Goal: Task Accomplishment & Management: Manage account settings

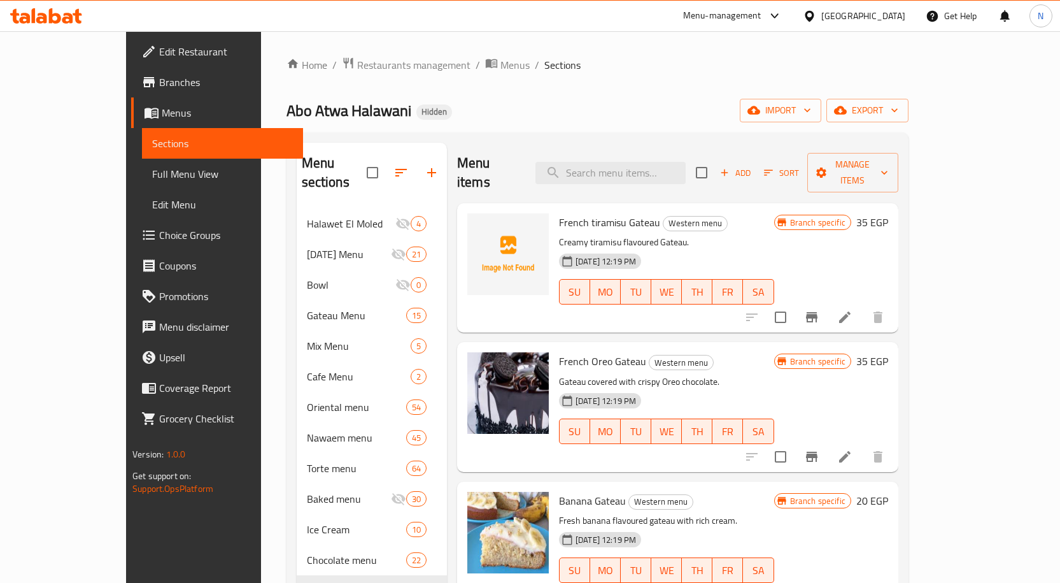
scroll to position [3821, 0]
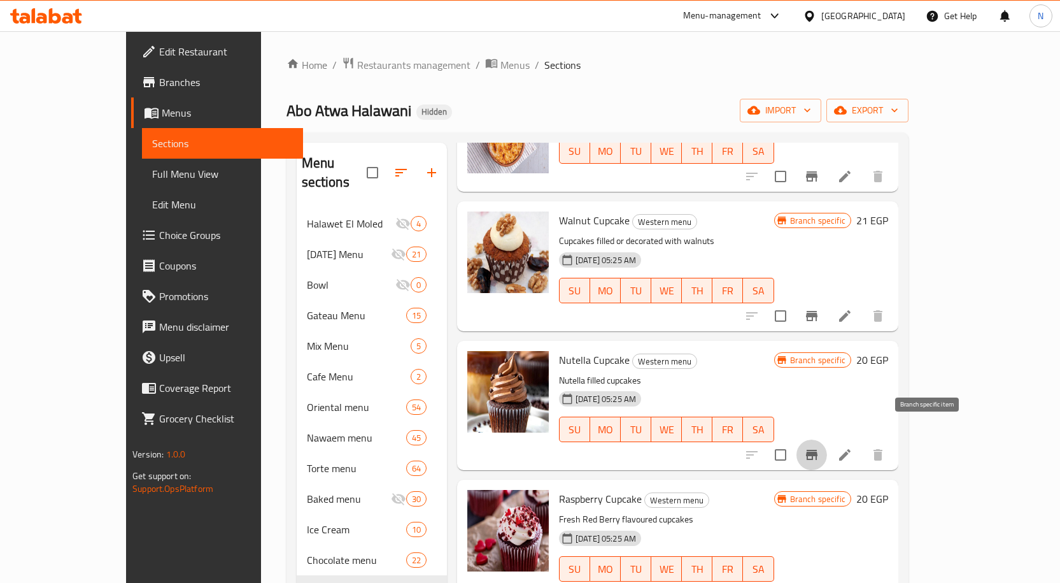
click at [820, 447] on icon "Branch-specific-item" at bounding box center [811, 454] width 15 height 15
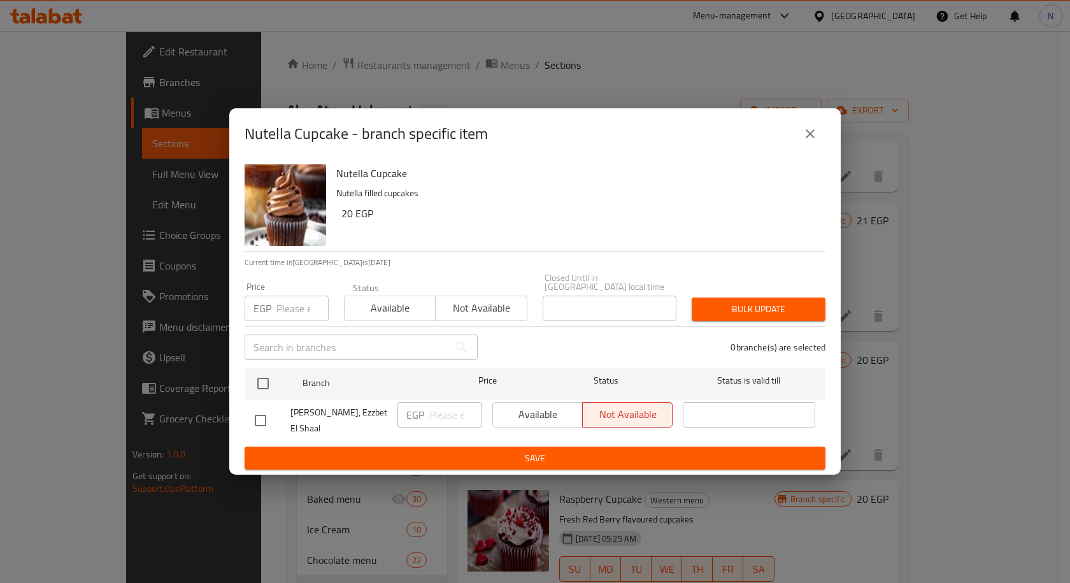
click at [299, 313] on input "number" at bounding box center [302, 308] width 52 height 25
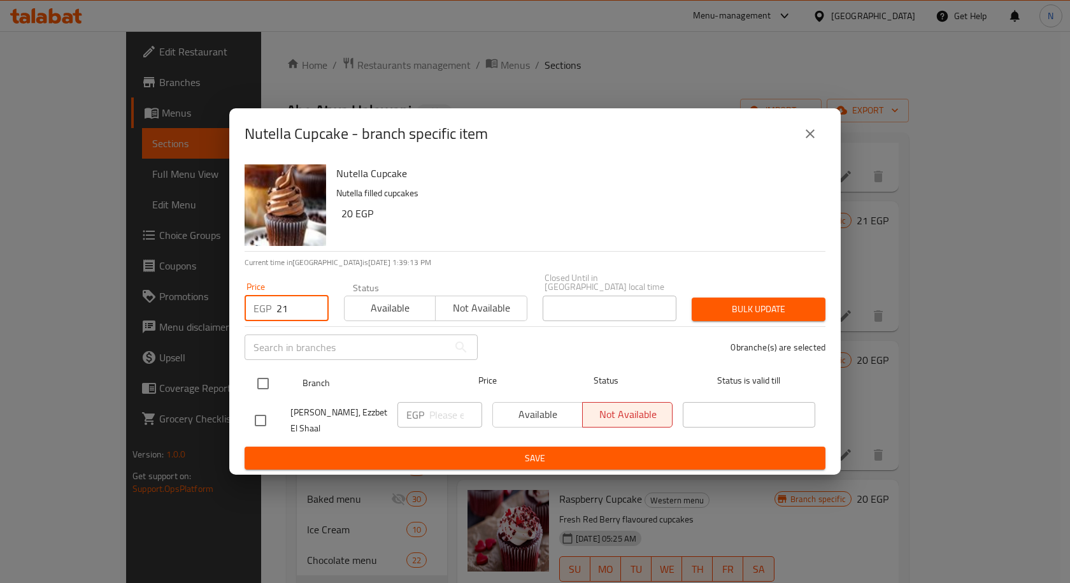
type input "21"
click at [266, 383] on input "checkbox" at bounding box center [263, 383] width 27 height 27
checkbox input "true"
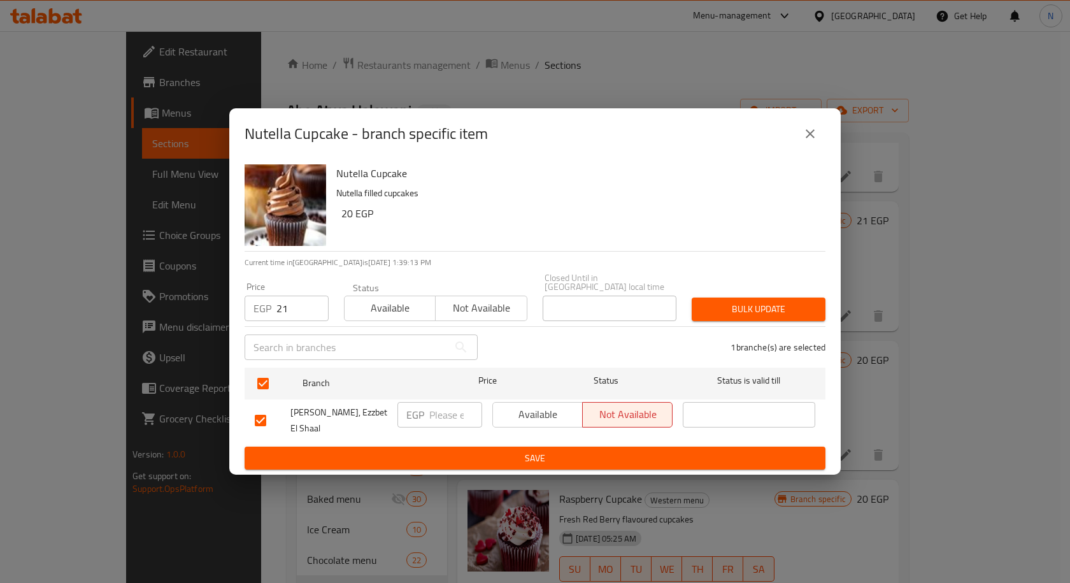
click at [764, 305] on span "Bulk update" at bounding box center [758, 309] width 113 height 16
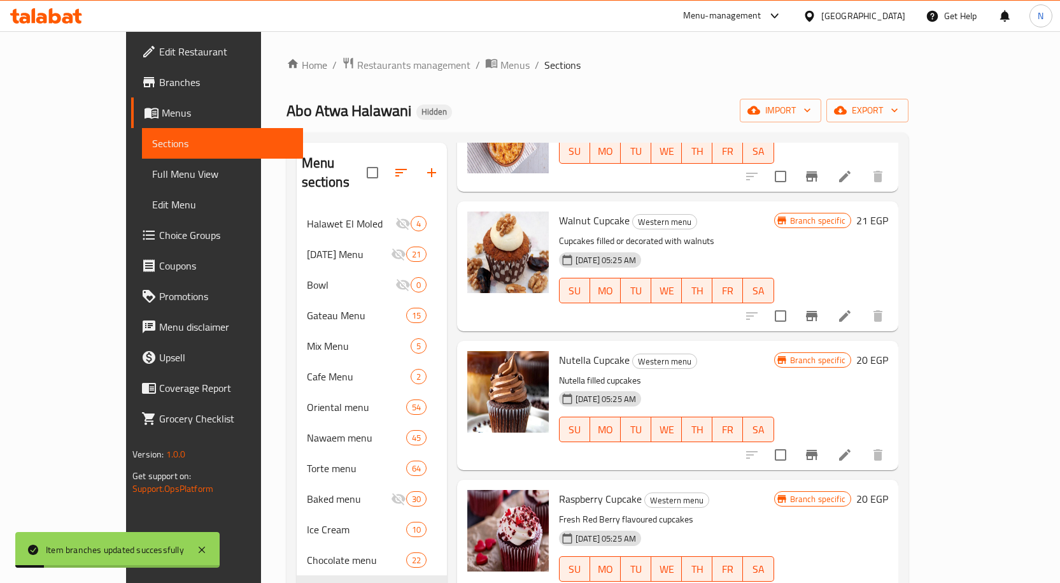
click at [888, 351] on h6 "20 EGP" at bounding box center [873, 360] width 32 height 18
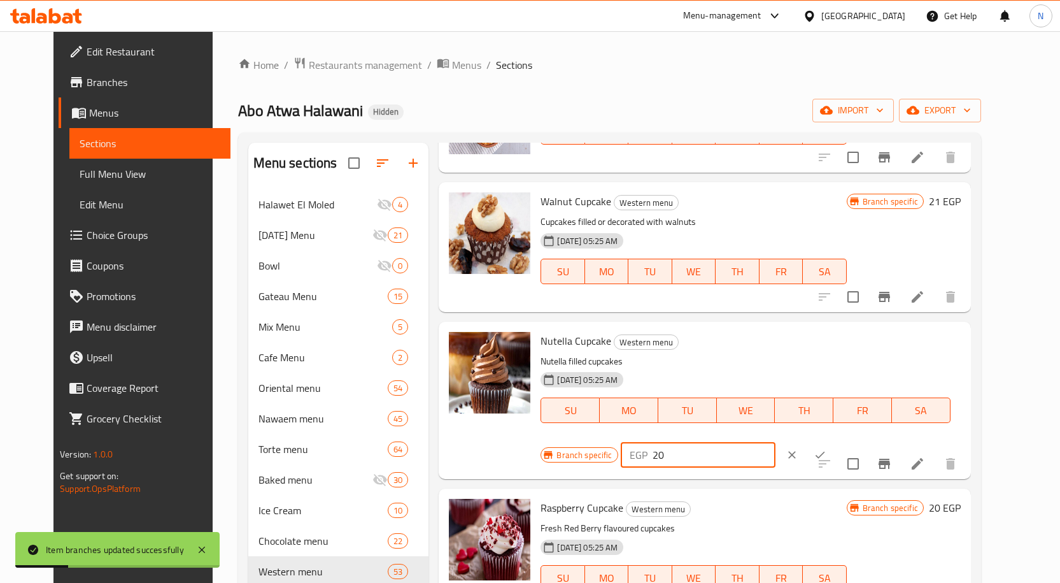
click at [776, 442] on input "20" at bounding box center [714, 454] width 123 height 25
type input "21"
click at [827, 448] on icon "ok" at bounding box center [820, 454] width 13 height 13
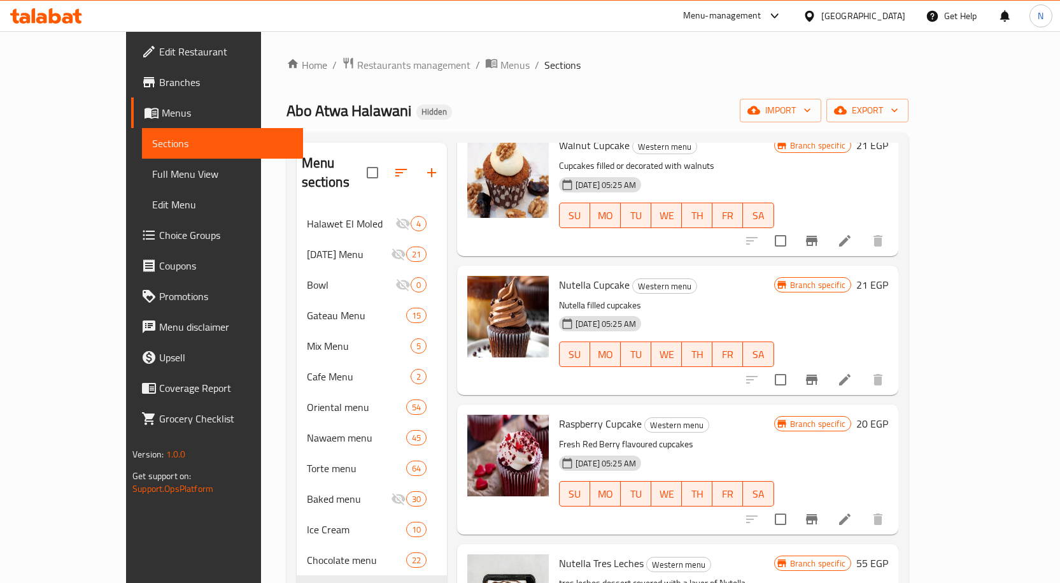
scroll to position [4055, 0]
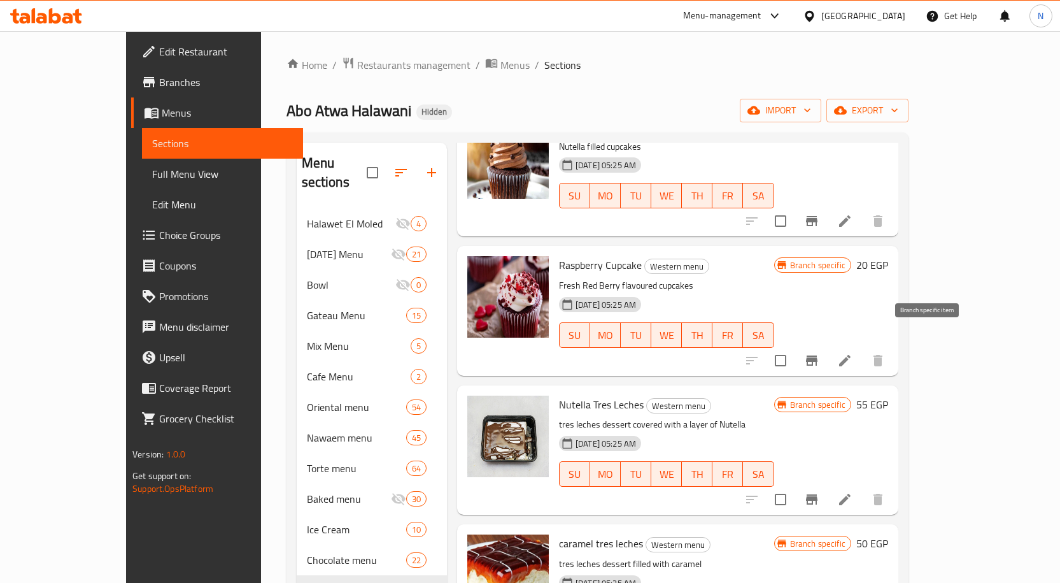
click at [820, 353] on icon "Branch-specific-item" at bounding box center [811, 360] width 15 height 15
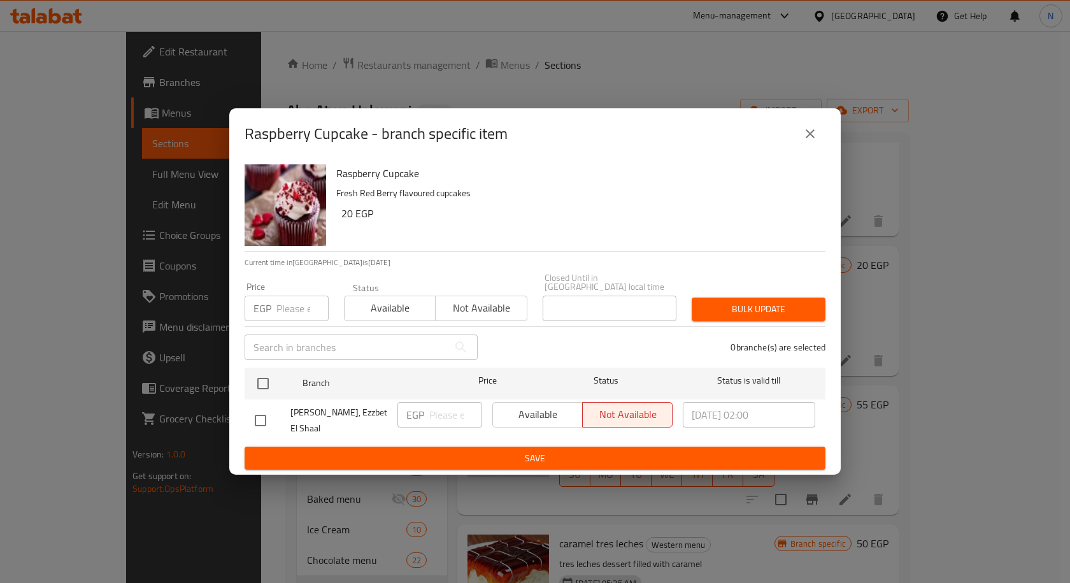
click at [289, 296] on input "number" at bounding box center [302, 308] width 52 height 25
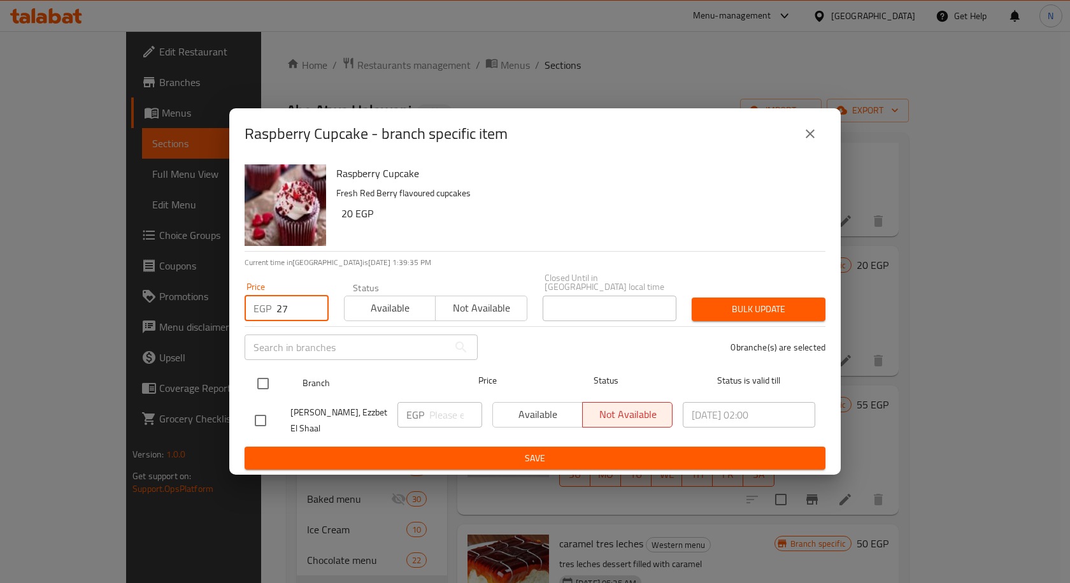
type input "27"
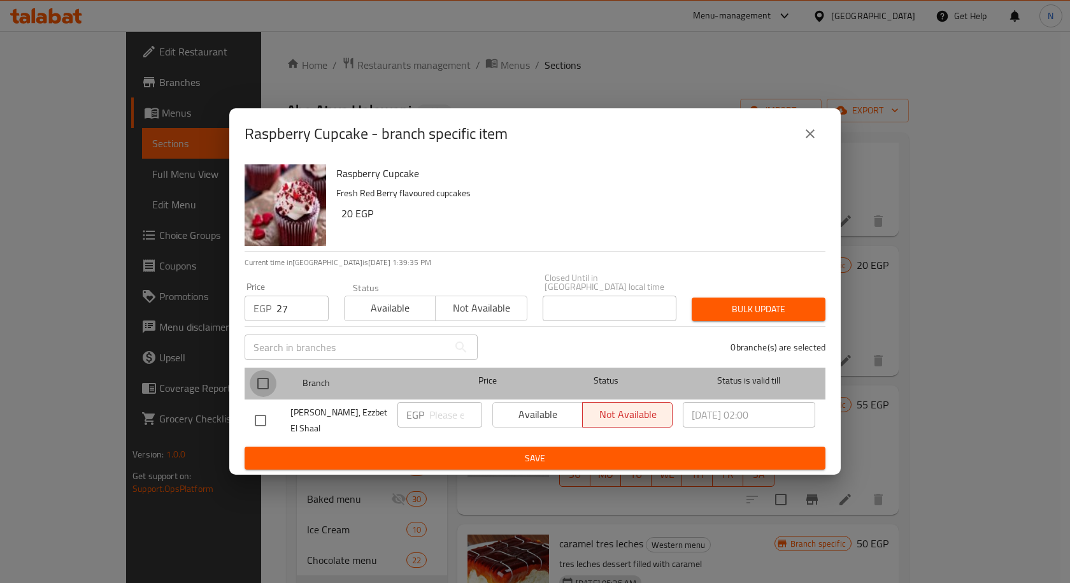
click at [261, 378] on input "checkbox" at bounding box center [263, 383] width 27 height 27
checkbox input "true"
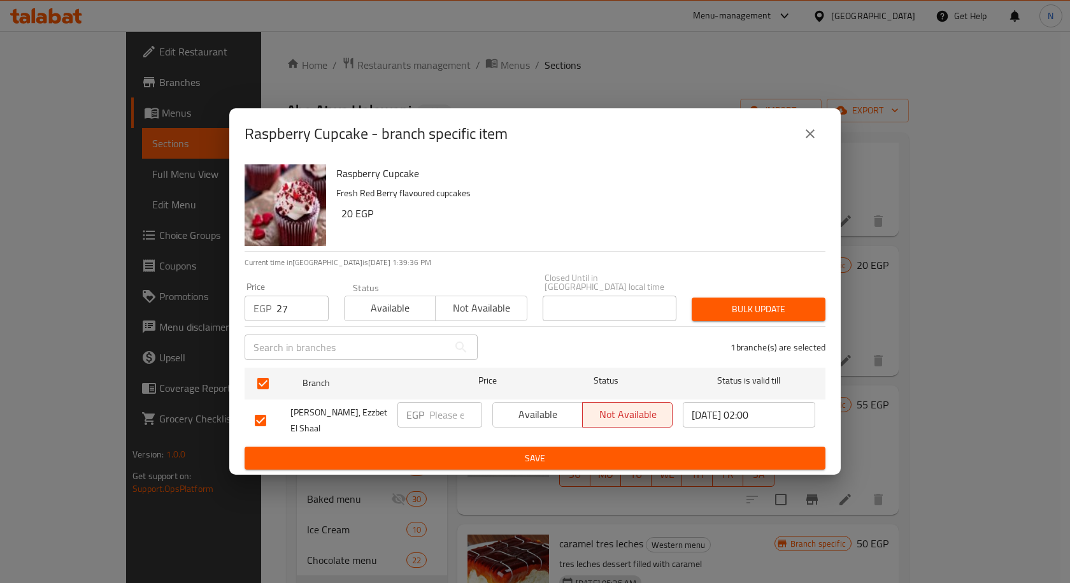
click at [722, 307] on span "Bulk update" at bounding box center [758, 309] width 113 height 16
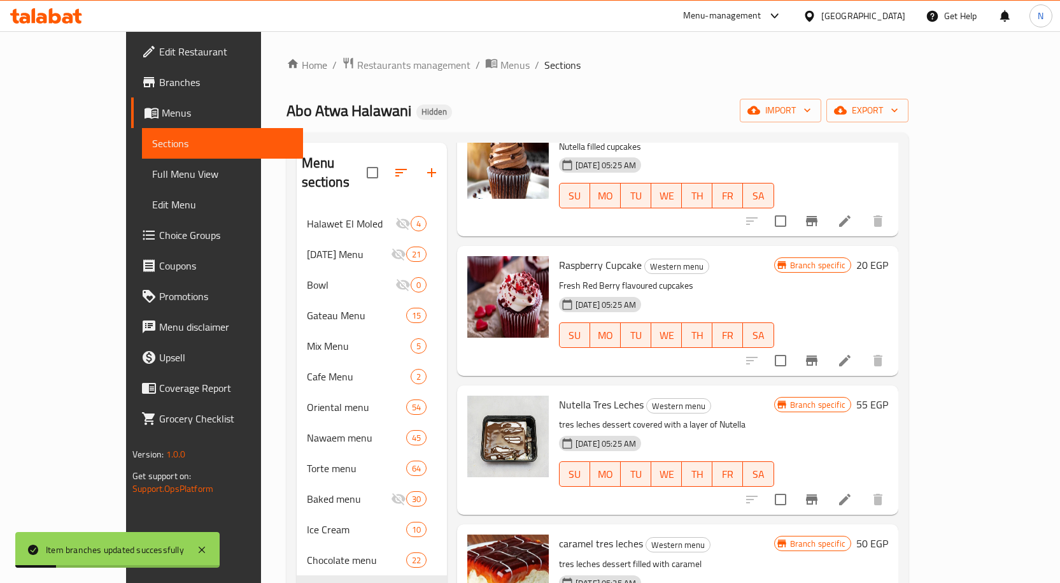
click at [888, 256] on h6 "20 EGP" at bounding box center [873, 265] width 32 height 18
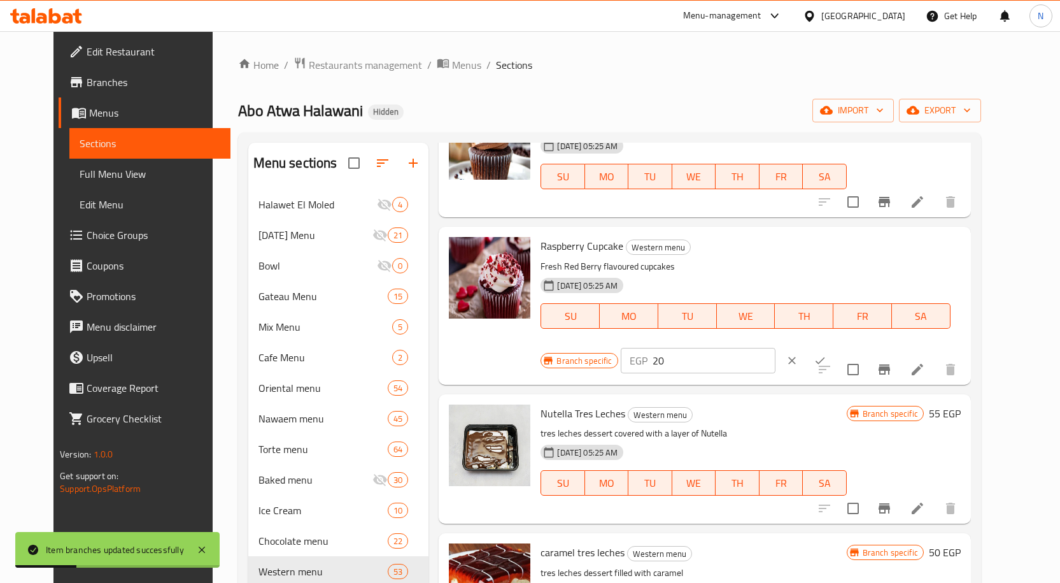
click at [776, 348] on input "20" at bounding box center [714, 360] width 123 height 25
type input "27"
click at [834, 346] on button "ok" at bounding box center [820, 360] width 28 height 28
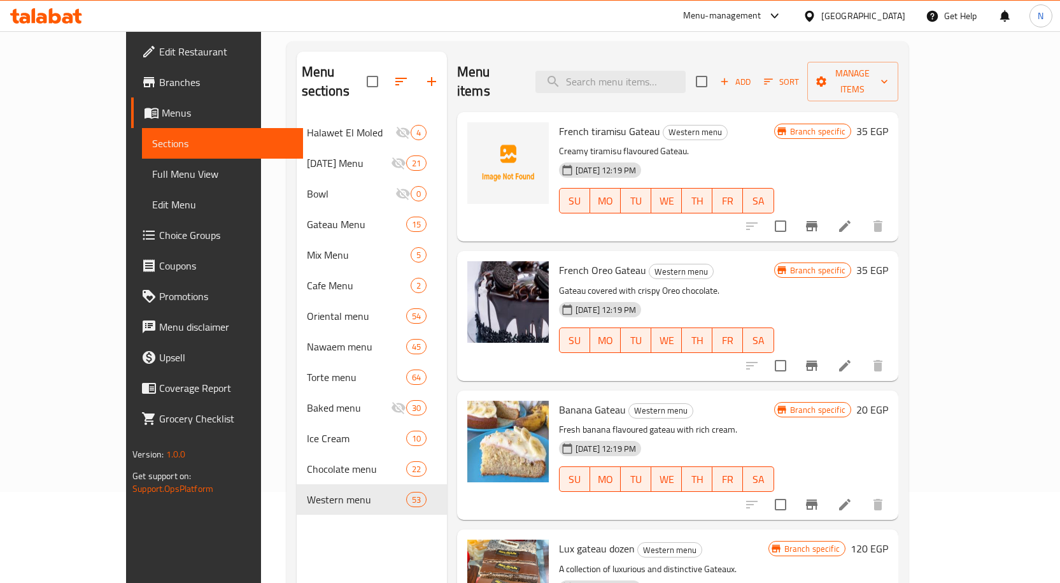
scroll to position [0, 0]
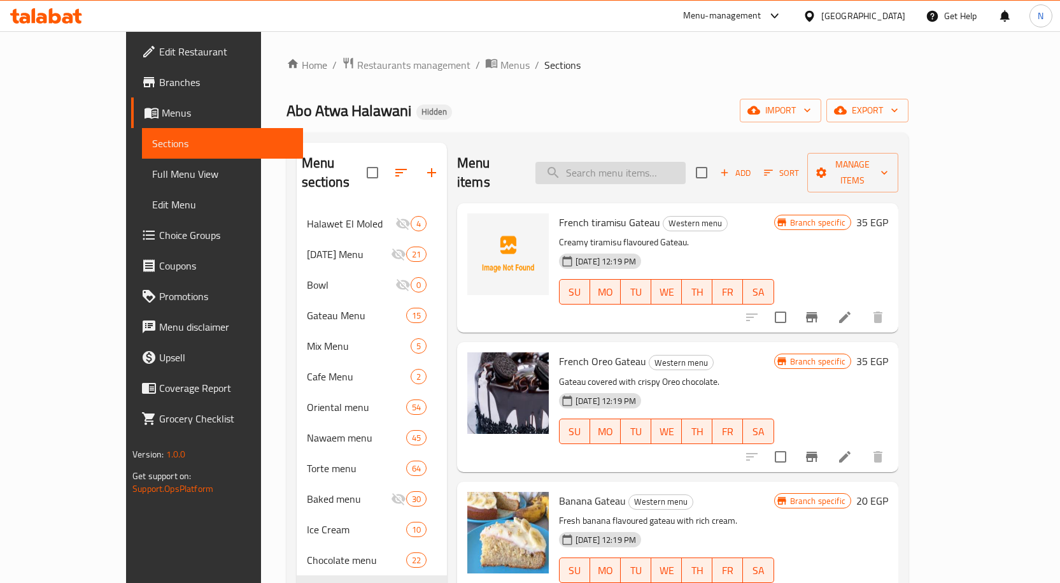
click at [673, 164] on input "search" at bounding box center [611, 173] width 150 height 22
type input "j"
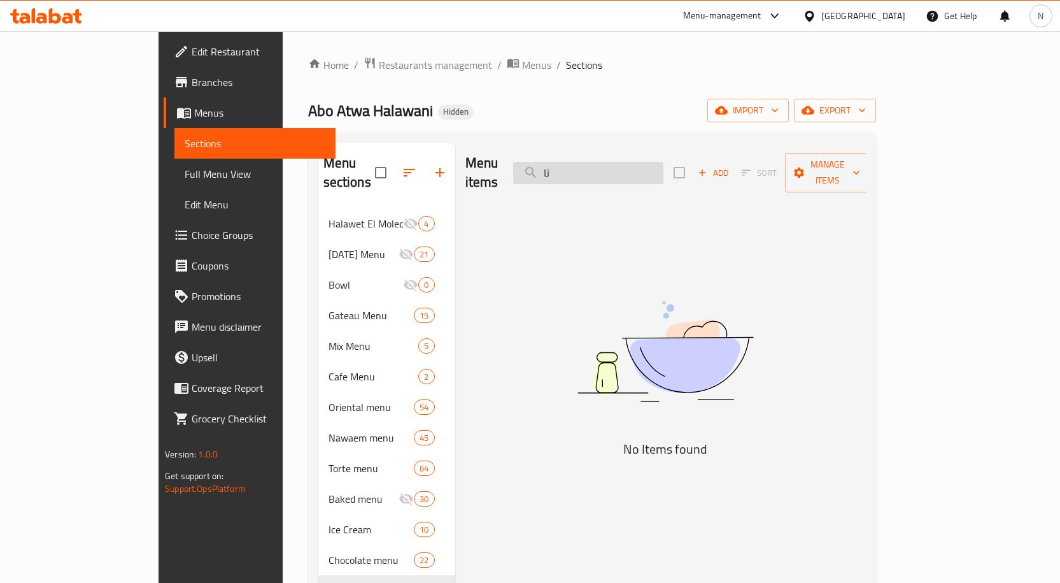
type input "ت"
type input "tart"
click at [629, 174] on div "Menu items tart Add Sort Manage items" at bounding box center [666, 173] width 401 height 61
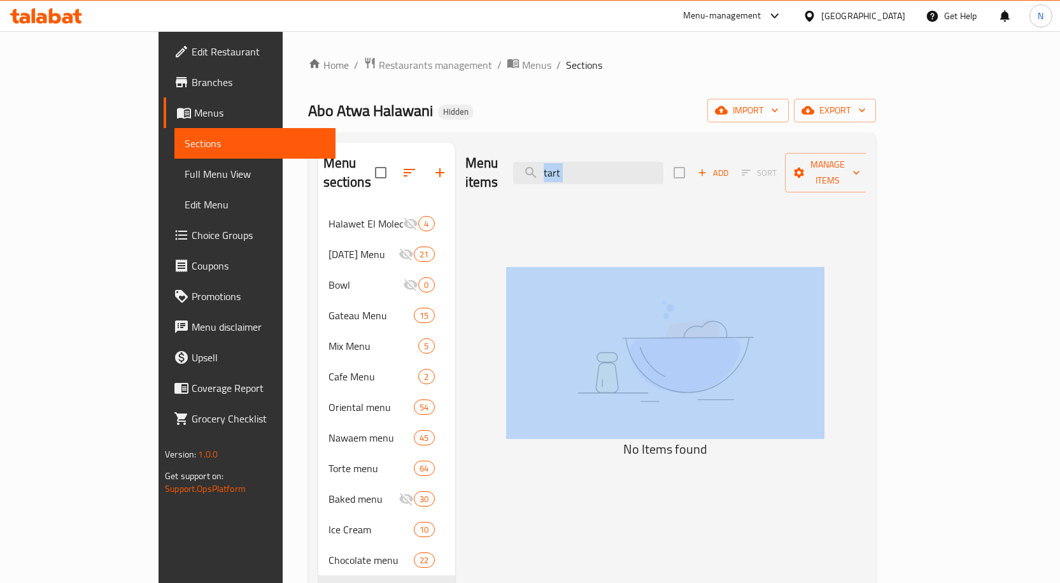
click at [628, 174] on div "Menu items tart Add Sort Manage items" at bounding box center [666, 173] width 401 height 61
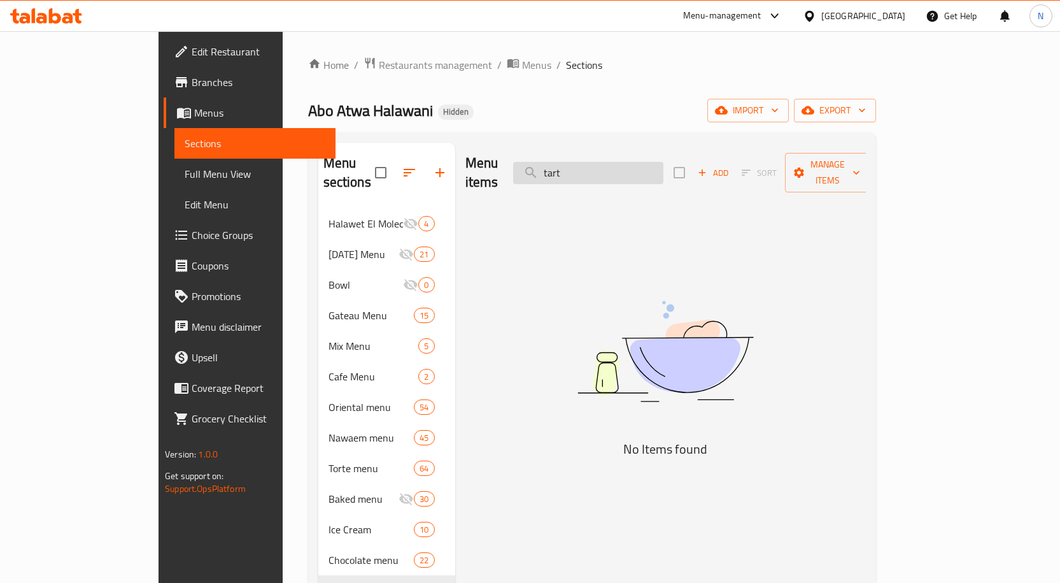
click at [620, 167] on input "tart" at bounding box center [588, 173] width 150 height 22
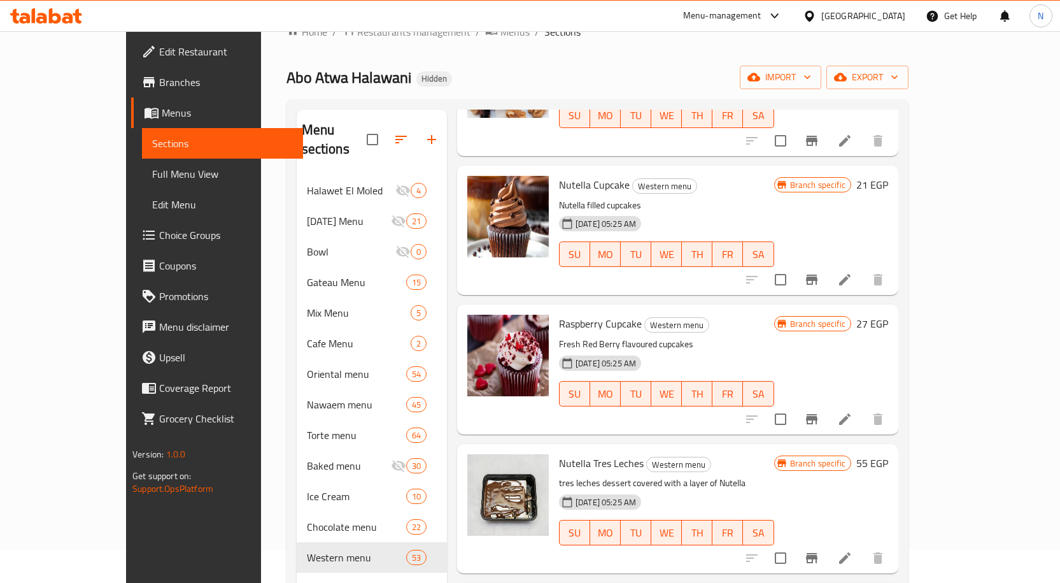
scroll to position [3985, 0]
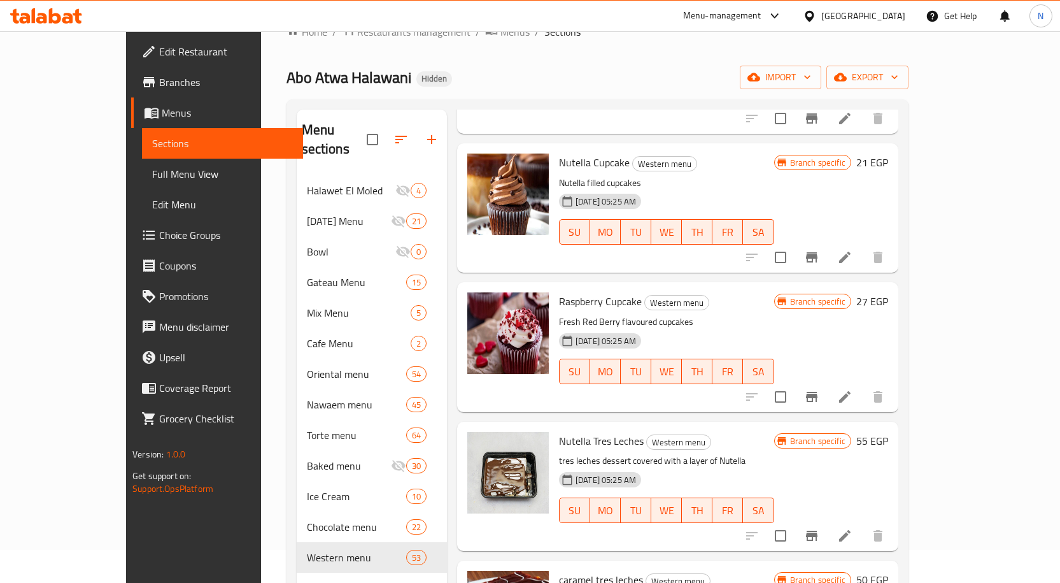
click at [853, 528] on icon at bounding box center [844, 535] width 15 height 15
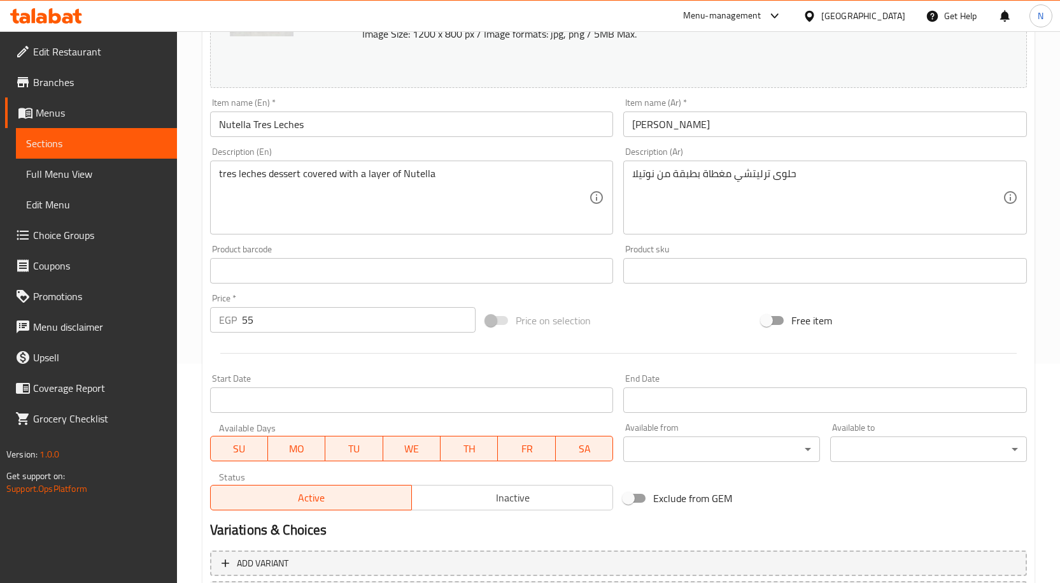
scroll to position [336, 0]
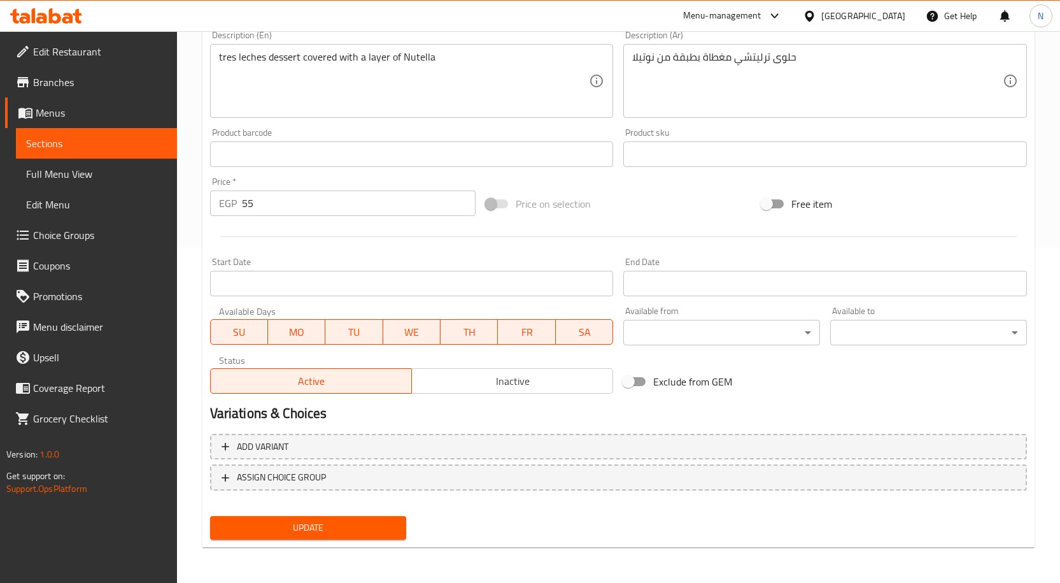
click at [500, 387] on span "Inactive" at bounding box center [512, 381] width 191 height 18
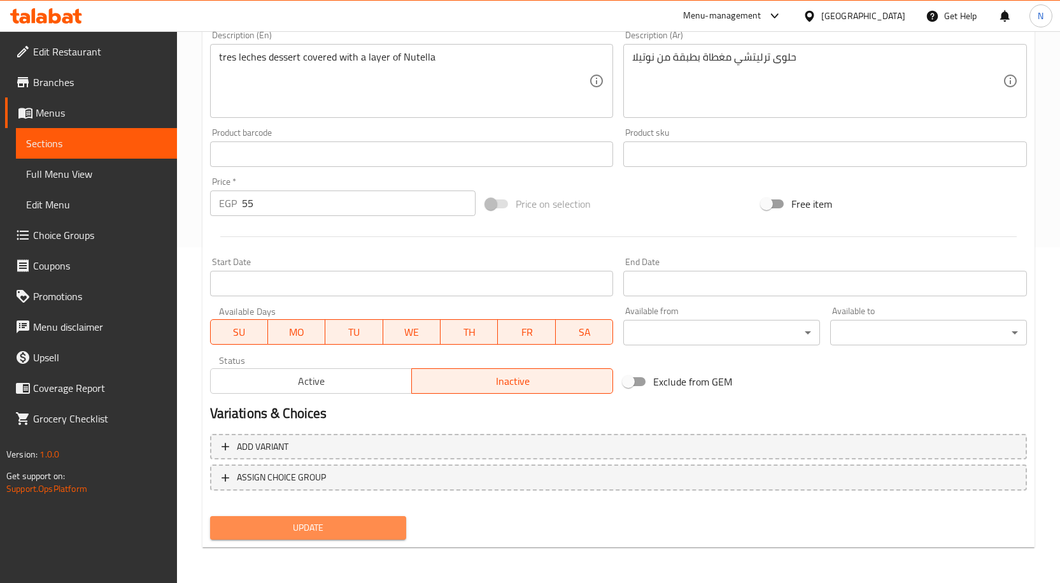
click at [355, 536] on span "Update" at bounding box center [308, 528] width 176 height 16
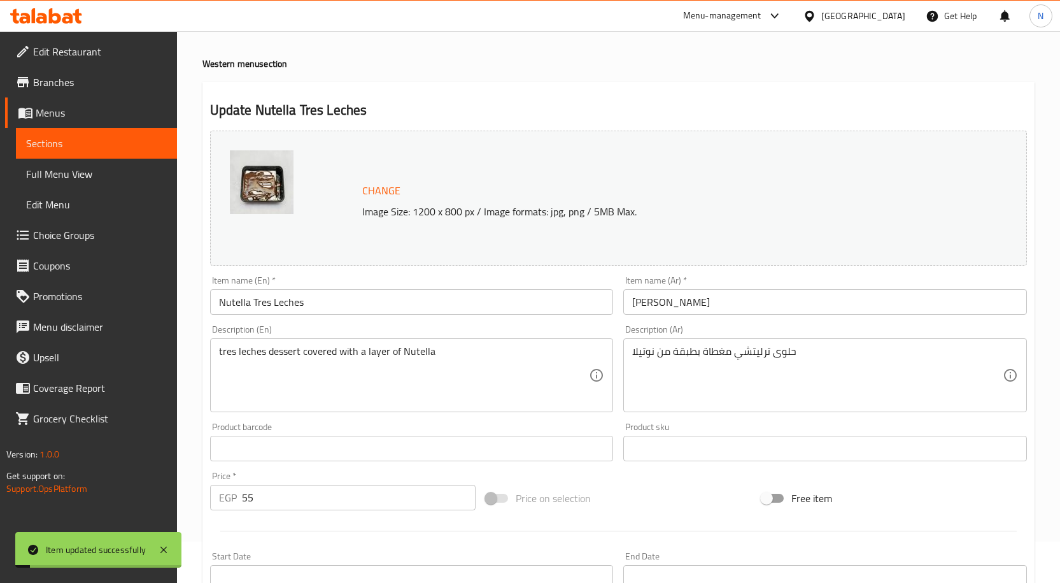
scroll to position [0, 0]
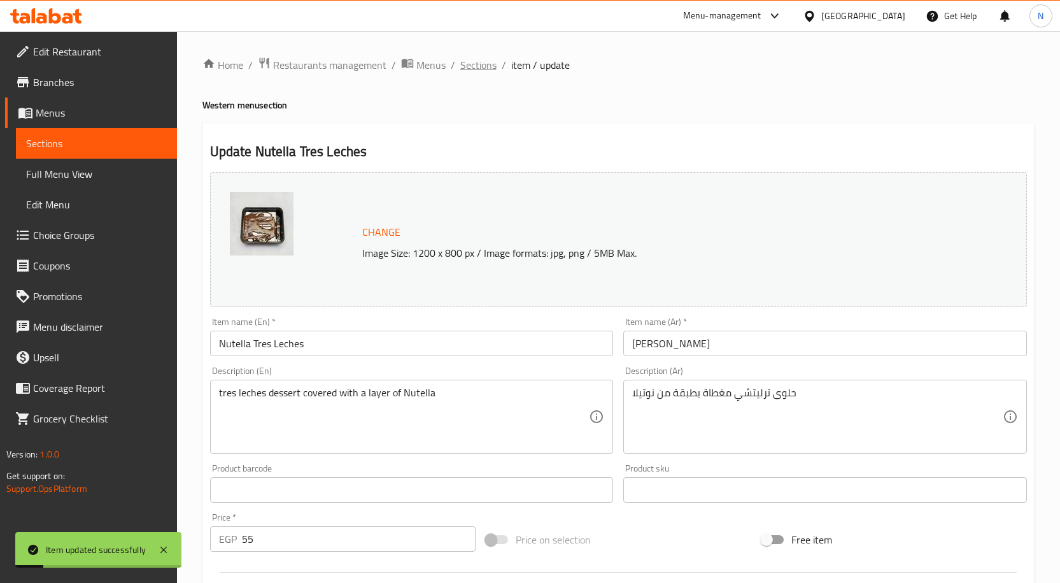
drag, startPoint x: 484, startPoint y: 54, endPoint x: 484, endPoint y: 62, distance: 8.3
click at [484, 54] on div "Home / Restaurants management / Menus / Sections / item / update Western menu s…" at bounding box center [618, 474] width 883 height 887
click at [483, 63] on span "Sections" at bounding box center [478, 64] width 36 height 15
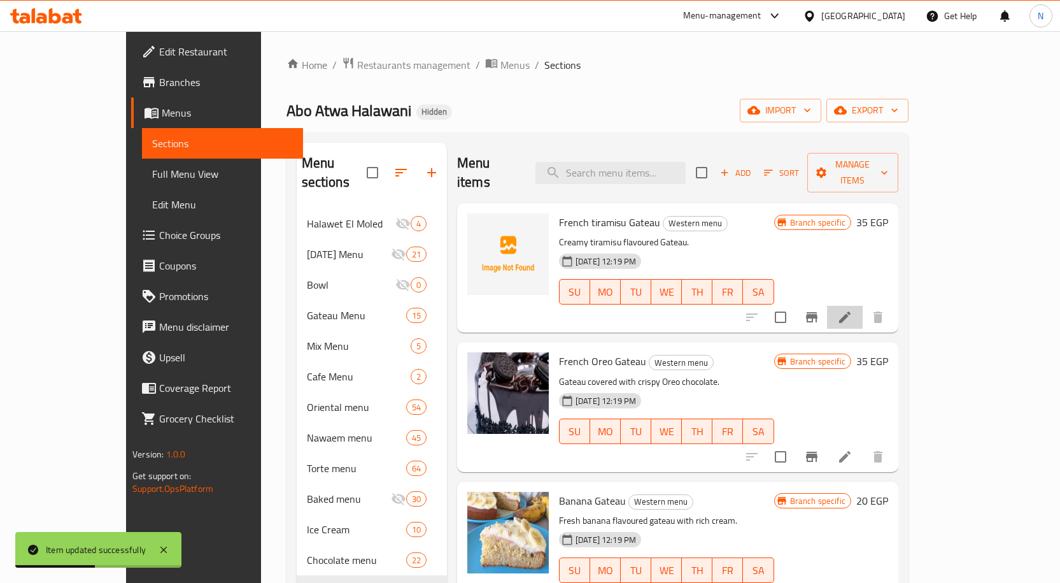
click at [863, 306] on li at bounding box center [845, 317] width 36 height 23
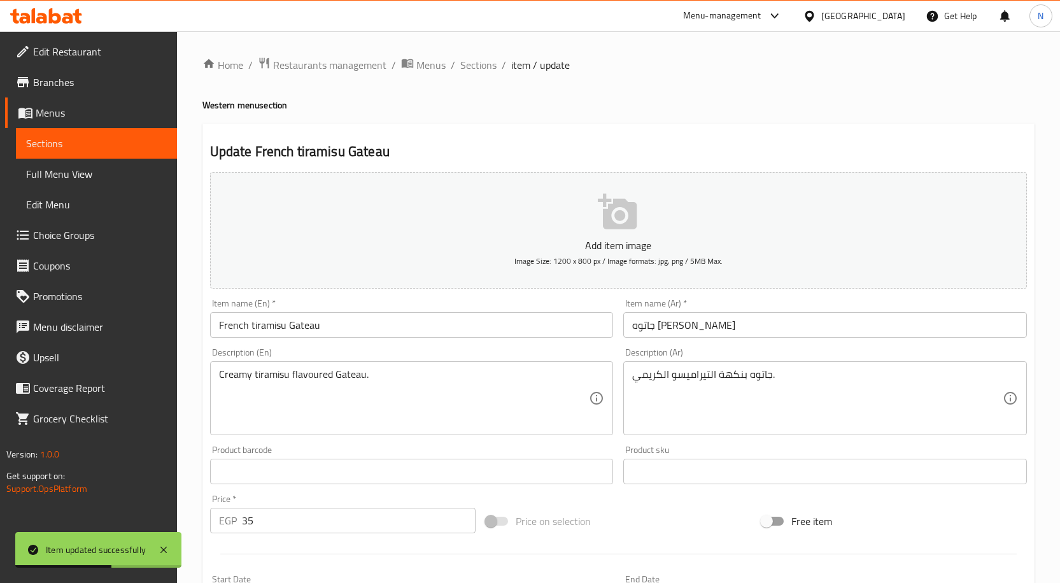
scroll to position [317, 0]
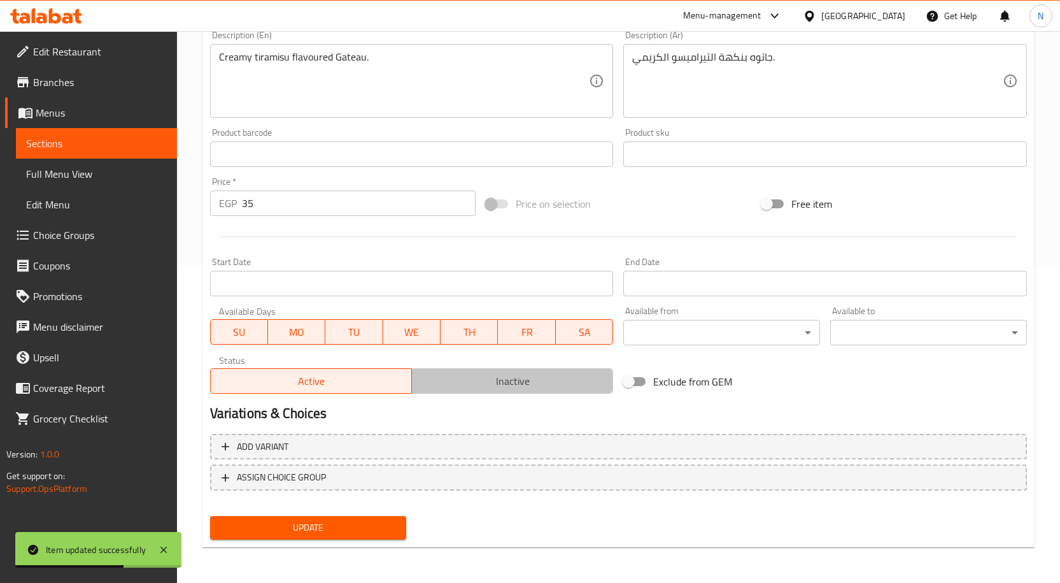
click at [502, 375] on span "Inactive" at bounding box center [512, 381] width 191 height 18
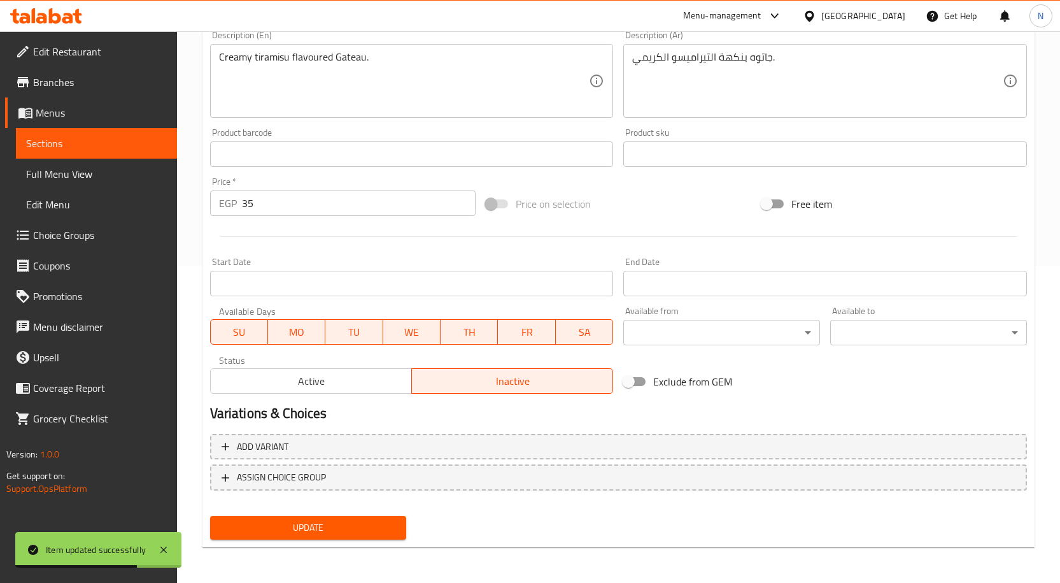
click at [338, 531] on span "Update" at bounding box center [308, 528] width 176 height 16
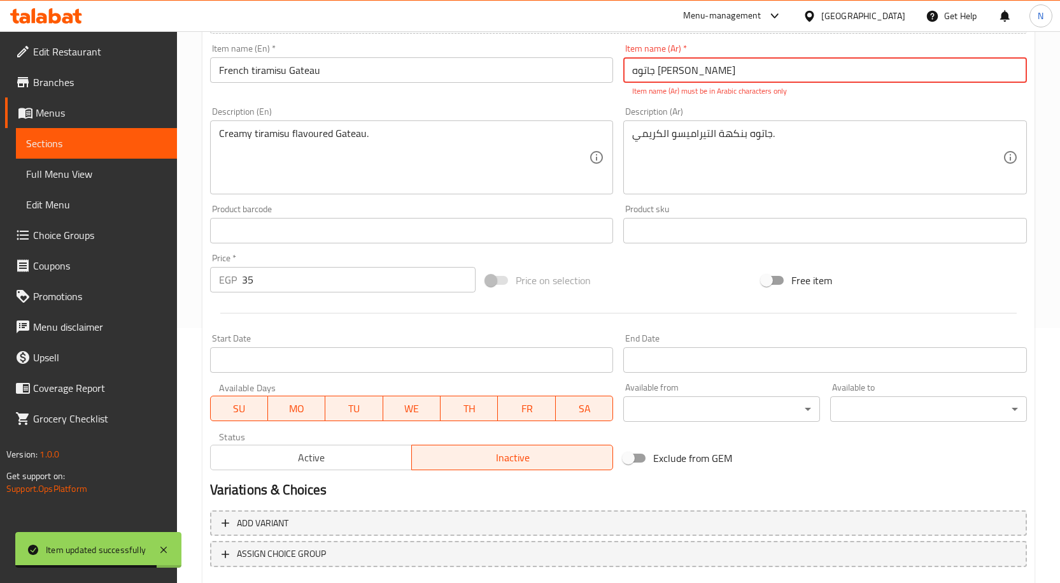
scroll to position [185, 0]
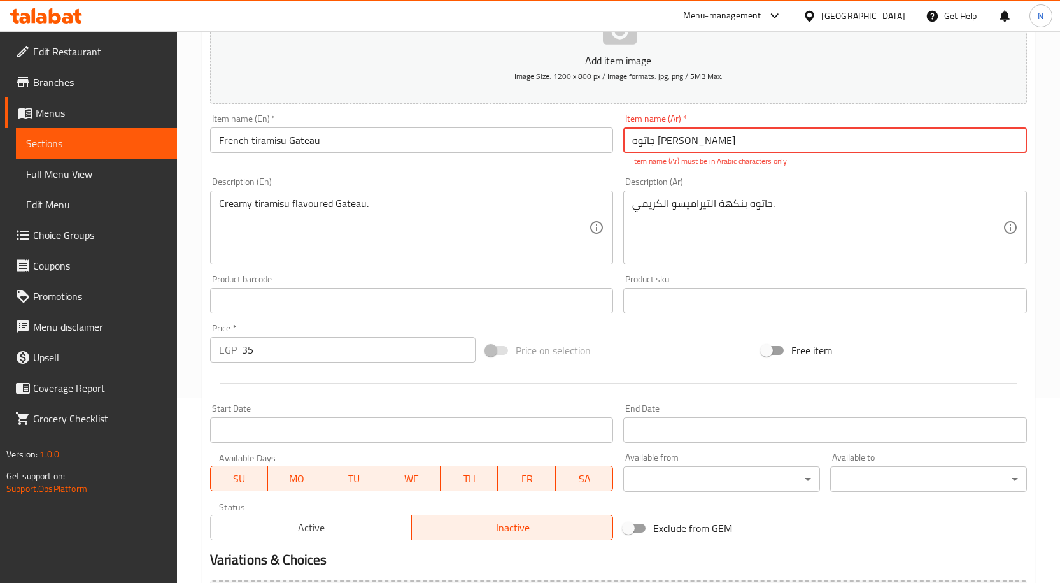
click at [724, 146] on input "جاتوه فرنسی تیرامیسو" at bounding box center [825, 139] width 404 height 25
click at [698, 141] on input "جاتوة فرنسی تیرامیسو" at bounding box center [825, 139] width 404 height 25
click at [653, 138] on input "جاتوة فرنسى تیرامیسو" at bounding box center [825, 139] width 404 height 25
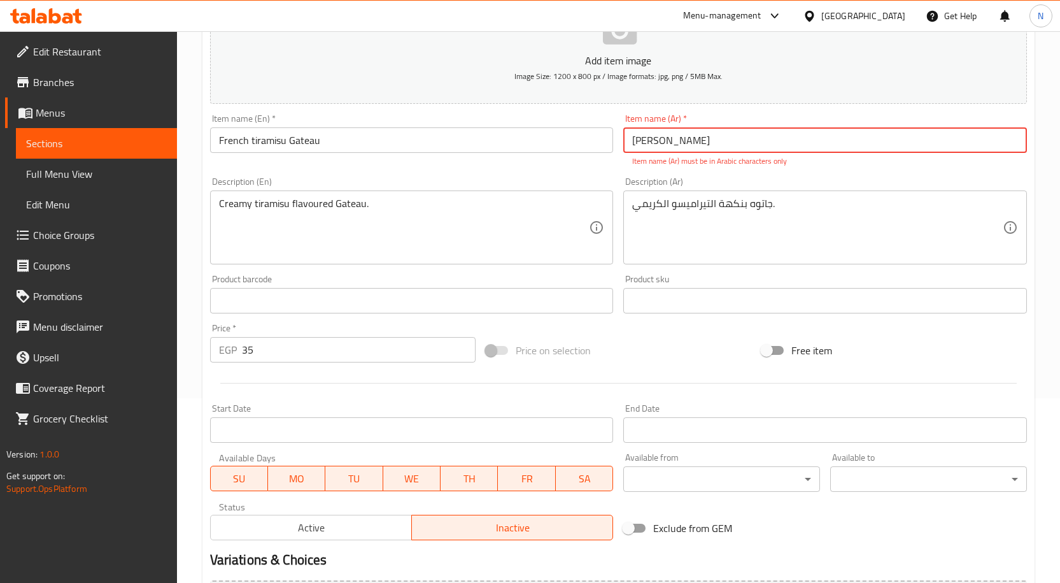
click at [653, 138] on input "جاتوة فرنسى تیرامیسو" at bounding box center [825, 139] width 404 height 25
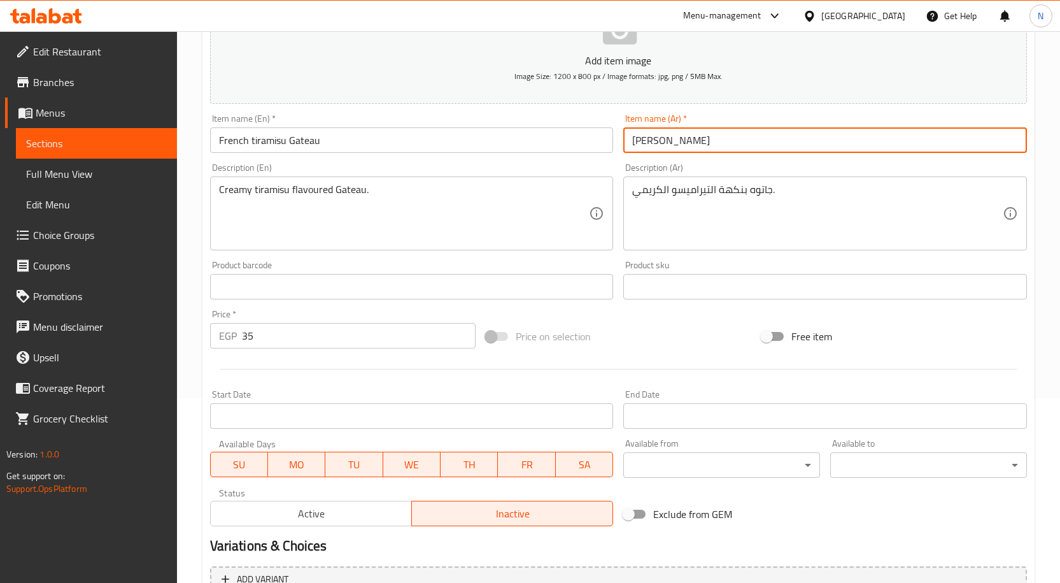
click at [655, 141] on input "جاتوة فرنسى تيرمسيو" at bounding box center [825, 139] width 404 height 25
type input "جاتوة فرنسى تيرامسيو"
click at [267, 140] on input "French tiramisu Gateau" at bounding box center [412, 139] width 404 height 25
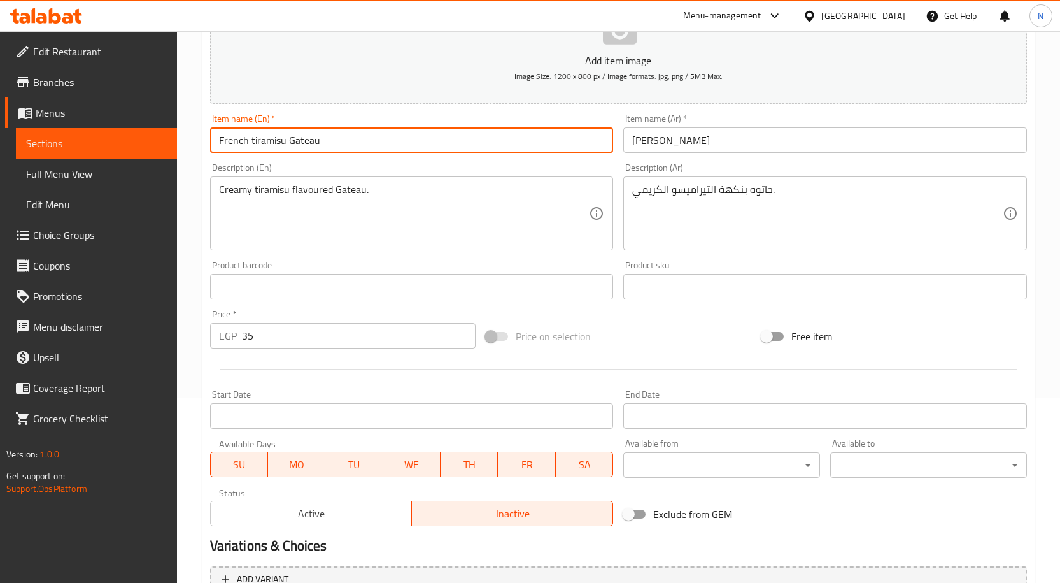
click at [267, 140] on input "French tiramisu Gateau" at bounding box center [412, 139] width 404 height 25
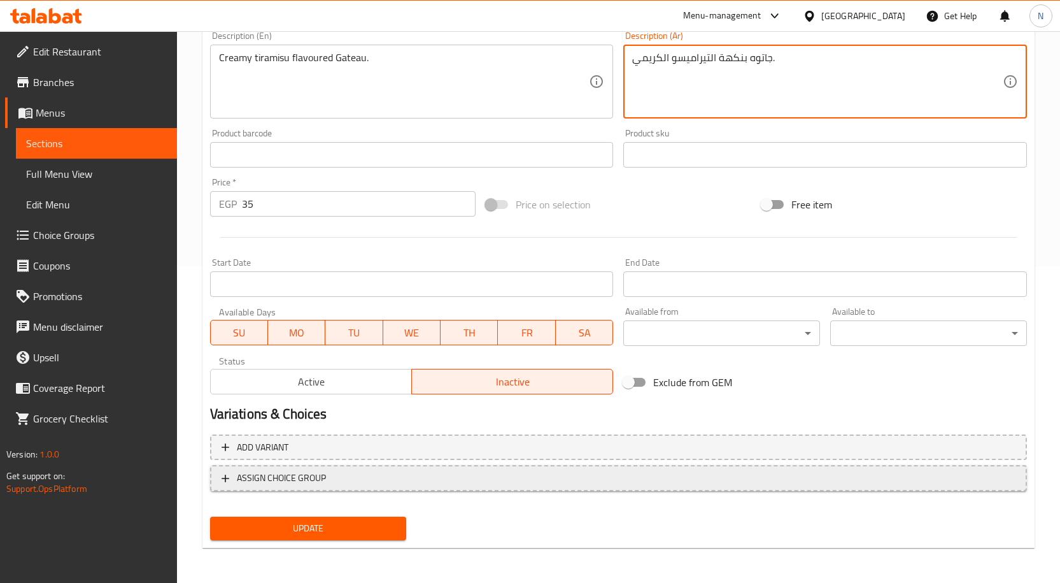
scroll to position [317, 0]
click at [334, 527] on span "Update" at bounding box center [308, 528] width 176 height 16
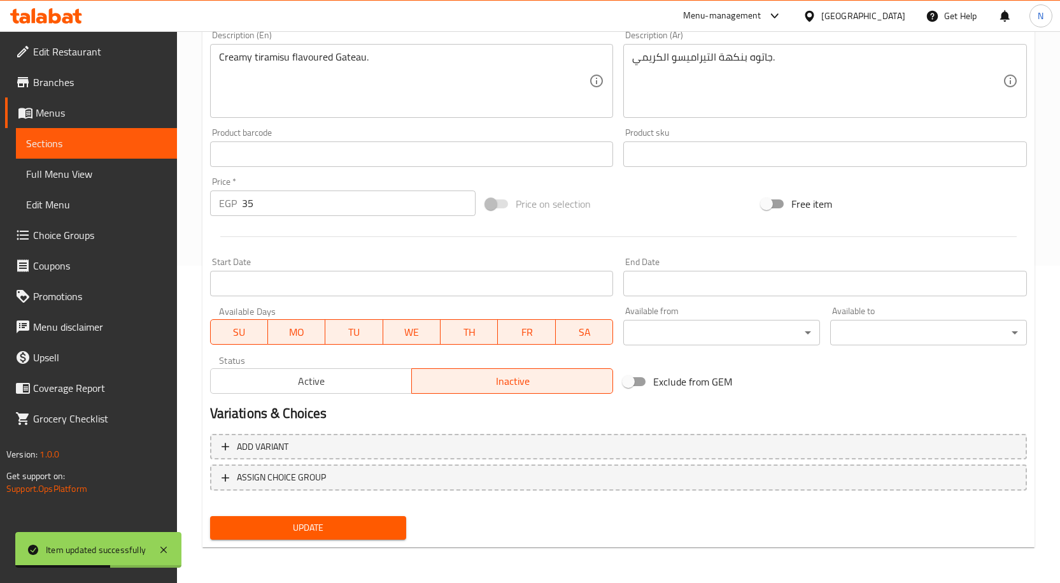
scroll to position [0, 0]
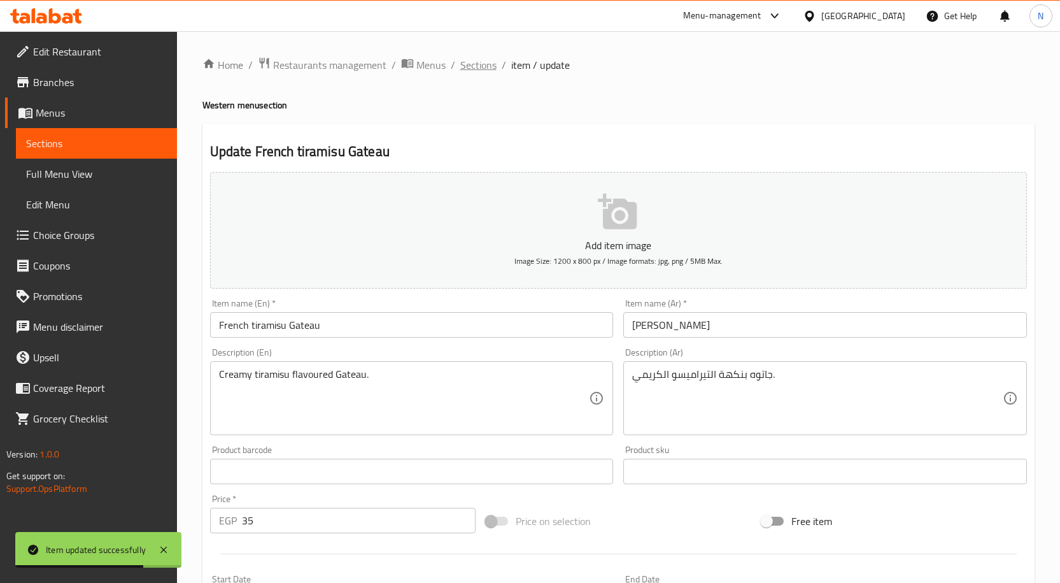
click at [487, 65] on span "Sections" at bounding box center [478, 64] width 36 height 15
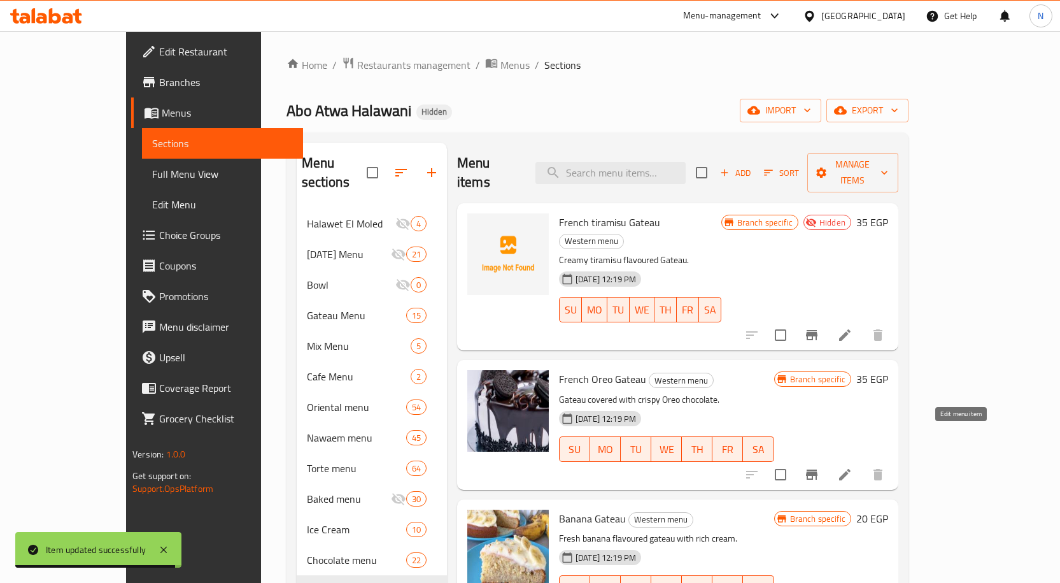
click at [853, 467] on icon at bounding box center [844, 474] width 15 height 15
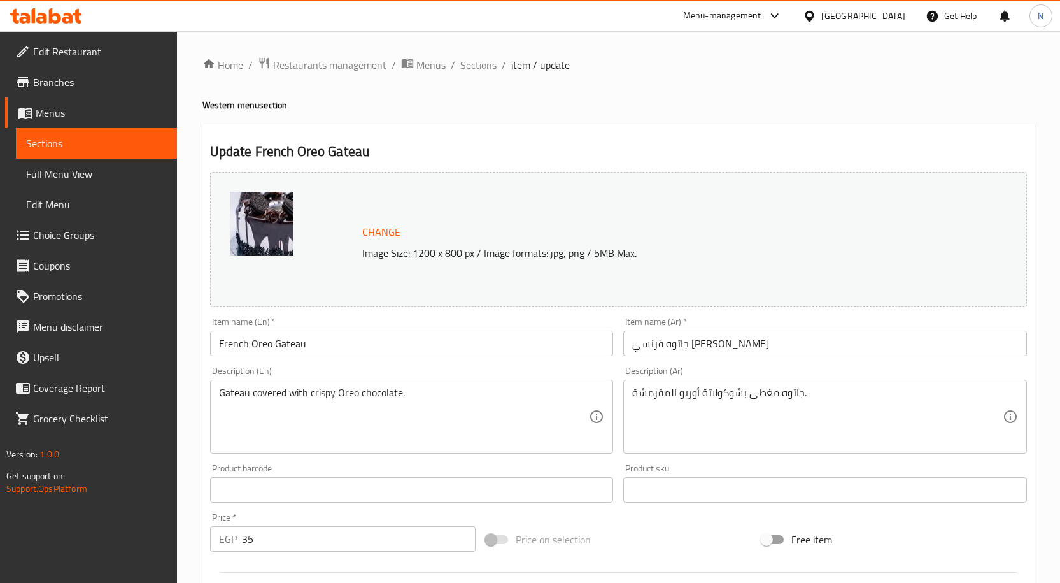
scroll to position [336, 0]
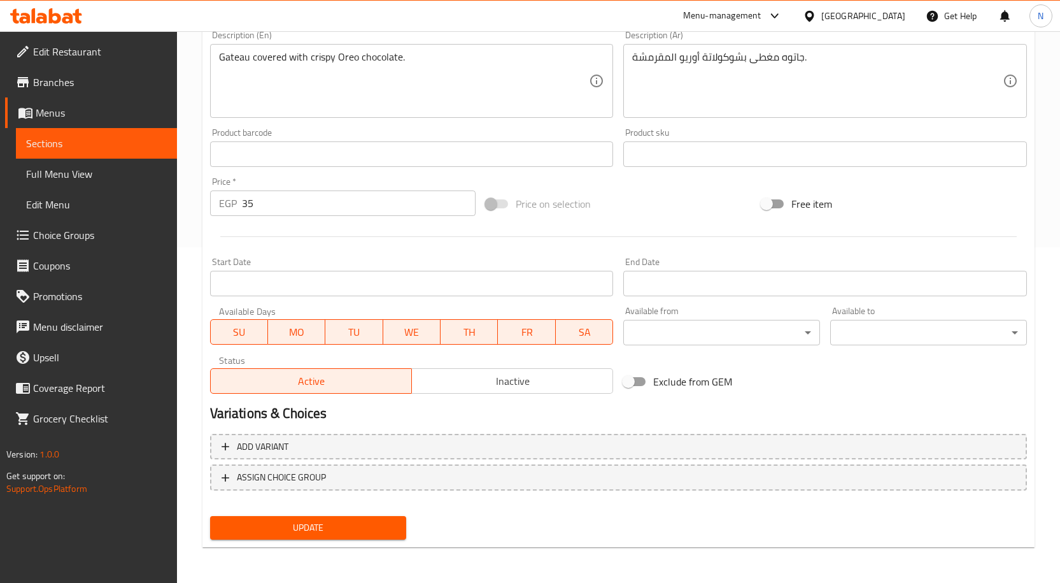
click at [556, 370] on button "Inactive" at bounding box center [512, 380] width 202 height 25
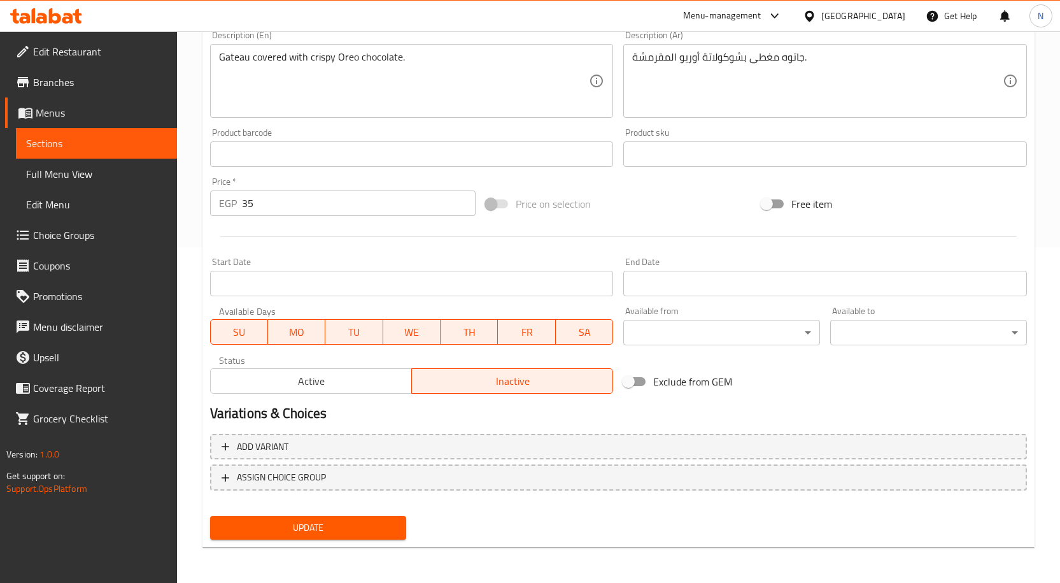
click at [319, 520] on span "Update" at bounding box center [308, 528] width 176 height 16
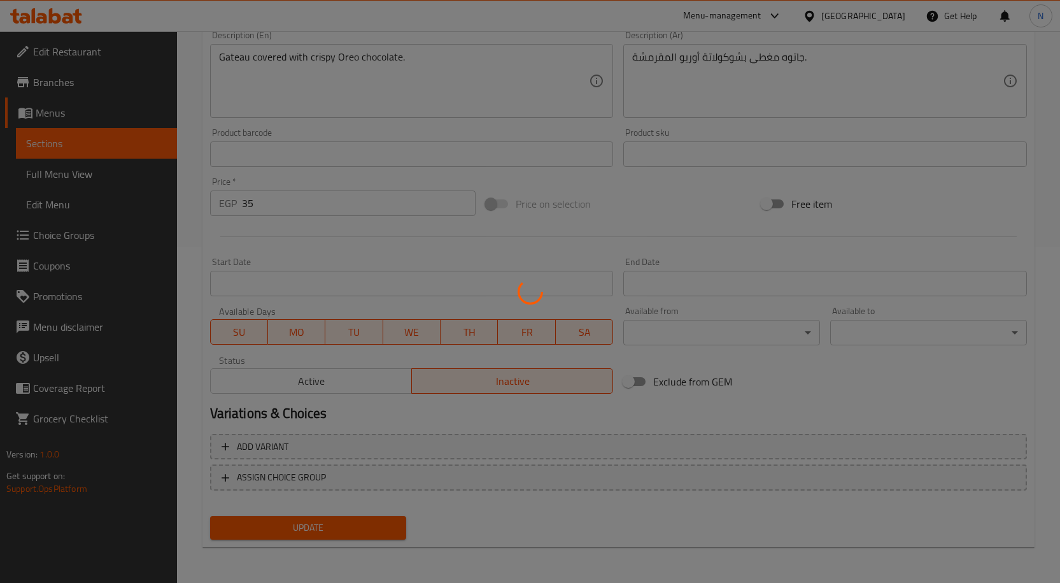
scroll to position [0, 0]
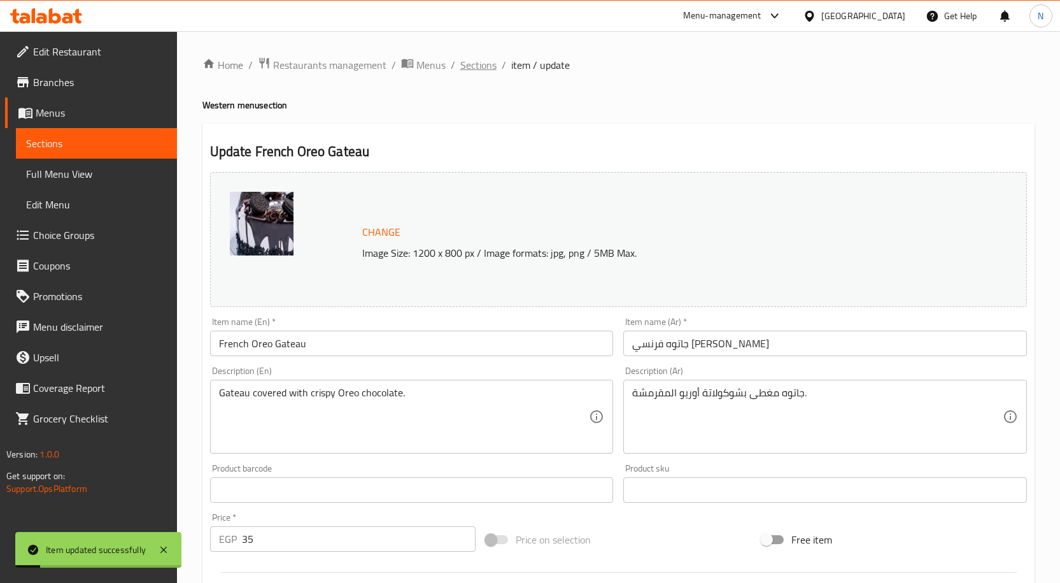
click at [495, 72] on span "Sections" at bounding box center [478, 64] width 36 height 15
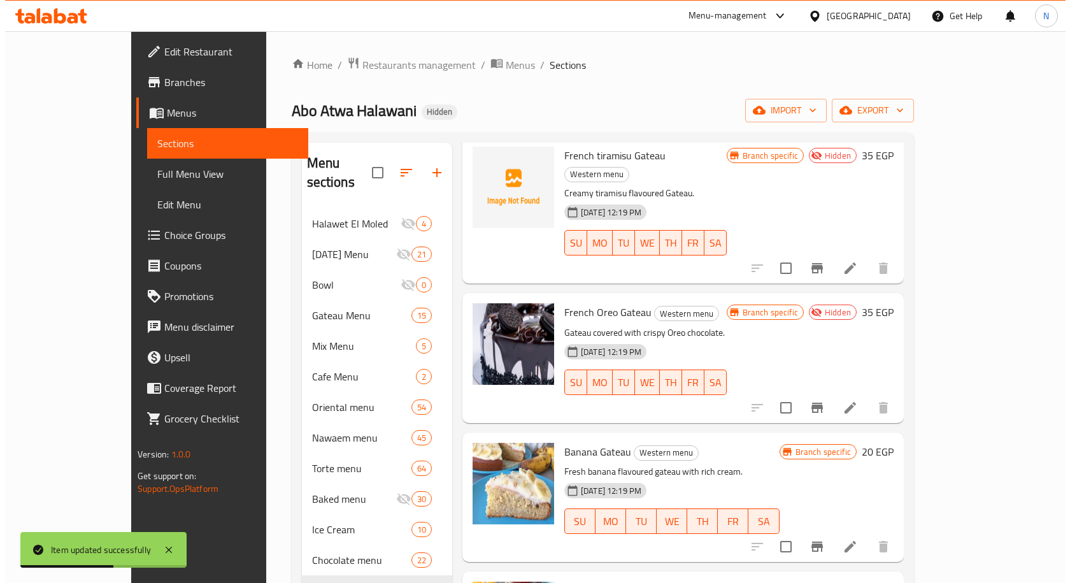
scroll to position [134, 0]
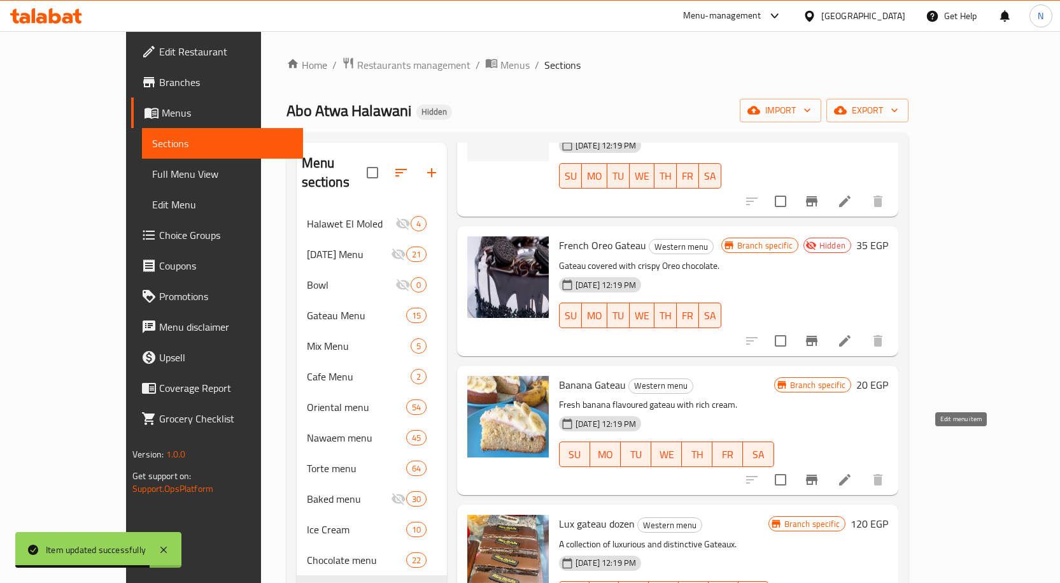
click at [853, 472] on icon at bounding box center [844, 479] width 15 height 15
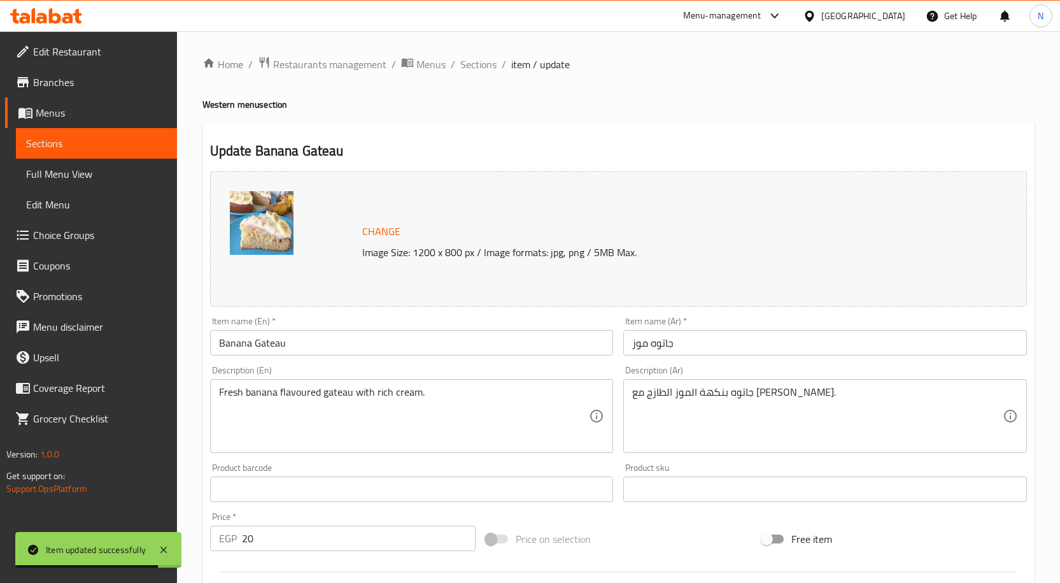
scroll to position [336, 0]
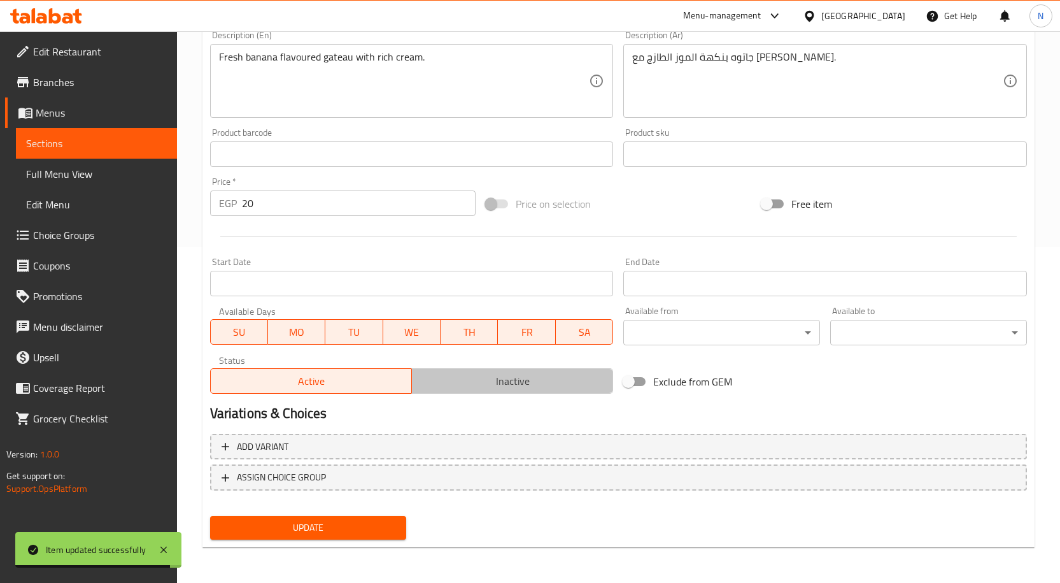
click at [545, 389] on span "Inactive" at bounding box center [512, 381] width 191 height 18
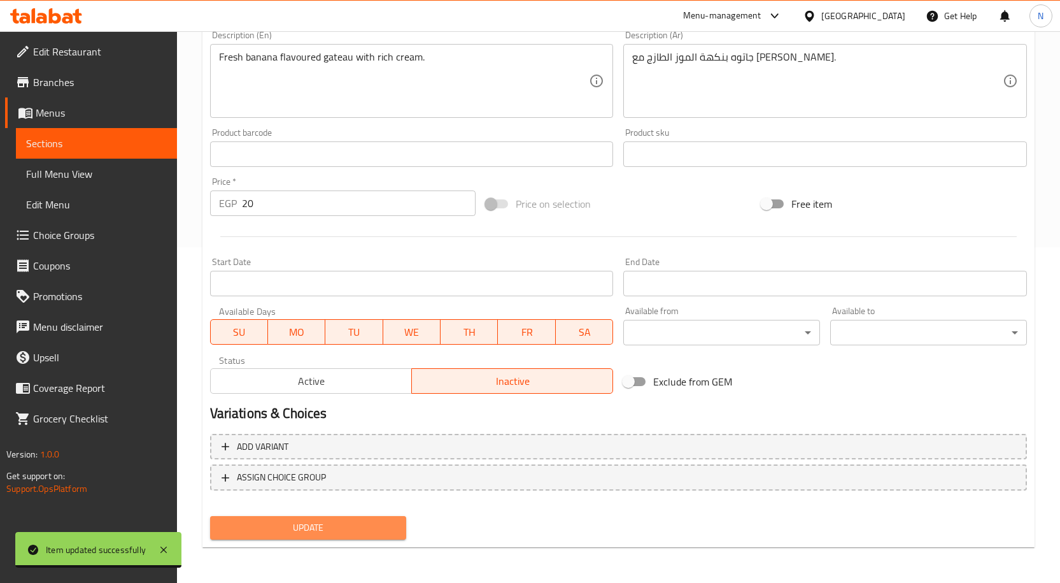
click at [345, 525] on span "Update" at bounding box center [308, 528] width 176 height 16
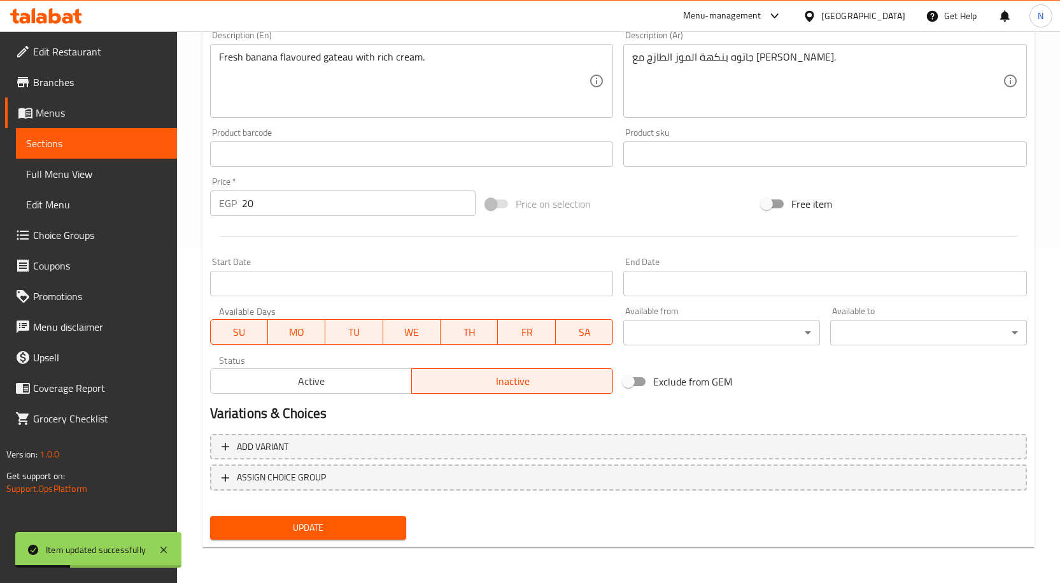
click at [353, 523] on span "Update" at bounding box center [308, 528] width 176 height 16
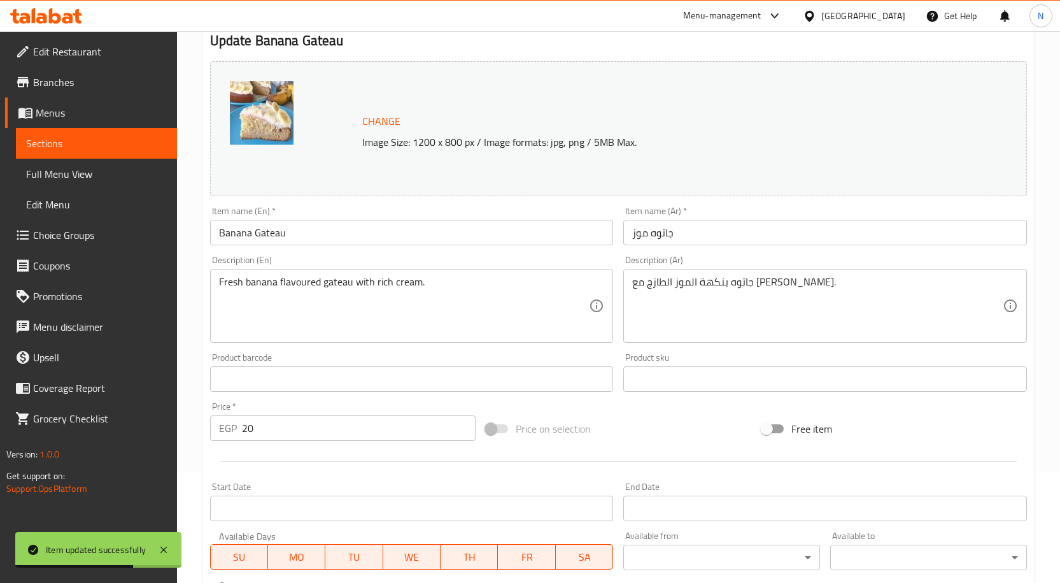
scroll to position [0, 0]
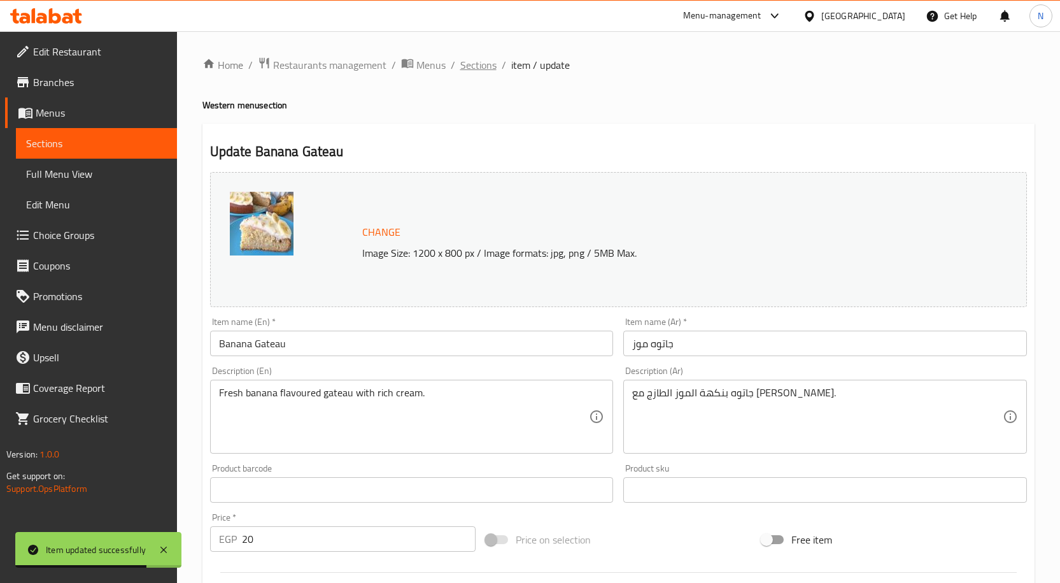
click at [465, 66] on span "Sections" at bounding box center [478, 64] width 36 height 15
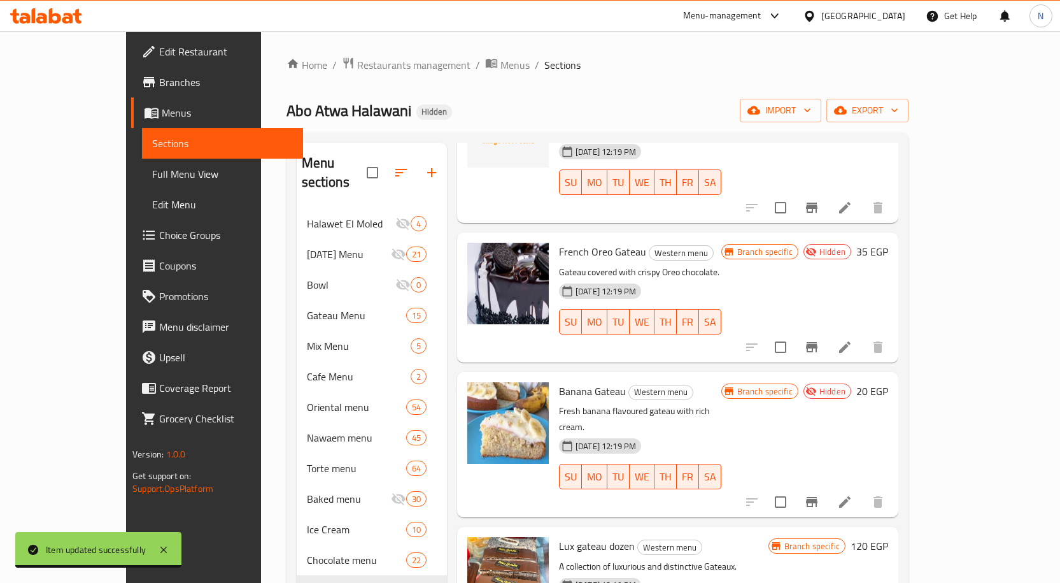
scroll to position [191, 0]
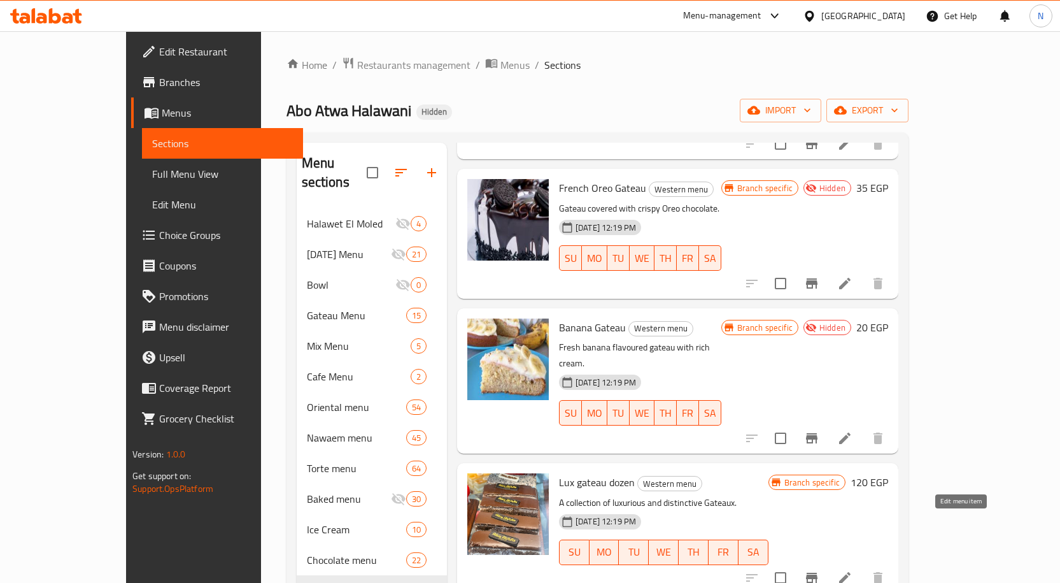
click at [853, 570] on icon at bounding box center [844, 577] width 15 height 15
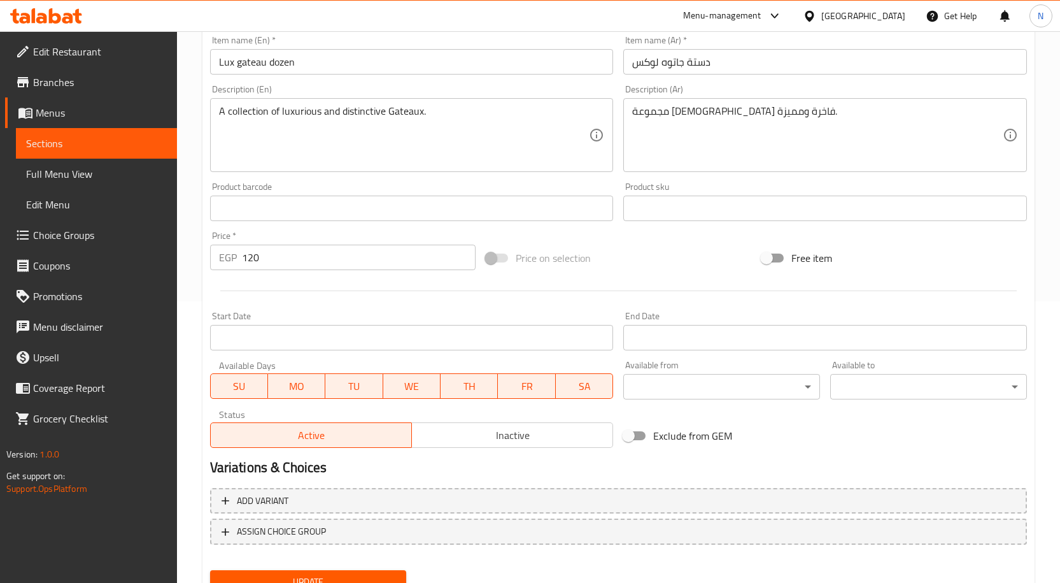
scroll to position [318, 0]
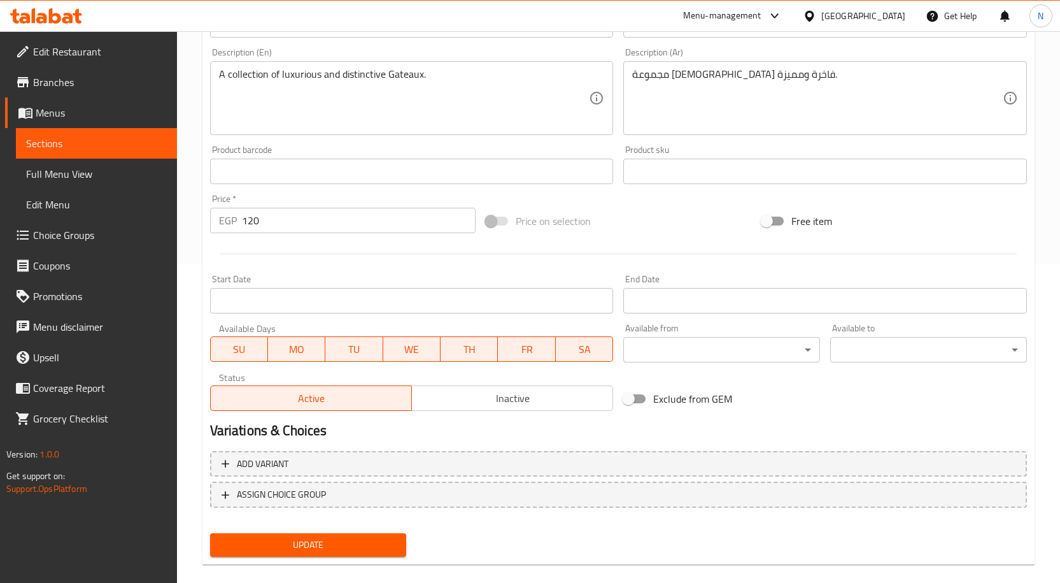
click at [529, 407] on span "Inactive" at bounding box center [512, 398] width 191 height 18
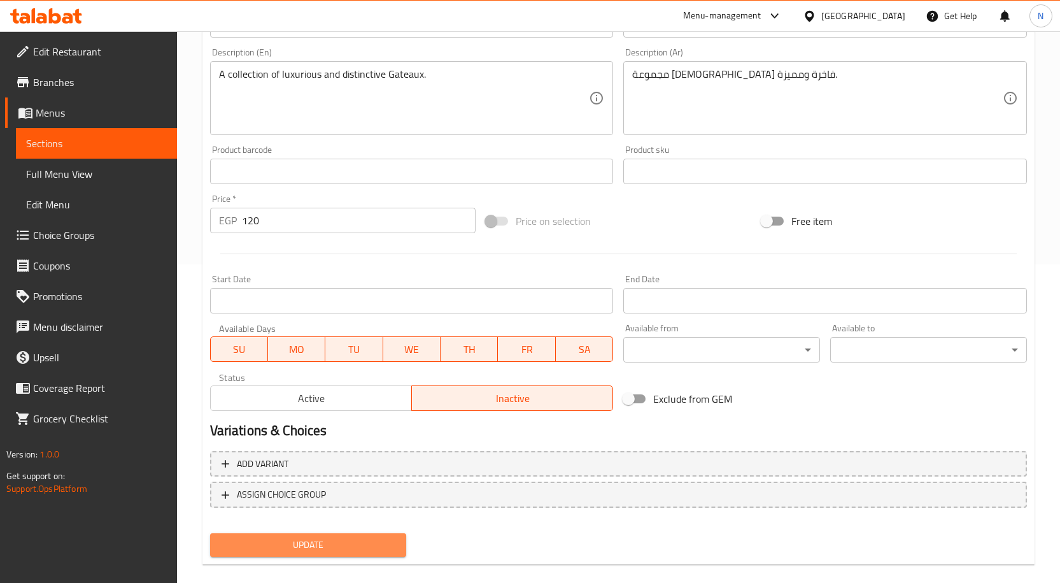
click at [366, 540] on span "Update" at bounding box center [308, 545] width 176 height 16
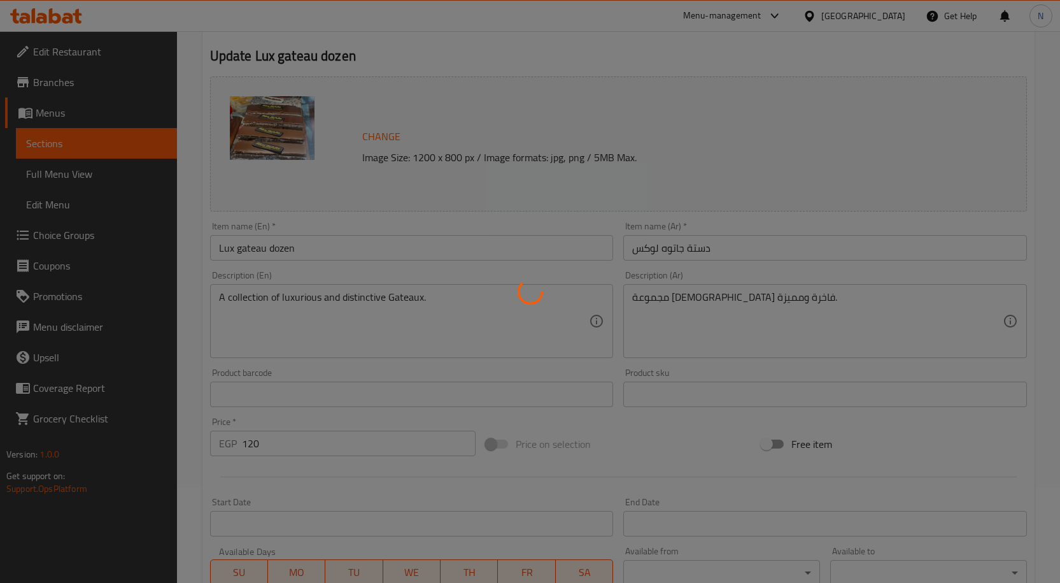
scroll to position [0, 0]
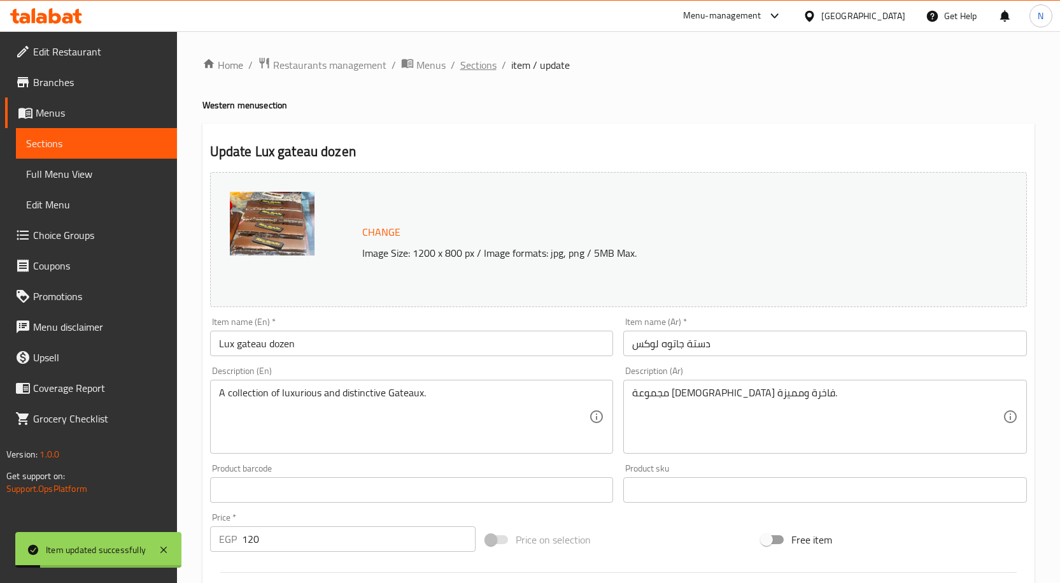
click at [473, 66] on span "Sections" at bounding box center [478, 64] width 36 height 15
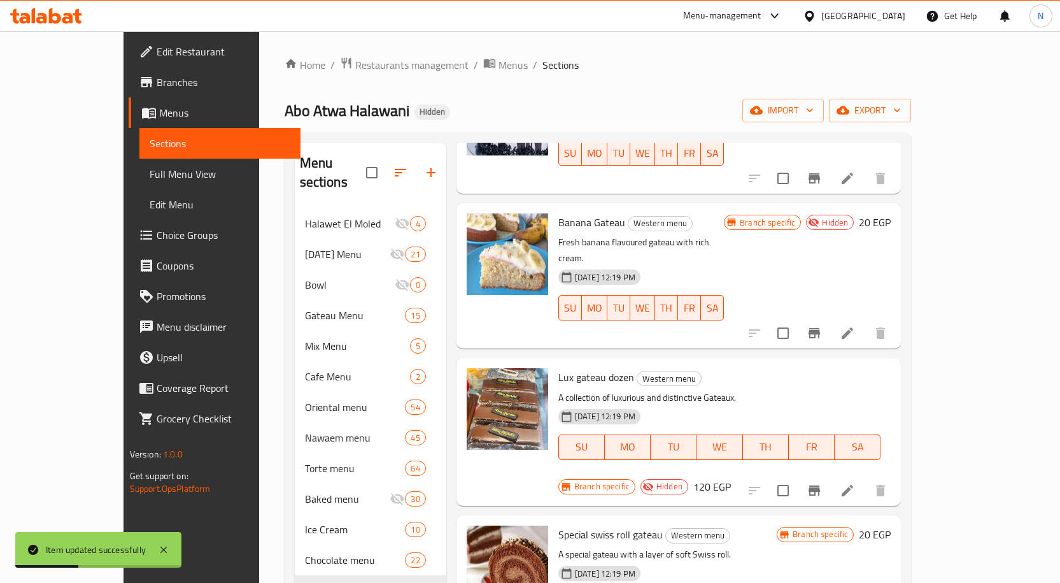
scroll to position [318, 0]
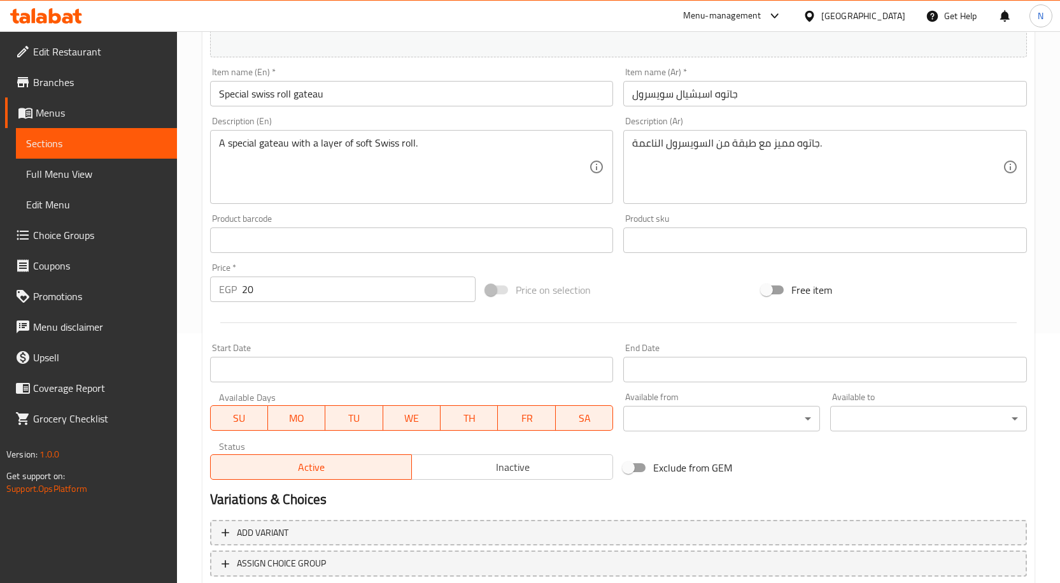
scroll to position [255, 0]
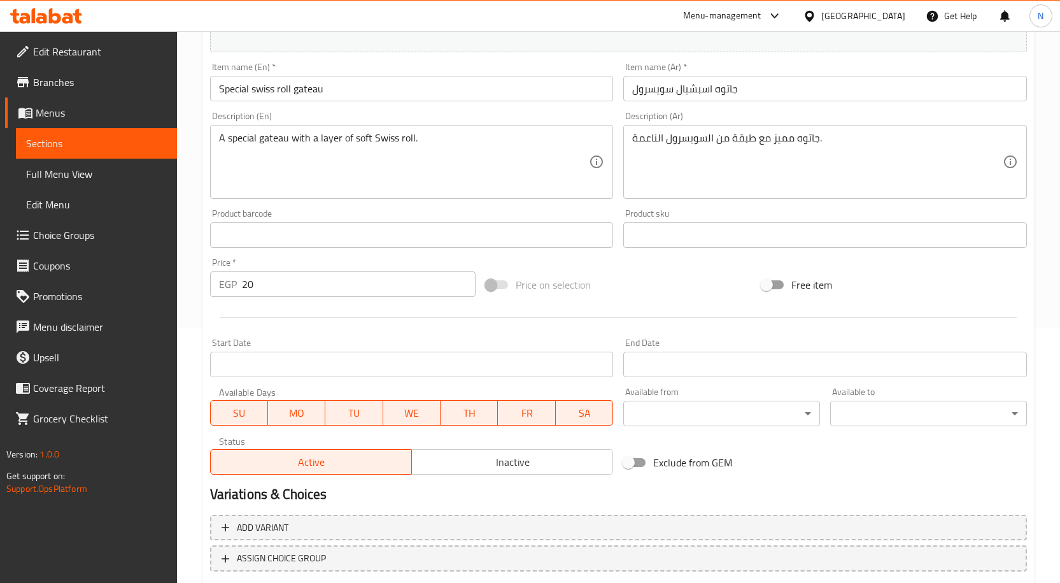
click at [479, 462] on span "Inactive" at bounding box center [512, 462] width 191 height 18
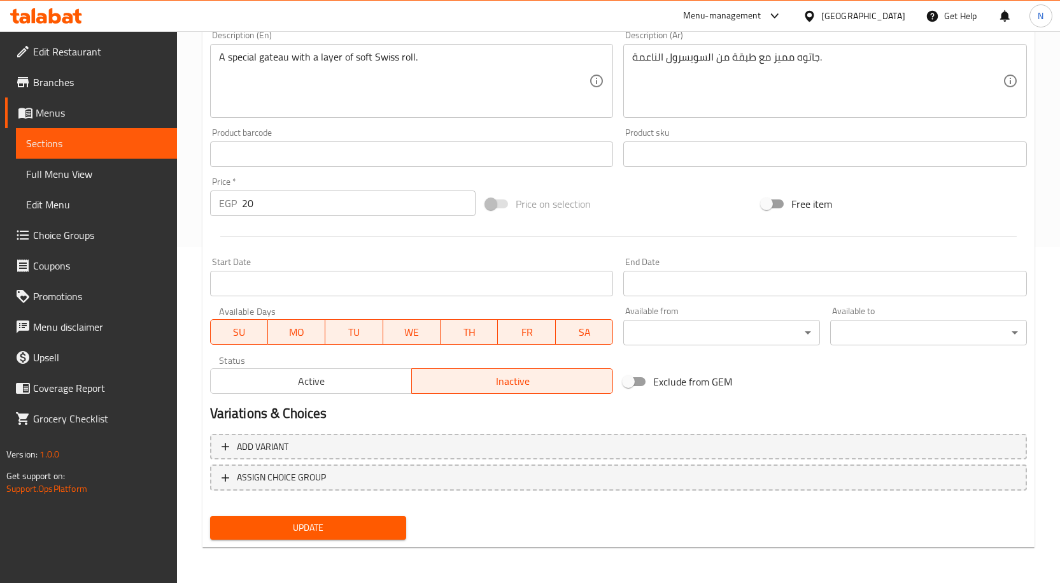
click at [322, 523] on span "Update" at bounding box center [308, 528] width 176 height 16
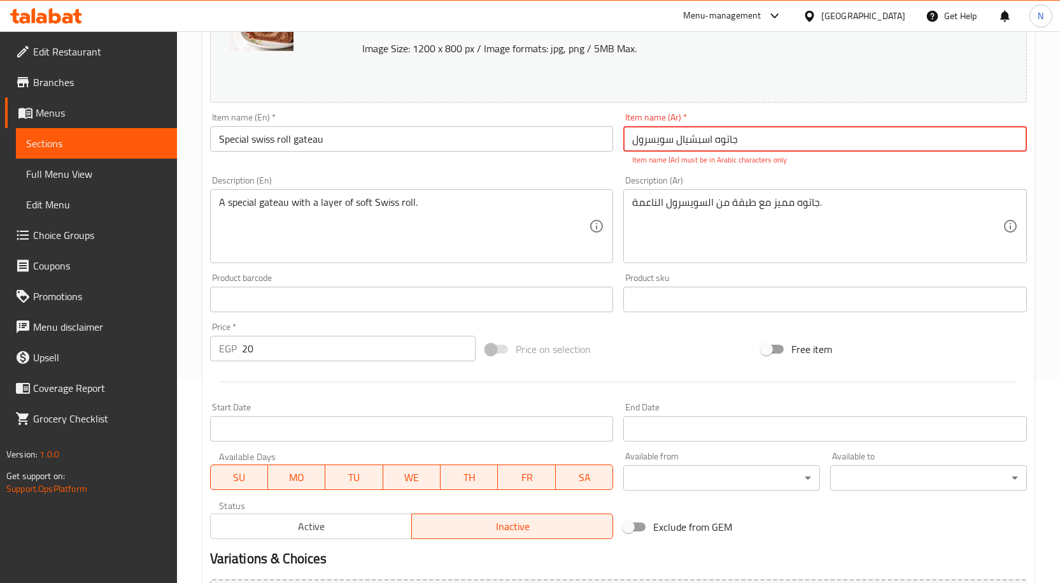
scroll to position [12, 0]
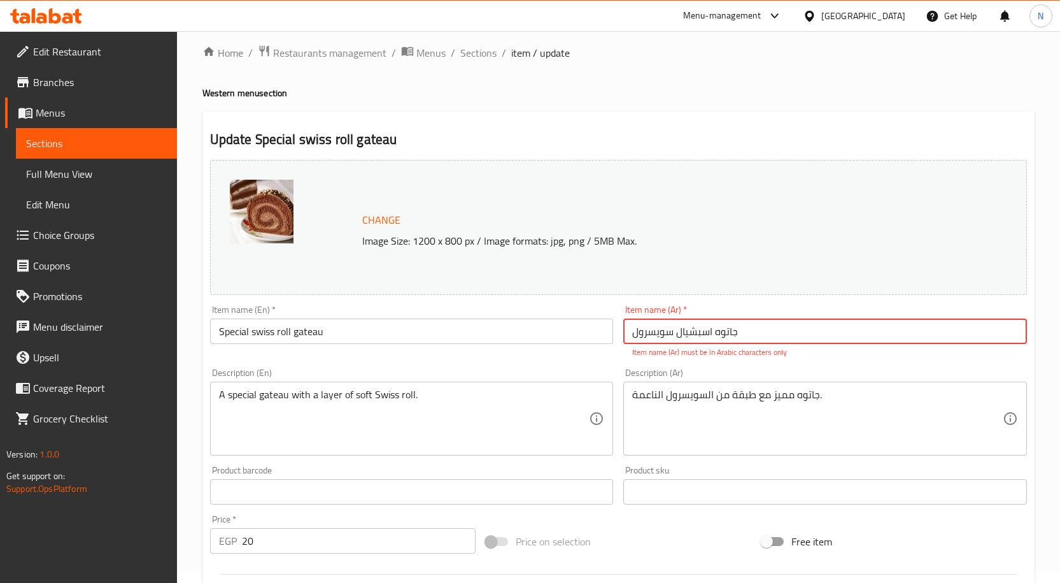
click at [725, 333] on input "جاتوه اسبشیال سويسرول" at bounding box center [825, 330] width 404 height 25
click at [697, 332] on input "جاتوة اسبشیال سويسرول" at bounding box center [825, 330] width 404 height 25
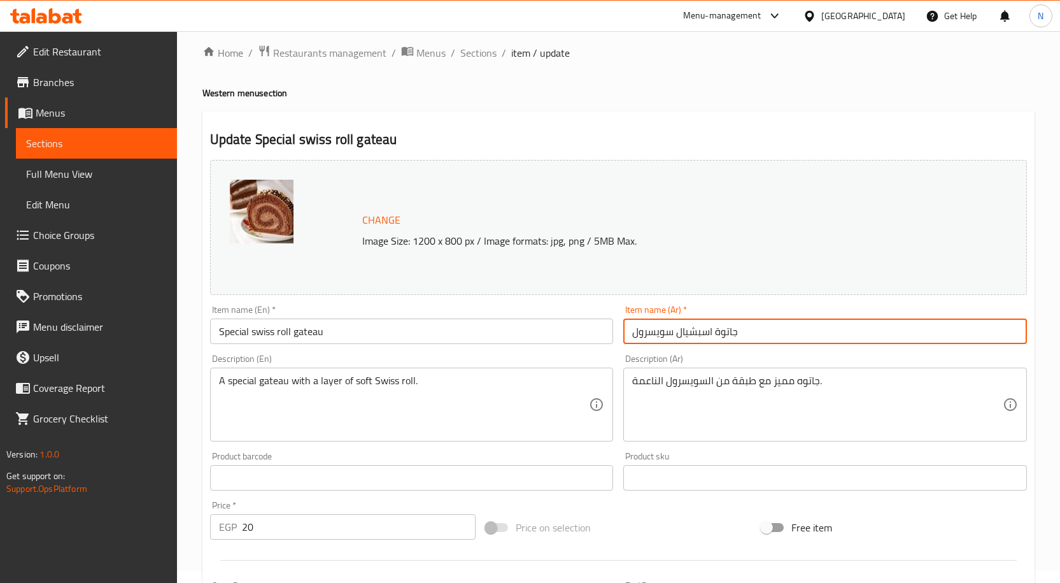
click at [657, 334] on input "جاتوة اسبشيال سويسرول" at bounding box center [825, 330] width 404 height 25
type input "جاتوة اسبشيال سويسرول"
click at [631, 512] on div "Price on selection" at bounding box center [619, 527] width 276 height 34
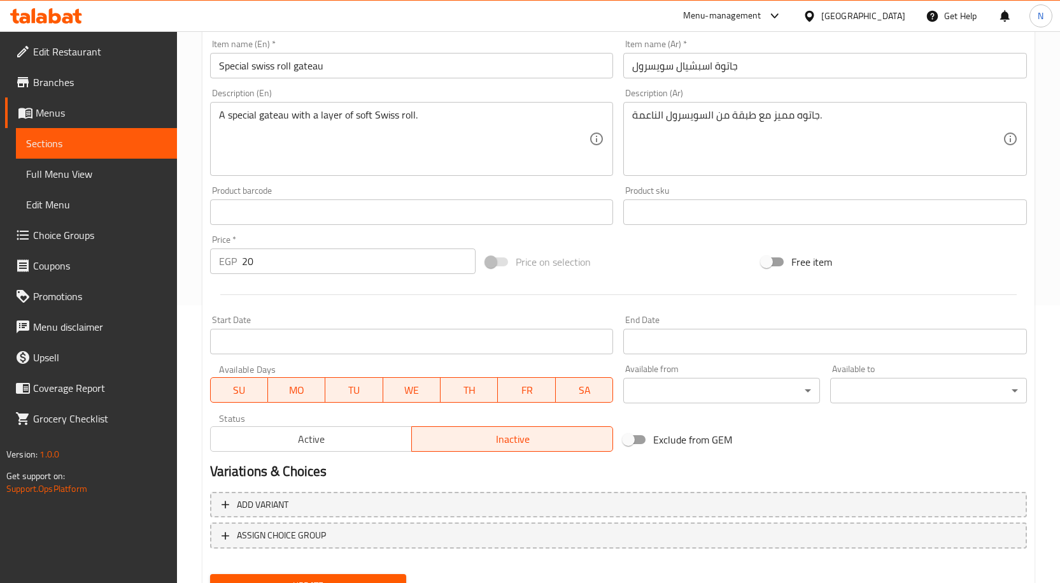
scroll to position [336, 0]
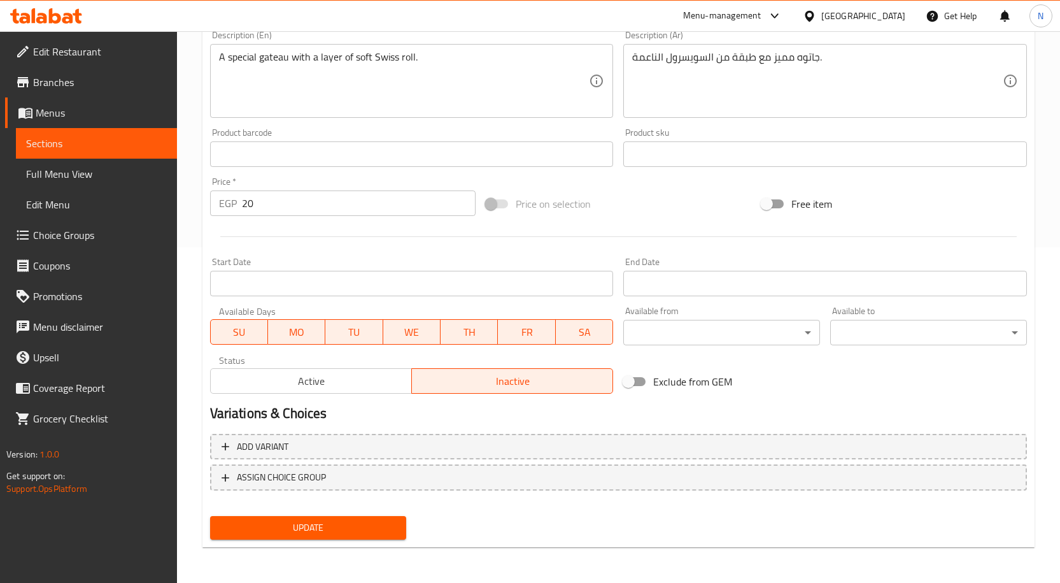
click at [307, 520] on span "Update" at bounding box center [308, 528] width 176 height 16
click at [353, 536] on button "Update" at bounding box center [308, 528] width 197 height 24
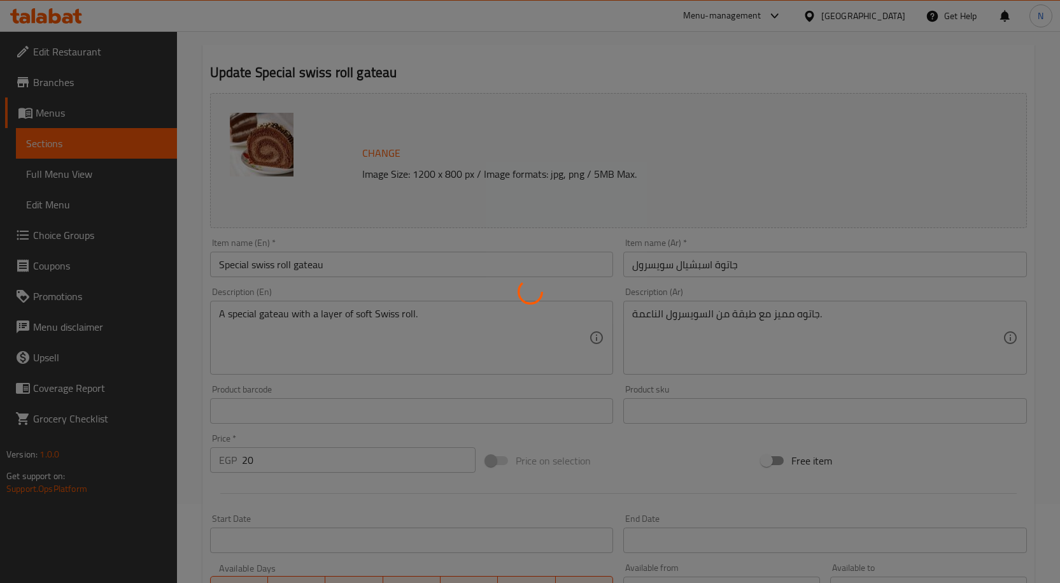
scroll to position [0, 0]
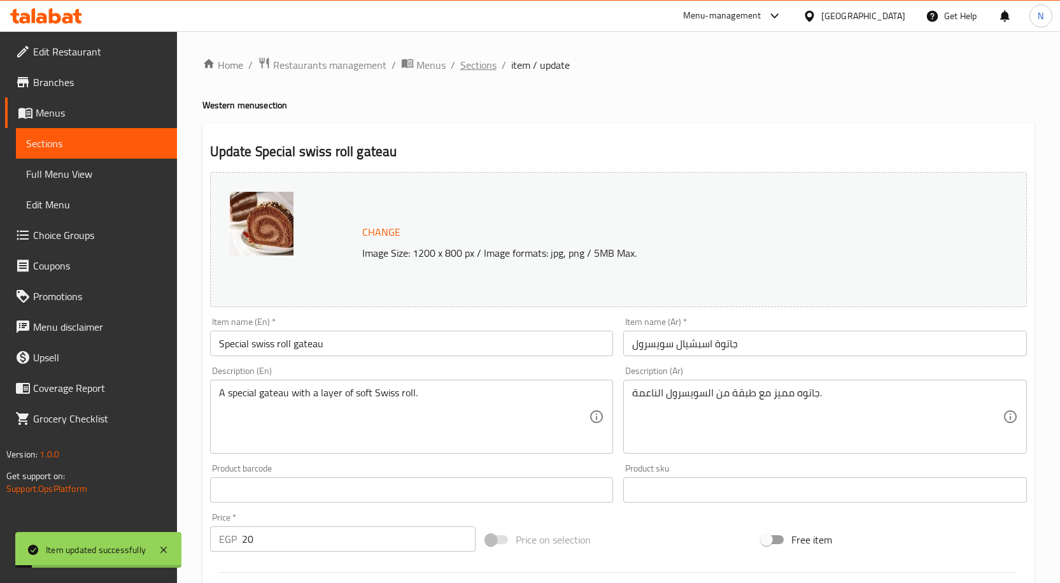
click at [481, 69] on span "Sections" at bounding box center [478, 64] width 36 height 15
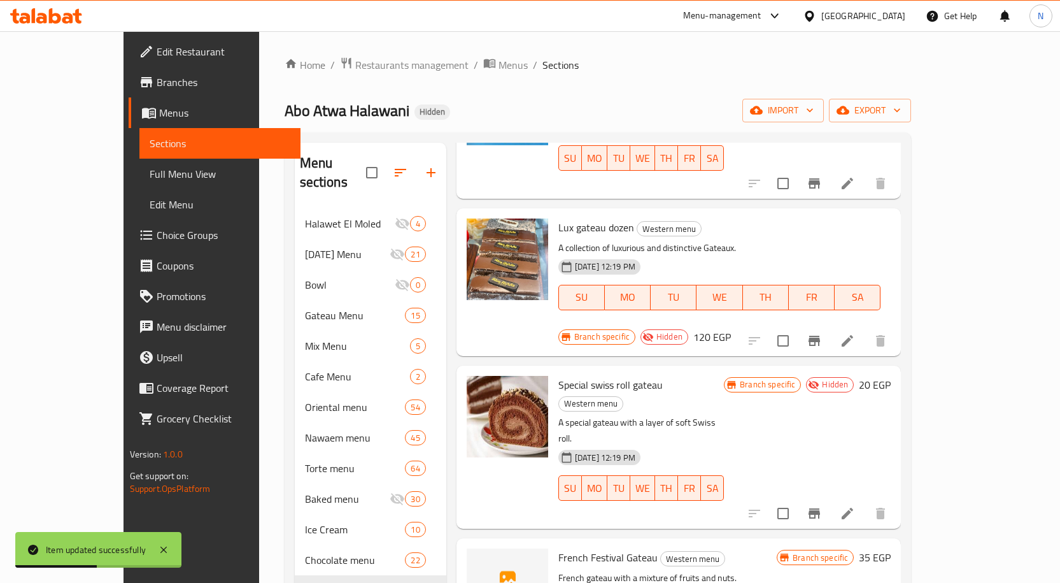
scroll to position [509, 0]
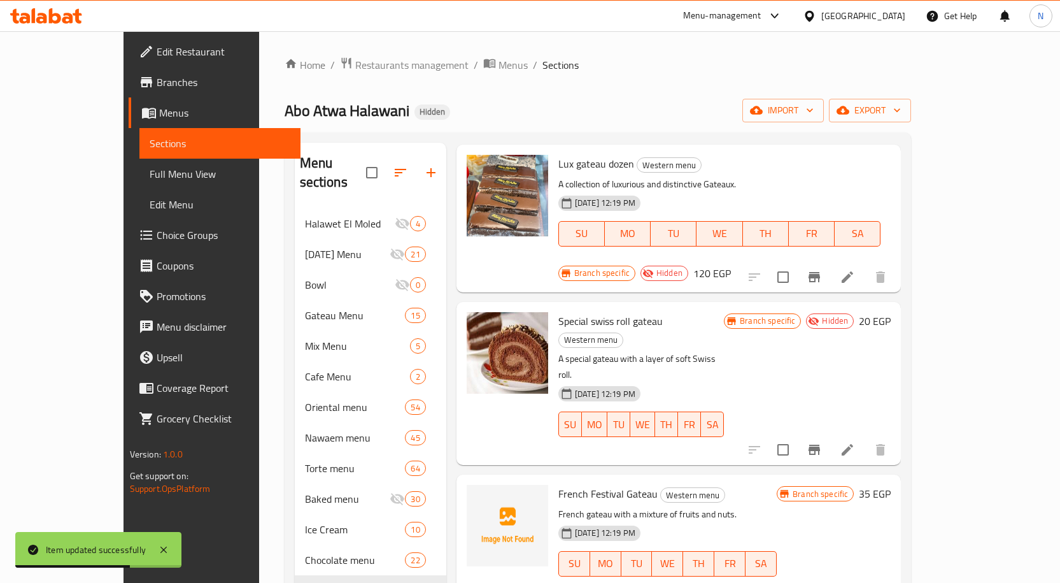
click at [855, 581] on icon at bounding box center [847, 588] width 15 height 15
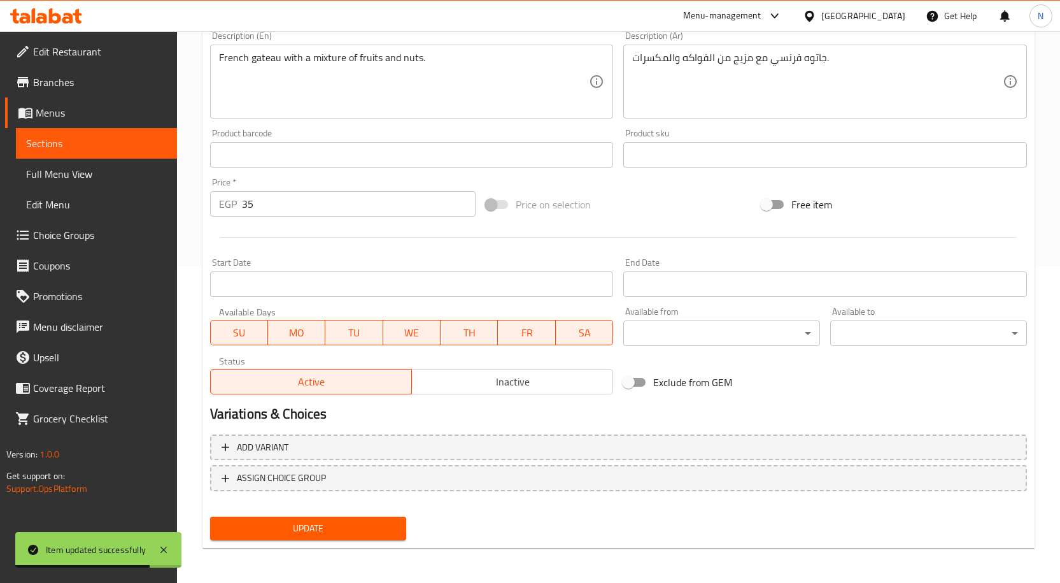
scroll to position [317, 0]
click at [523, 378] on span "Inactive" at bounding box center [512, 381] width 191 height 18
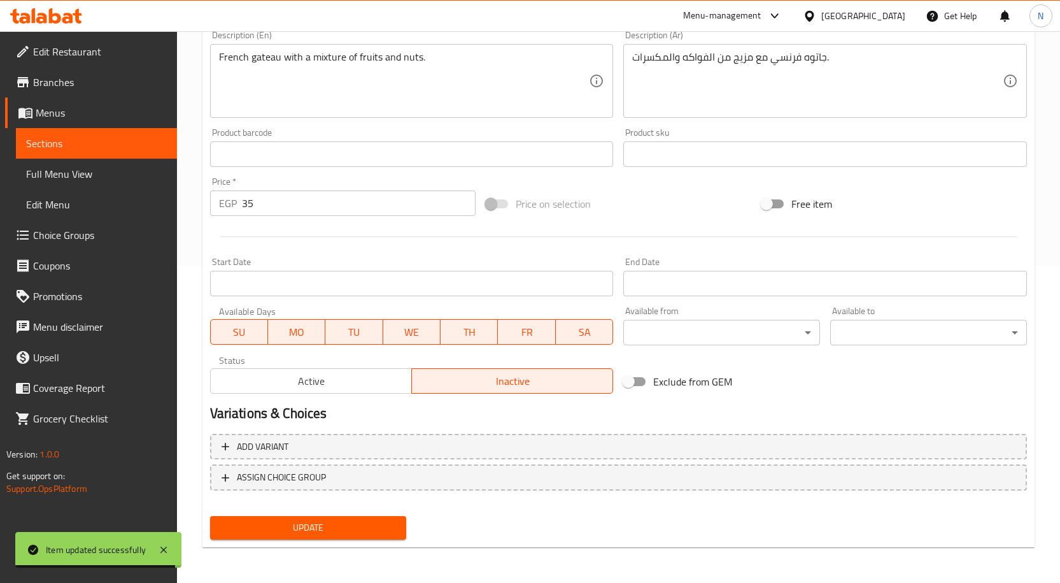
click at [339, 529] on span "Update" at bounding box center [308, 528] width 176 height 16
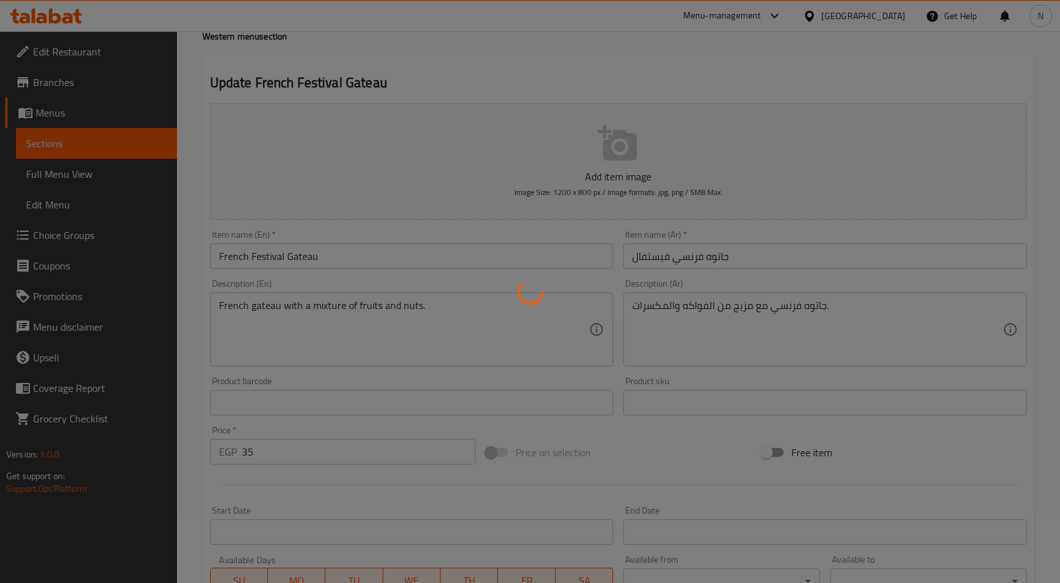
scroll to position [0, 0]
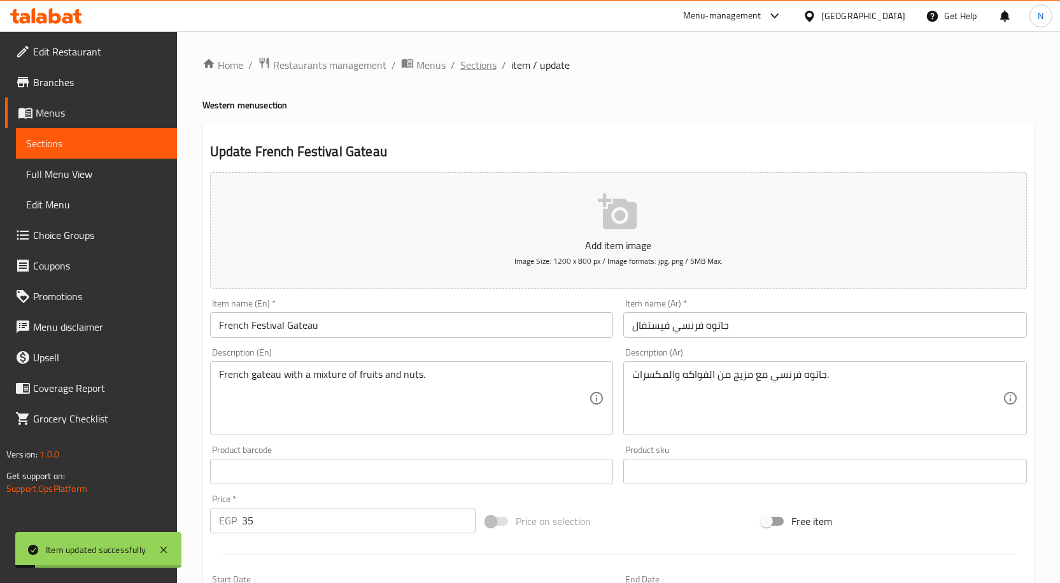
click at [469, 71] on span "Sections" at bounding box center [478, 64] width 36 height 15
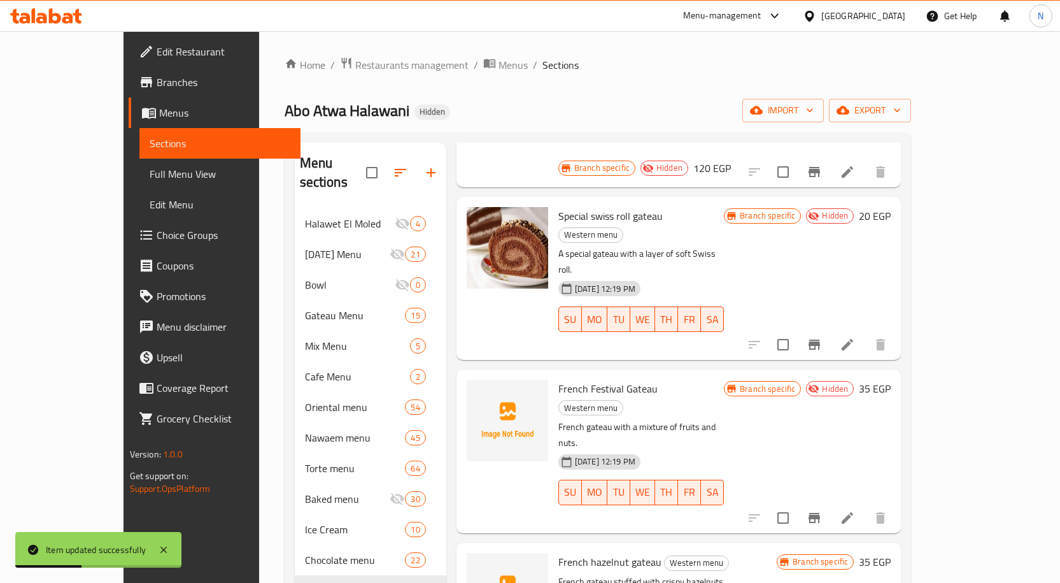
scroll to position [637, 0]
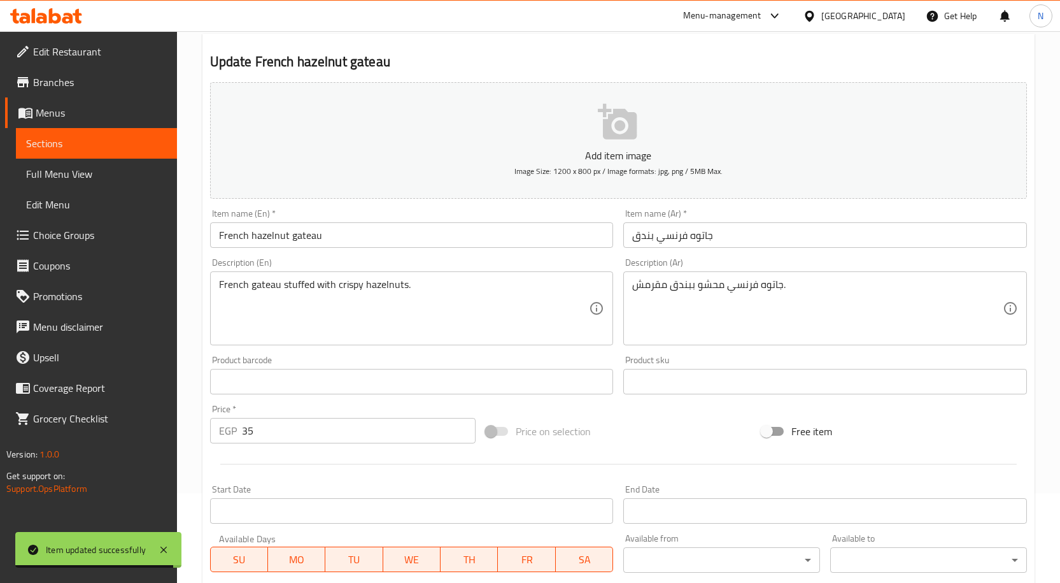
scroll to position [317, 0]
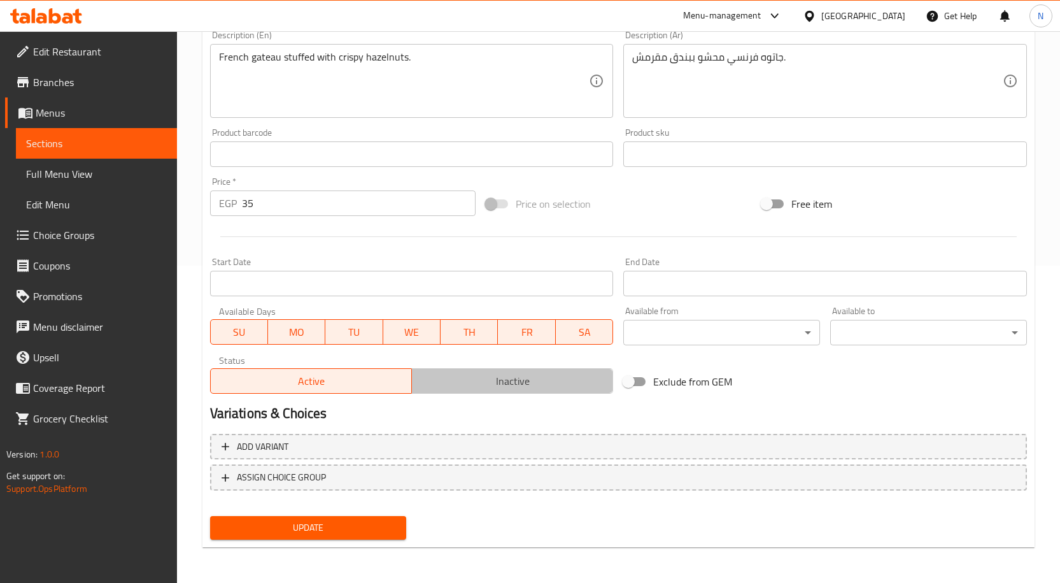
click at [522, 387] on span "Inactive" at bounding box center [512, 381] width 191 height 18
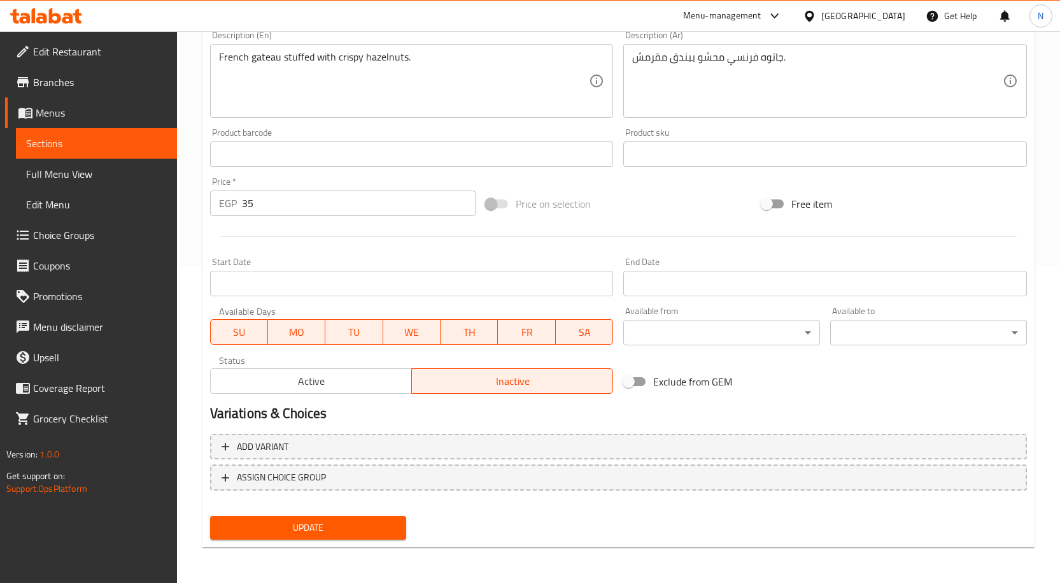
click at [356, 523] on span "Update" at bounding box center [308, 528] width 176 height 16
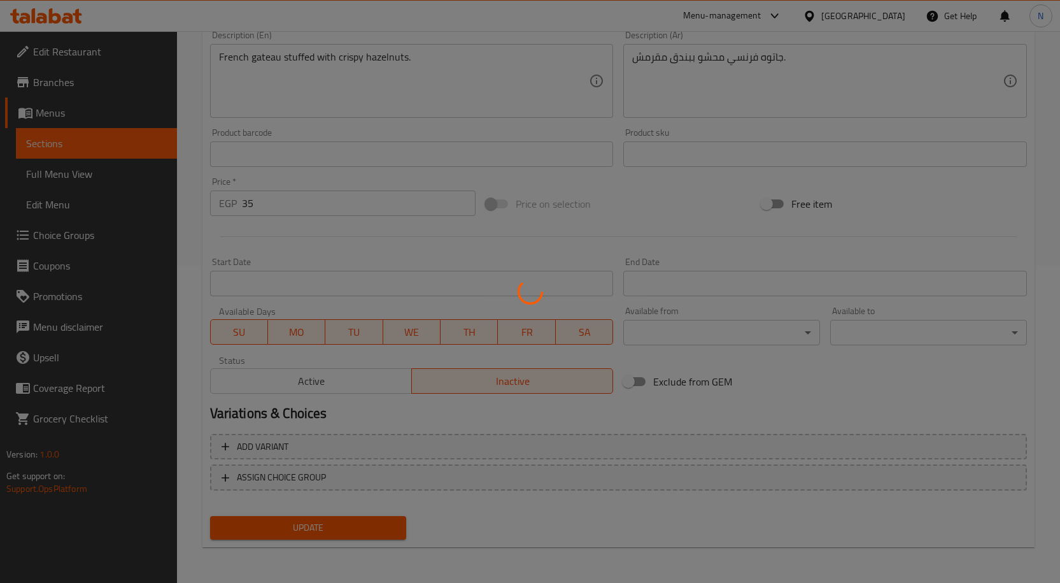
scroll to position [0, 0]
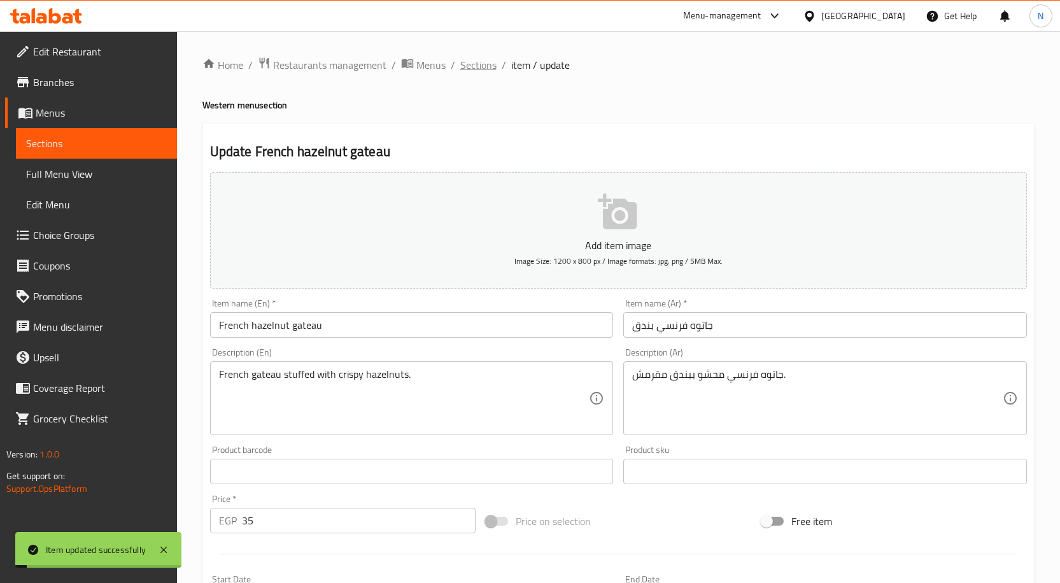
click at [471, 62] on span "Sections" at bounding box center [478, 64] width 36 height 15
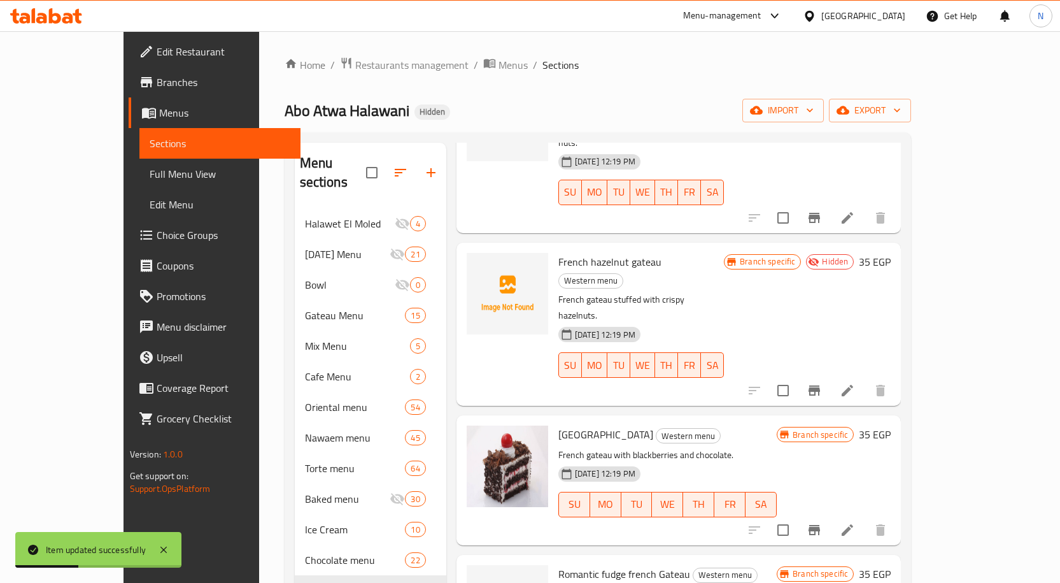
scroll to position [892, 0]
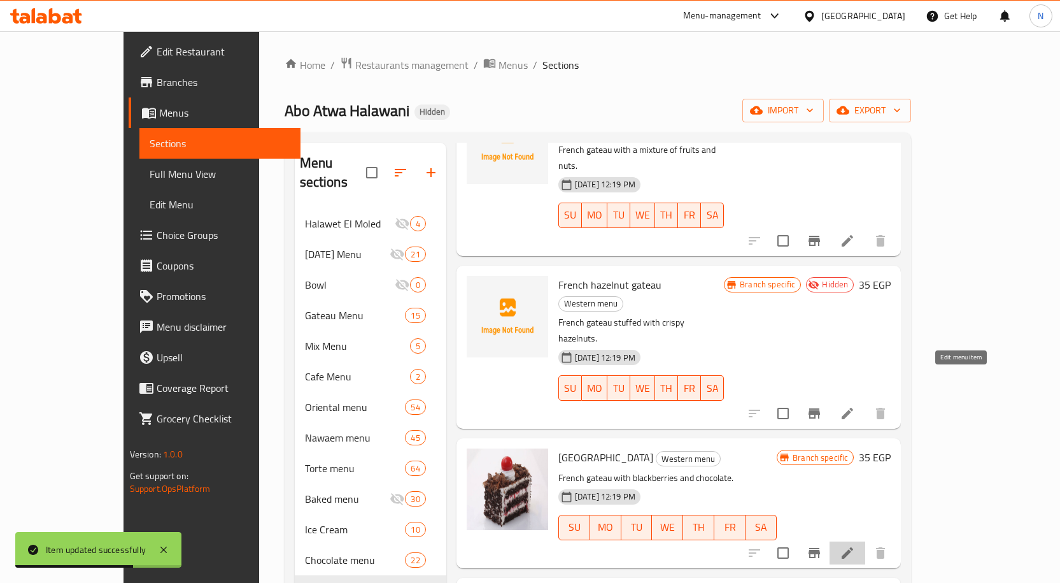
click at [855, 545] on icon at bounding box center [847, 552] width 15 height 15
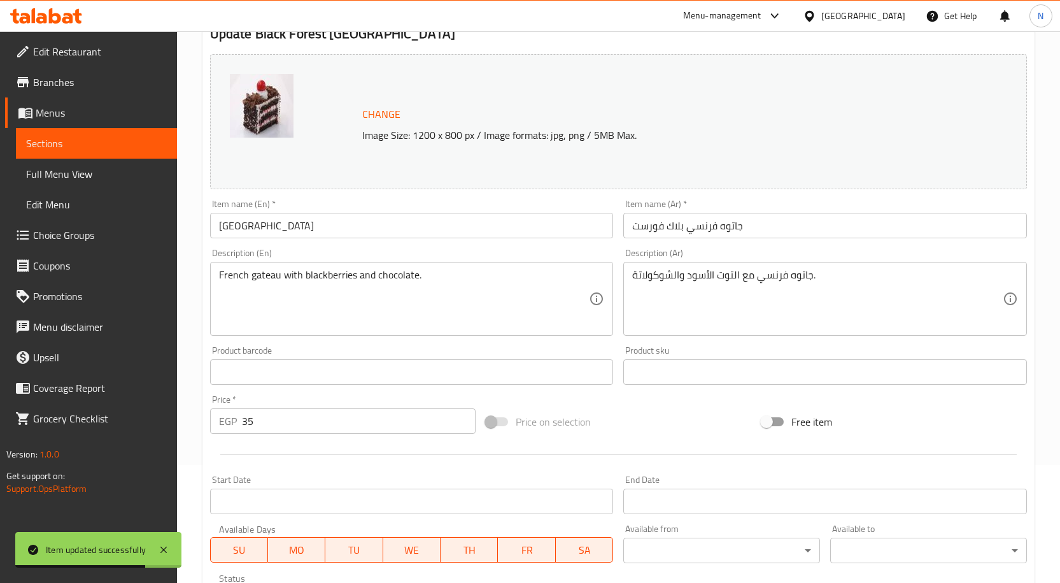
scroll to position [336, 0]
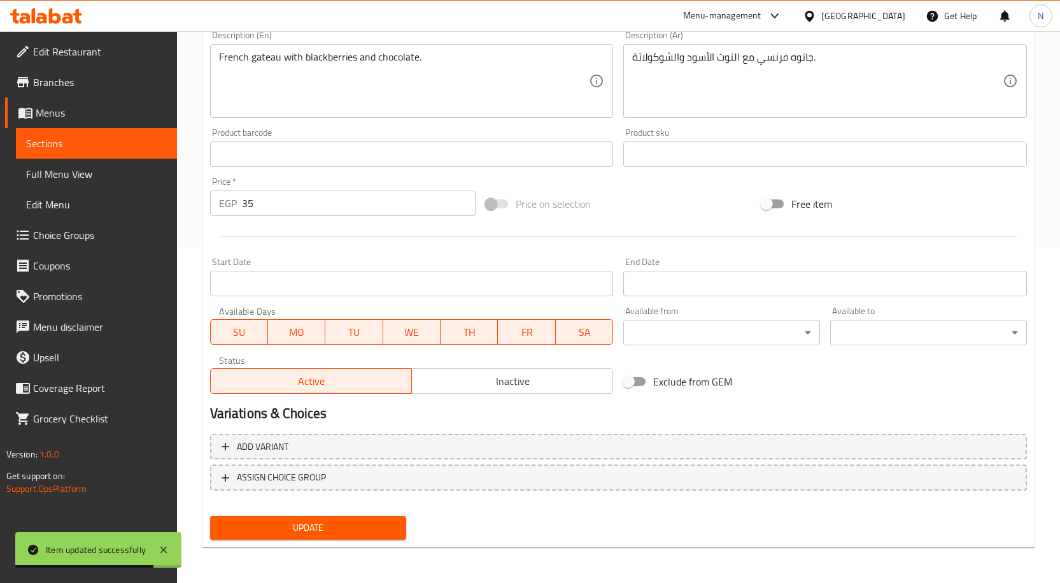
click at [527, 380] on span "Inactive" at bounding box center [512, 381] width 191 height 18
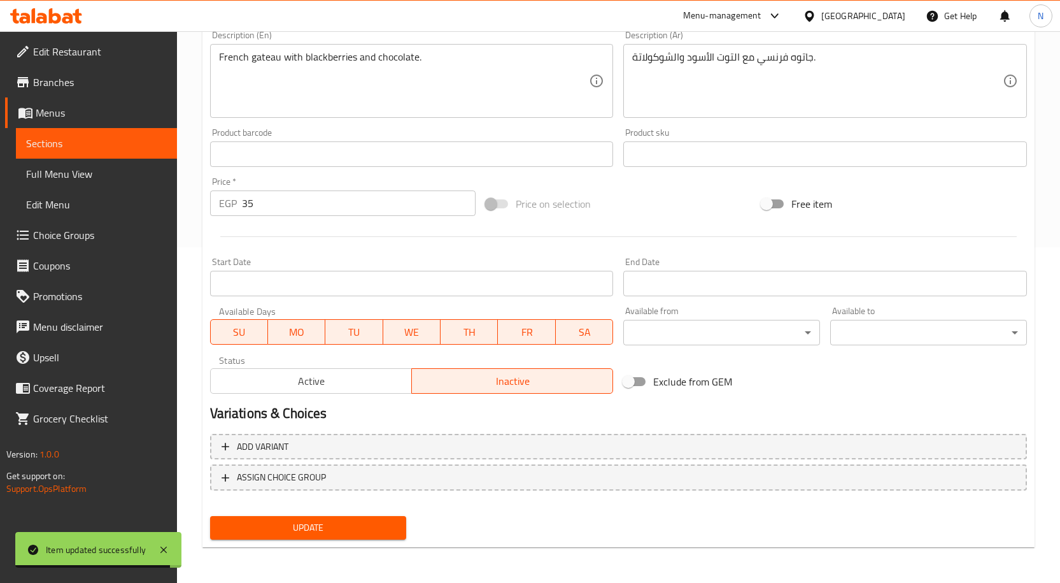
click at [362, 526] on span "Update" at bounding box center [308, 528] width 176 height 16
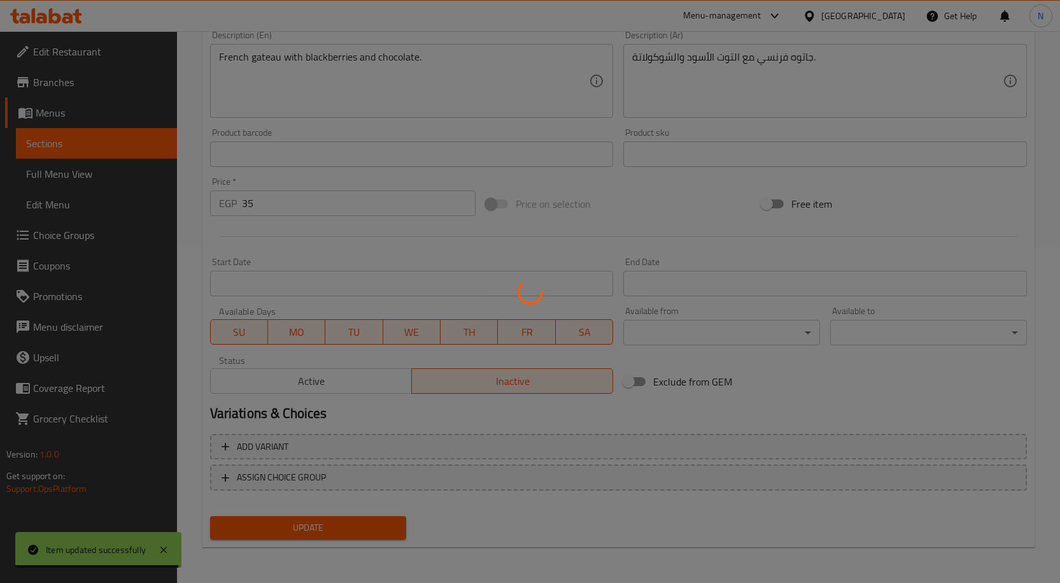
scroll to position [0, 0]
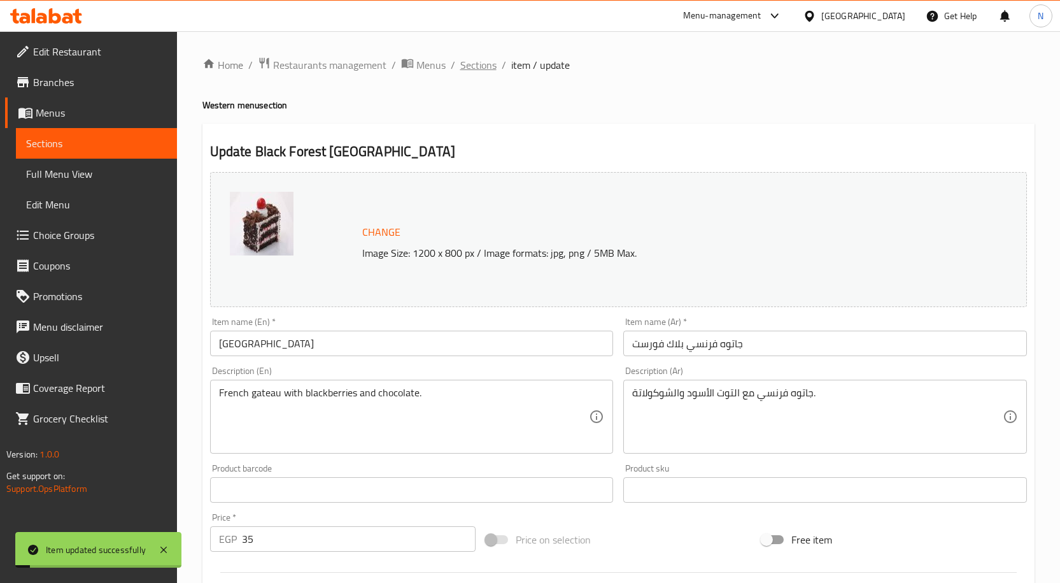
click at [469, 70] on span "Sections" at bounding box center [478, 64] width 36 height 15
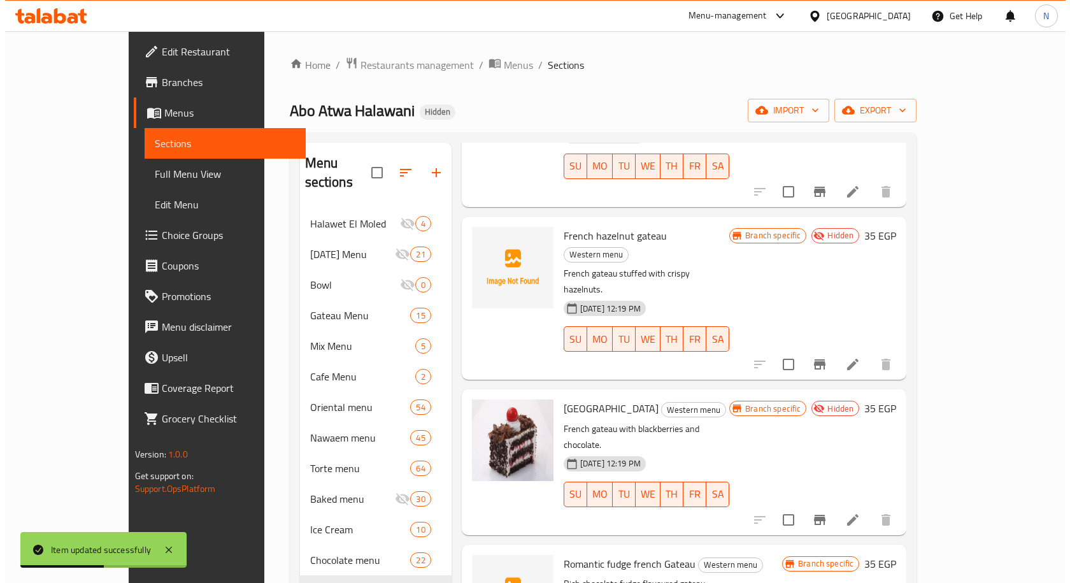
scroll to position [955, 0]
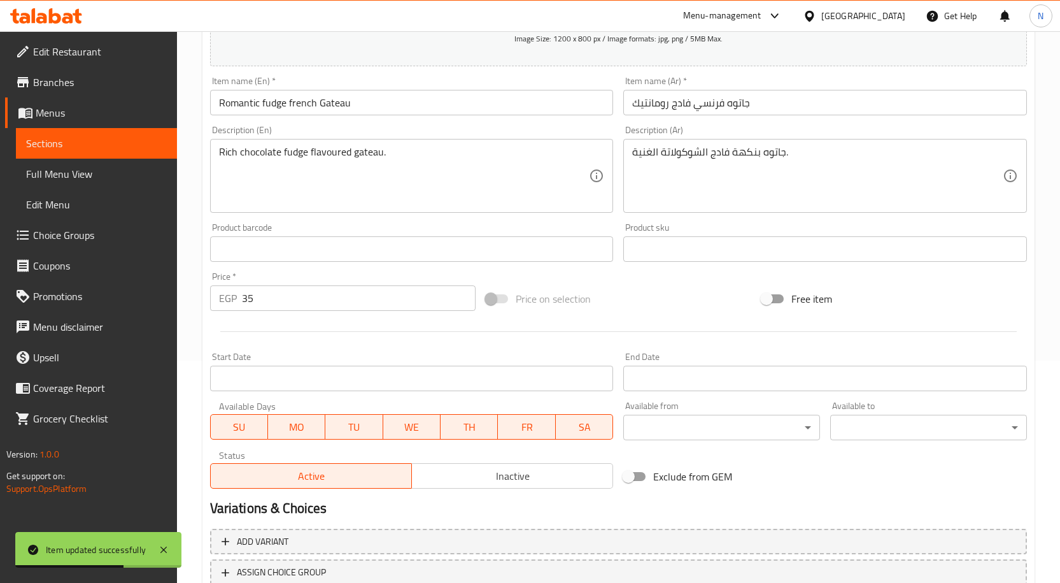
scroll to position [317, 0]
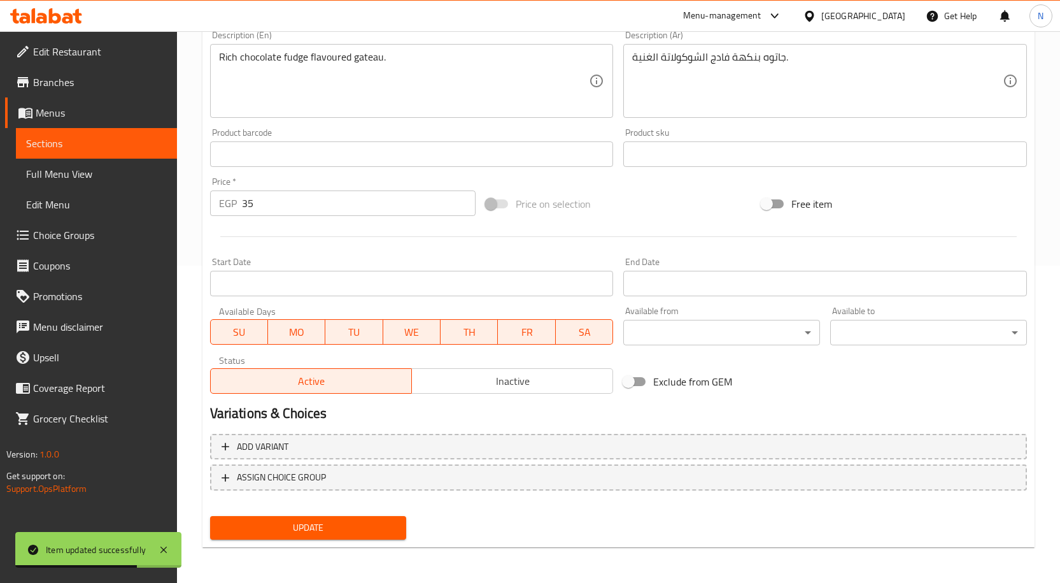
click at [560, 376] on span "Inactive" at bounding box center [512, 381] width 191 height 18
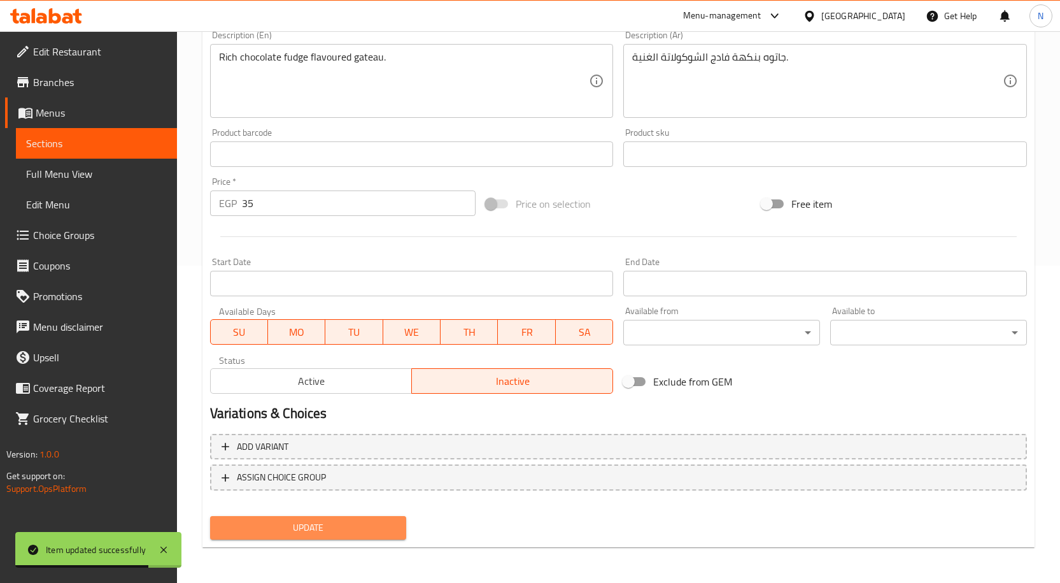
click at [359, 531] on span "Update" at bounding box center [308, 528] width 176 height 16
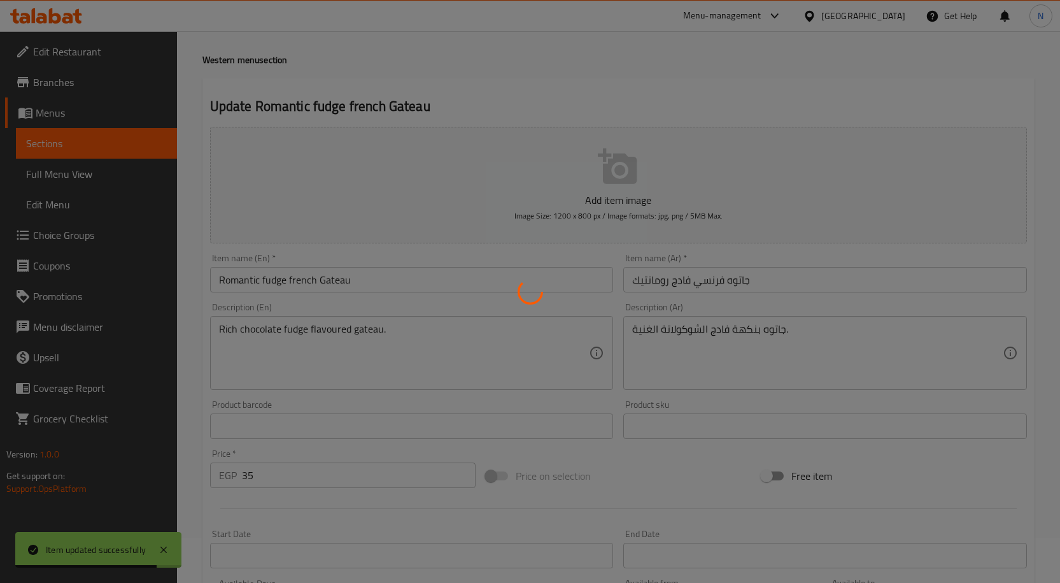
scroll to position [0, 0]
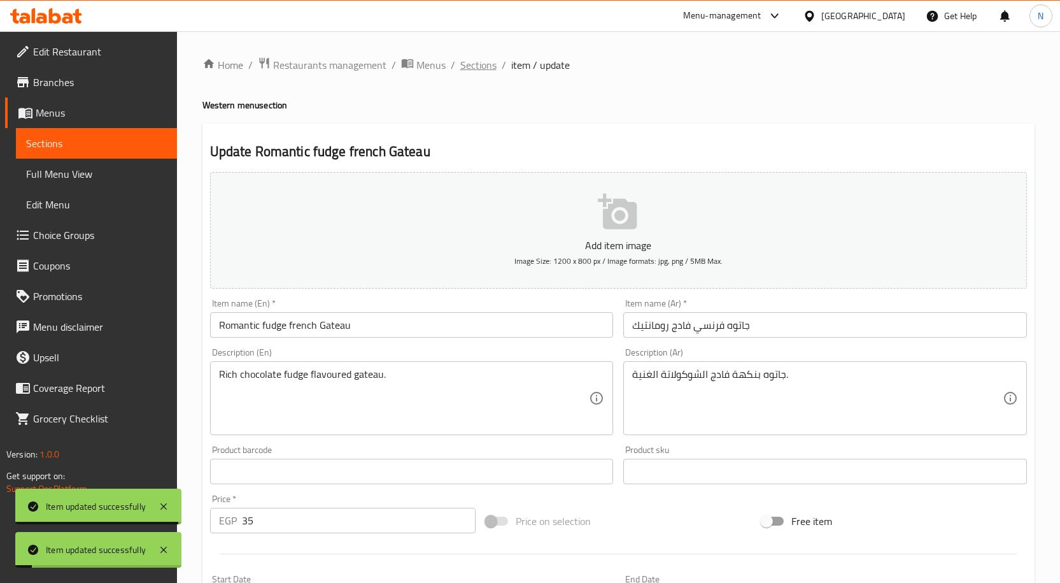
click at [480, 69] on span "Sections" at bounding box center [478, 64] width 36 height 15
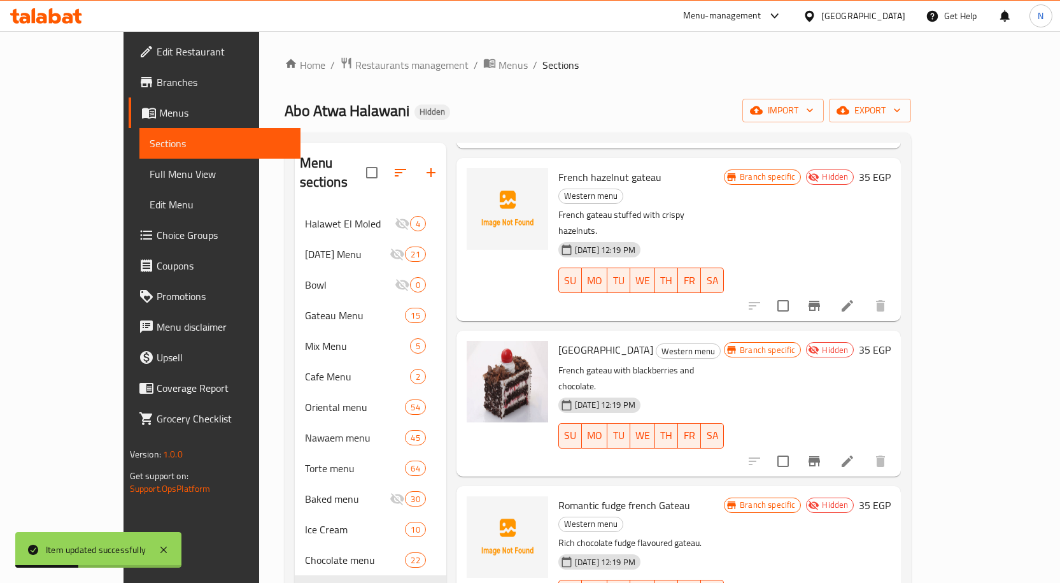
scroll to position [1019, 0]
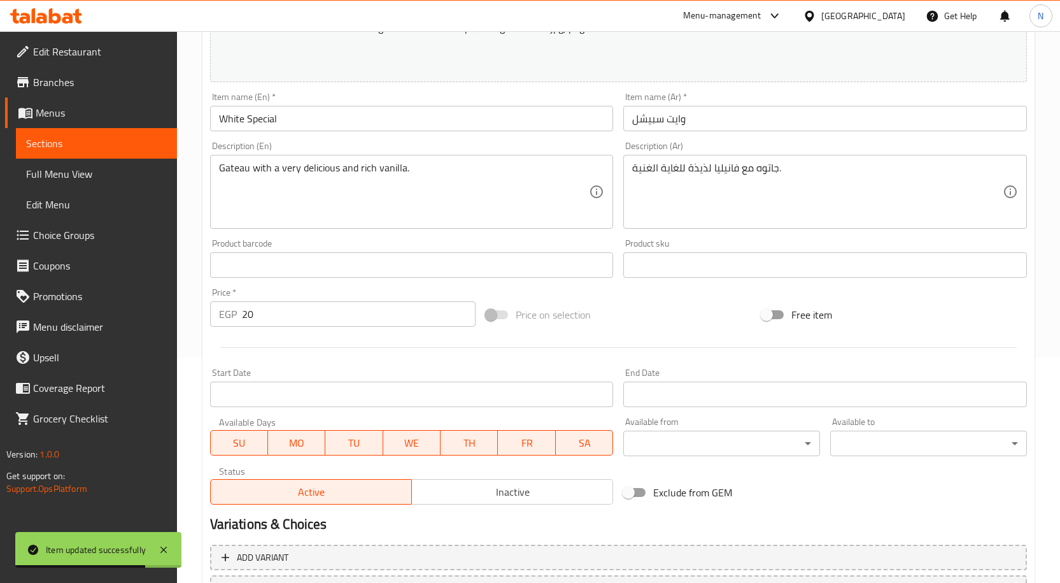
scroll to position [318, 0]
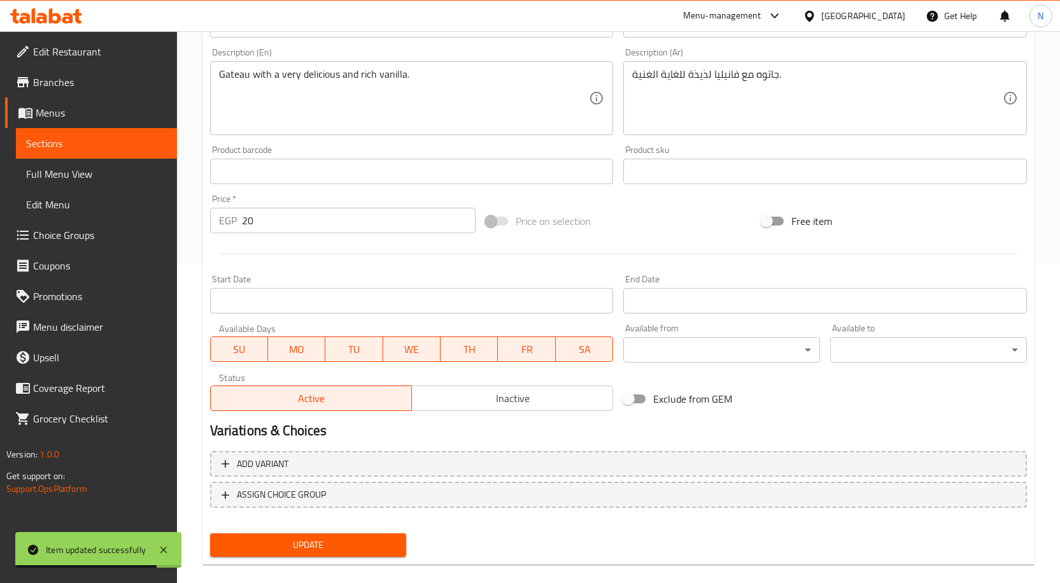
click at [485, 381] on div "Active Inactive" at bounding box center [412, 392] width 404 height 38
click at [485, 393] on span "Inactive" at bounding box center [512, 398] width 191 height 18
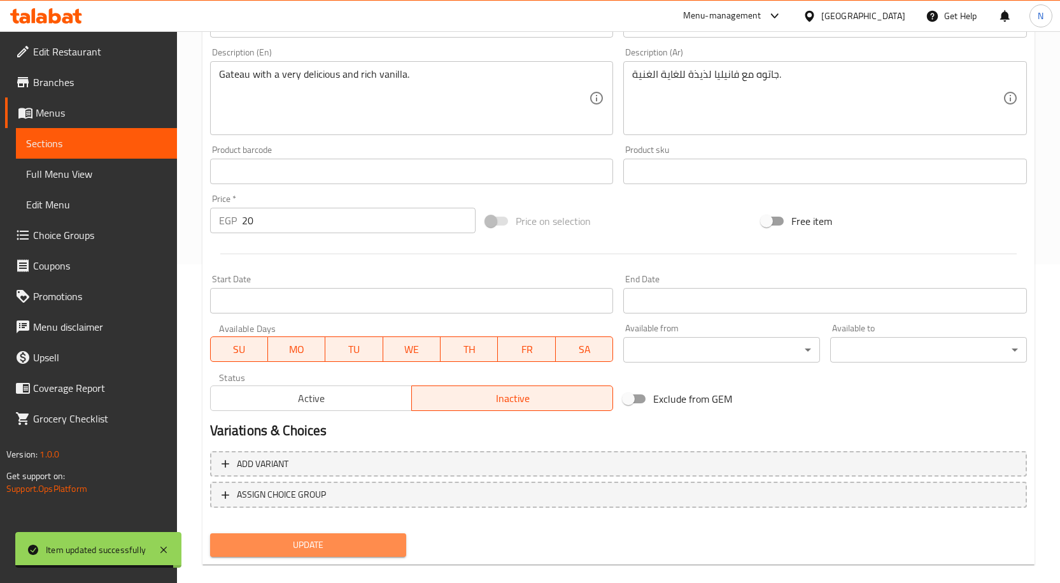
click at [364, 542] on span "Update" at bounding box center [308, 545] width 176 height 16
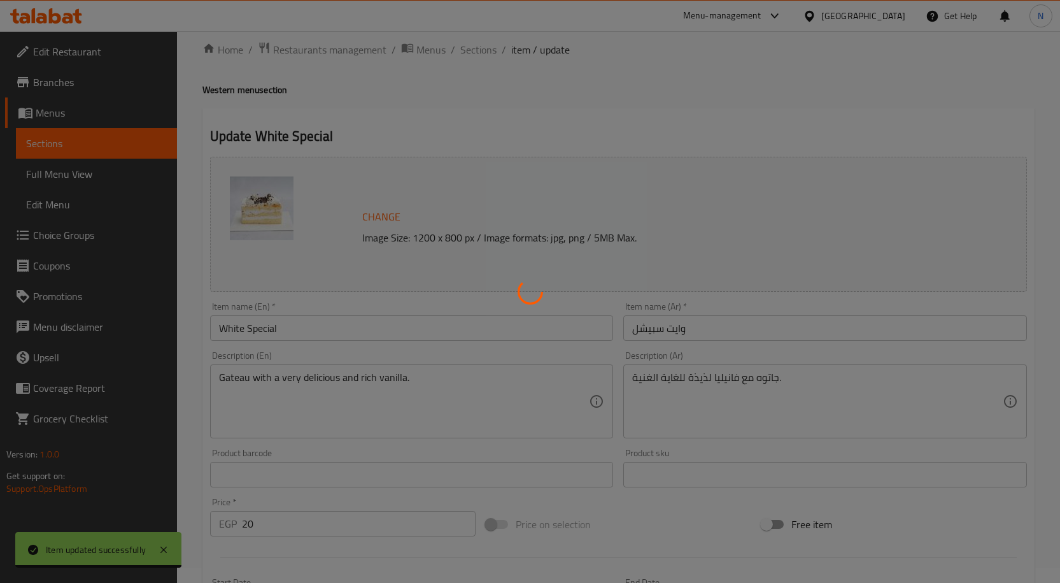
scroll to position [0, 0]
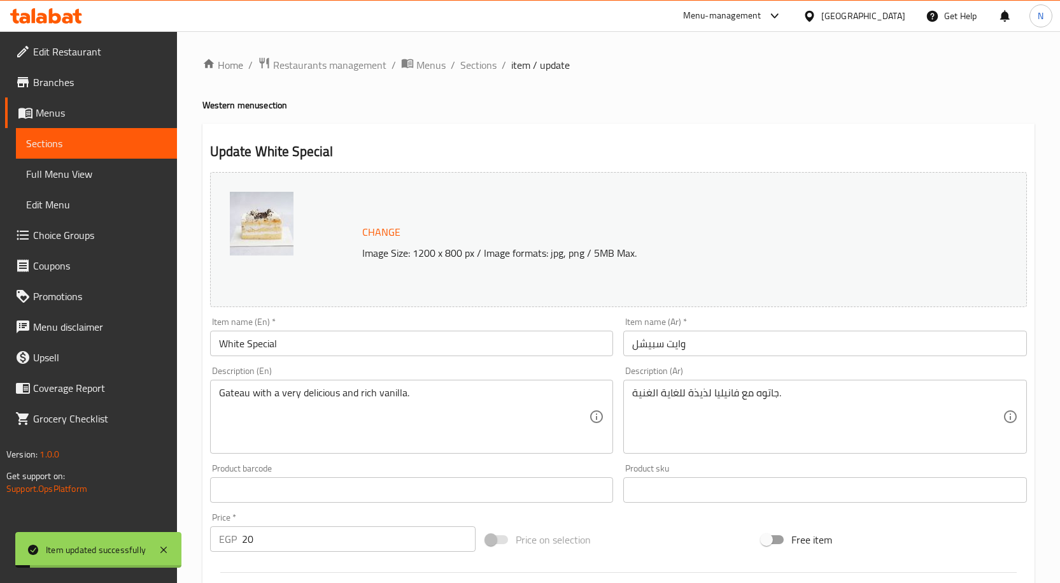
click at [469, 66] on span "Sections" at bounding box center [478, 64] width 36 height 15
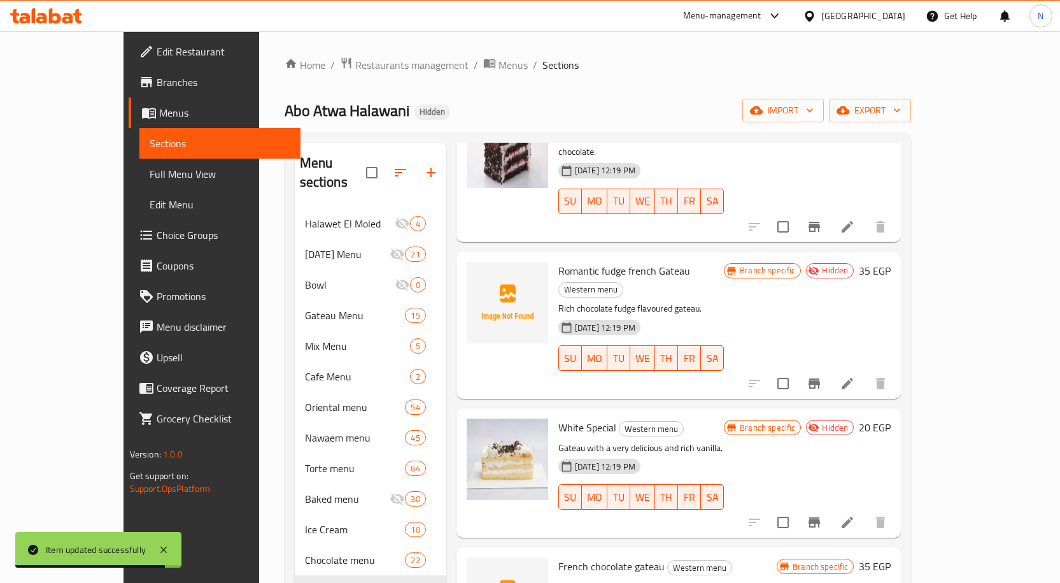
scroll to position [1274, 0]
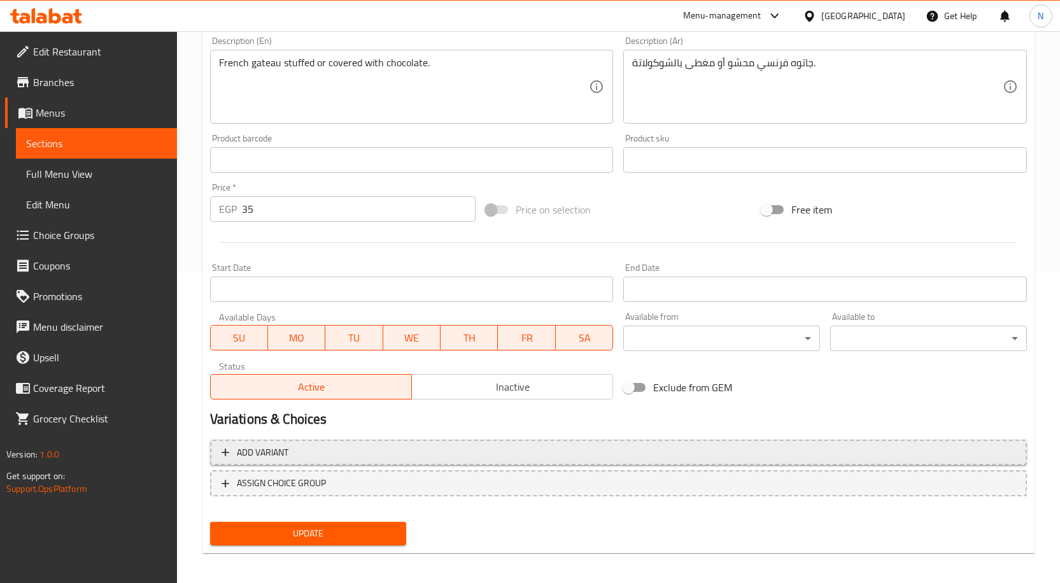
scroll to position [317, 0]
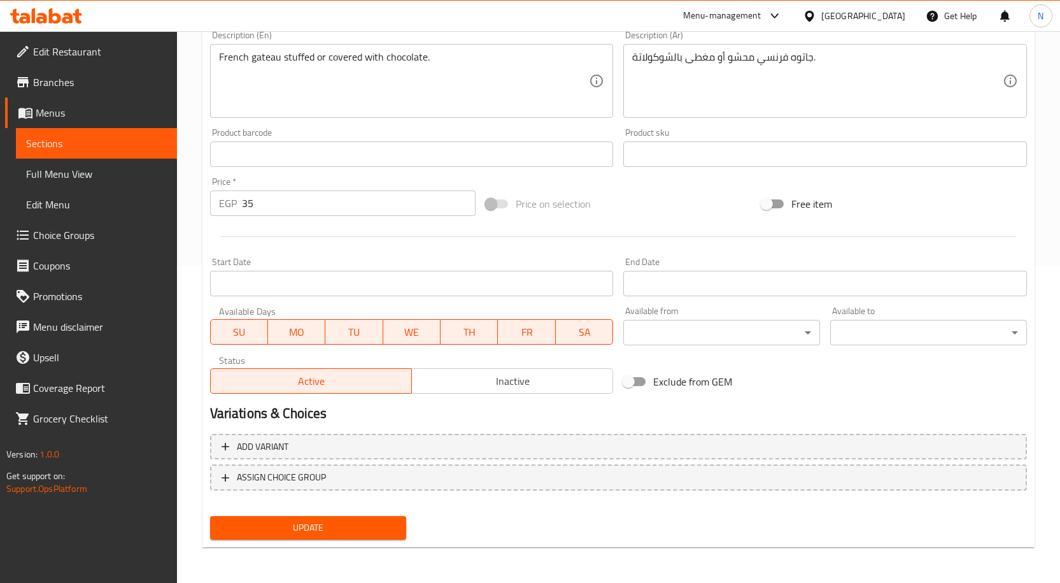
click at [539, 385] on span "Inactive" at bounding box center [512, 381] width 191 height 18
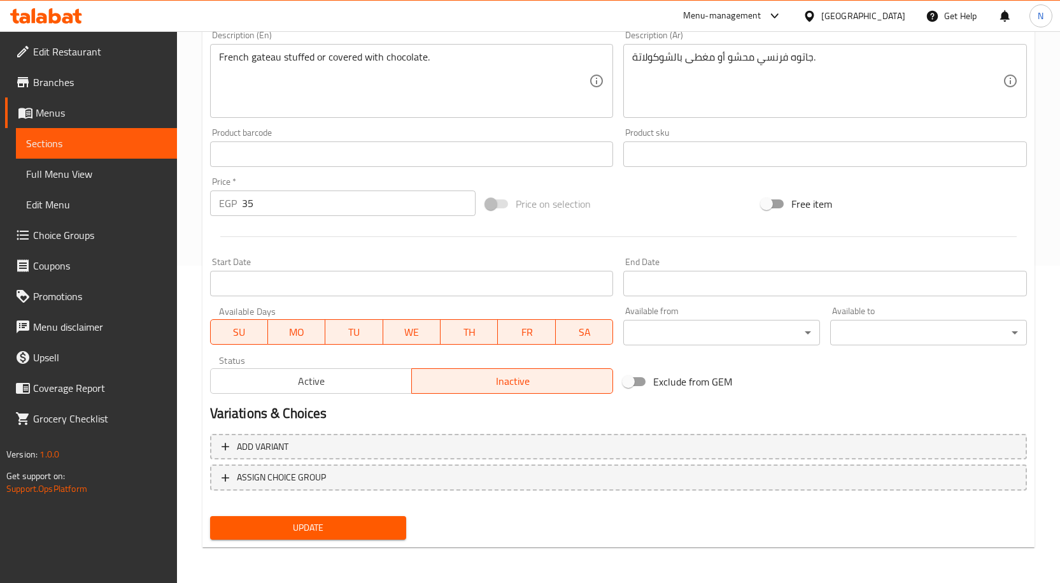
click at [387, 524] on span "Update" at bounding box center [308, 528] width 176 height 16
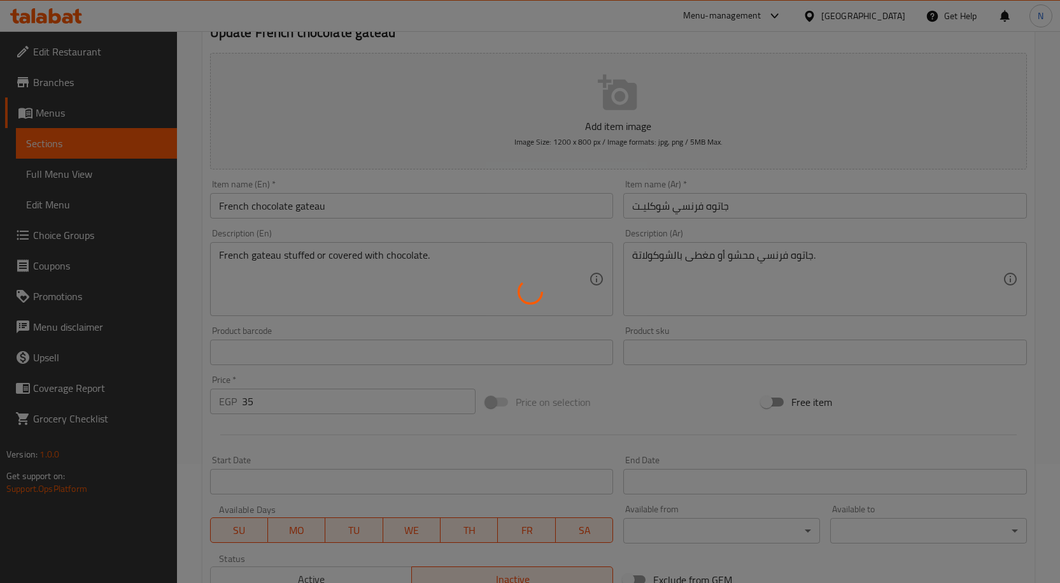
scroll to position [0, 0]
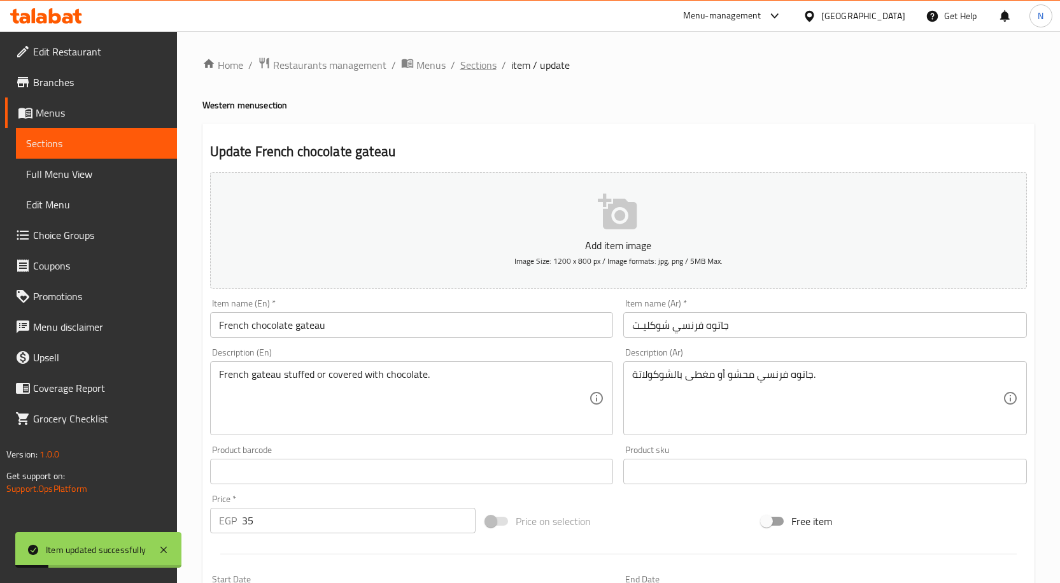
click at [486, 60] on span "Sections" at bounding box center [478, 64] width 36 height 15
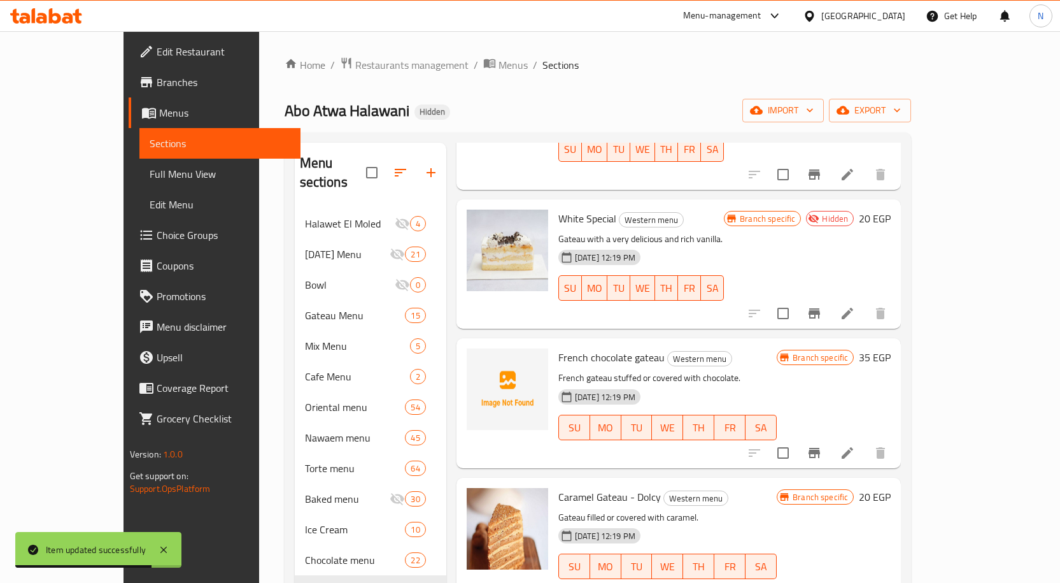
scroll to position [1528, 0]
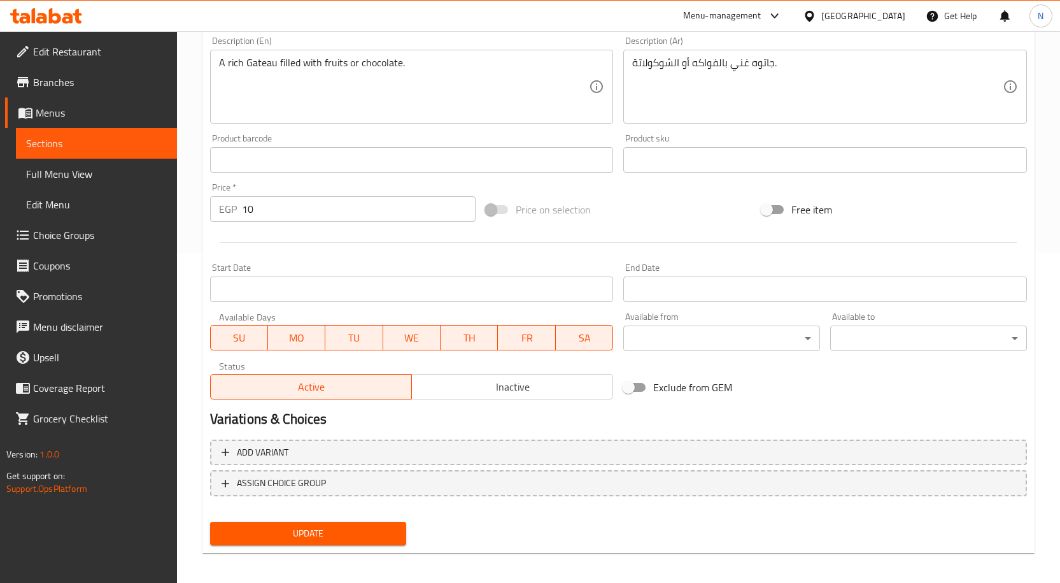
scroll to position [336, 0]
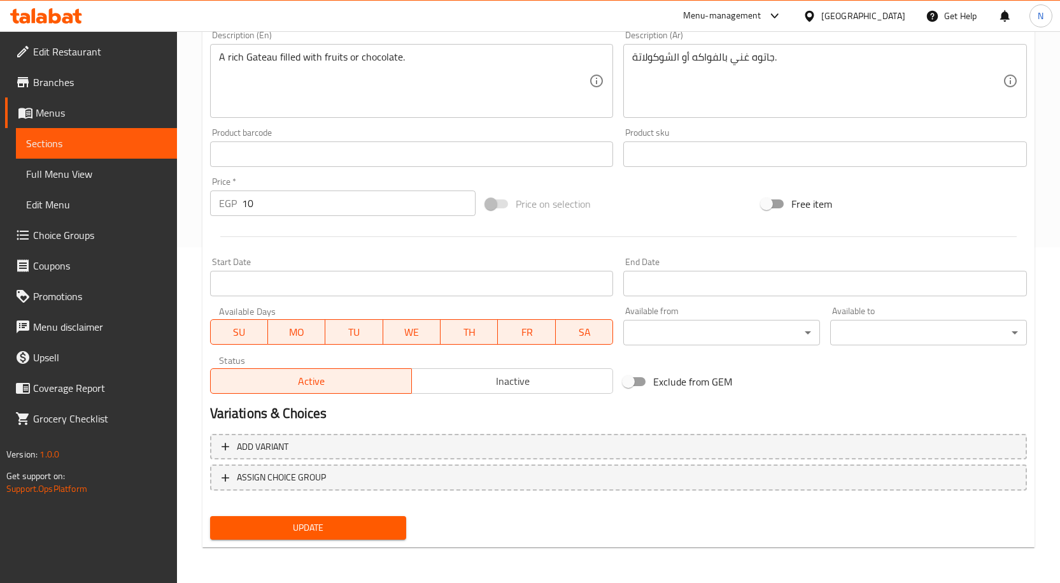
click at [508, 376] on span "Inactive" at bounding box center [512, 381] width 191 height 18
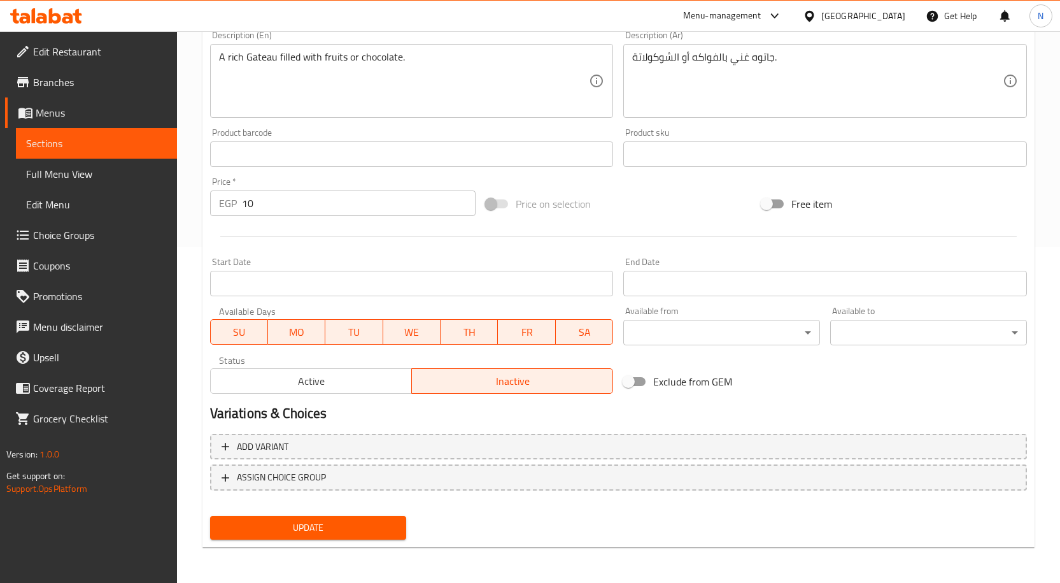
click at [359, 522] on span "Update" at bounding box center [308, 528] width 176 height 16
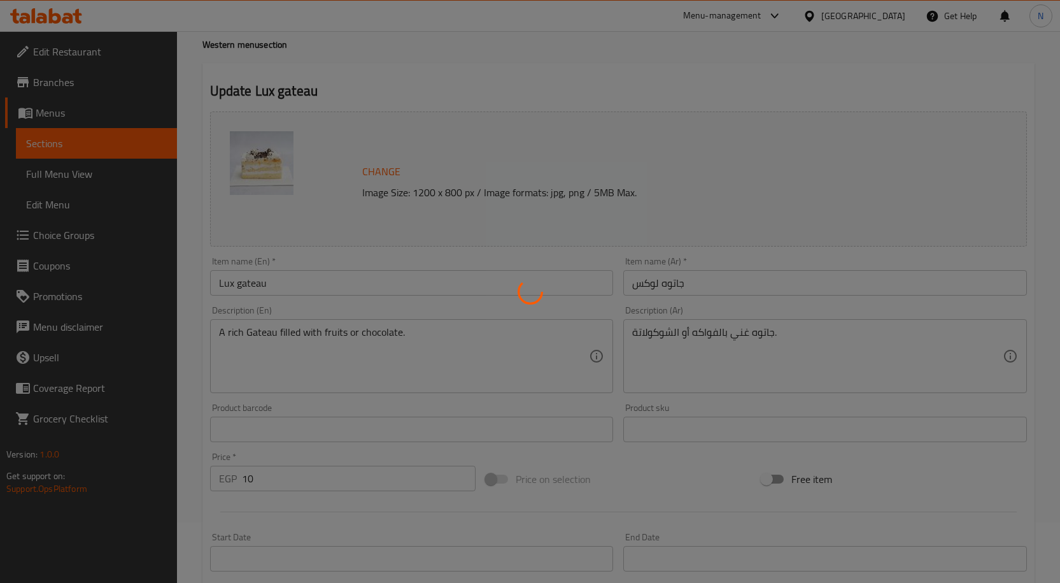
scroll to position [0, 0]
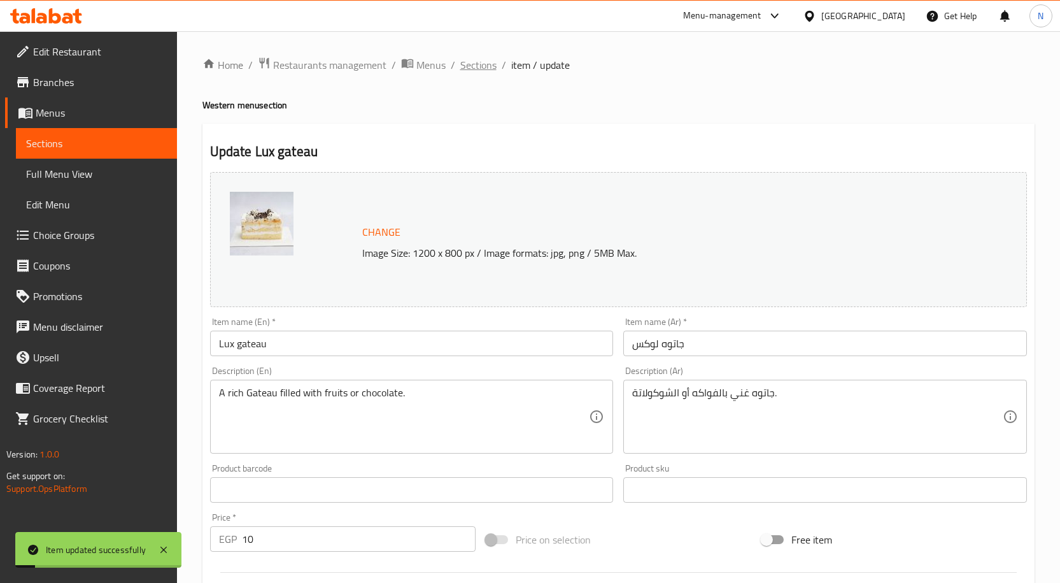
click at [464, 70] on span "Sections" at bounding box center [478, 64] width 36 height 15
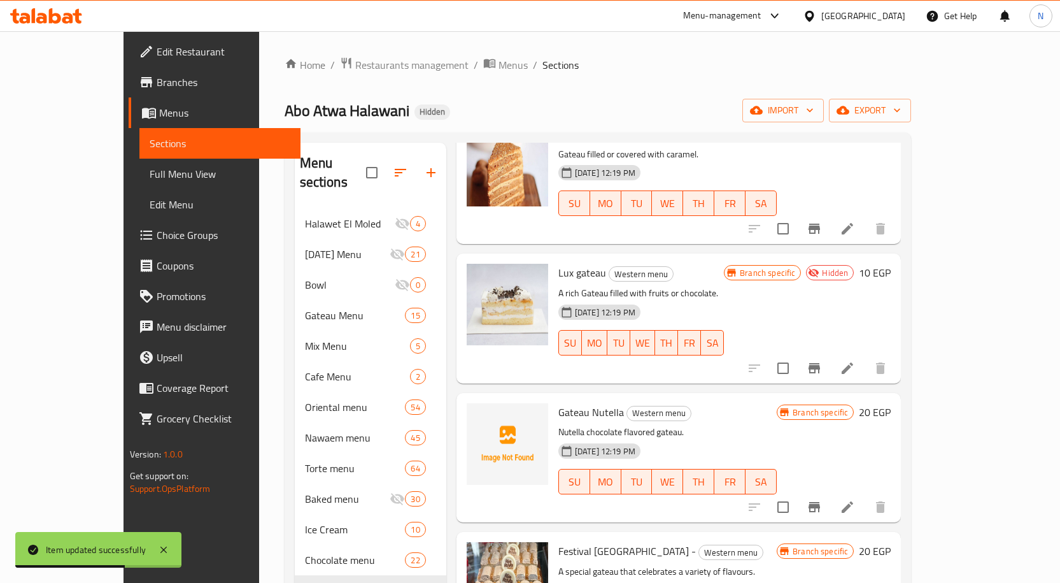
scroll to position [1847, 0]
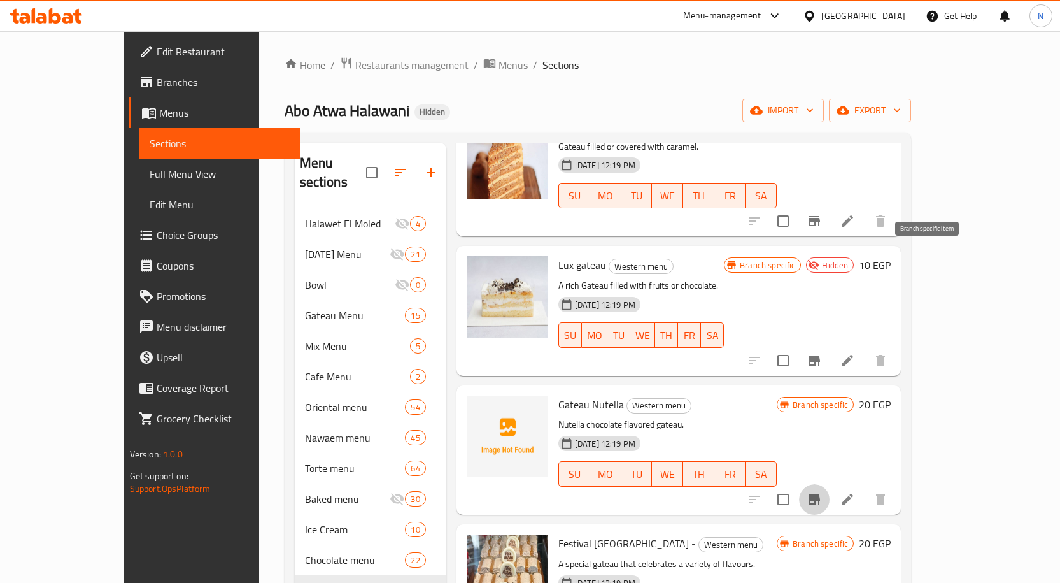
click at [822, 492] on icon "Branch-specific-item" at bounding box center [814, 499] width 15 height 15
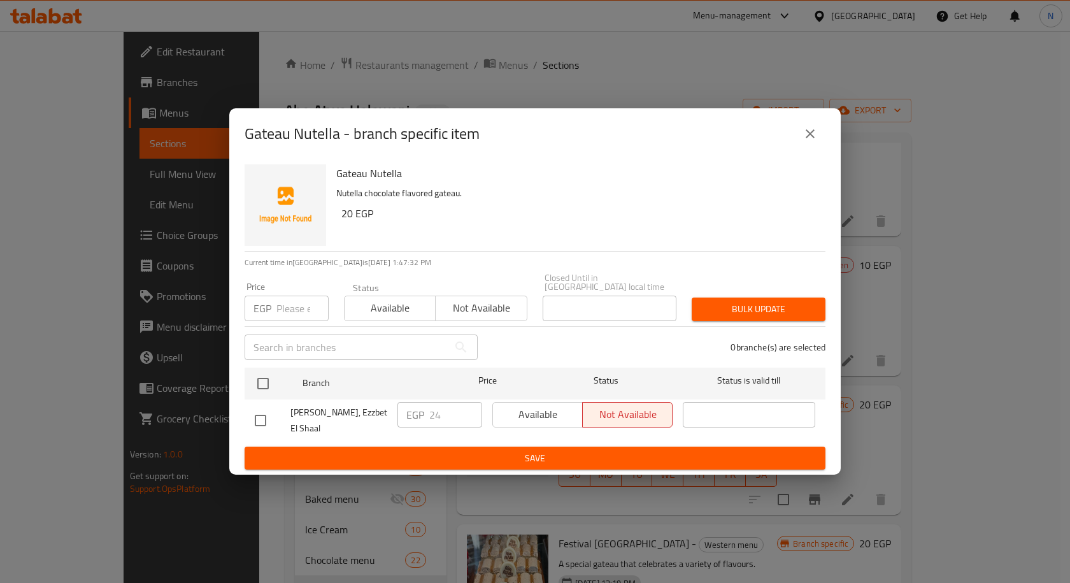
click at [822, 131] on button "close" at bounding box center [810, 133] width 31 height 31
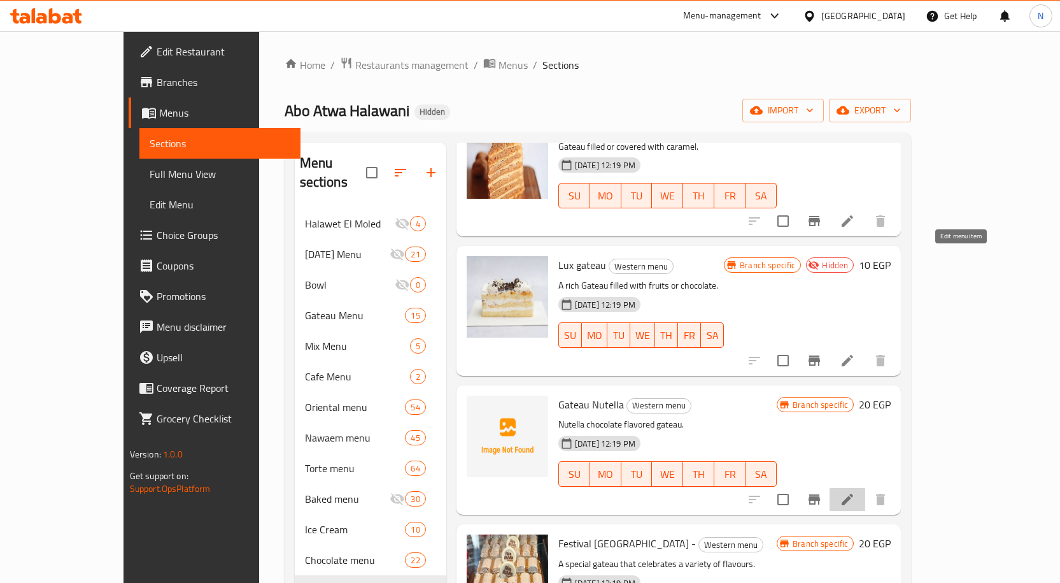
click at [853, 494] on icon at bounding box center [847, 499] width 11 height 11
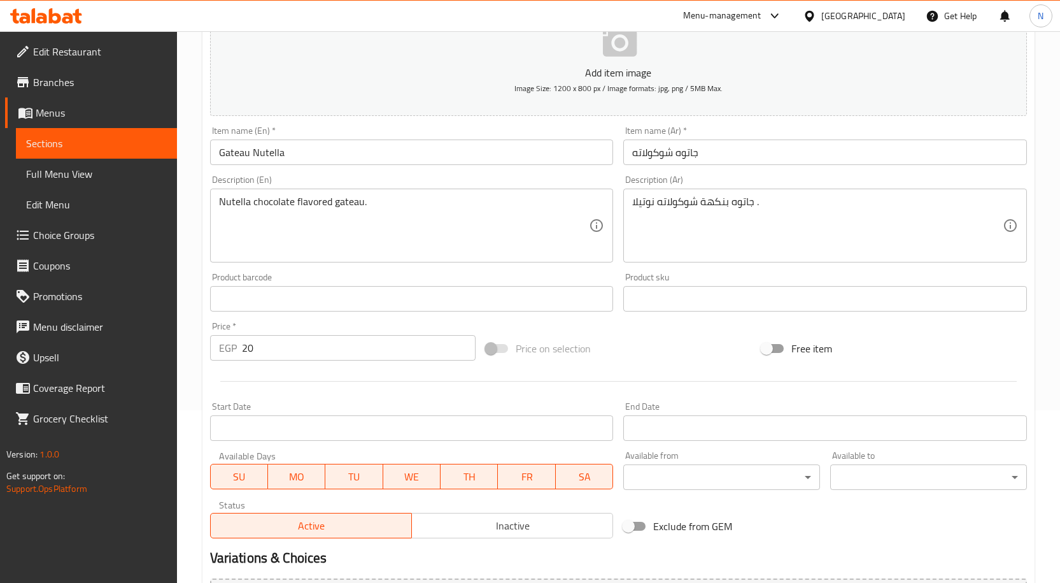
scroll to position [191, 0]
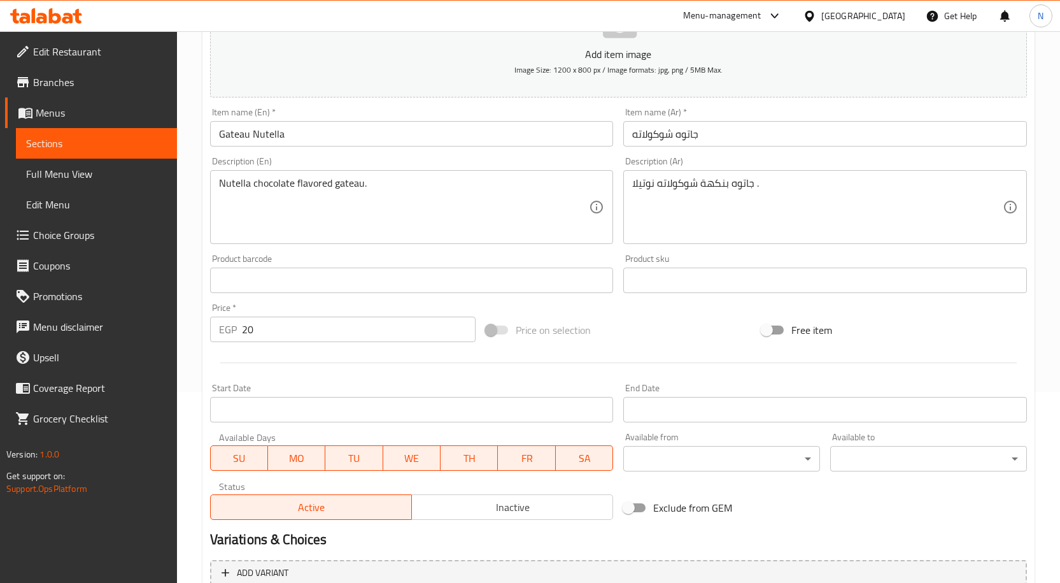
click at [497, 498] on span "Inactive" at bounding box center [512, 507] width 191 height 18
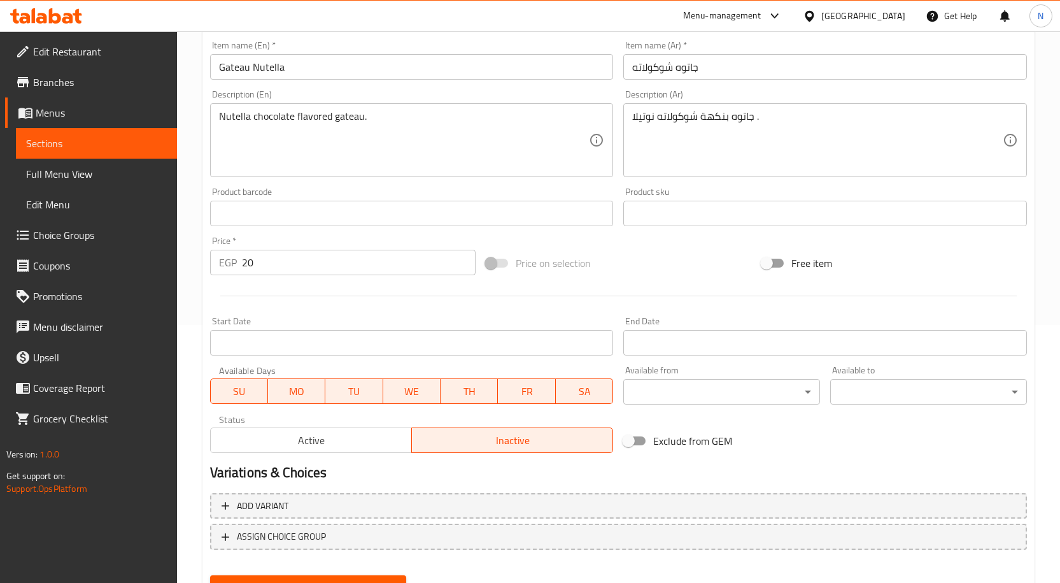
scroll to position [317, 0]
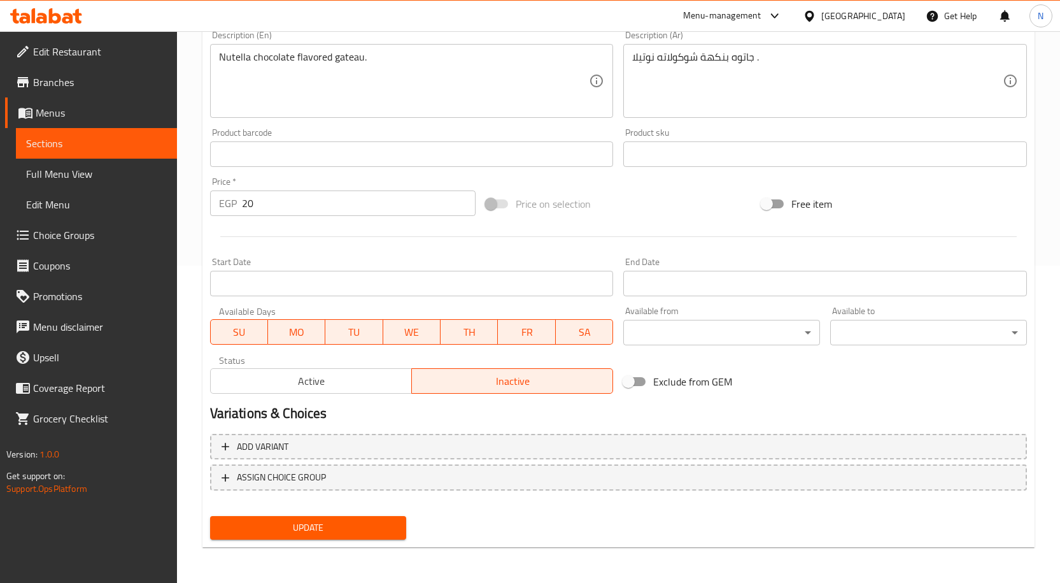
click at [325, 523] on span "Update" at bounding box center [308, 528] width 176 height 16
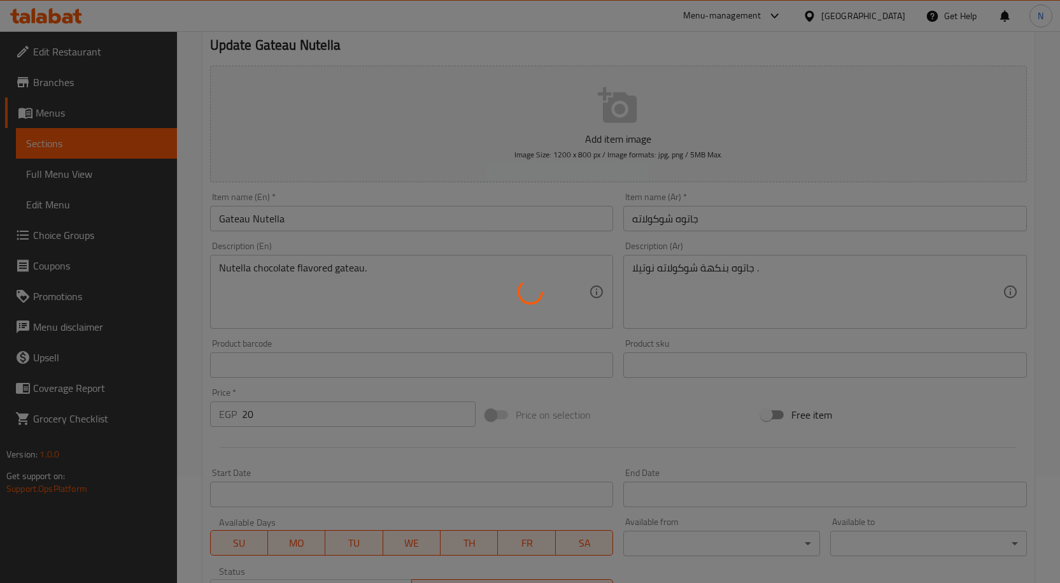
scroll to position [0, 0]
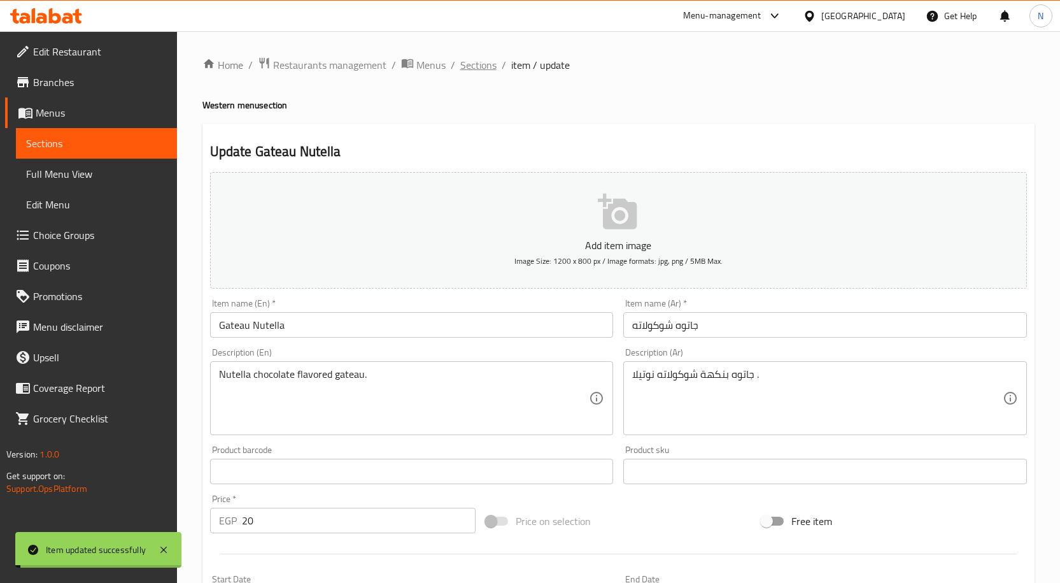
click at [477, 68] on span "Sections" at bounding box center [478, 64] width 36 height 15
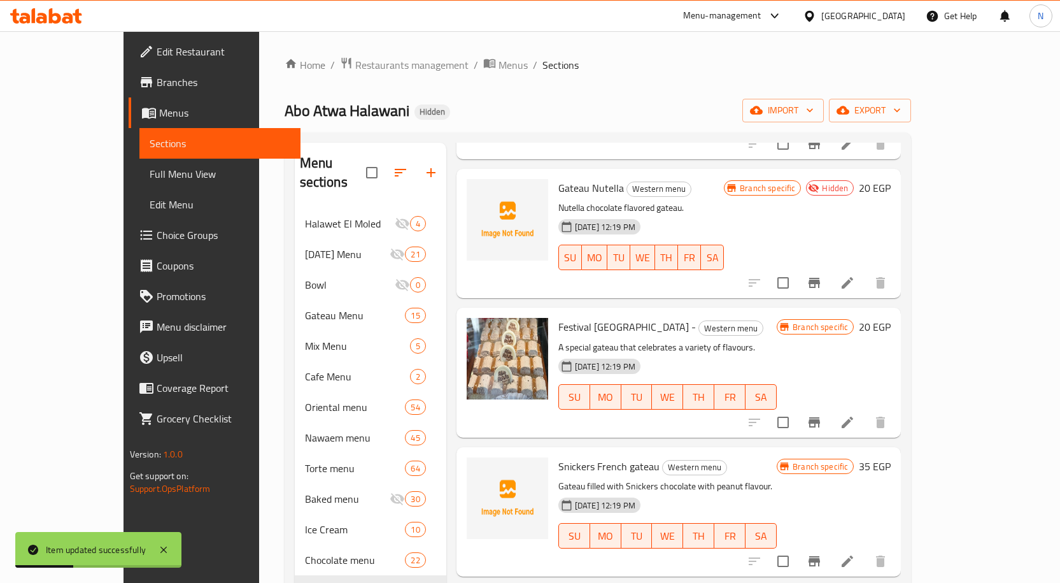
scroll to position [2038, 0]
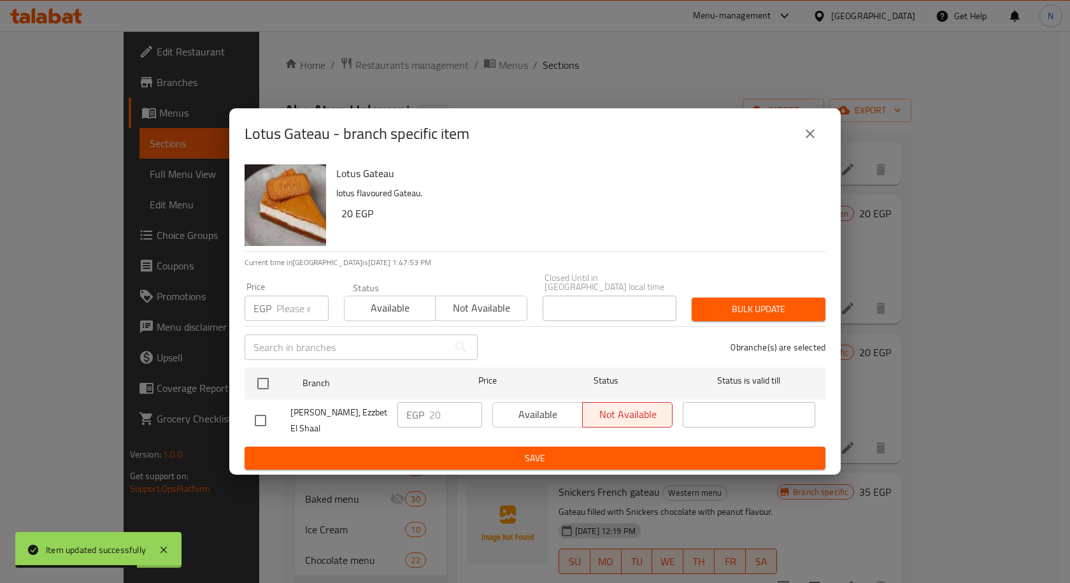
click at [818, 147] on button "close" at bounding box center [810, 133] width 31 height 31
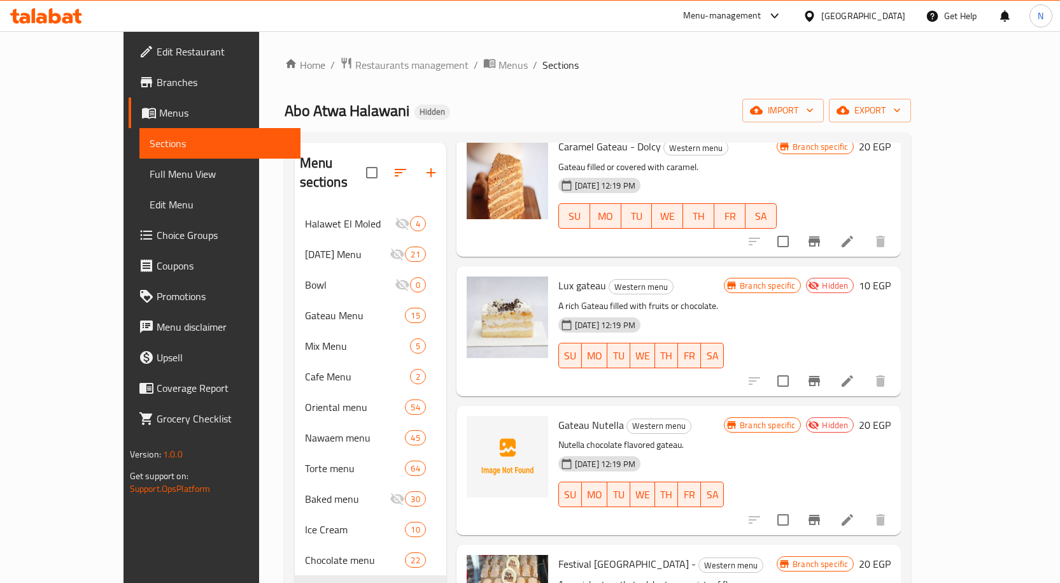
scroll to position [1783, 0]
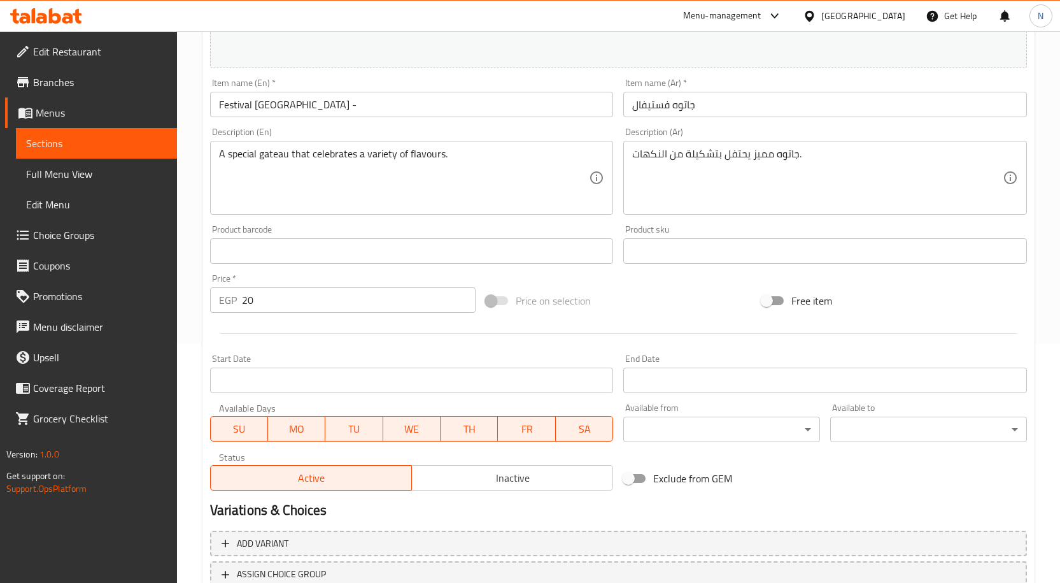
scroll to position [336, 0]
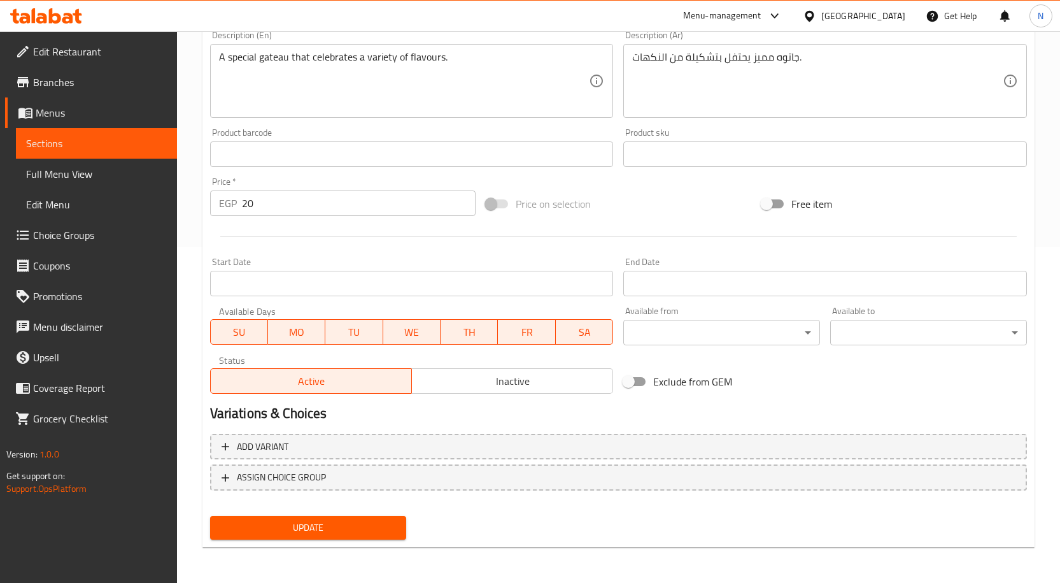
click at [540, 383] on span "Inactive" at bounding box center [512, 381] width 191 height 18
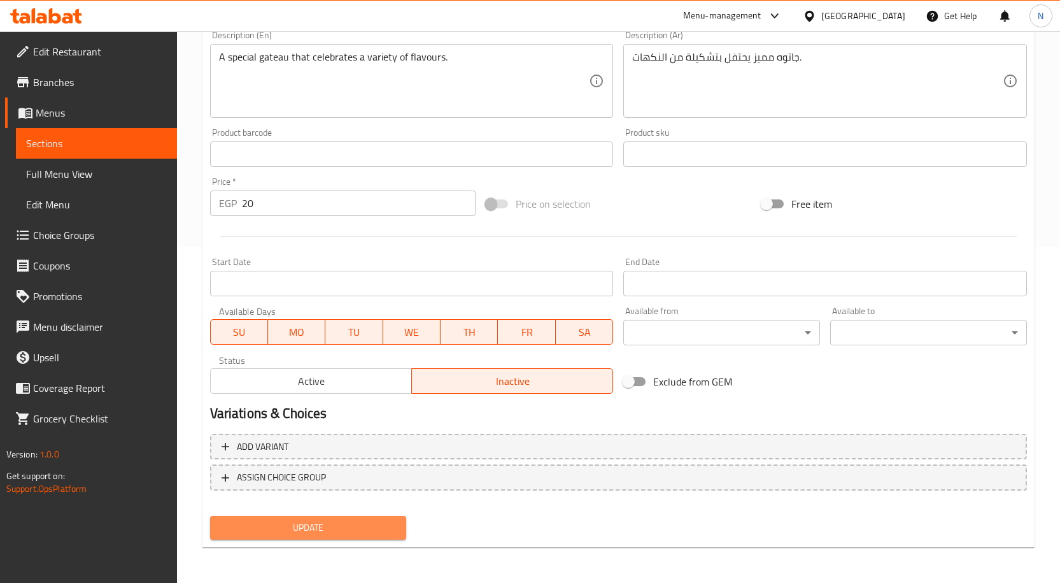
click at [343, 527] on span "Update" at bounding box center [308, 528] width 176 height 16
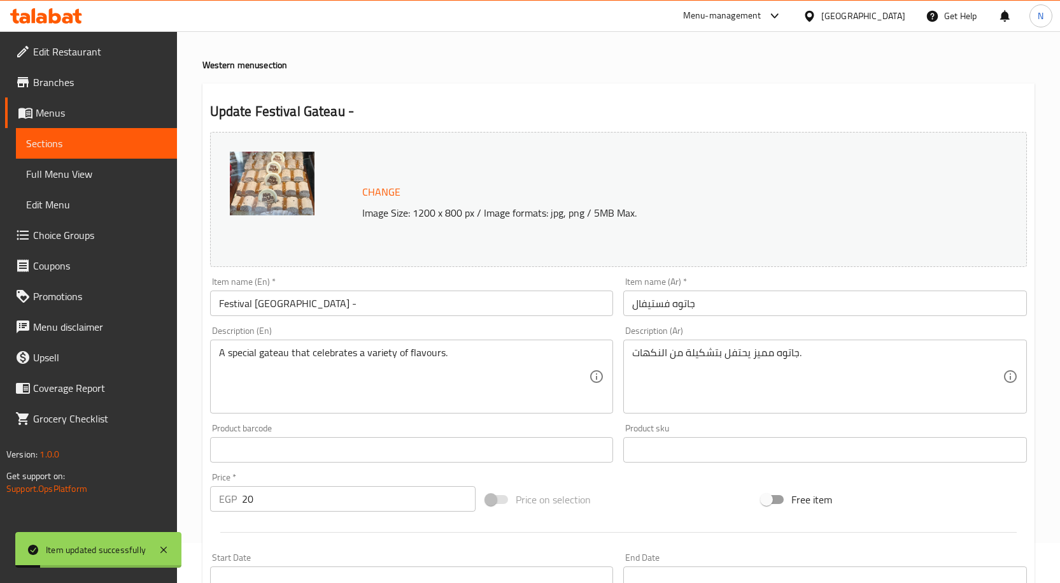
scroll to position [0, 0]
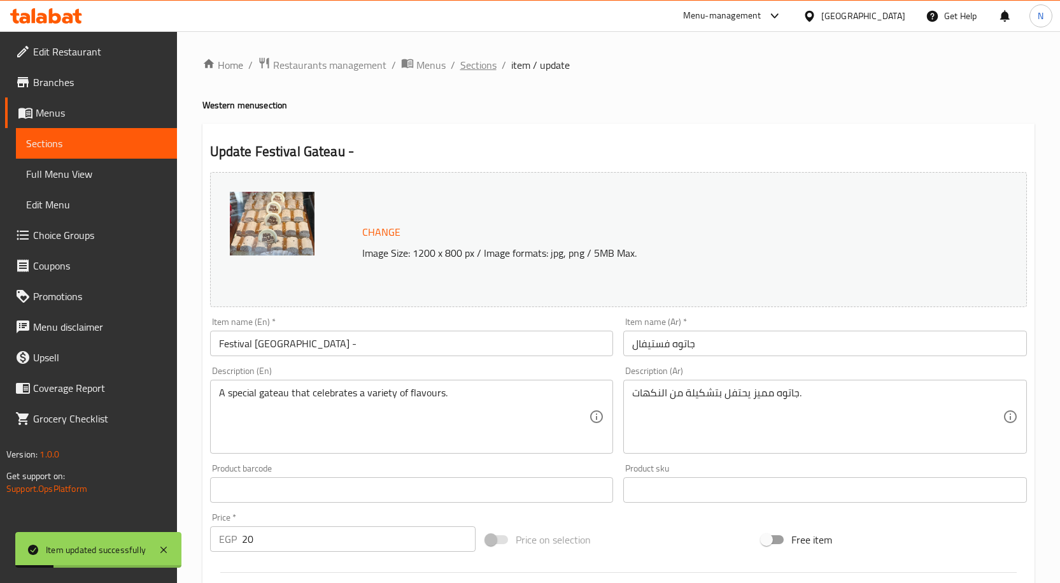
click at [492, 65] on span "Sections" at bounding box center [478, 64] width 36 height 15
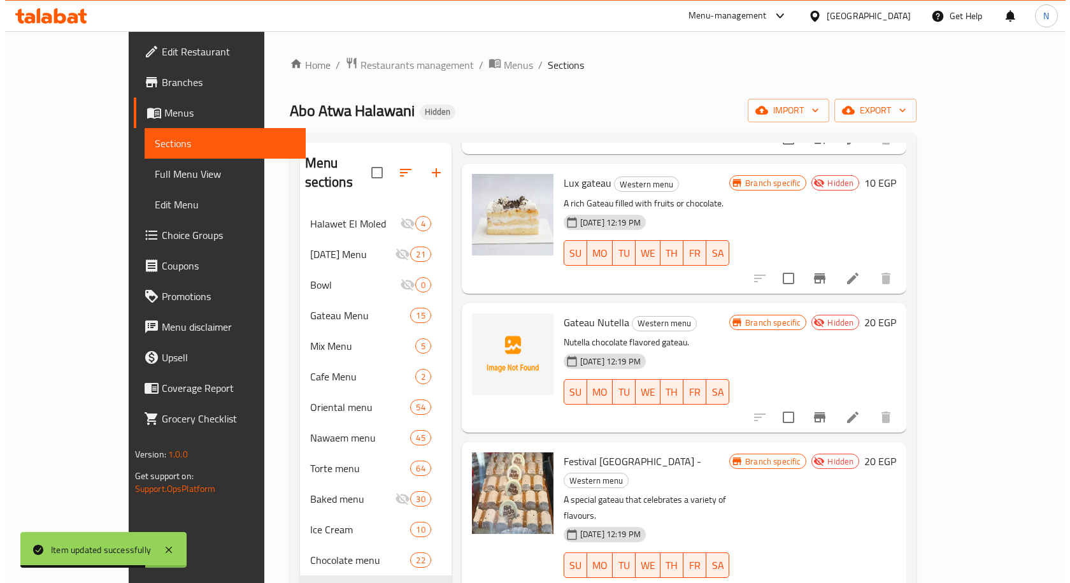
scroll to position [1911, 0]
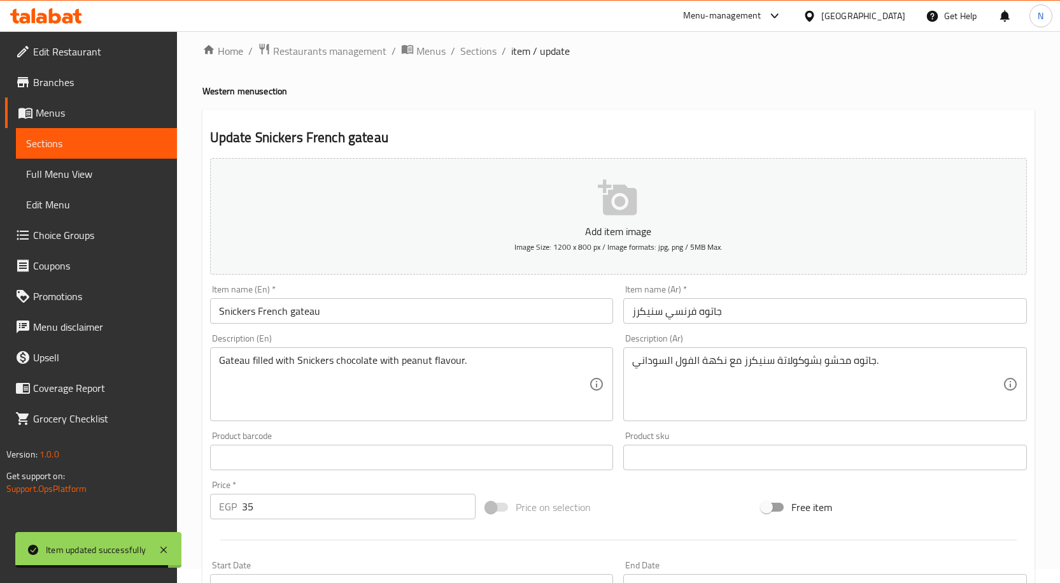
scroll to position [317, 0]
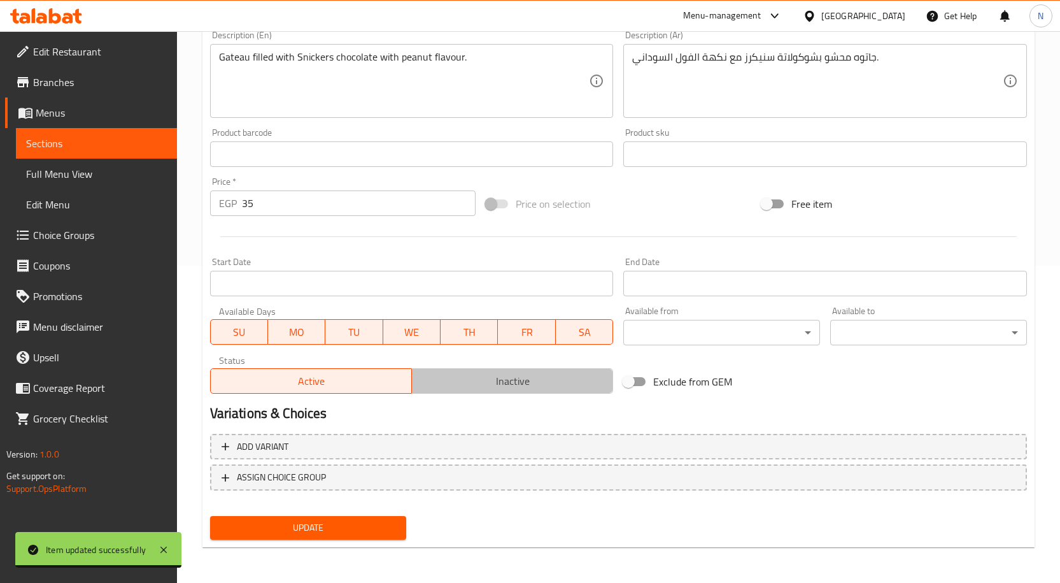
click at [514, 385] on span "Inactive" at bounding box center [512, 381] width 191 height 18
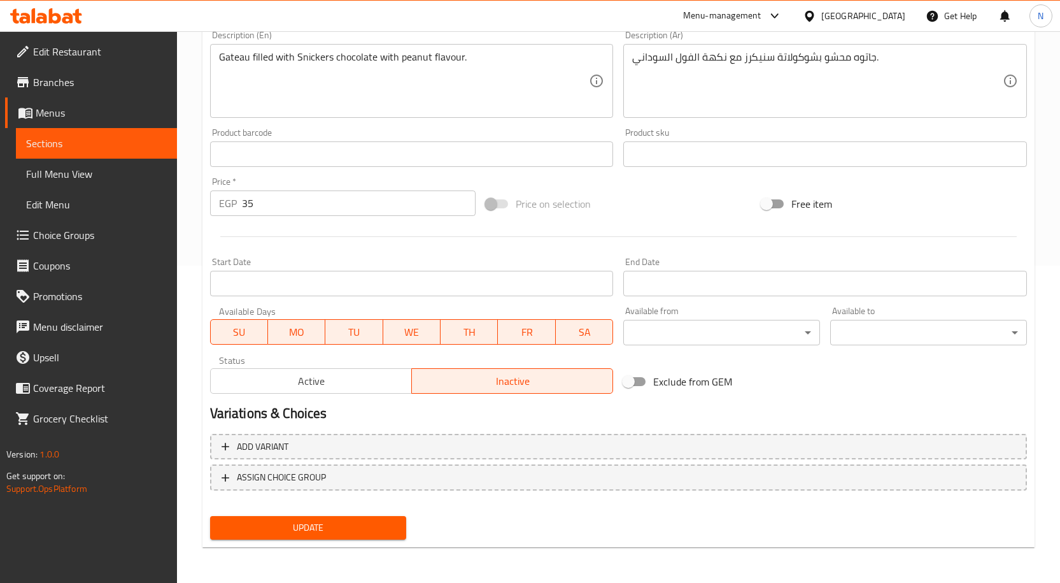
click at [385, 523] on span "Update" at bounding box center [308, 528] width 176 height 16
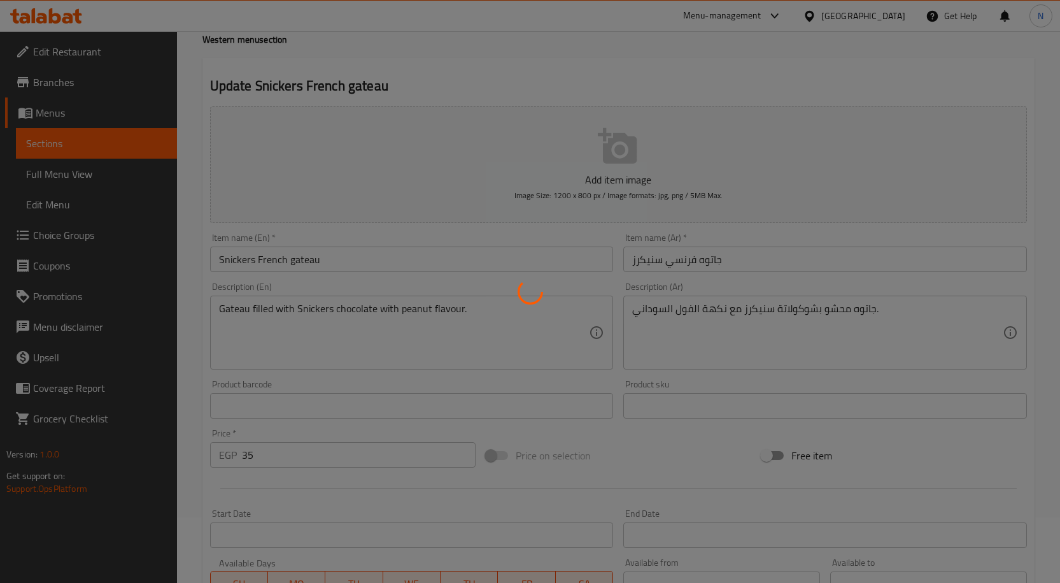
scroll to position [0, 0]
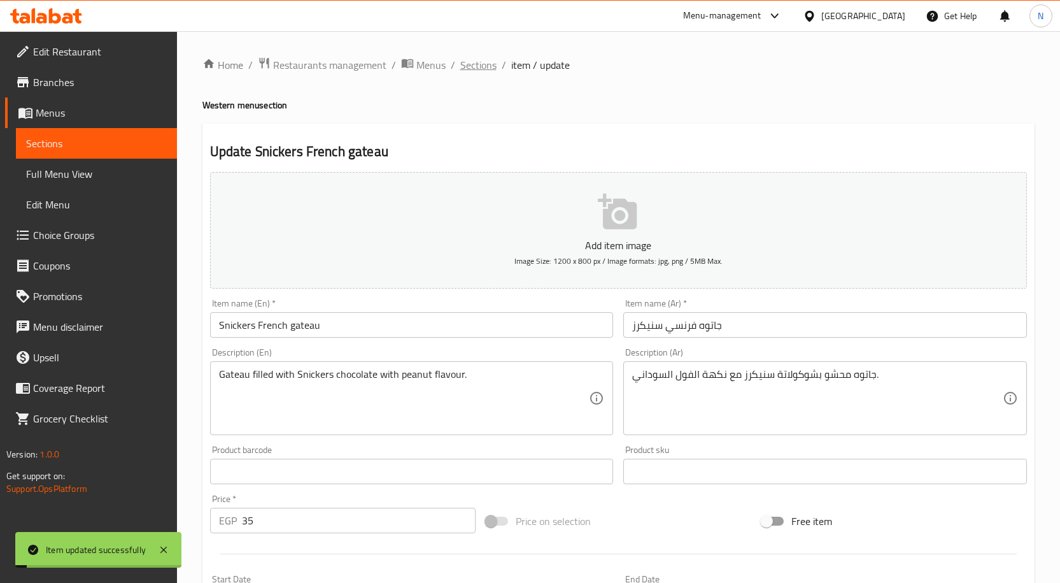
click at [476, 64] on span "Sections" at bounding box center [478, 64] width 36 height 15
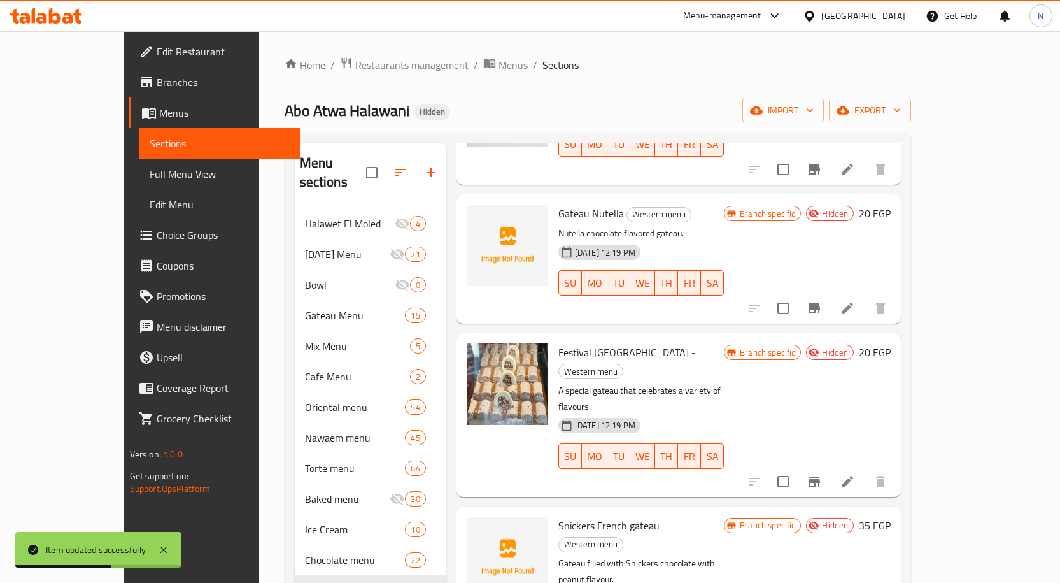
scroll to position [2102, 0]
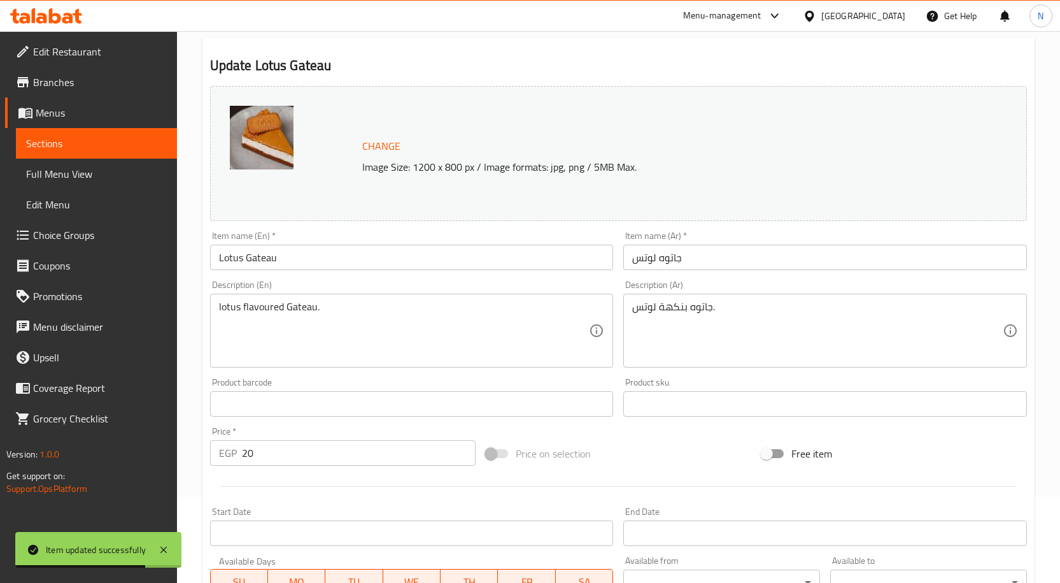
scroll to position [336, 0]
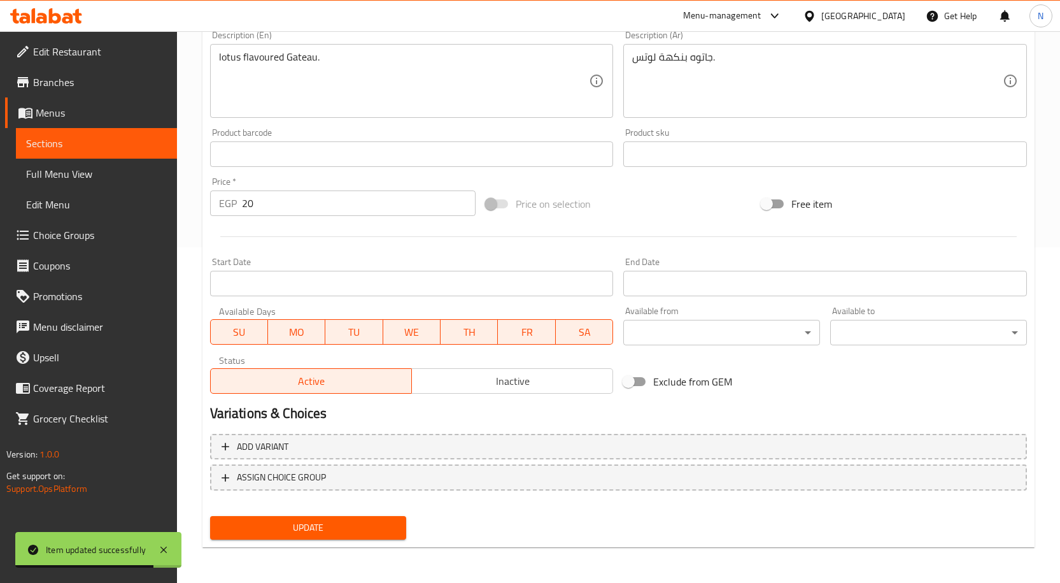
click at [503, 368] on button "Inactive" at bounding box center [512, 380] width 202 height 25
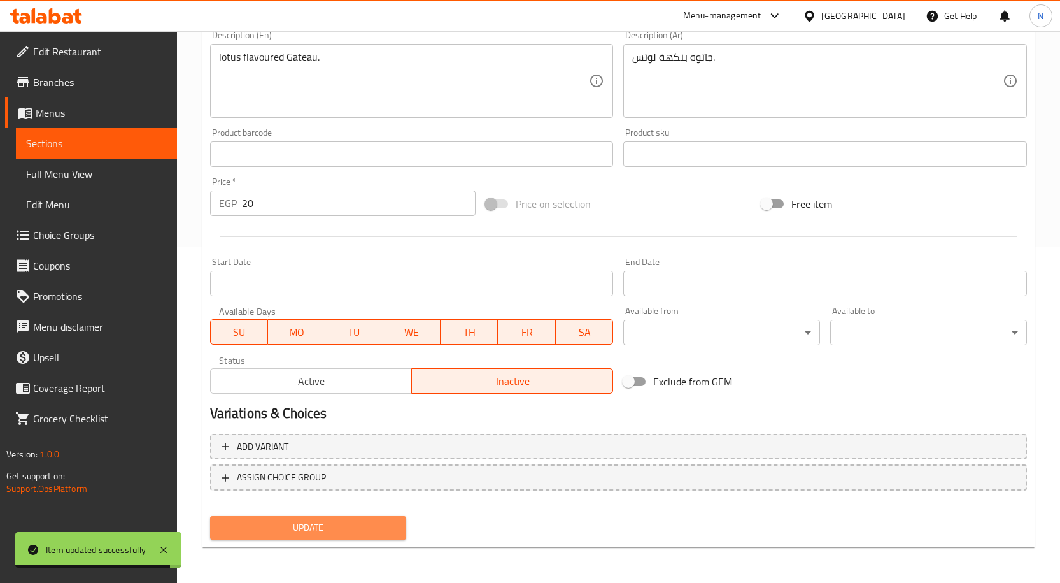
click at [371, 529] on span "Update" at bounding box center [308, 528] width 176 height 16
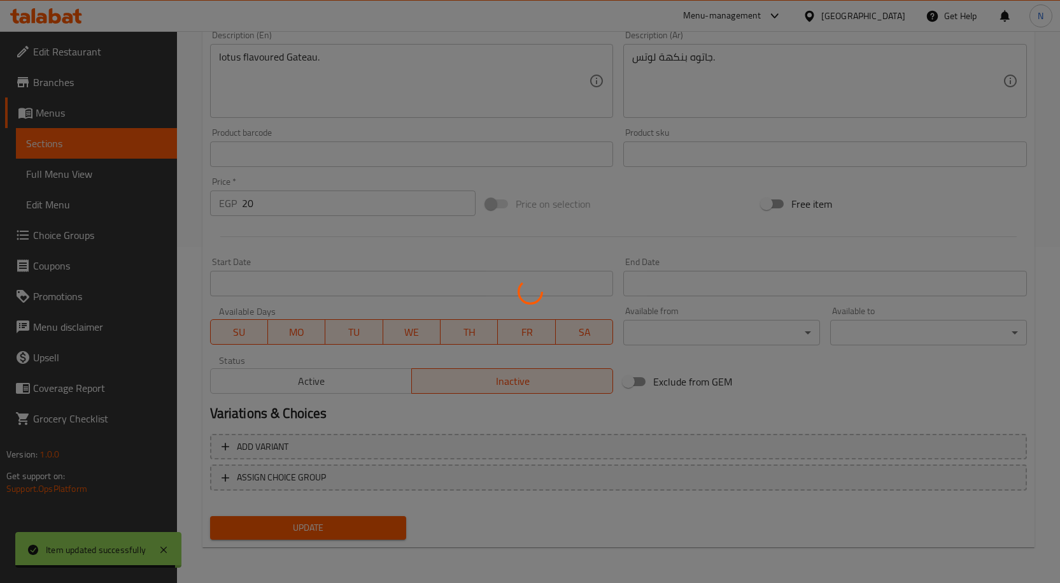
scroll to position [0, 0]
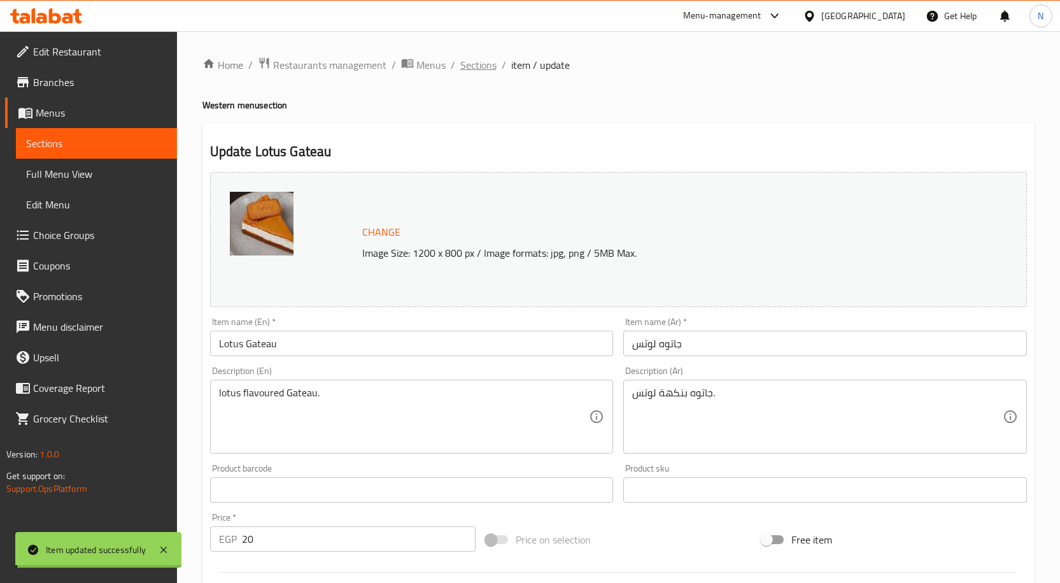
click at [485, 64] on span "Sections" at bounding box center [478, 64] width 36 height 15
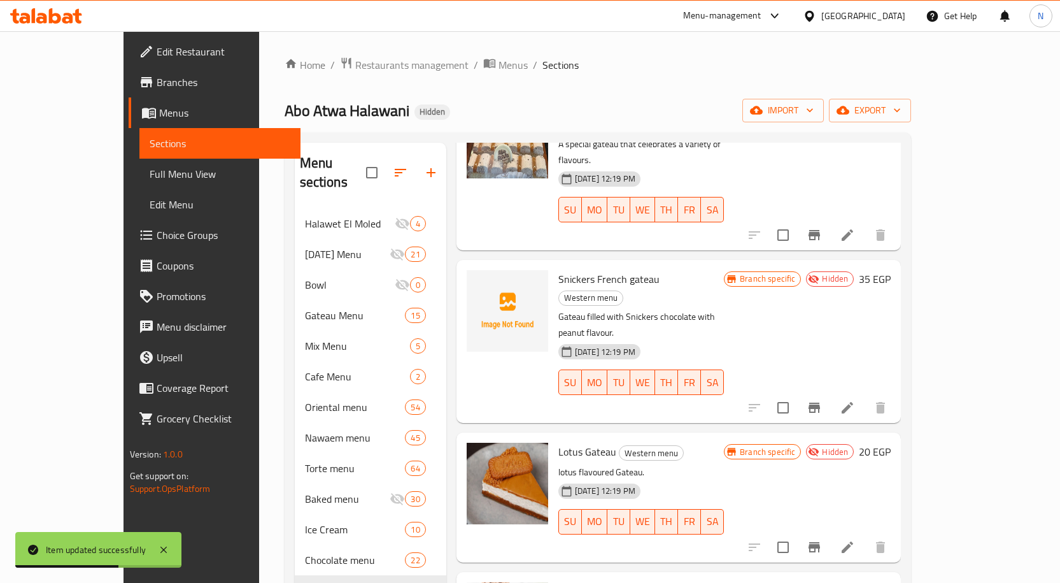
scroll to position [2293, 0]
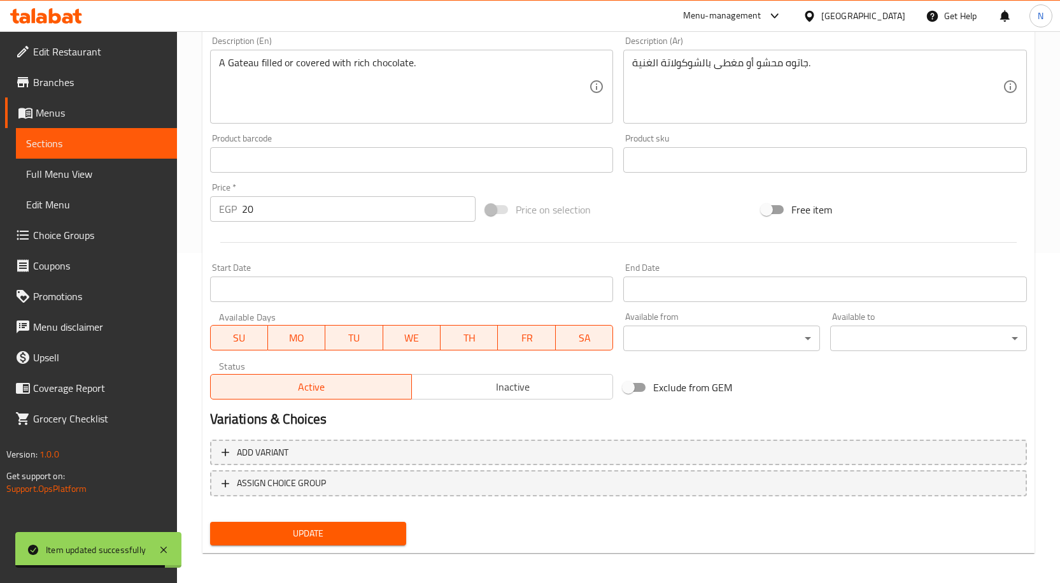
scroll to position [336, 0]
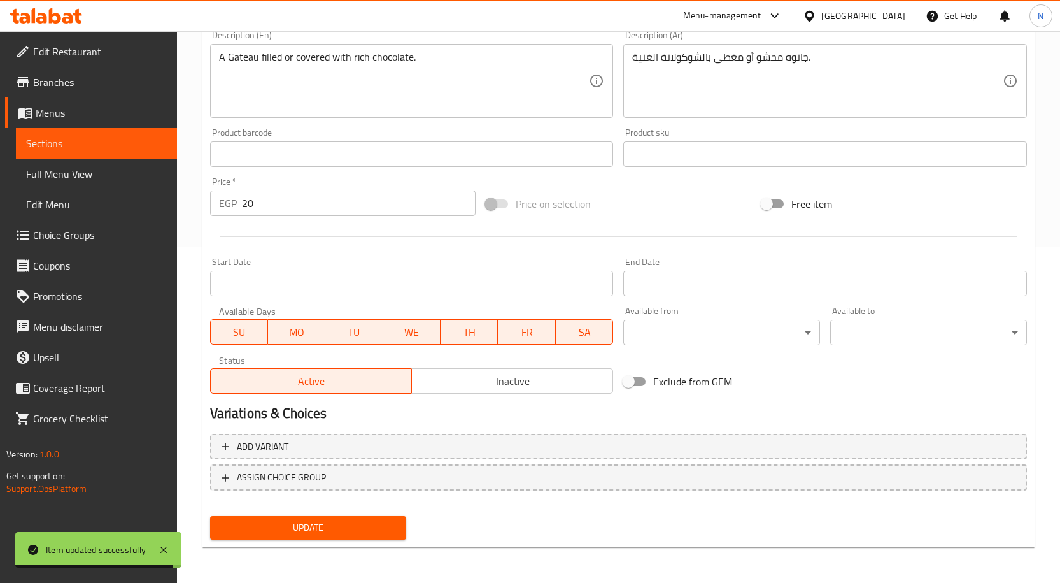
click at [471, 379] on span "Inactive" at bounding box center [512, 381] width 191 height 18
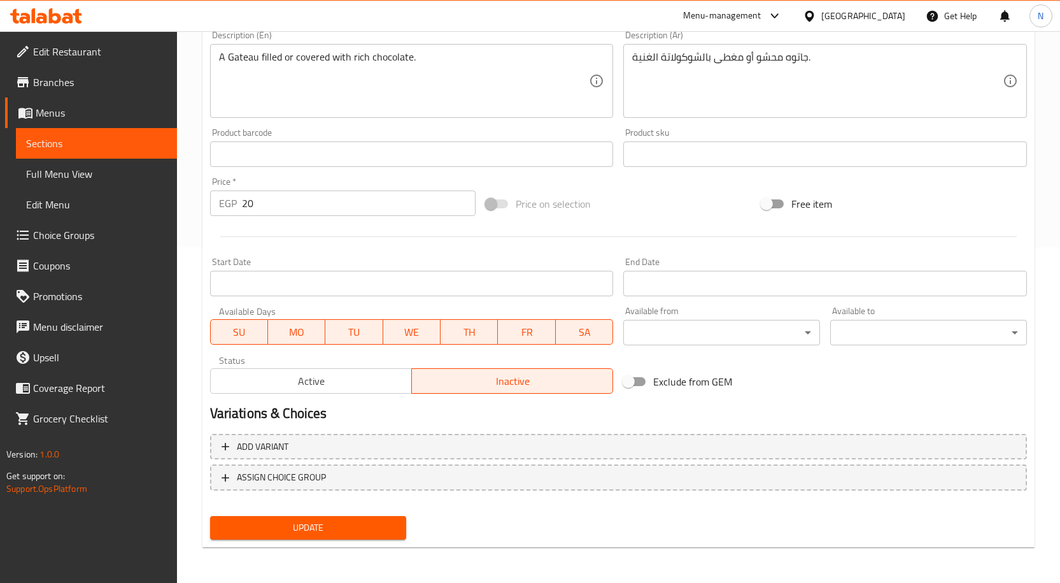
click at [373, 531] on span "Update" at bounding box center [308, 528] width 176 height 16
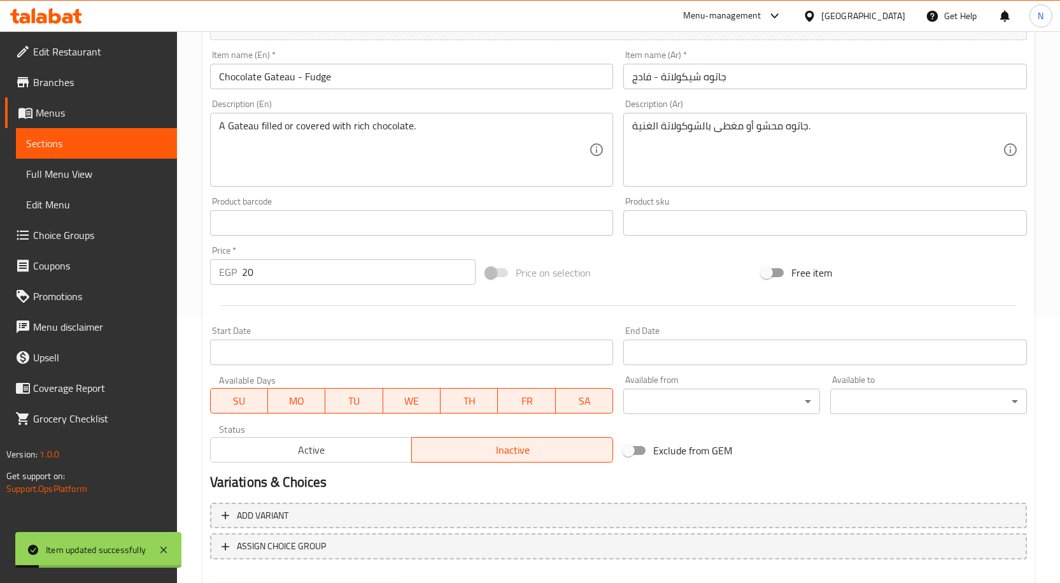
scroll to position [0, 0]
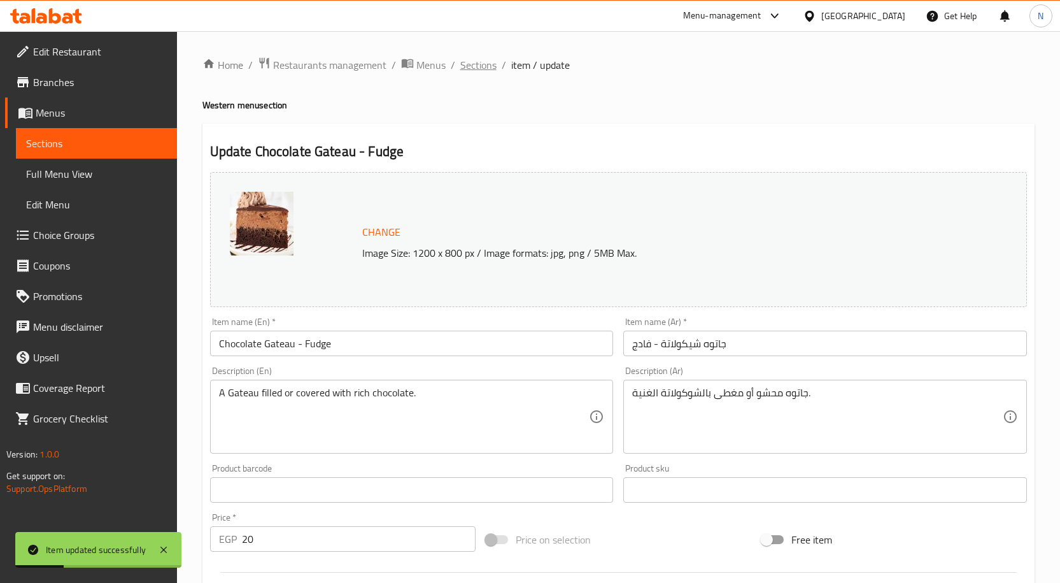
click at [478, 73] on span "Sections" at bounding box center [478, 64] width 36 height 15
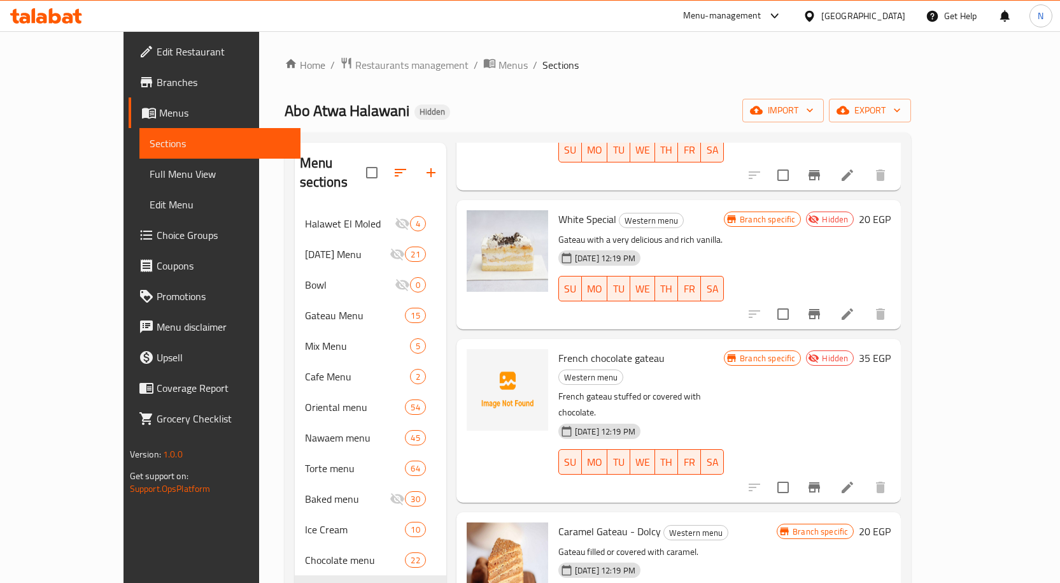
scroll to position [1465, 0]
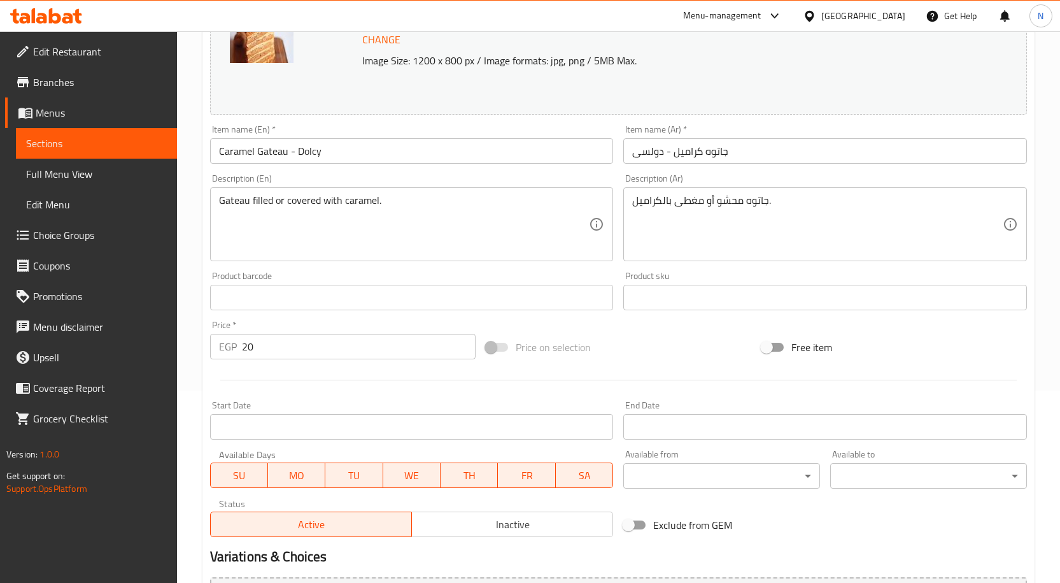
scroll to position [336, 0]
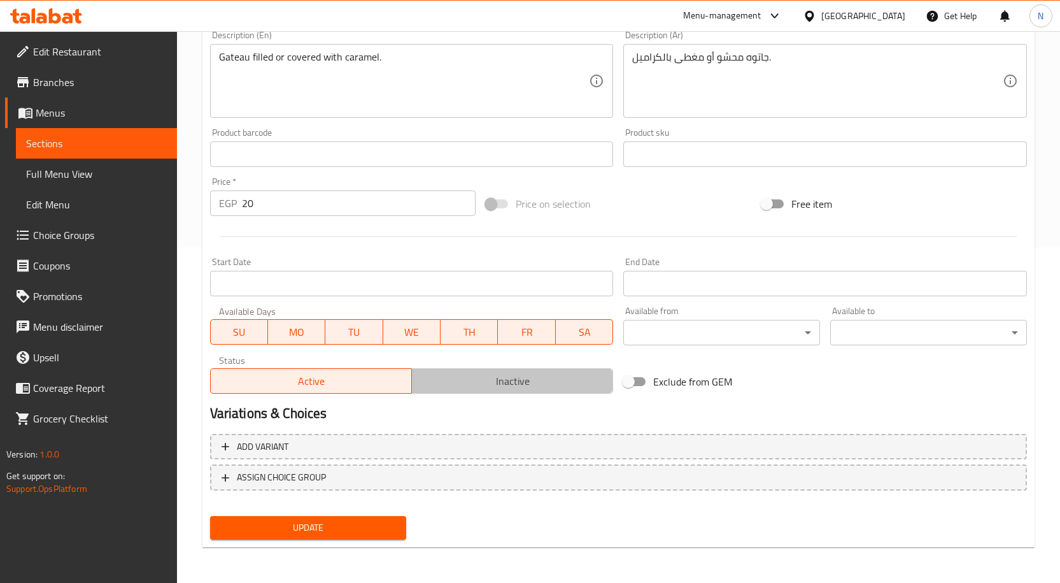
click at [515, 379] on span "Inactive" at bounding box center [512, 381] width 191 height 18
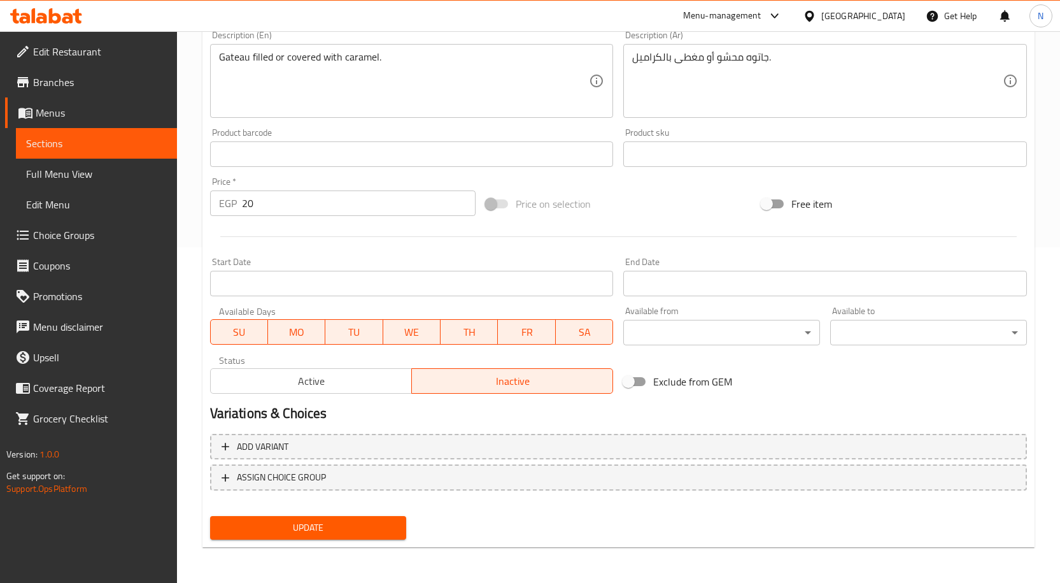
click at [345, 523] on span "Update" at bounding box center [308, 528] width 176 height 16
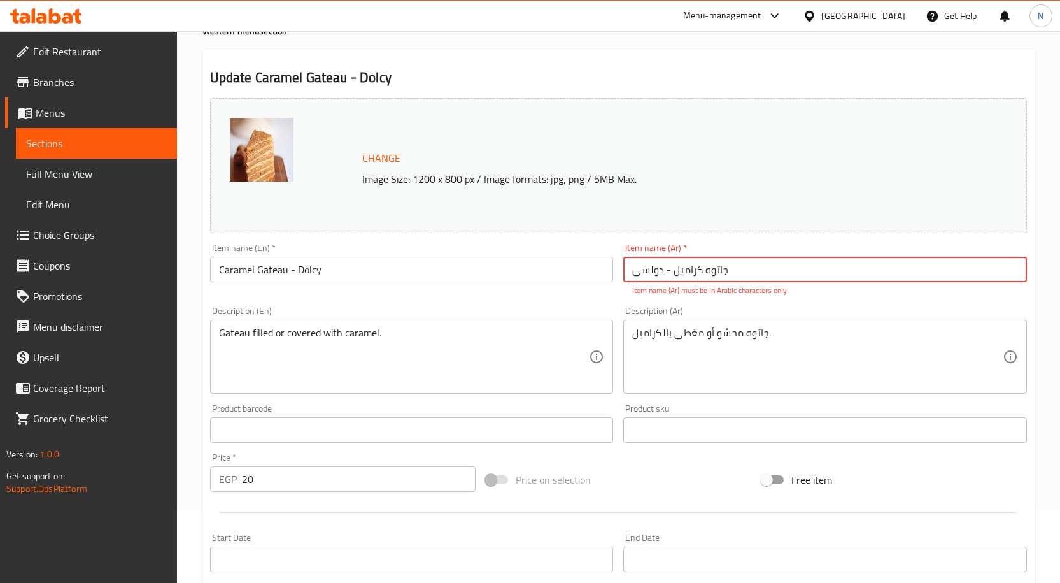
scroll to position [0, 0]
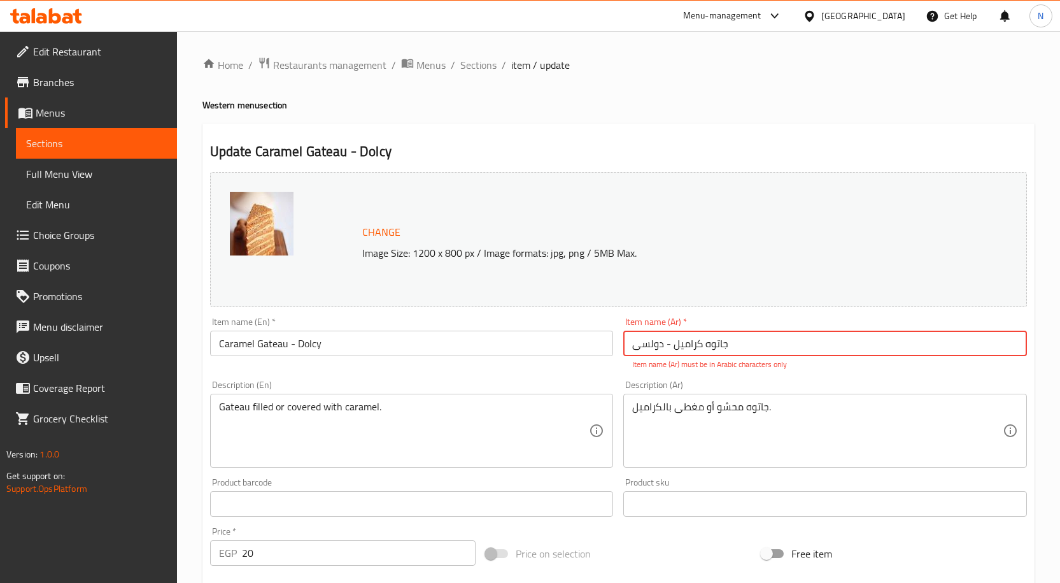
click at [710, 346] on input "جاتوه کرامیل - دولسى" at bounding box center [825, 343] width 404 height 25
click at [680, 349] on input "جاتوة كراميل کرامیل - دولسى" at bounding box center [825, 343] width 404 height 25
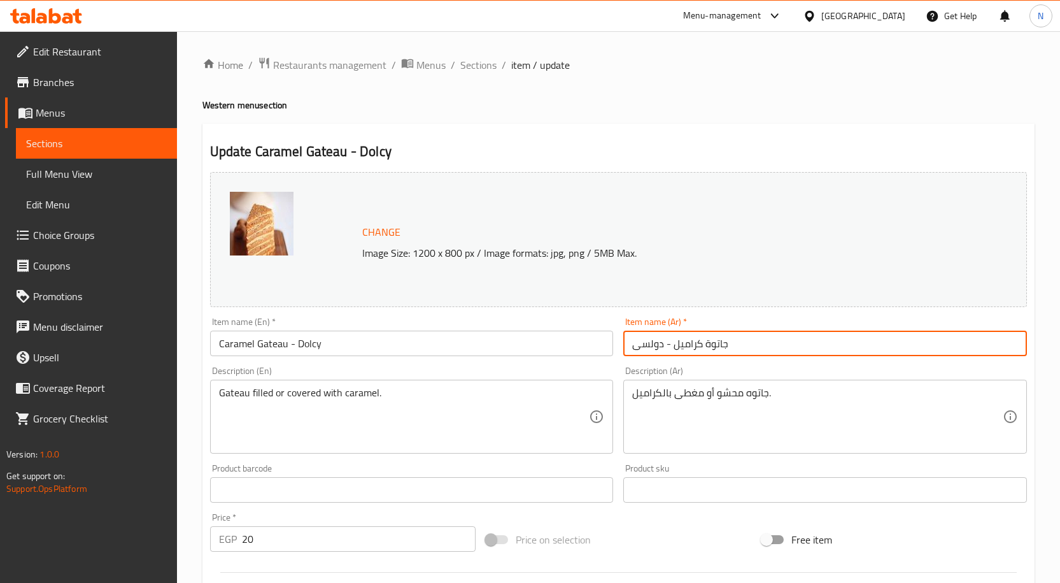
click at [653, 348] on input "جاتوة كراميل - دولسى" at bounding box center [825, 343] width 404 height 25
type input "جاتوة كراميل - دولسى"
drag, startPoint x: 685, startPoint y: 390, endPoint x: 681, endPoint y: 420, distance: 30.9
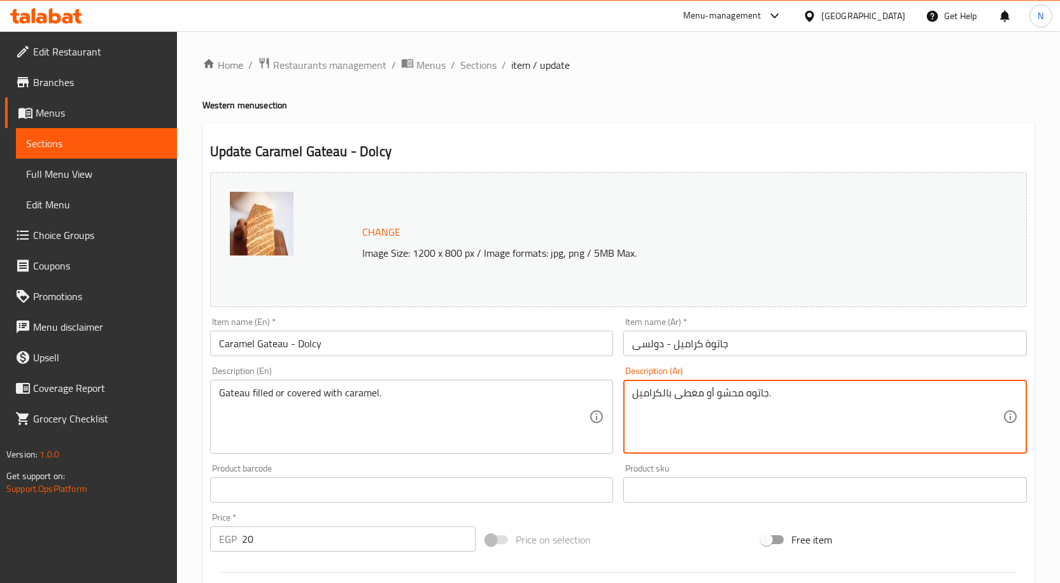
click at [679, 420] on textarea "جاتوه محشو أو مغطى بالكراميل." at bounding box center [817, 417] width 371 height 61
click at [660, 517] on div "Change Image Size: 1200 x 800 px / Image formats: jpg, png / 5MB Max. Item name…" at bounding box center [618, 450] width 827 height 567
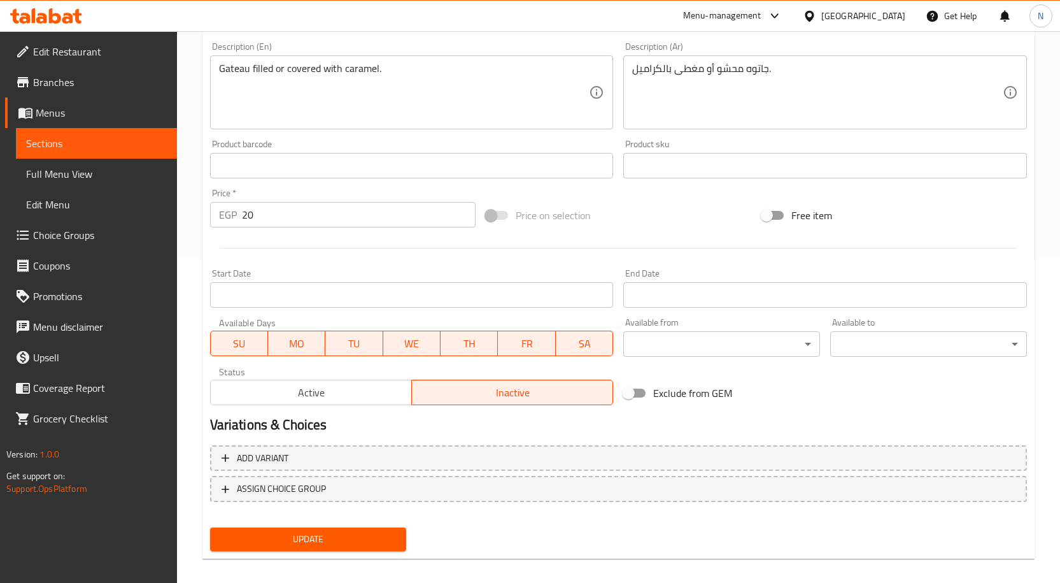
scroll to position [336, 0]
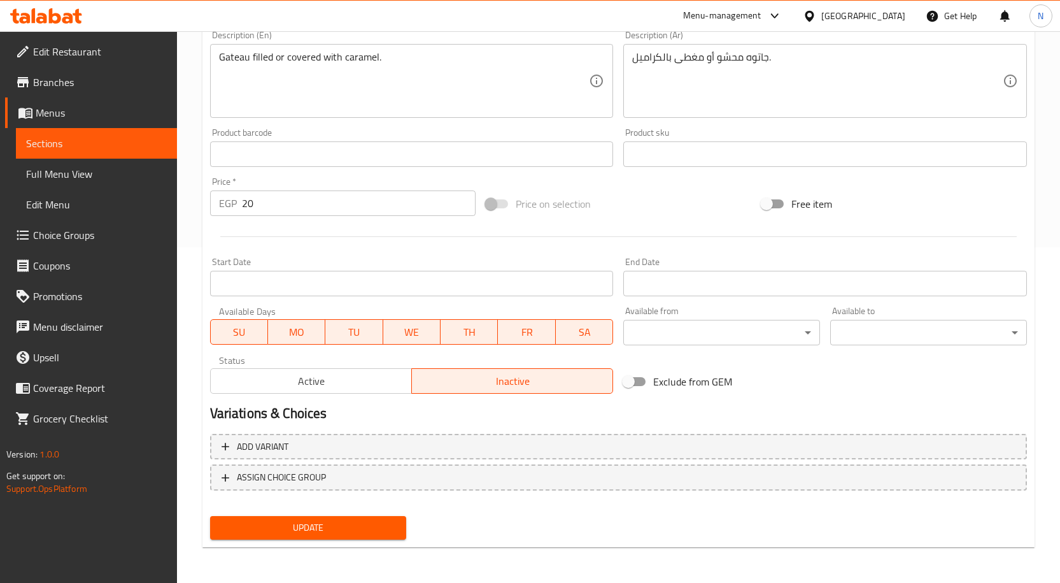
click at [357, 527] on span "Update" at bounding box center [308, 528] width 176 height 16
click at [311, 525] on span "Update" at bounding box center [308, 528] width 176 height 16
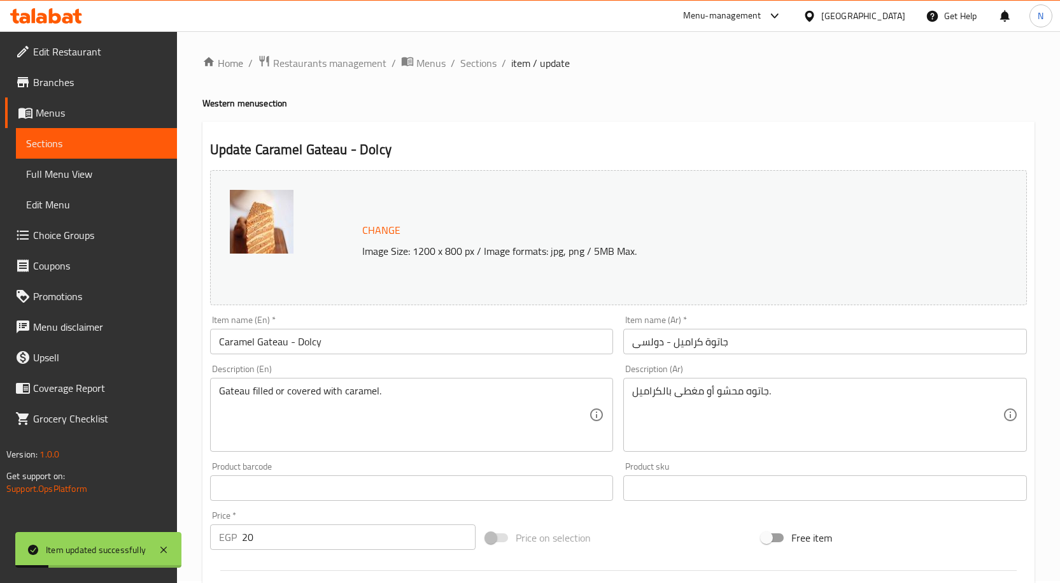
scroll to position [0, 0]
click at [485, 65] on span "Sections" at bounding box center [478, 64] width 36 height 15
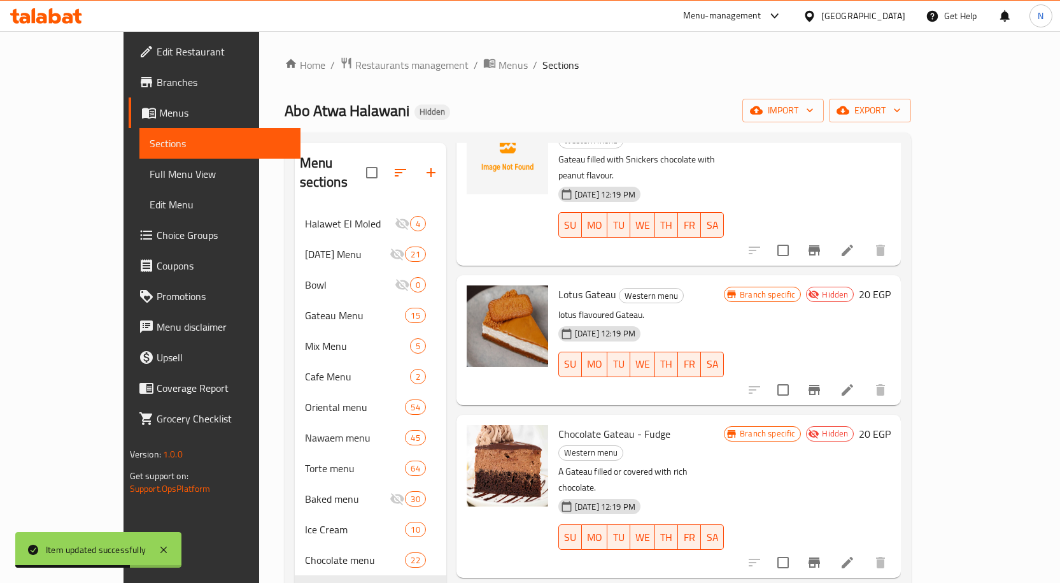
scroll to position [2420, 0]
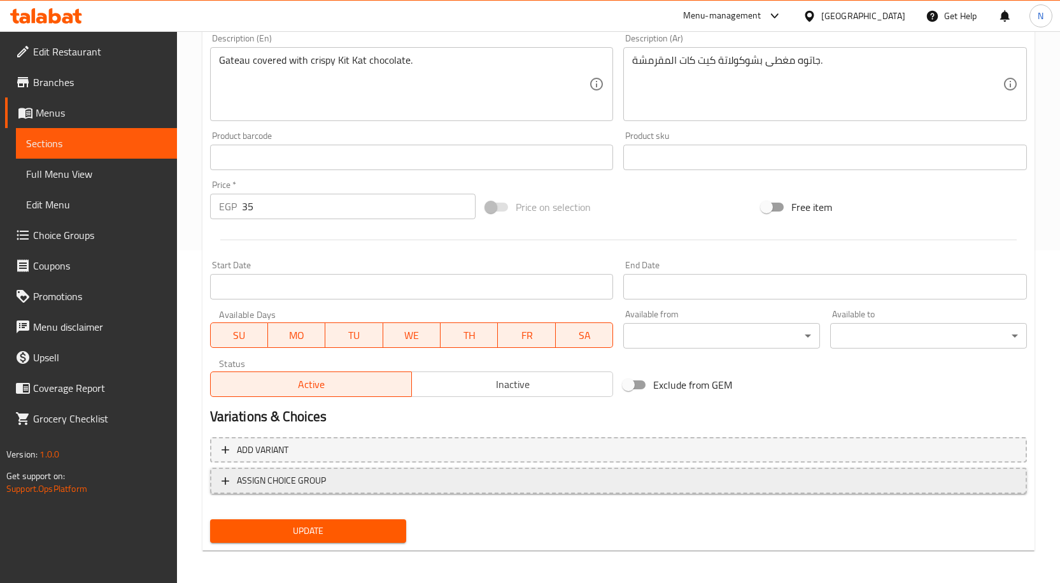
scroll to position [336, 0]
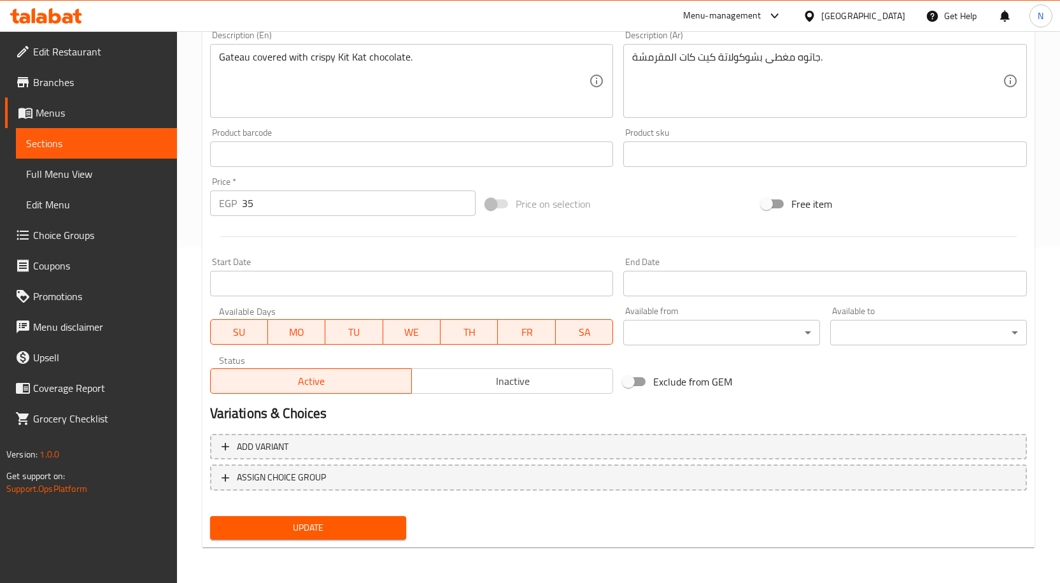
click at [471, 376] on span "Inactive" at bounding box center [512, 381] width 191 height 18
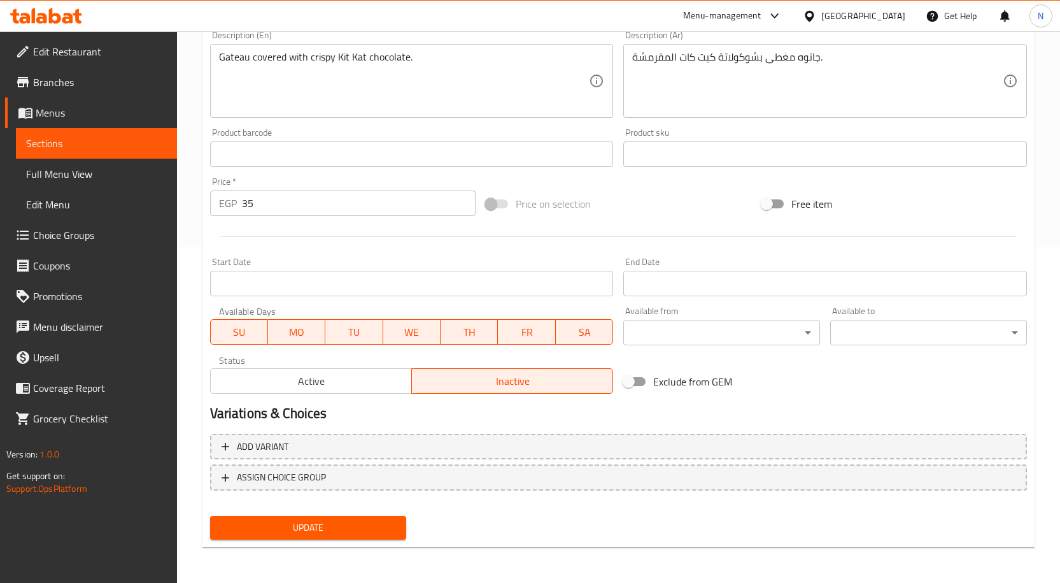
click at [367, 538] on button "Update" at bounding box center [308, 528] width 197 height 24
click at [373, 522] on span "Update" at bounding box center [308, 528] width 176 height 16
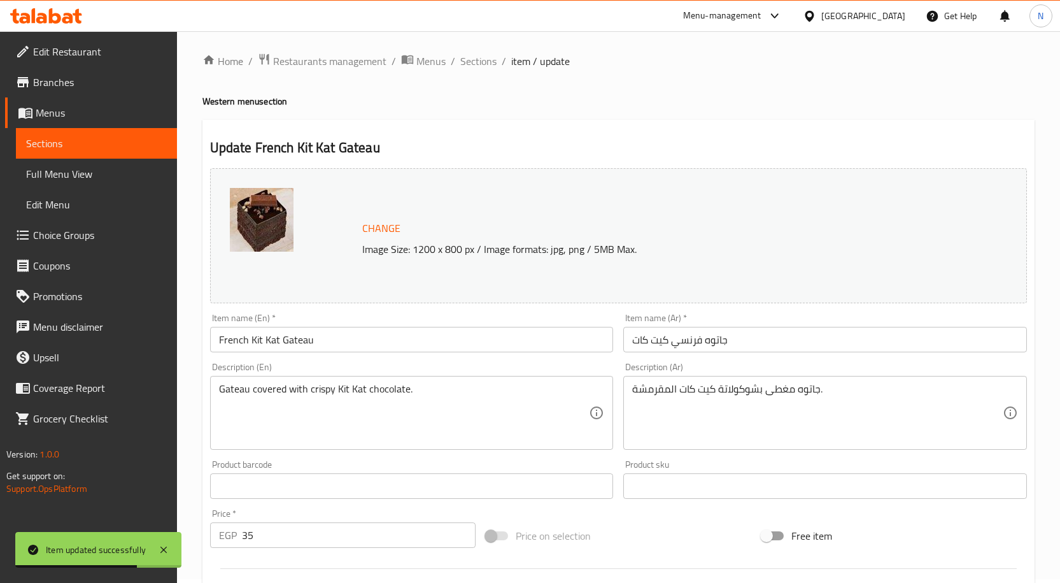
scroll to position [0, 0]
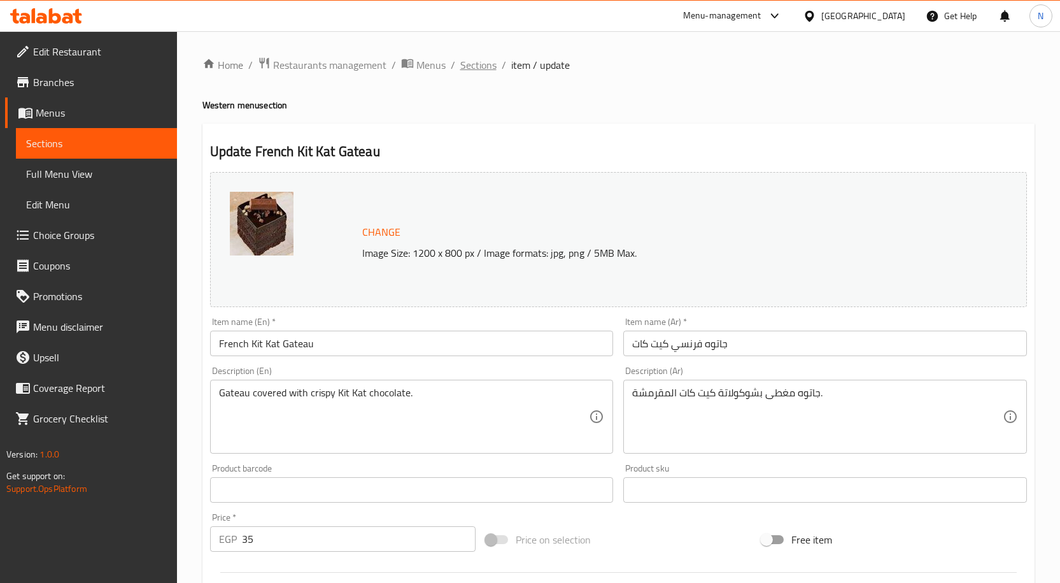
click at [474, 64] on span "Sections" at bounding box center [478, 64] width 36 height 15
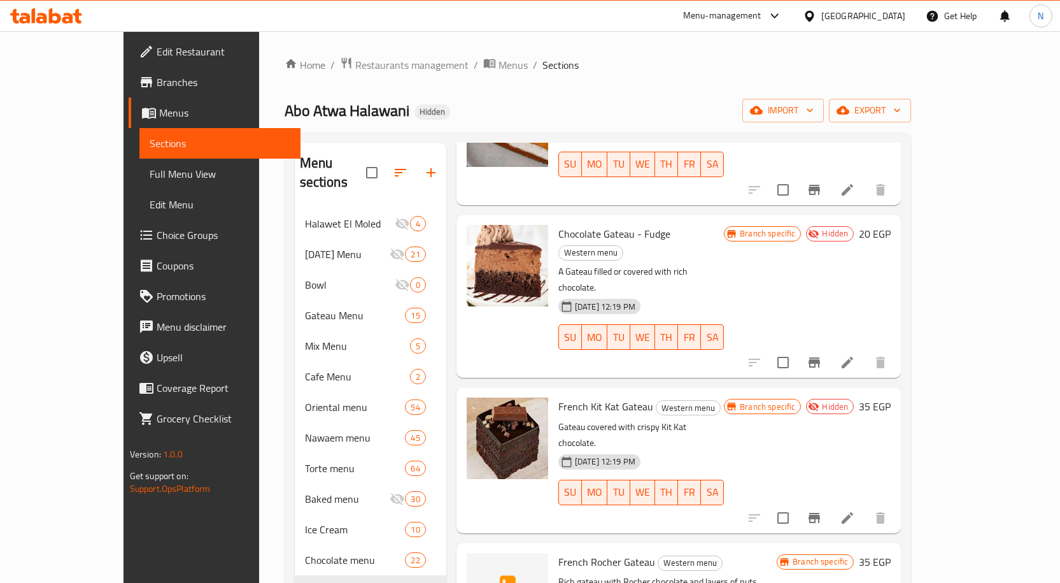
scroll to position [2611, 0]
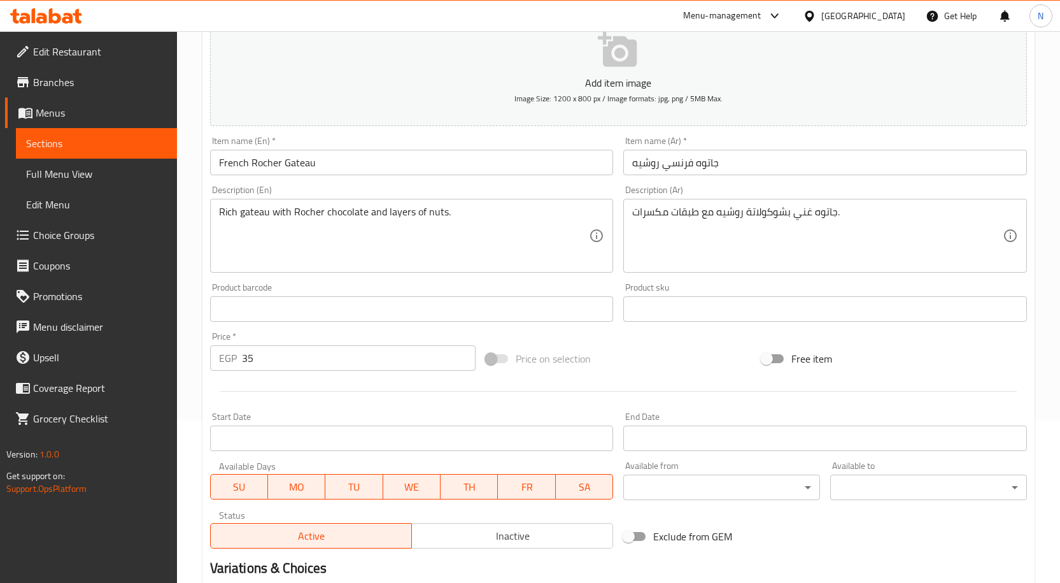
scroll to position [317, 0]
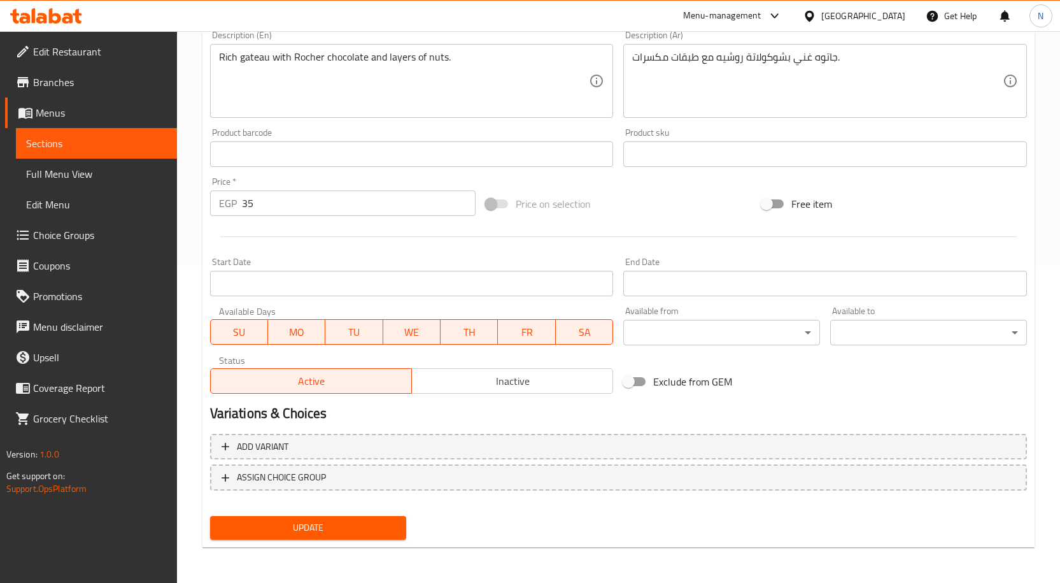
click at [569, 380] on span "Inactive" at bounding box center [512, 381] width 191 height 18
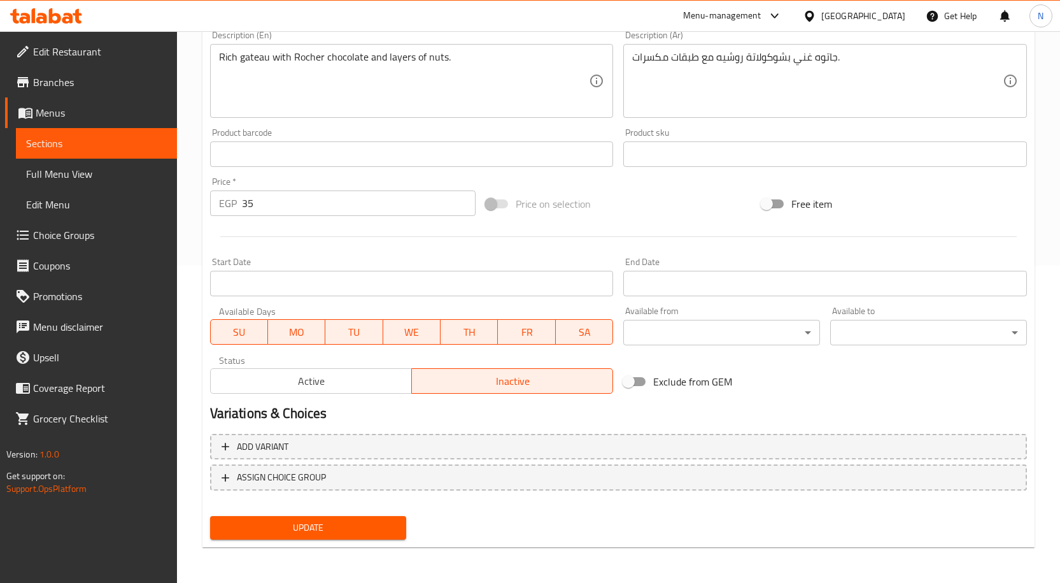
click at [380, 519] on button "Update" at bounding box center [308, 528] width 197 height 24
click at [290, 536] on button "Update" at bounding box center [308, 528] width 197 height 24
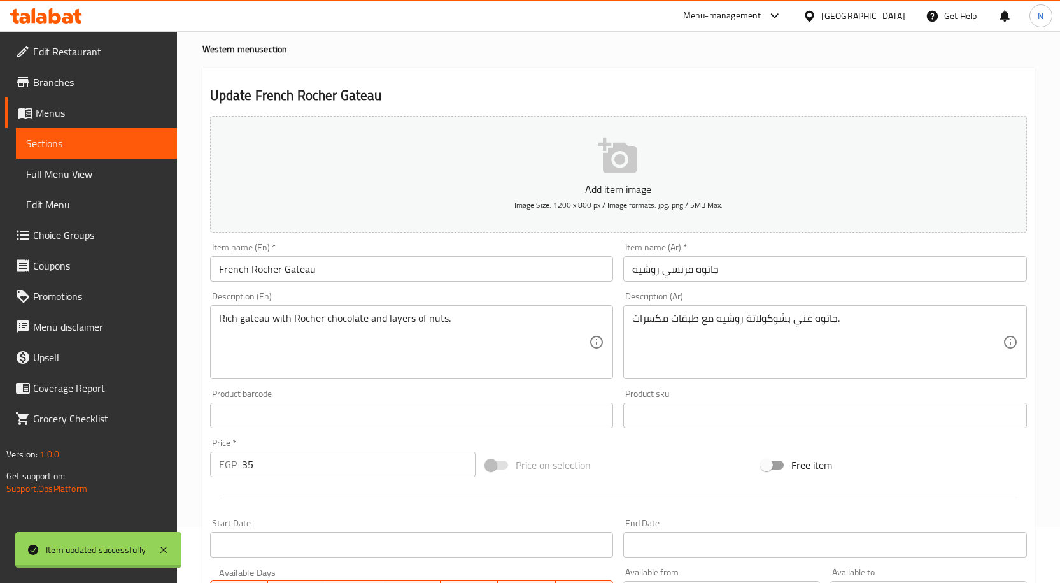
scroll to position [0, 0]
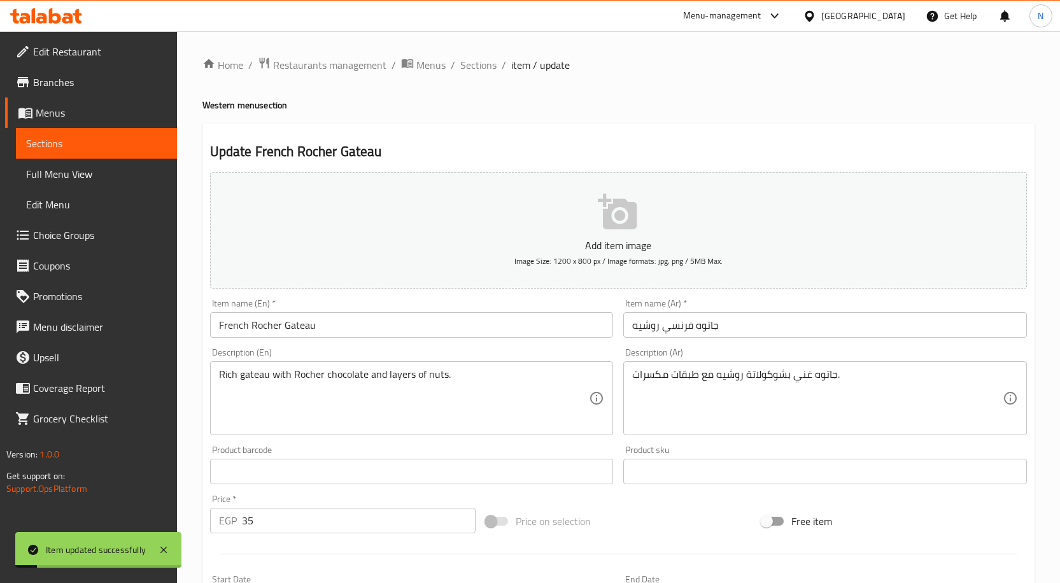
drag, startPoint x: 470, startPoint y: 56, endPoint x: 481, endPoint y: 89, distance: 34.8
click at [470, 57] on span "Sections" at bounding box center [478, 64] width 36 height 15
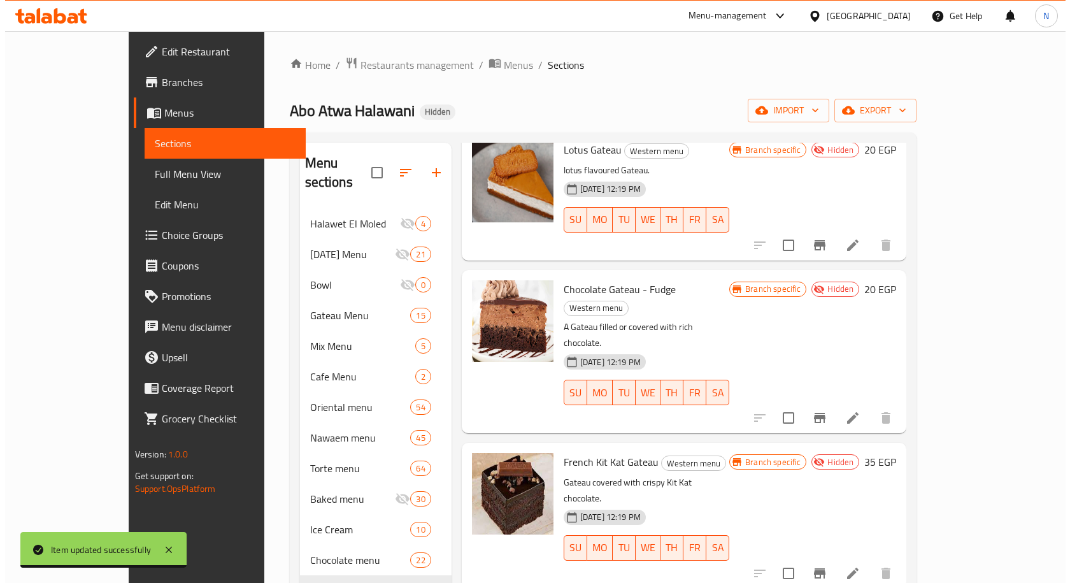
scroll to position [2675, 0]
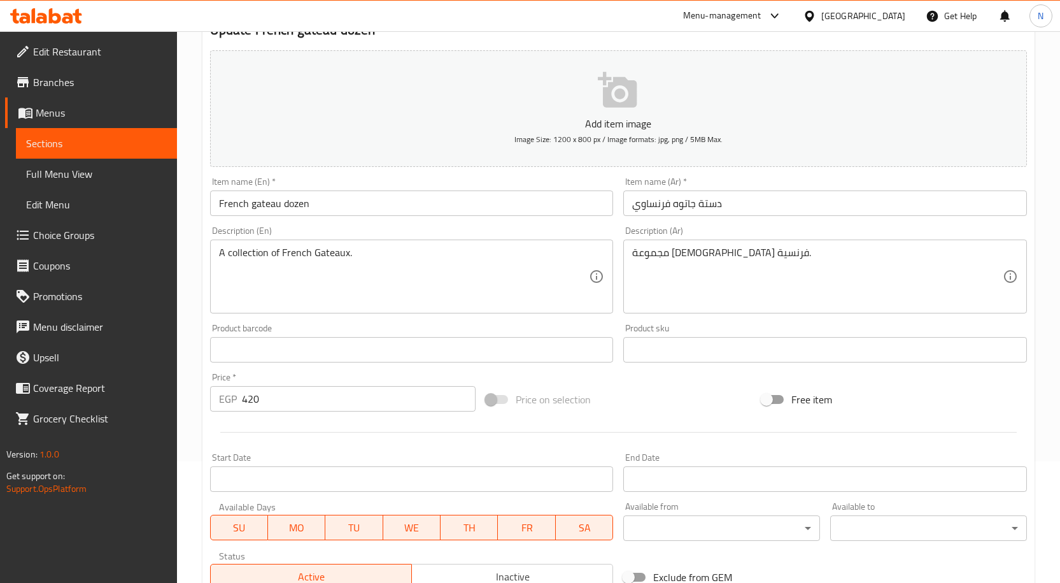
scroll to position [317, 0]
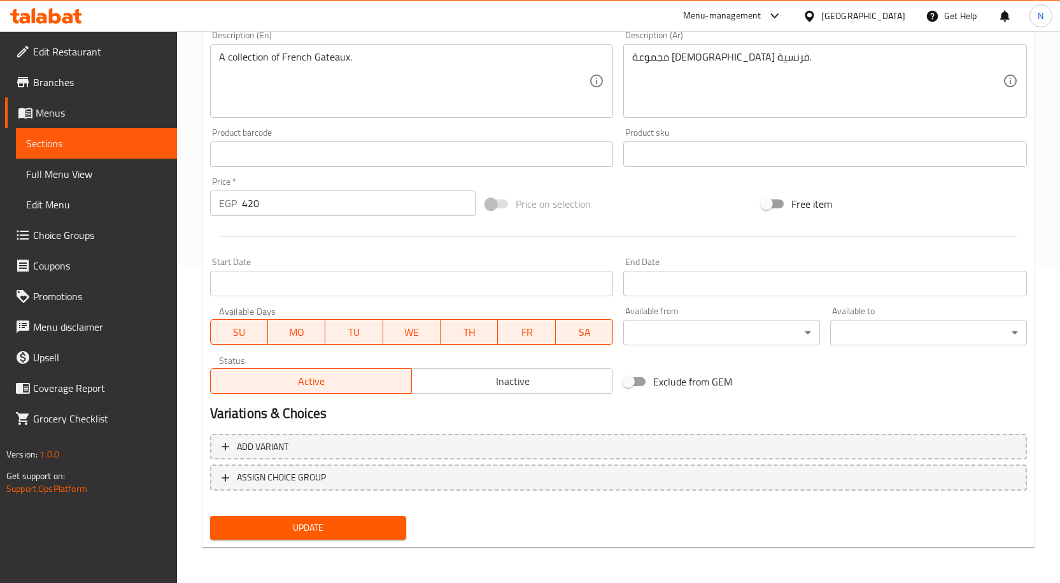
click at [543, 379] on span "Inactive" at bounding box center [512, 381] width 191 height 18
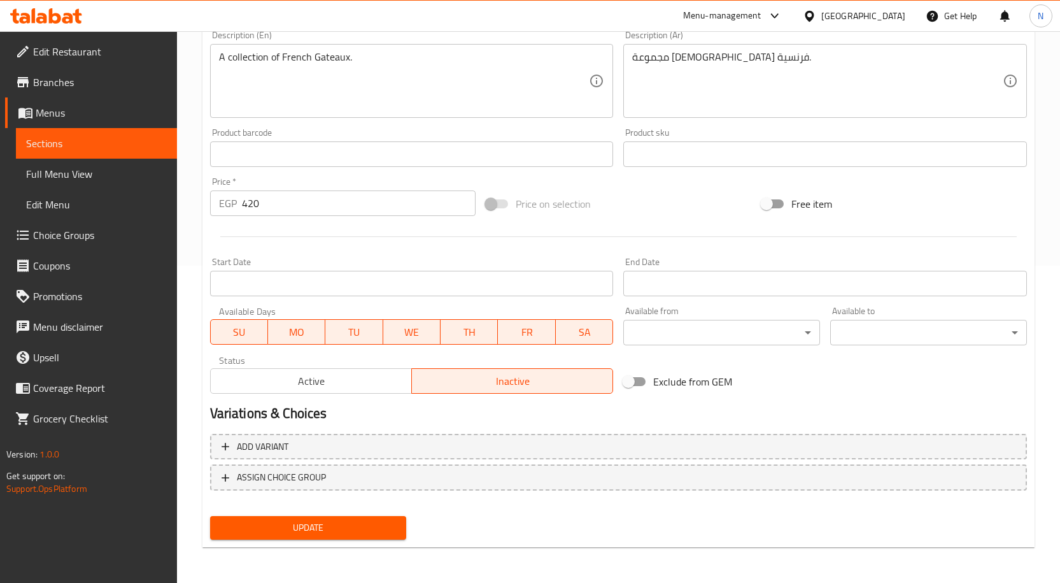
click at [357, 520] on span "Update" at bounding box center [308, 528] width 176 height 16
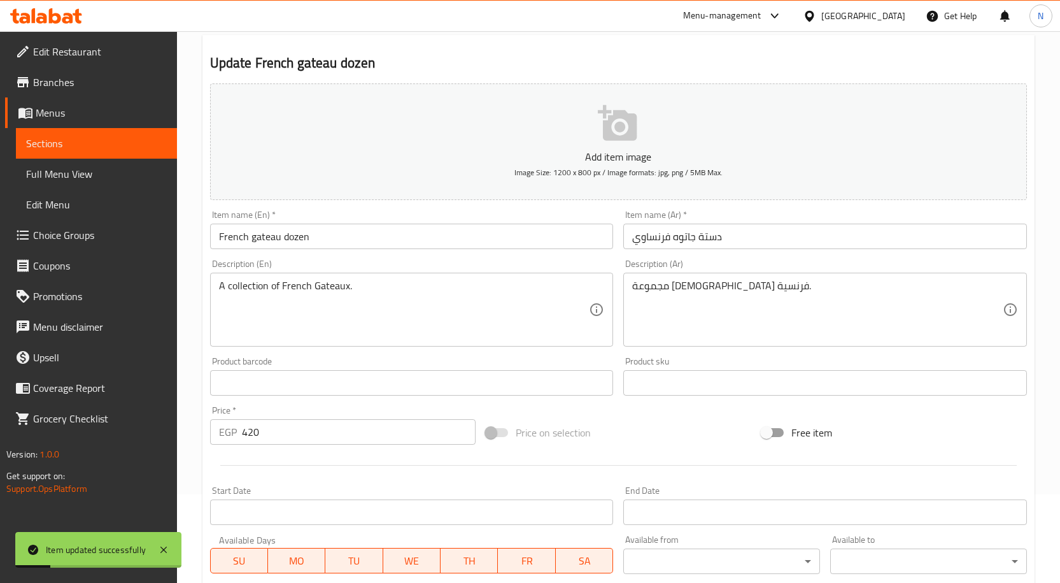
scroll to position [0, 0]
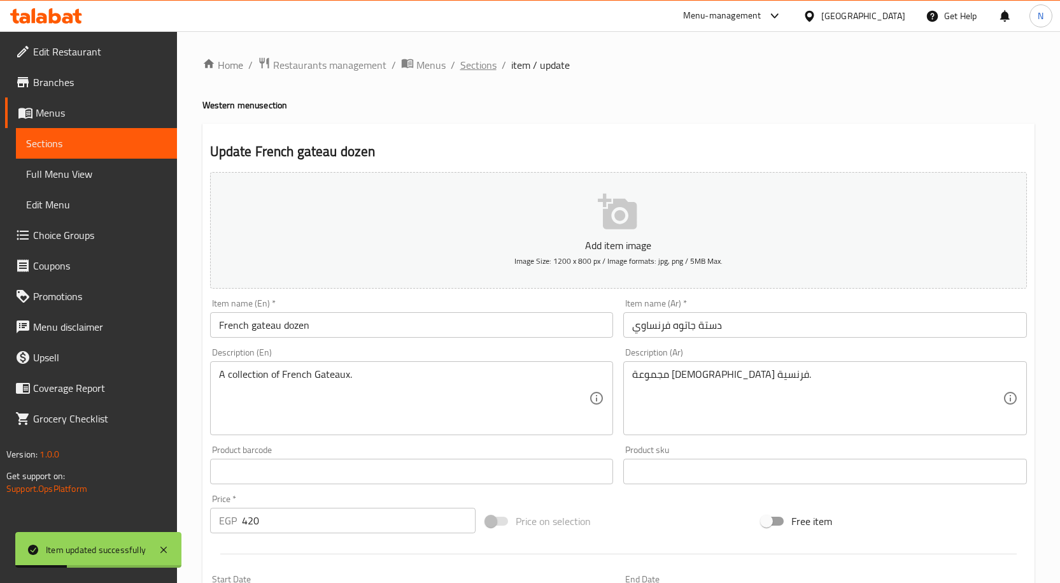
click at [470, 71] on span "Sections" at bounding box center [478, 64] width 36 height 15
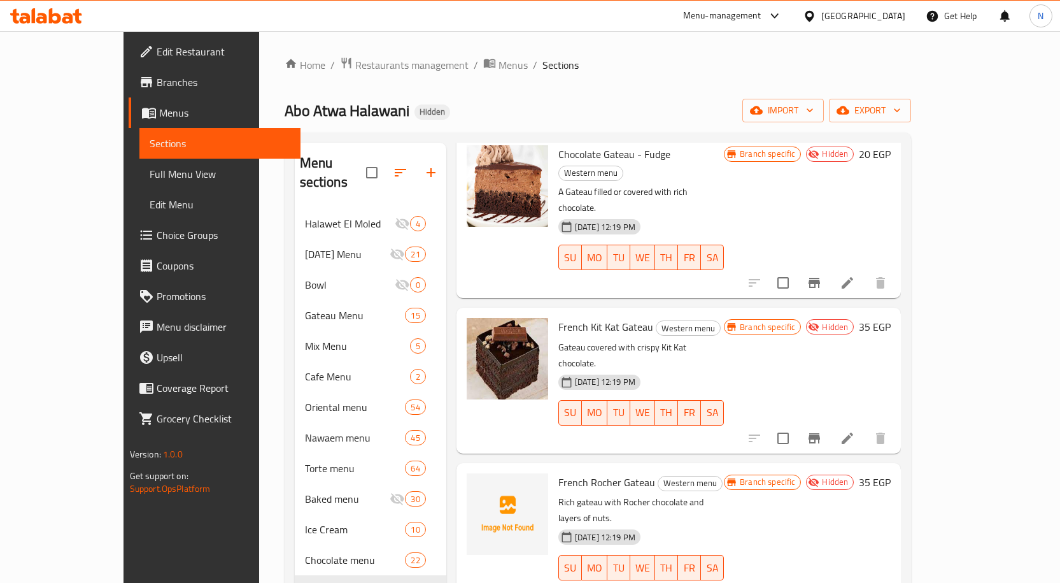
scroll to position [2738, 0]
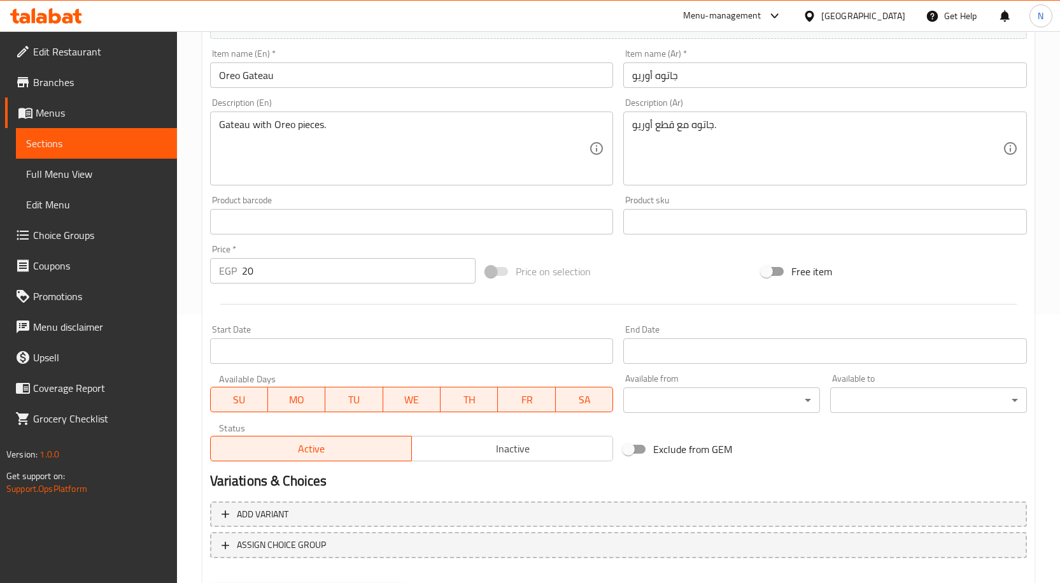
scroll to position [318, 0]
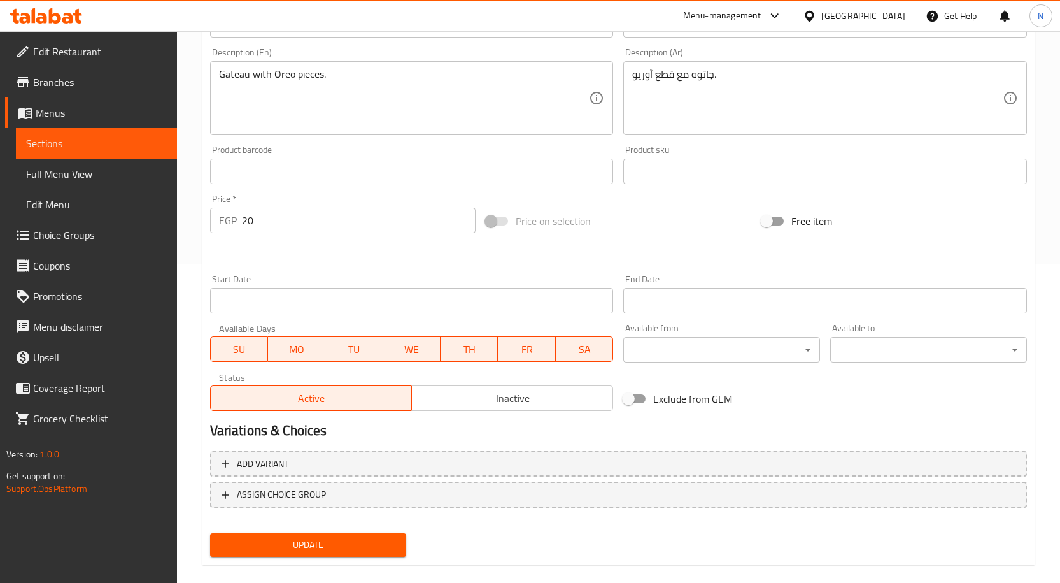
click at [516, 402] on span "Inactive" at bounding box center [512, 398] width 191 height 18
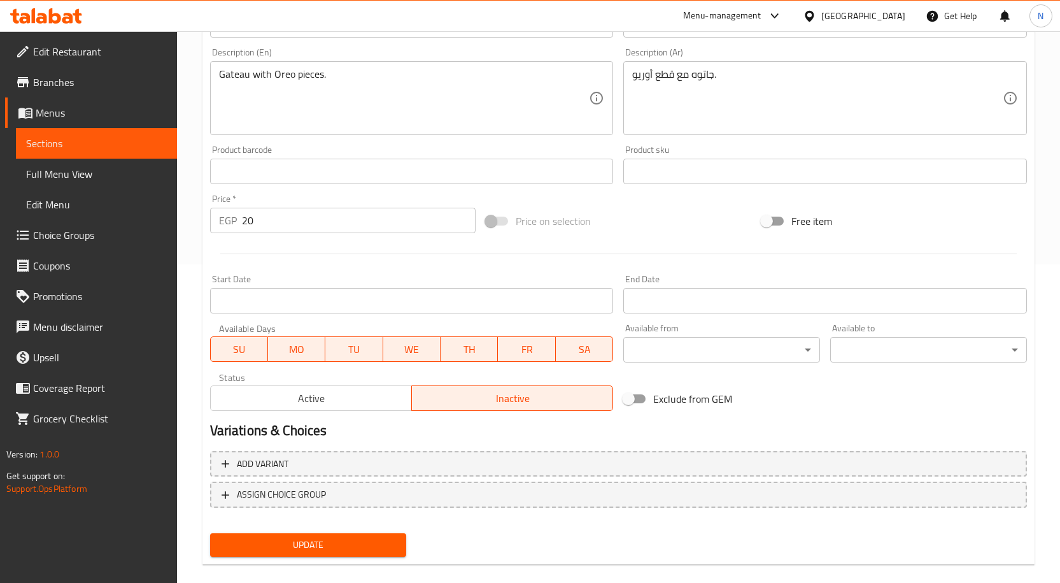
click at [383, 539] on span "Update" at bounding box center [308, 545] width 176 height 16
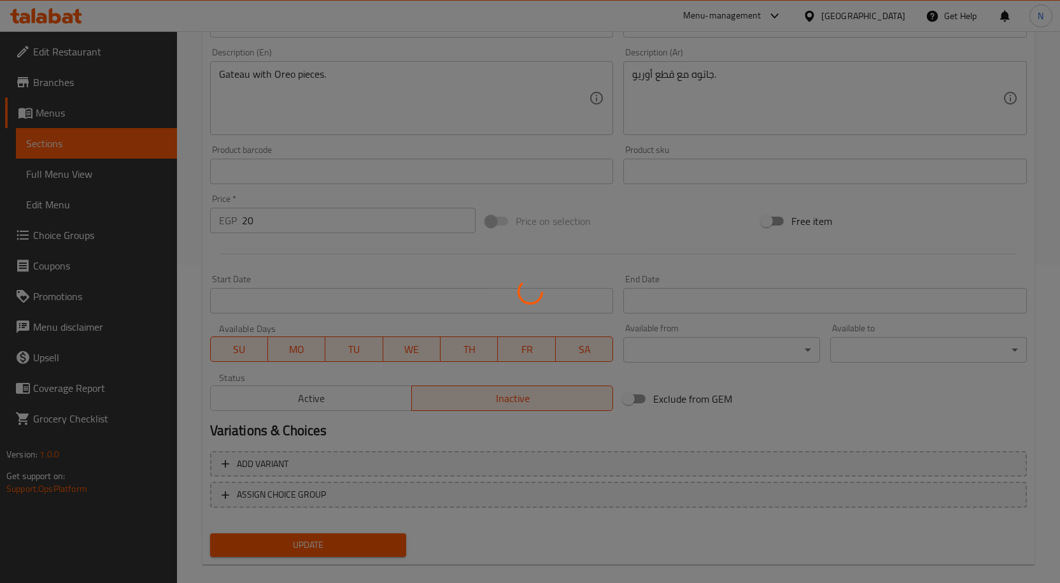
scroll to position [0, 0]
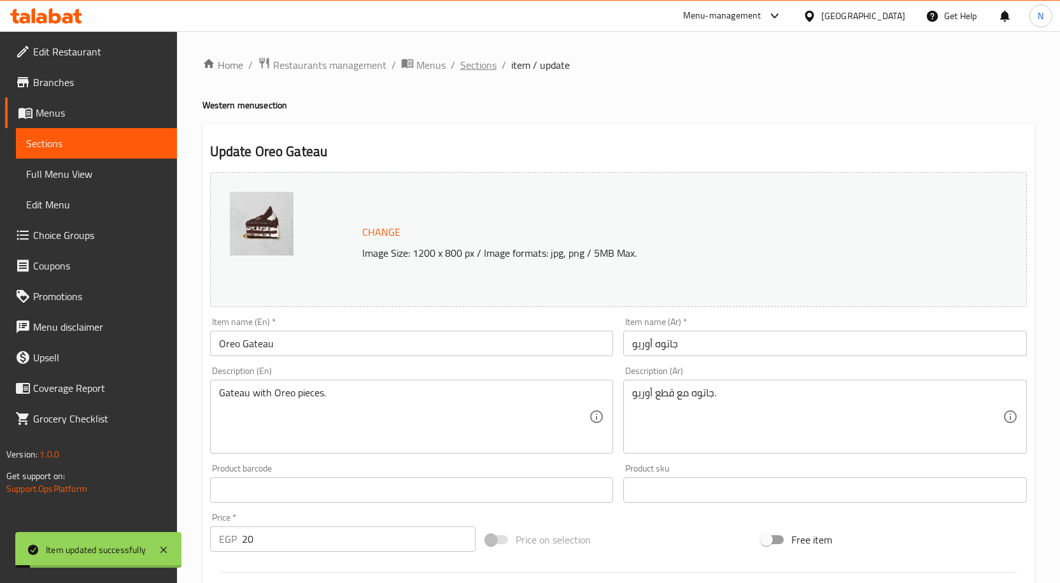
click at [476, 67] on span "Sections" at bounding box center [478, 64] width 36 height 15
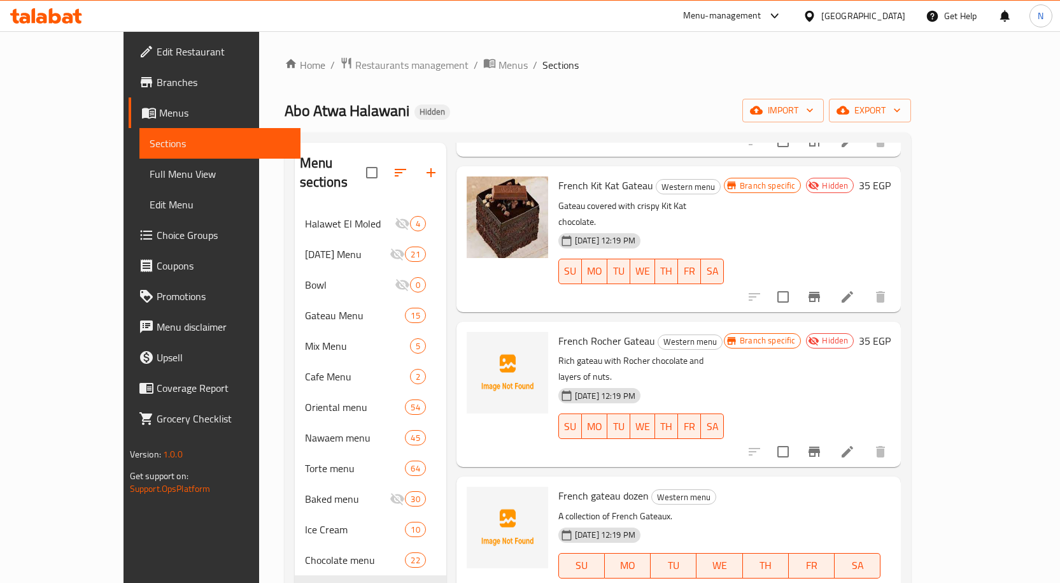
scroll to position [2866, 0]
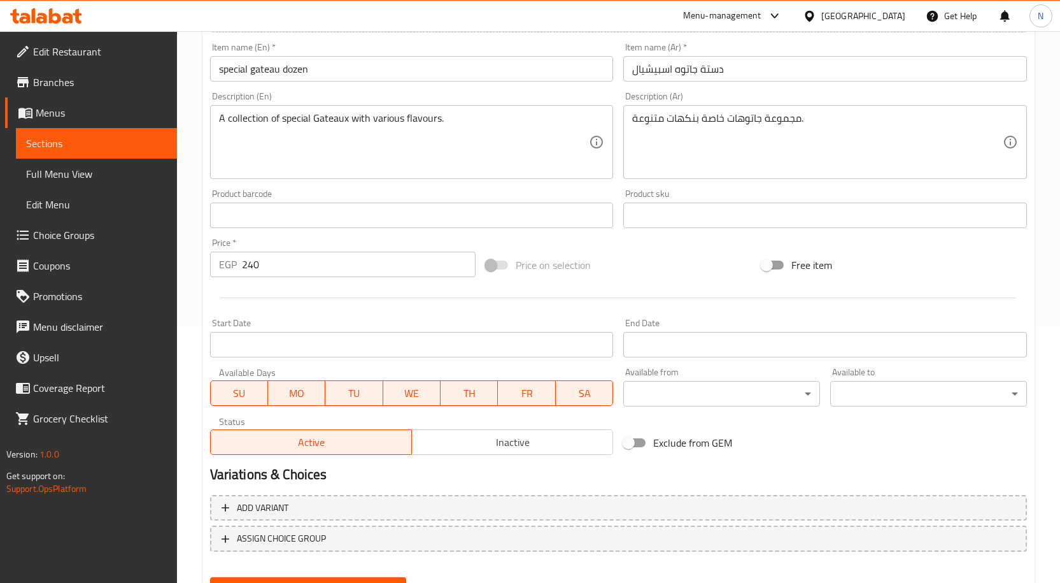
scroll to position [317, 0]
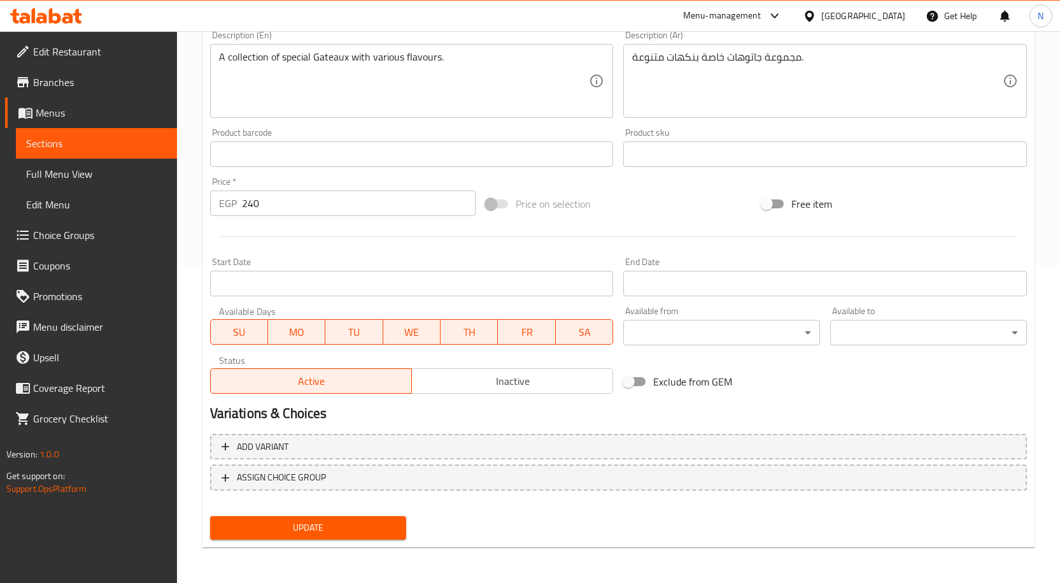
click at [559, 374] on span "Inactive" at bounding box center [512, 381] width 191 height 18
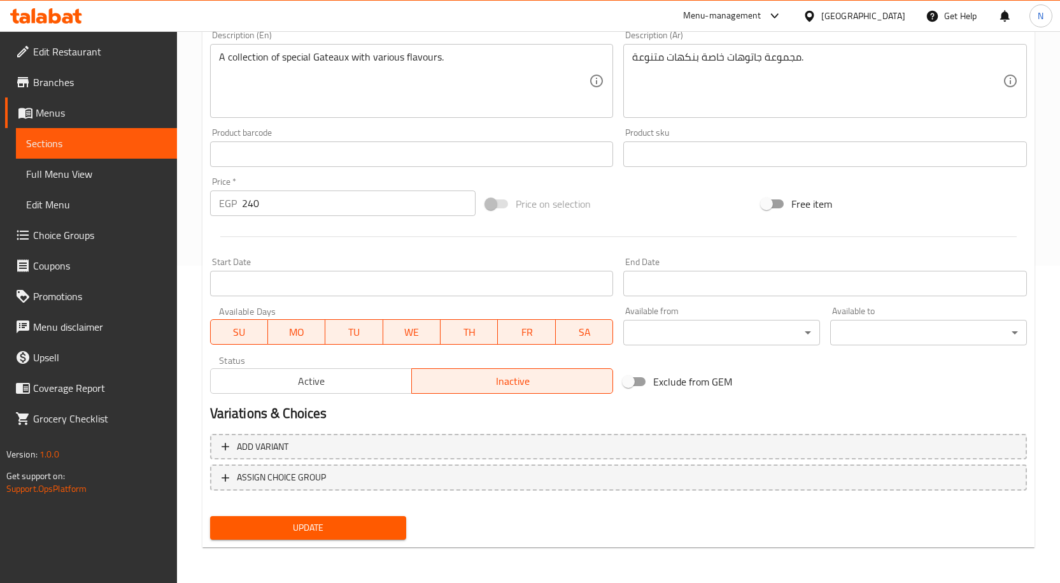
click at [334, 531] on span "Update" at bounding box center [308, 528] width 176 height 16
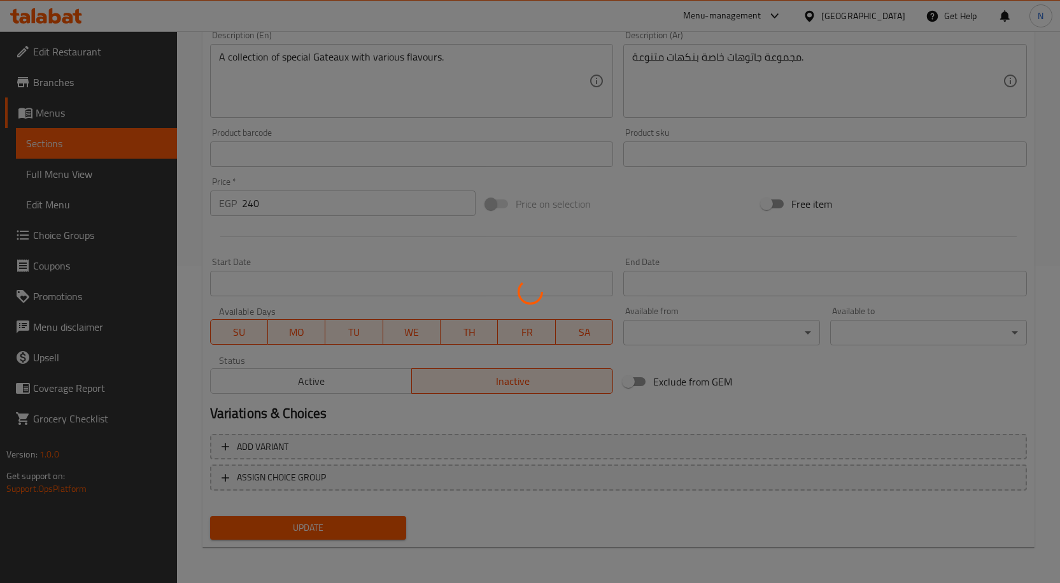
scroll to position [0, 0]
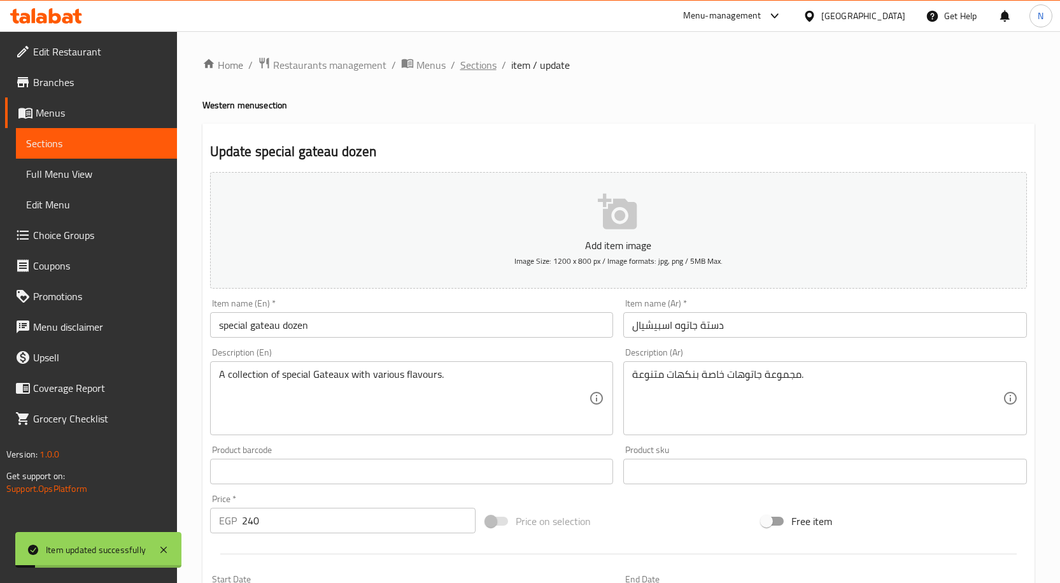
click at [481, 62] on span "Sections" at bounding box center [478, 64] width 36 height 15
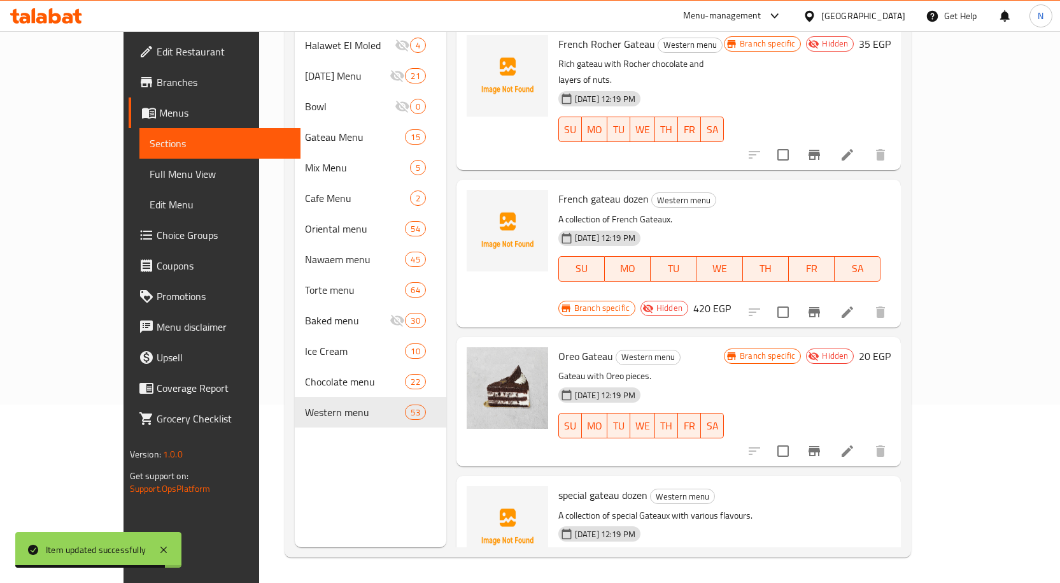
scroll to position [2993, 0]
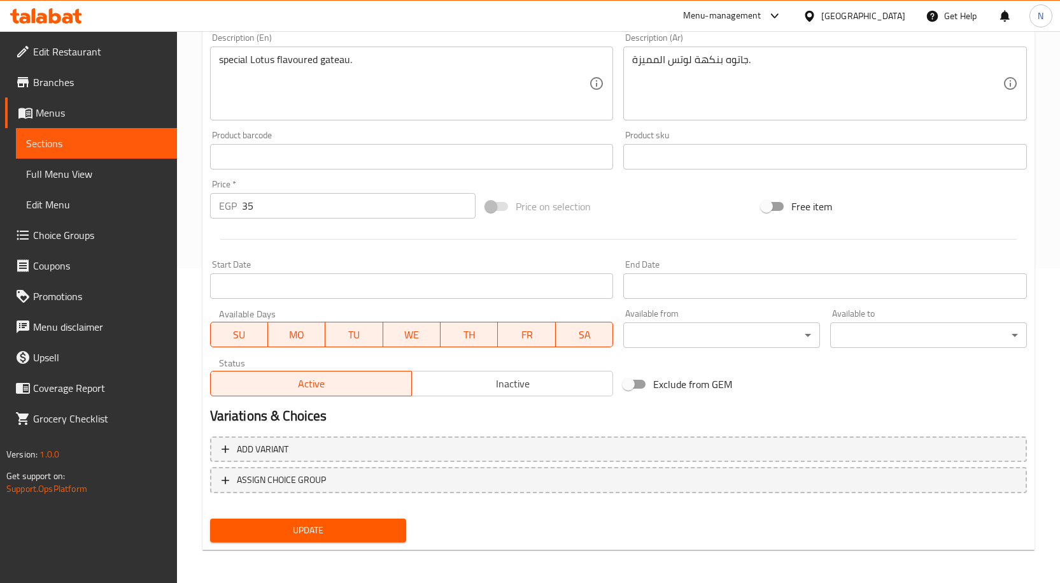
scroll to position [317, 0]
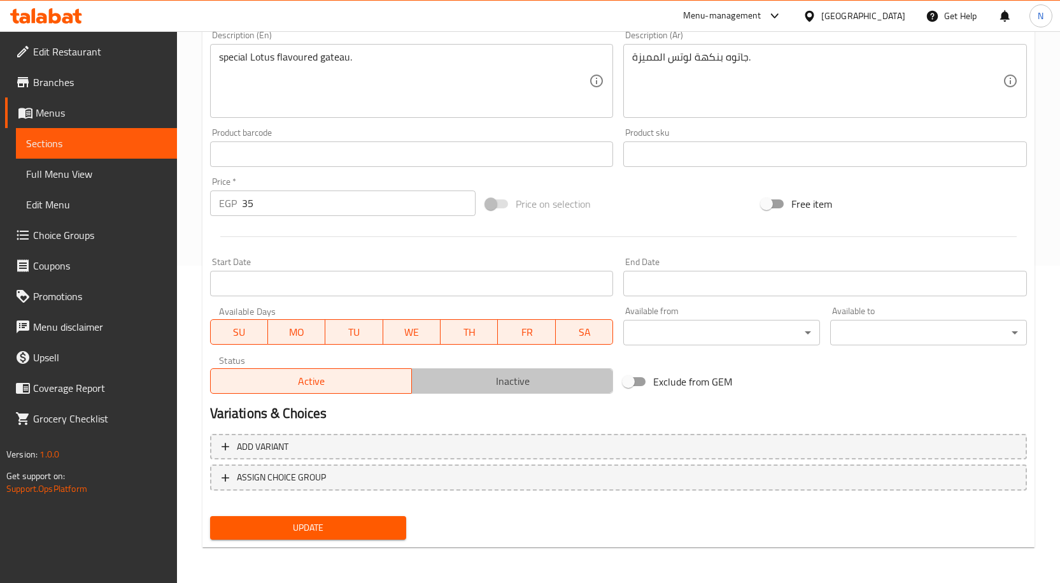
click at [497, 374] on span "Inactive" at bounding box center [512, 381] width 191 height 18
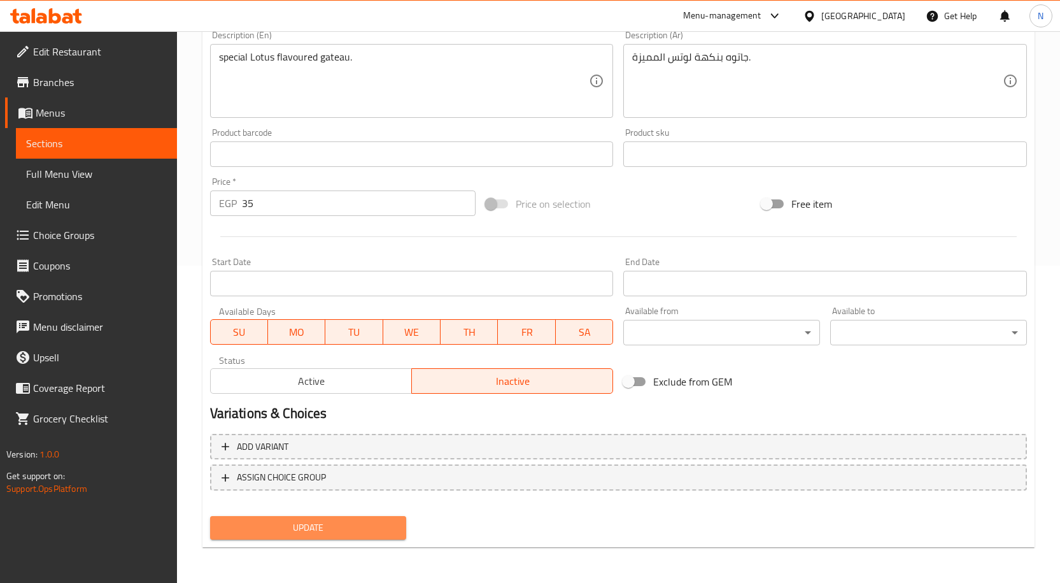
click at [392, 528] on span "Update" at bounding box center [308, 528] width 176 height 16
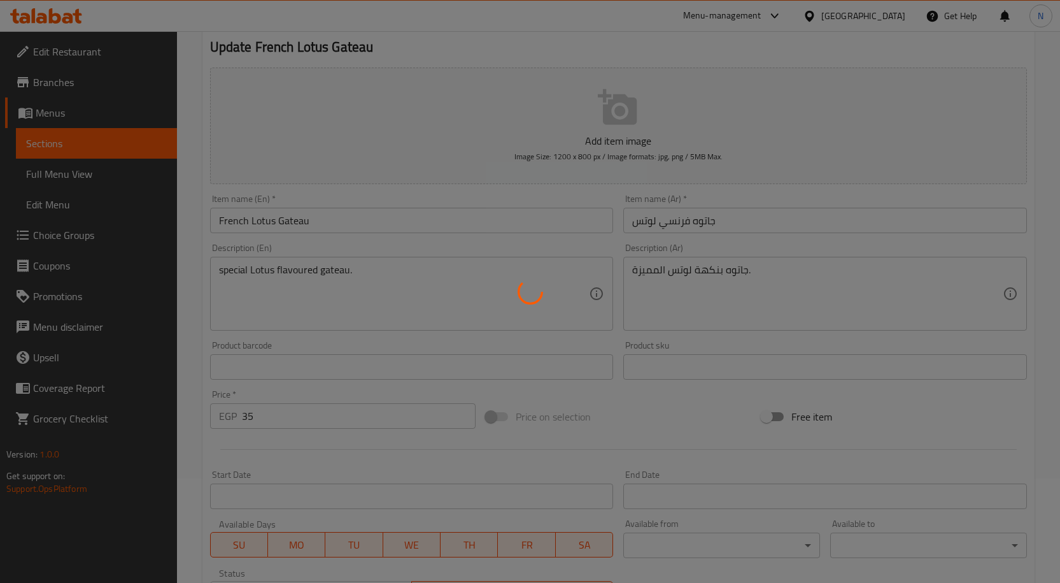
scroll to position [0, 0]
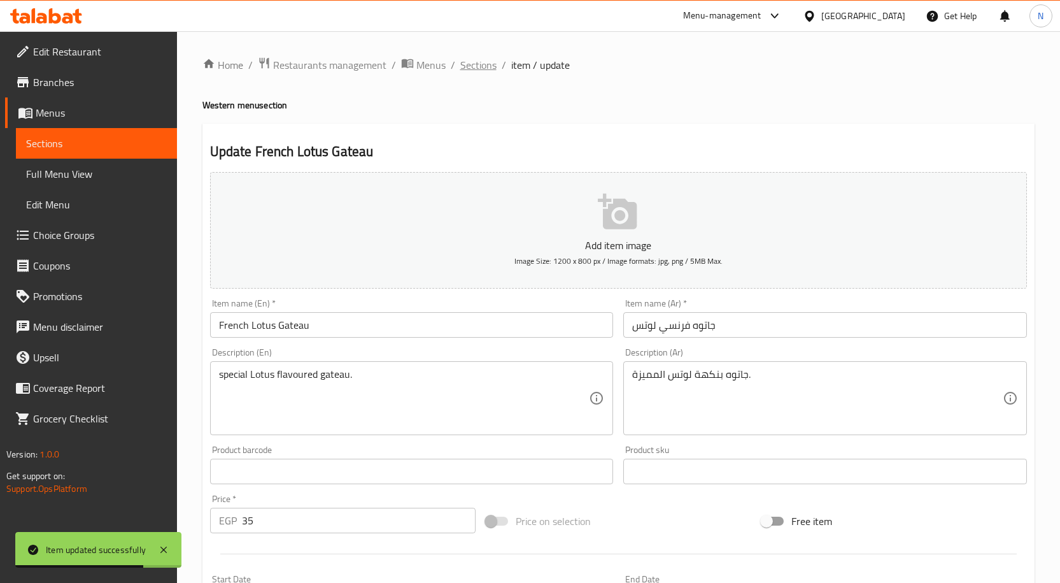
click at [475, 65] on span "Sections" at bounding box center [478, 64] width 36 height 15
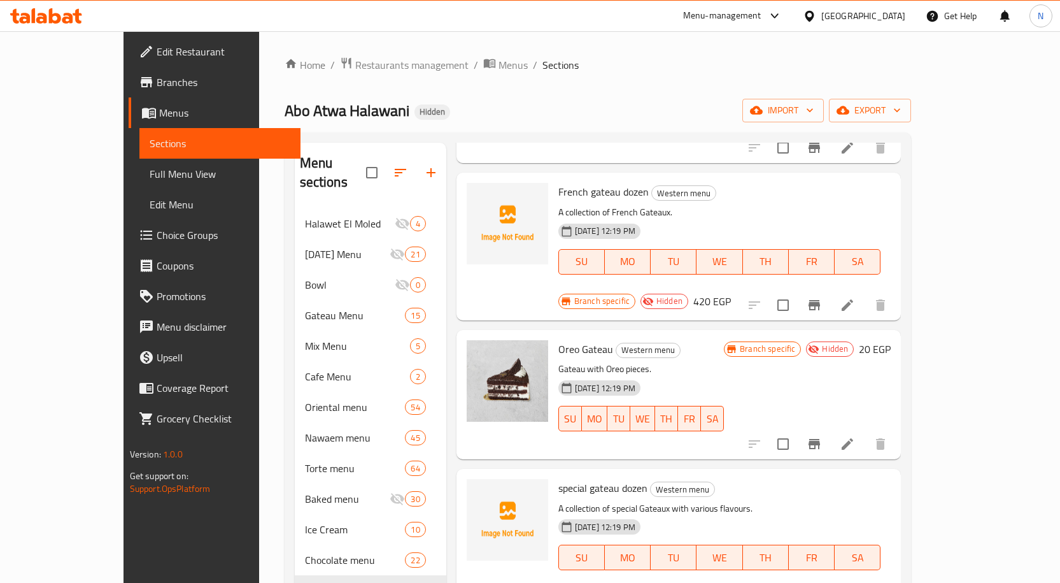
scroll to position [3248, 0]
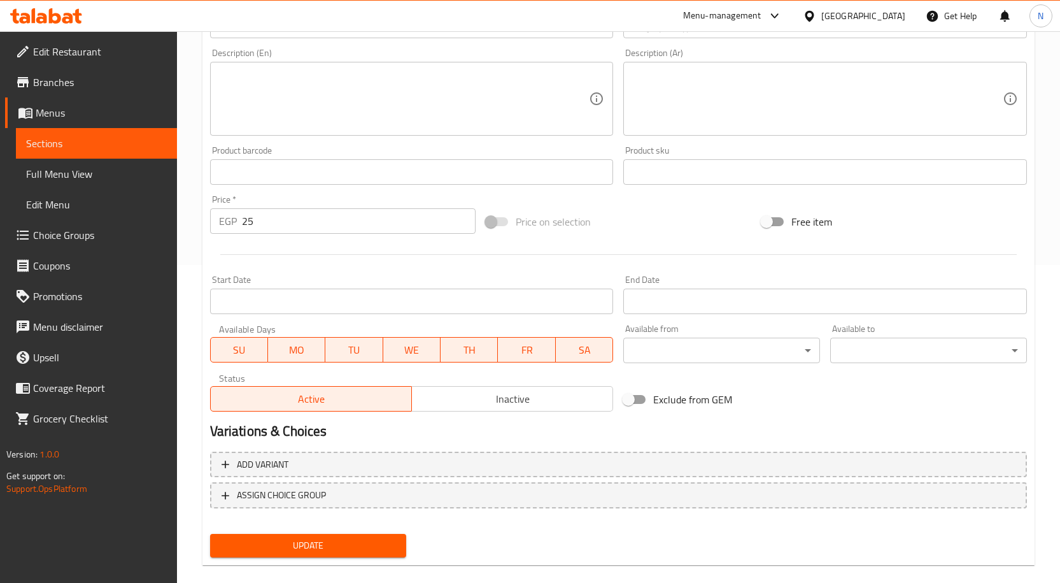
scroll to position [318, 0]
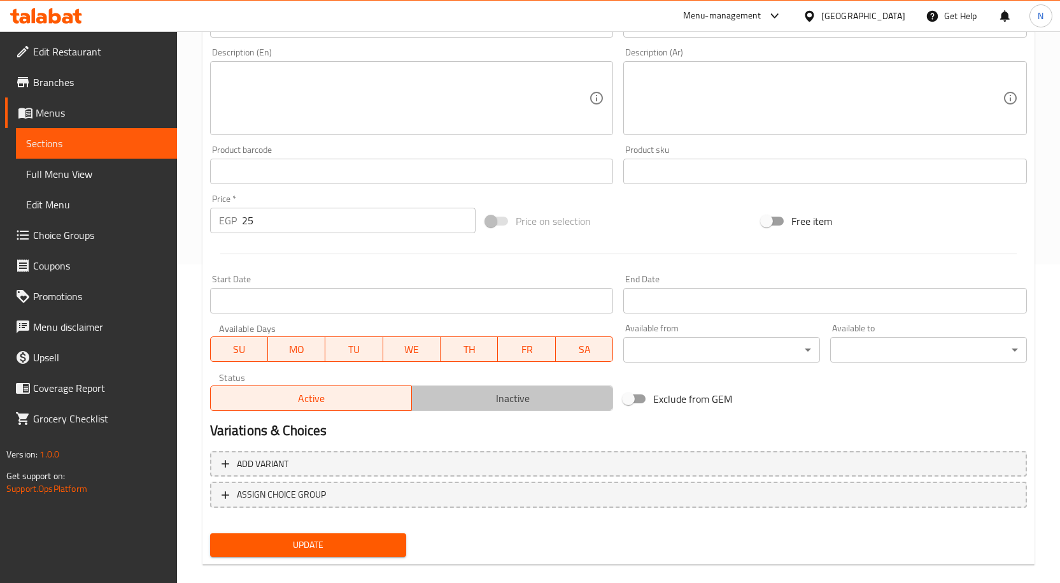
click at [527, 397] on span "Inactive" at bounding box center [512, 398] width 191 height 18
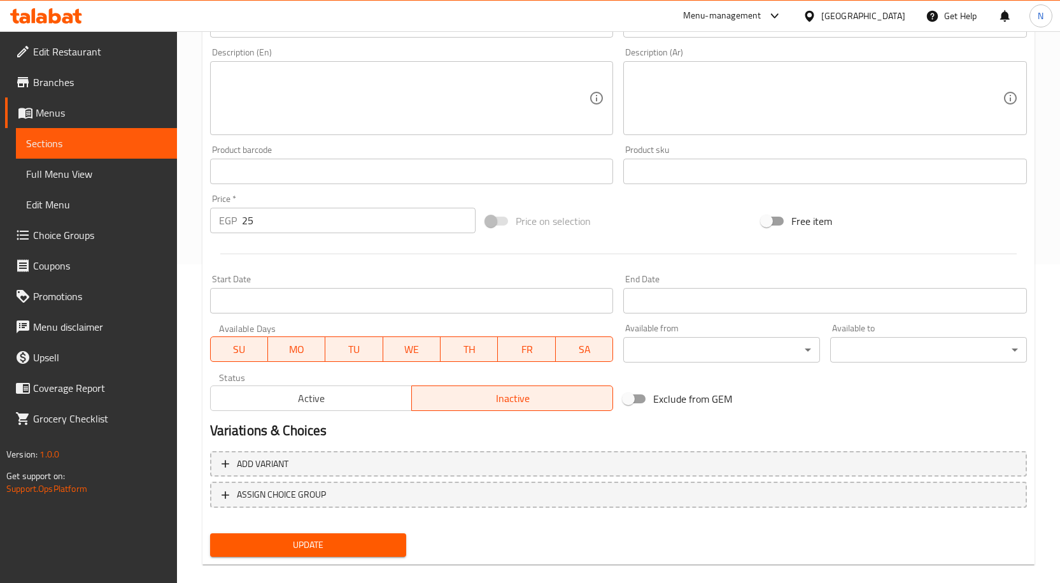
click at [366, 538] on span "Update" at bounding box center [308, 545] width 176 height 16
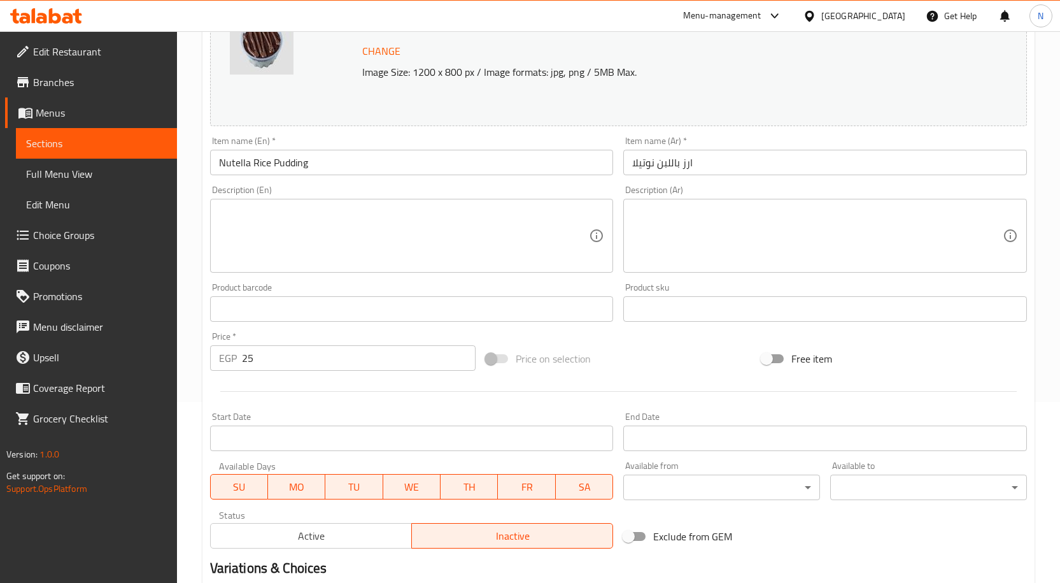
scroll to position [0, 0]
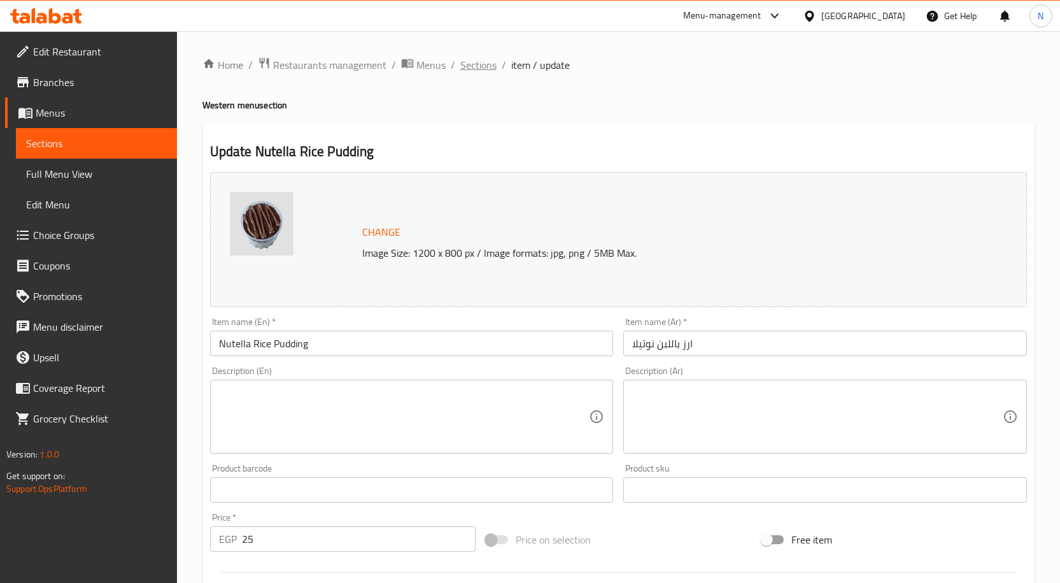
click at [476, 71] on span "Sections" at bounding box center [478, 64] width 36 height 15
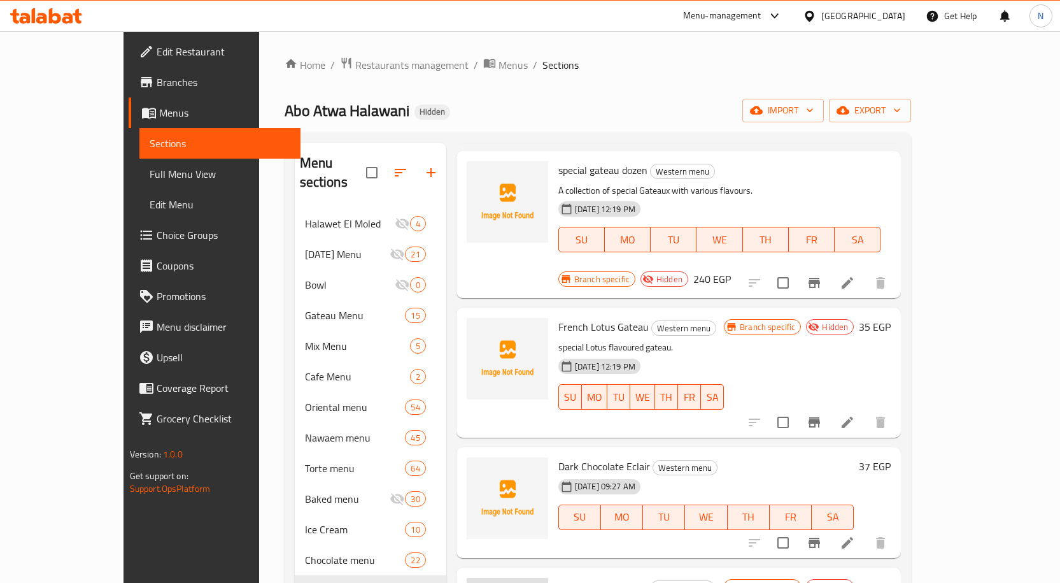
scroll to position [3503, 0]
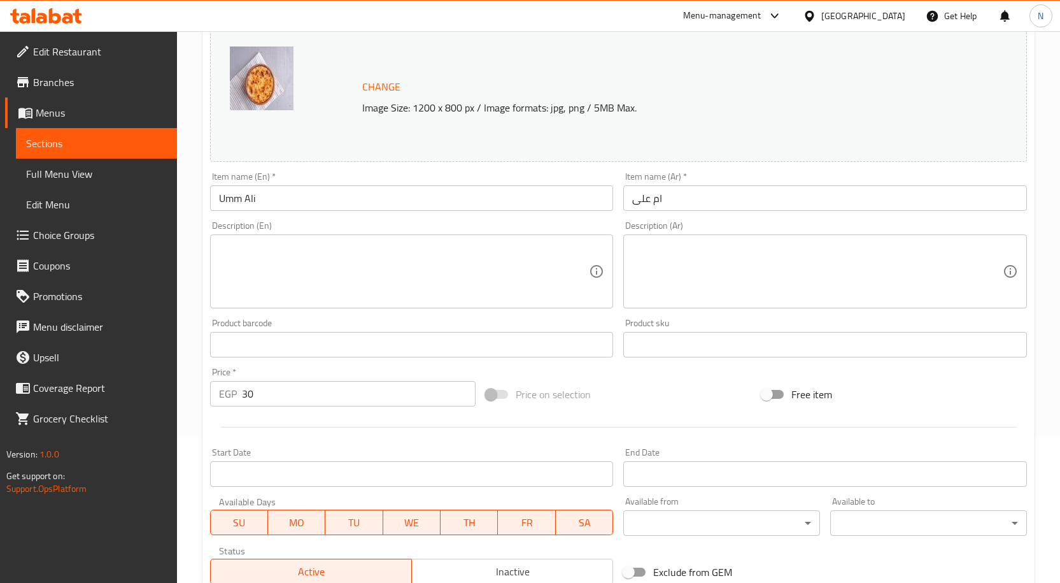
scroll to position [318, 0]
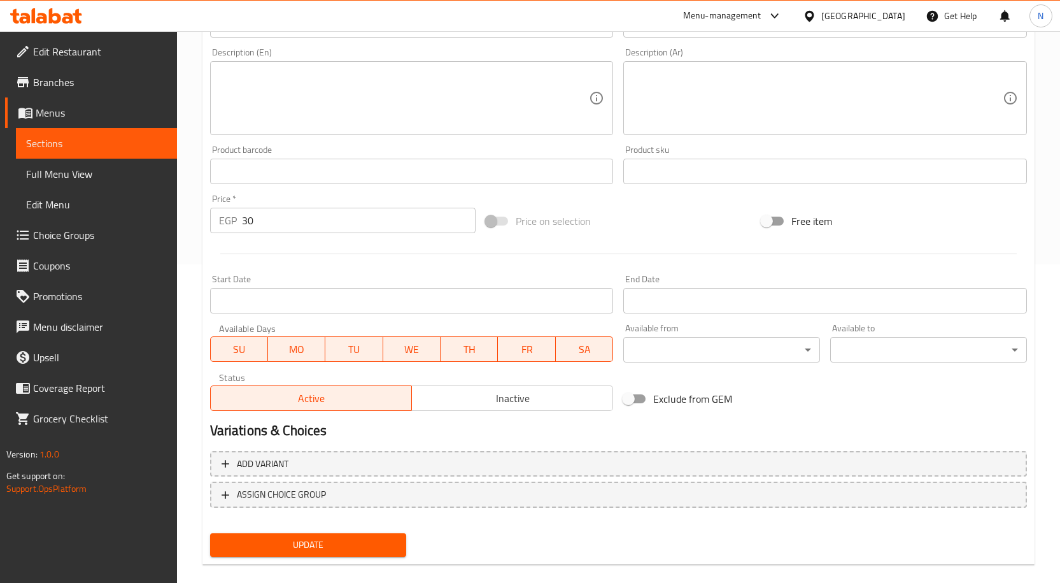
click at [488, 406] on span "Inactive" at bounding box center [512, 398] width 191 height 18
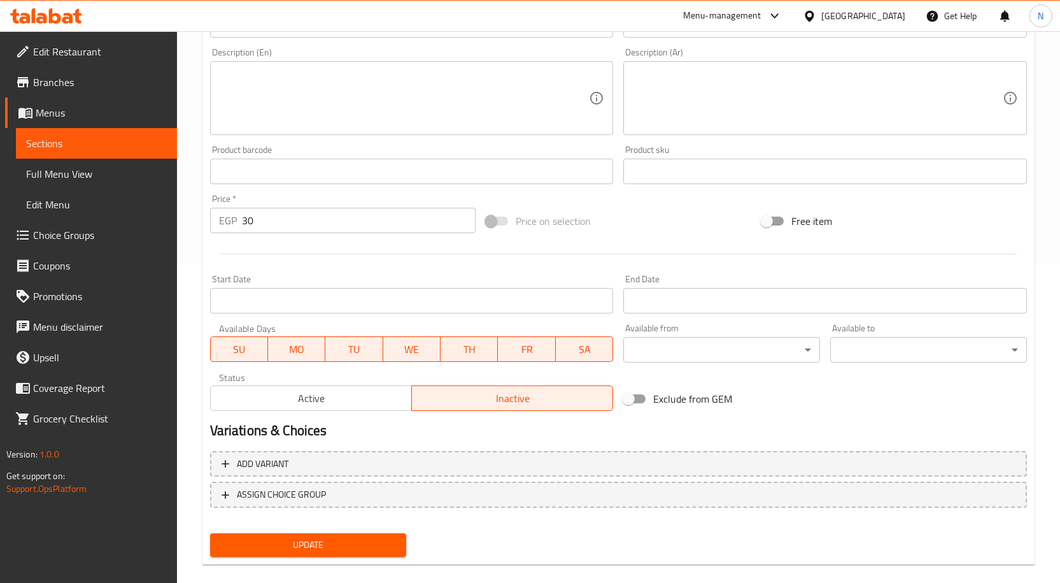
click at [327, 542] on span "Update" at bounding box center [308, 545] width 176 height 16
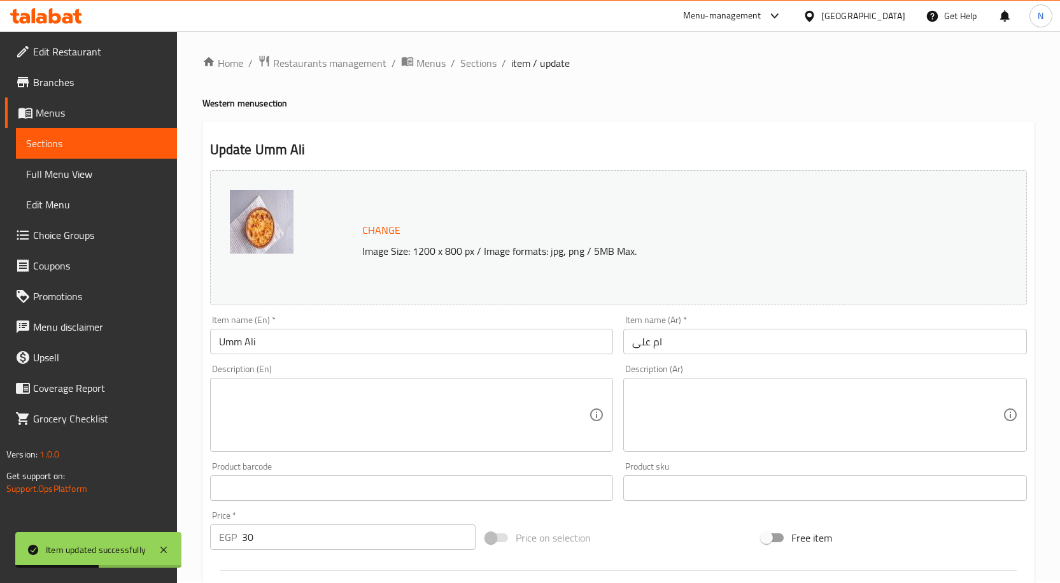
scroll to position [0, 0]
click at [465, 59] on span "Sections" at bounding box center [478, 64] width 36 height 15
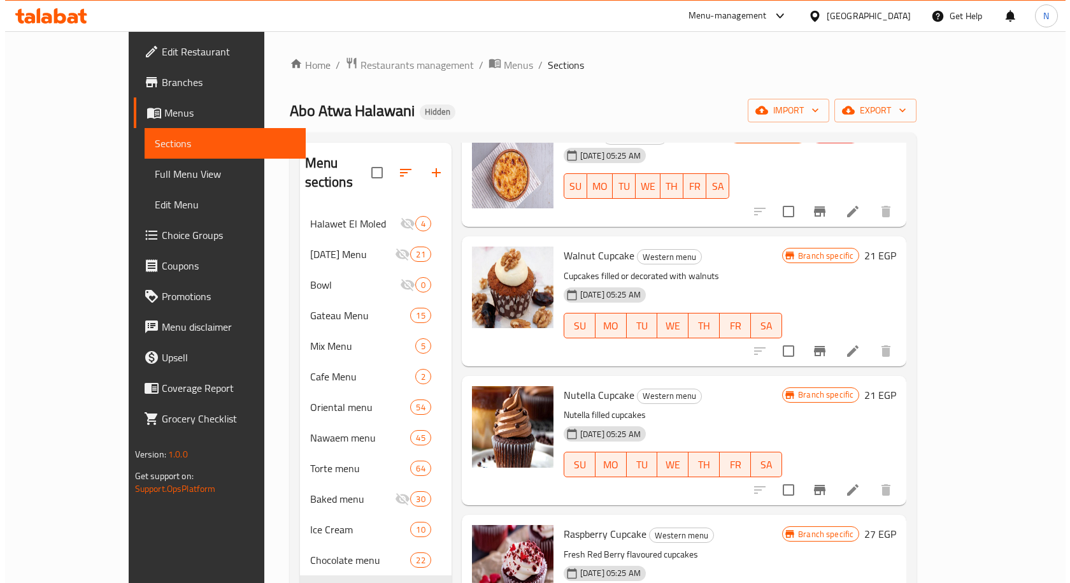
scroll to position [4203, 0]
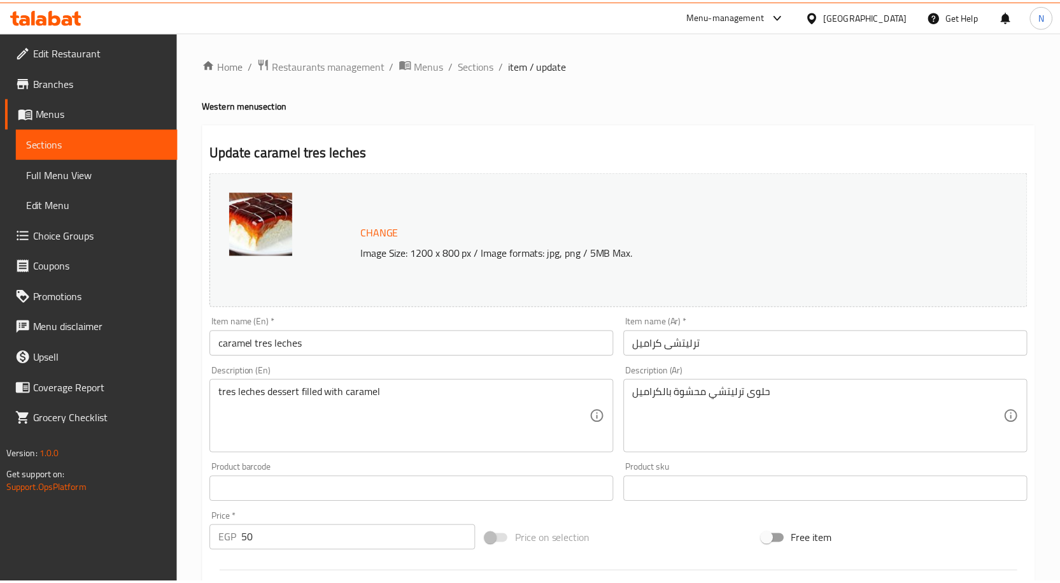
scroll to position [336, 0]
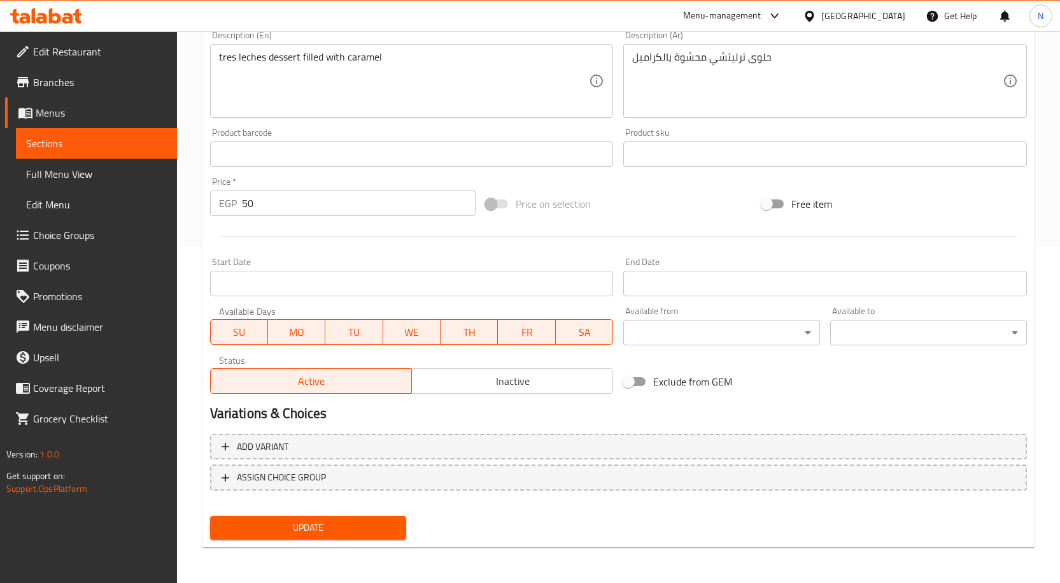
click at [516, 380] on span "Inactive" at bounding box center [512, 381] width 191 height 18
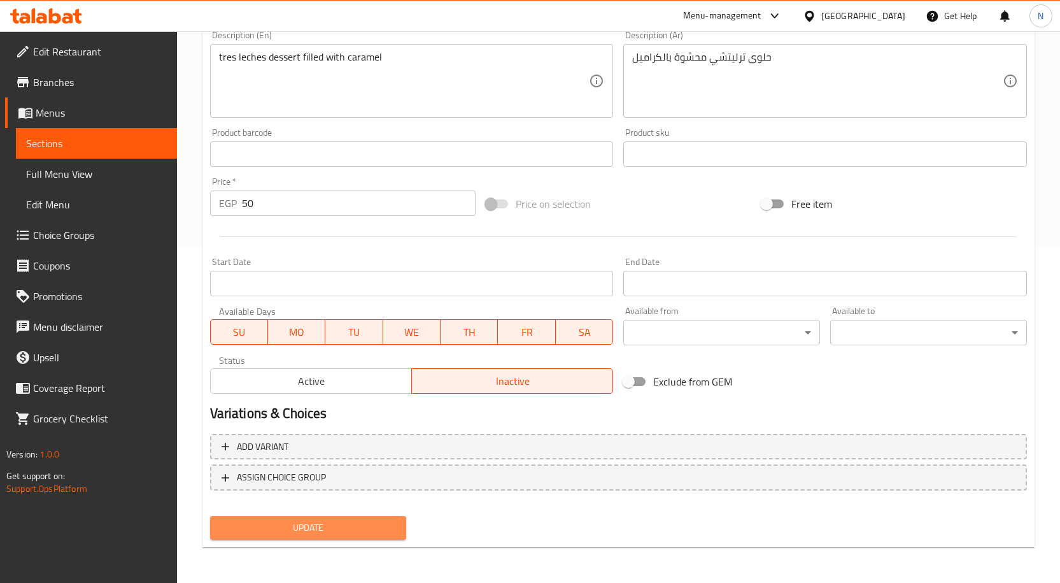
click at [355, 518] on button "Update" at bounding box center [308, 528] width 197 height 24
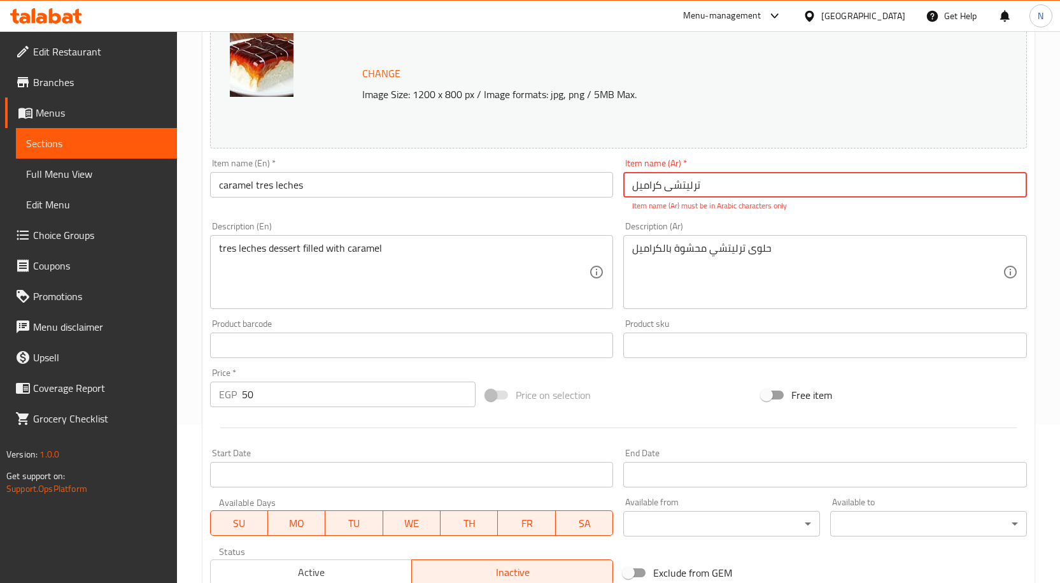
scroll to position [139, 0]
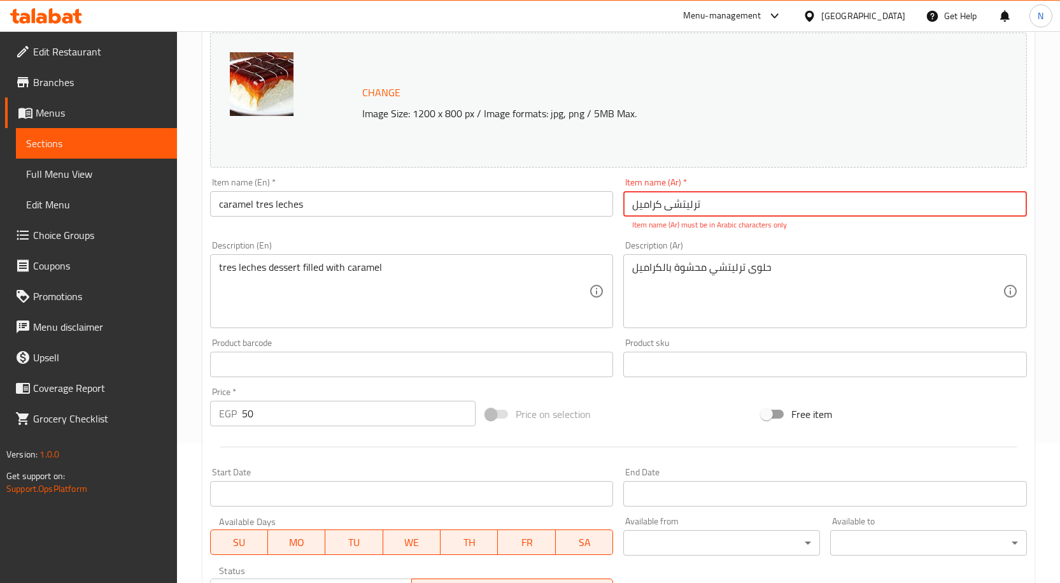
click at [690, 200] on input "ترلیتشی کرامیل" at bounding box center [825, 203] width 404 height 25
click at [715, 201] on input "ترلیتشی کرامیل" at bounding box center [825, 203] width 404 height 25
click at [631, 208] on input "ترلیتشی کرامیل" at bounding box center [825, 203] width 404 height 25
click at [685, 200] on input "ترليتشى ترلیتشی کرامیل" at bounding box center [825, 203] width 404 height 25
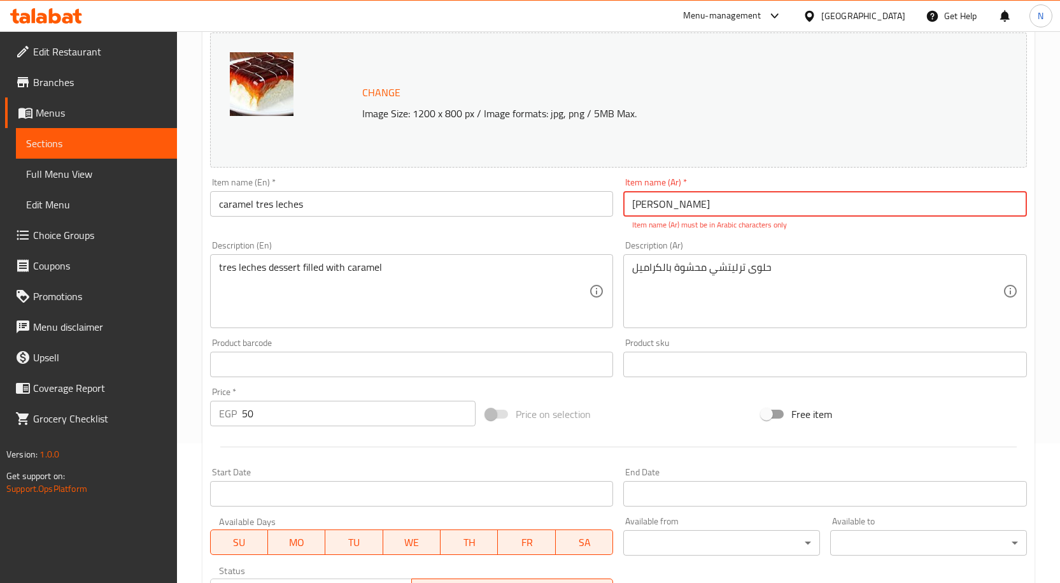
click at [685, 200] on input "ترليتشى ترلیتشی کرامیل" at bounding box center [825, 203] width 404 height 25
click at [647, 207] on input "ترليتشى کرامیل" at bounding box center [825, 203] width 404 height 25
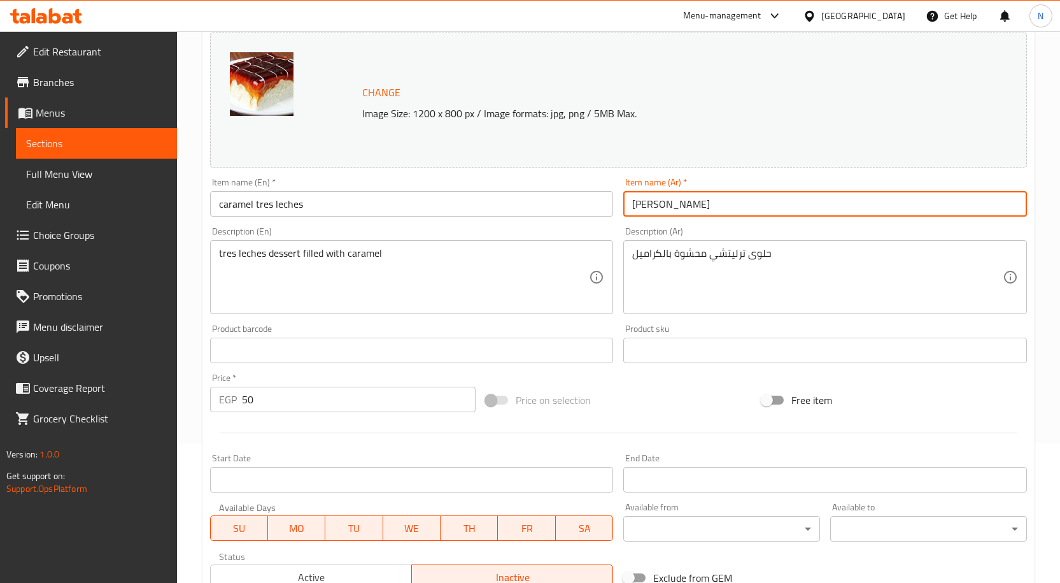
type input "ترليتشى كراميل"
click at [766, 316] on div "Description (Ar) حلوى ترليتشي محشوة بالكراميل Description (Ar)" at bounding box center [825, 270] width 414 height 97
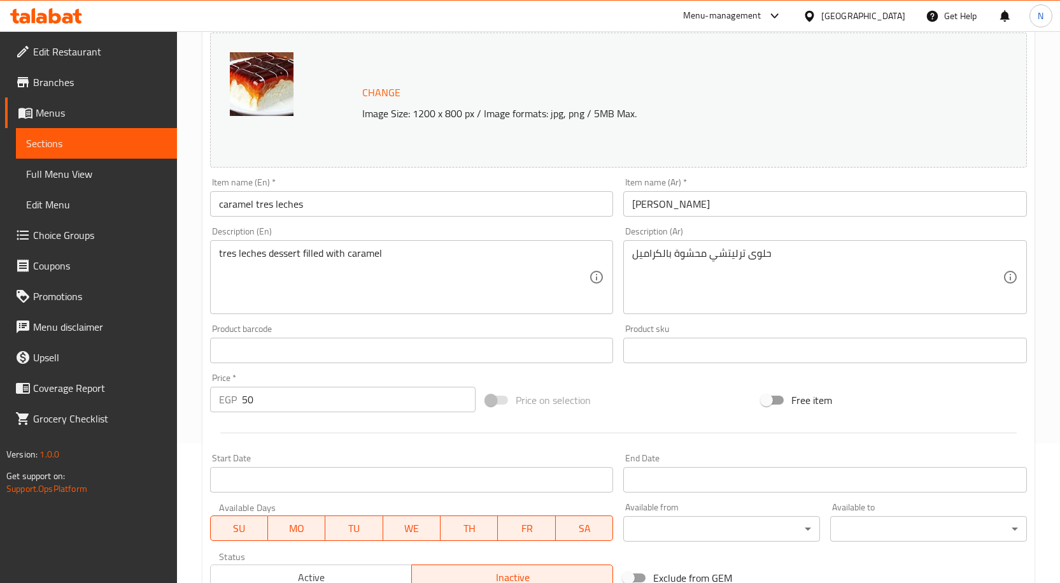
click at [656, 428] on div at bounding box center [618, 432] width 827 height 31
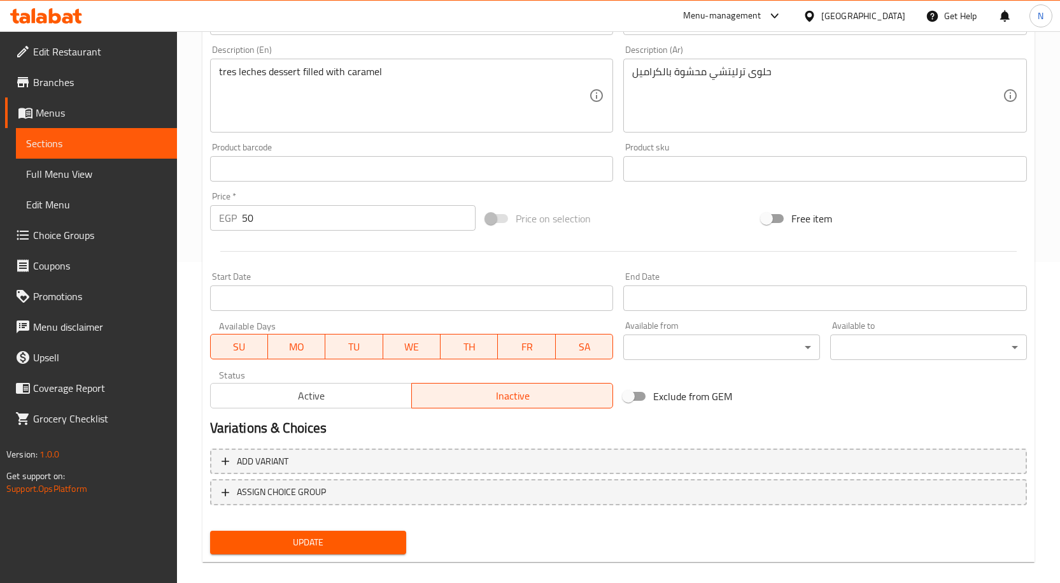
scroll to position [331, 0]
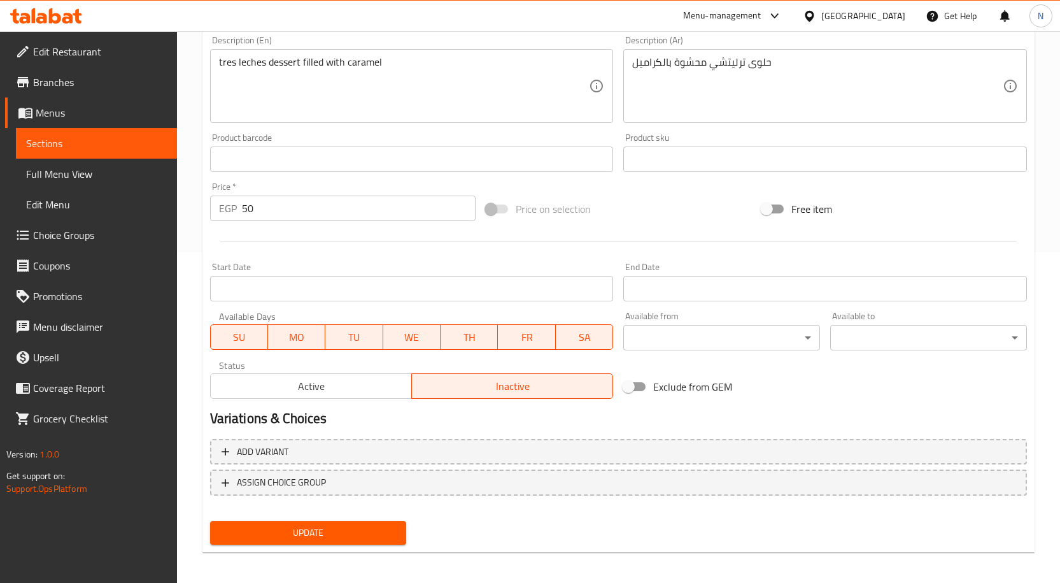
click at [355, 528] on span "Update" at bounding box center [308, 533] width 176 height 16
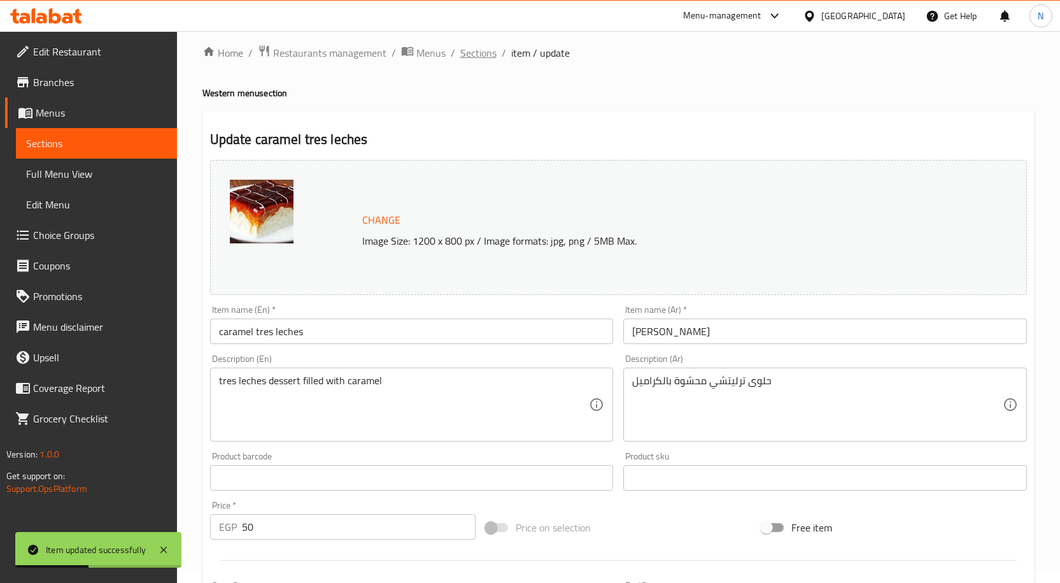
click at [478, 53] on span "Sections" at bounding box center [478, 52] width 36 height 15
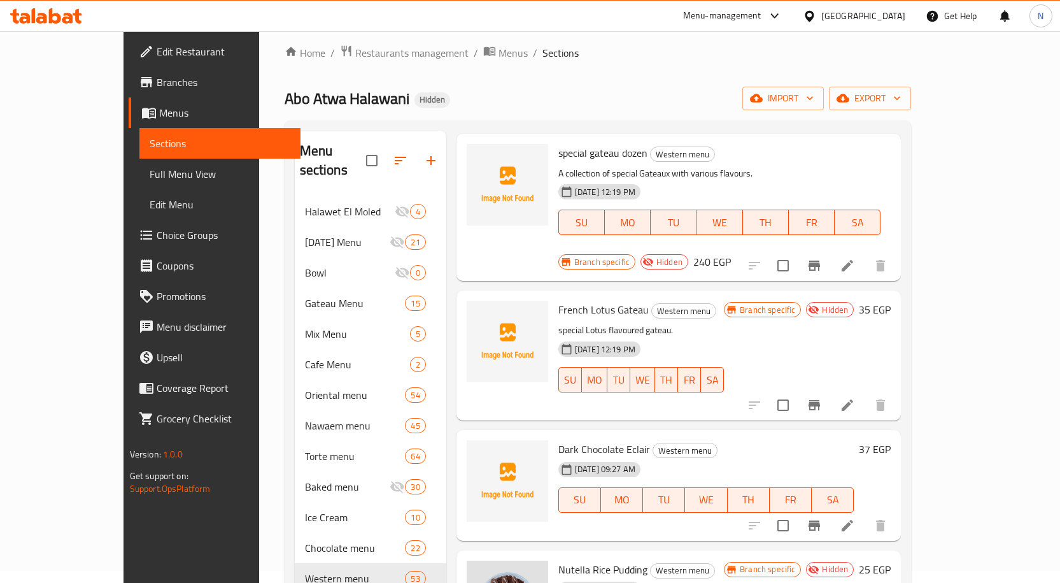
scroll to position [3503, 0]
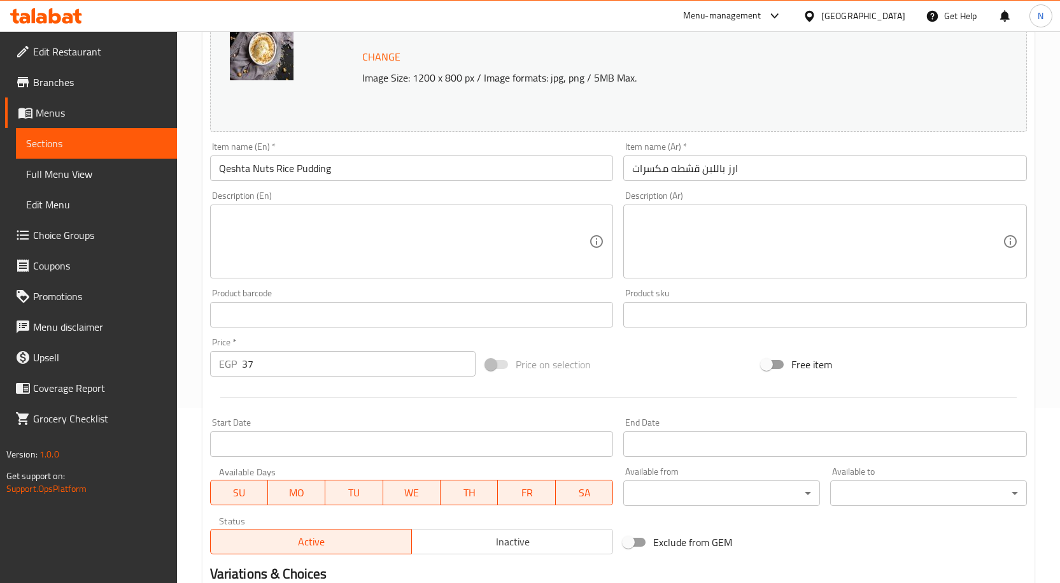
scroll to position [336, 0]
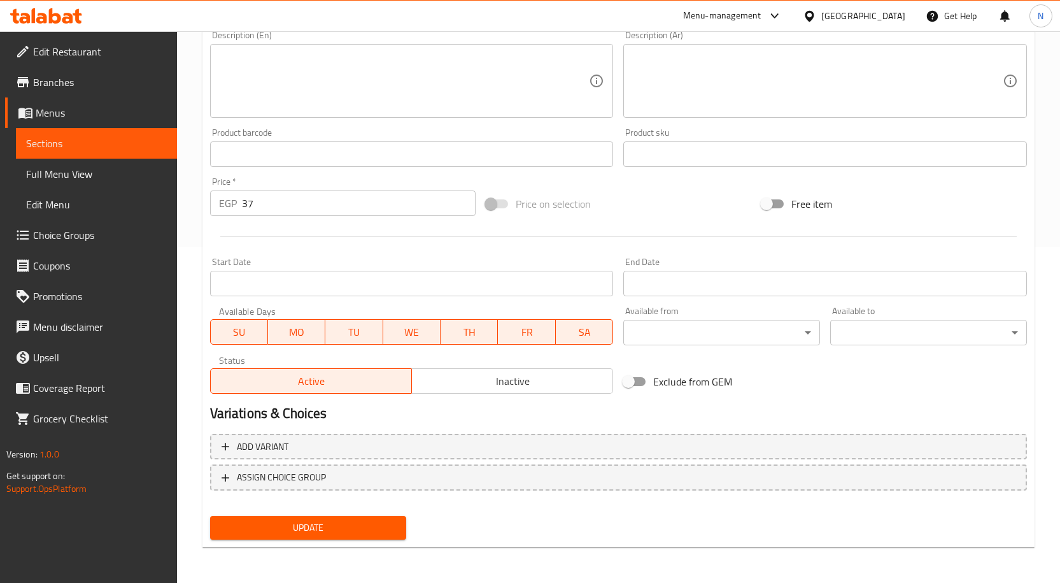
click at [484, 376] on span "Inactive" at bounding box center [512, 381] width 191 height 18
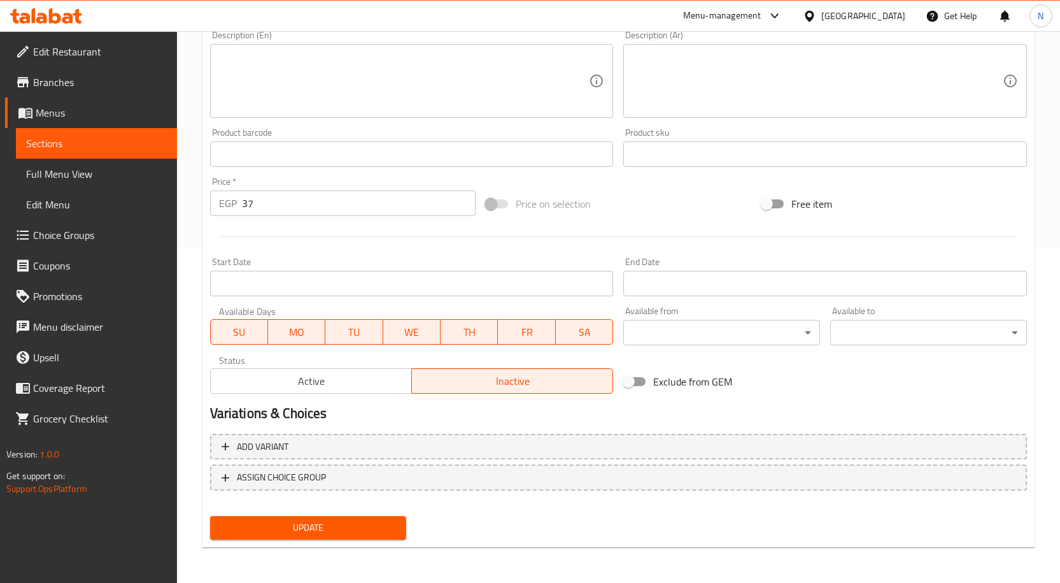
click at [353, 524] on span "Update" at bounding box center [308, 528] width 176 height 16
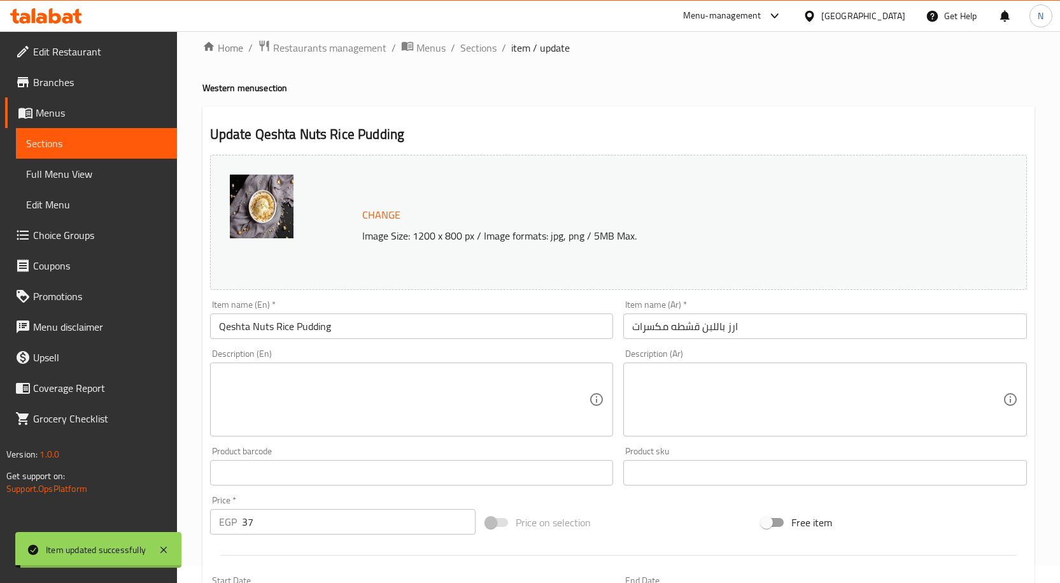
scroll to position [0, 0]
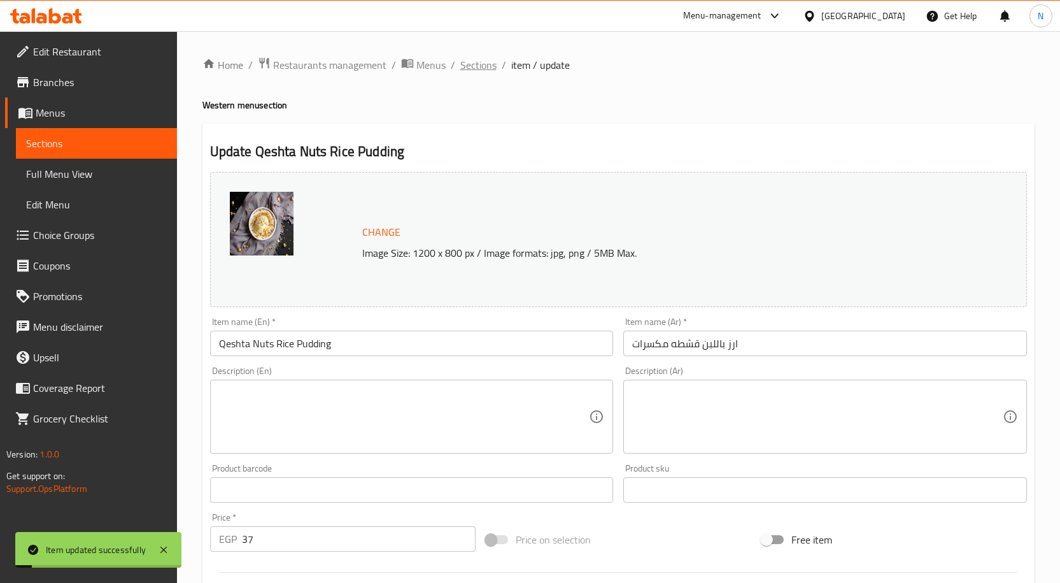
click at [480, 69] on span "Sections" at bounding box center [478, 64] width 36 height 15
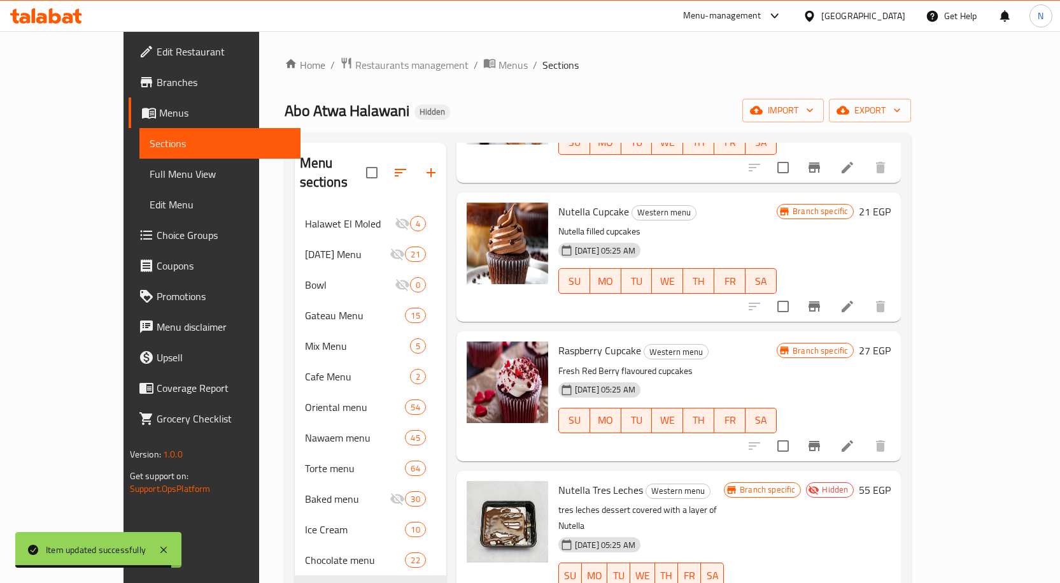
scroll to position [4458, 0]
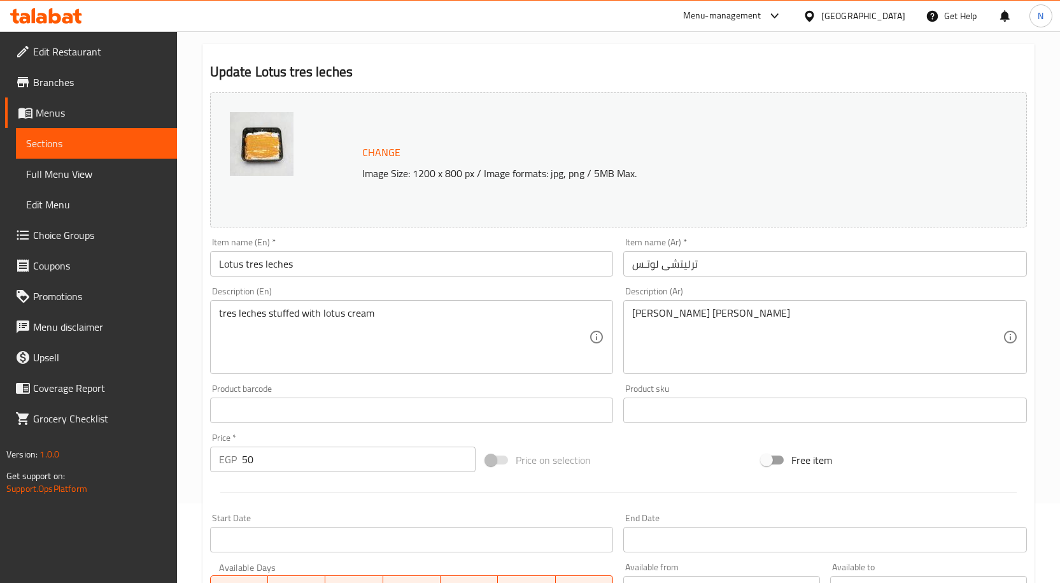
scroll to position [336, 0]
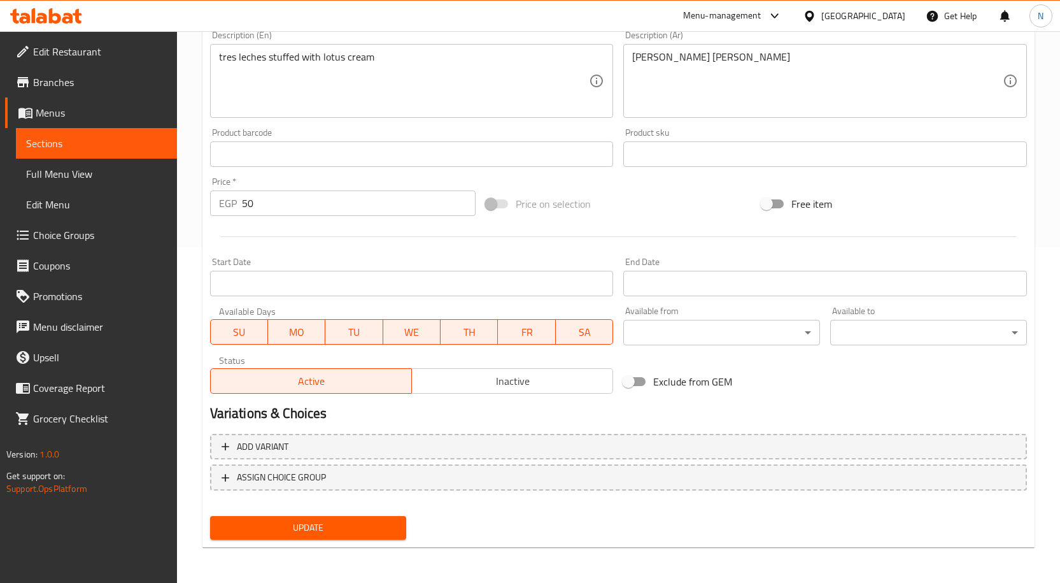
click at [510, 390] on span "Inactive" at bounding box center [512, 381] width 191 height 18
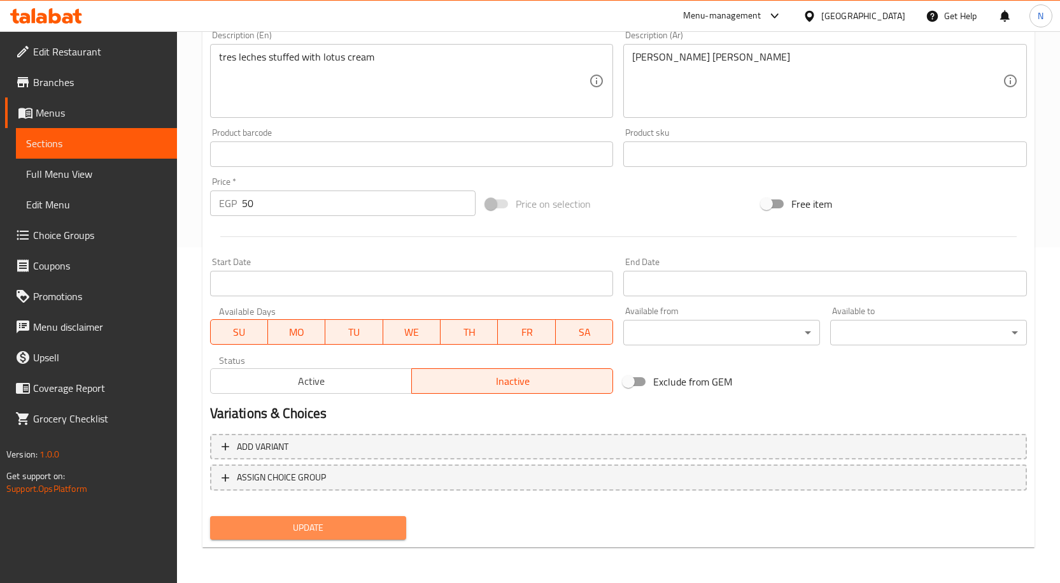
click at [346, 536] on span "Update" at bounding box center [308, 528] width 176 height 16
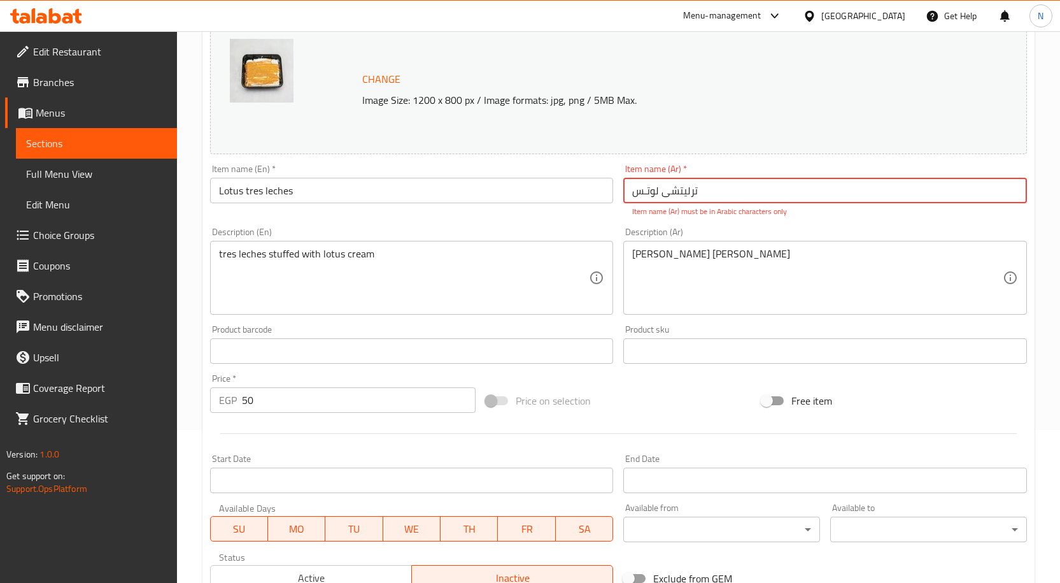
scroll to position [139, 0]
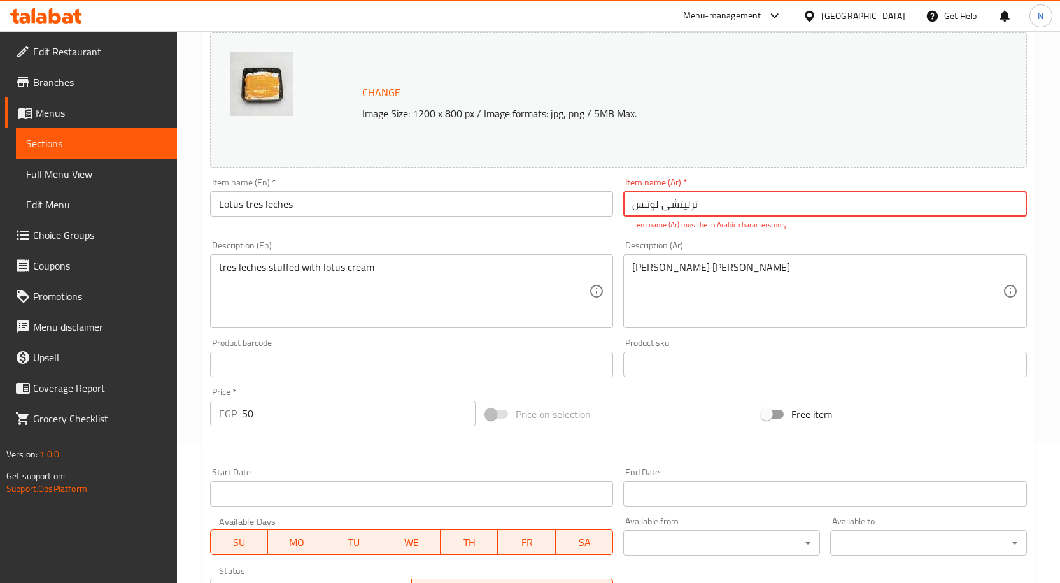
click at [633, 206] on input "ترلیتشی لوتـس" at bounding box center [825, 203] width 404 height 25
click at [683, 208] on input "ترليشى لوتس ترلیتشی لوتـس" at bounding box center [825, 203] width 404 height 25
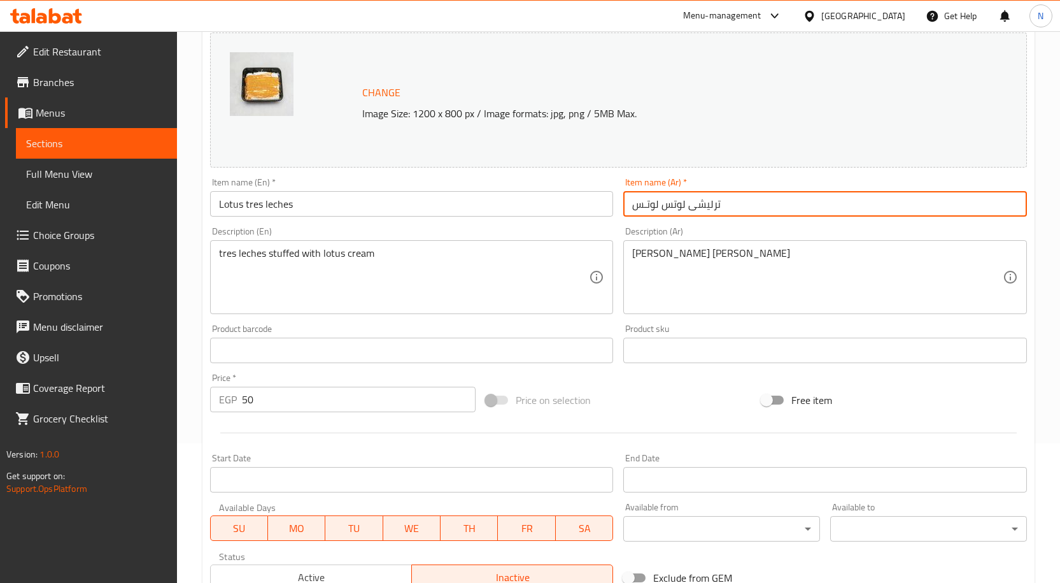
click at [651, 208] on input "ترليشى لوتس لوتـس" at bounding box center [825, 203] width 404 height 25
type input "ترليشى لوتس"
click at [713, 392] on div "Price on selection" at bounding box center [619, 400] width 276 height 34
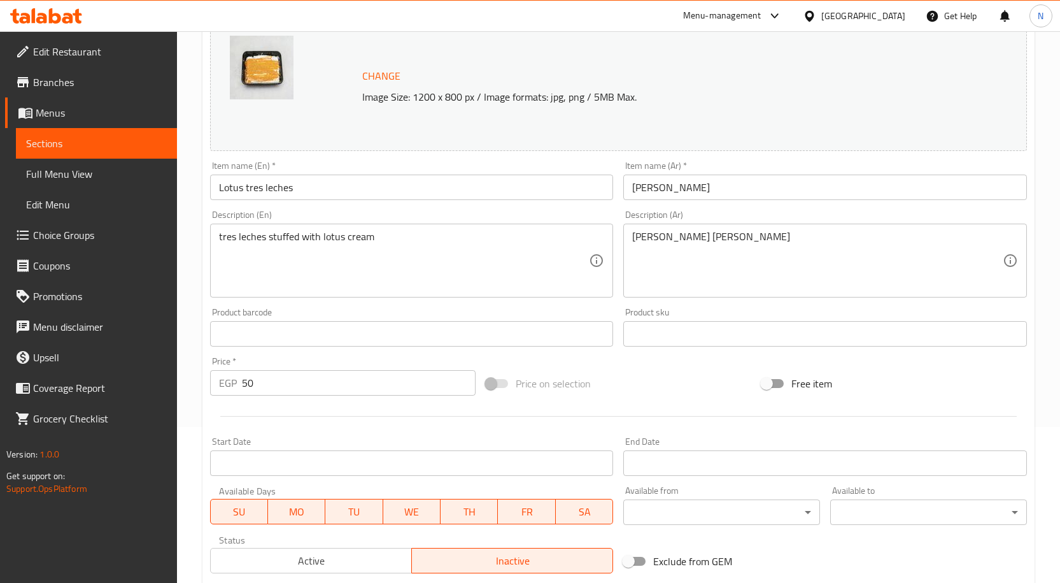
scroll to position [336, 0]
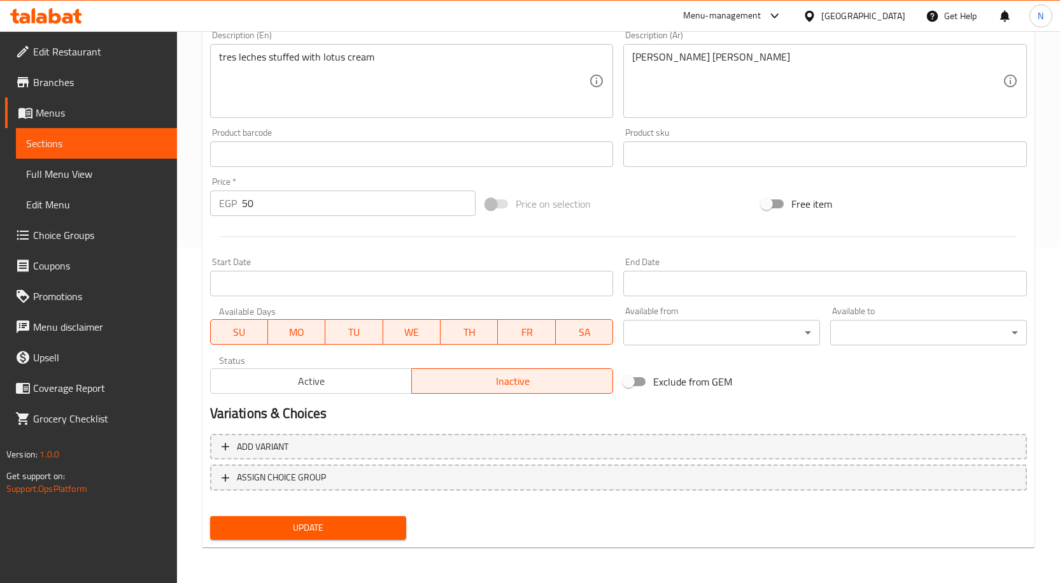
click at [352, 525] on span "Update" at bounding box center [308, 528] width 176 height 16
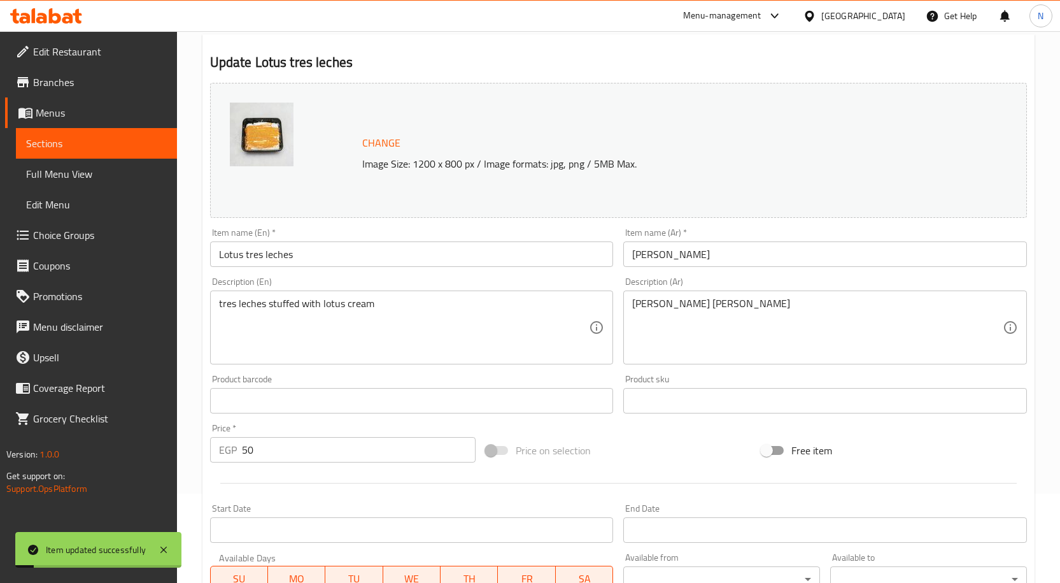
scroll to position [0, 0]
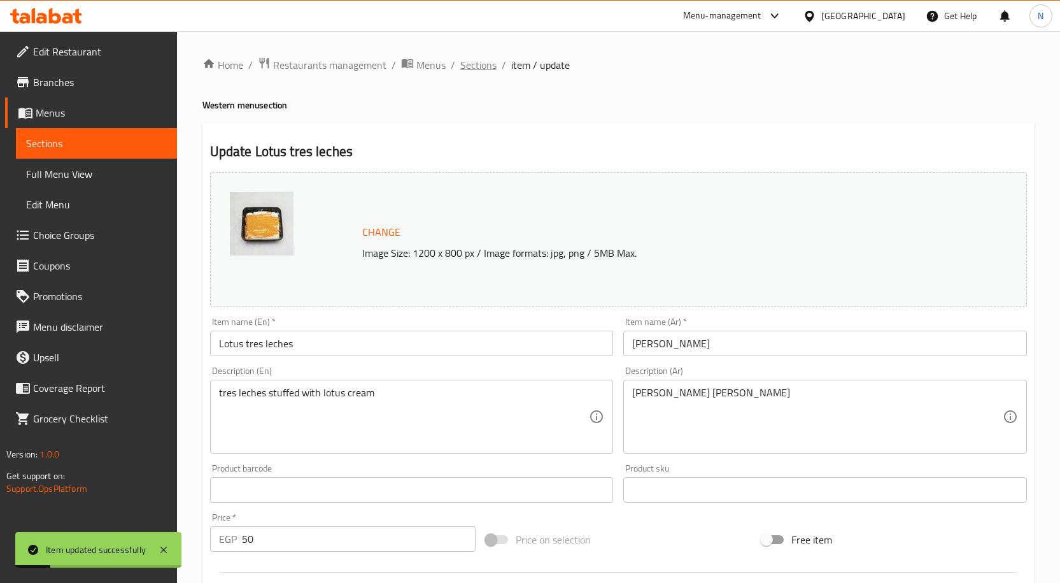
click at [470, 66] on span "Sections" at bounding box center [478, 64] width 36 height 15
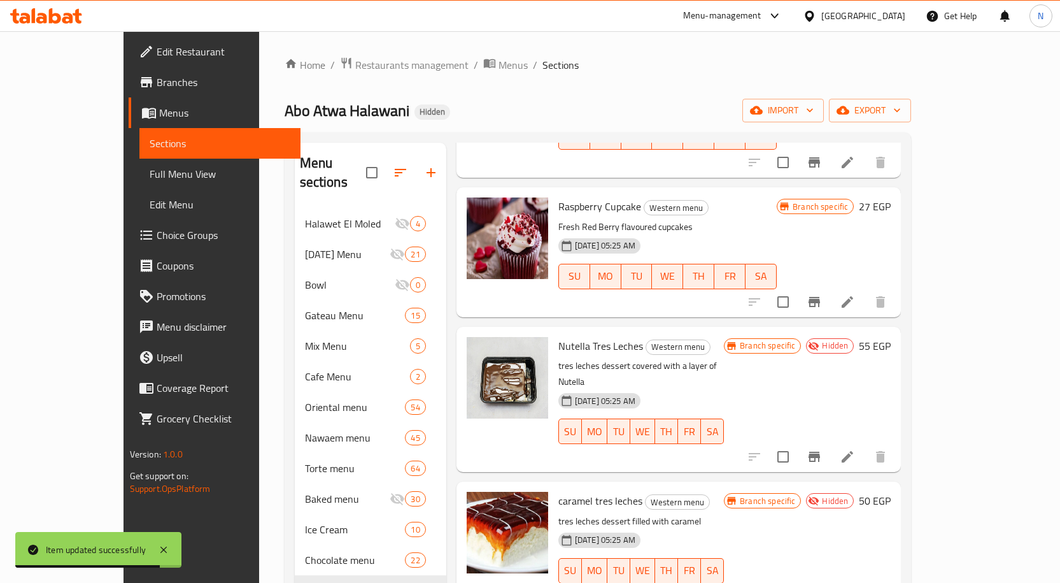
scroll to position [4585, 0]
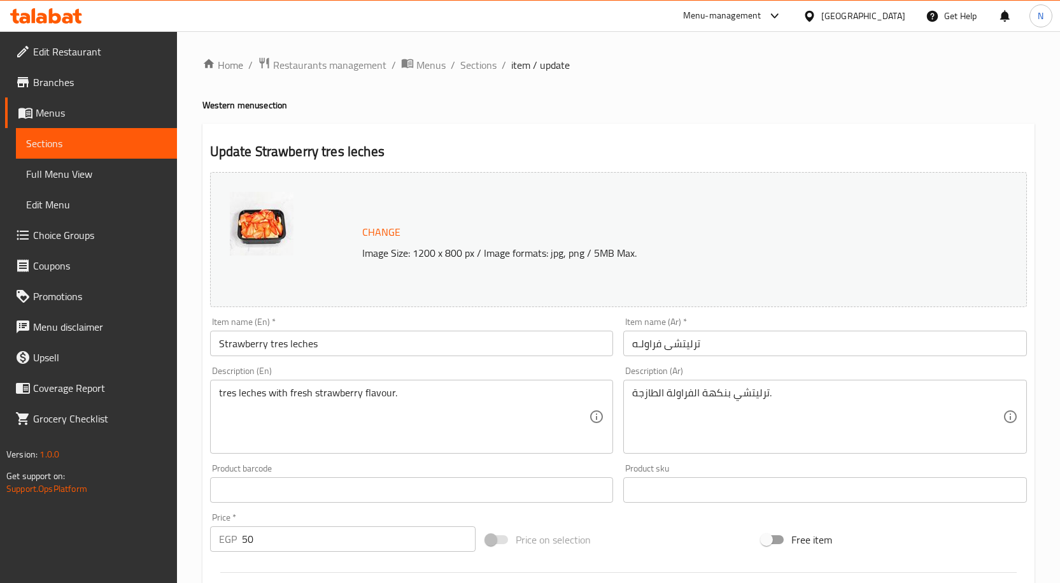
scroll to position [318, 0]
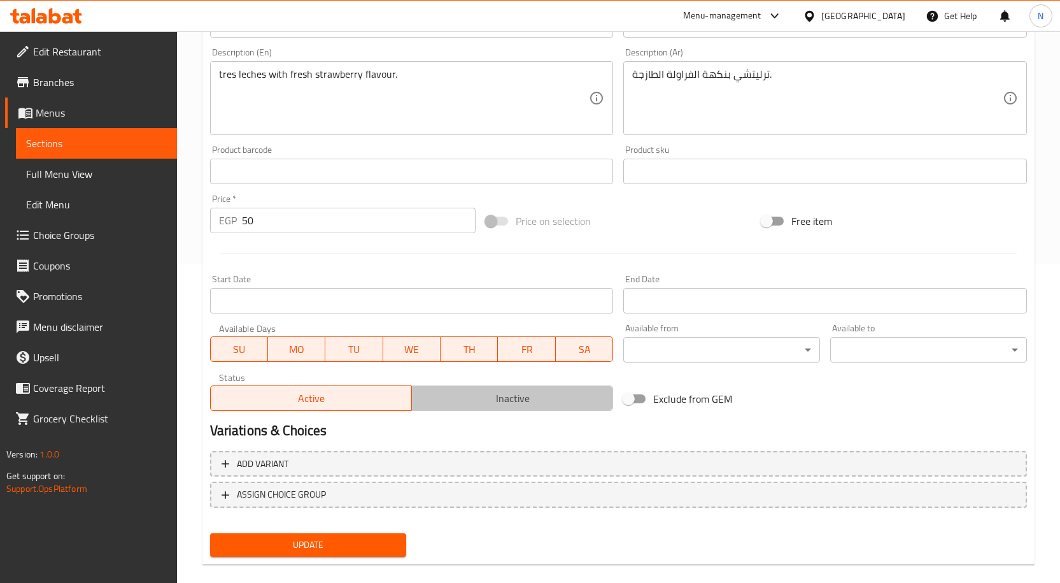
click at [485, 409] on button "Inactive" at bounding box center [512, 397] width 202 height 25
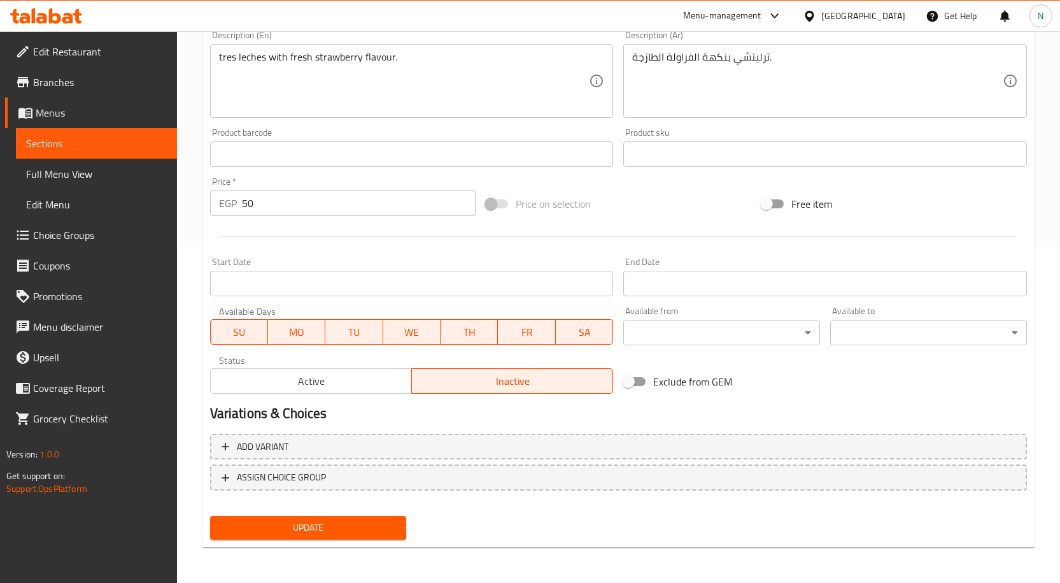
click at [374, 534] on span "Update" at bounding box center [308, 528] width 176 height 16
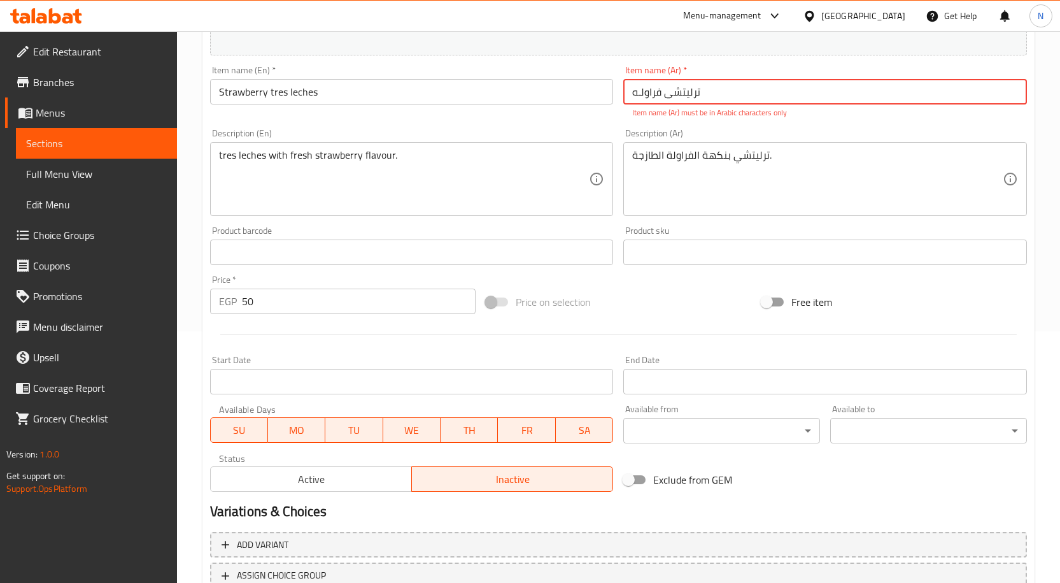
scroll to position [139, 0]
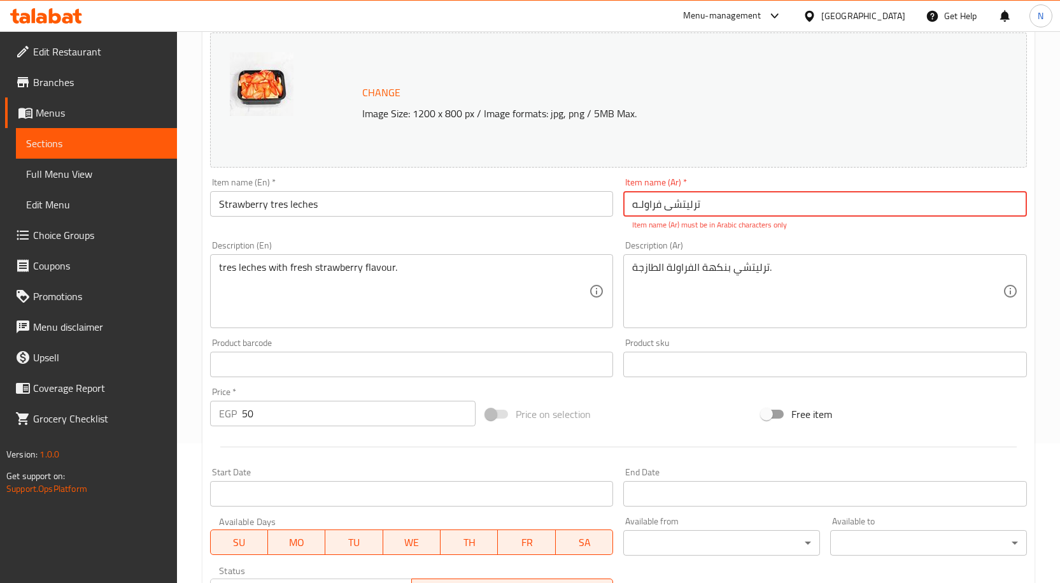
click at [654, 206] on input "ترلیتشی فراولـه" at bounding box center [825, 203] width 404 height 25
click at [634, 437] on div at bounding box center [618, 446] width 827 height 31
click at [683, 214] on input "ترلیتشی فراولة" at bounding box center [825, 203] width 404 height 25
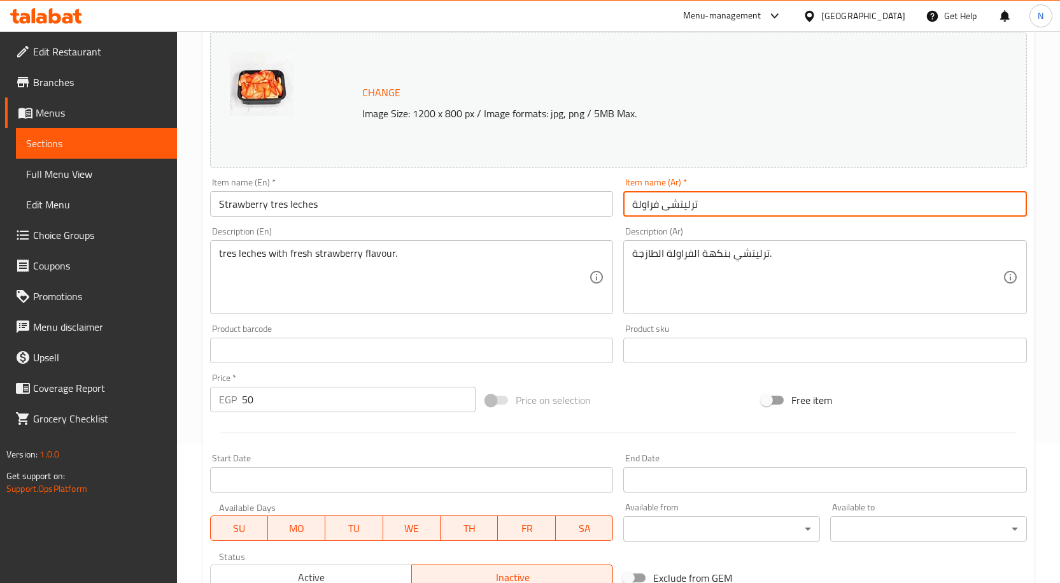
type input "ترليتشى فراولة"
click at [642, 388] on div "Price on selection" at bounding box center [619, 400] width 276 height 34
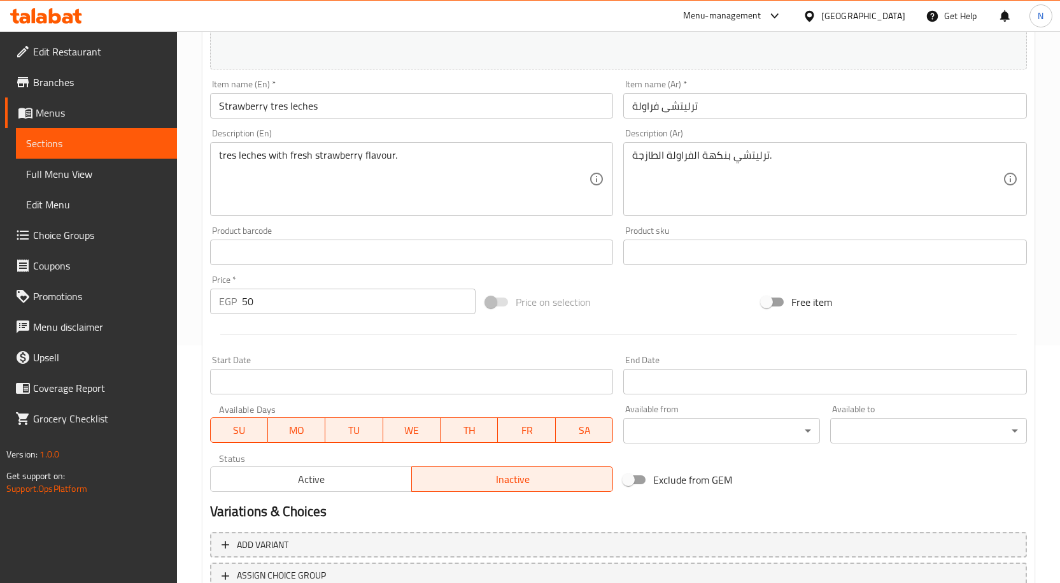
scroll to position [331, 0]
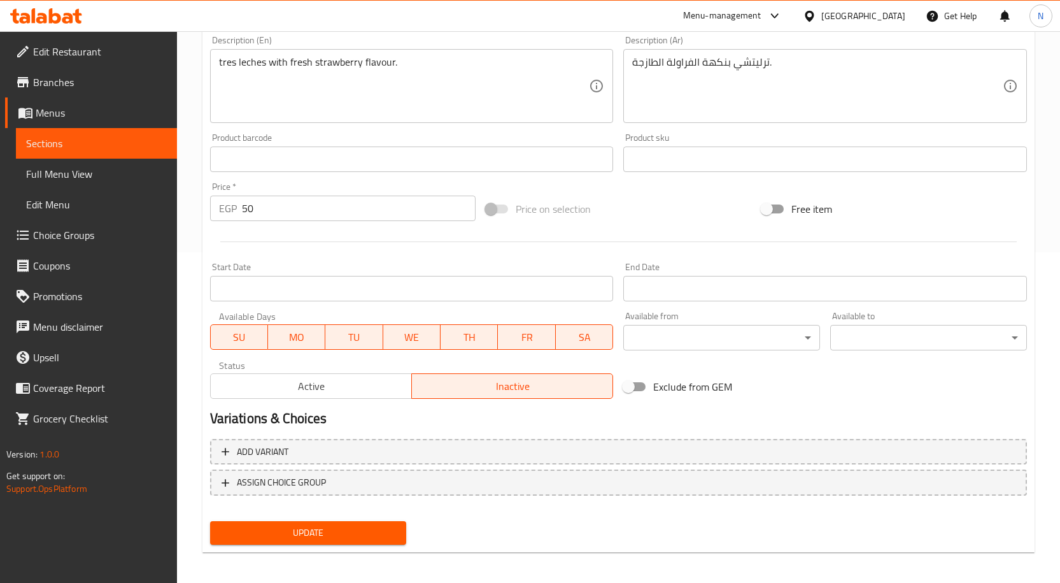
click at [401, 528] on button "Update" at bounding box center [308, 533] width 197 height 24
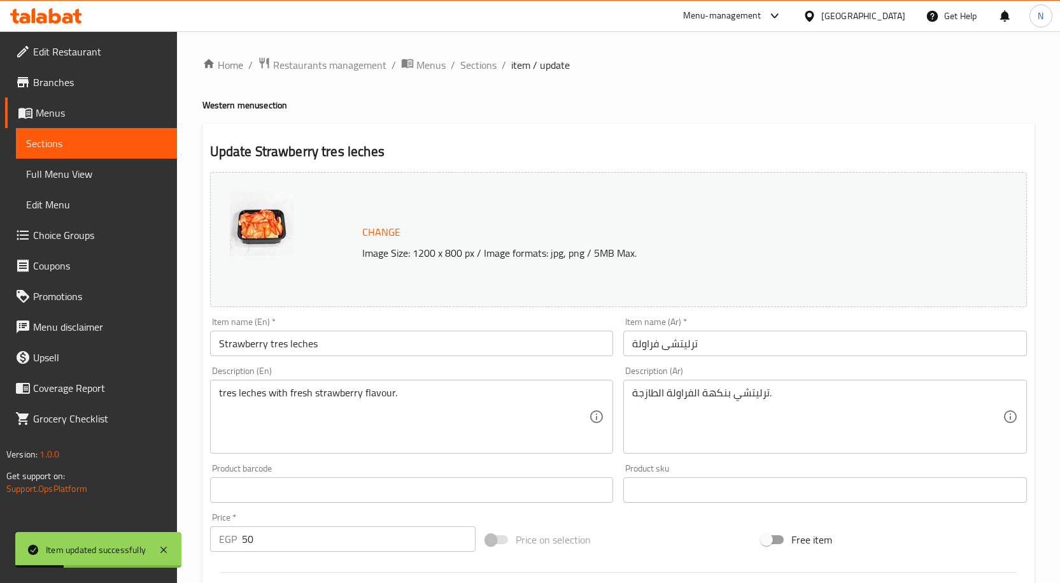
click at [480, 75] on div "Home / Restaurants management / Menus / Sections / item / update Western menu s…" at bounding box center [619, 475] width 832 height 836
click at [480, 71] on span "Sections" at bounding box center [478, 64] width 36 height 15
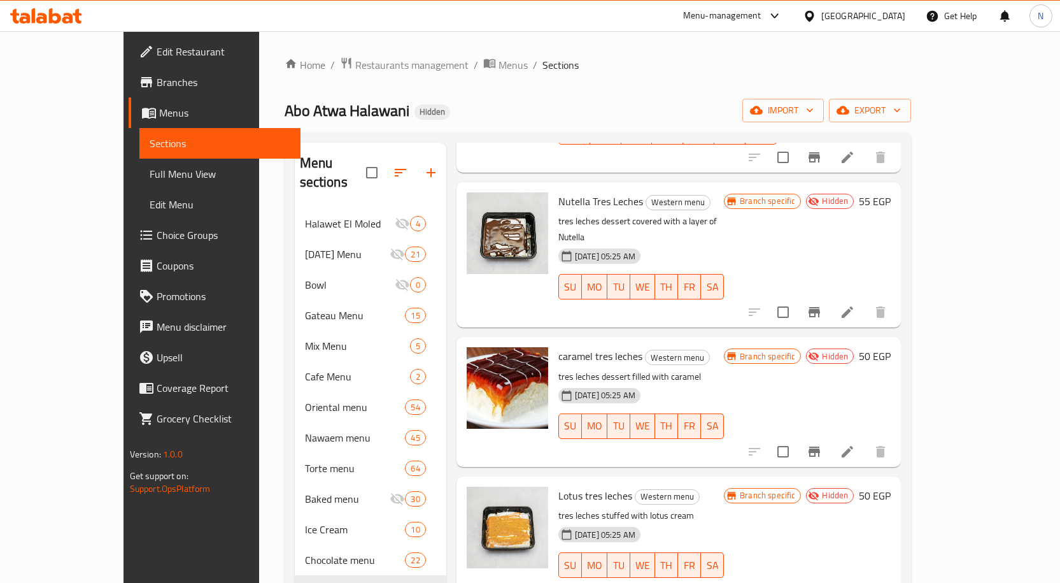
scroll to position [4713, 0]
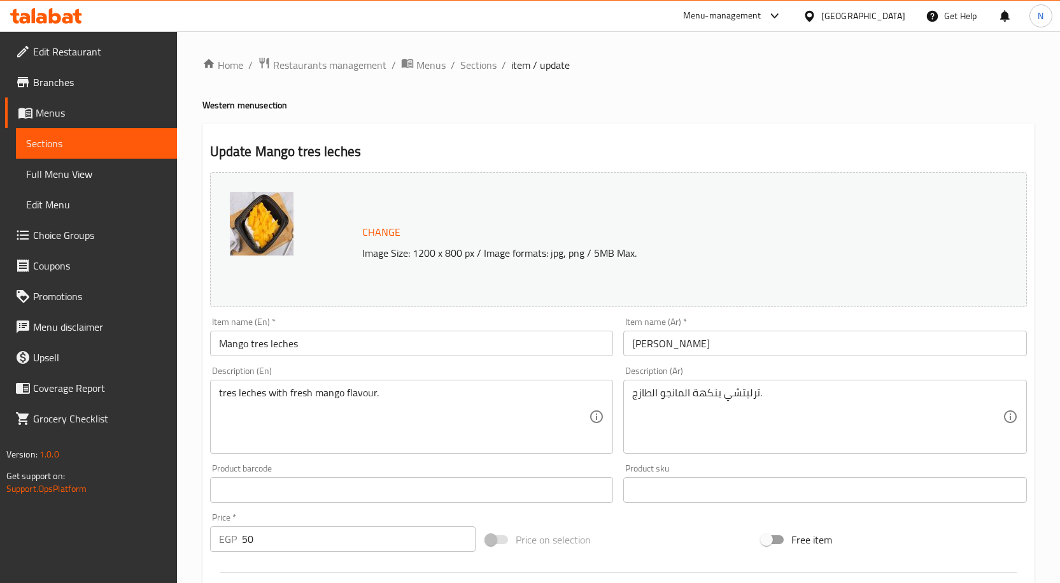
scroll to position [318, 0]
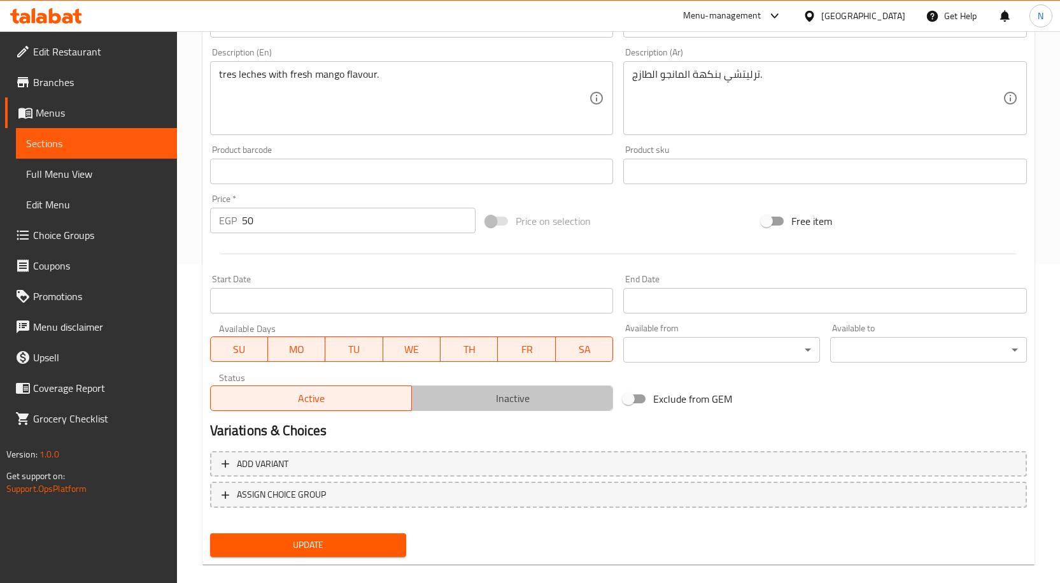
click at [568, 401] on span "Inactive" at bounding box center [512, 398] width 191 height 18
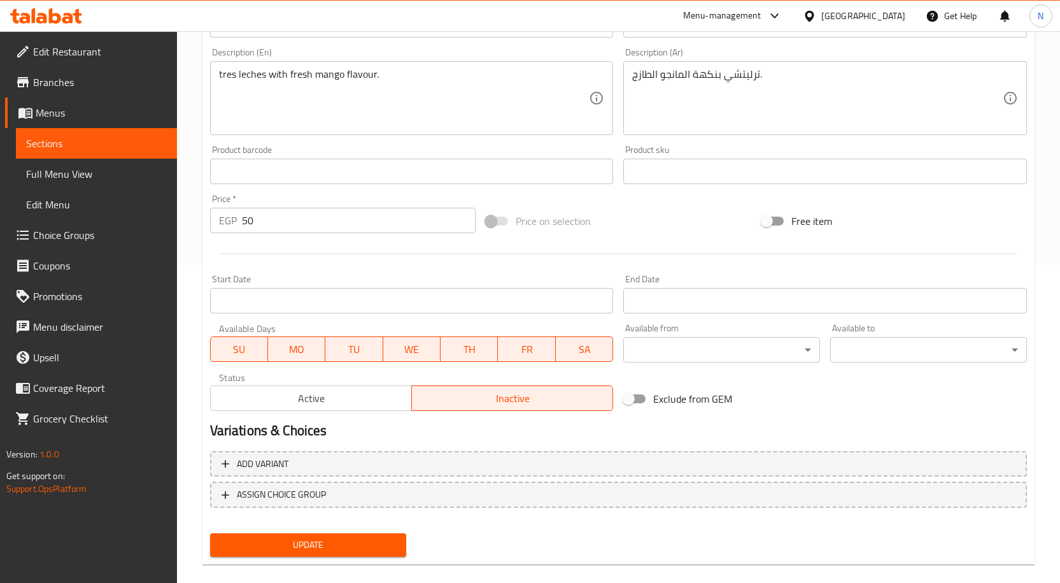
click at [349, 551] on span "Update" at bounding box center [308, 545] width 176 height 16
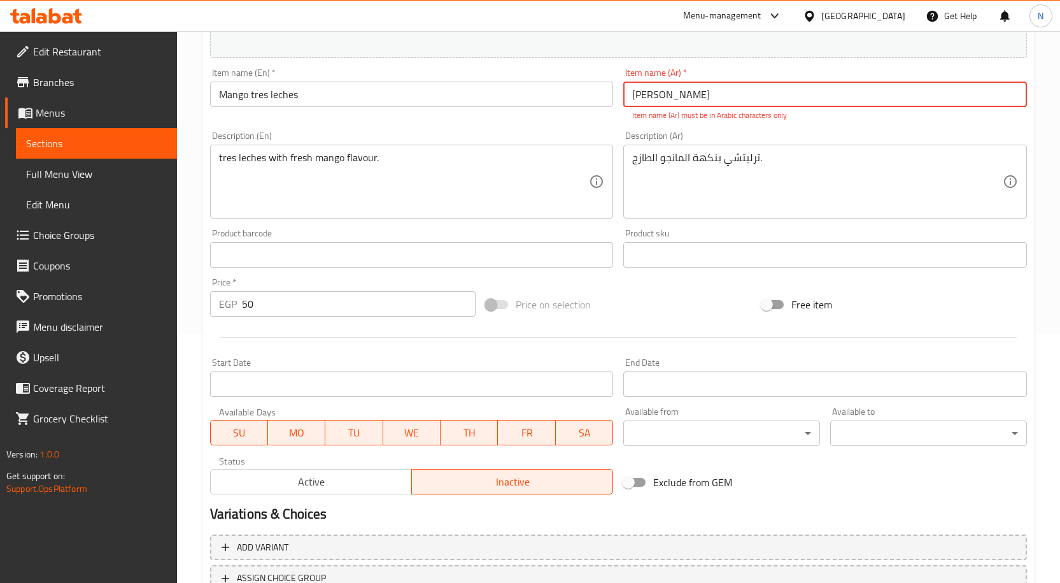
scroll to position [127, 0]
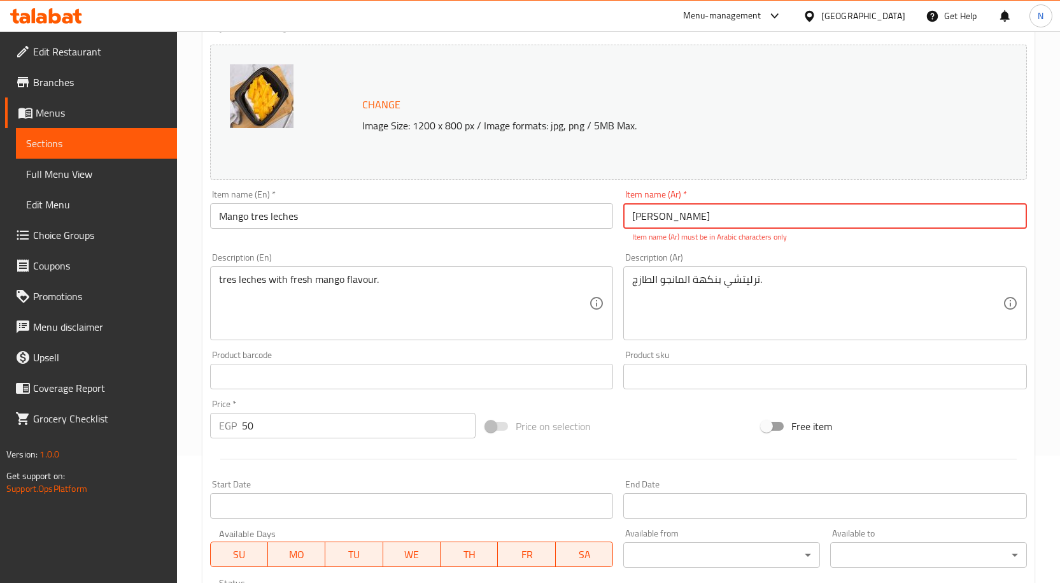
click at [689, 219] on input "ترلیتشی مانجو" at bounding box center [825, 215] width 404 height 25
click at [641, 219] on input "ترلیتشی مانجو" at bounding box center [825, 215] width 404 height 25
click at [677, 211] on input "ترلیتشی مانجو" at bounding box center [825, 215] width 404 height 25
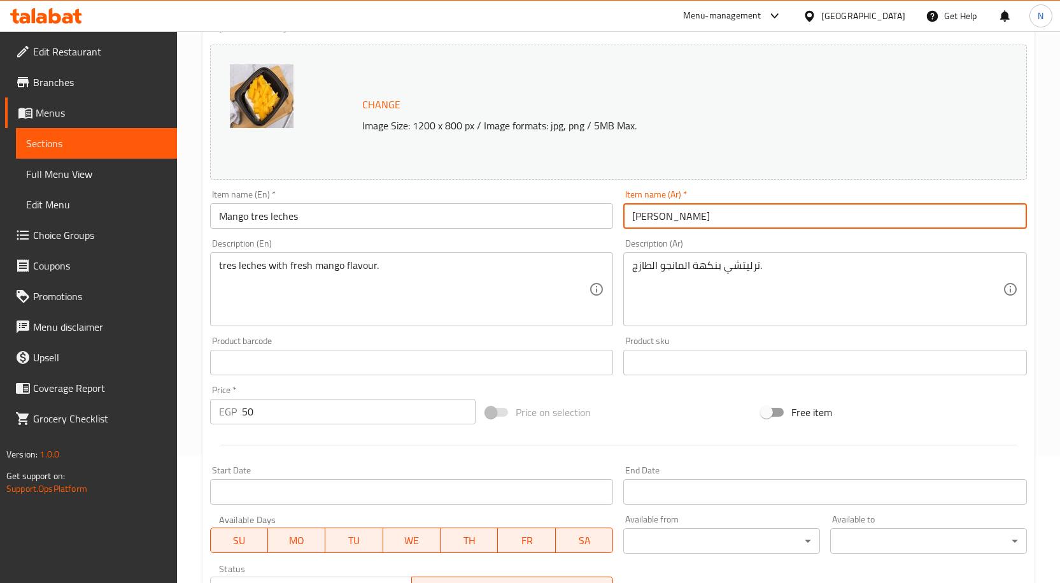
type input "ترليتشى مانجو"
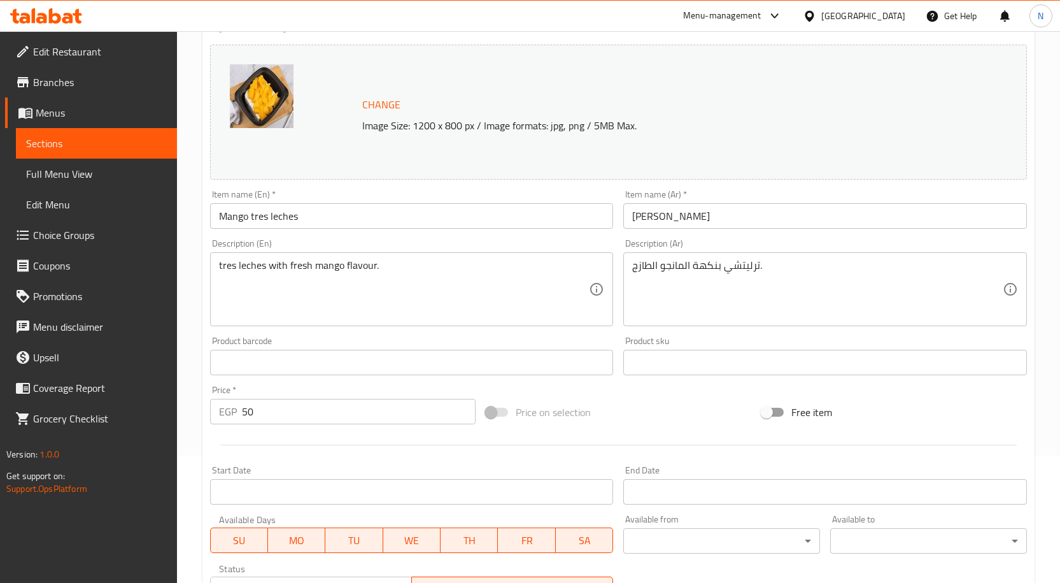
drag, startPoint x: 667, startPoint y: 401, endPoint x: 532, endPoint y: 433, distance: 139.3
click at [666, 402] on div "Price on selection" at bounding box center [619, 412] width 276 height 34
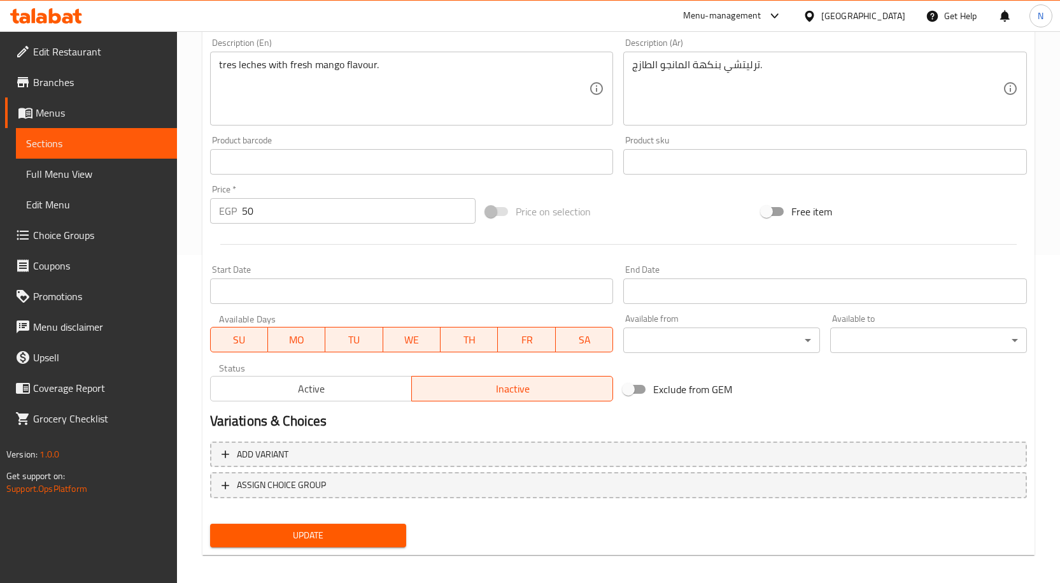
scroll to position [336, 0]
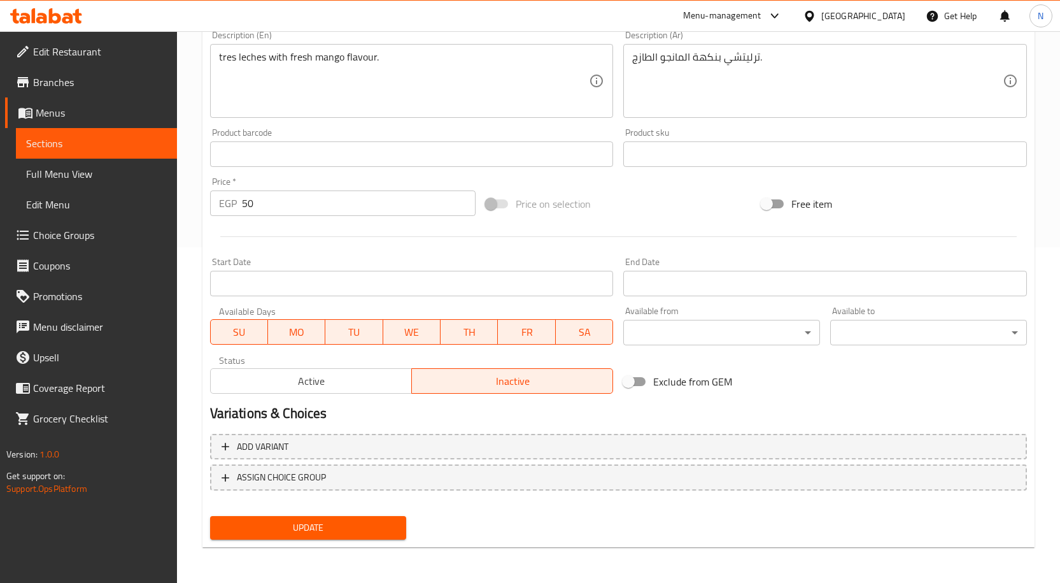
click at [355, 523] on span "Update" at bounding box center [308, 528] width 176 height 16
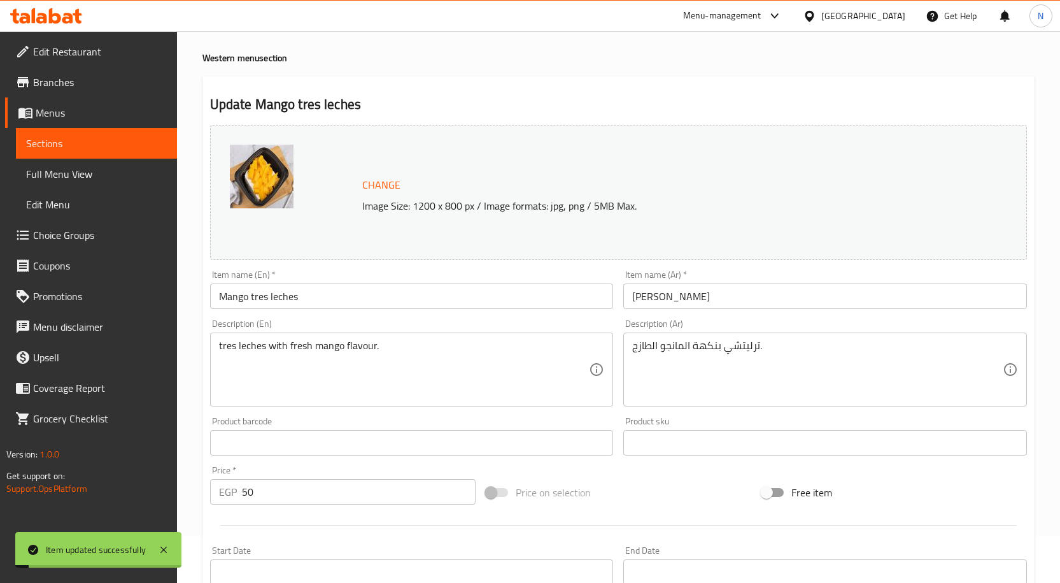
scroll to position [0, 0]
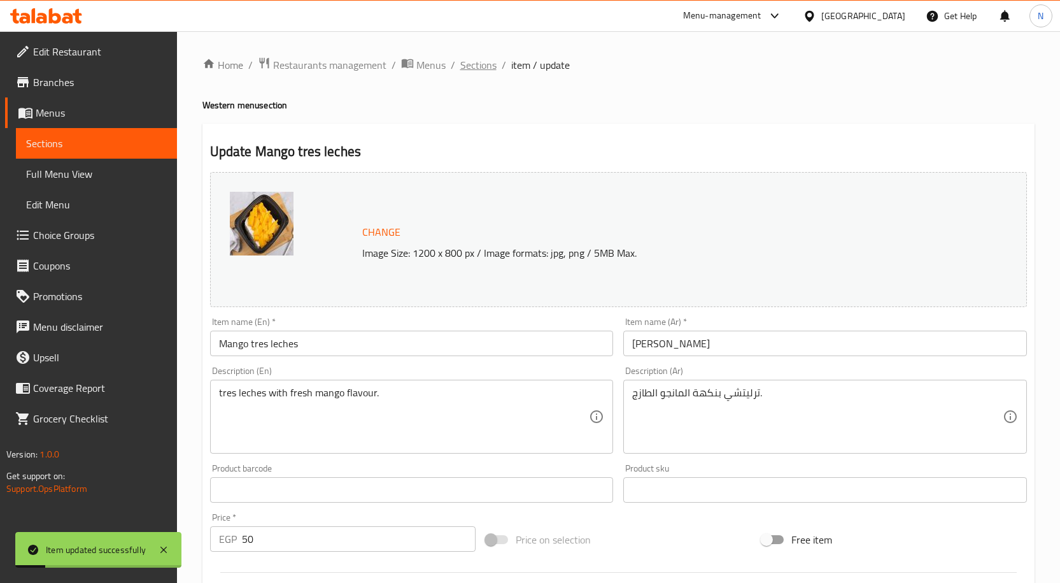
click at [472, 67] on span "Sections" at bounding box center [478, 64] width 36 height 15
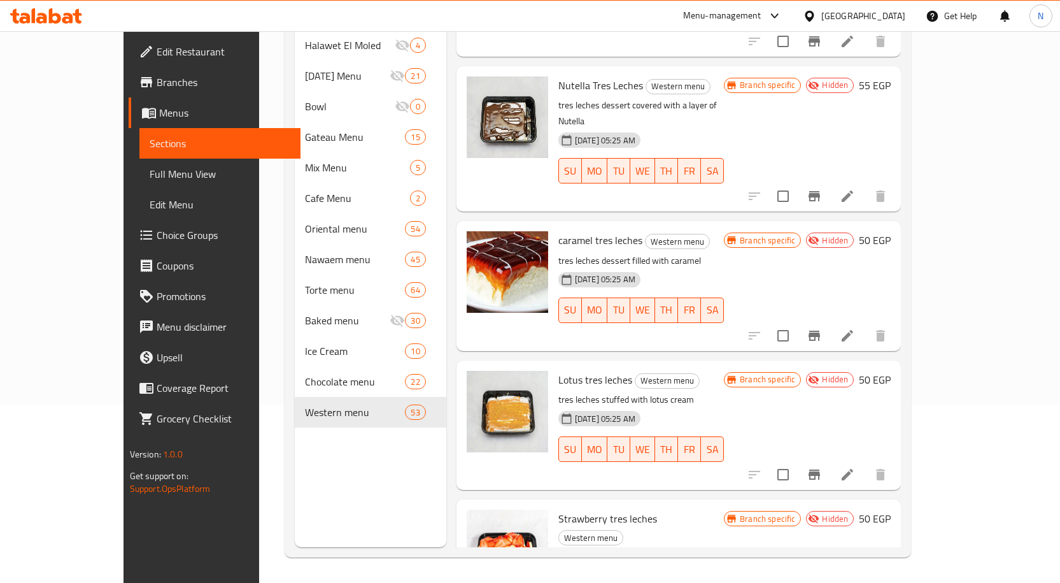
scroll to position [4654, 0]
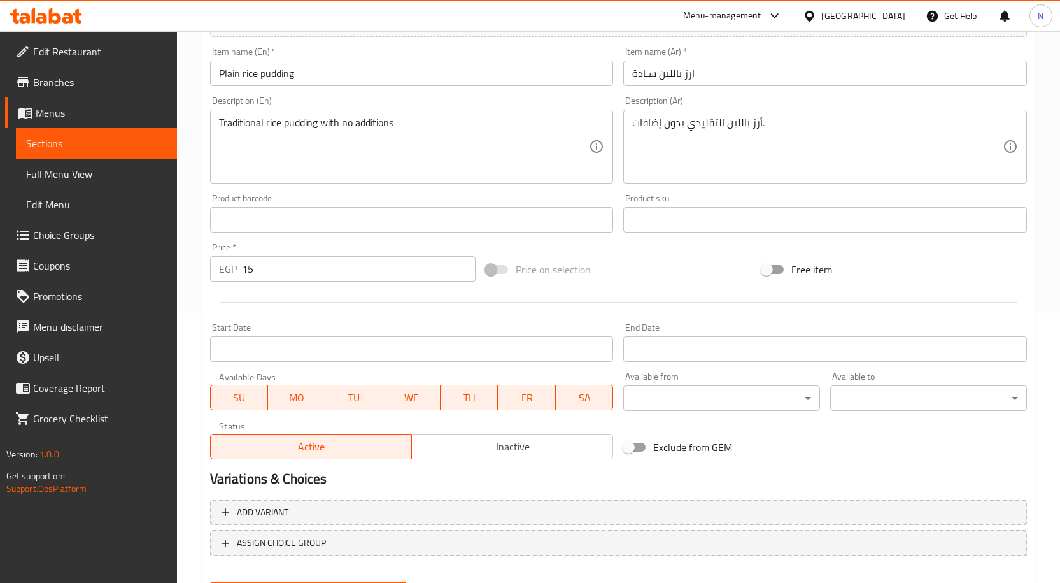
scroll to position [336, 0]
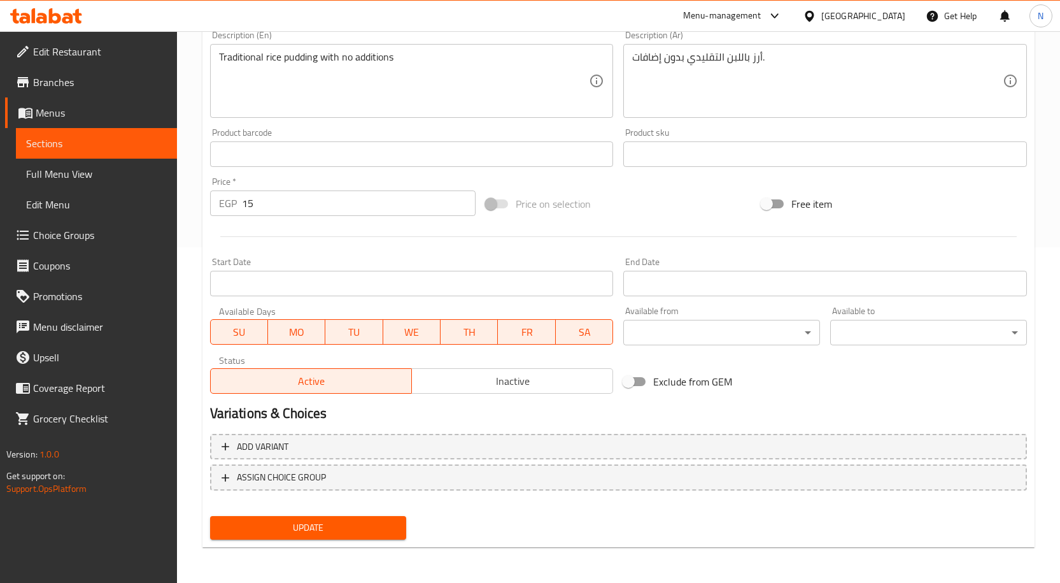
click at [464, 369] on button "Inactive" at bounding box center [512, 380] width 202 height 25
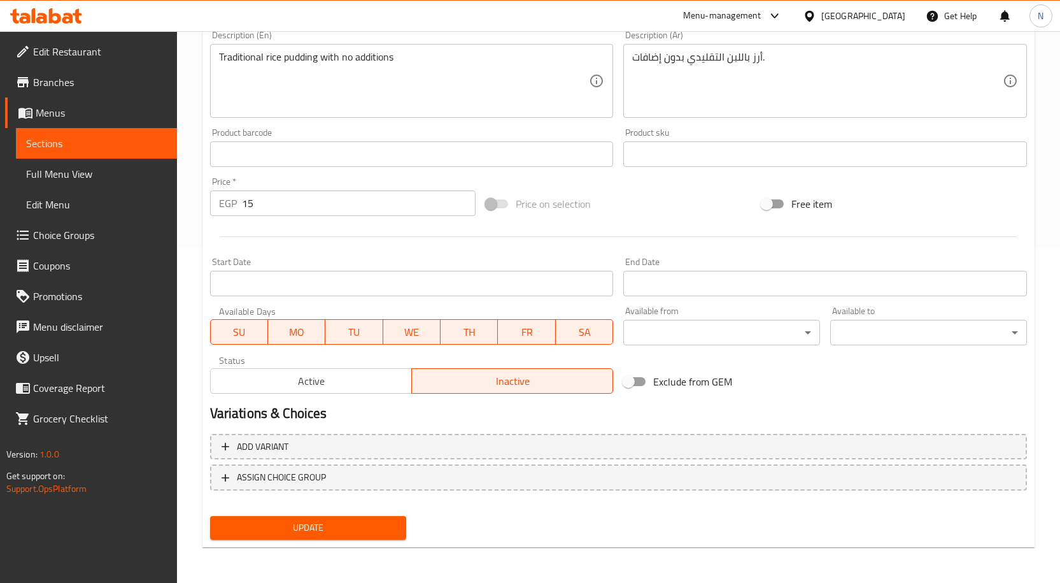
click at [368, 528] on span "Update" at bounding box center [308, 528] width 176 height 16
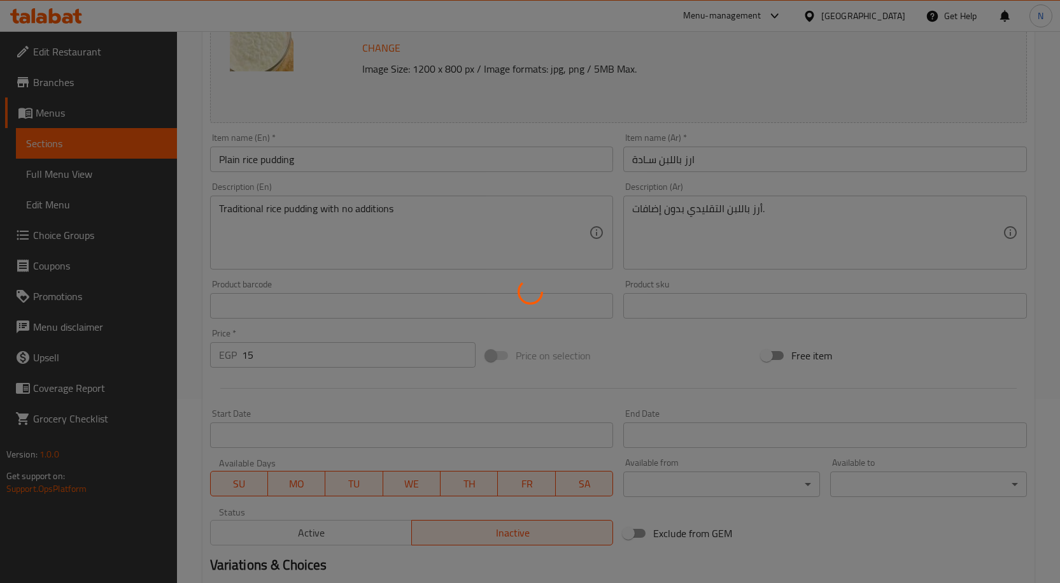
scroll to position [0, 0]
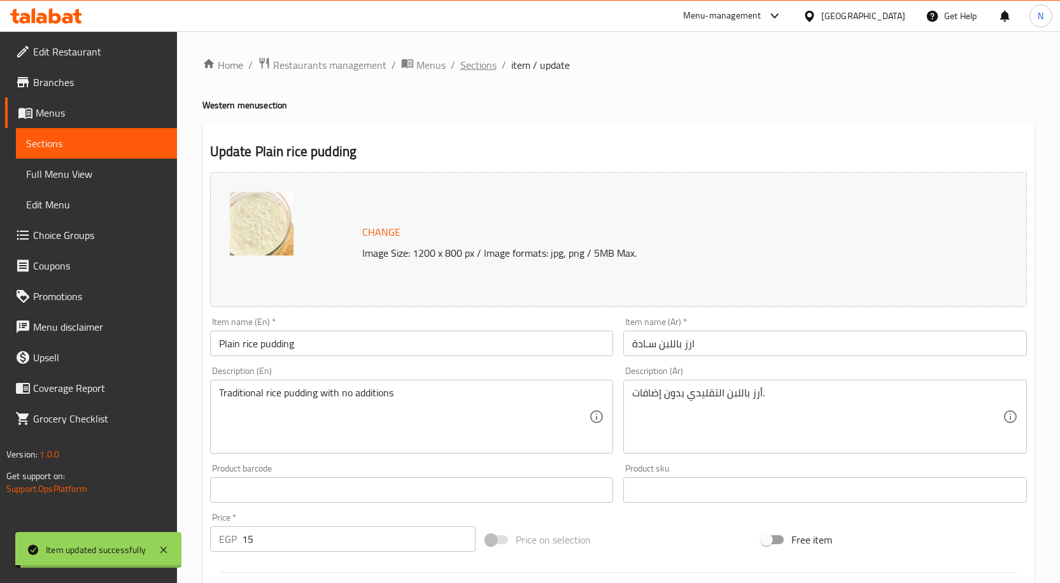
click at [476, 63] on span "Sections" at bounding box center [478, 64] width 36 height 15
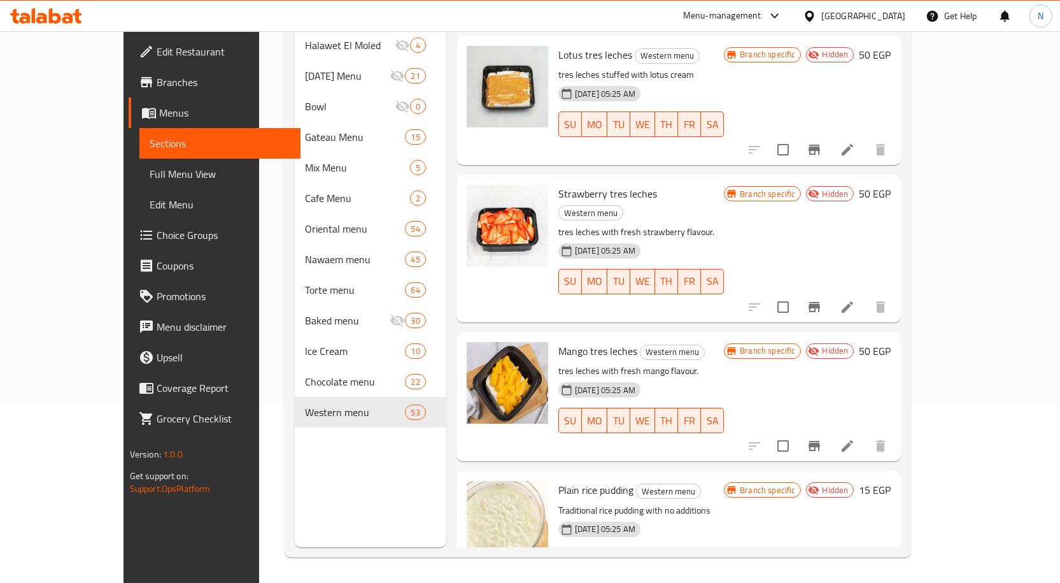
scroll to position [5004, 0]
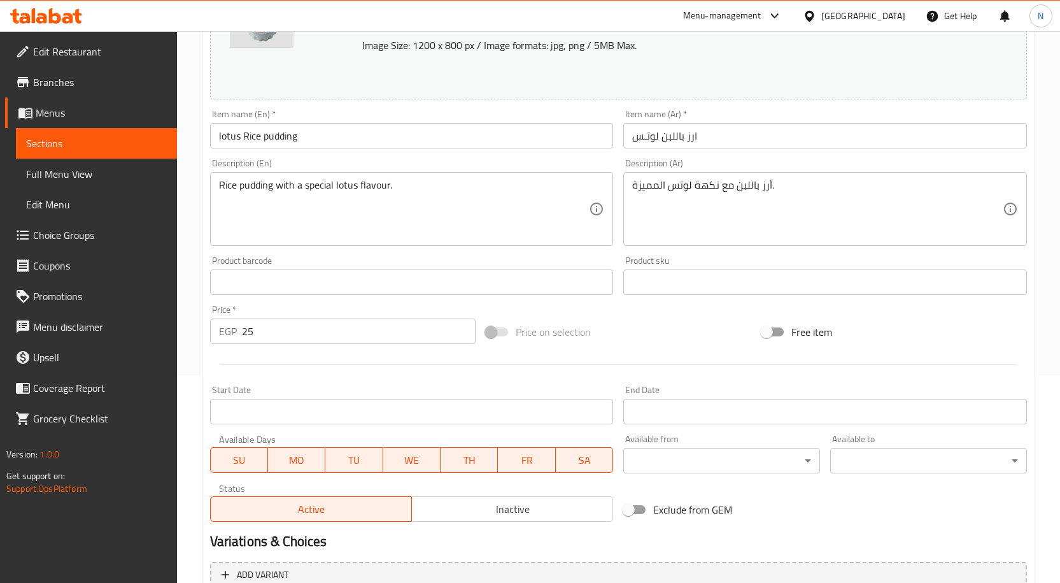
scroll to position [255, 0]
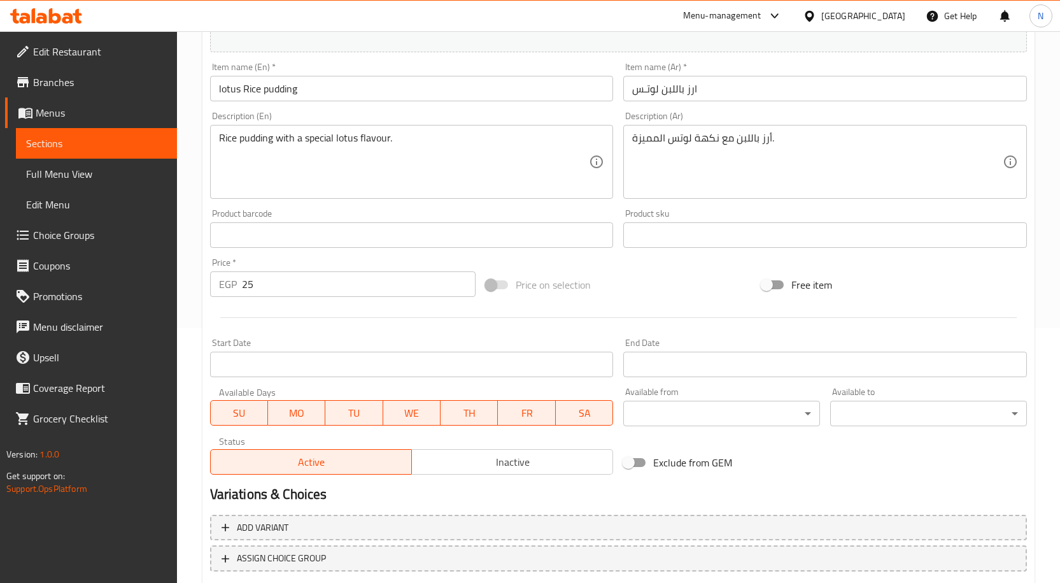
click at [527, 464] on span "Inactive" at bounding box center [512, 462] width 191 height 18
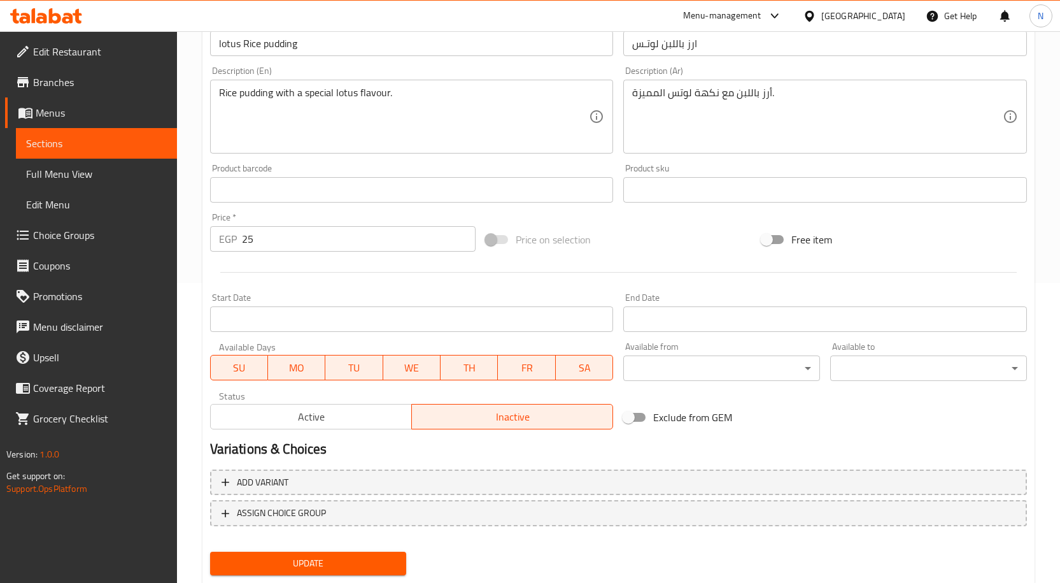
scroll to position [336, 0]
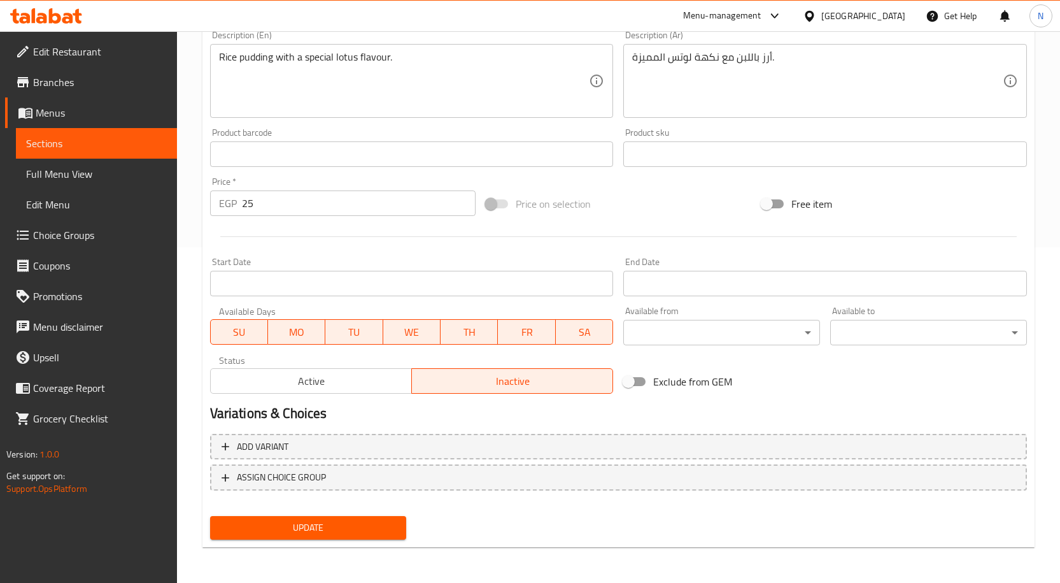
click at [346, 531] on span "Update" at bounding box center [308, 528] width 176 height 16
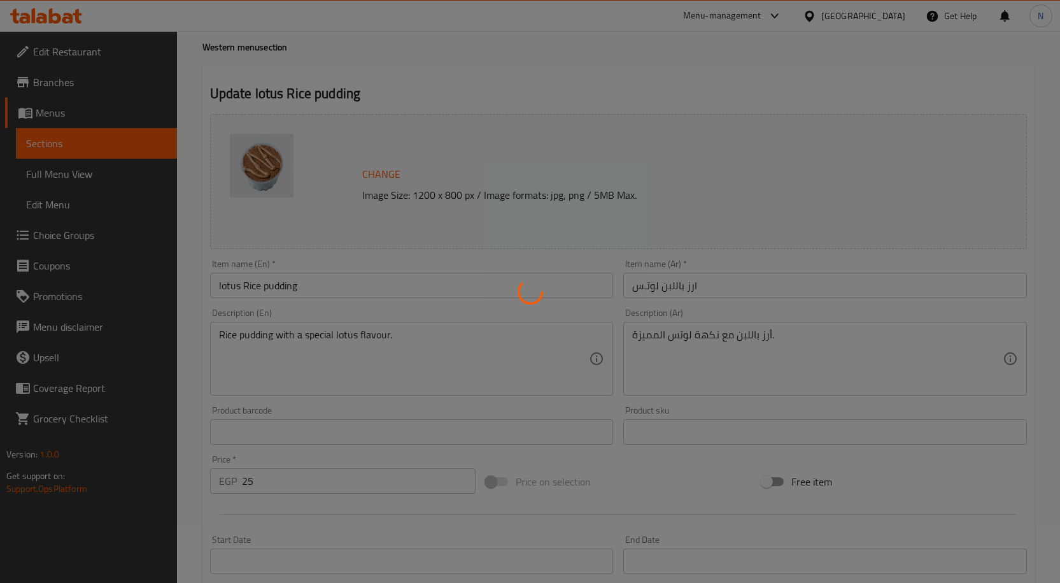
scroll to position [0, 0]
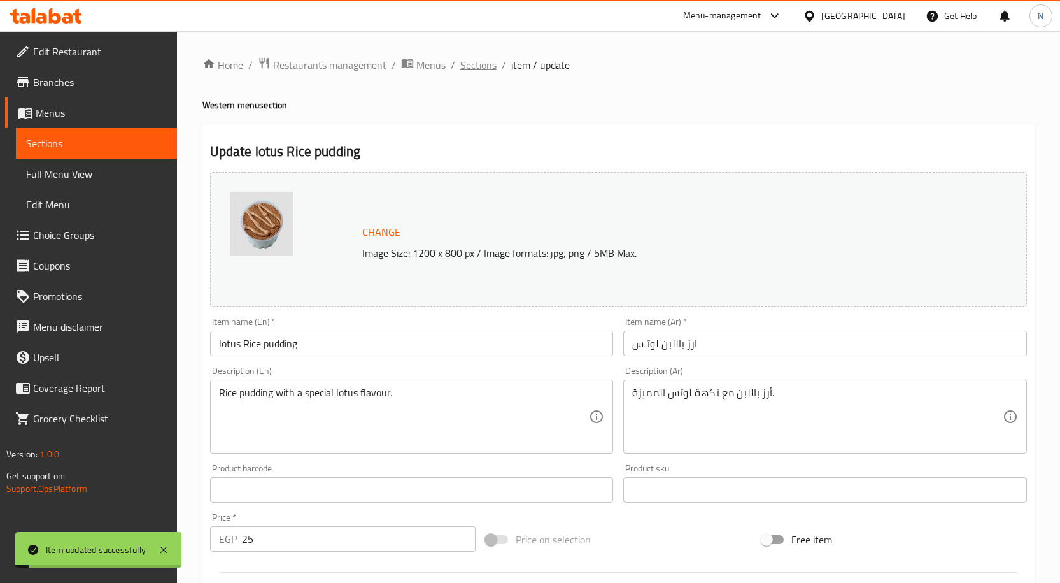
click at [487, 63] on span "Sections" at bounding box center [478, 64] width 36 height 15
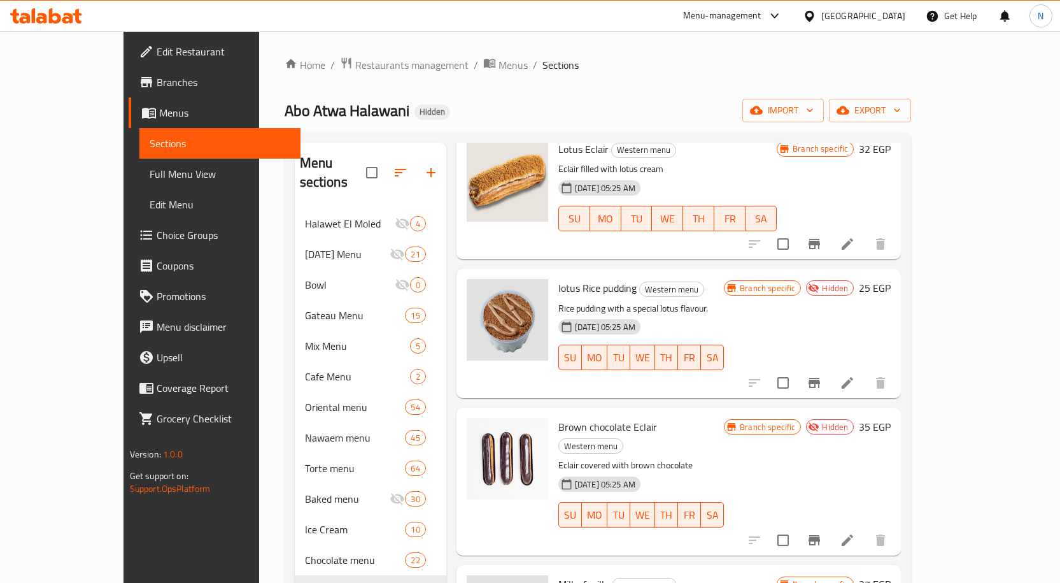
scroll to position [5604, 0]
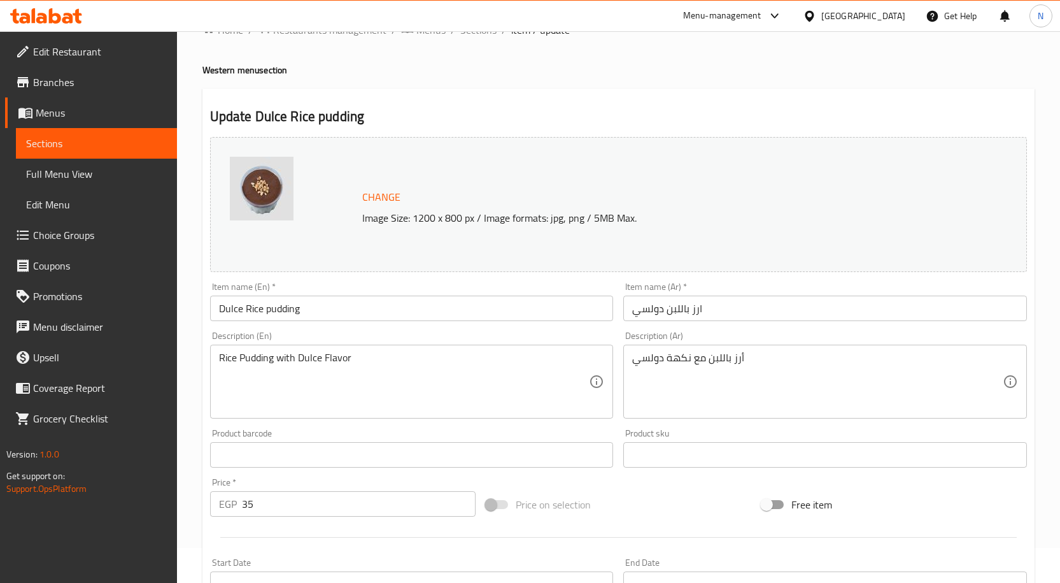
scroll to position [336, 0]
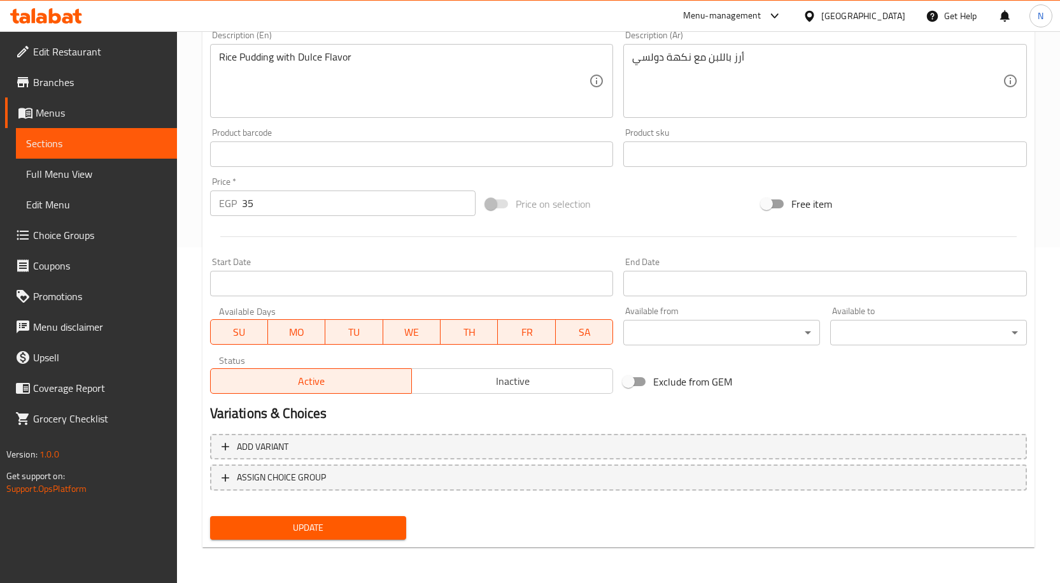
click at [574, 386] on span "Inactive" at bounding box center [512, 381] width 191 height 18
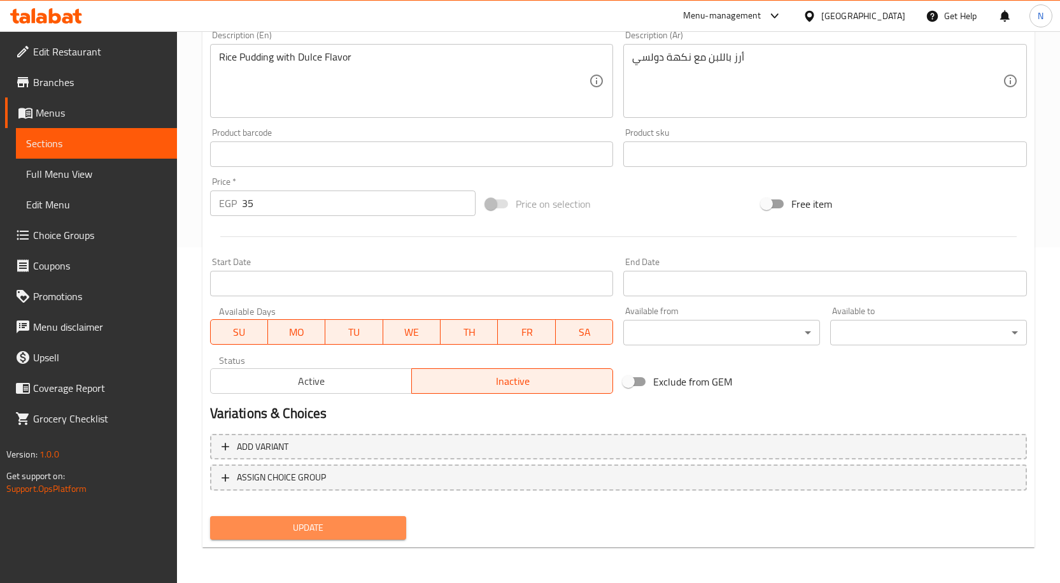
click at [327, 532] on span "Update" at bounding box center [308, 528] width 176 height 16
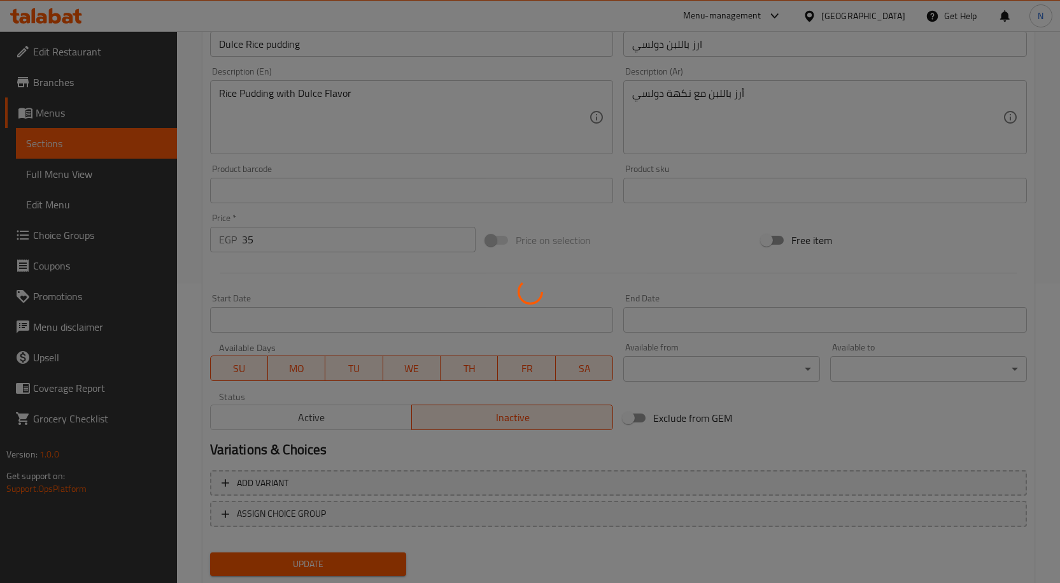
scroll to position [17, 0]
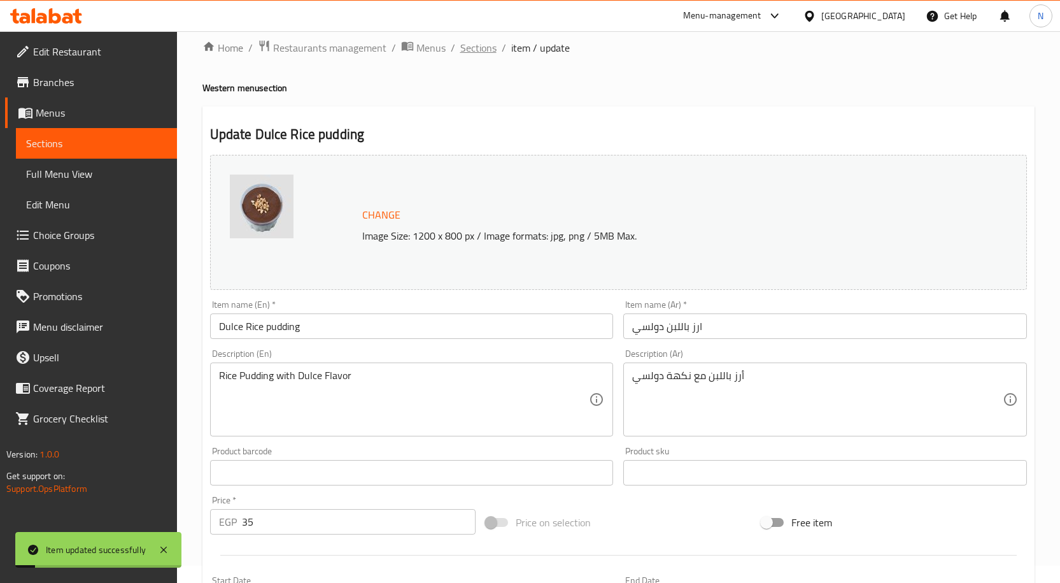
click at [480, 55] on span "Sections" at bounding box center [478, 47] width 36 height 15
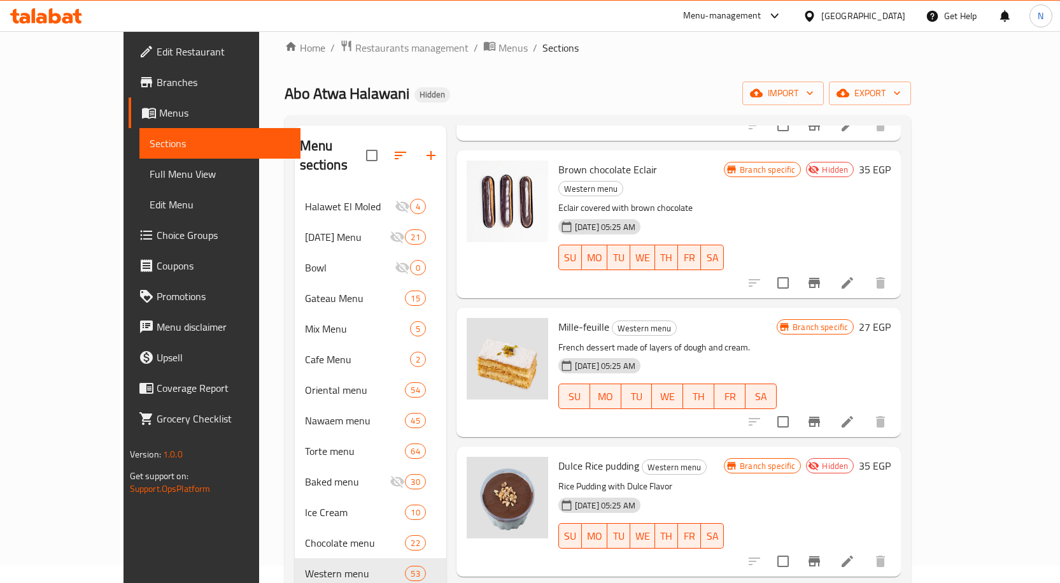
scroll to position [5859, 0]
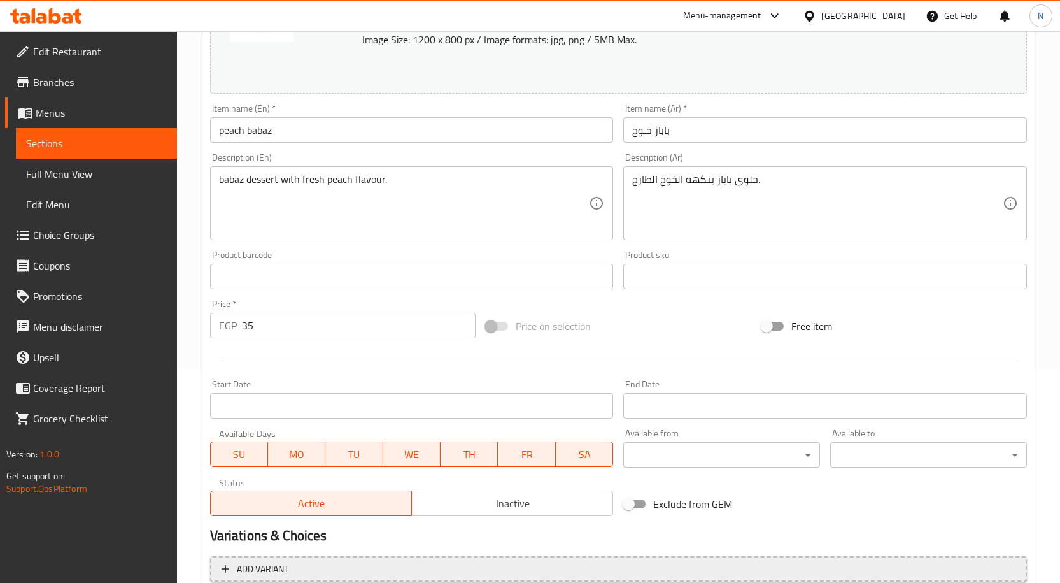
scroll to position [336, 0]
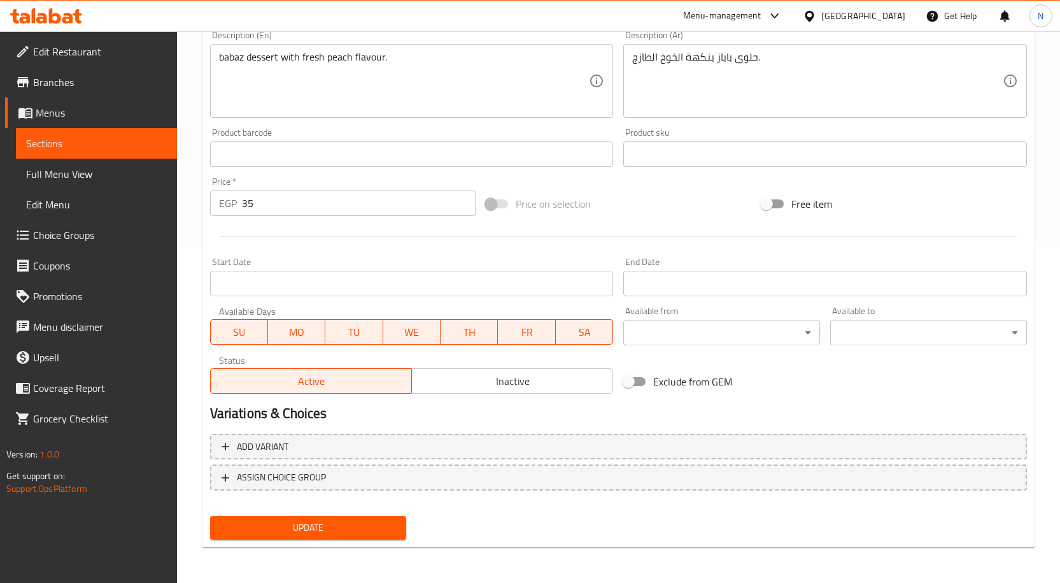
click at [504, 388] on span "Inactive" at bounding box center [512, 381] width 191 height 18
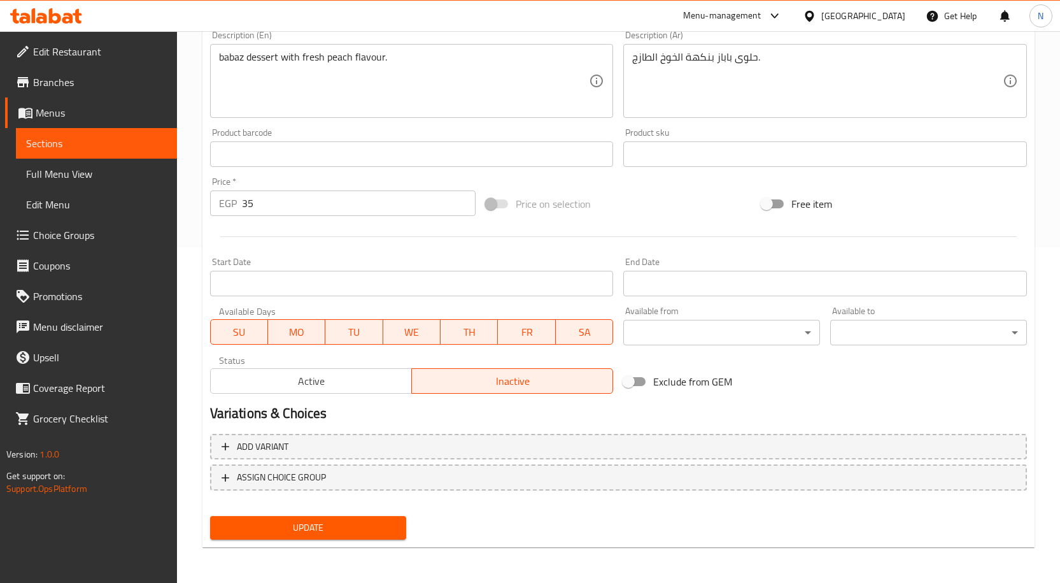
click at [391, 520] on span "Update" at bounding box center [308, 528] width 176 height 16
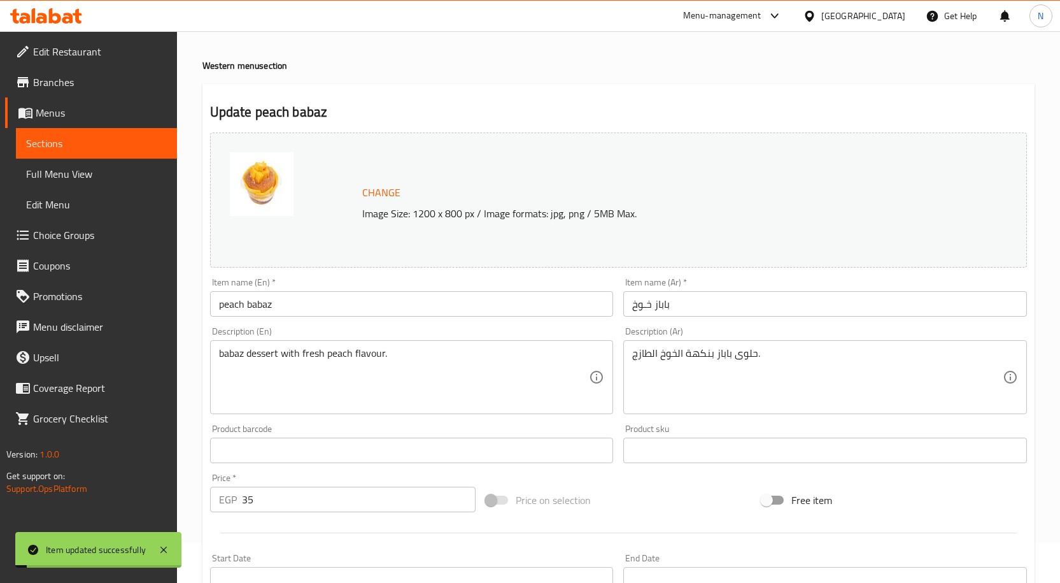
scroll to position [0, 0]
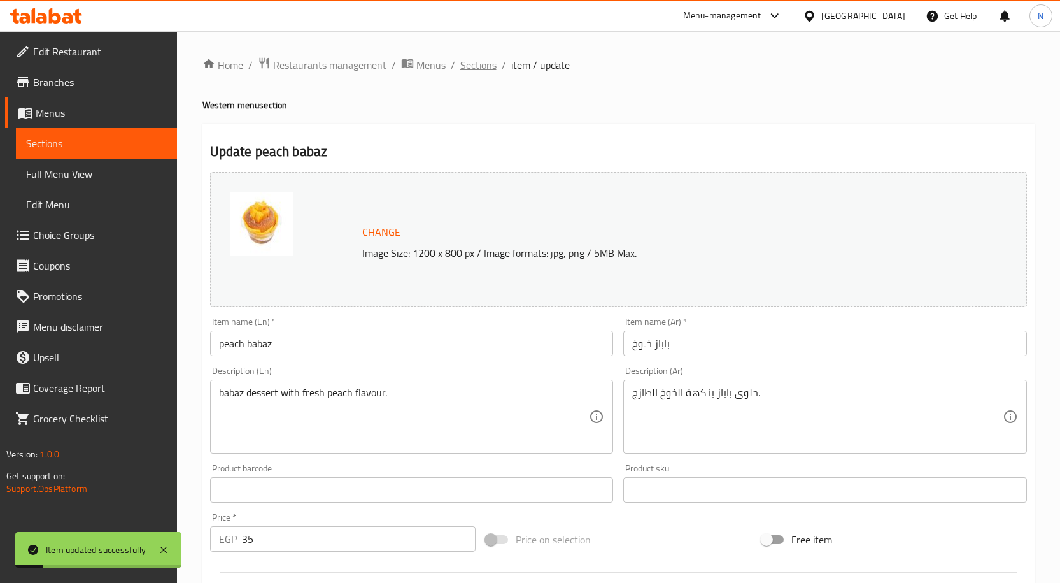
click at [488, 70] on span "Sections" at bounding box center [478, 64] width 36 height 15
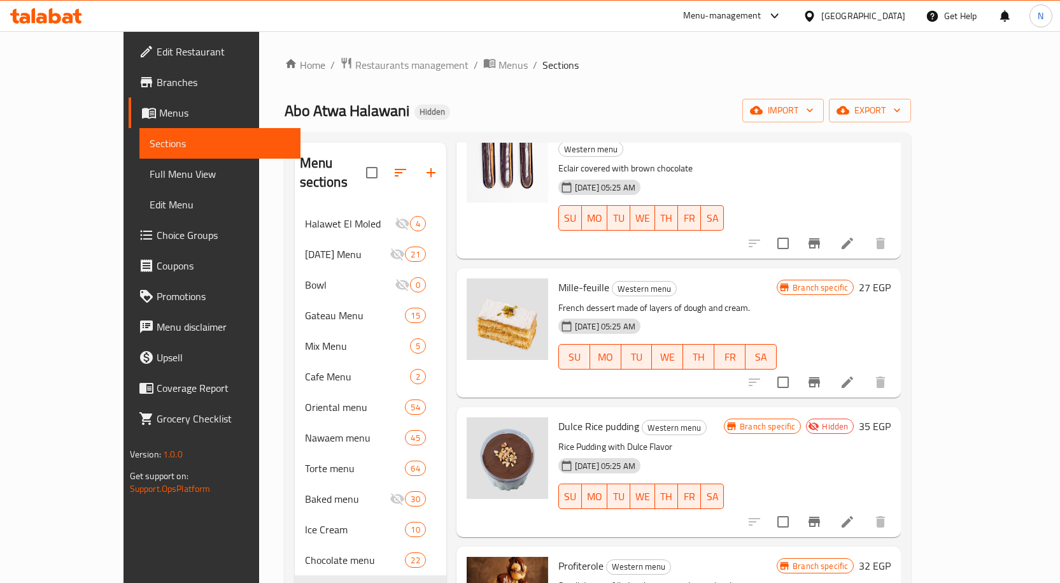
scroll to position [5923, 0]
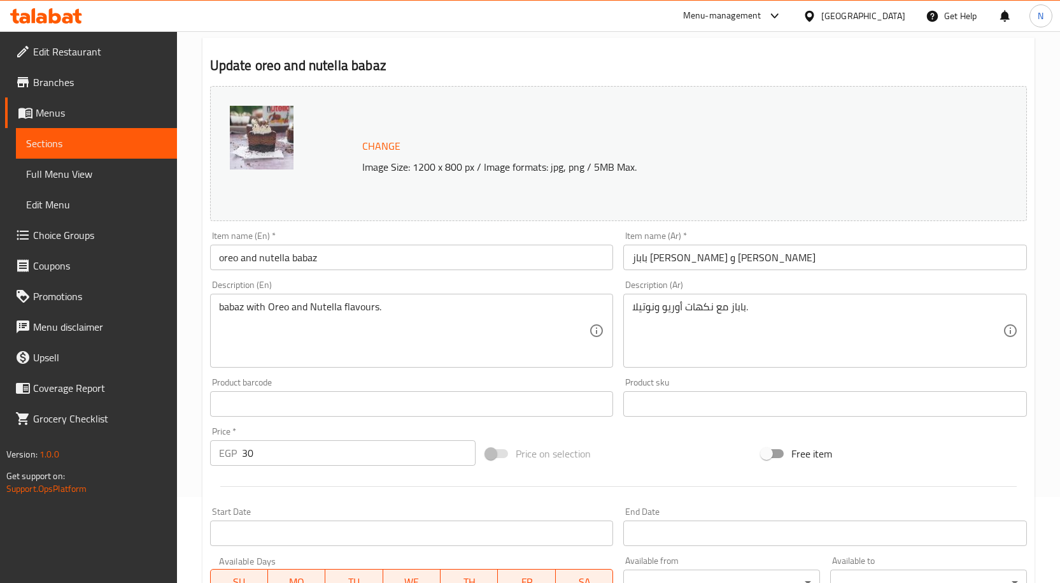
scroll to position [336, 0]
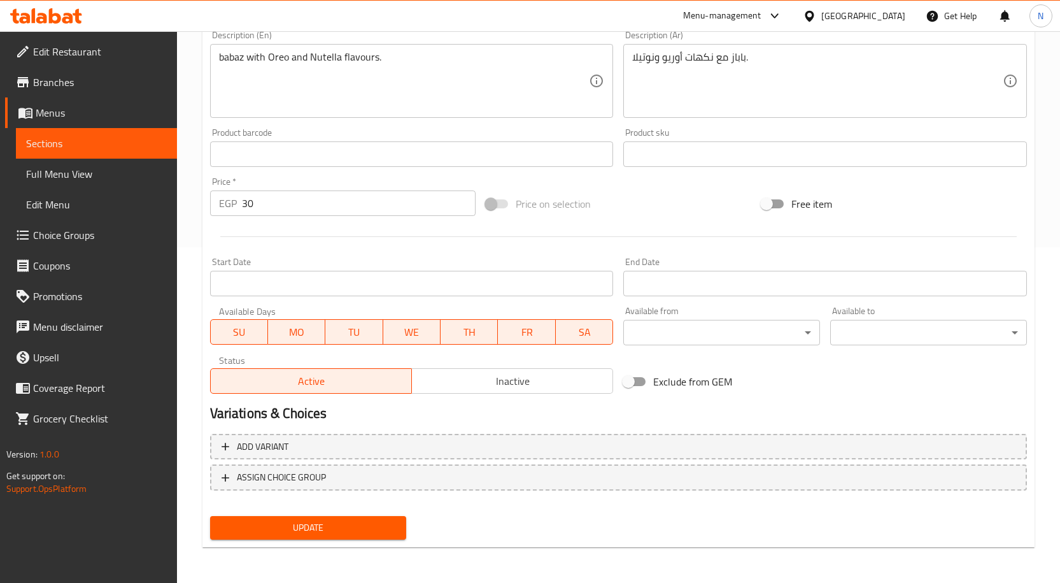
click at [555, 383] on span "Inactive" at bounding box center [512, 381] width 191 height 18
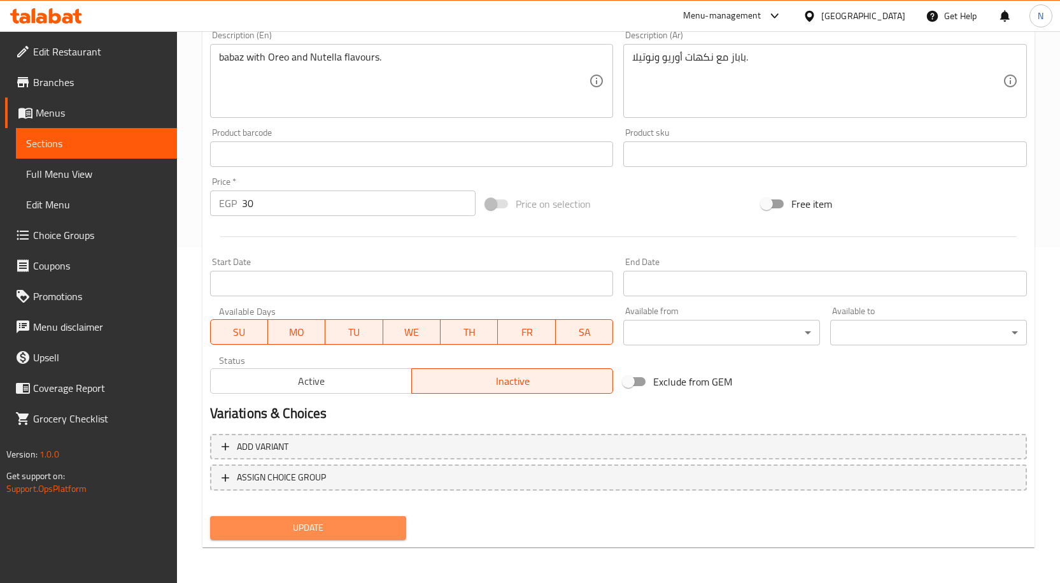
click at [396, 534] on span "Update" at bounding box center [308, 528] width 176 height 16
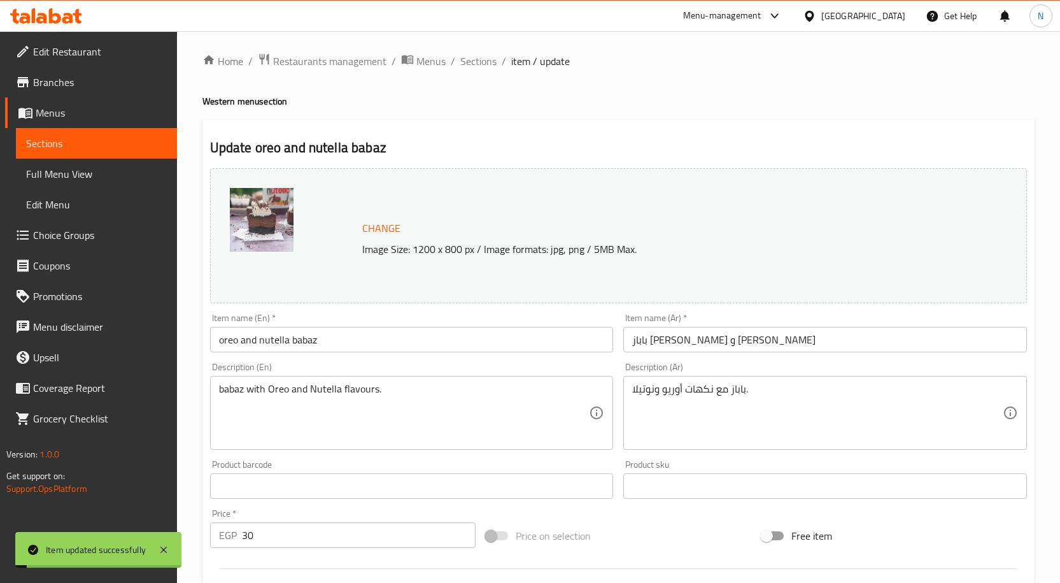
scroll to position [0, 0]
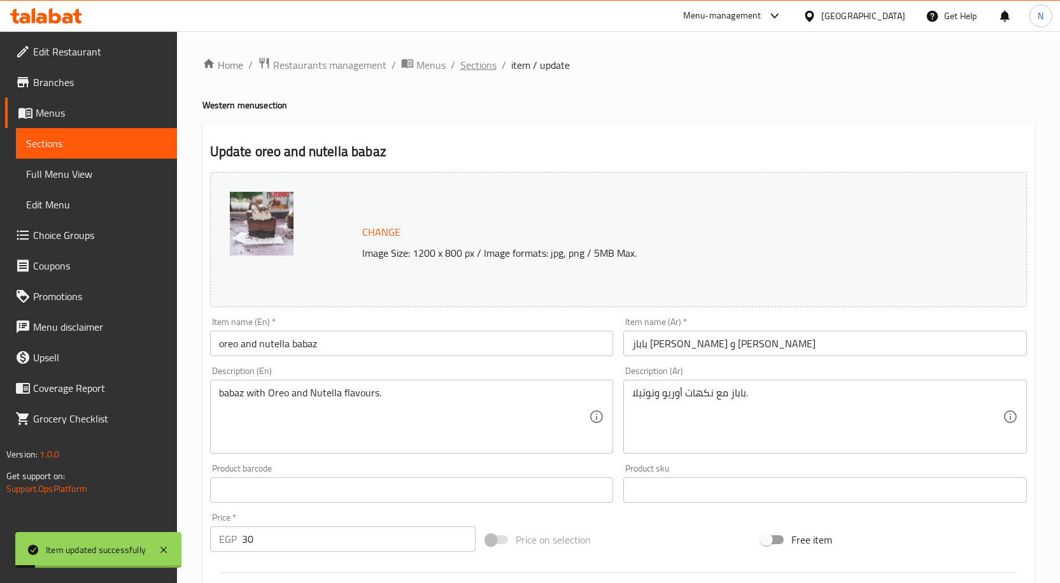
click at [481, 66] on span "Sections" at bounding box center [478, 64] width 36 height 15
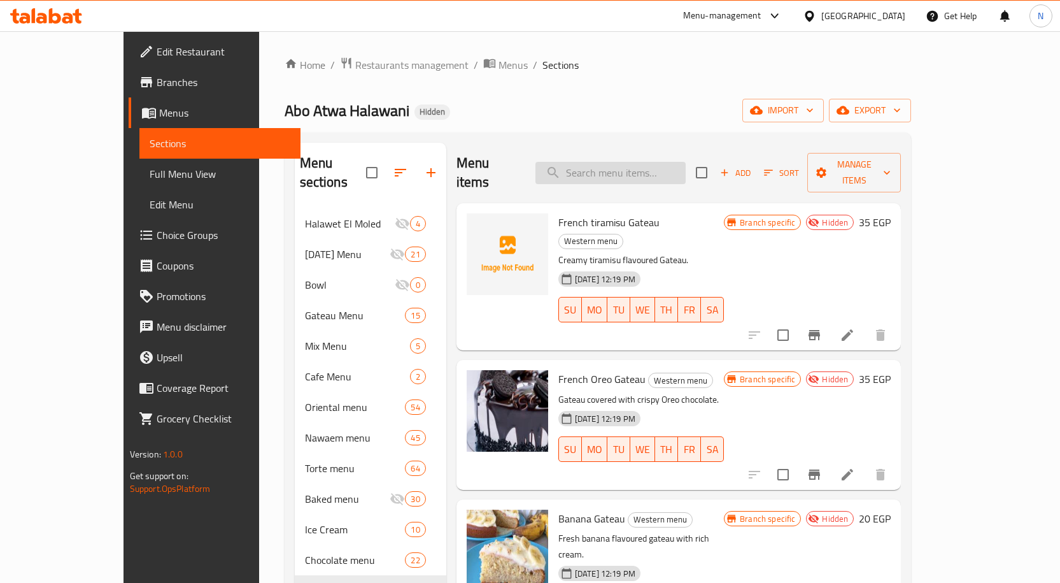
click at [684, 166] on input "search" at bounding box center [611, 173] width 150 height 22
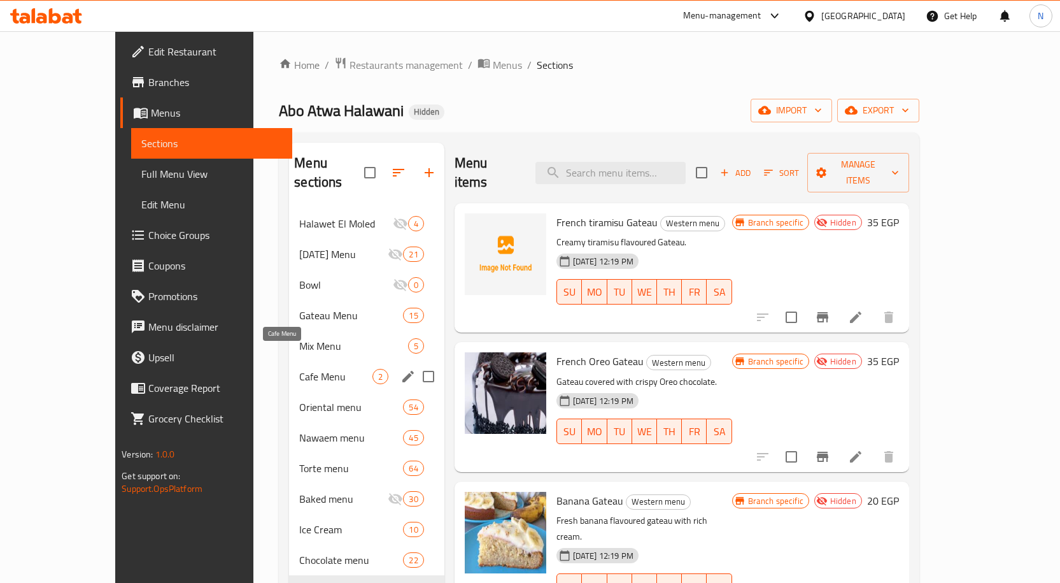
click at [299, 369] on span "Cafe Menu" at bounding box center [335, 376] width 73 height 15
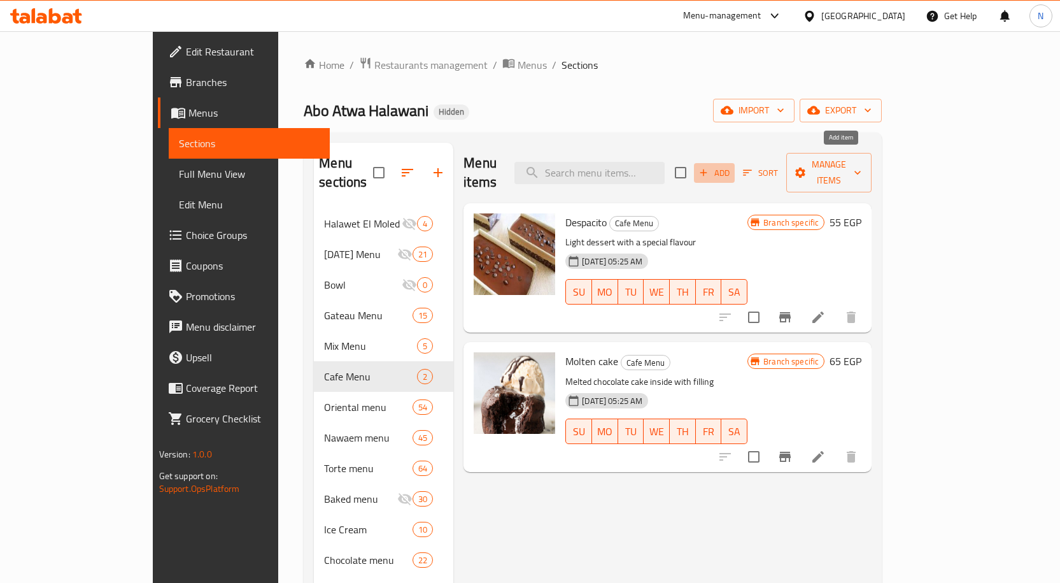
click at [709, 167] on icon "button" at bounding box center [703, 172] width 11 height 11
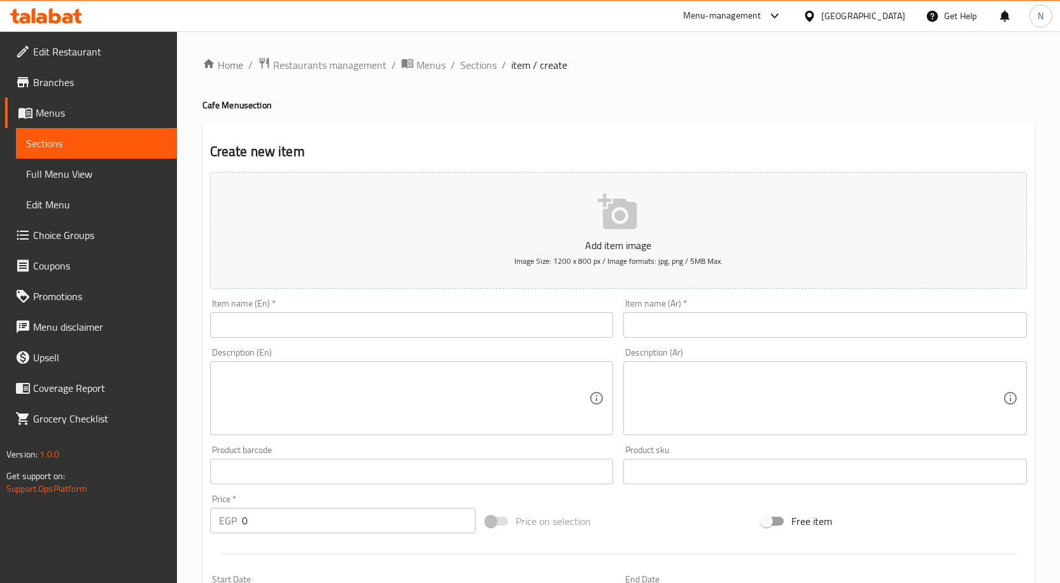
click at [769, 332] on input "text" at bounding box center [825, 324] width 404 height 25
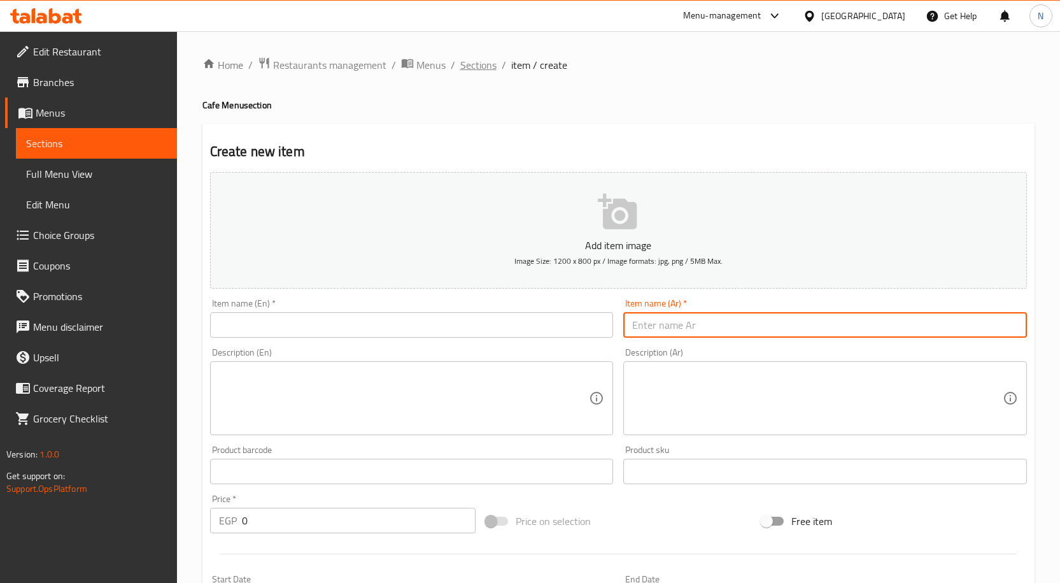
click at [465, 68] on span "Sections" at bounding box center [478, 64] width 36 height 15
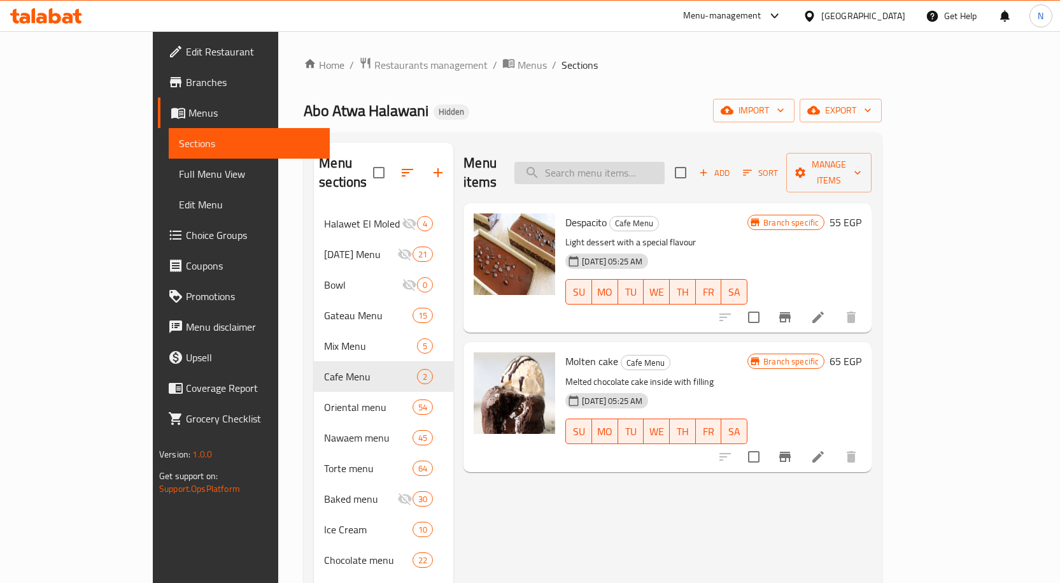
click at [665, 162] on input "search" at bounding box center [590, 173] width 150 height 22
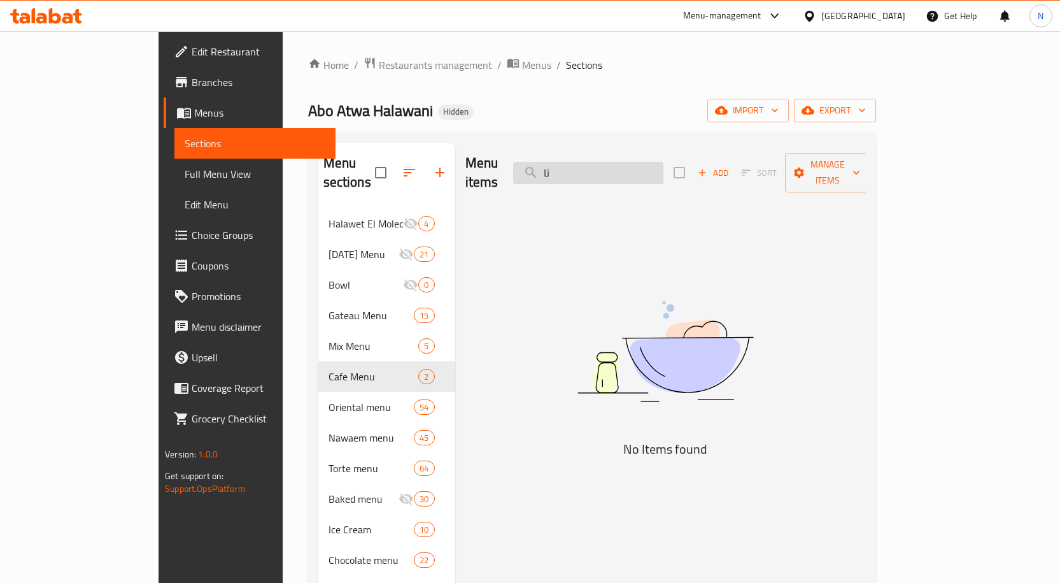
type input "ت"
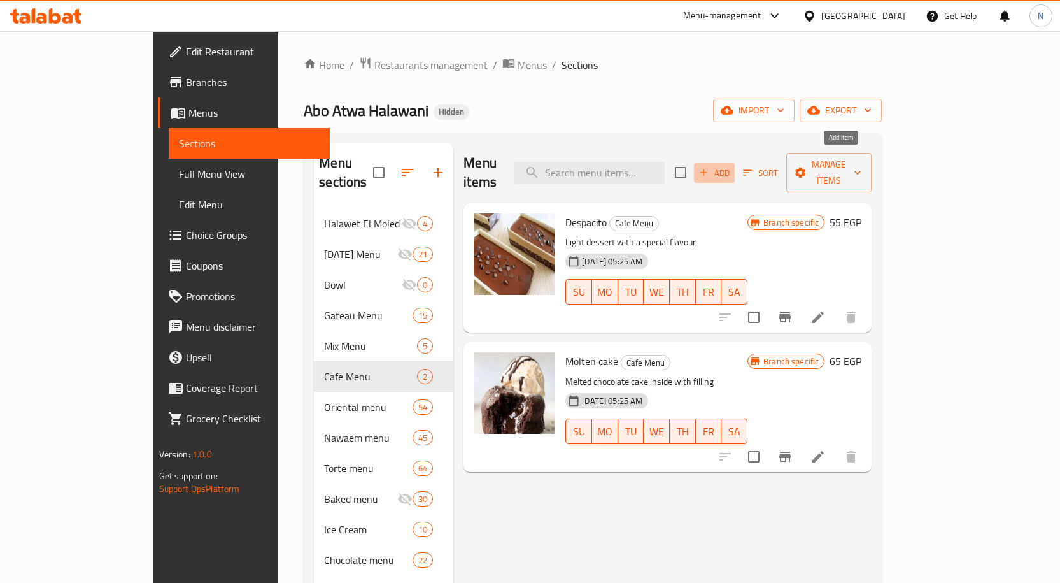
click at [732, 166] on span "Add" at bounding box center [714, 173] width 34 height 15
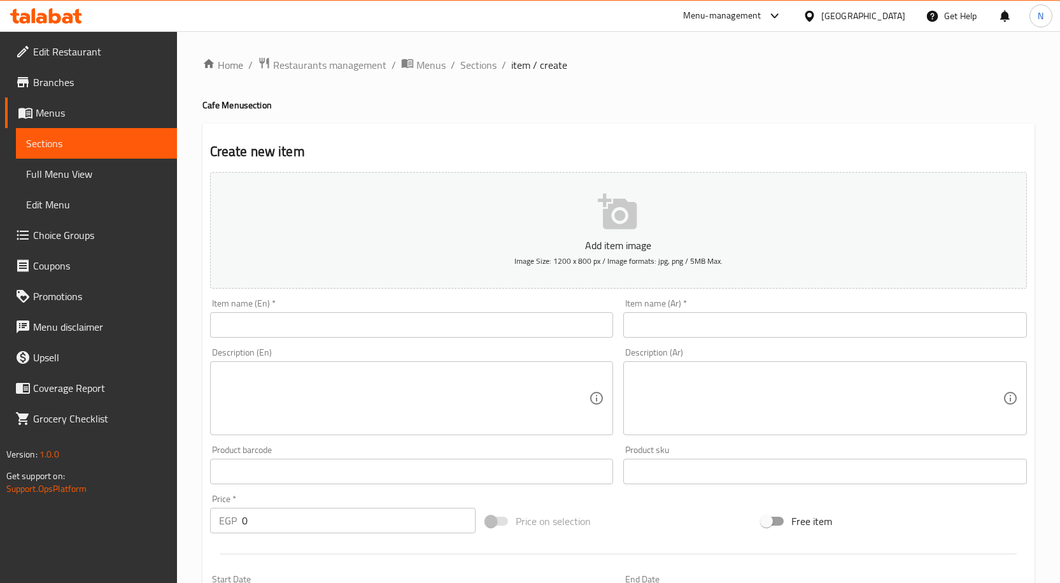
click at [653, 334] on input "text" at bounding box center [825, 324] width 404 height 25
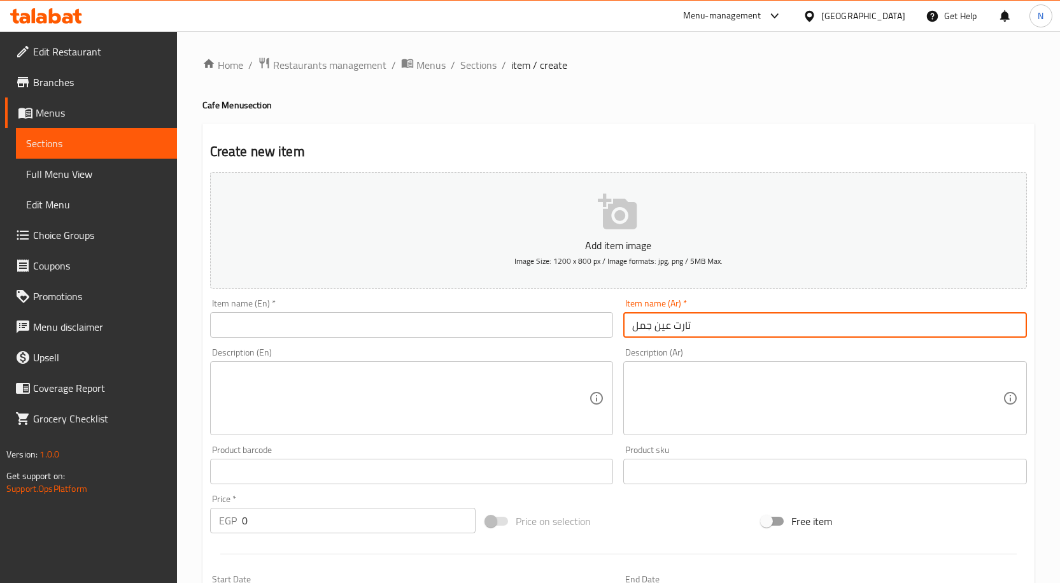
click at [653, 334] on input "تارت عين جمل" at bounding box center [825, 324] width 404 height 25
type input "تارت عين جمل"
click at [283, 324] on input "text" at bounding box center [412, 324] width 404 height 25
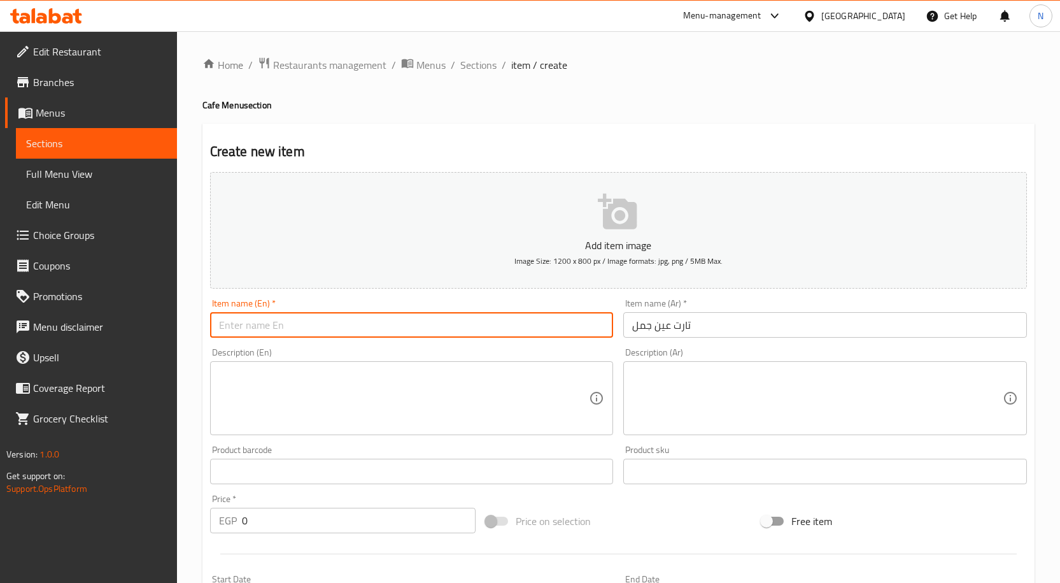
paste input "Walnut tart"
click at [253, 322] on input "Walnut tart" at bounding box center [412, 324] width 404 height 25
click at [255, 322] on input "Walnut tart" at bounding box center [412, 324] width 404 height 25
type input "Walnut Tart"
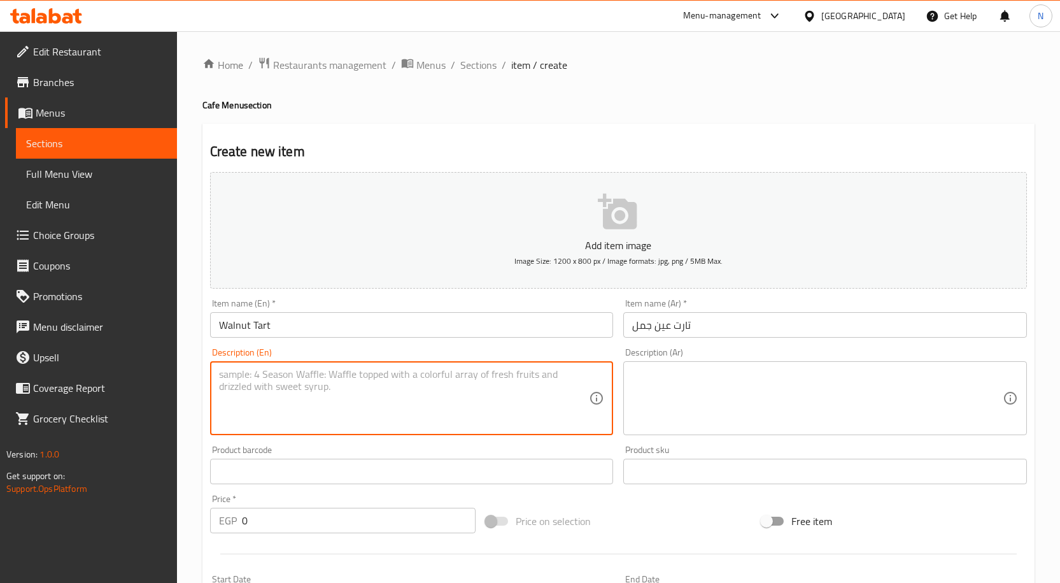
click at [301, 386] on textarea at bounding box center [404, 398] width 371 height 61
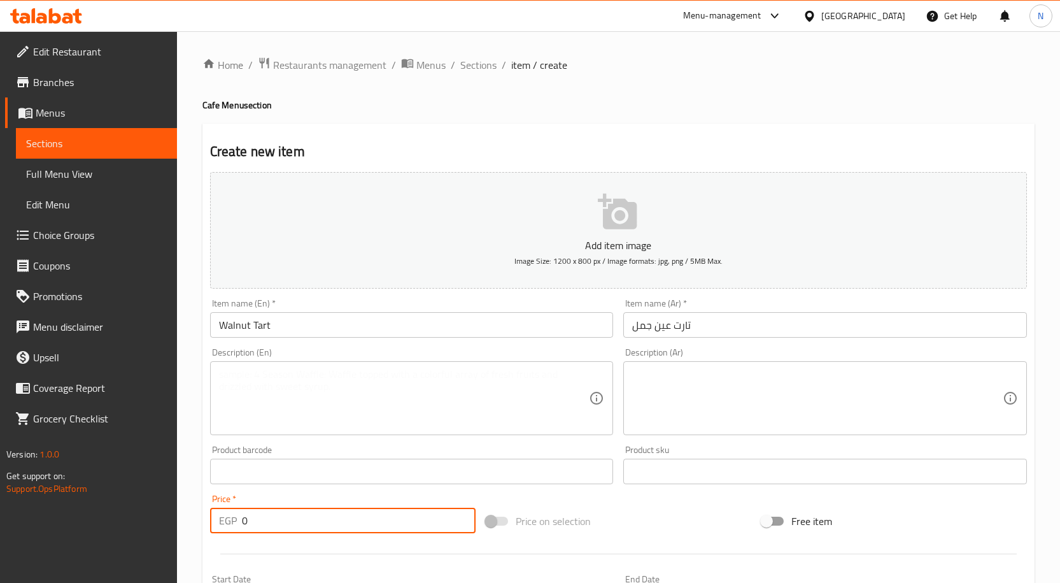
drag, startPoint x: 287, startPoint y: 516, endPoint x: 239, endPoint y: 526, distance: 49.5
click at [239, 526] on div "EGP 0 Price *" at bounding box center [343, 520] width 266 height 25
type input "60"
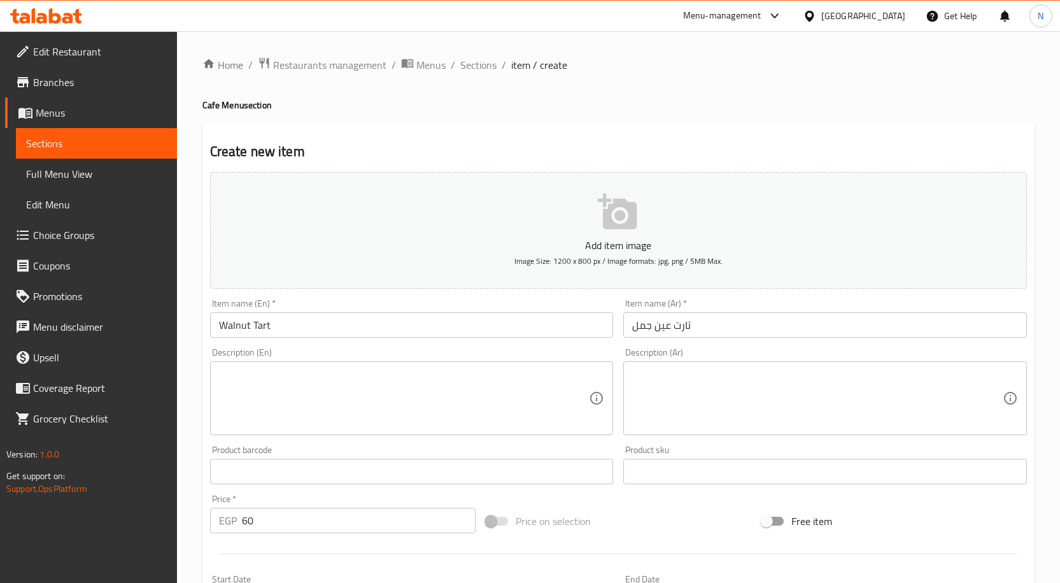
click at [673, 502] on div "Add item image Image Size: 1200 x 800 px / Image formats: jpg, png / 5MB Max. I…" at bounding box center [618, 441] width 827 height 549
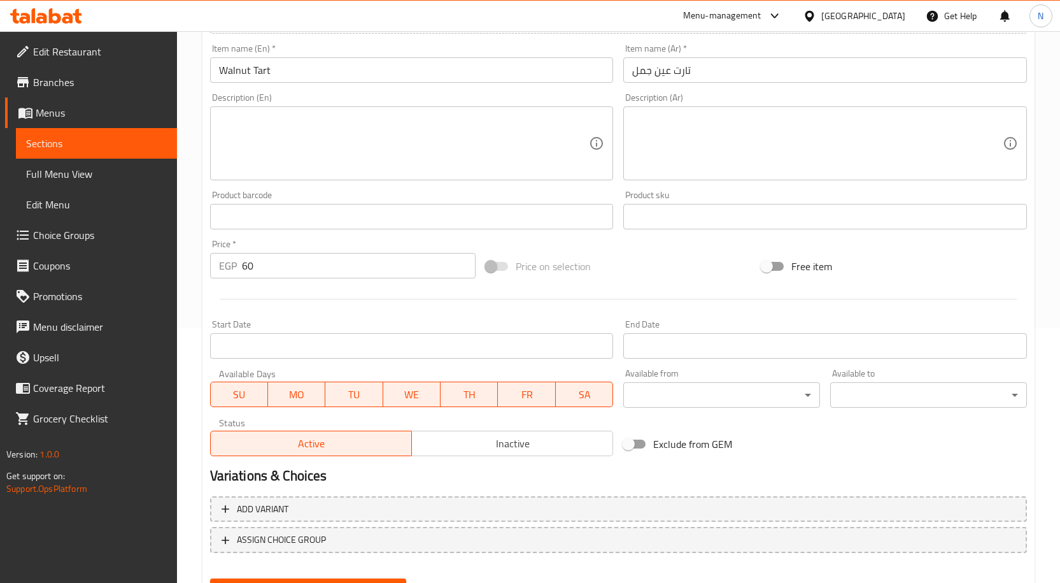
scroll to position [317, 0]
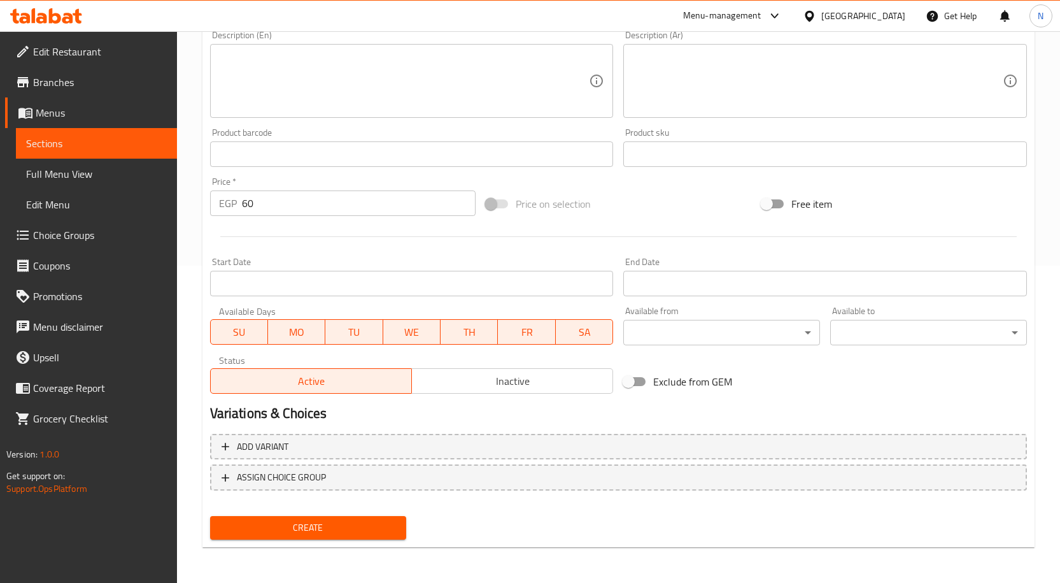
click at [345, 536] on button "Create" at bounding box center [308, 528] width 197 height 24
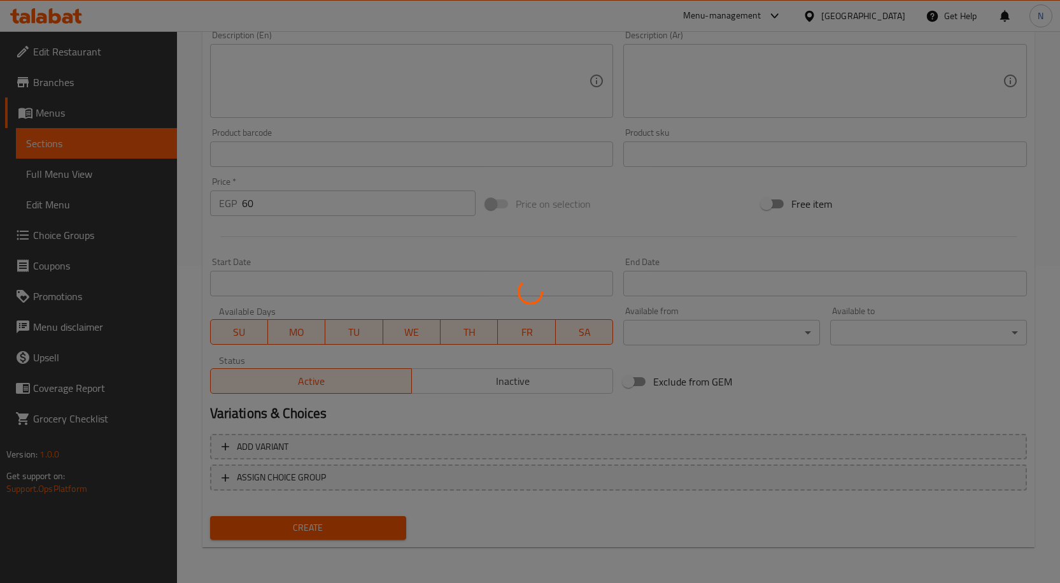
type input "0"
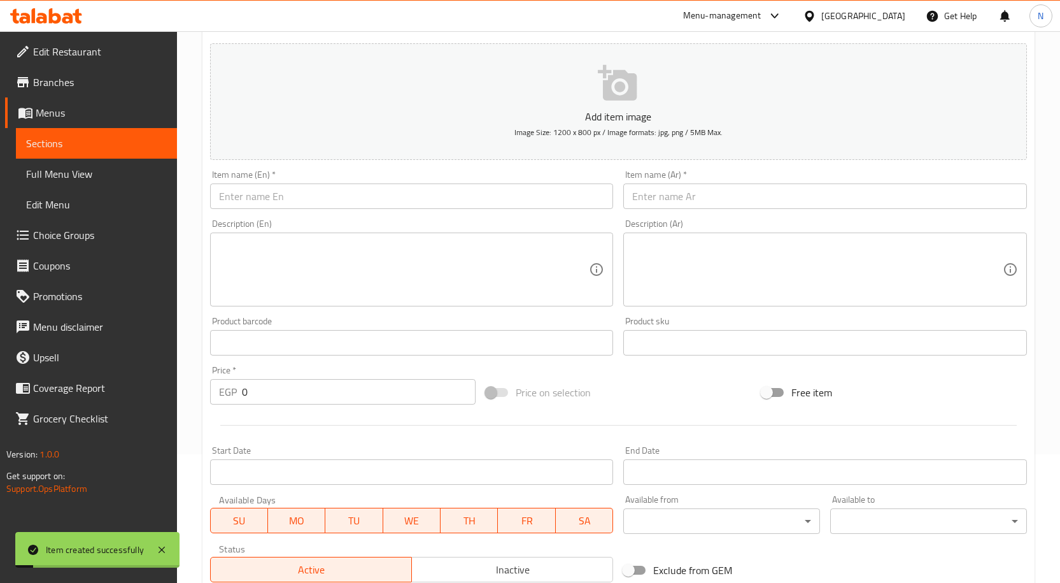
scroll to position [62, 0]
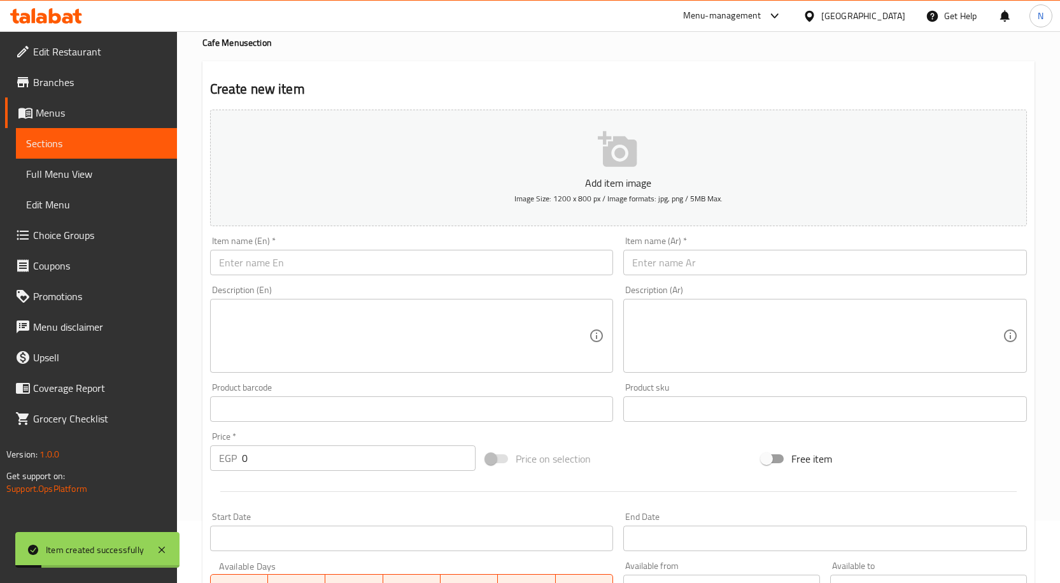
click at [688, 251] on input "text" at bounding box center [825, 262] width 404 height 25
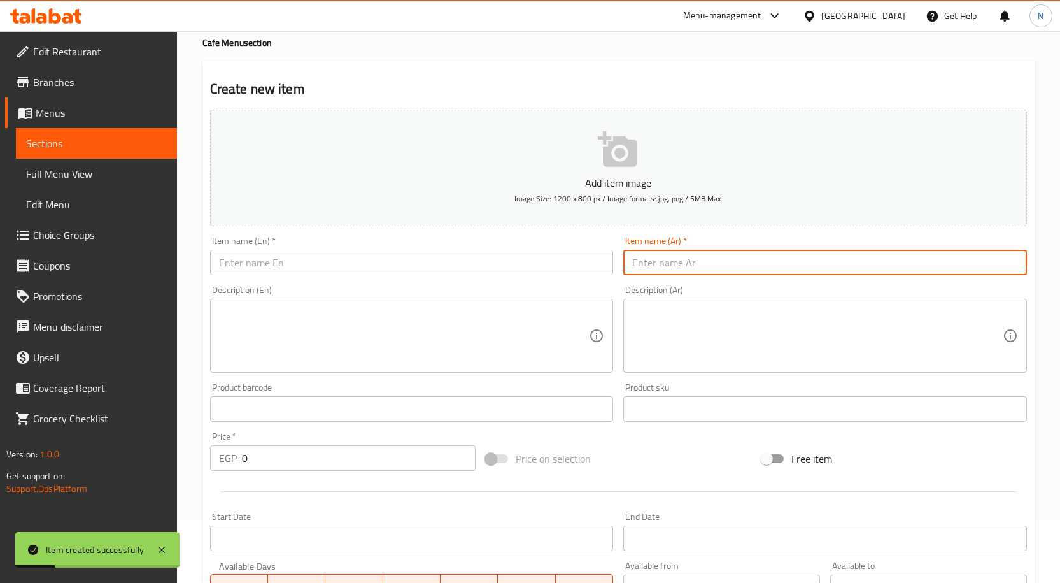
type input "J"
click at [648, 261] on input "تارت نوتيلا" at bounding box center [825, 262] width 404 height 25
type input "تارت نوتيلا"
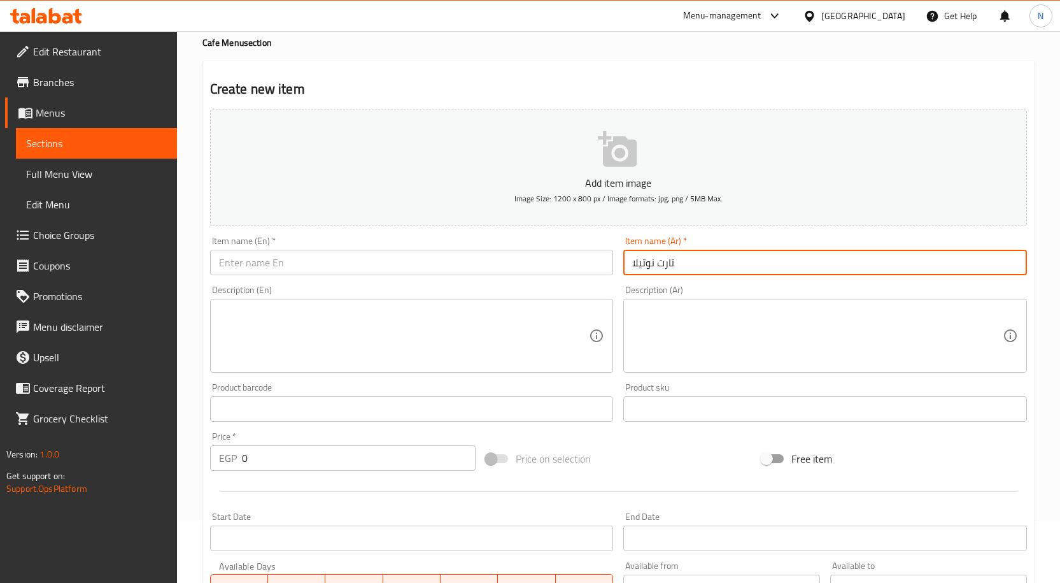
click at [322, 261] on input "text" at bounding box center [412, 262] width 404 height 25
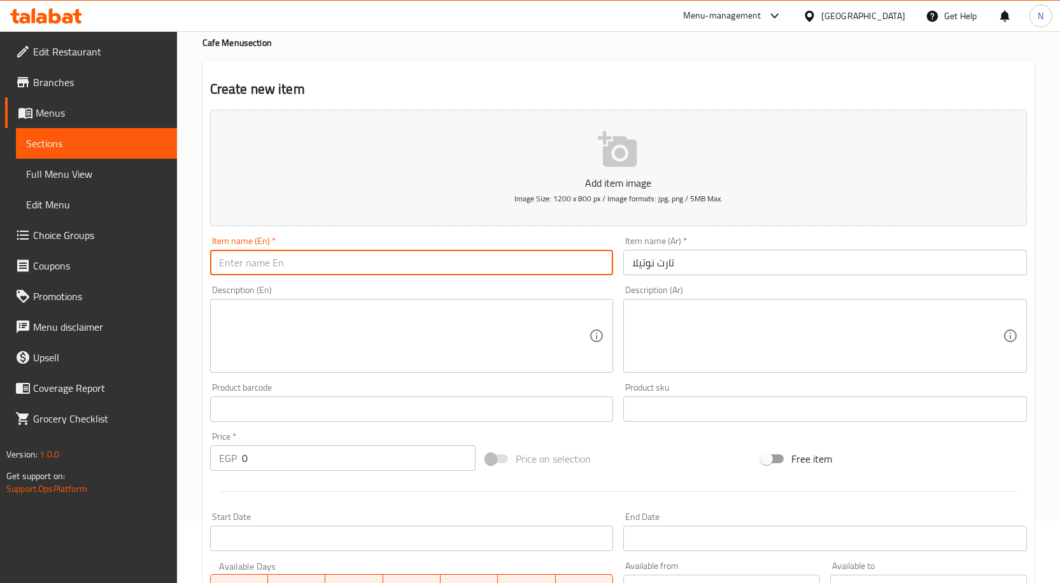
paste input "Nutella tart Nutella tart فطيرة نوتيلا"
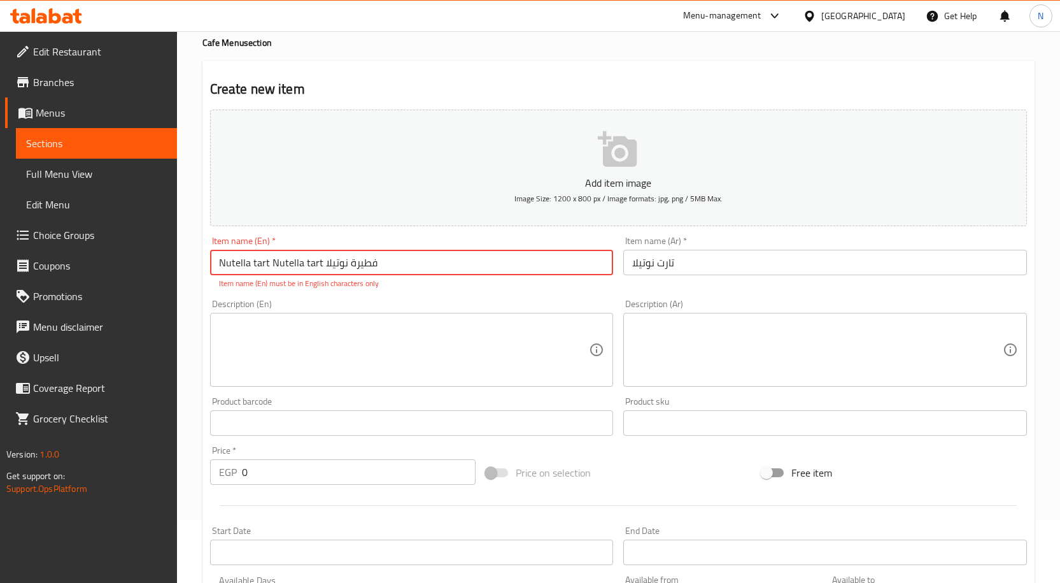
click at [264, 262] on input "Nutella tart Nutella tart فطيرة نوتيلا" at bounding box center [412, 262] width 404 height 25
click at [274, 262] on input "Nutella tart Nutella tart فطيرة نوتيلا" at bounding box center [412, 262] width 404 height 25
paste input "text"
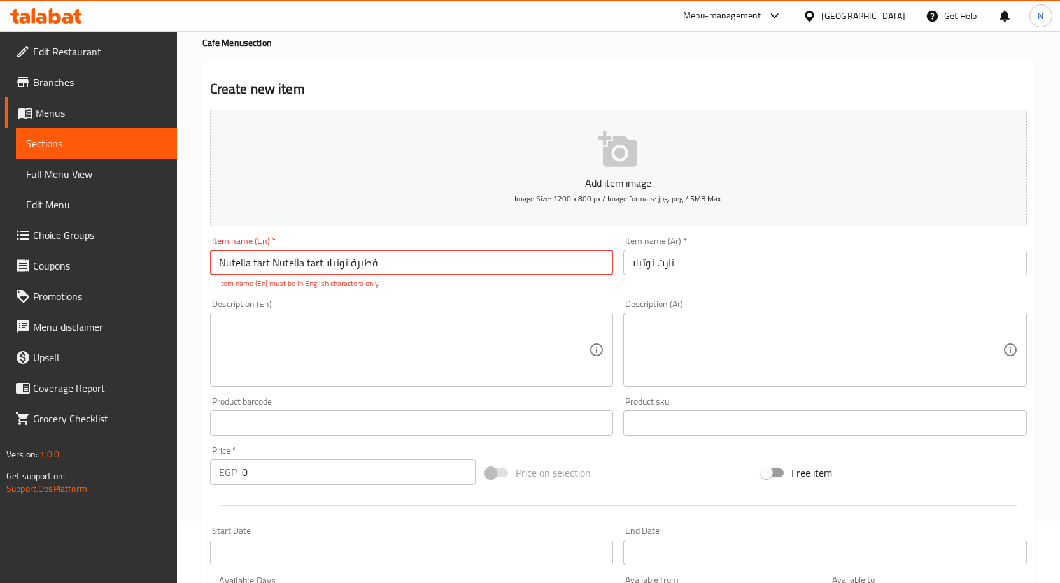
click at [276, 260] on input "Nutella tart Nutella tart فطيرة نوتيلا" at bounding box center [412, 262] width 404 height 25
paste input "text"
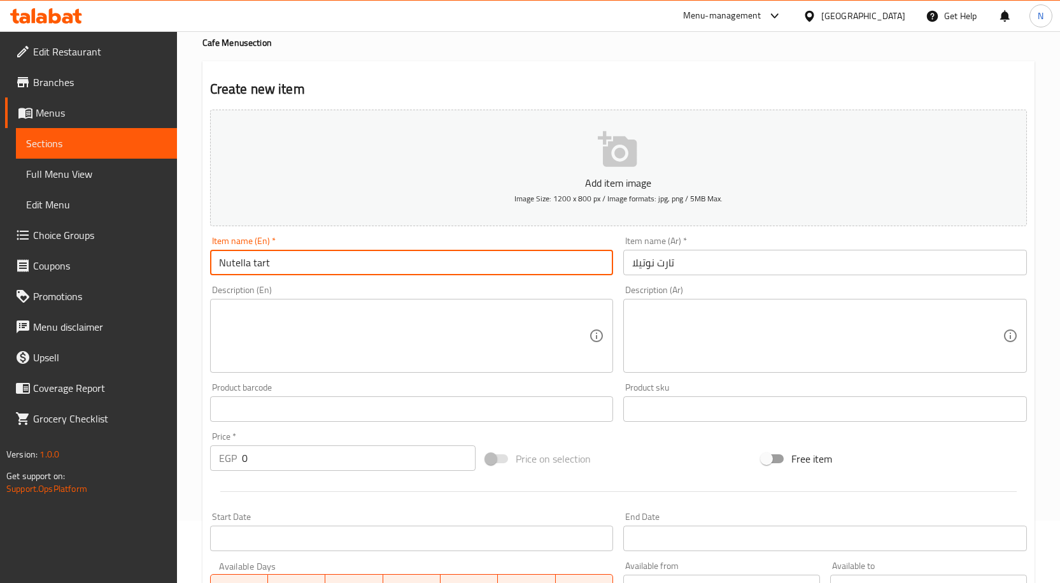
click at [256, 264] on input "Nutella tart" at bounding box center [412, 262] width 404 height 25
type input "Nutella Tart"
click at [491, 346] on textarea at bounding box center [404, 336] width 371 height 61
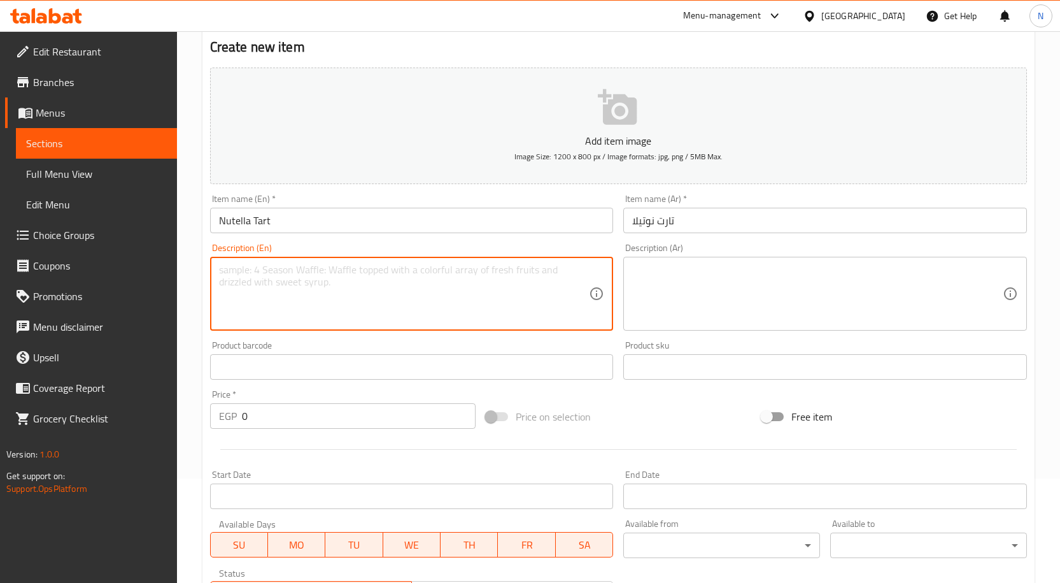
scroll to position [190, 0]
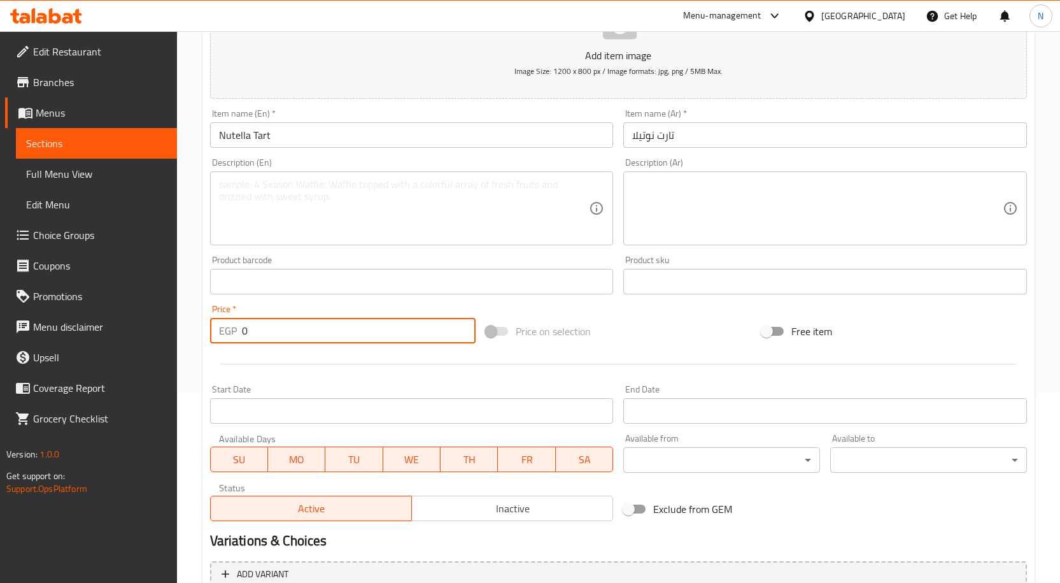
drag, startPoint x: 269, startPoint y: 331, endPoint x: 239, endPoint y: 338, distance: 30.1
click at [239, 338] on div "EGP 0 Price *" at bounding box center [343, 330] width 266 height 25
type input "35"
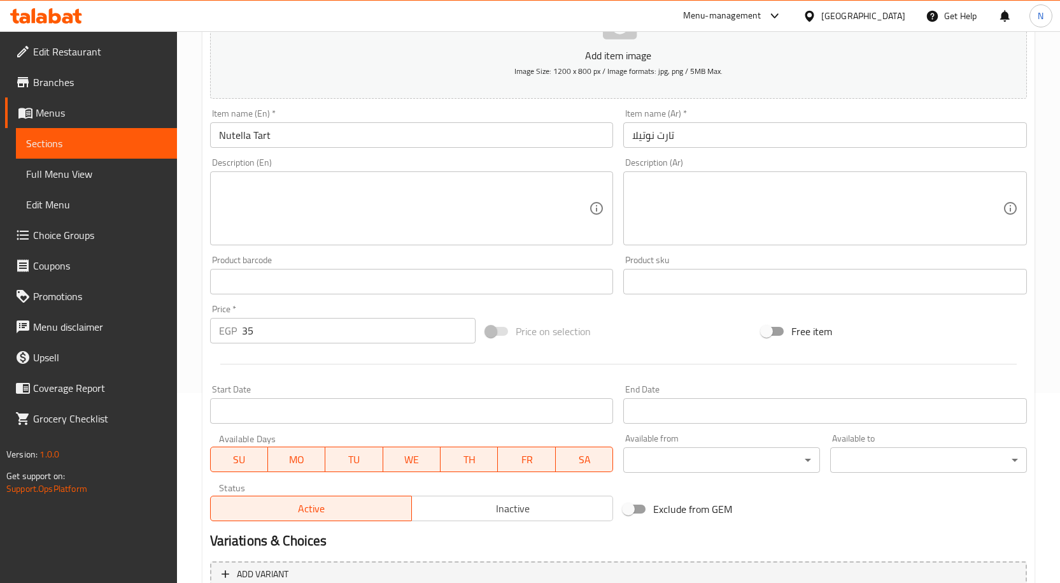
click at [645, 331] on div "Price on selection" at bounding box center [619, 331] width 276 height 34
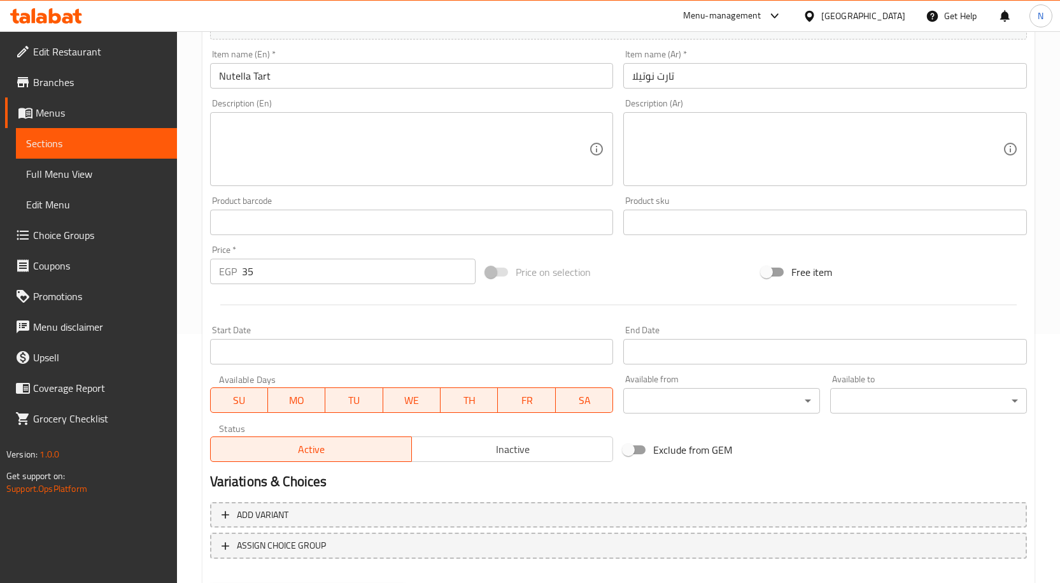
scroll to position [317, 0]
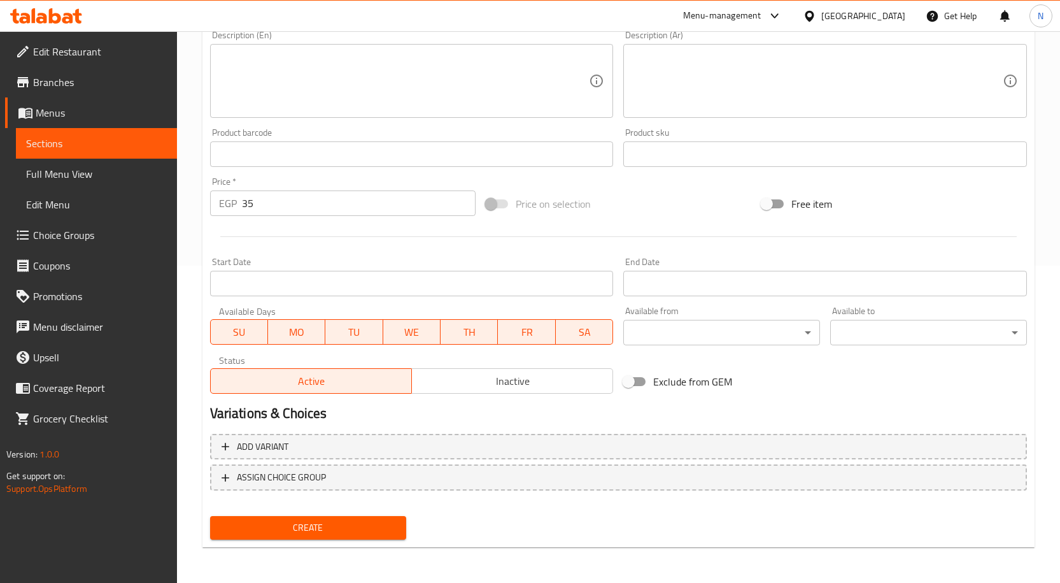
click at [307, 523] on span "Create" at bounding box center [308, 528] width 176 height 16
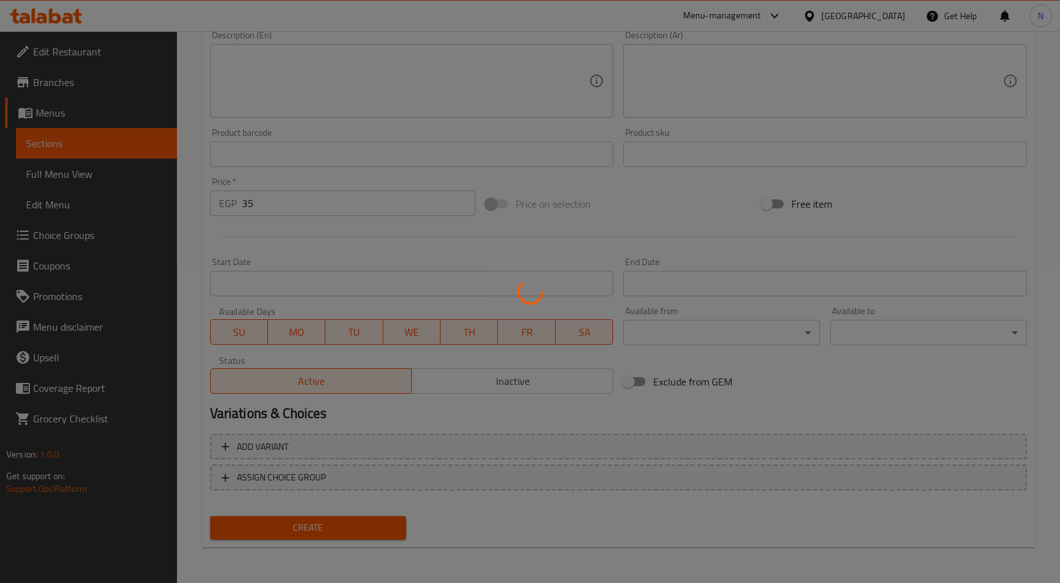
type input "0"
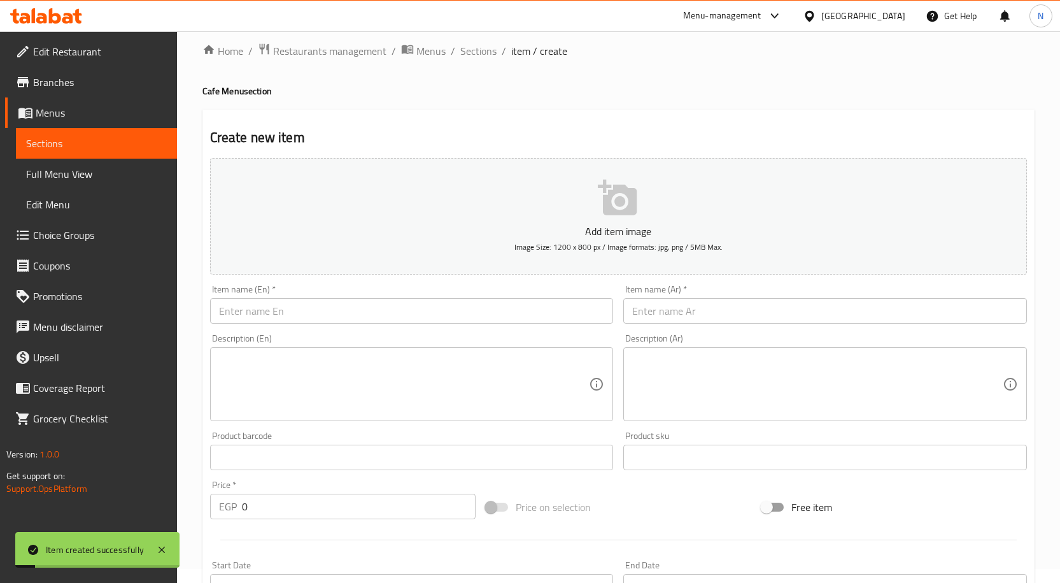
scroll to position [0, 0]
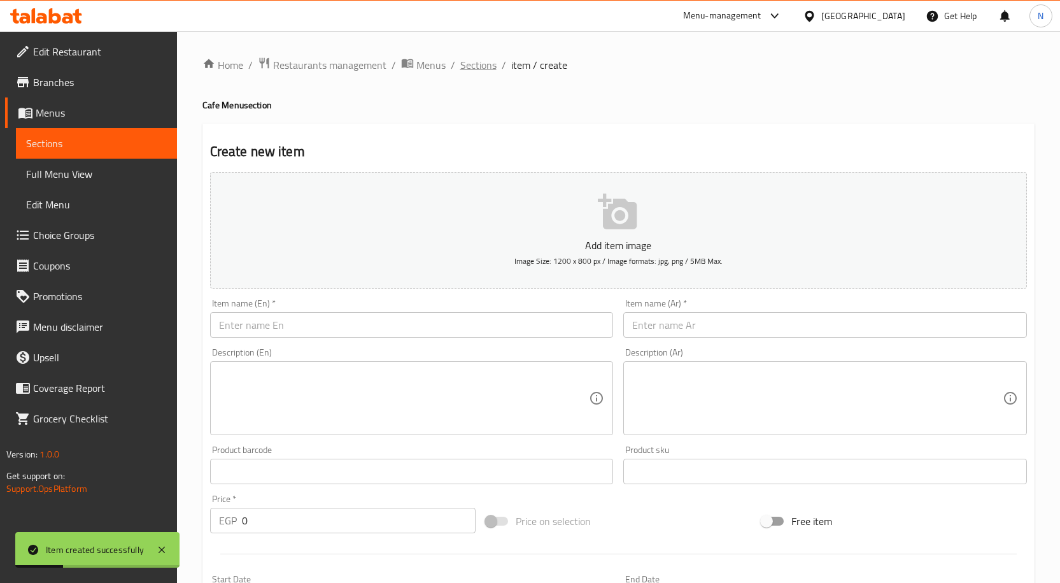
click at [455, 68] on ol "Home / Restaurants management / Menus / Sections / item / create" at bounding box center [619, 65] width 832 height 17
click at [465, 68] on span "Sections" at bounding box center [478, 64] width 36 height 15
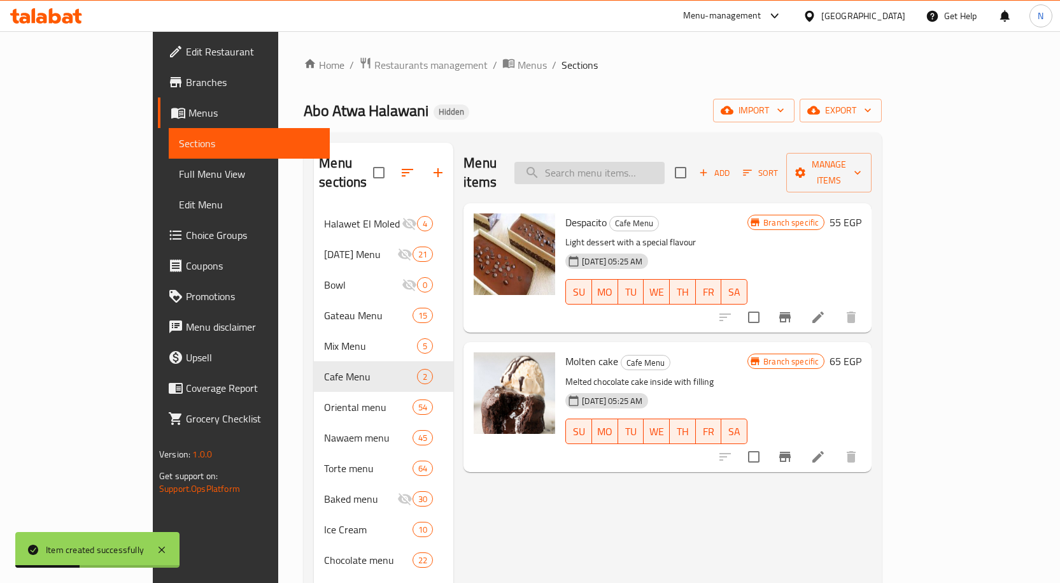
click at [665, 167] on input "search" at bounding box center [590, 173] width 150 height 22
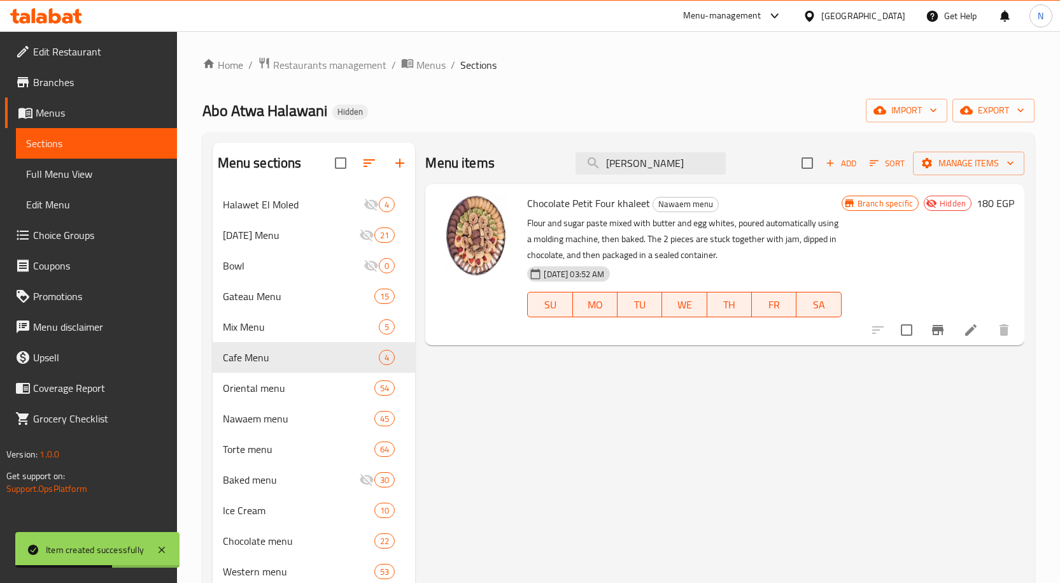
type input "J"
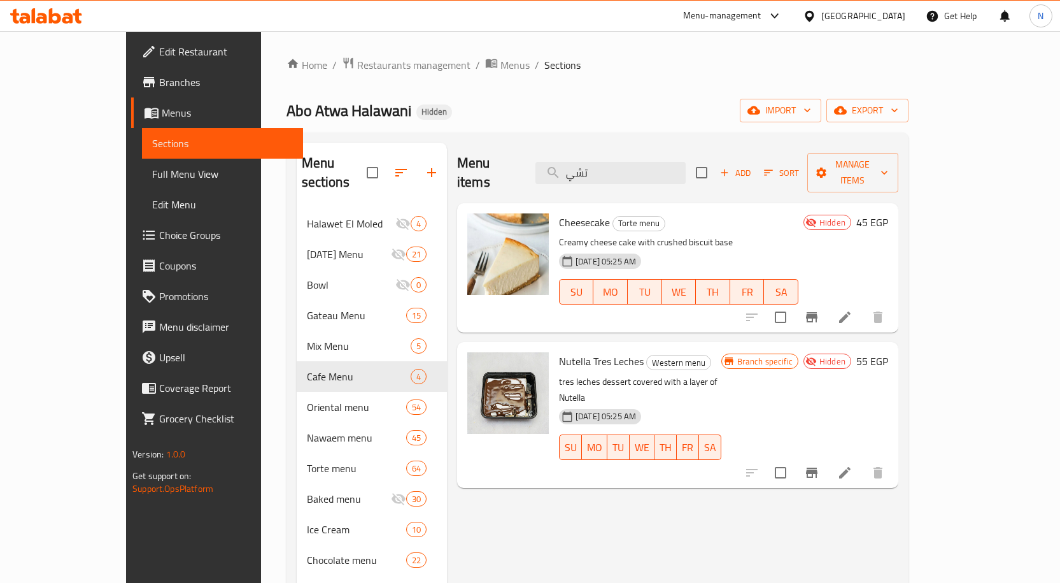
type input "تشي"
click at [567, 213] on span "Cheesecake" at bounding box center [584, 222] width 51 height 19
copy h6 "Cheesecake"
click at [613, 162] on input "تشي" at bounding box center [611, 173] width 150 height 22
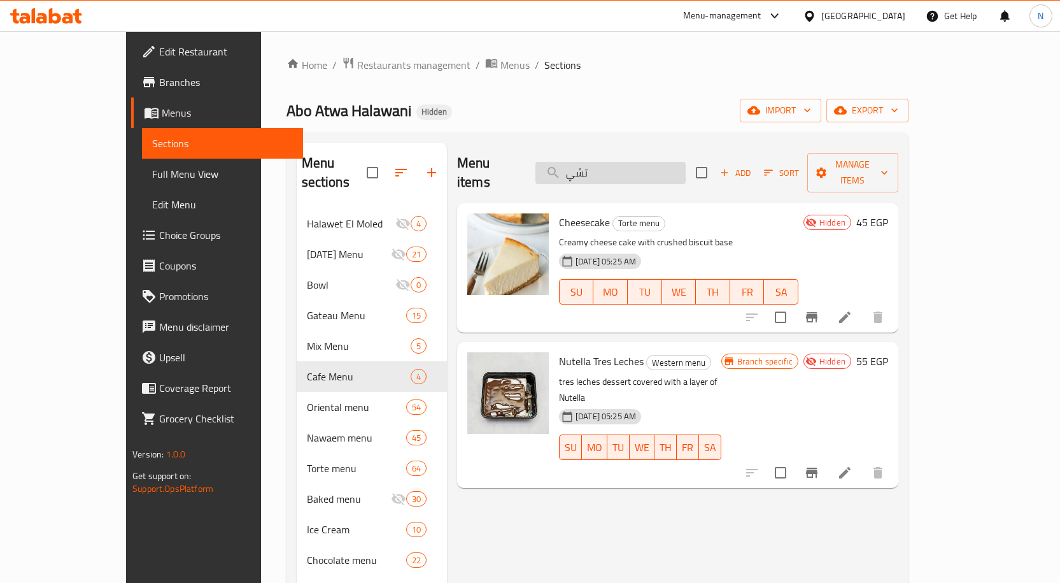
click at [613, 162] on input "تشي" at bounding box center [611, 173] width 150 height 22
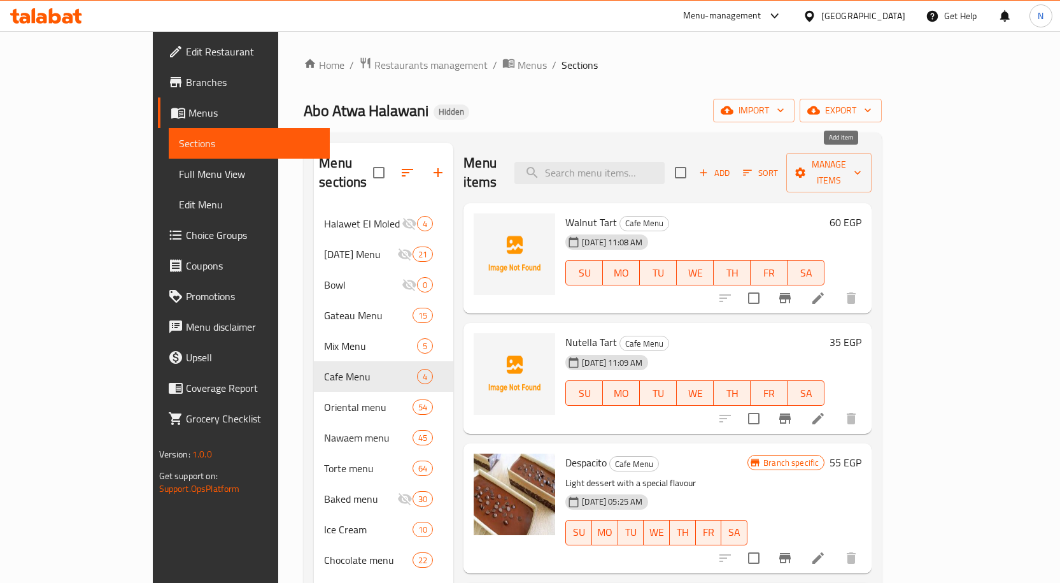
click at [709, 167] on icon "button" at bounding box center [703, 172] width 11 height 11
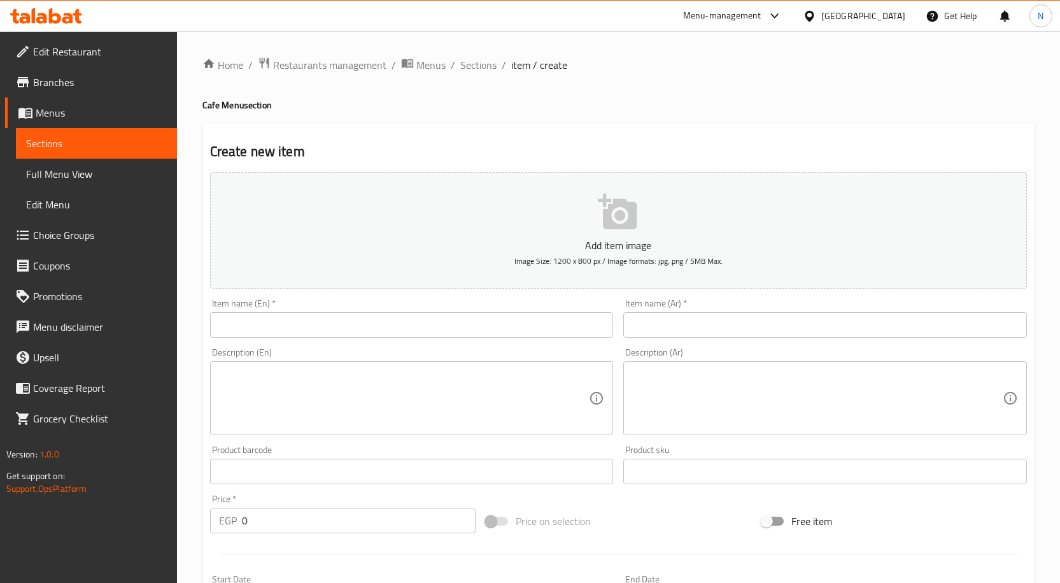
click at [408, 334] on input "text" at bounding box center [412, 324] width 404 height 25
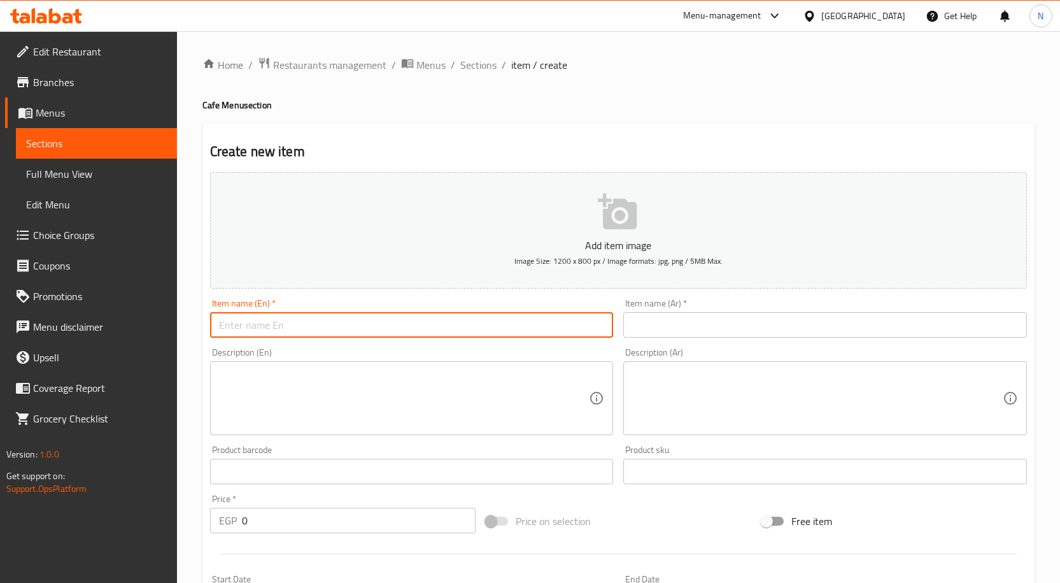
paste input "Cheesecake"
type input "Cheesecake"
click at [689, 325] on input "text" at bounding box center [825, 324] width 404 height 25
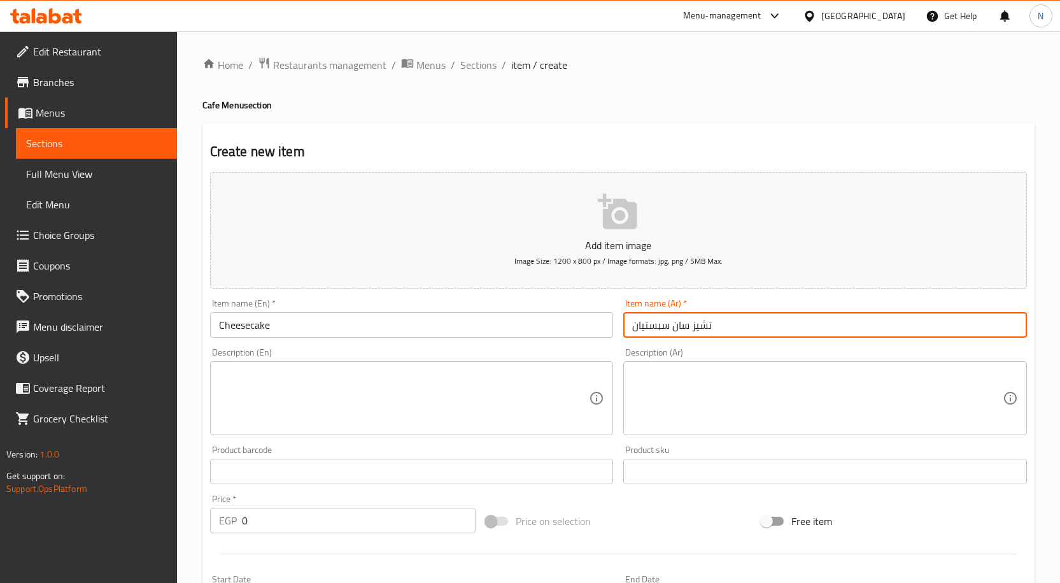
click at [683, 331] on input "تشيز سان سبستيان" at bounding box center [825, 324] width 404 height 25
type input "تشيز سان سبستيان"
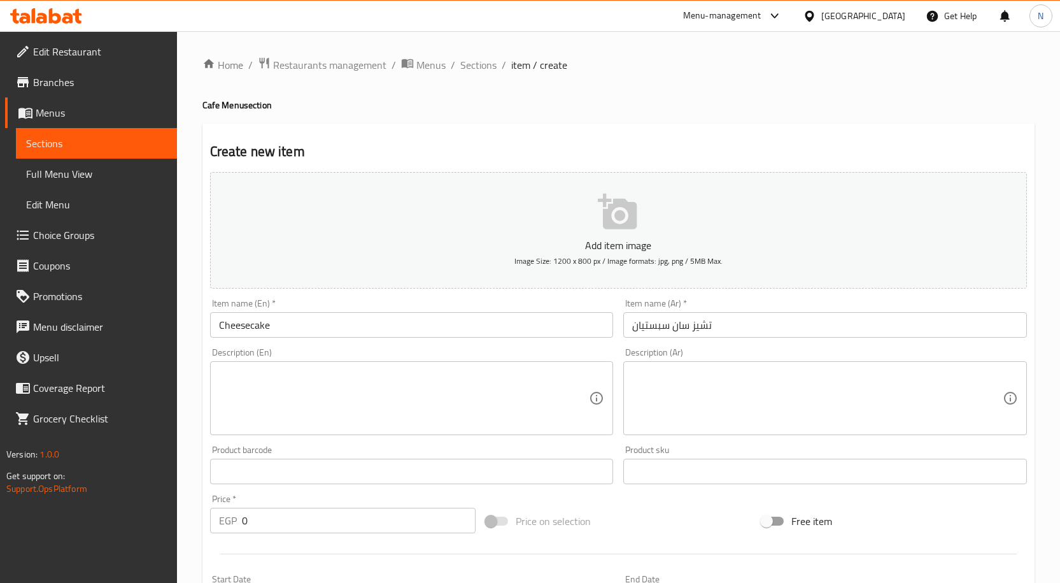
click at [283, 338] on div "Item name (En)   * Cheesecake Item name (En) *" at bounding box center [412, 318] width 414 height 49
click at [292, 323] on input "Cheesecake" at bounding box center [412, 324] width 404 height 25
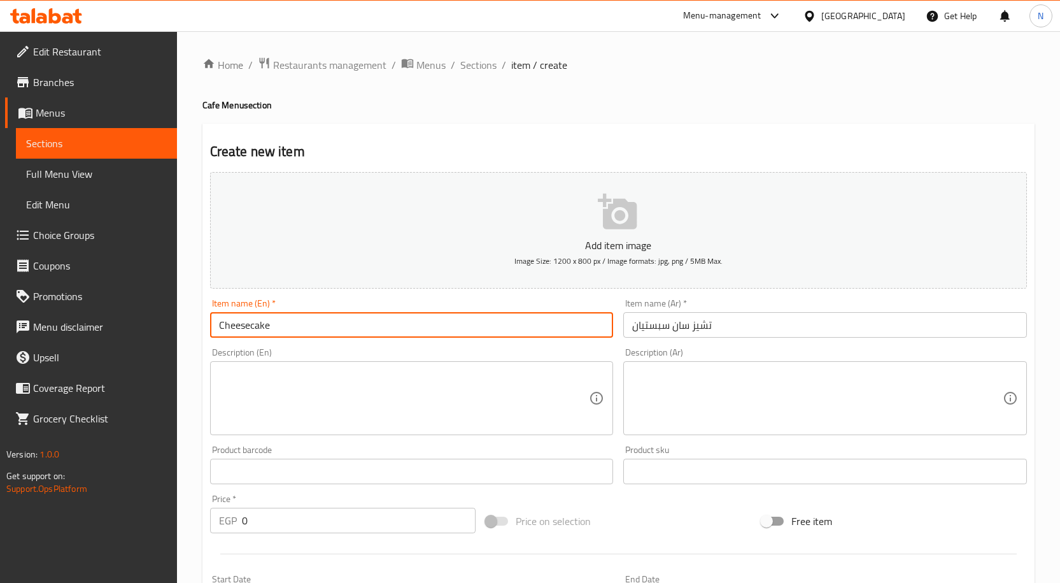
click at [292, 323] on input "Cheesecake" at bounding box center [412, 324] width 404 height 25
paste input "San Sebastian"
type input "Cheese San Sebastian"
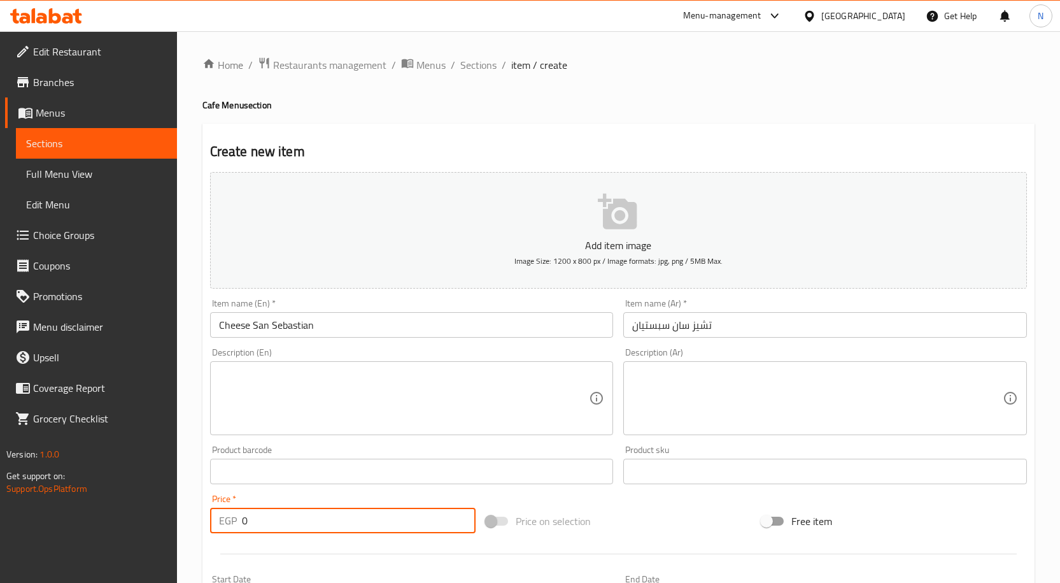
drag, startPoint x: 263, startPoint y: 533, endPoint x: 239, endPoint y: 529, distance: 24.5
click at [239, 529] on div "EGP 0 Price *" at bounding box center [343, 520] width 266 height 25
type input "55"
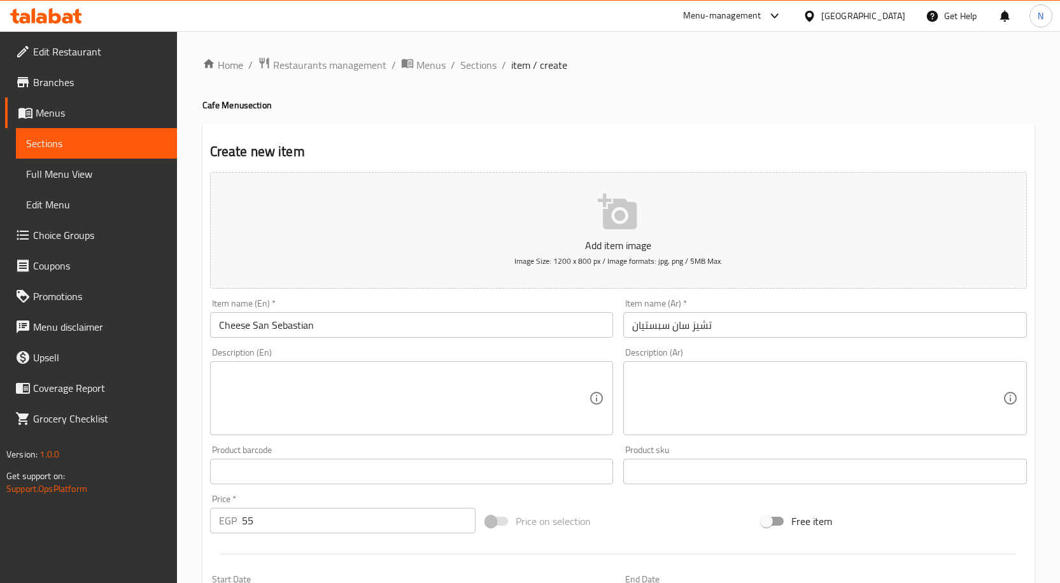
click at [604, 507] on div "Price on selection" at bounding box center [619, 521] width 276 height 34
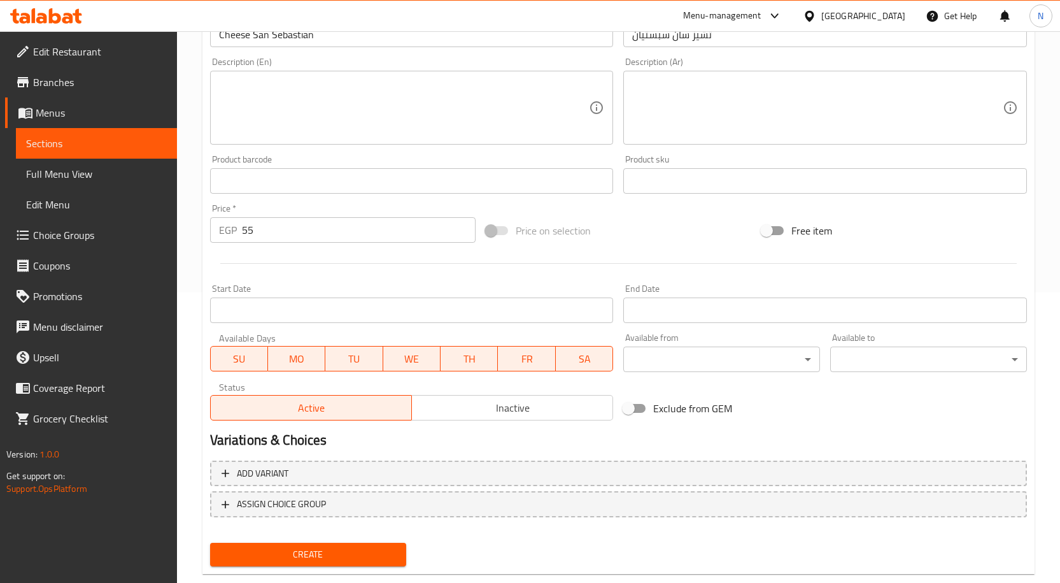
scroll to position [317, 0]
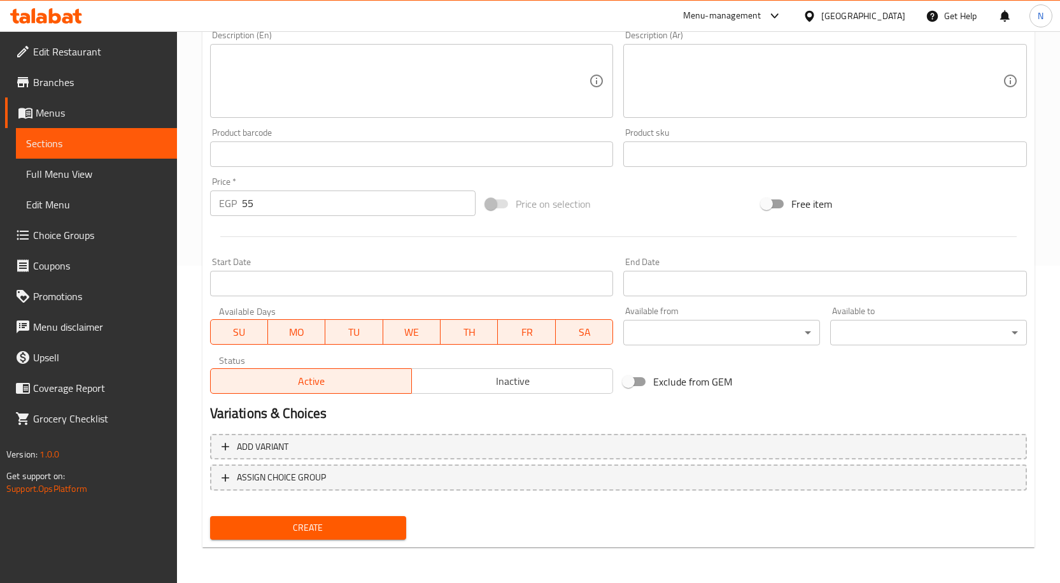
click at [362, 520] on span "Create" at bounding box center [308, 528] width 176 height 16
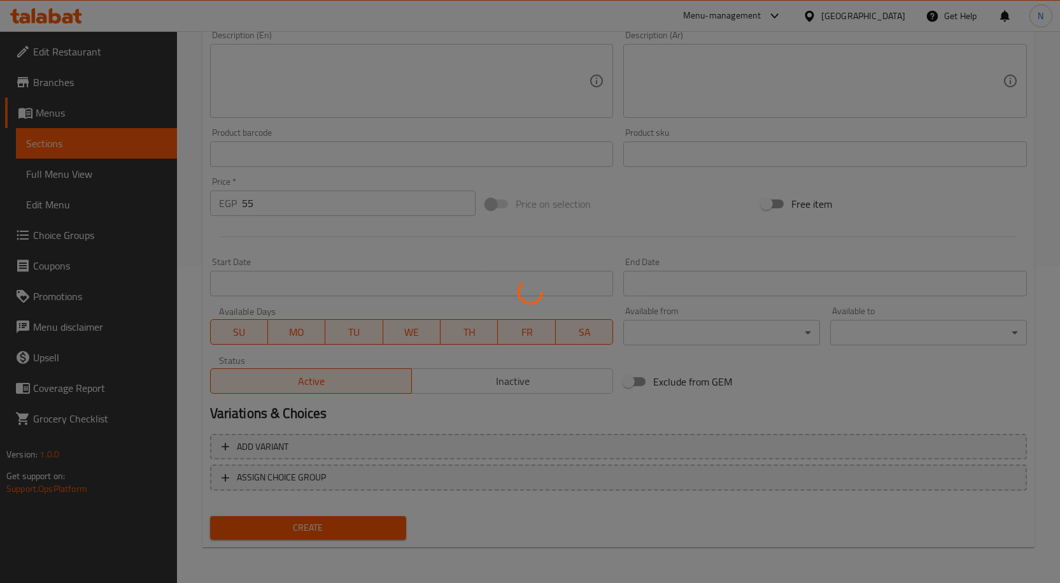
type input "0"
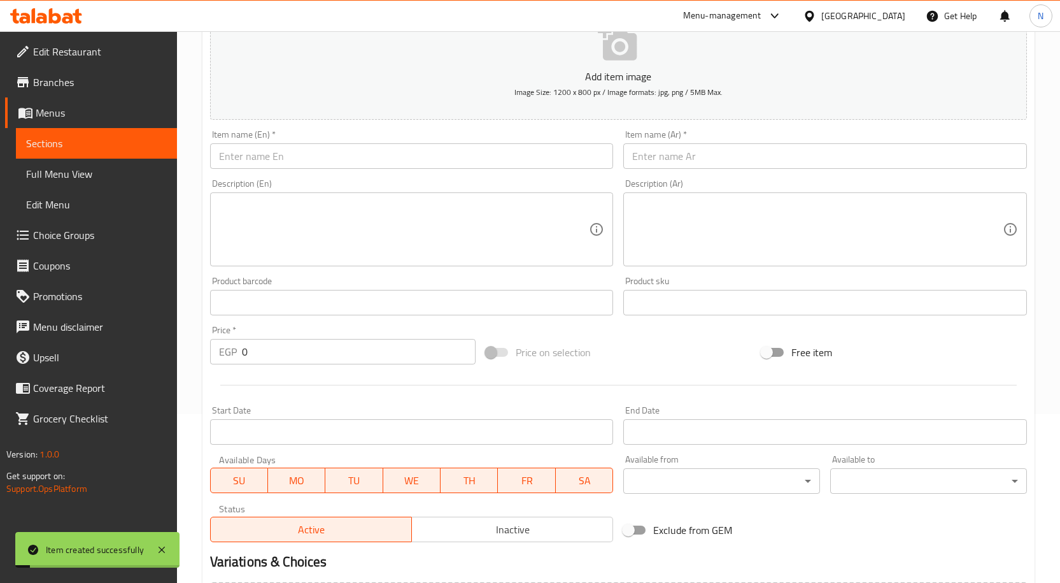
scroll to position [0, 0]
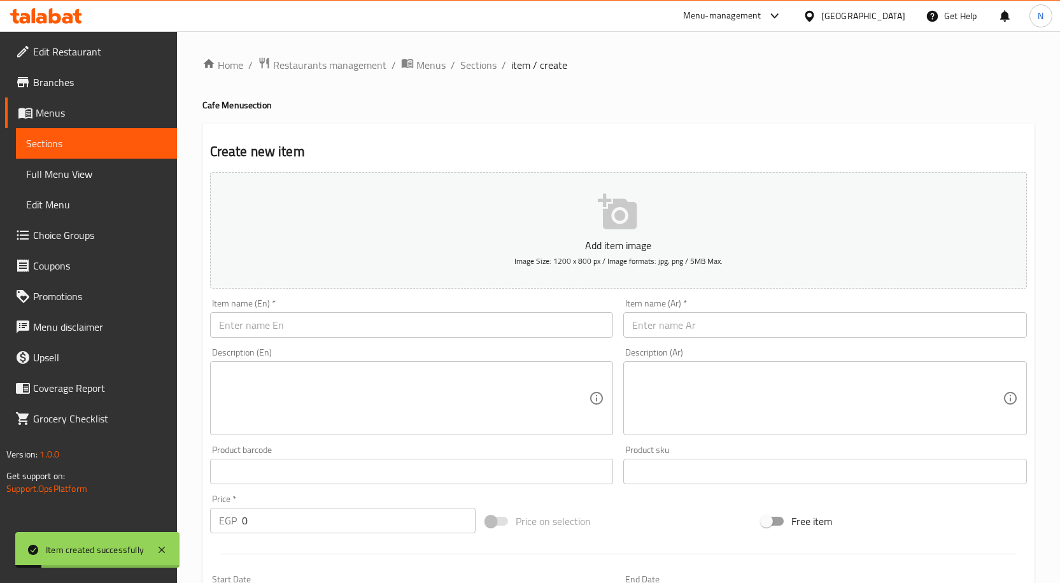
click at [683, 320] on input "text" at bounding box center [825, 324] width 404 height 25
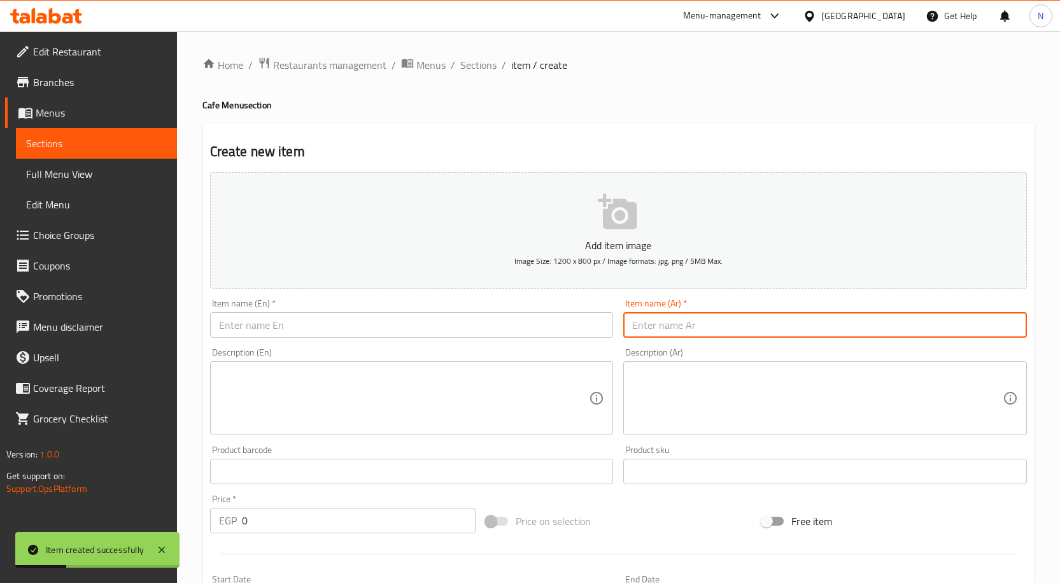
click at [674, 336] on input "text" at bounding box center [825, 324] width 404 height 25
click at [708, 321] on input "تشيز كيك بستاشيو" at bounding box center [825, 324] width 404 height 25
type input "تشيز كيك بستاشيو"
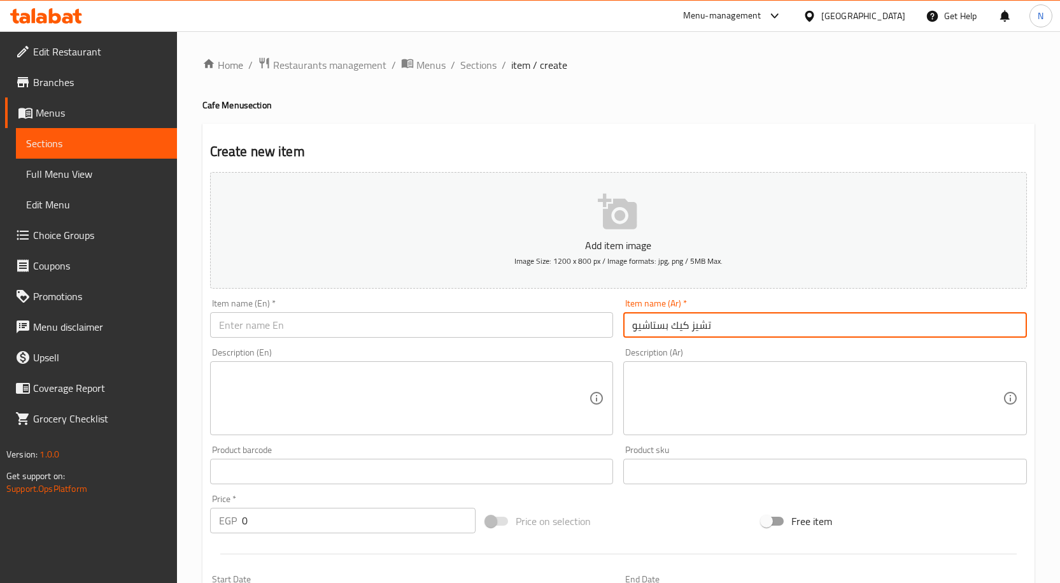
click at [329, 315] on input "text" at bounding box center [412, 324] width 404 height 25
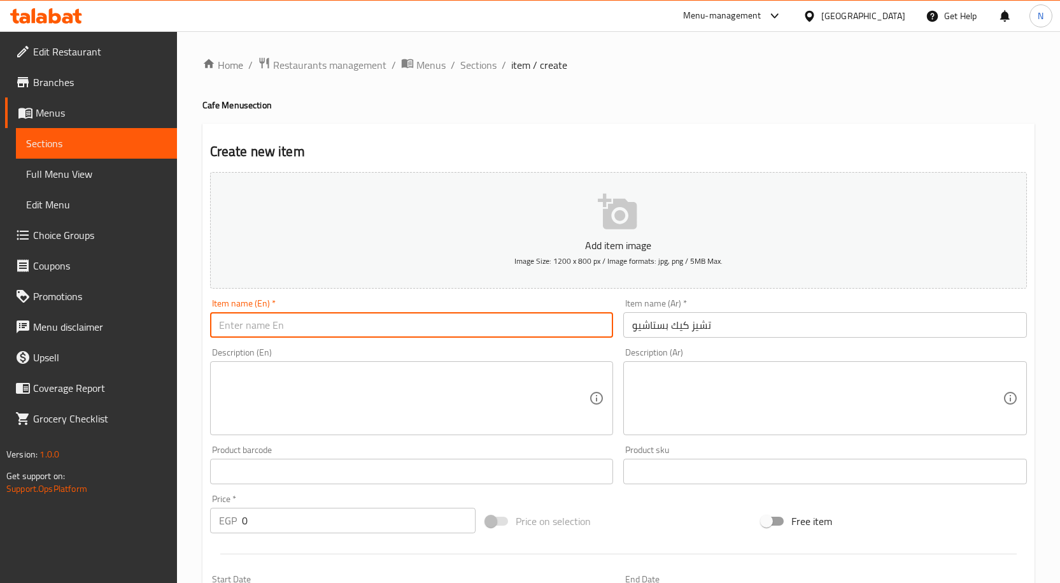
paste input "Pistachio Cheesecake"
type input "Pistachio Cheesecake"
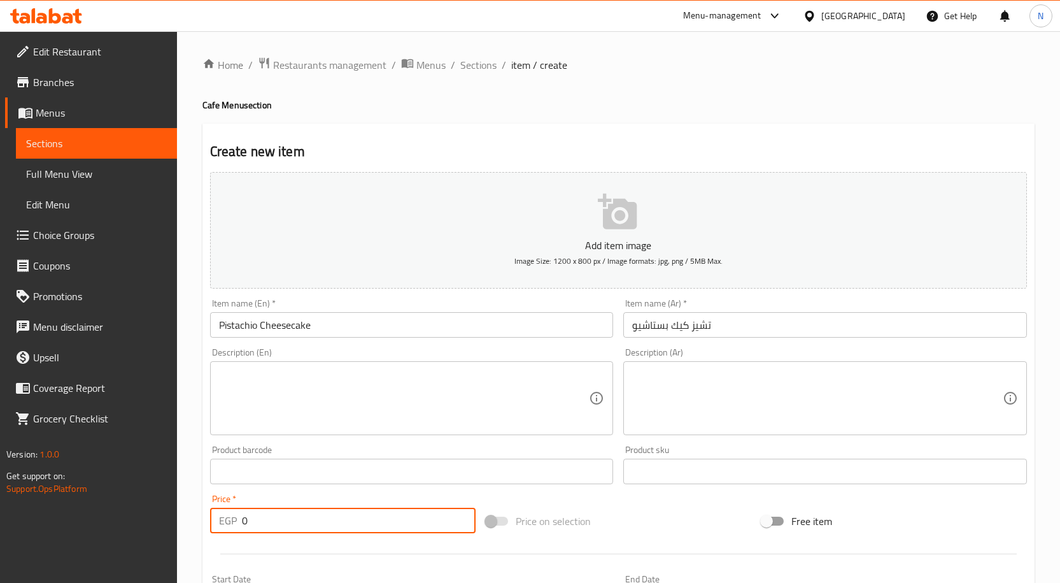
drag, startPoint x: 267, startPoint y: 531, endPoint x: 236, endPoint y: 527, distance: 31.4
click at [236, 527] on div "EGP 0 Price *" at bounding box center [343, 520] width 266 height 25
type input "55"
click at [553, 537] on div "Price on selection" at bounding box center [619, 521] width 276 height 34
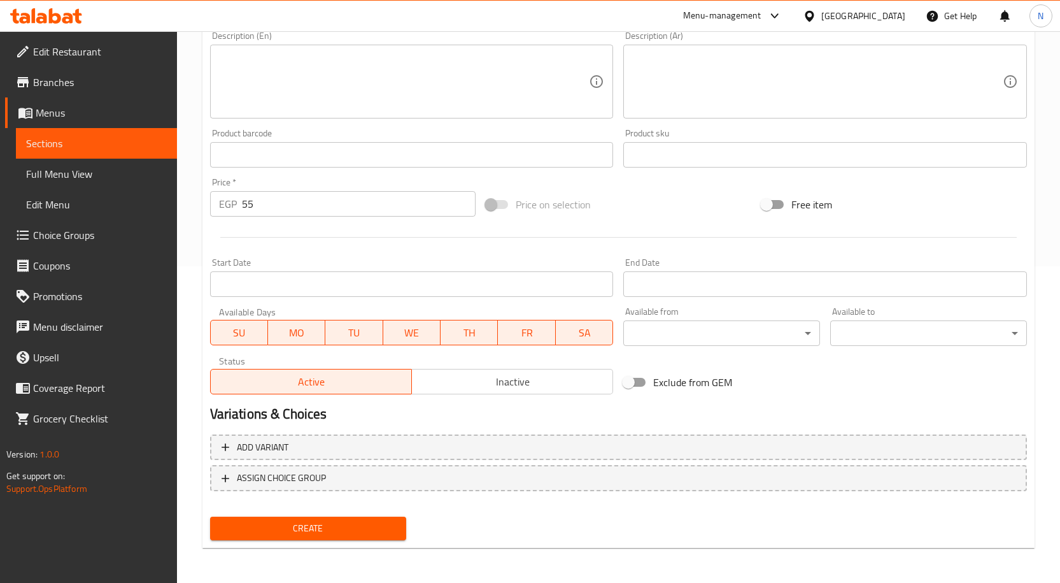
scroll to position [317, 0]
click at [298, 517] on button "Create" at bounding box center [308, 528] width 197 height 24
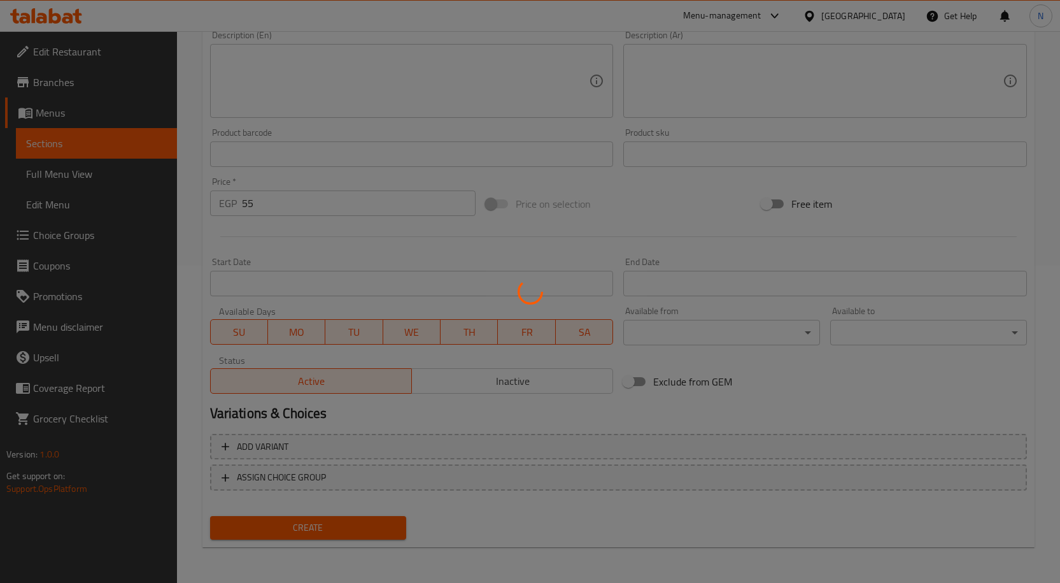
type input "0"
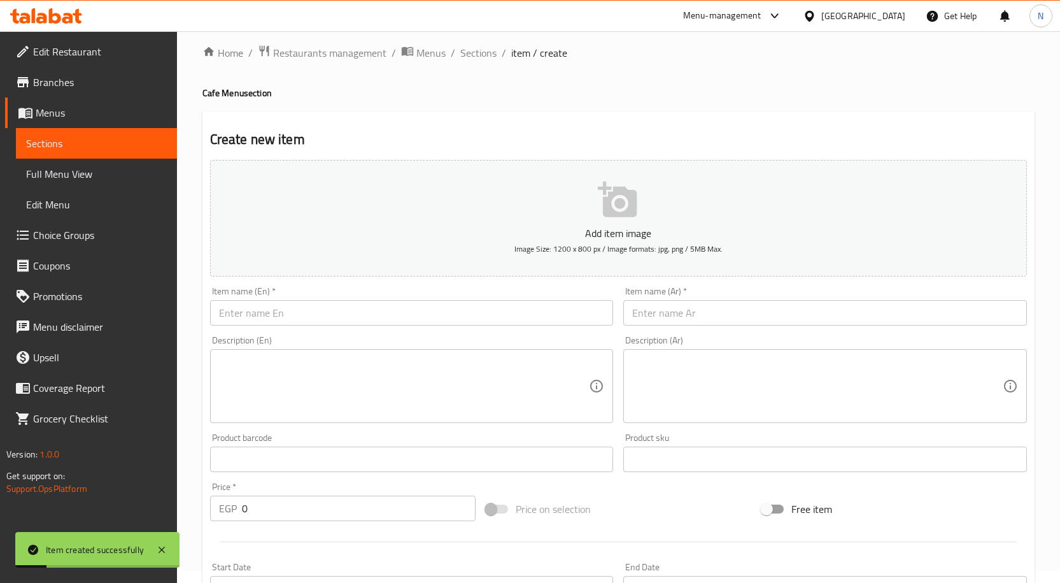
scroll to position [0, 0]
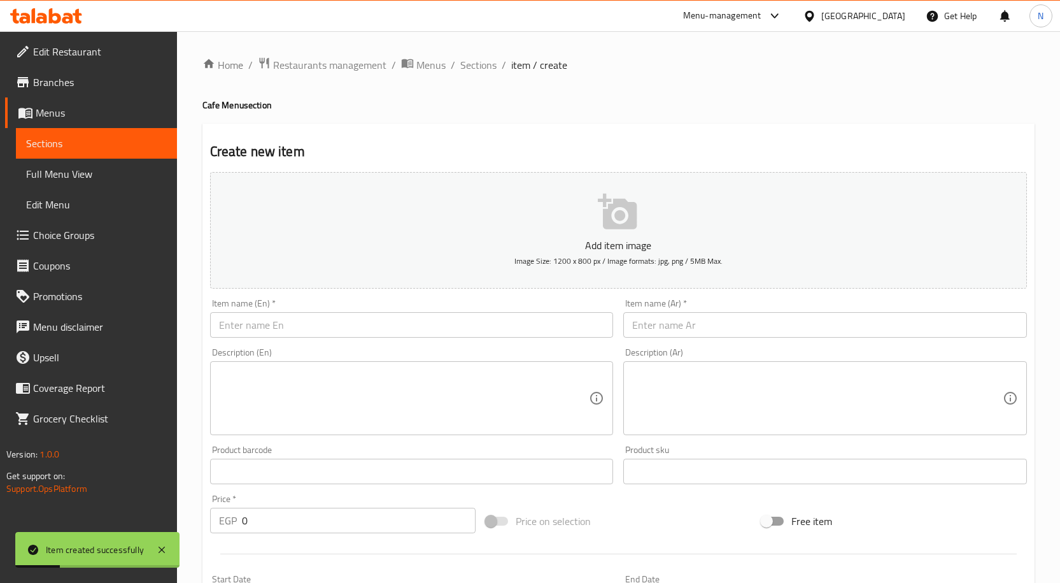
click at [691, 317] on input "text" at bounding box center [825, 324] width 404 height 25
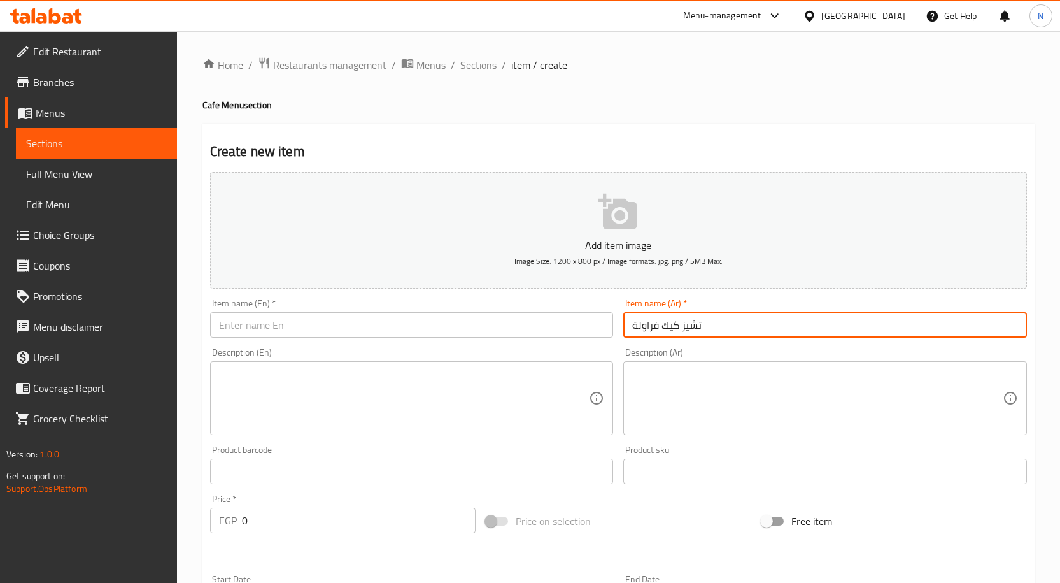
click at [699, 331] on input "تشيز كيك فراولة" at bounding box center [825, 324] width 404 height 25
type input "تشيز كيك فراولة"
click at [278, 332] on input "text" at bounding box center [412, 324] width 404 height 25
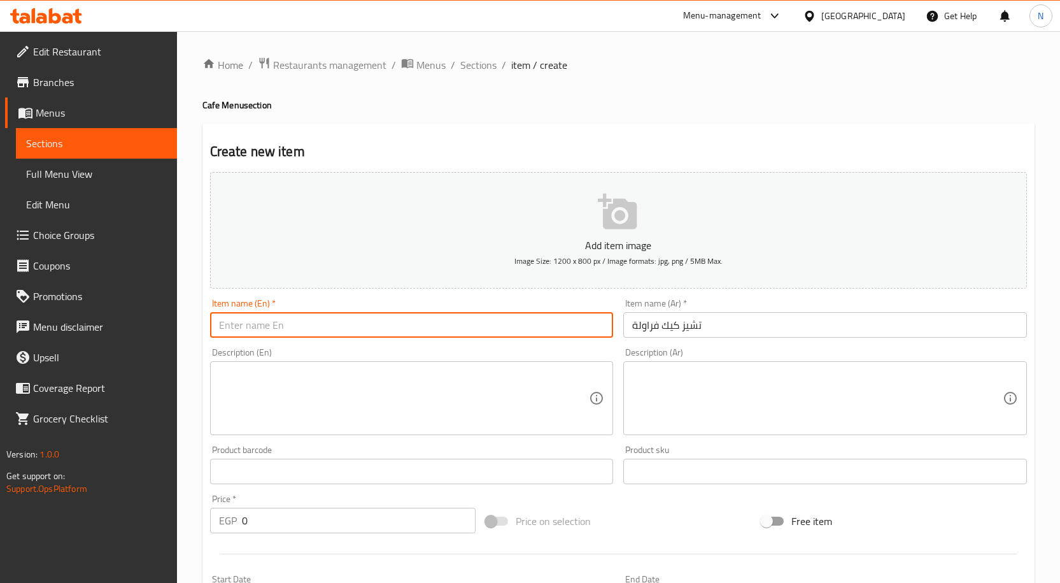
paste input "Strawberry Cheesecake"
type input "Strawberry Cheesecake"
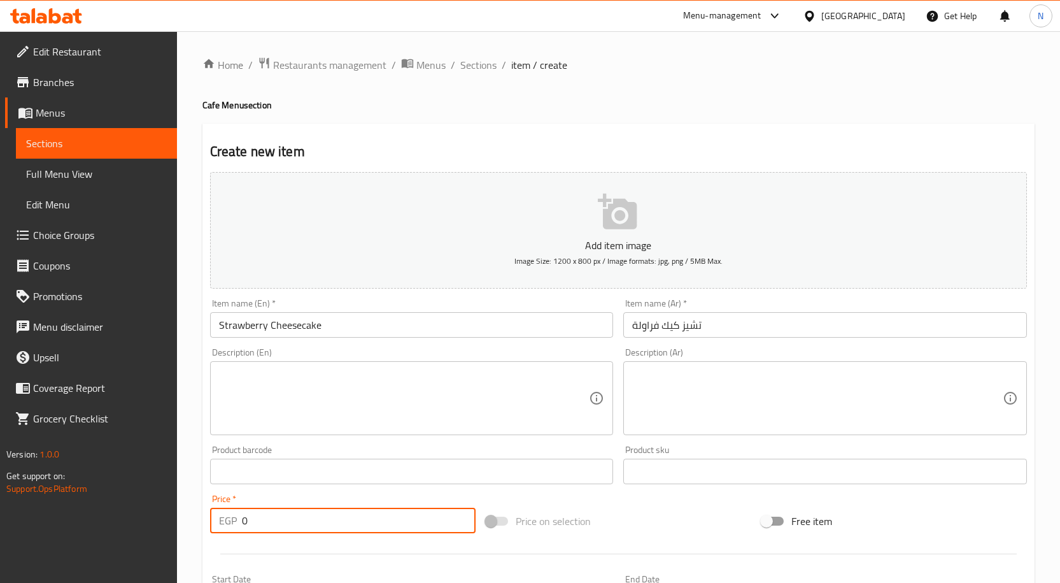
drag, startPoint x: 336, startPoint y: 525, endPoint x: 219, endPoint y: 524, distance: 117.2
click at [219, 524] on div "EGP 0 Price *" at bounding box center [343, 520] width 266 height 25
type input "50"
click at [674, 519] on div "Price on selection" at bounding box center [619, 521] width 276 height 34
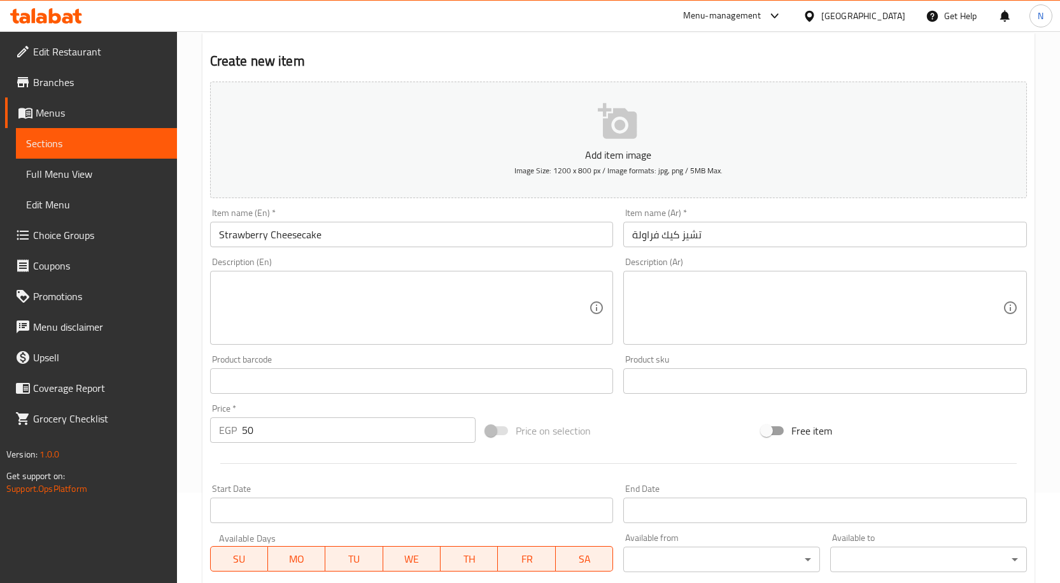
scroll to position [317, 0]
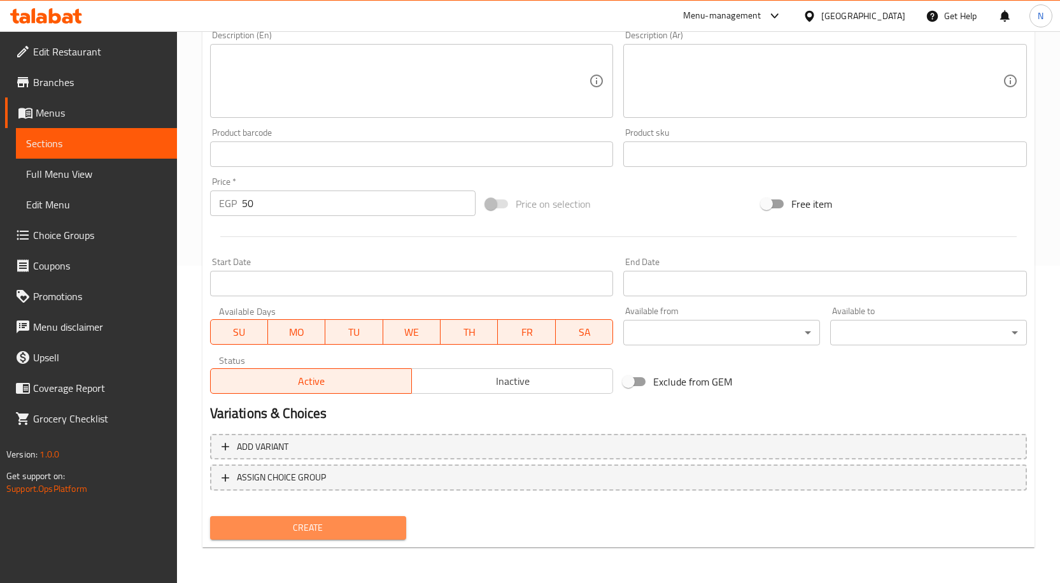
click at [378, 533] on span "Create" at bounding box center [308, 528] width 176 height 16
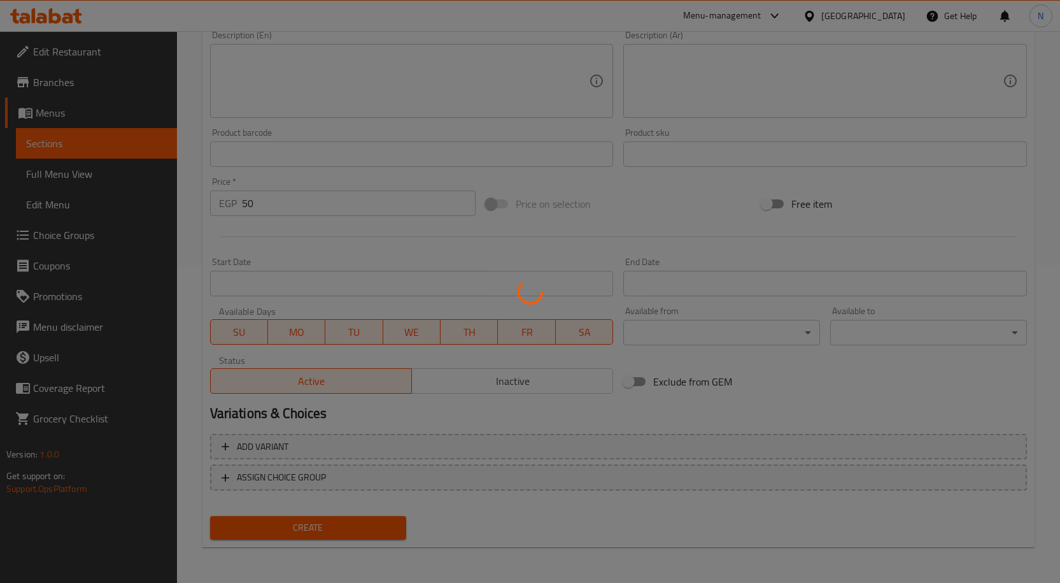
type input "0"
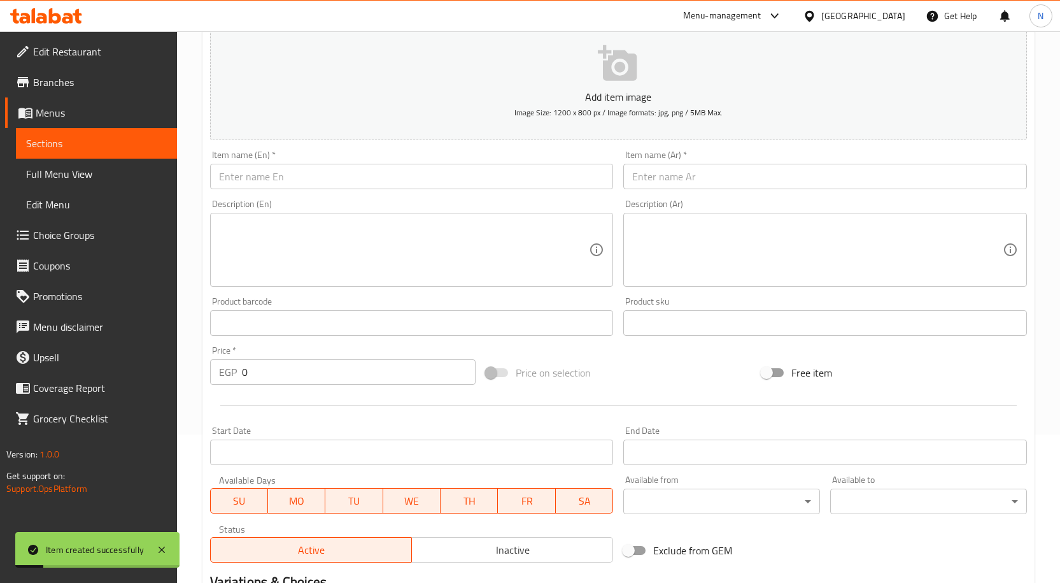
scroll to position [126, 0]
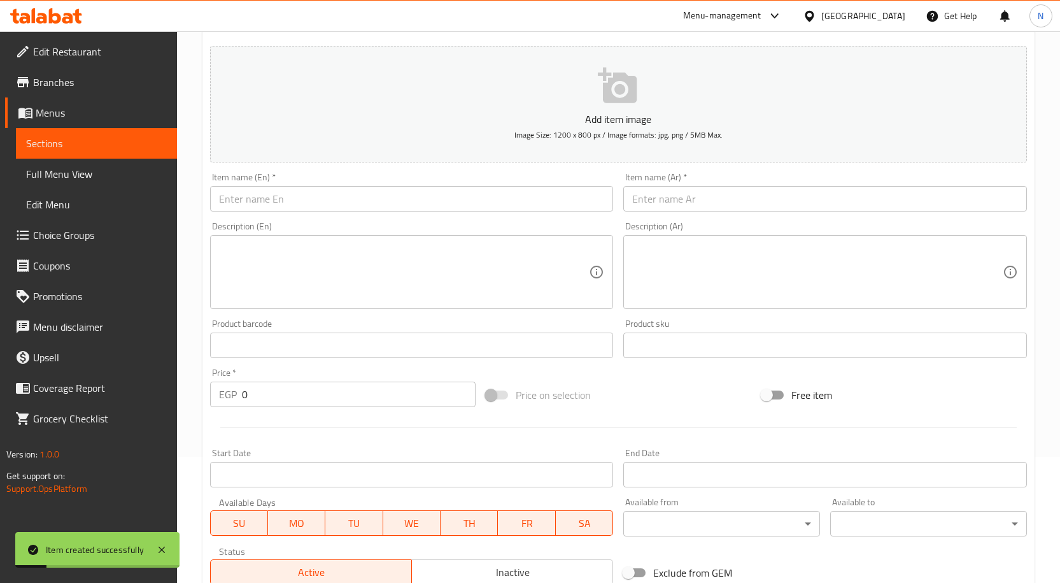
click at [696, 198] on input "text" at bounding box center [825, 198] width 404 height 25
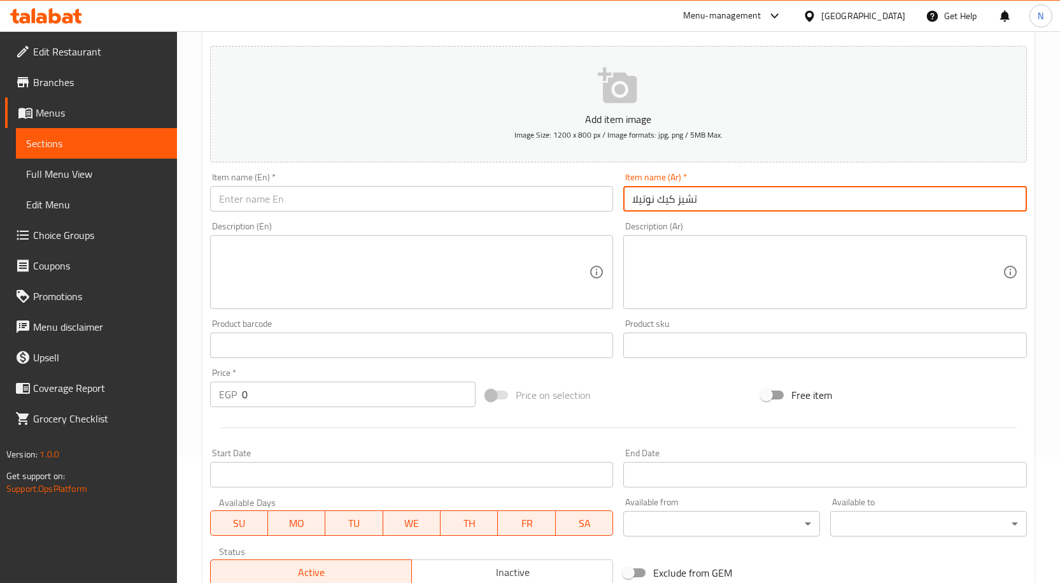
click at [663, 198] on input "تشيز كيك نوتيلا" at bounding box center [825, 198] width 404 height 25
type input "تشيز كيك نوتيلا"
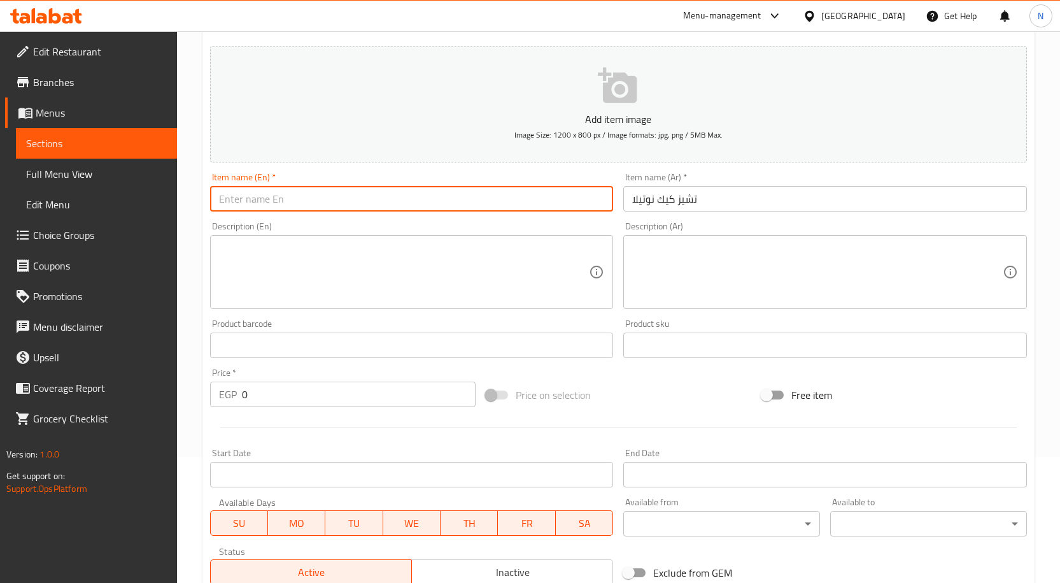
click at [289, 191] on input "text" at bounding box center [412, 198] width 404 height 25
paste input "Nutella cheesecake"
type input "Nutella cheesecake"
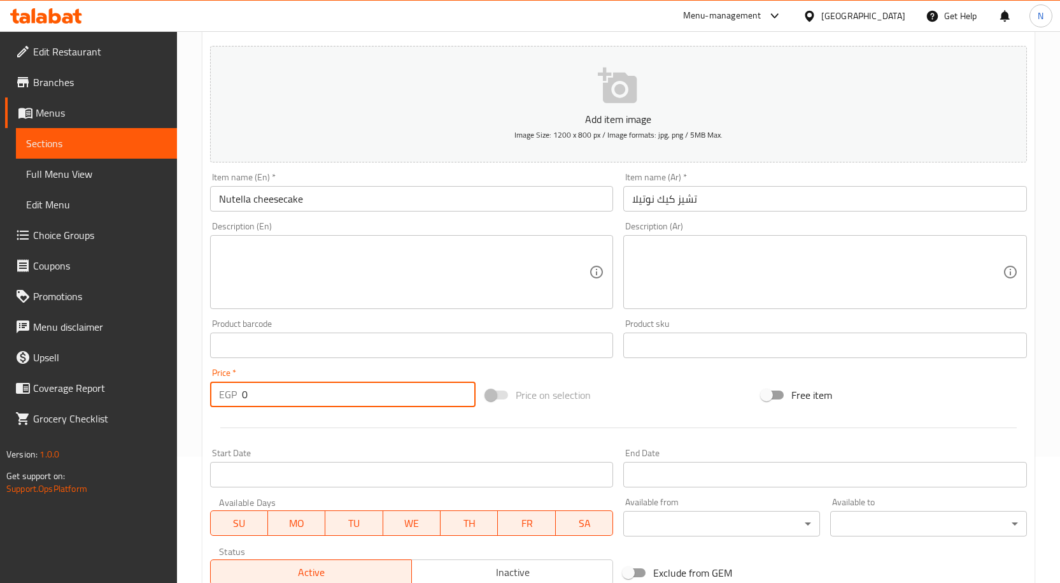
drag, startPoint x: 254, startPoint y: 394, endPoint x: 239, endPoint y: 394, distance: 14.7
click at [239, 394] on div "EGP 0 Price *" at bounding box center [343, 393] width 266 height 25
type input "50"
click at [592, 383] on div "Price on selection" at bounding box center [619, 395] width 276 height 34
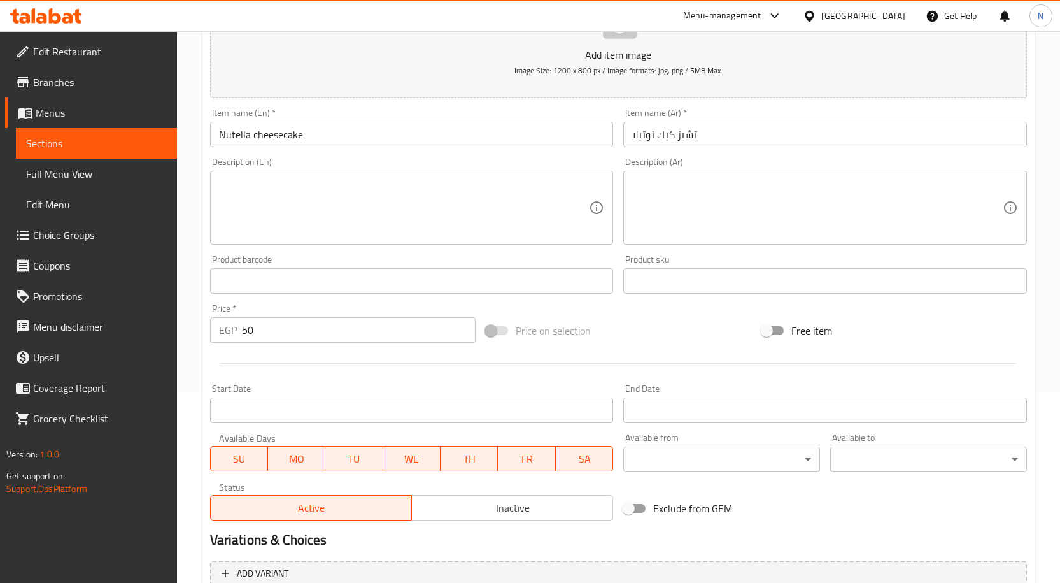
scroll to position [190, 0]
click at [256, 138] on input "Nutella cheesecake" at bounding box center [412, 134] width 404 height 25
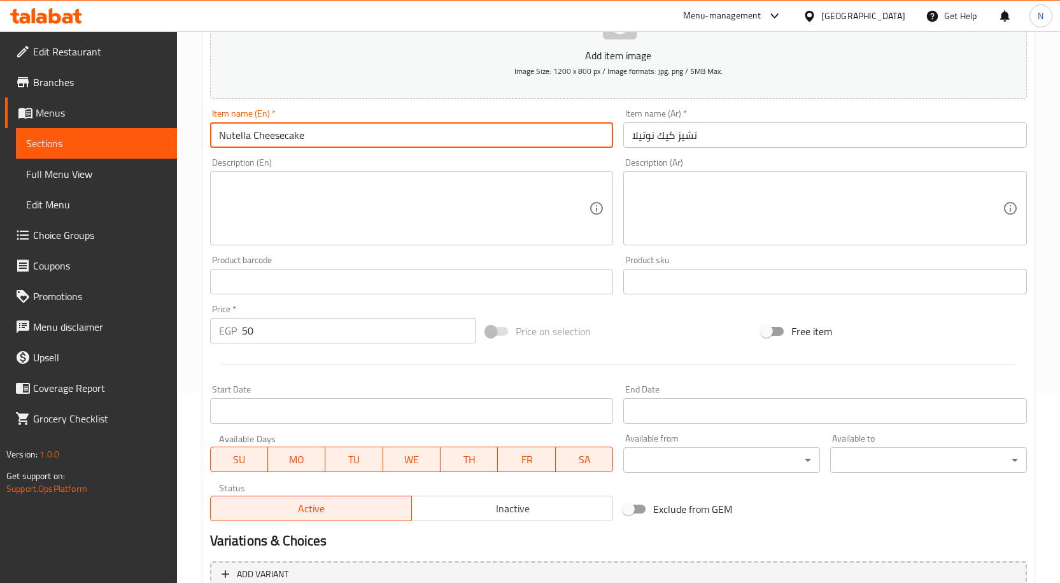
type input "Nutella Cheesecake"
click at [677, 343] on div "Price on selection" at bounding box center [619, 331] width 276 height 34
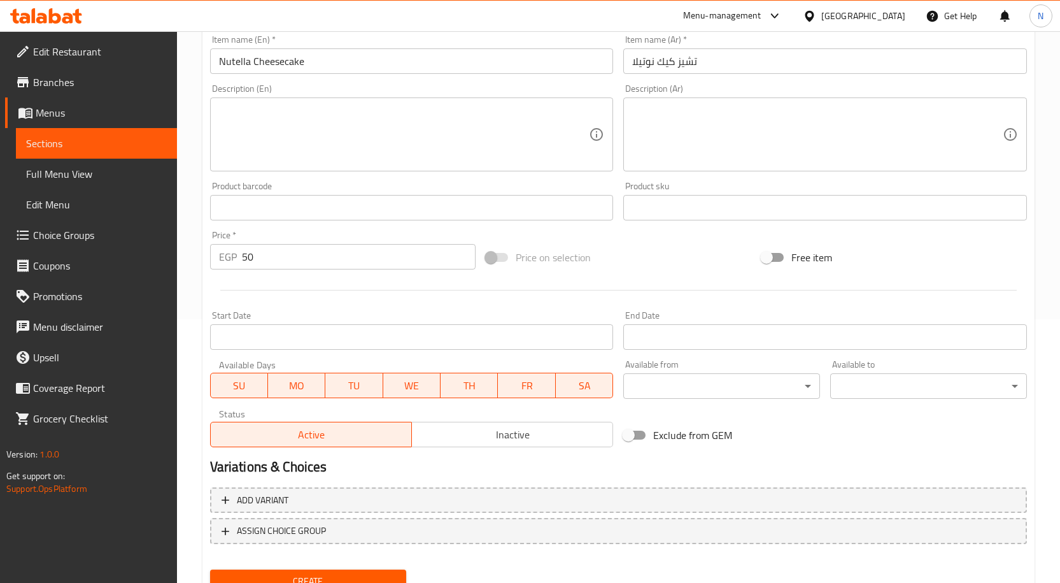
scroll to position [317, 0]
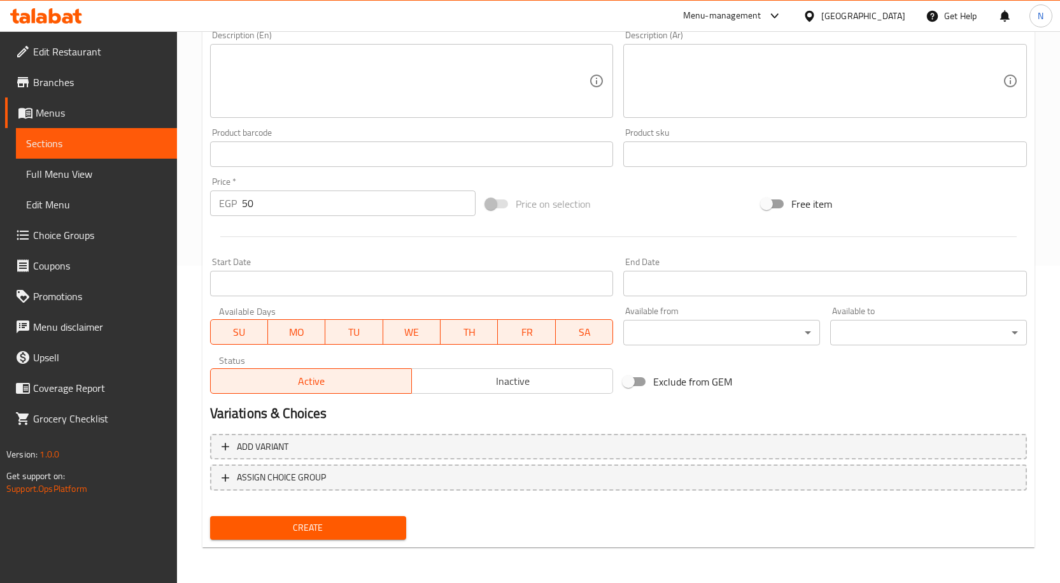
click at [286, 522] on span "Create" at bounding box center [308, 528] width 176 height 16
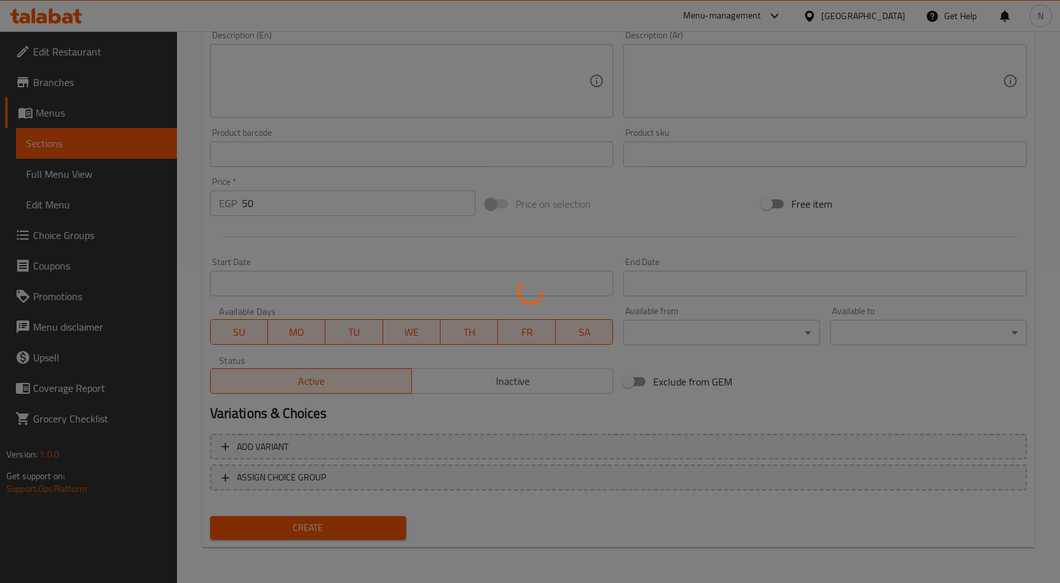
type input "0"
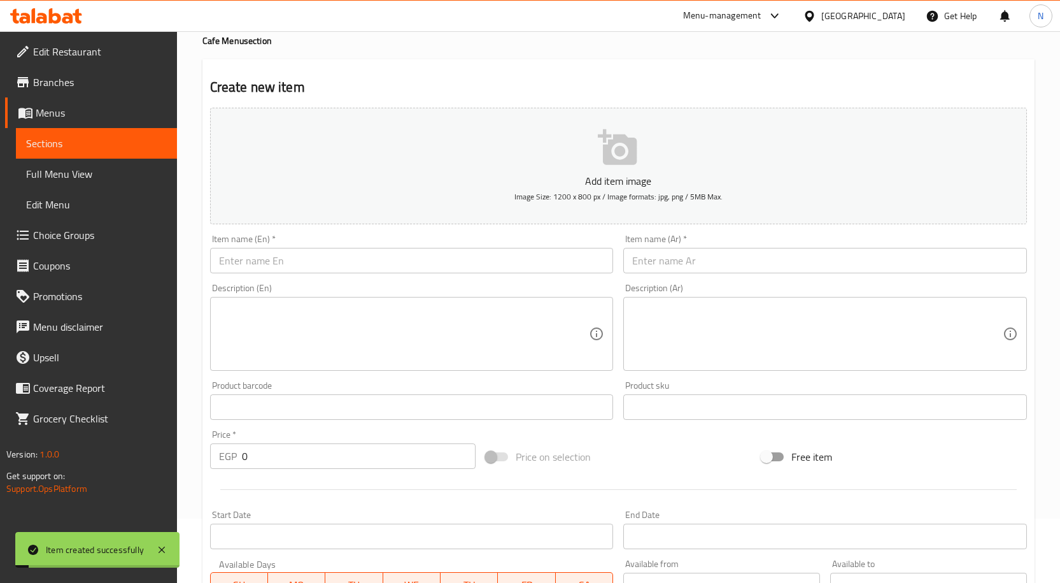
scroll to position [62, 0]
click at [762, 272] on input "text" at bounding box center [825, 262] width 404 height 25
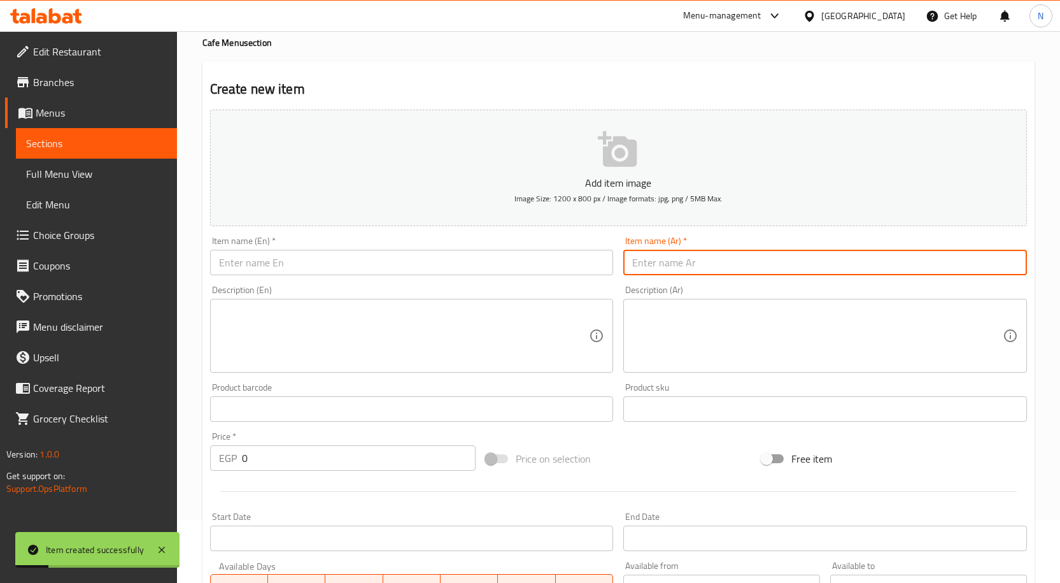
type input "J"
click at [674, 266] on input "تشيز كيك توت" at bounding box center [825, 262] width 404 height 25
type input "تشيز كيك توت"
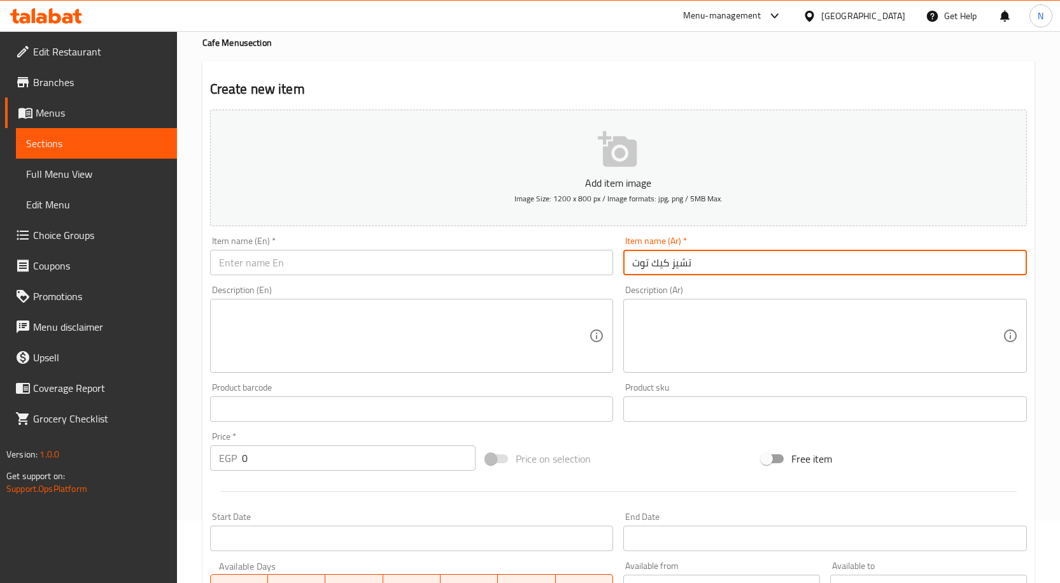
click at [287, 259] on input "text" at bounding box center [412, 262] width 404 height 25
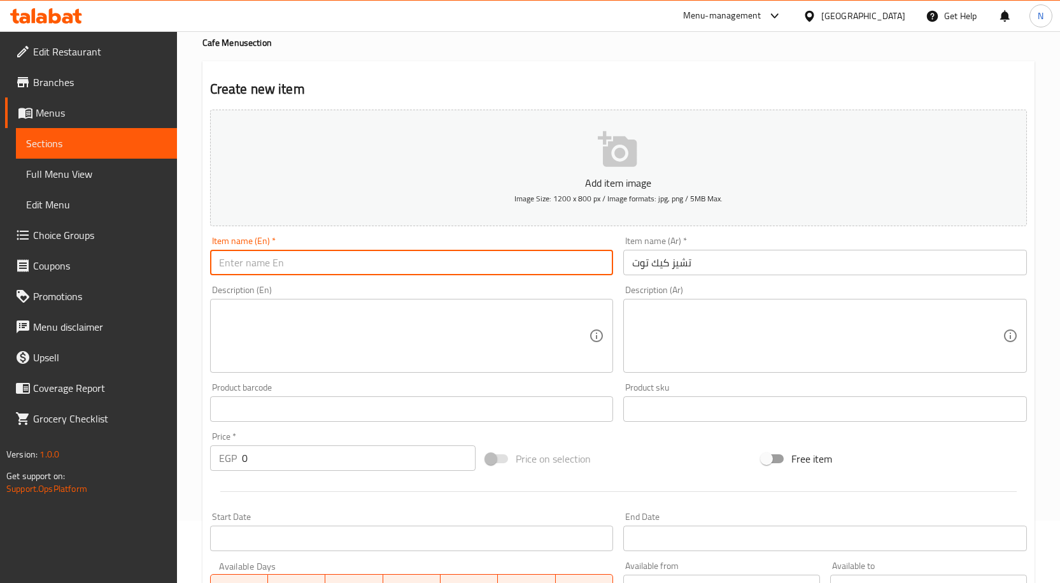
paste input "Blueberry Cheesecake"
drag, startPoint x: 238, startPoint y: 264, endPoint x: 211, endPoint y: 267, distance: 26.9
click at [211, 267] on input "Blueberry Cheesecake" at bounding box center [412, 262] width 404 height 25
click at [225, 264] on input "berry Cheesecake" at bounding box center [412, 262] width 404 height 25
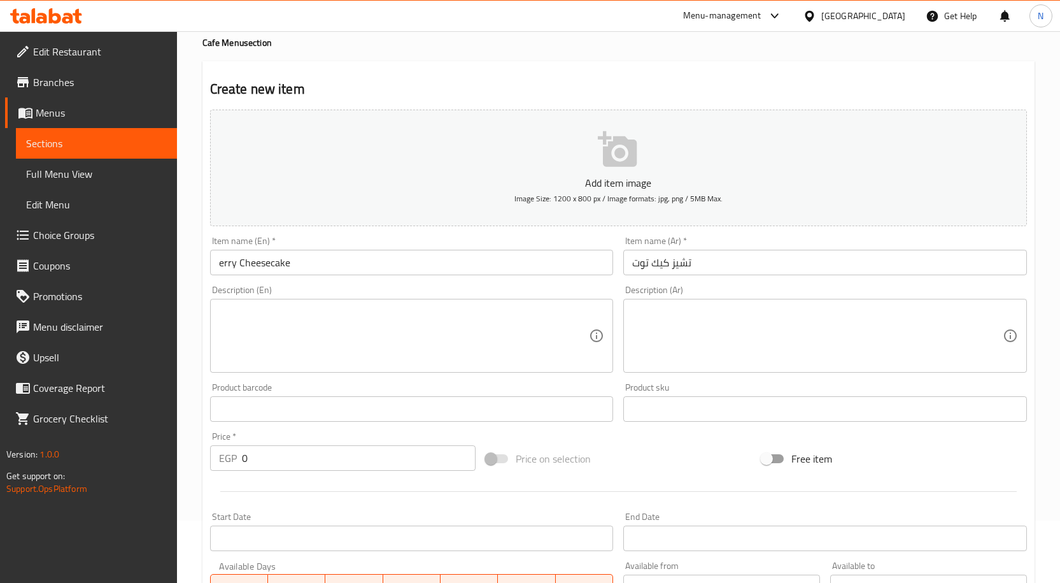
click at [220, 264] on input "erry Cheesecake" at bounding box center [412, 262] width 404 height 25
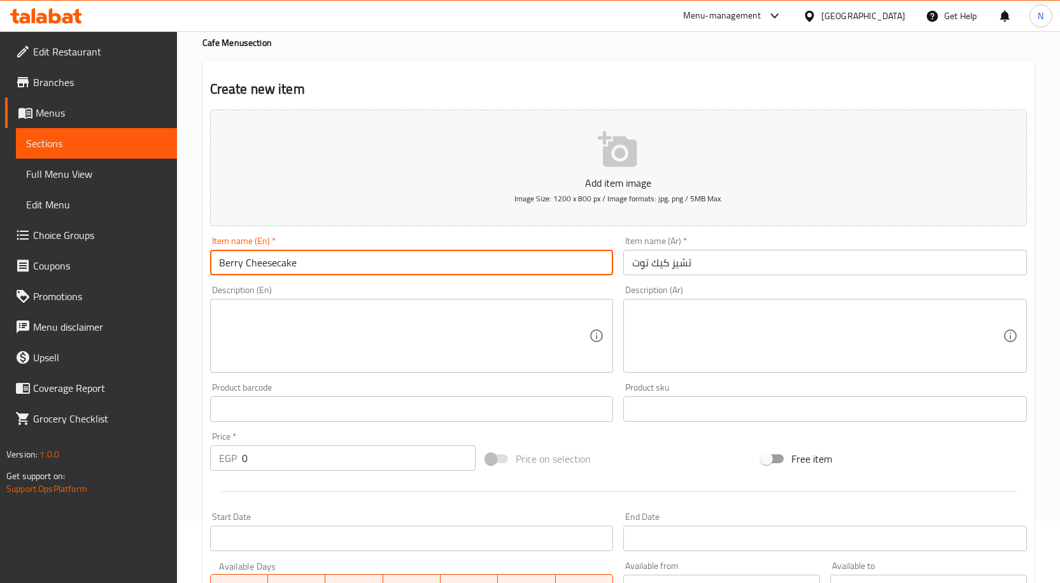
type input "Berry Cheesecake"
click at [325, 328] on textarea at bounding box center [404, 336] width 371 height 61
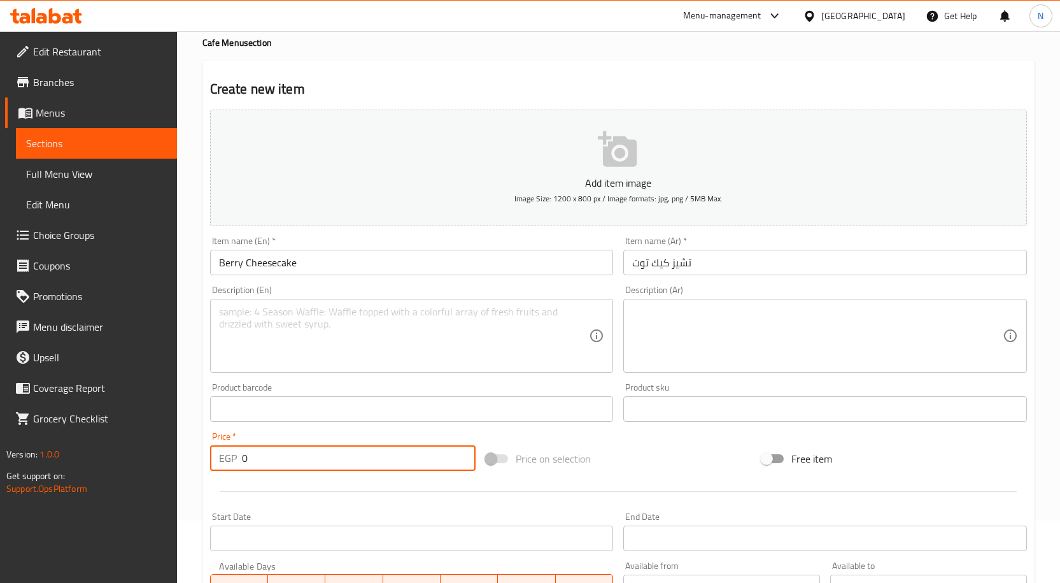
drag, startPoint x: 245, startPoint y: 457, endPoint x: 253, endPoint y: 459, distance: 8.7
click at [253, 459] on input "0" at bounding box center [359, 457] width 234 height 25
type input "55"
click at [595, 446] on div "Price on selection" at bounding box center [619, 458] width 276 height 34
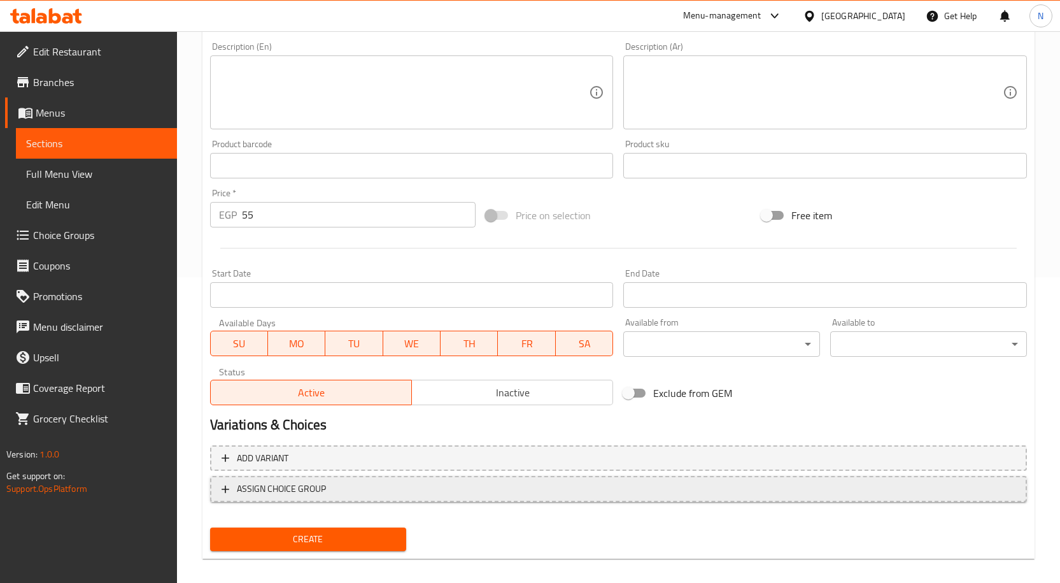
scroll to position [317, 0]
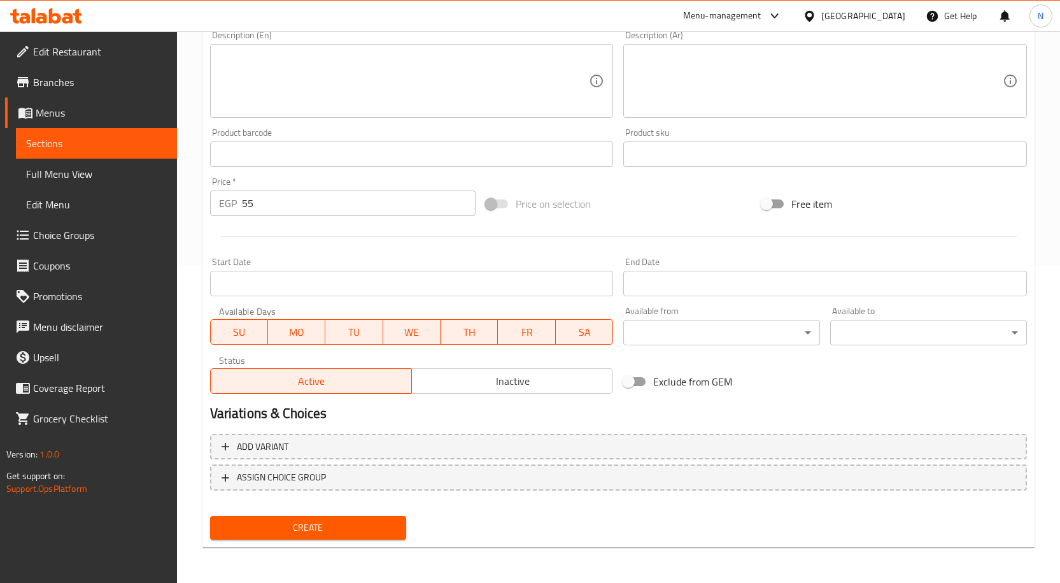
click at [331, 522] on span "Create" at bounding box center [308, 528] width 176 height 16
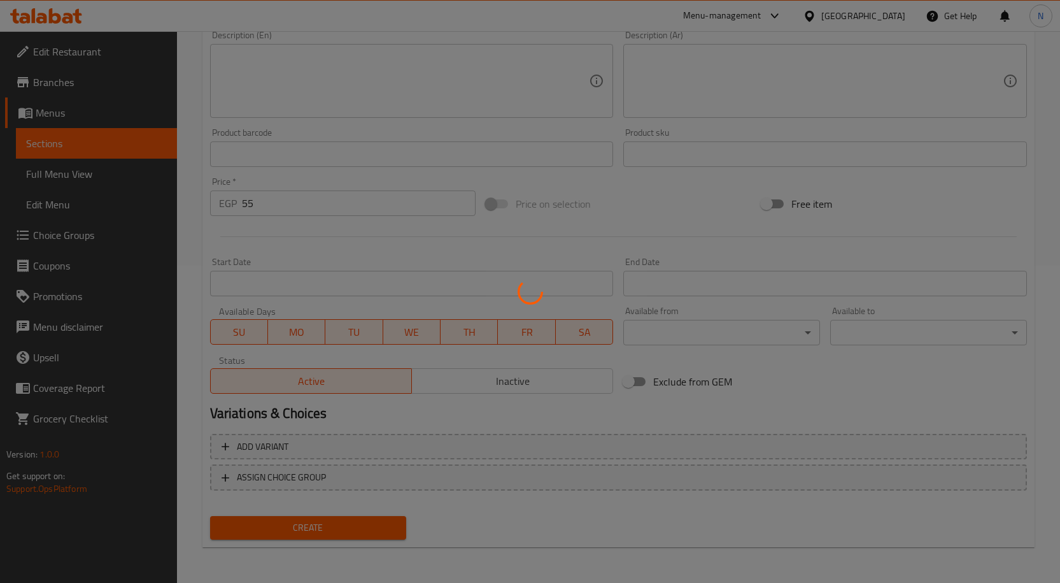
type input "0"
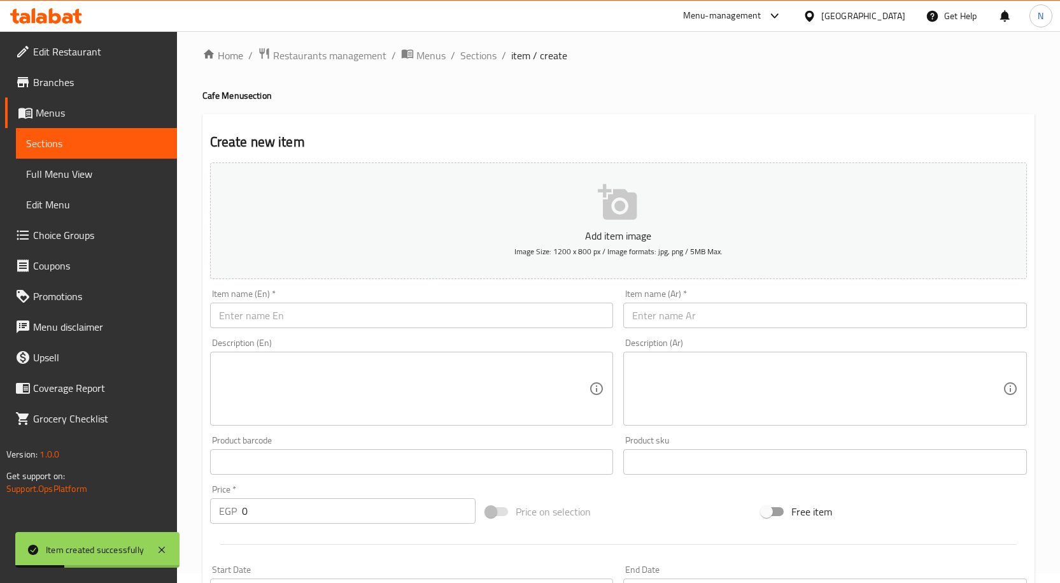
scroll to position [0, 0]
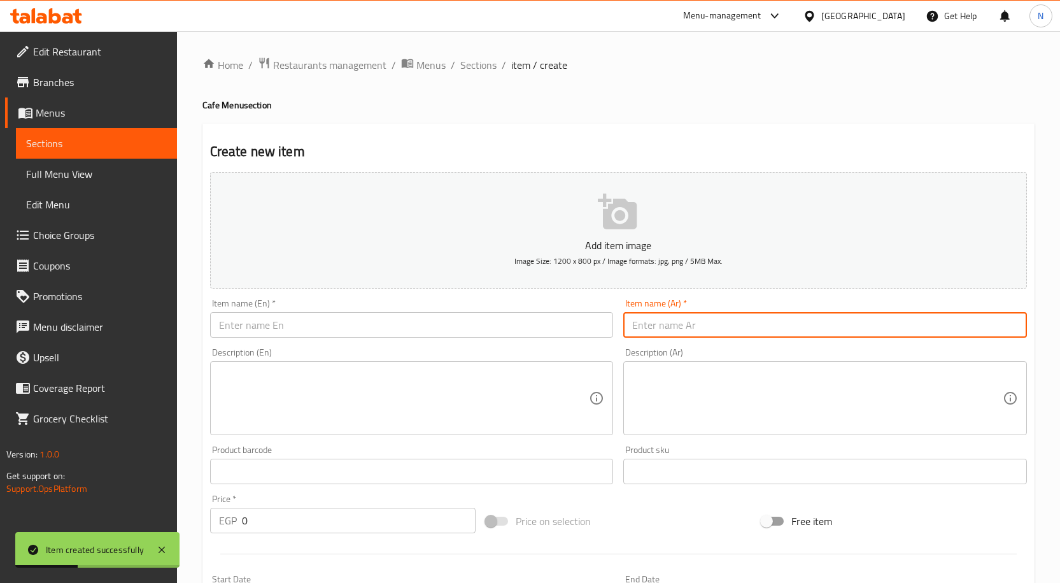
click at [677, 331] on input "text" at bounding box center [825, 324] width 404 height 25
click at [657, 322] on input "تشيز كيك لوتس" at bounding box center [825, 324] width 404 height 25
type input "تشيز كيك لوتس"
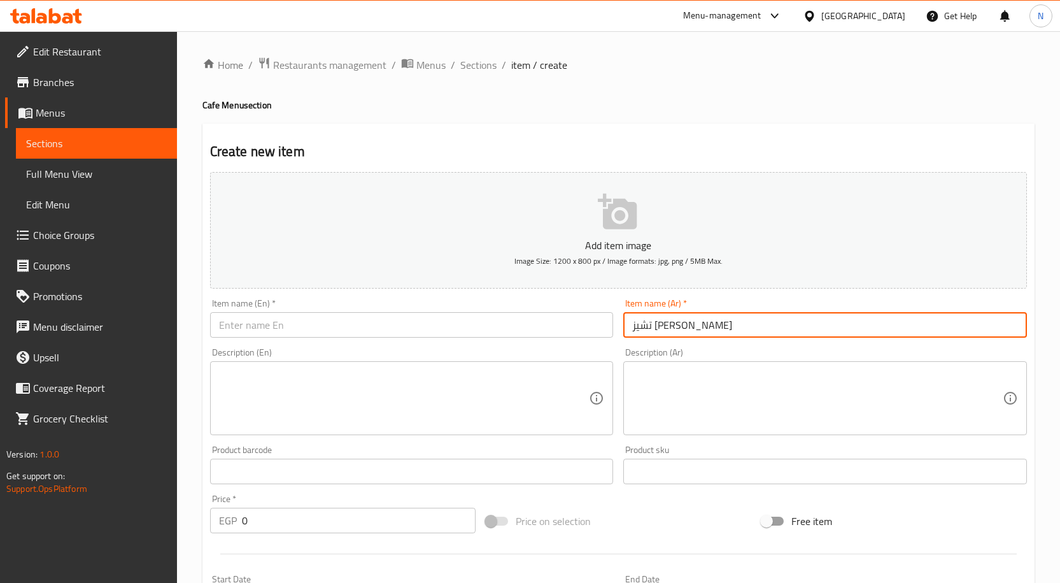
click at [292, 318] on input "text" at bounding box center [412, 324] width 404 height 25
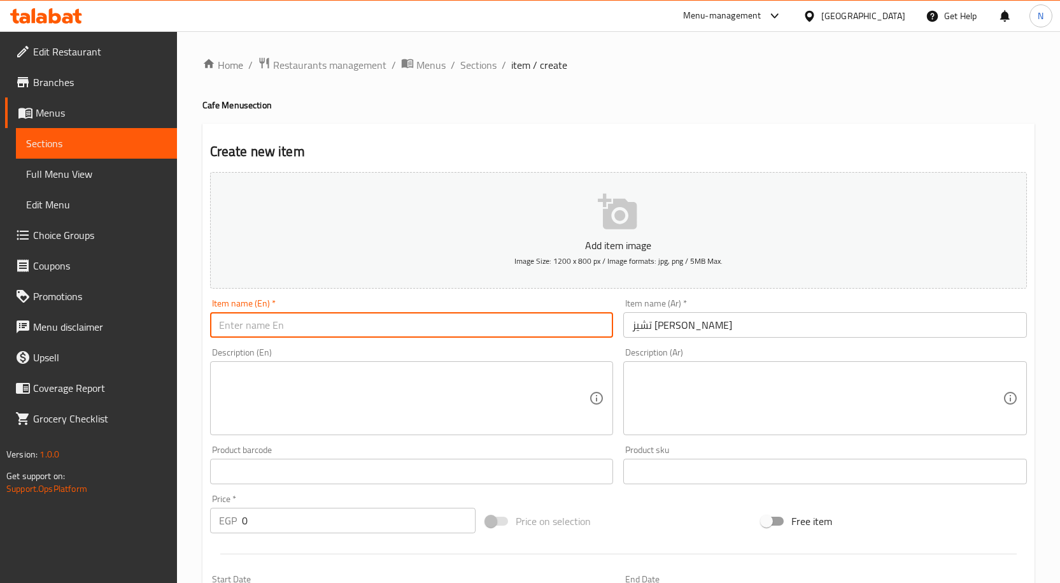
paste input "Lotus Cheesecake"
type input "Lotus Cheesecake"
click at [355, 406] on textarea at bounding box center [404, 398] width 371 height 61
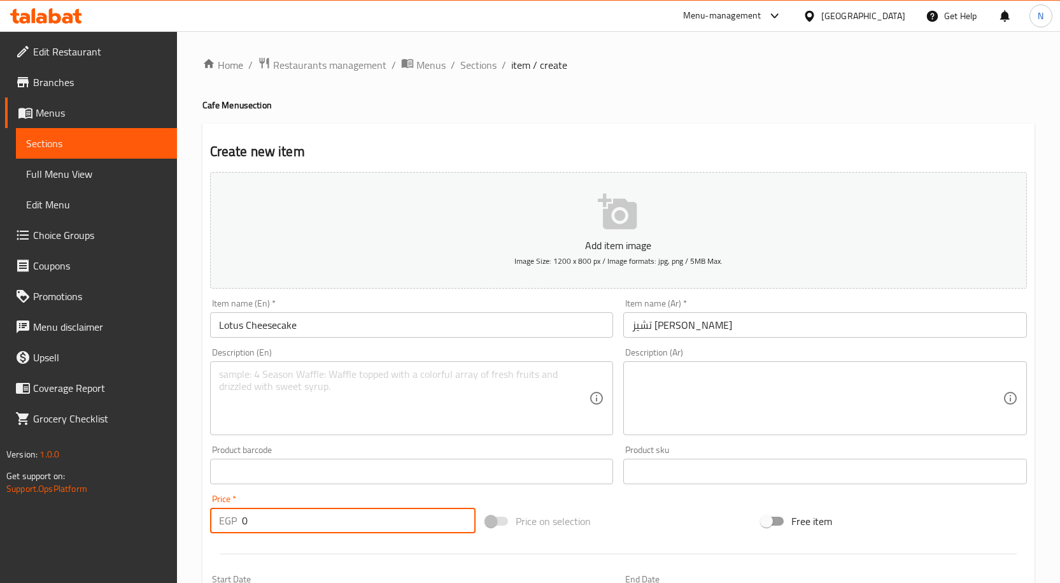
drag, startPoint x: 260, startPoint y: 529, endPoint x: 236, endPoint y: 526, distance: 23.7
click at [236, 526] on div "EGP 0 Price *" at bounding box center [343, 520] width 266 height 25
type input "50"
click at [586, 509] on label "Price on selection" at bounding box center [535, 521] width 112 height 24
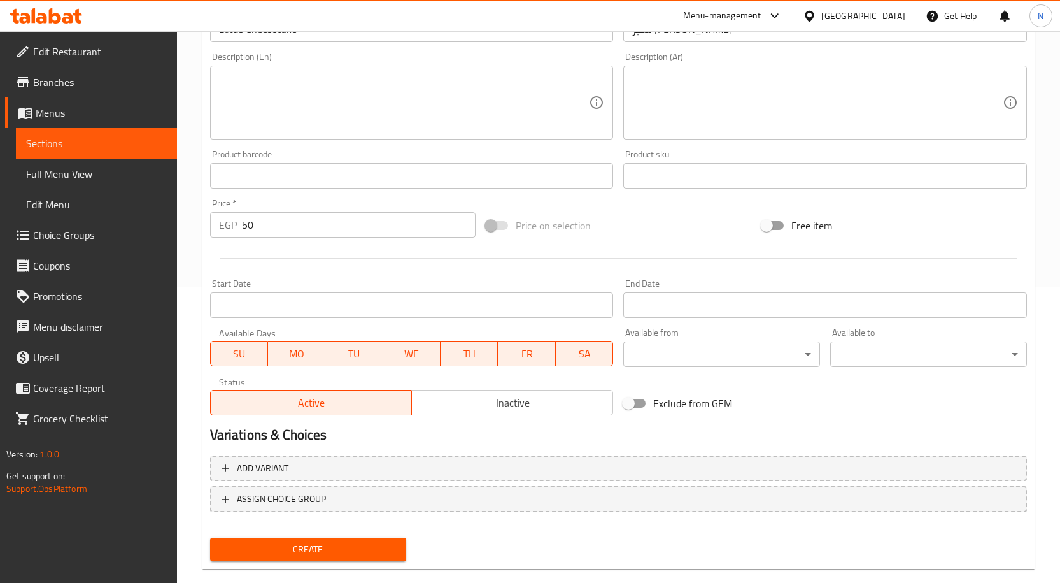
scroll to position [317, 0]
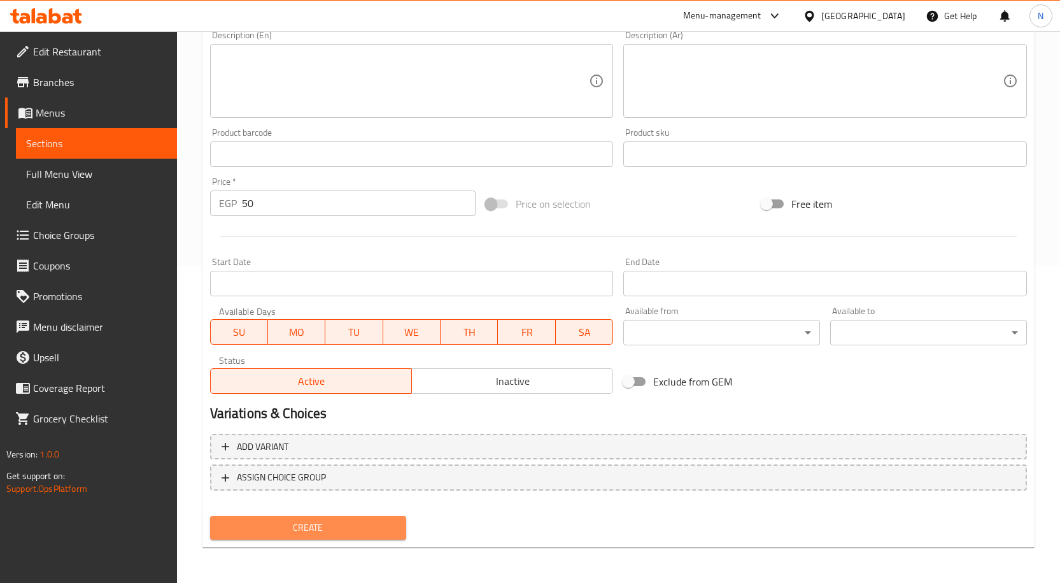
click at [294, 532] on span "Create" at bounding box center [308, 528] width 176 height 16
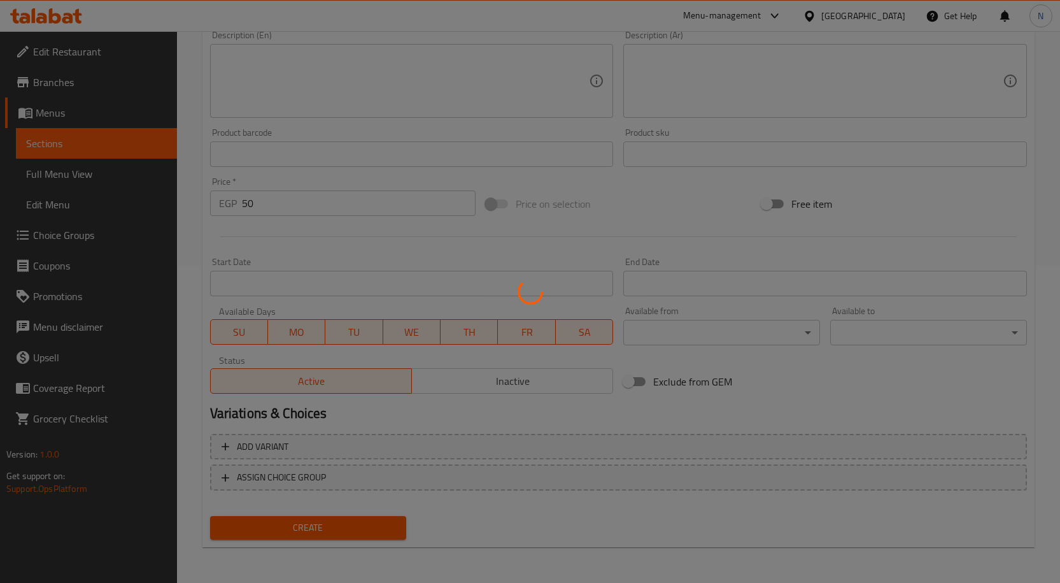
type input "0"
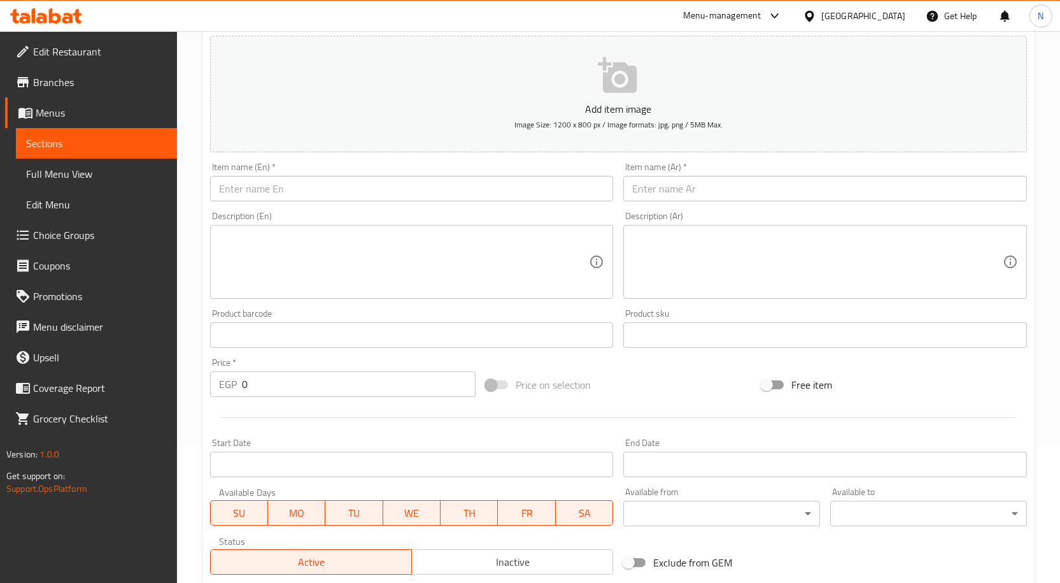
scroll to position [0, 0]
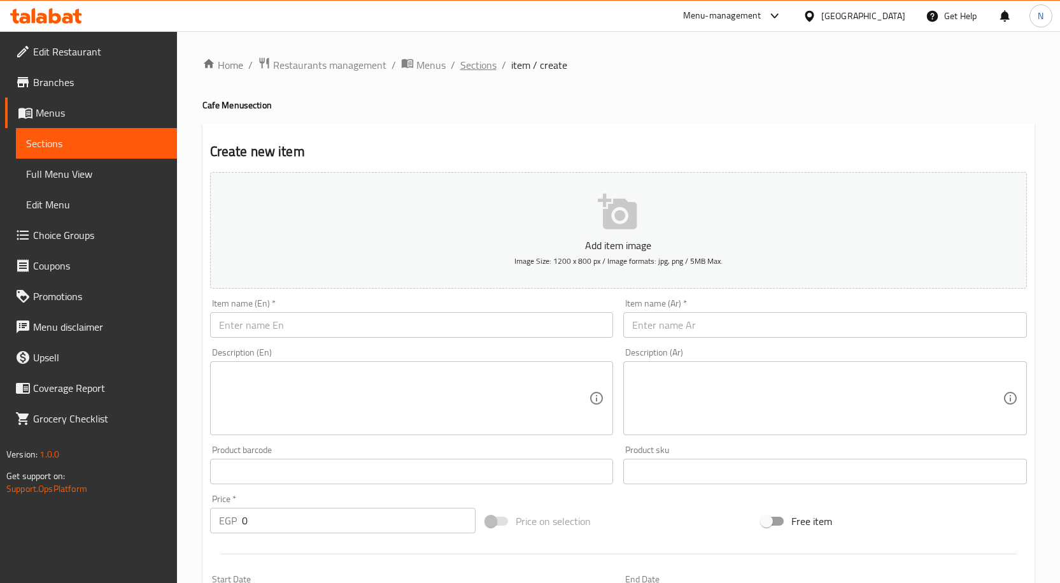
click at [488, 68] on span "Sections" at bounding box center [478, 64] width 36 height 15
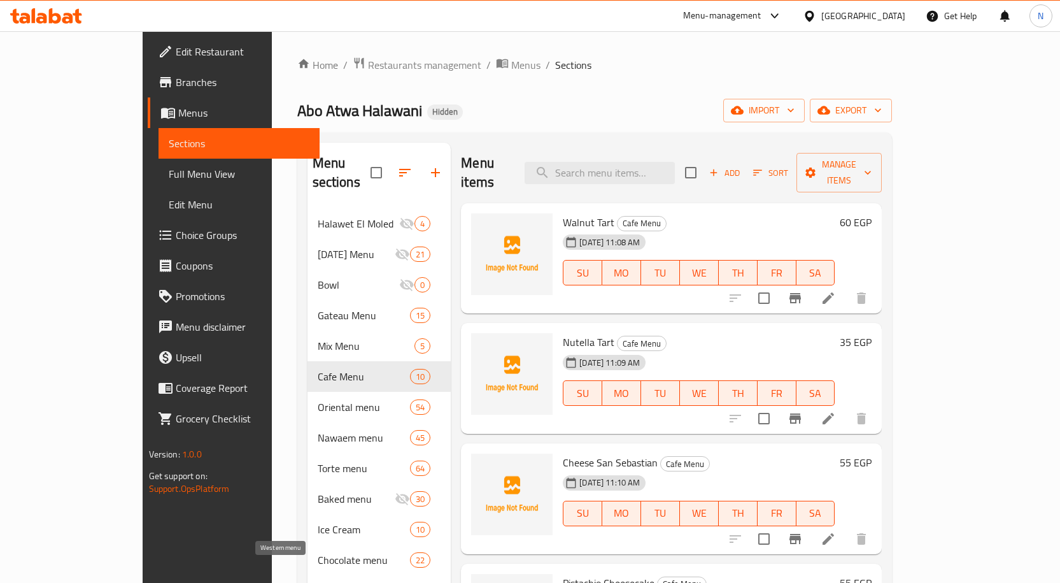
click at [318, 582] on span "Western menu" at bounding box center [346, 590] width 57 height 15
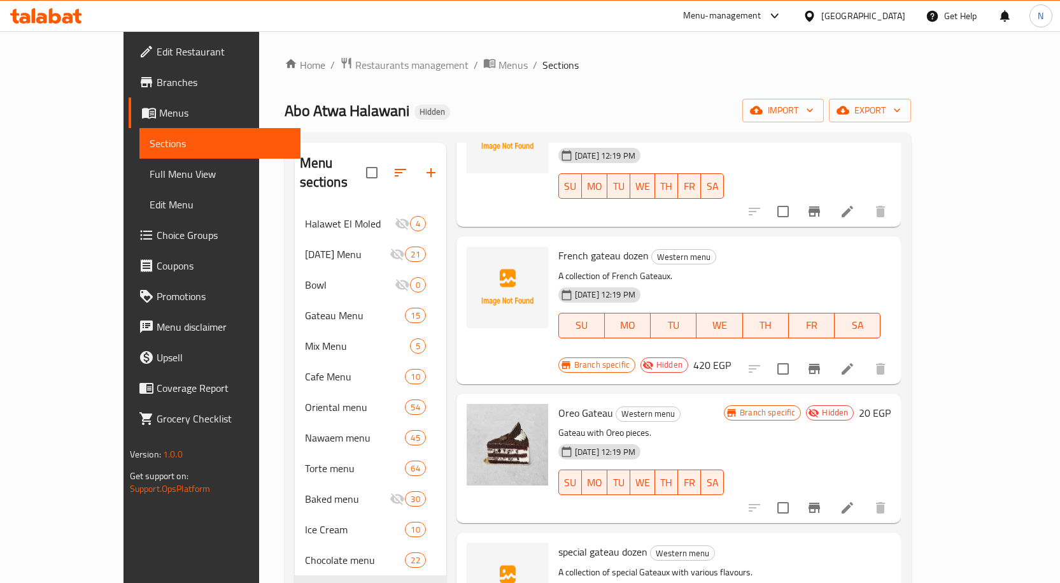
scroll to position [3248, 0]
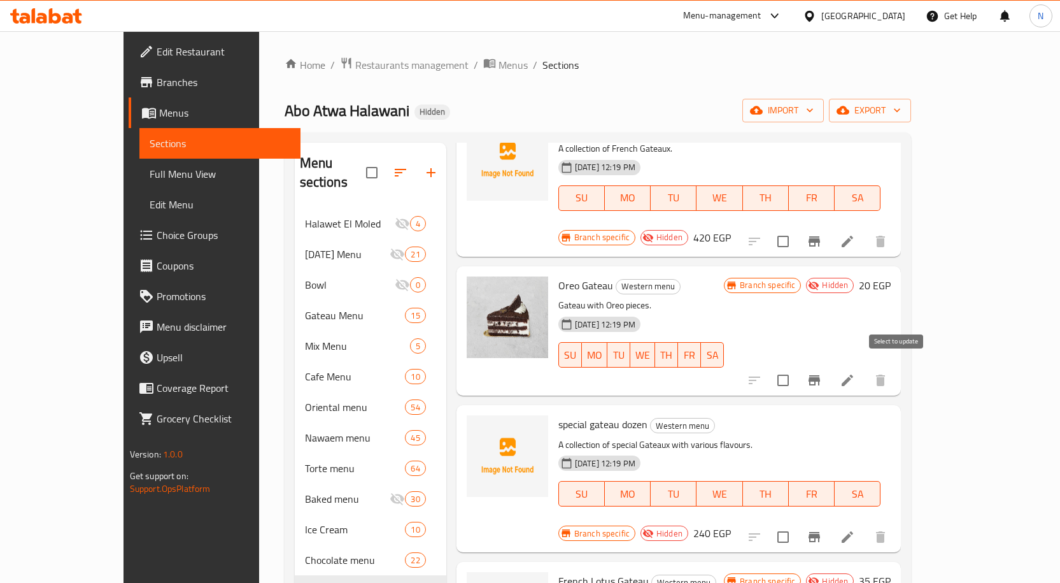
checkbox input "true"
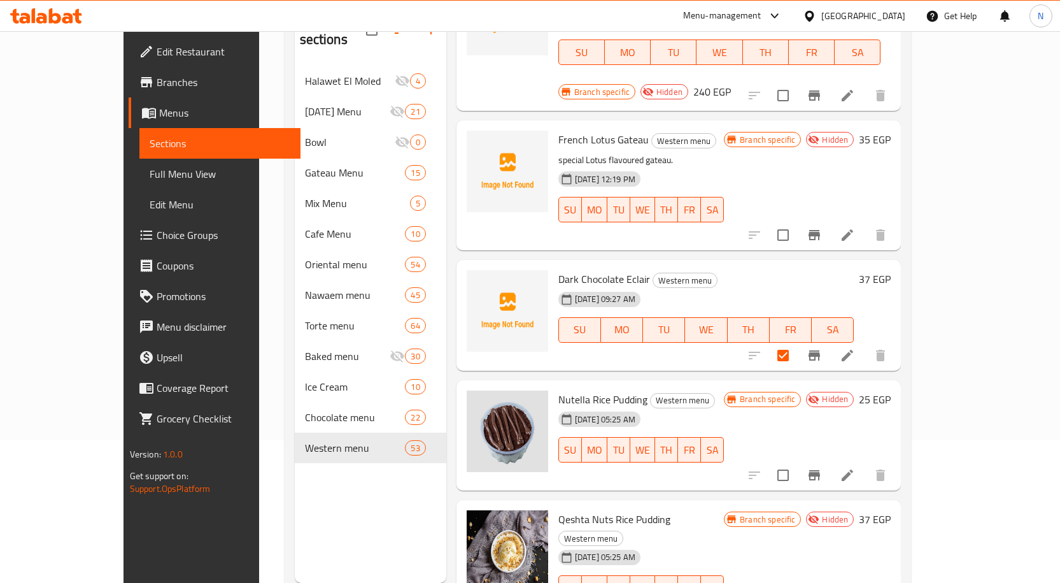
scroll to position [3554, 0]
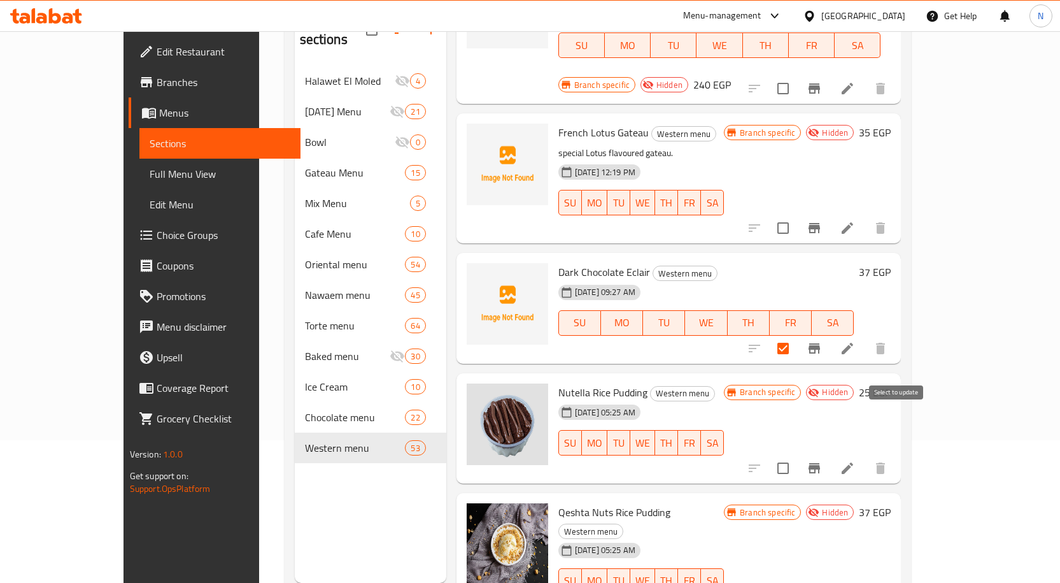
checkbox input "true"
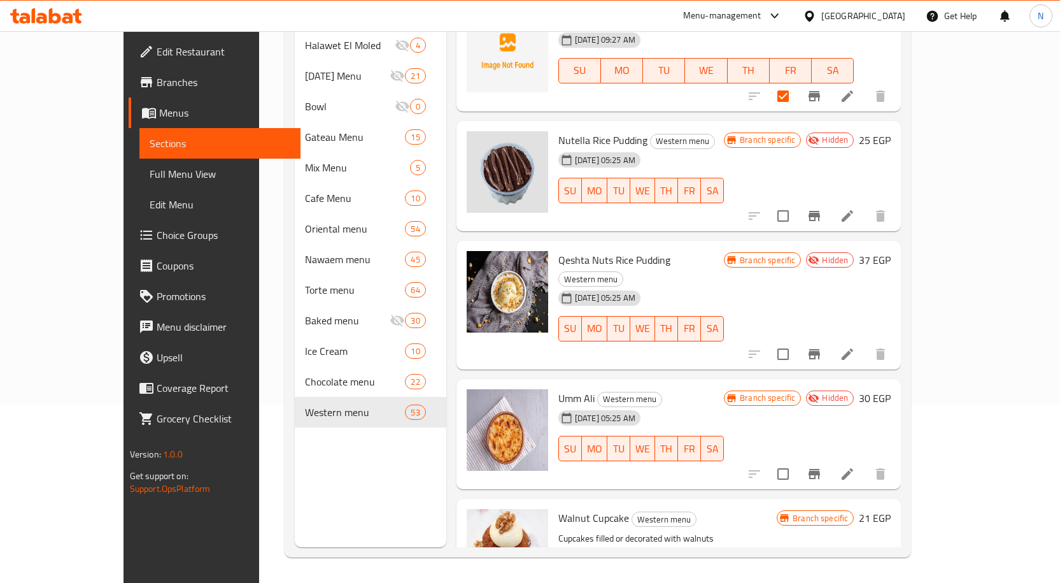
scroll to position [3796, 0]
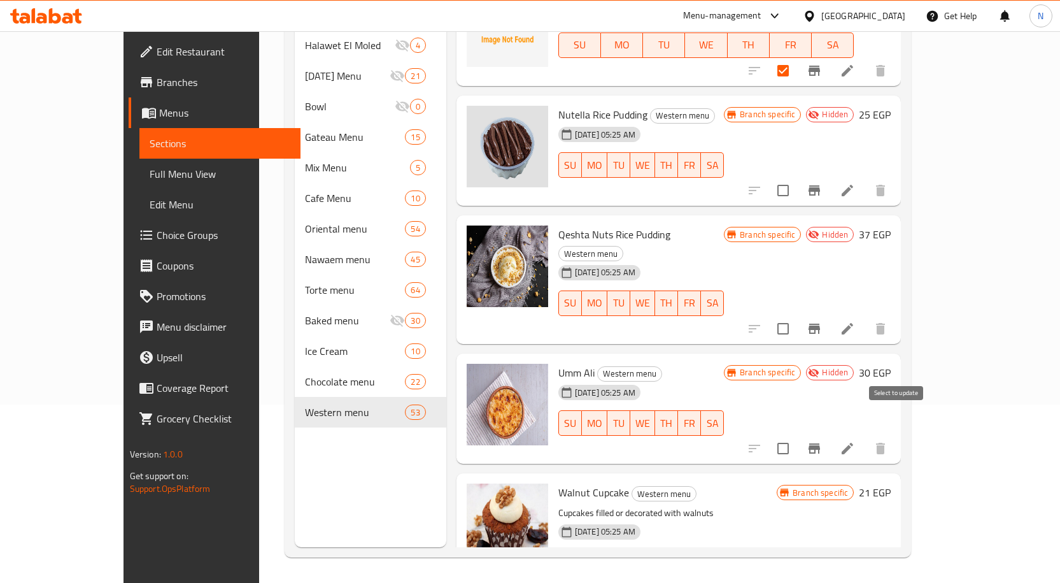
checkbox input "true"
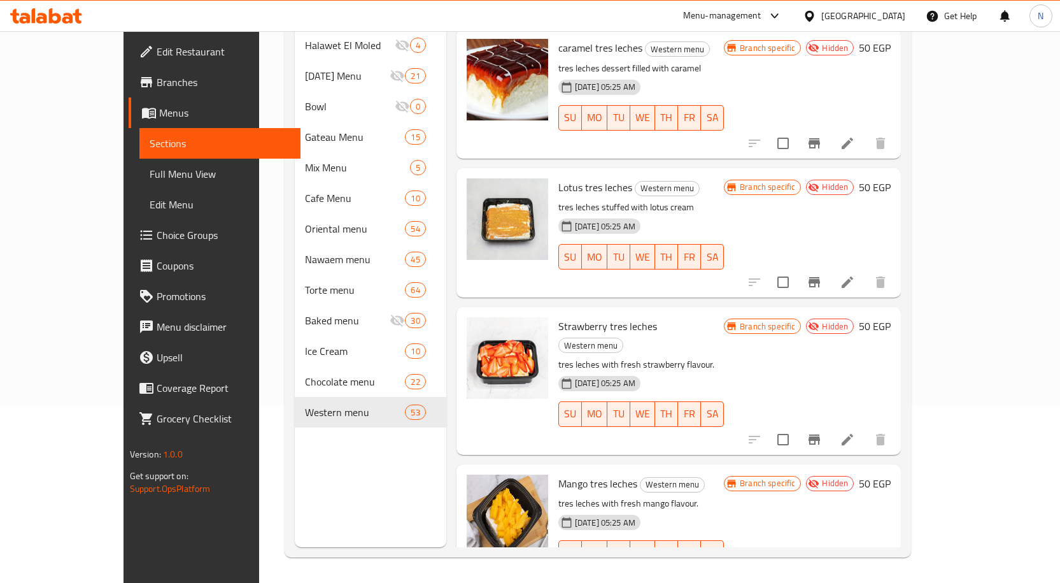
scroll to position [4821, 0]
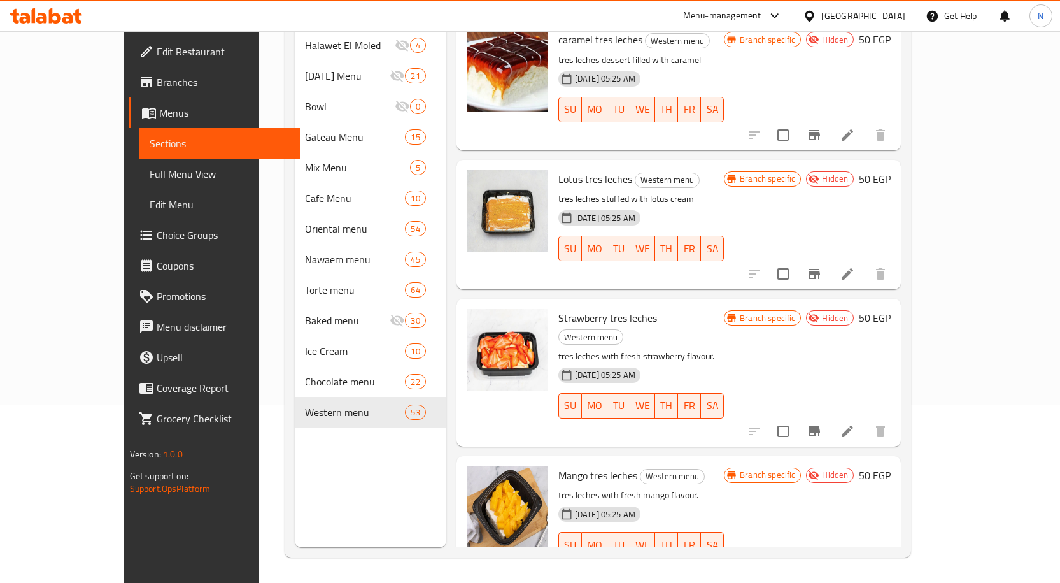
checkbox input "true"
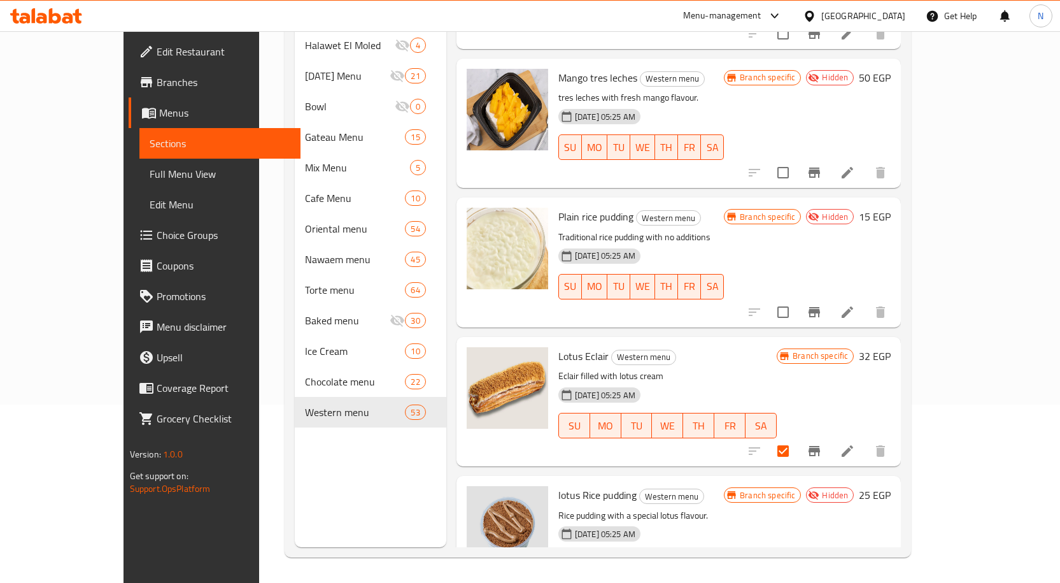
scroll to position [5220, 0]
checkbox input "true"
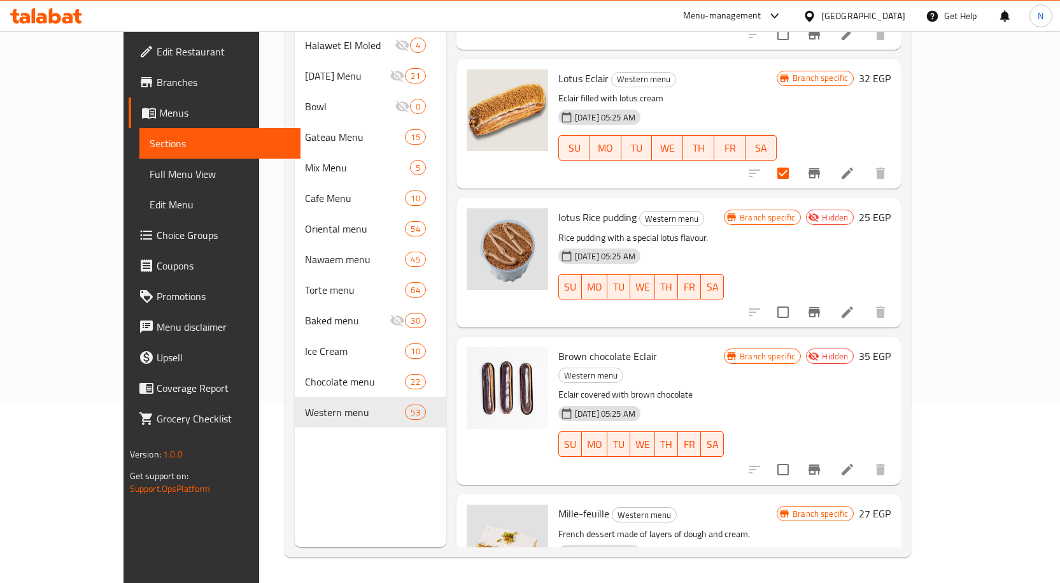
scroll to position [5500, 0]
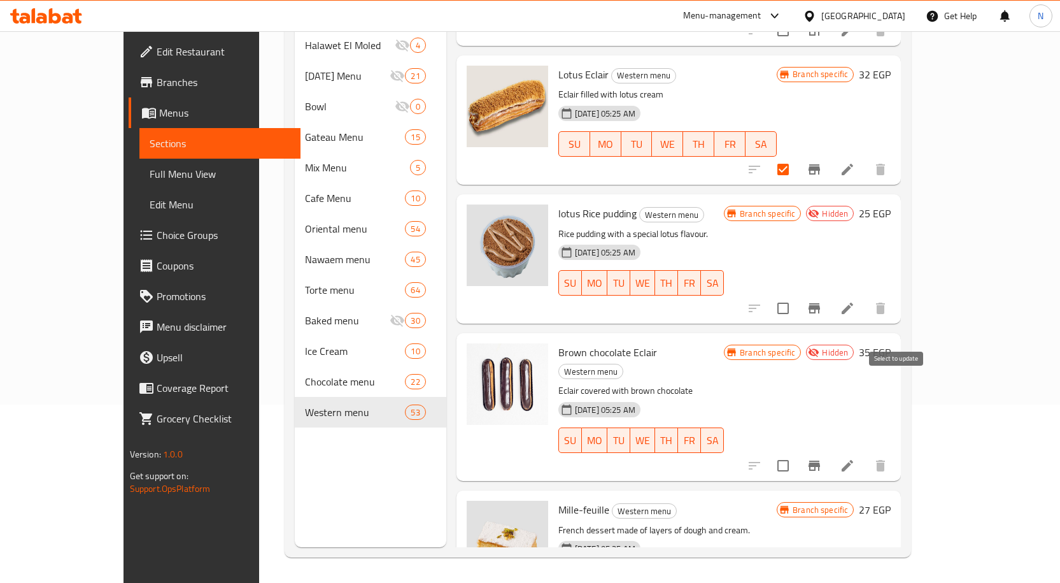
checkbox input "true"
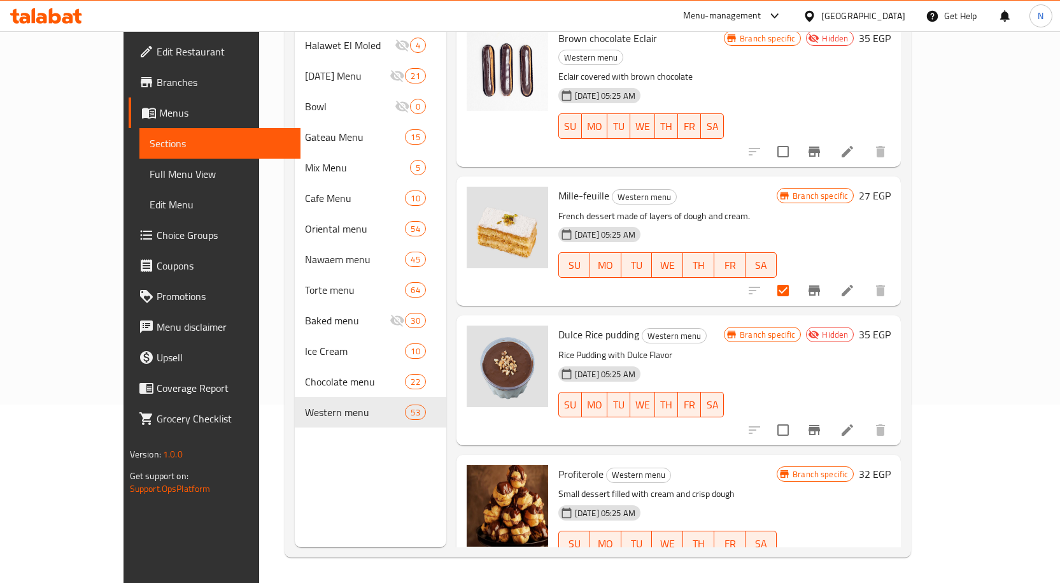
scroll to position [5831, 0]
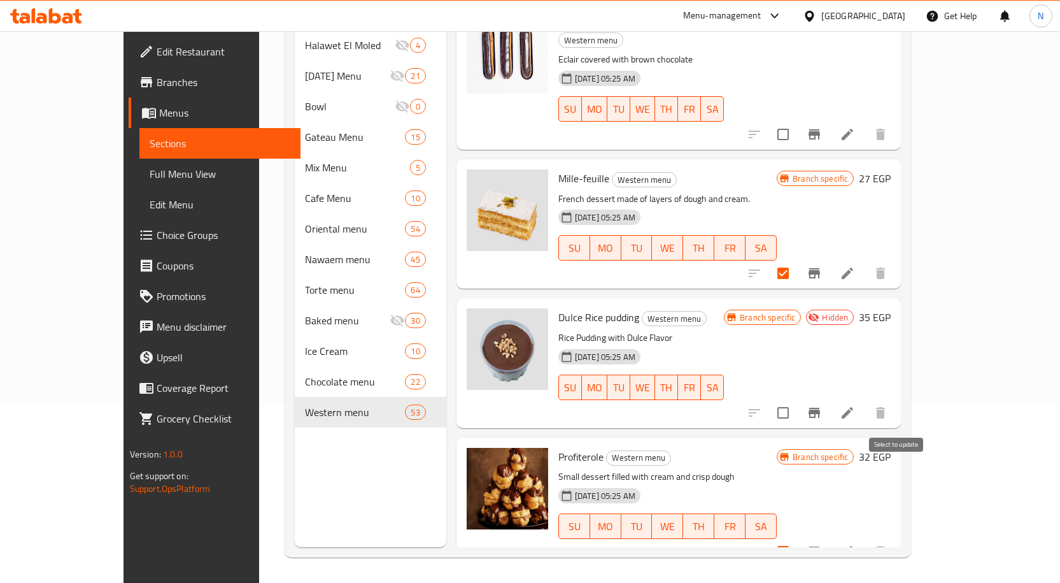
checkbox input "true"
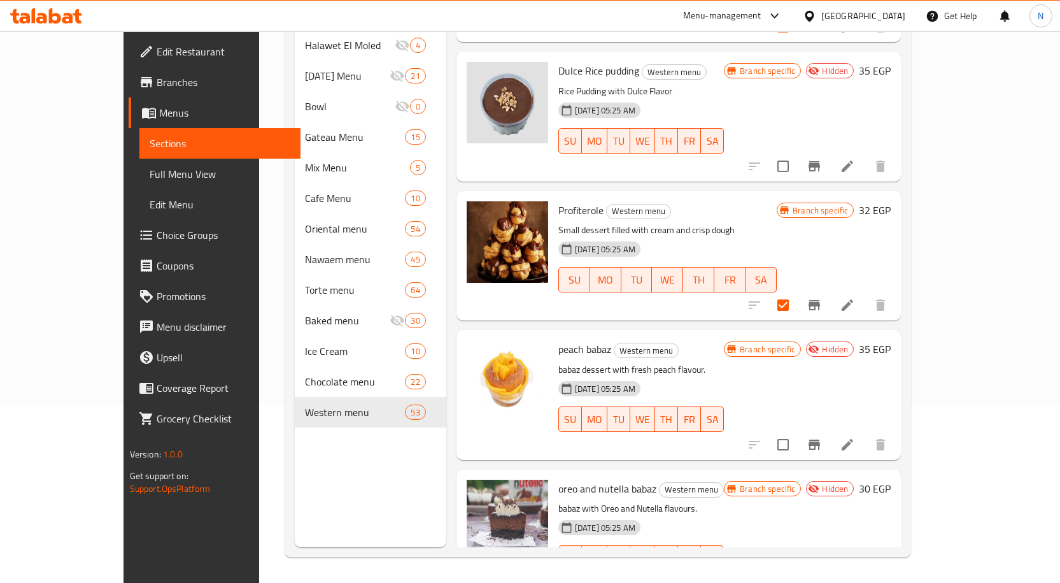
scroll to position [6086, 0]
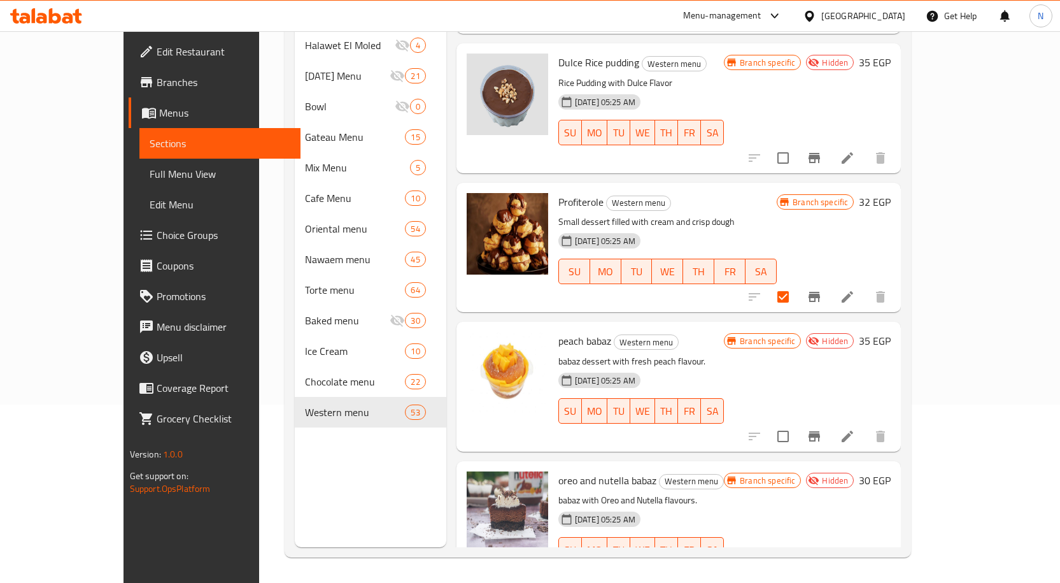
checkbox input "true"
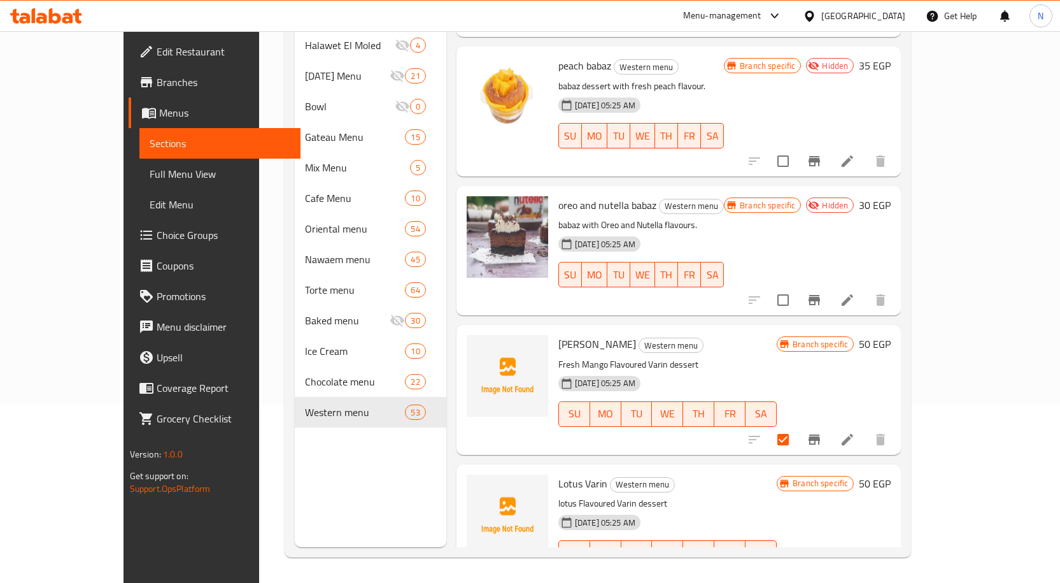
scroll to position [6366, 0]
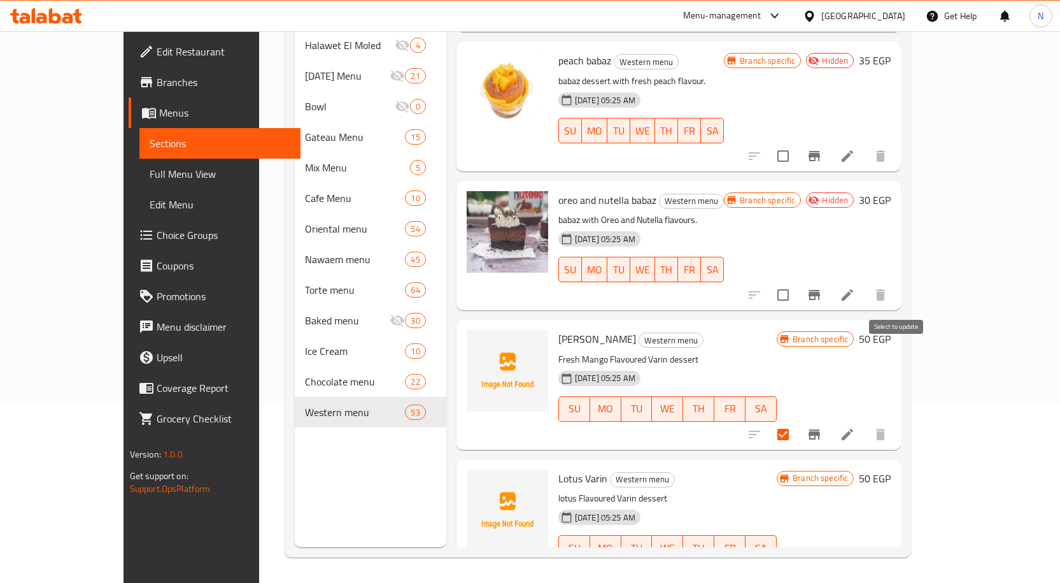
checkbox input "true"
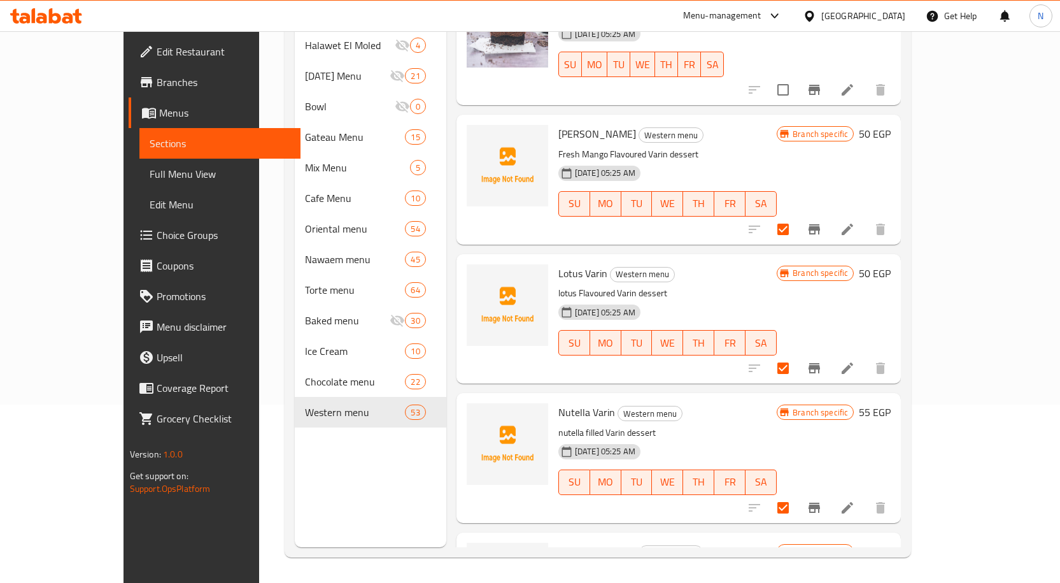
scroll to position [6578, 0]
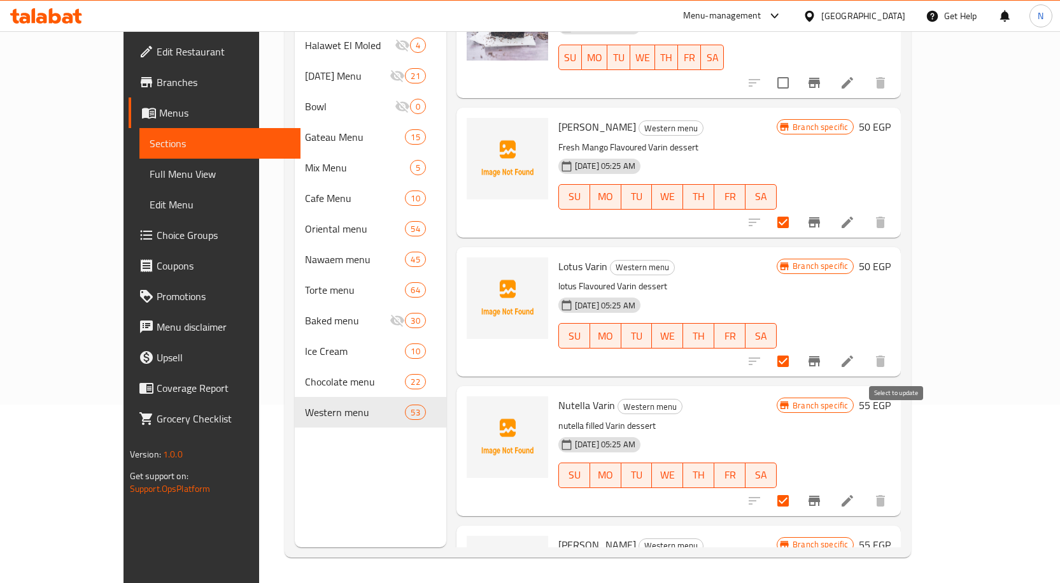
checkbox input "true"
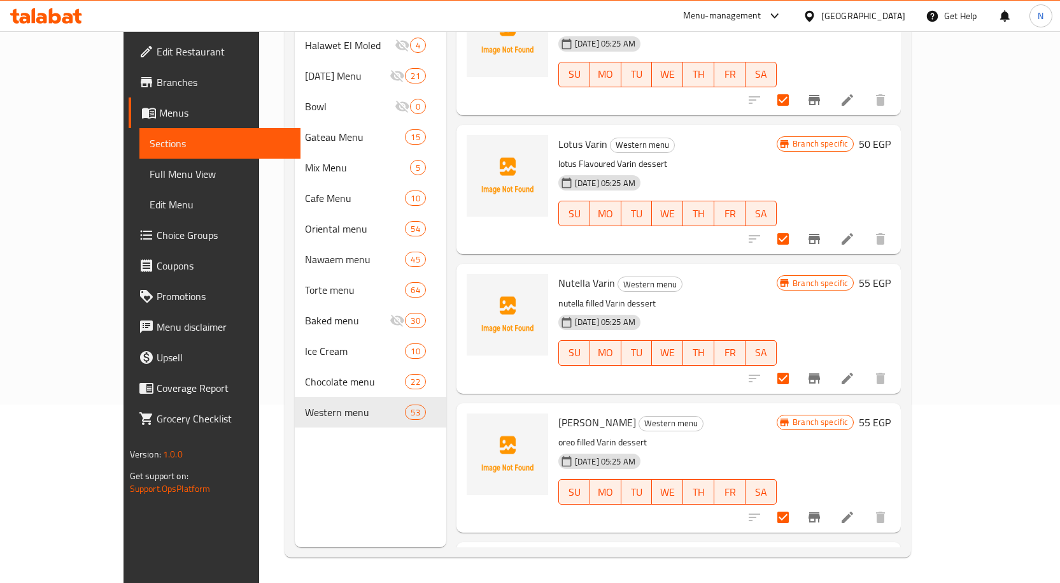
scroll to position [6705, 0]
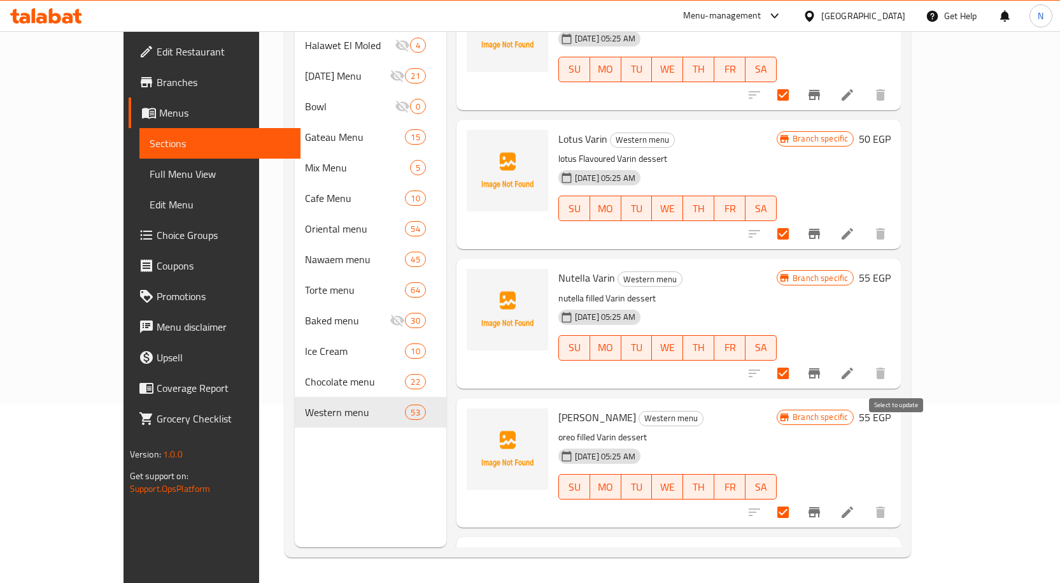
checkbox input "true"
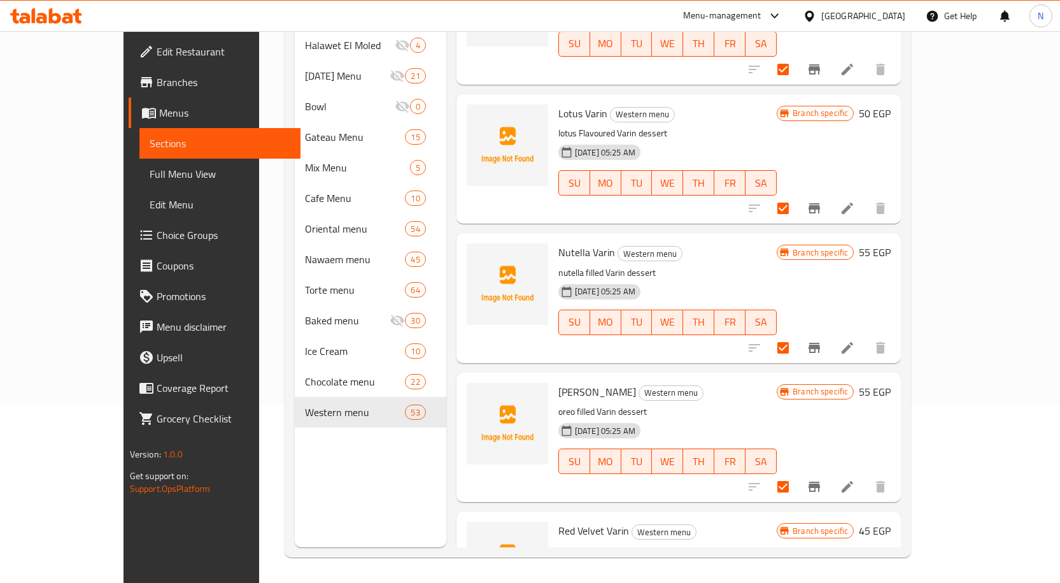
scroll to position [6747, 0]
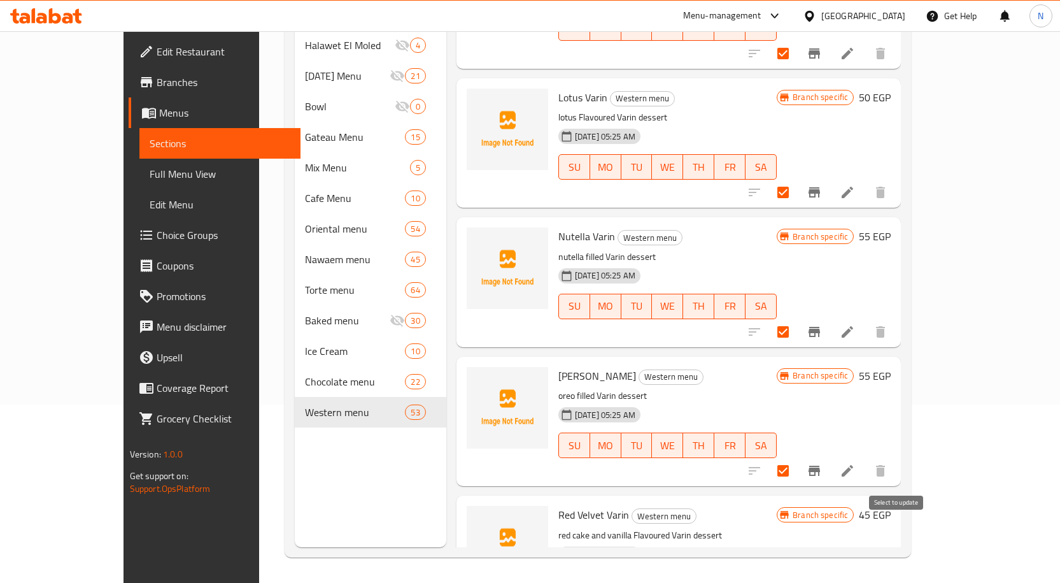
checkbox input "true"
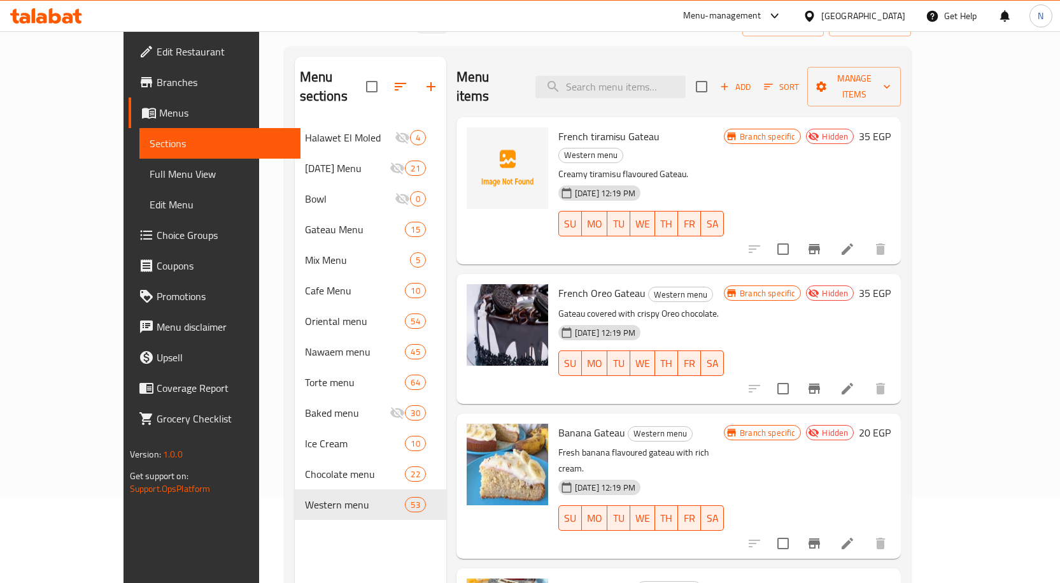
scroll to position [0, 0]
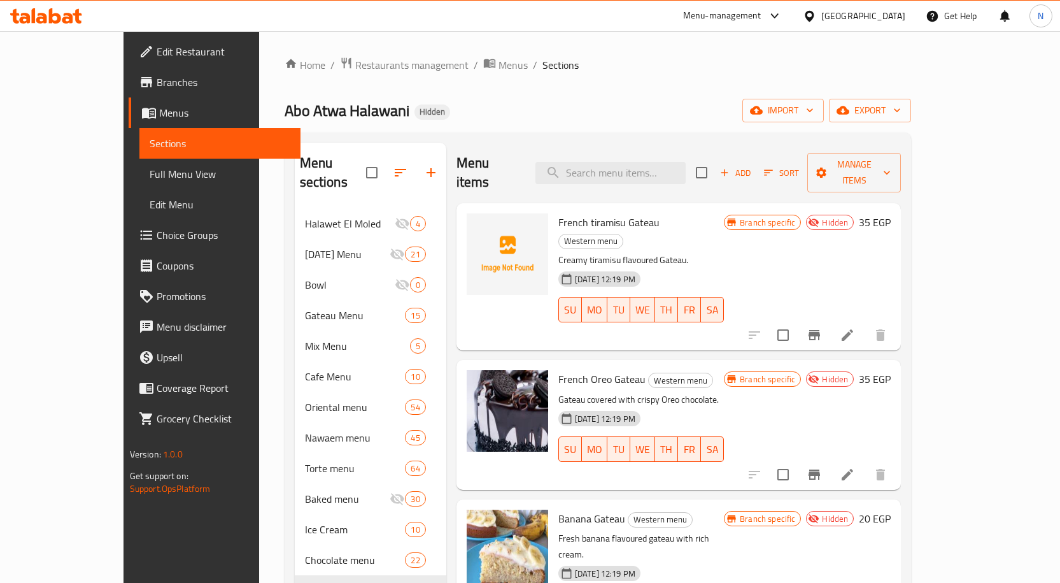
click at [902, 176] on div "Add Sort Manage items" at bounding box center [799, 172] width 206 height 39
click at [892, 169] on span "Manage items" at bounding box center [855, 173] width 74 height 32
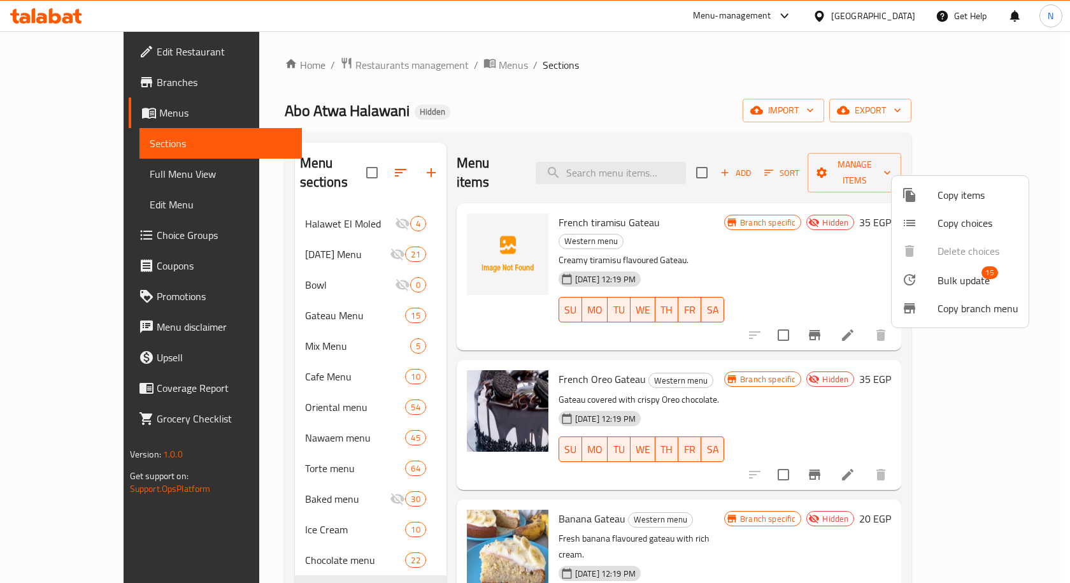
click at [943, 278] on span "Bulk update" at bounding box center [963, 280] width 52 height 15
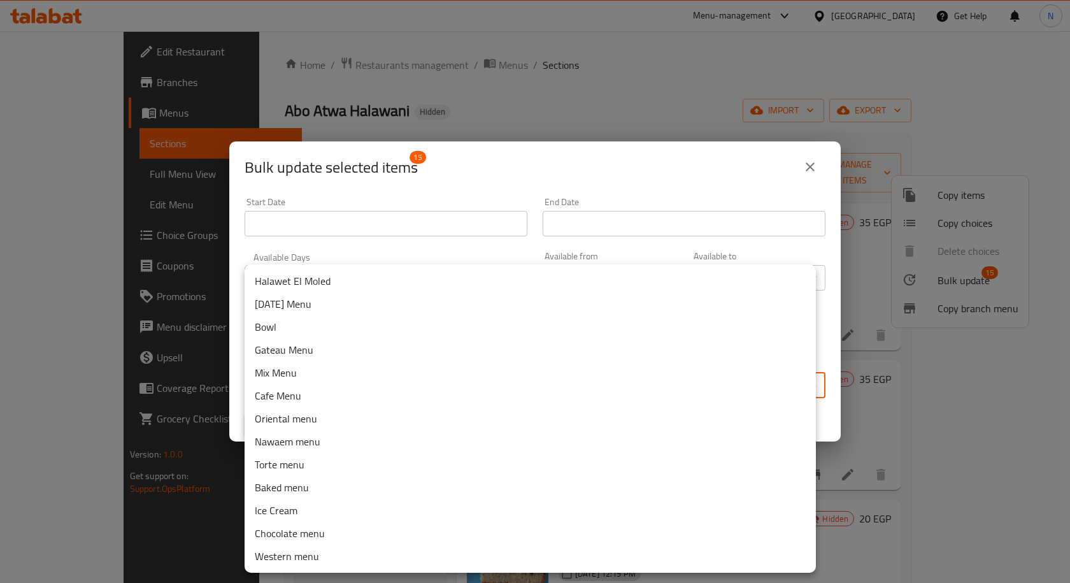
click at [604, 386] on body "​ Menu-management Egypt Get Help N Edit Restaurant Branches Menus Sections Full…" at bounding box center [535, 307] width 1070 height 552
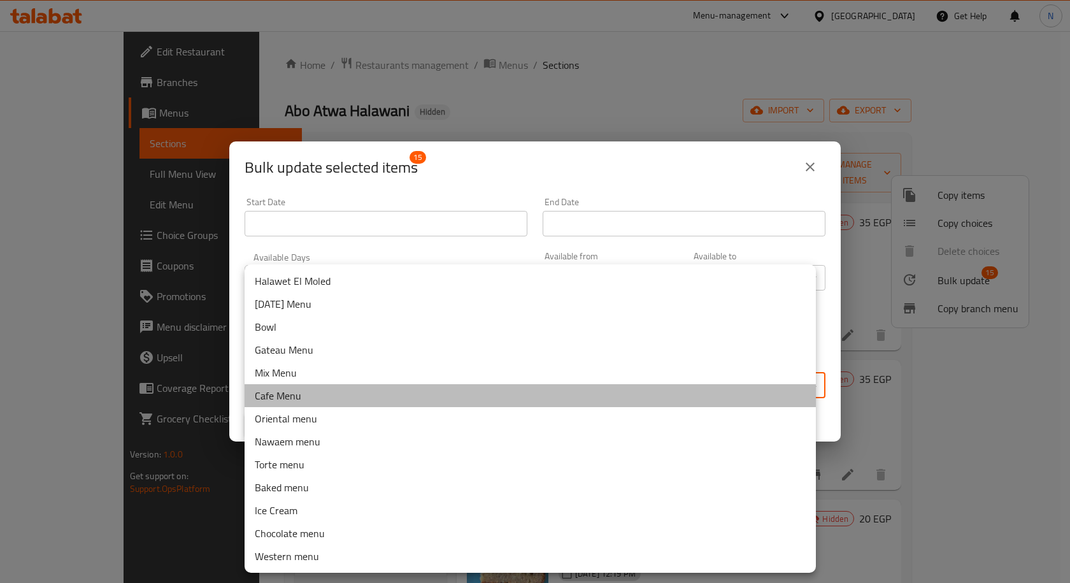
click at [267, 398] on li "Cafe Menu" at bounding box center [530, 395] width 571 height 23
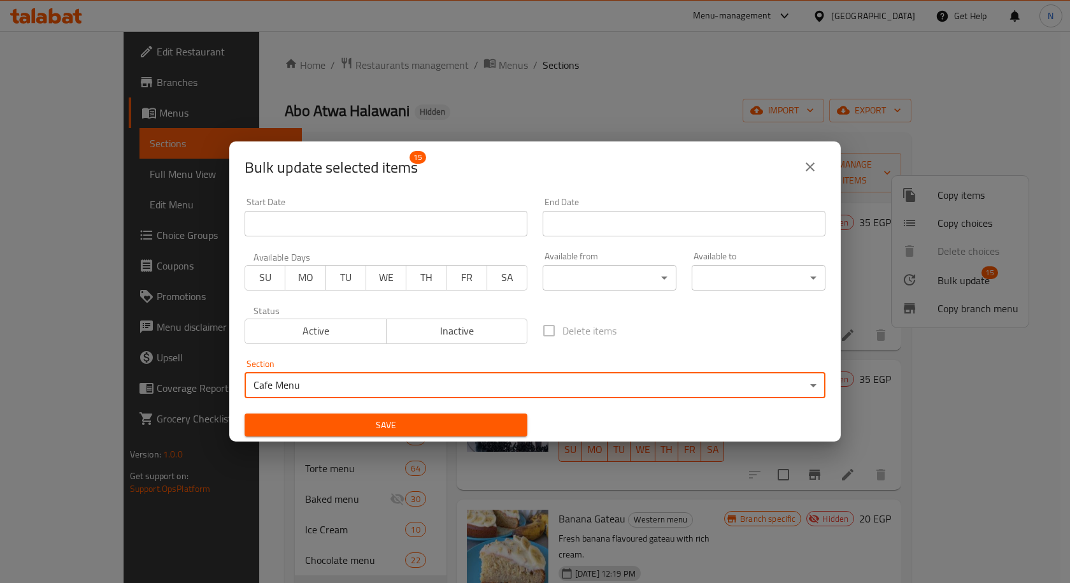
click at [299, 428] on span "Save" at bounding box center [386, 425] width 262 height 16
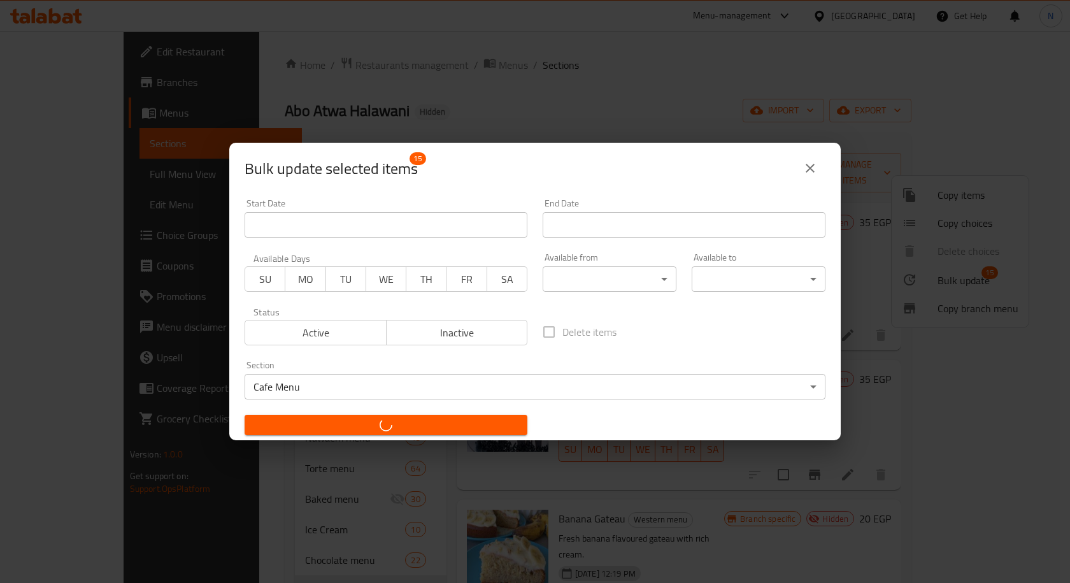
checkbox input "false"
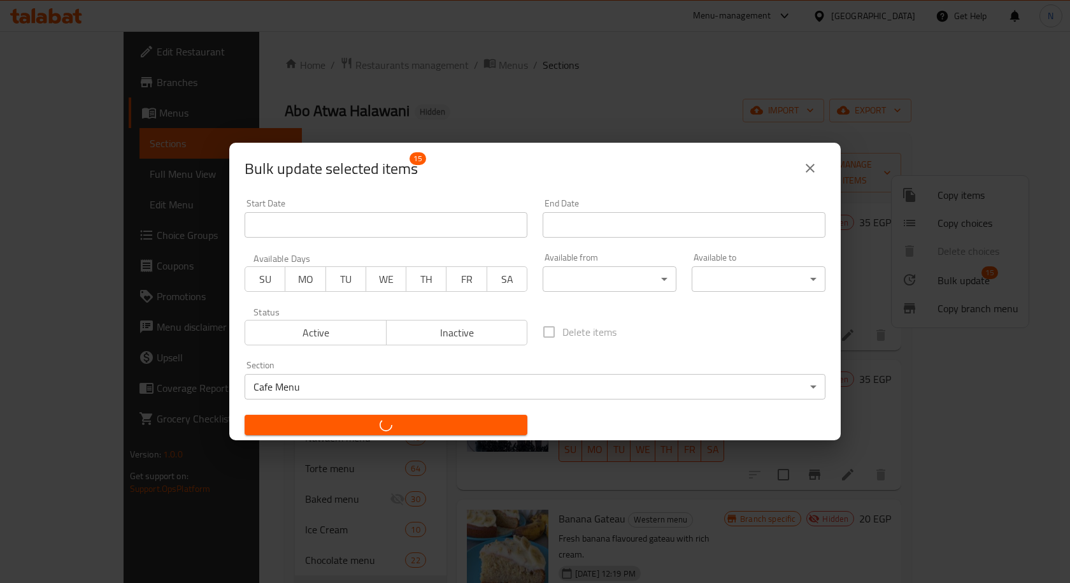
checkbox input "false"
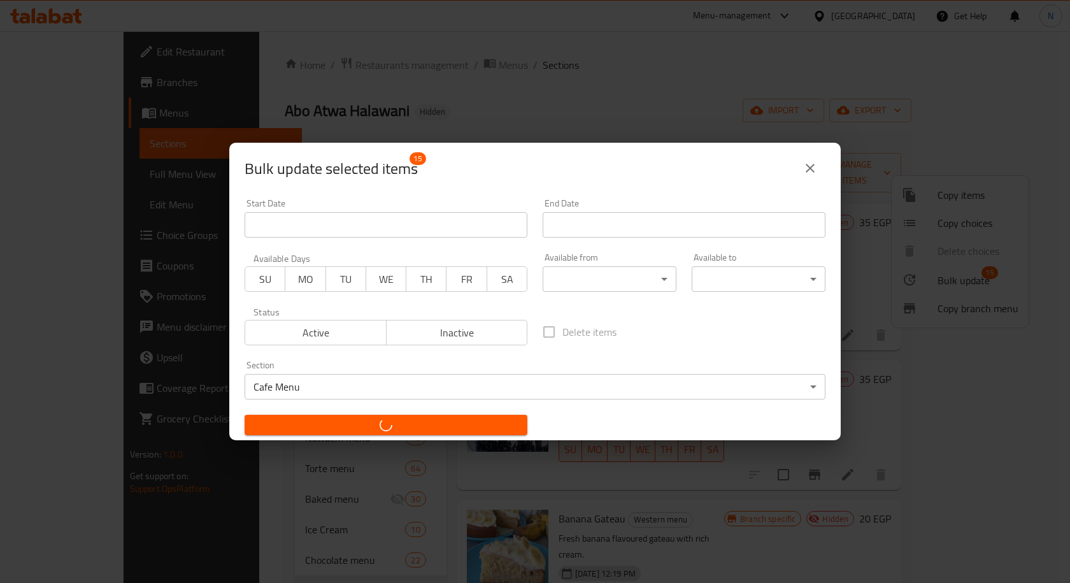
checkbox input "false"
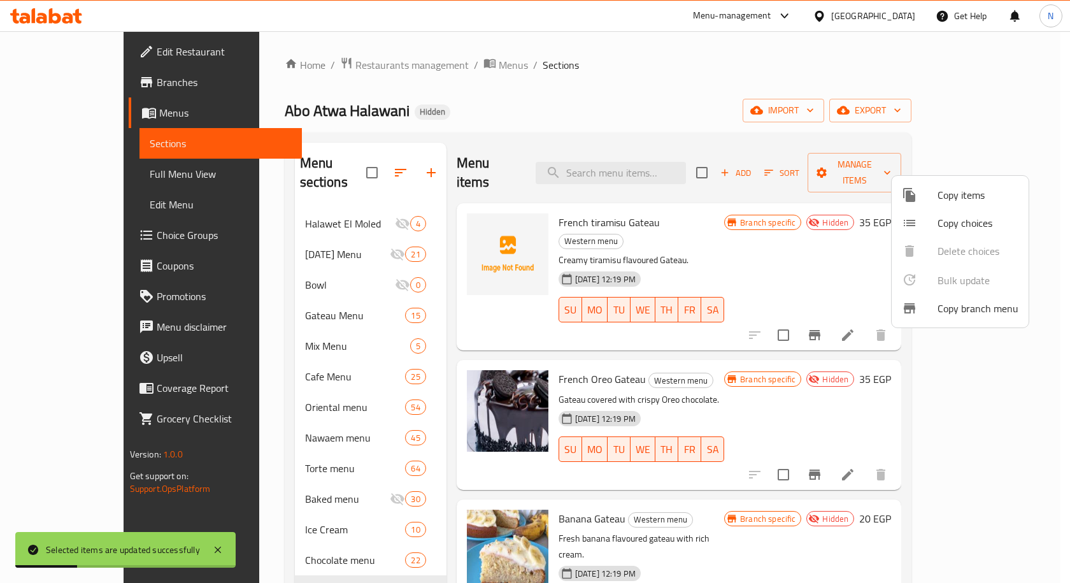
click at [278, 353] on div at bounding box center [535, 291] width 1070 height 583
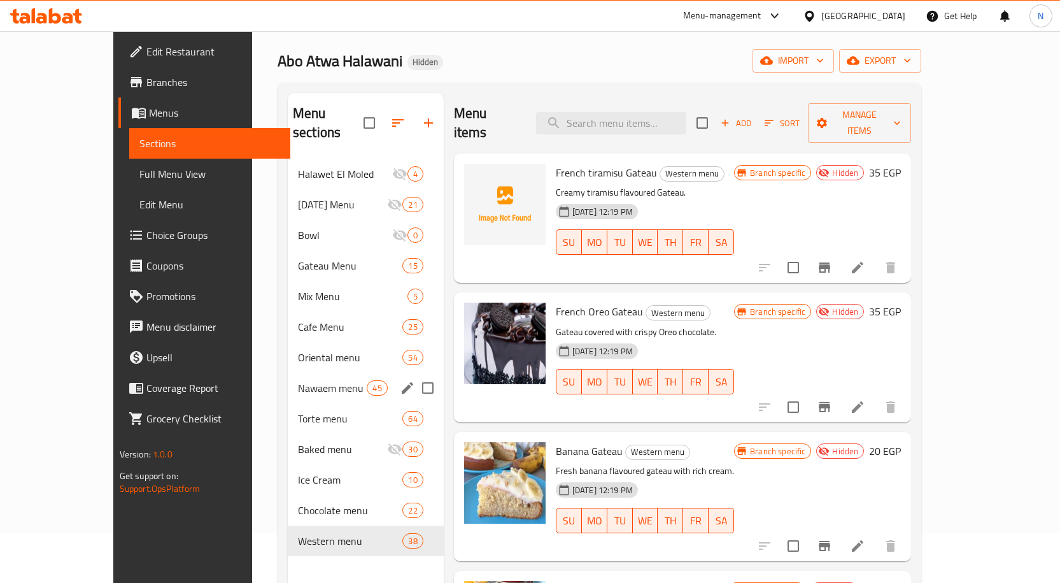
scroll to position [64, 0]
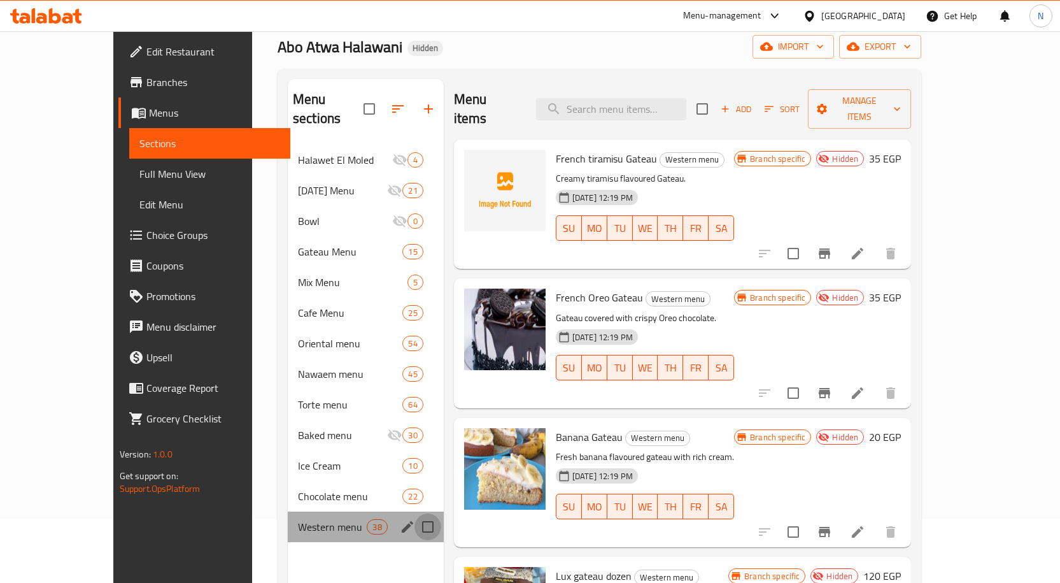
click at [415, 513] on input "Menu sections" at bounding box center [428, 526] width 27 height 27
click at [400, 519] on icon "edit" at bounding box center [407, 526] width 15 height 15
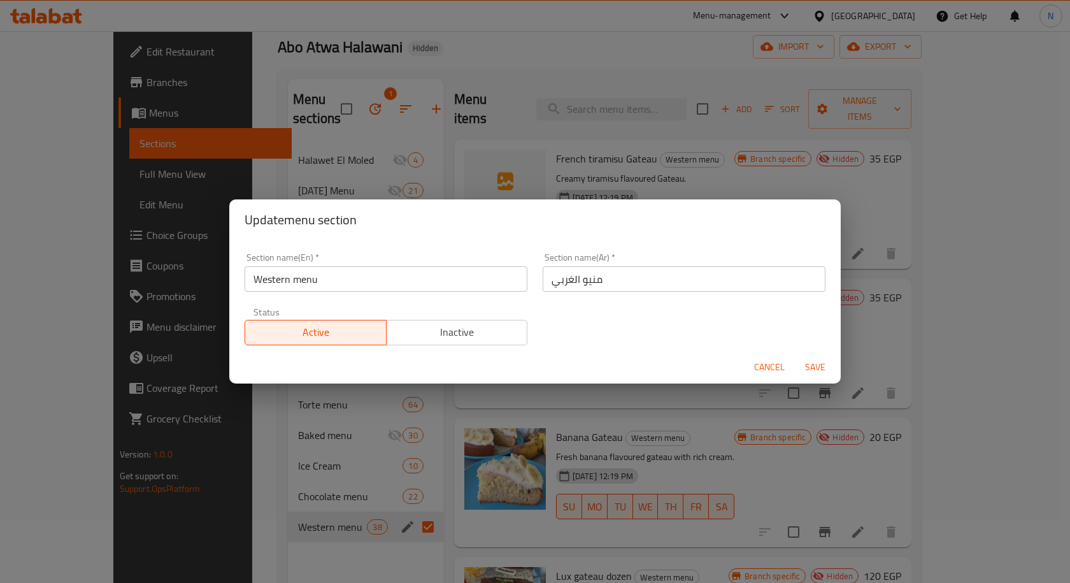
click at [480, 337] on span "Inactive" at bounding box center [457, 332] width 131 height 18
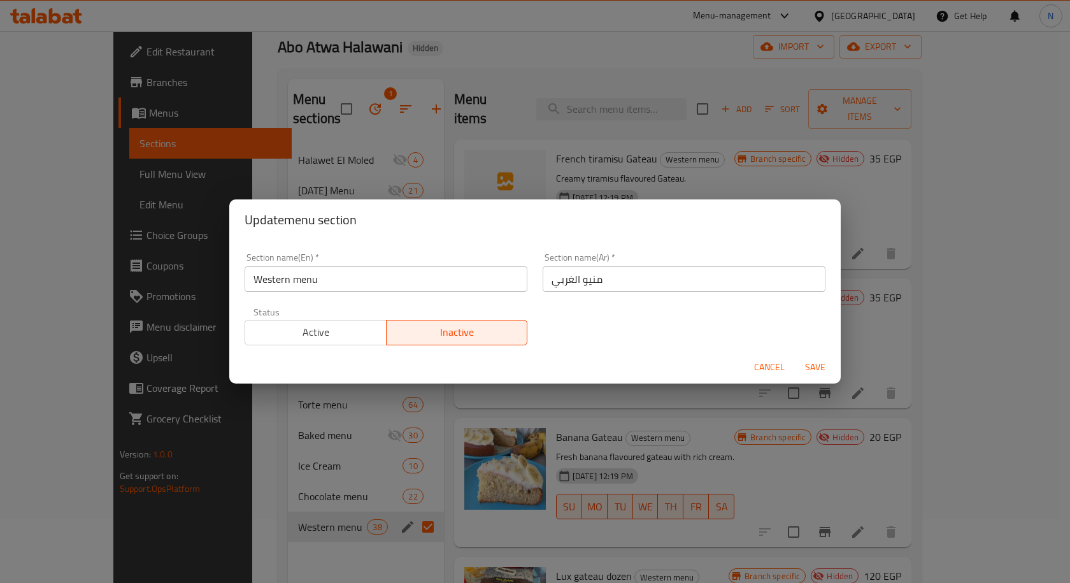
click at [810, 369] on span "Save" at bounding box center [815, 367] width 31 height 16
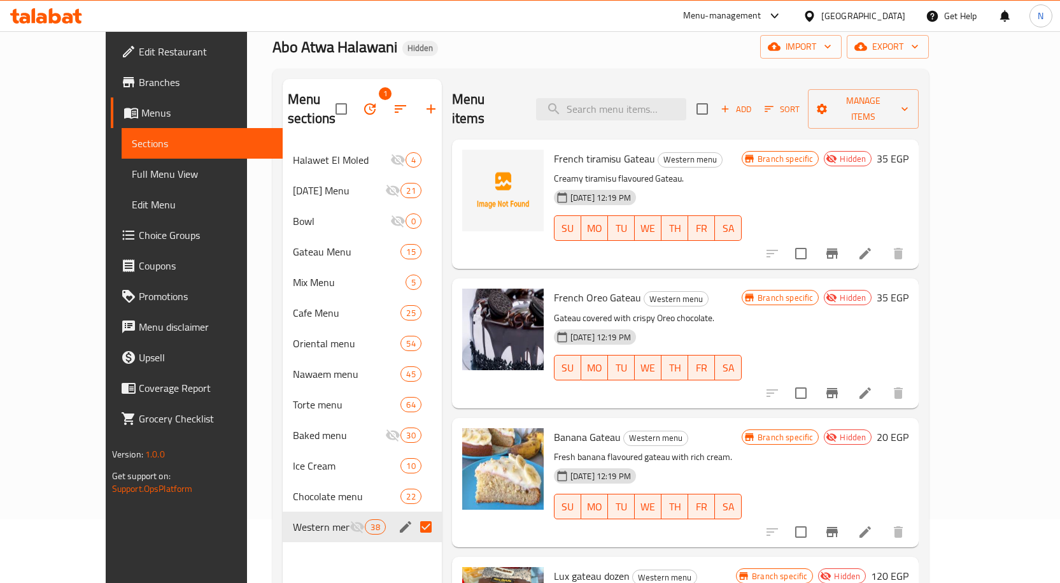
click at [492, 56] on div "Abo Atwa Halawani Hidden import export" at bounding box center [601, 47] width 657 height 24
click at [413, 513] on input "Menu sections" at bounding box center [426, 526] width 27 height 27
checkbox input "false"
click at [350, 429] on icon "Menu sections" at bounding box center [357, 435] width 14 height 12
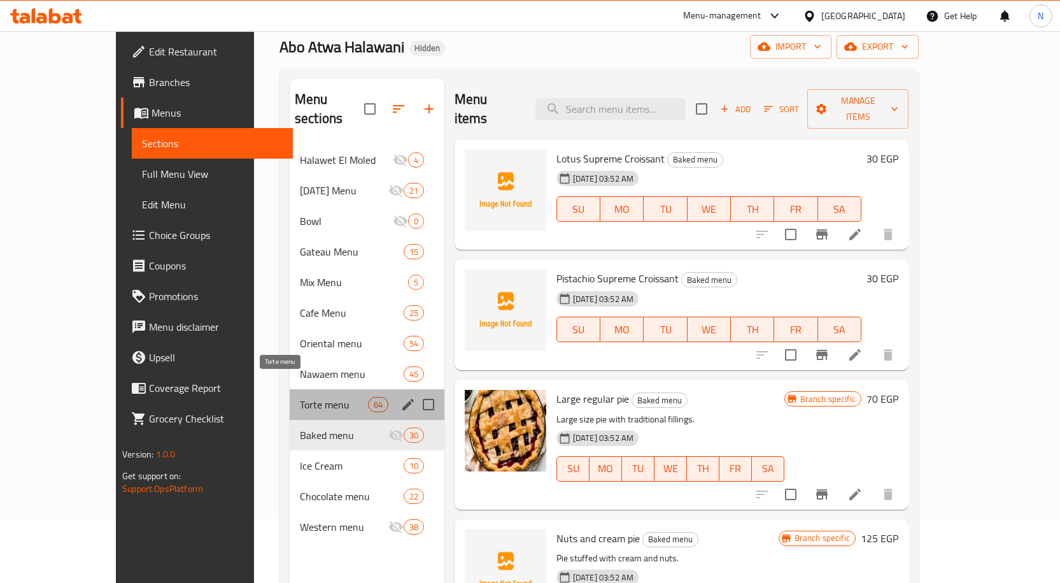
click at [300, 397] on span "Torte menu" at bounding box center [334, 404] width 68 height 15
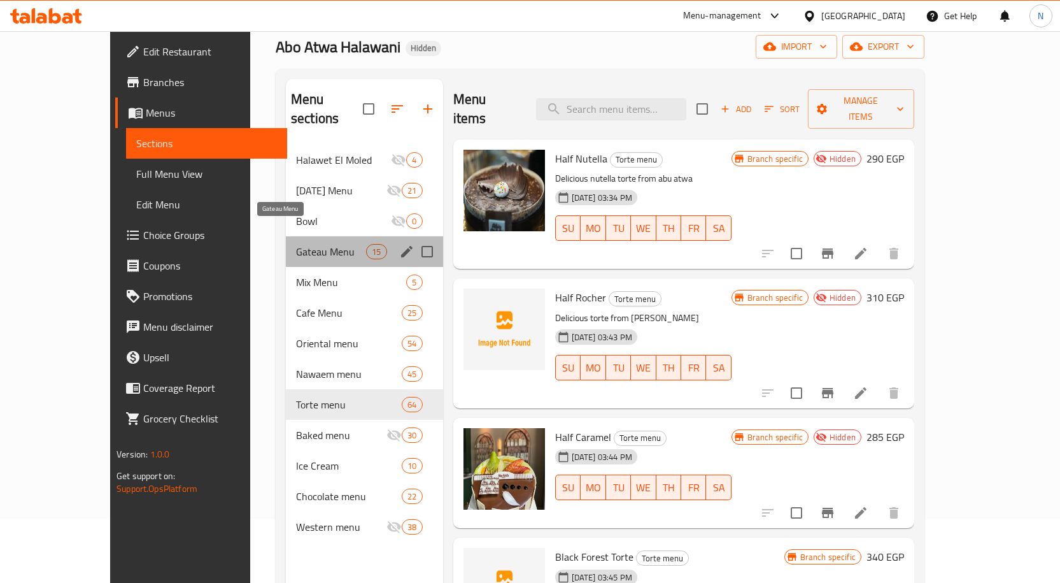
click at [307, 244] on span "Gateau Menu" at bounding box center [331, 251] width 70 height 15
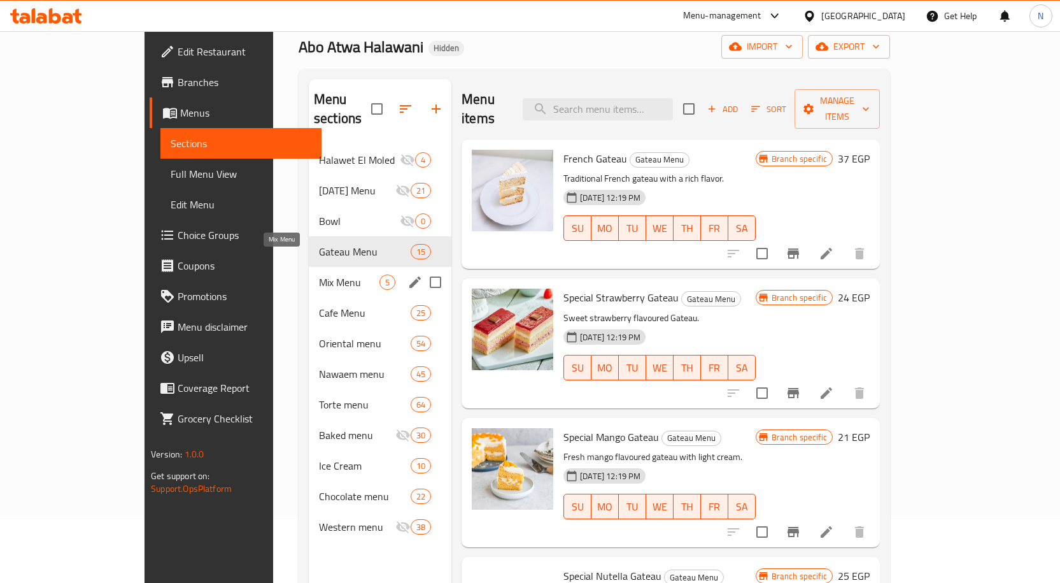
click at [319, 274] on span "Mix Menu" at bounding box center [349, 281] width 61 height 15
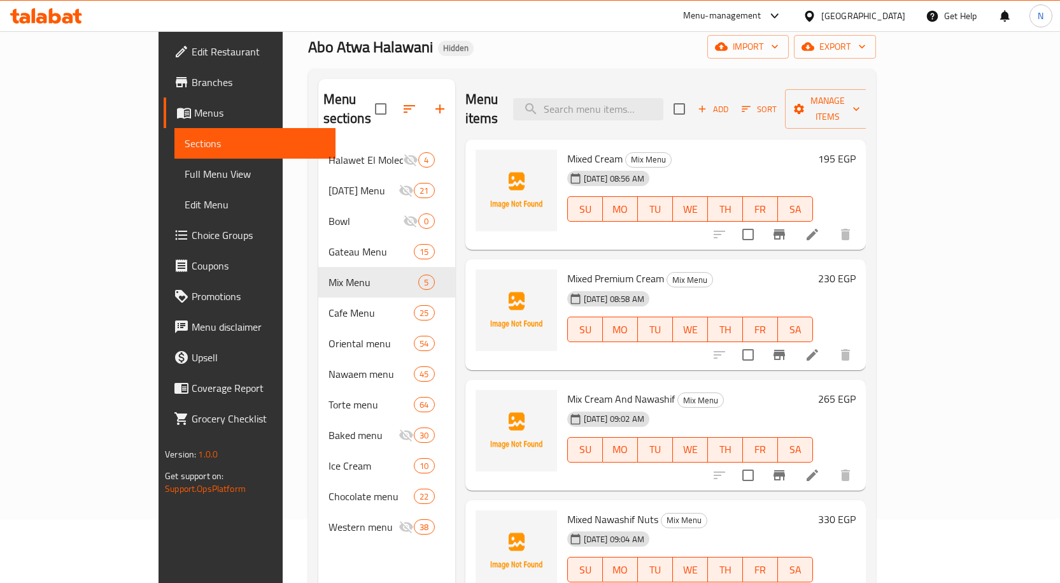
scroll to position [50, 0]
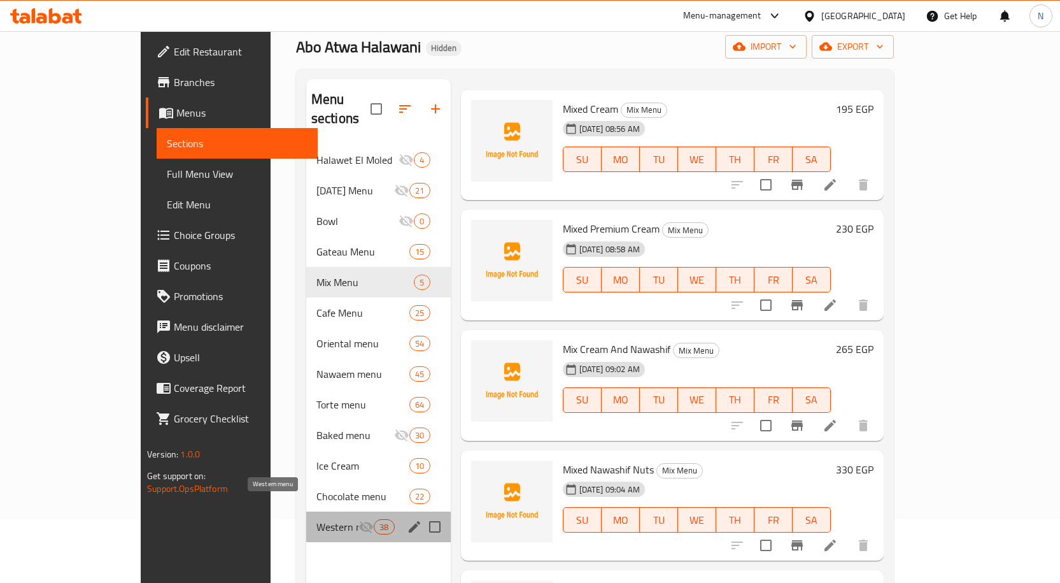
click at [317, 519] on span "Western menu" at bounding box center [338, 526] width 42 height 15
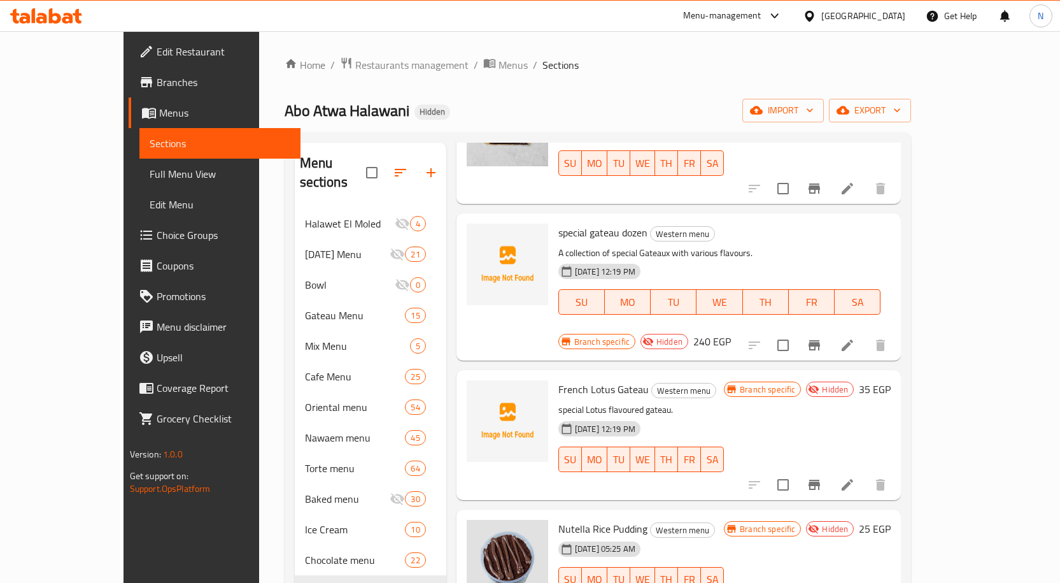
scroll to position [3503, 0]
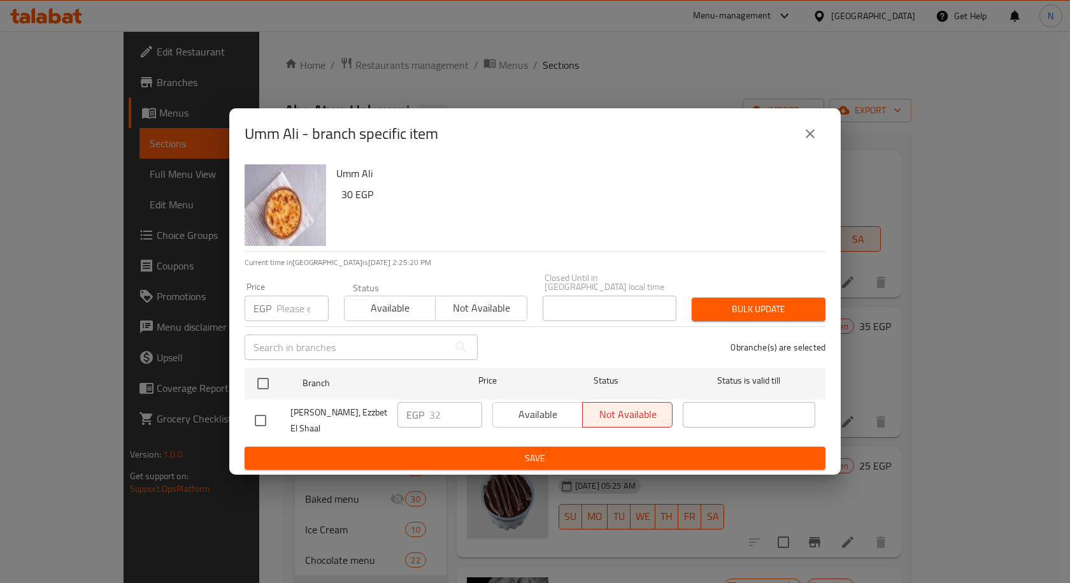
click at [812, 134] on icon "close" at bounding box center [809, 133] width 15 height 15
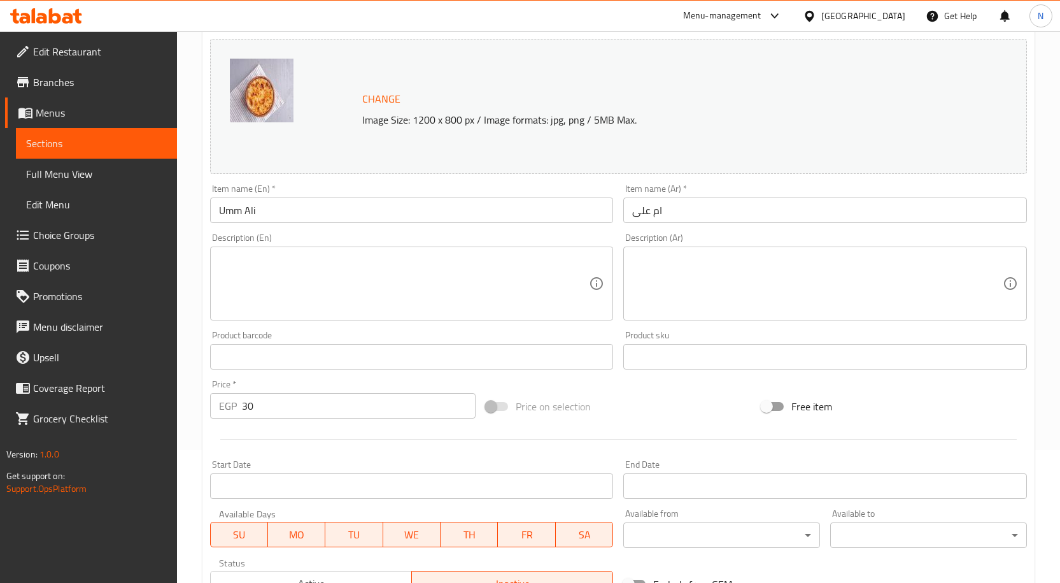
scroll to position [318, 0]
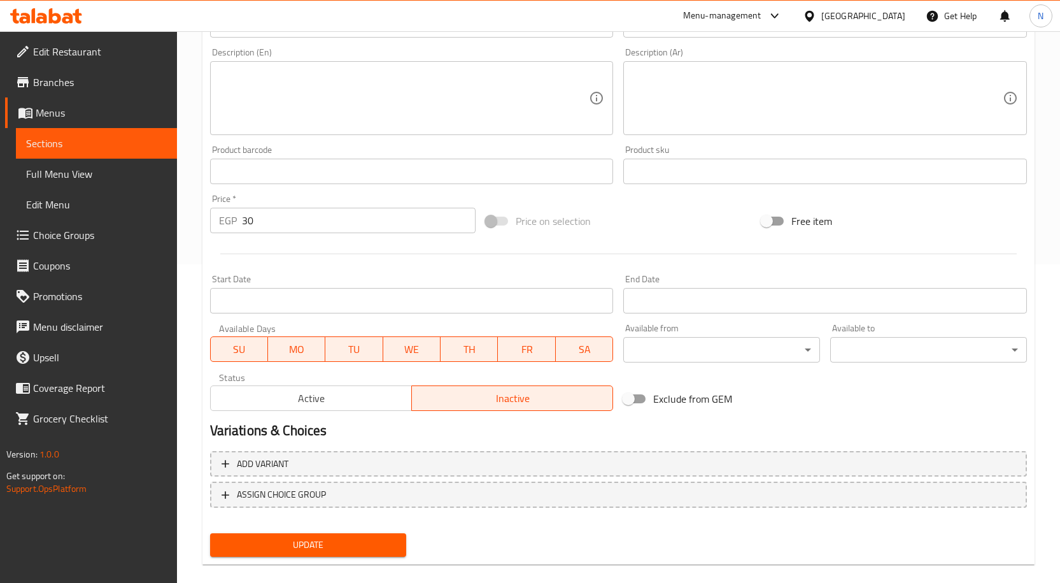
click at [376, 403] on span "Active" at bounding box center [311, 398] width 191 height 18
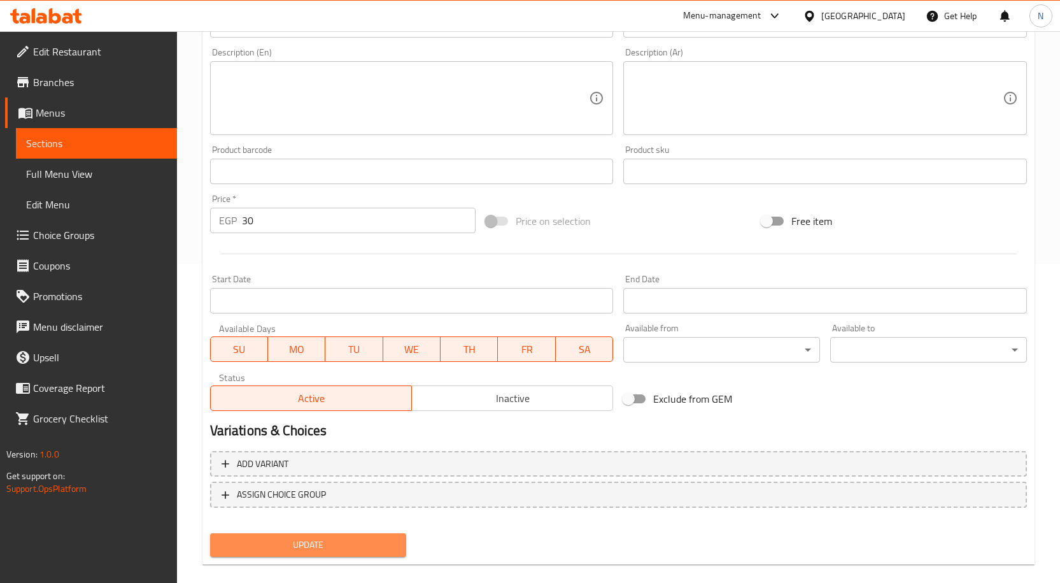
click at [337, 544] on span "Update" at bounding box center [308, 545] width 176 height 16
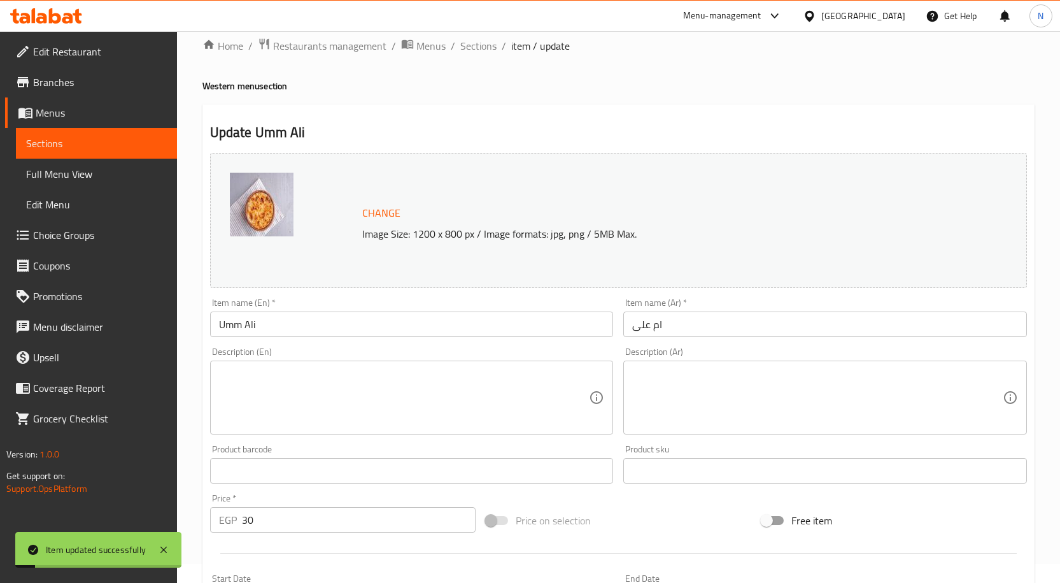
scroll to position [0, 0]
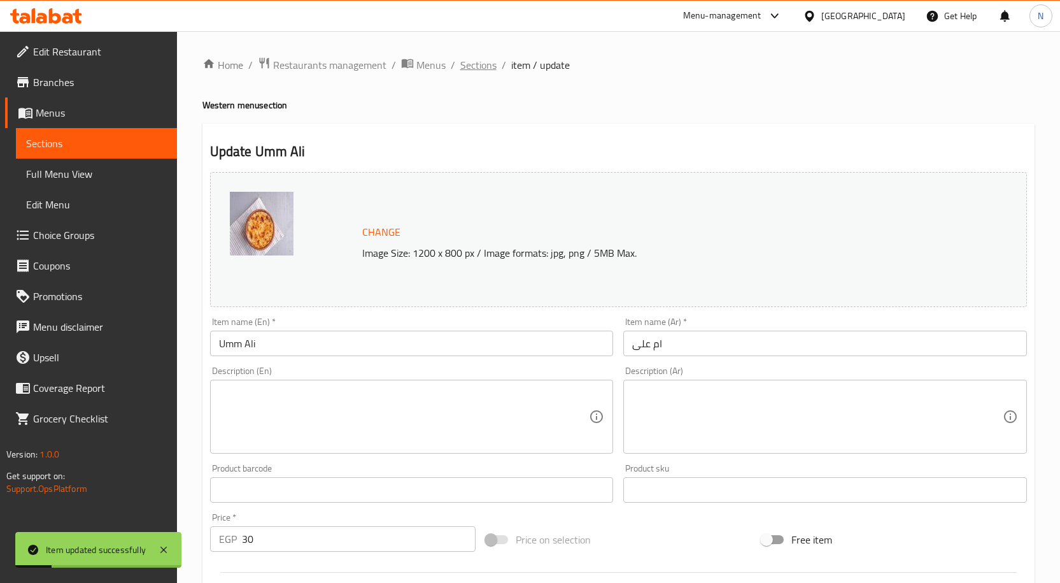
click at [477, 73] on span "Sections" at bounding box center [478, 64] width 36 height 15
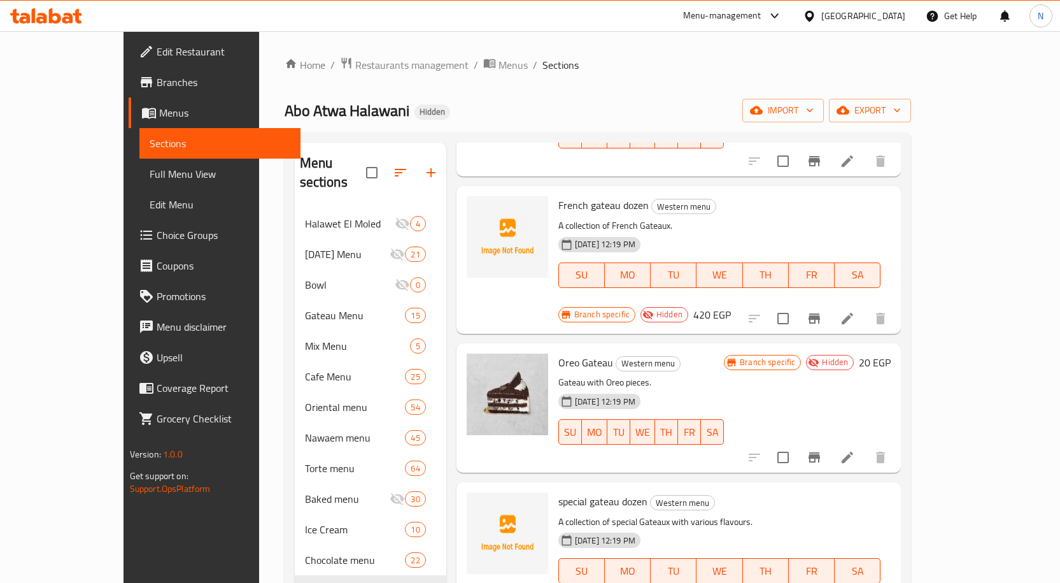
scroll to position [3184, 0]
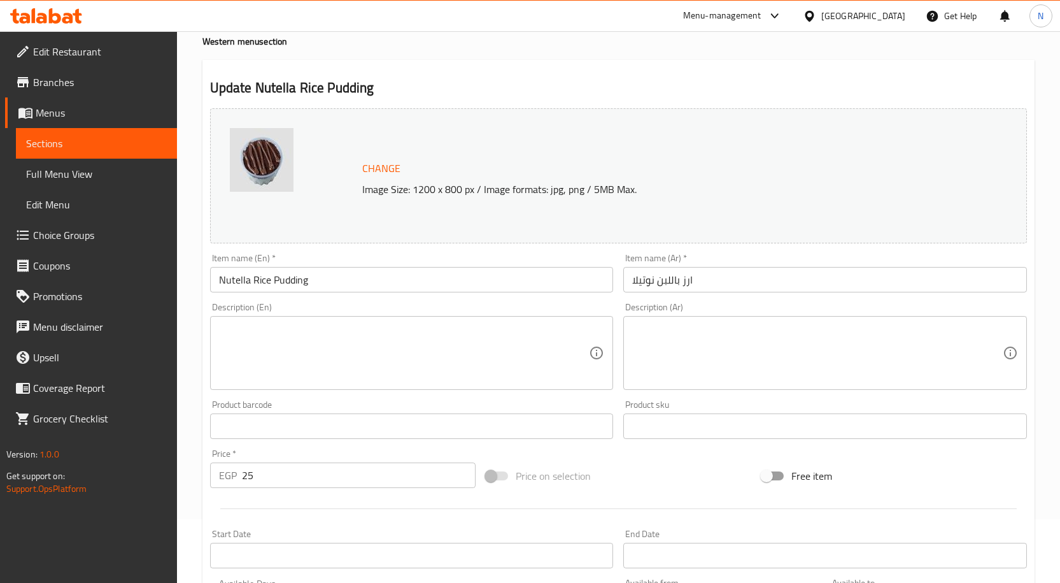
scroll to position [336, 0]
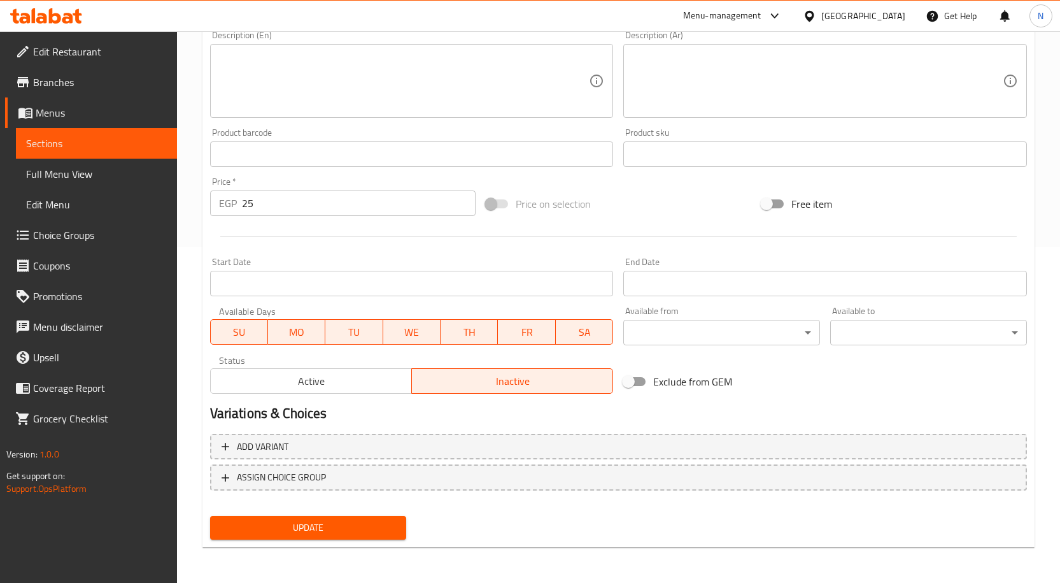
click at [369, 383] on span "Active" at bounding box center [311, 381] width 191 height 18
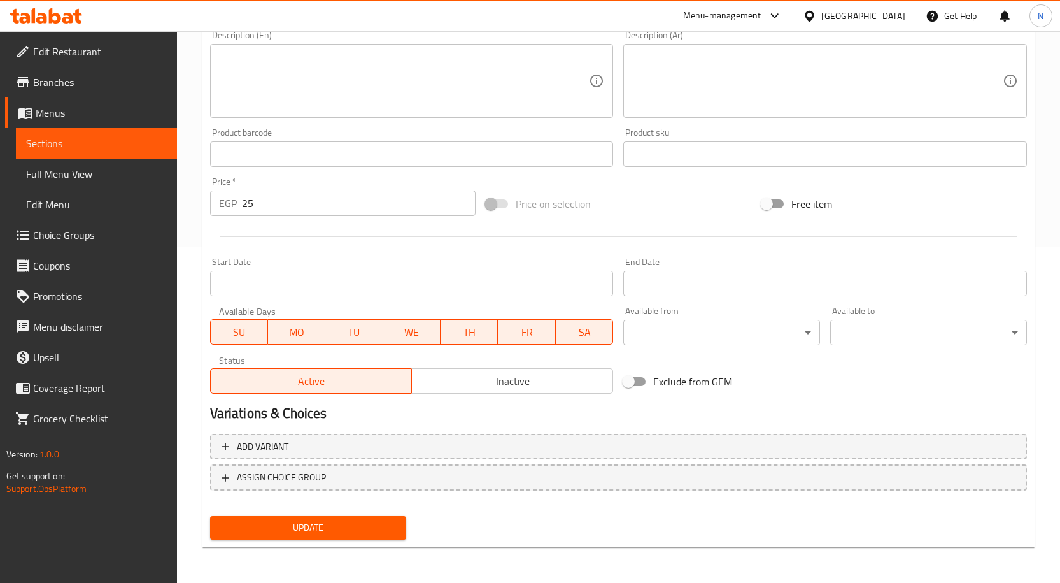
click at [311, 534] on span "Update" at bounding box center [308, 528] width 176 height 16
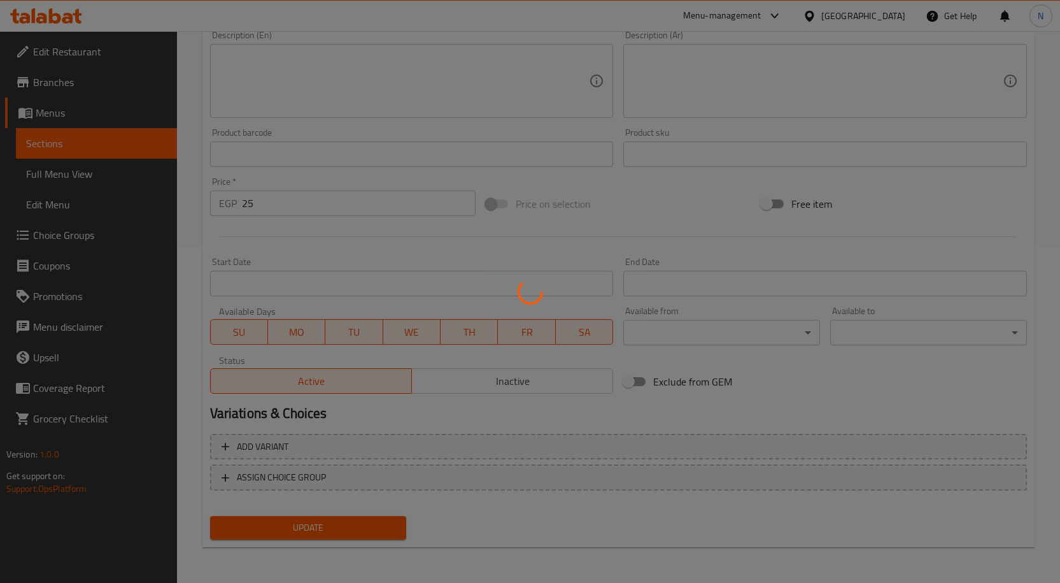
scroll to position [0, 0]
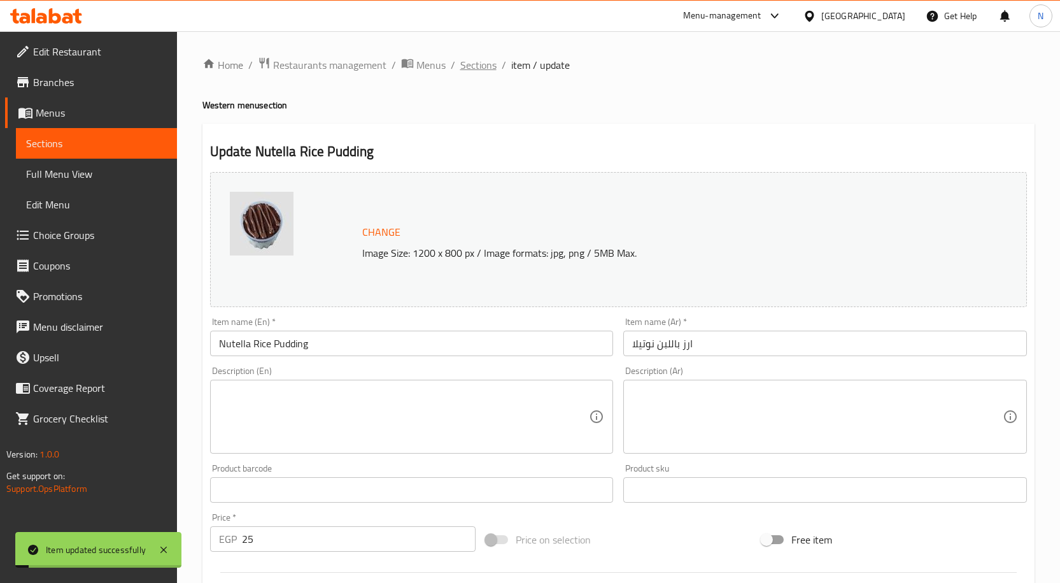
click at [481, 68] on span "Sections" at bounding box center [478, 64] width 36 height 15
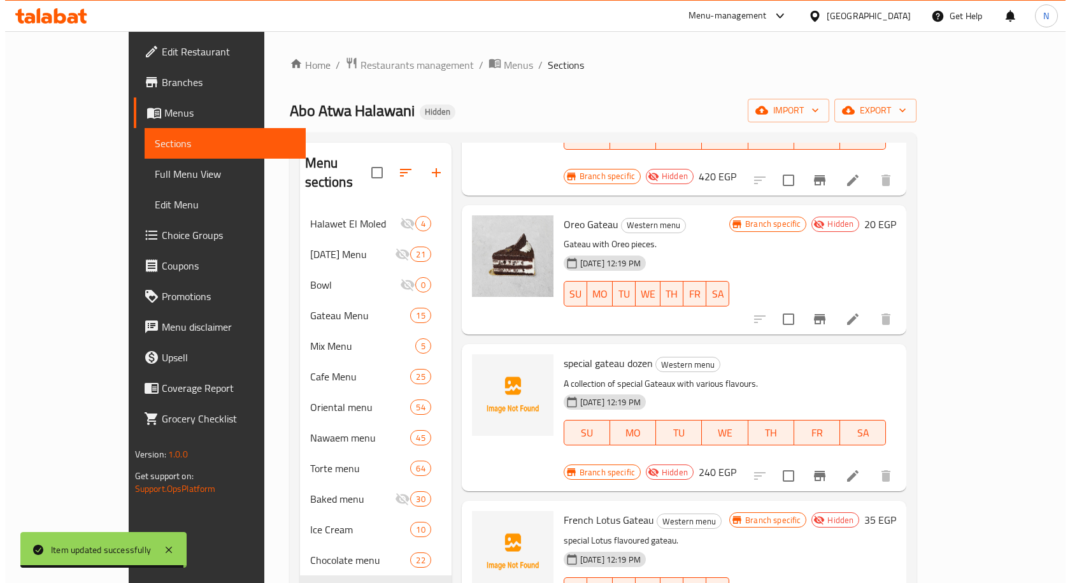
scroll to position [3312, 0]
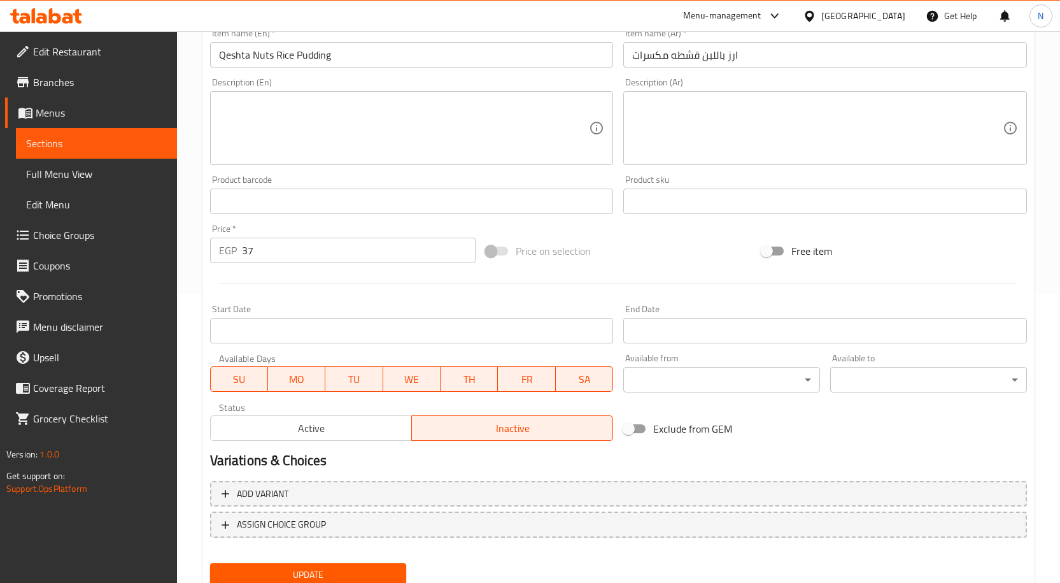
scroll to position [336, 0]
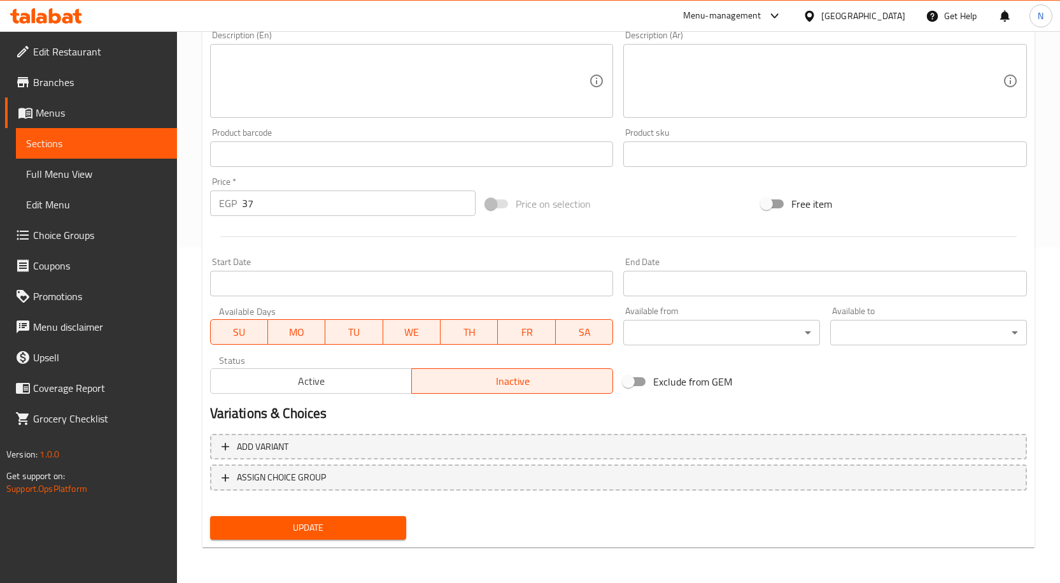
click at [357, 380] on span "Active" at bounding box center [311, 381] width 191 height 18
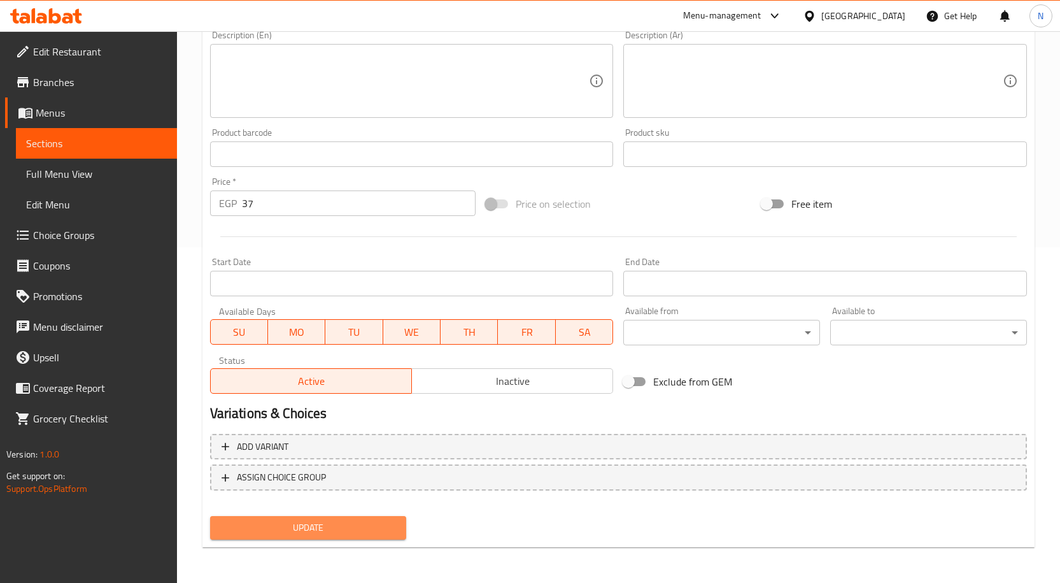
click at [327, 525] on span "Update" at bounding box center [308, 528] width 176 height 16
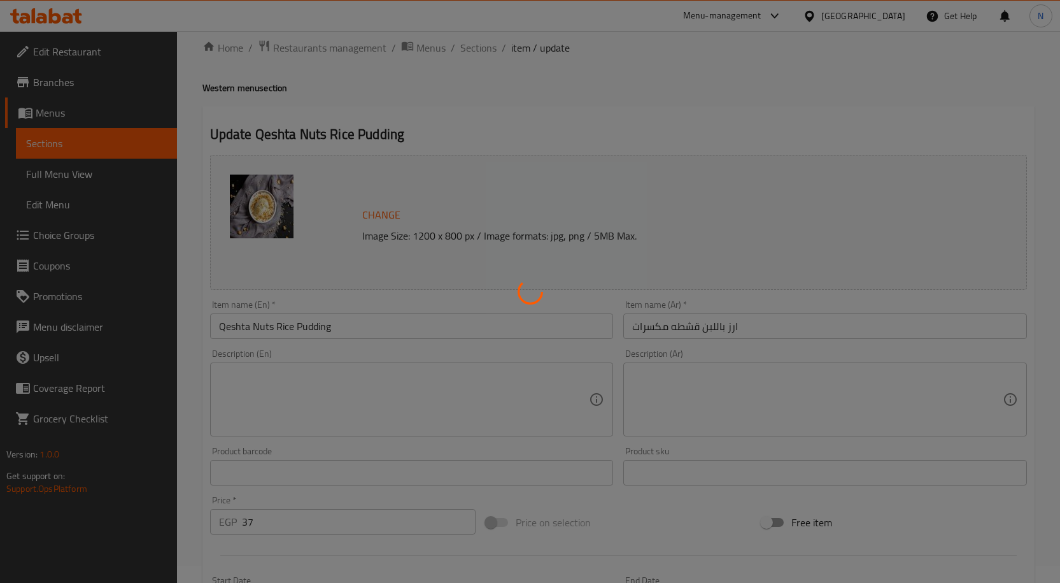
scroll to position [0, 0]
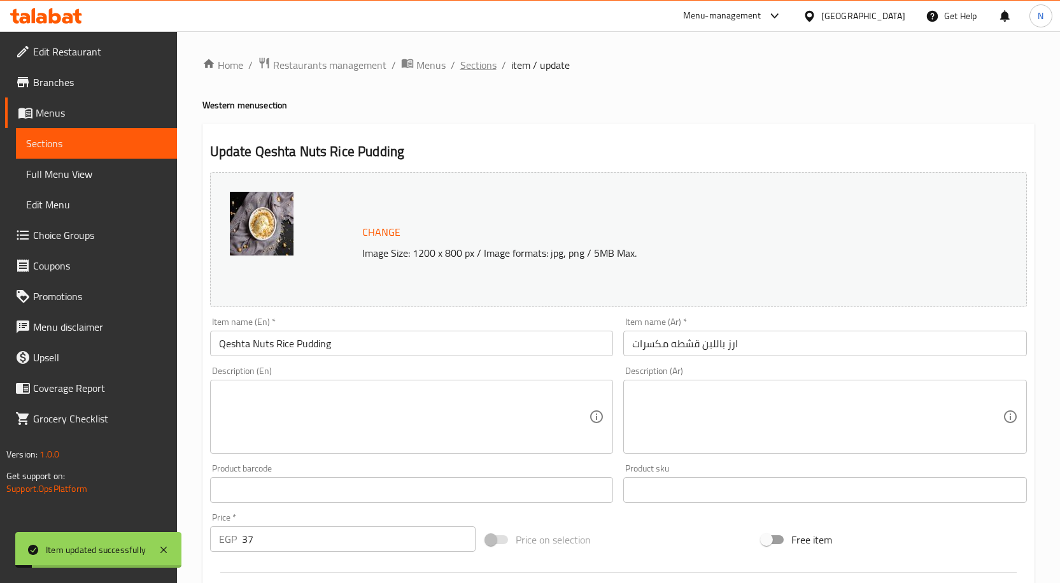
click at [479, 66] on span "Sections" at bounding box center [478, 64] width 36 height 15
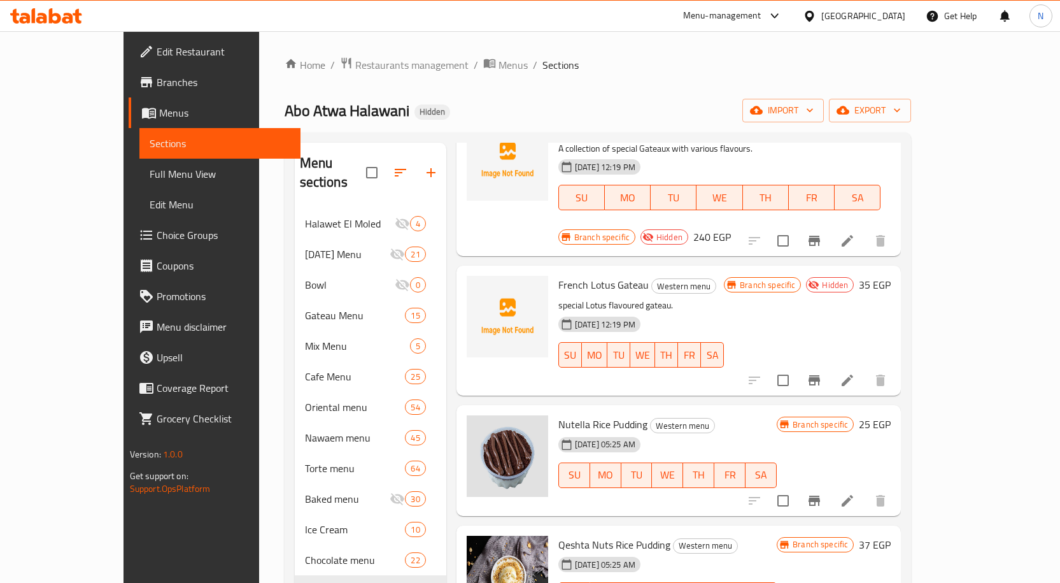
scroll to position [3566, 0]
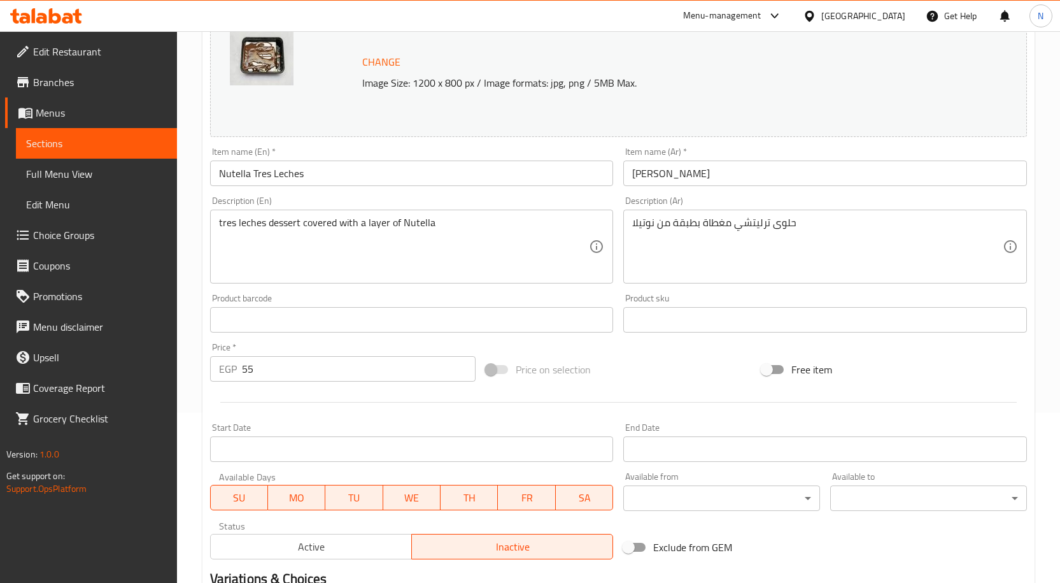
scroll to position [336, 0]
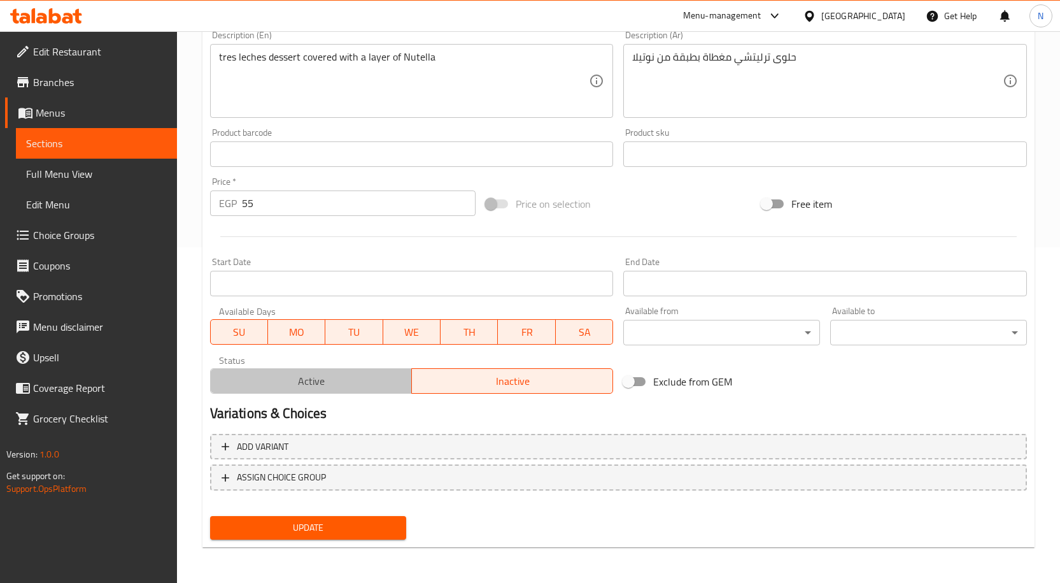
click at [370, 383] on span "Active" at bounding box center [311, 381] width 191 height 18
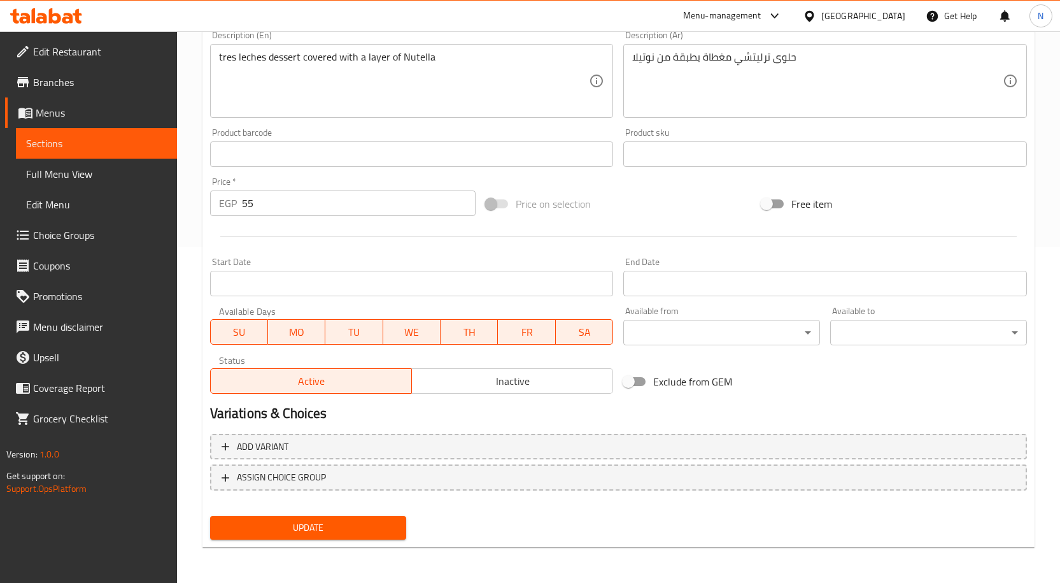
click at [352, 523] on span "Update" at bounding box center [308, 528] width 176 height 16
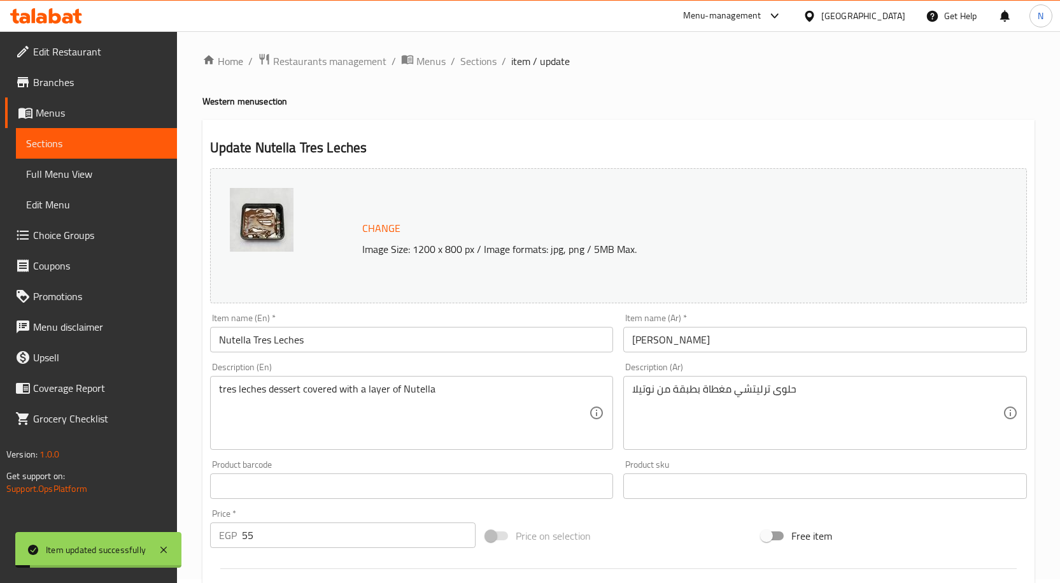
scroll to position [0, 0]
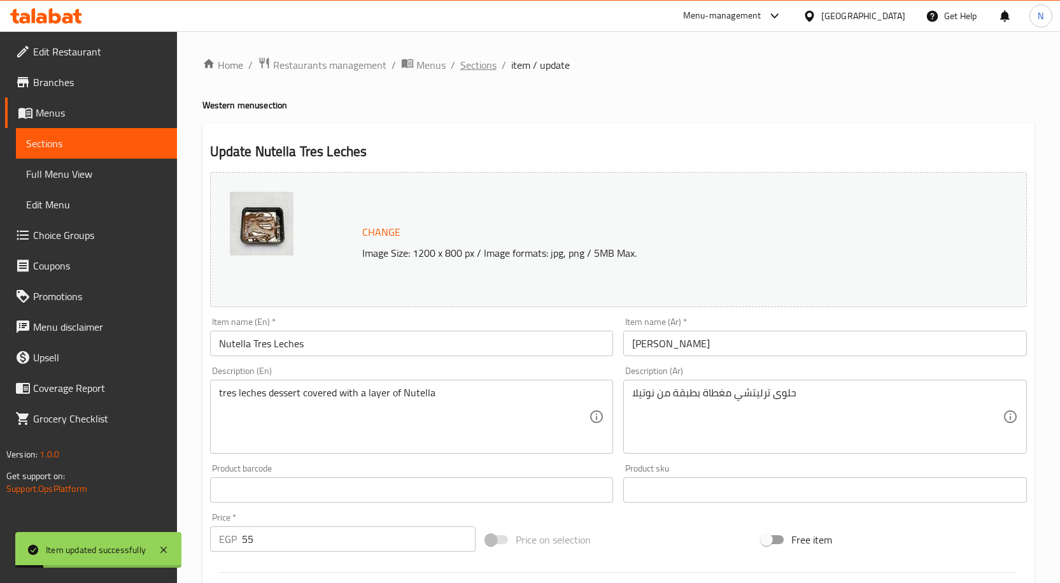
click at [485, 64] on span "Sections" at bounding box center [478, 64] width 36 height 15
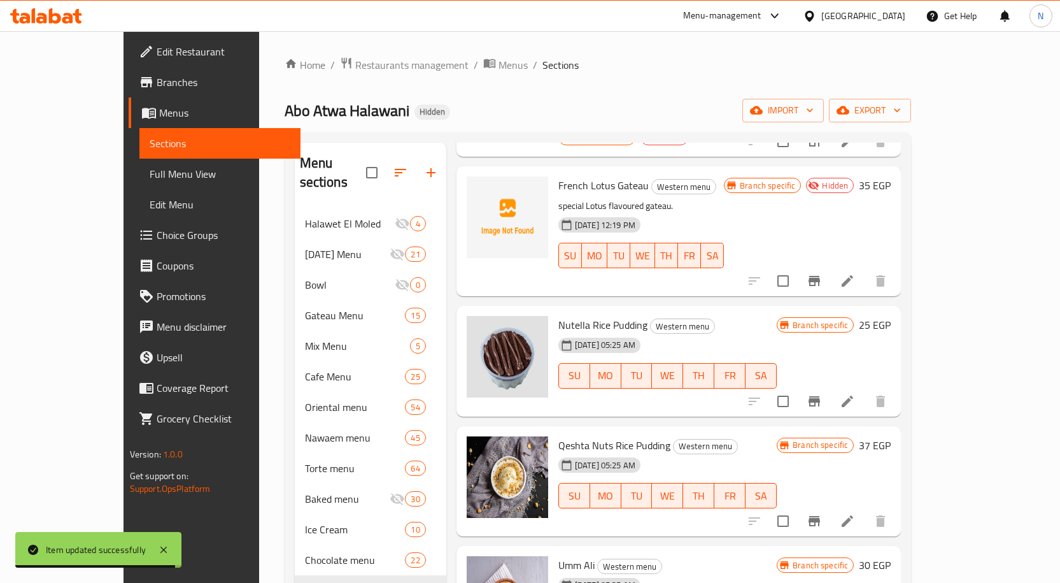
scroll to position [3694, 0]
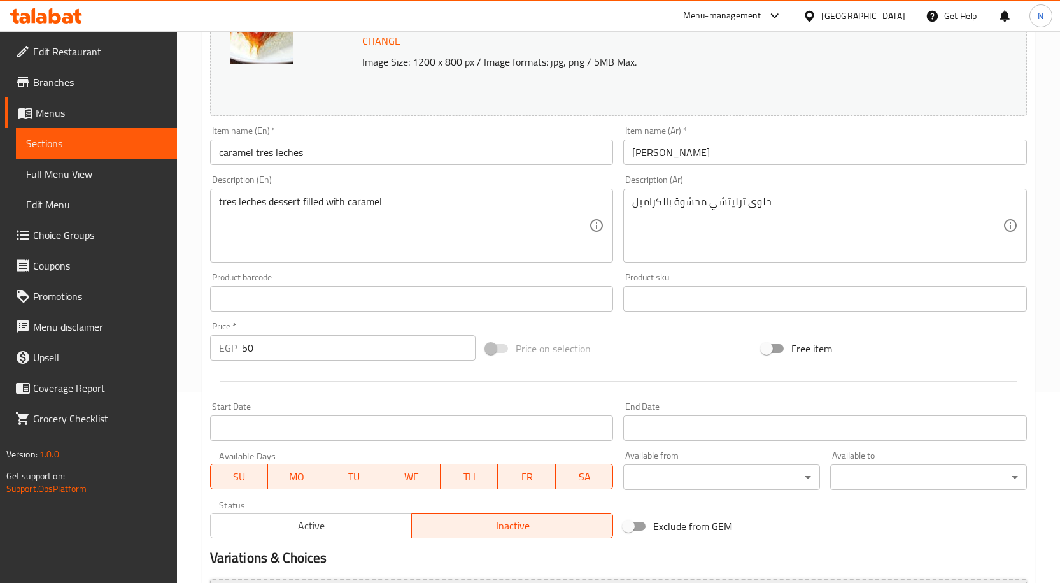
scroll to position [336, 0]
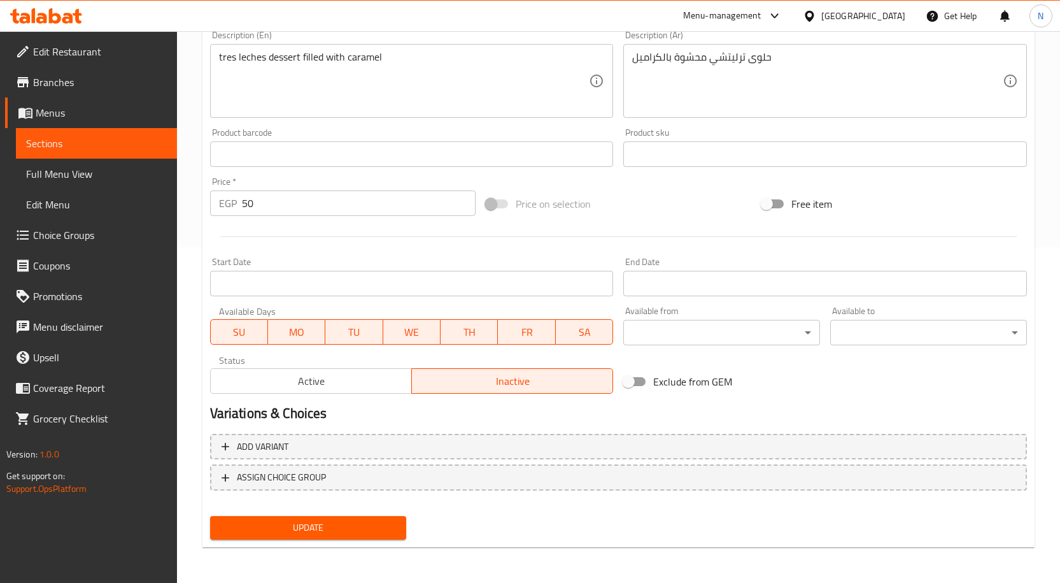
click at [317, 375] on span "Active" at bounding box center [311, 381] width 191 height 18
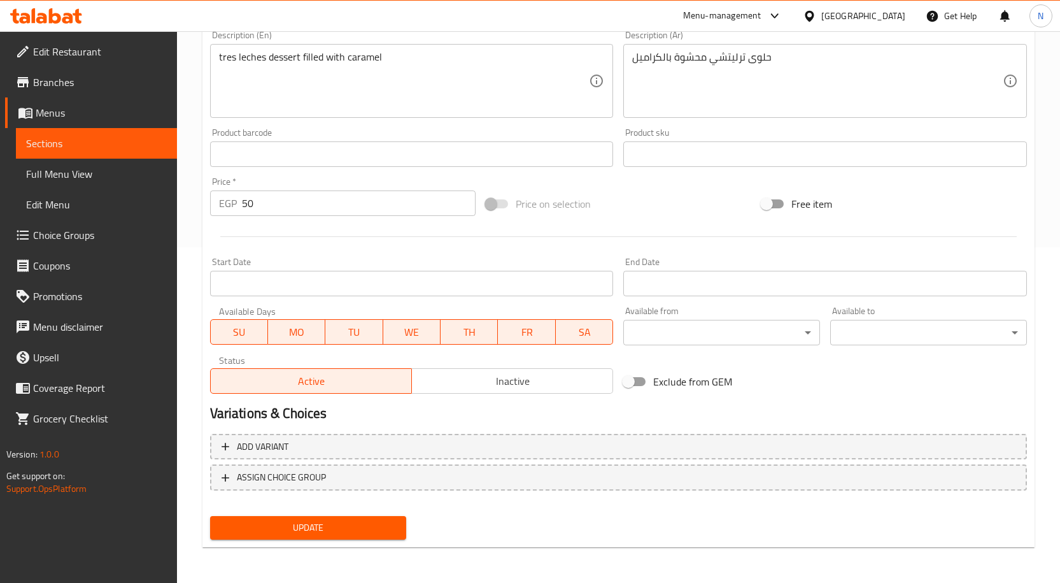
click at [313, 537] on button "Update" at bounding box center [308, 528] width 197 height 24
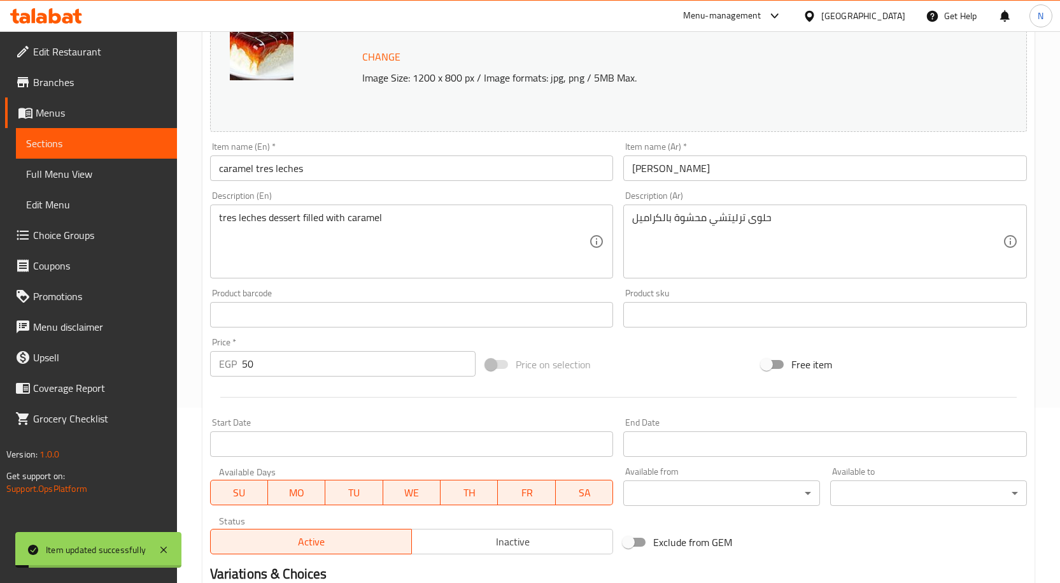
scroll to position [0, 0]
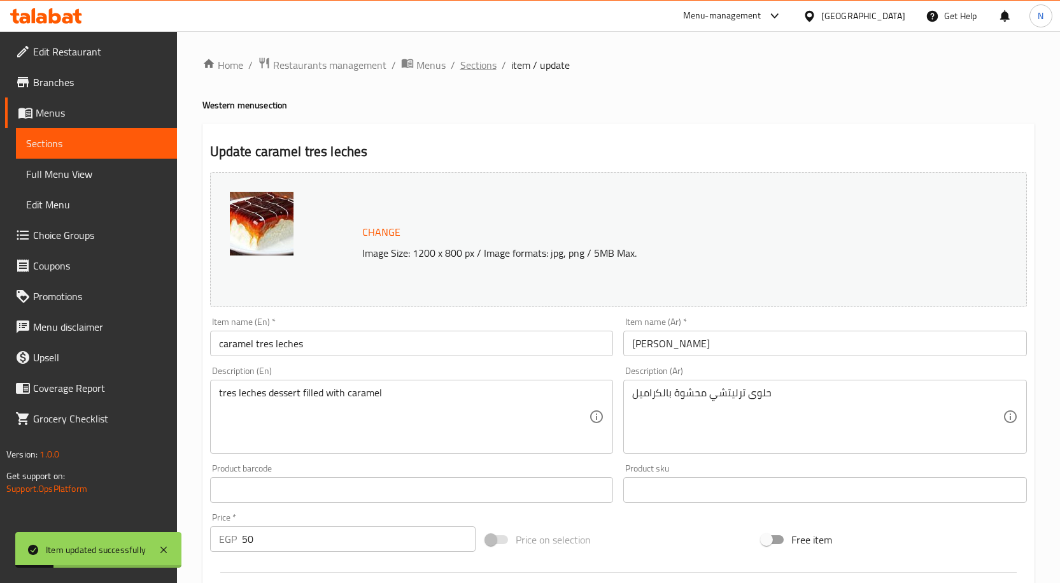
click at [483, 68] on span "Sections" at bounding box center [478, 64] width 36 height 15
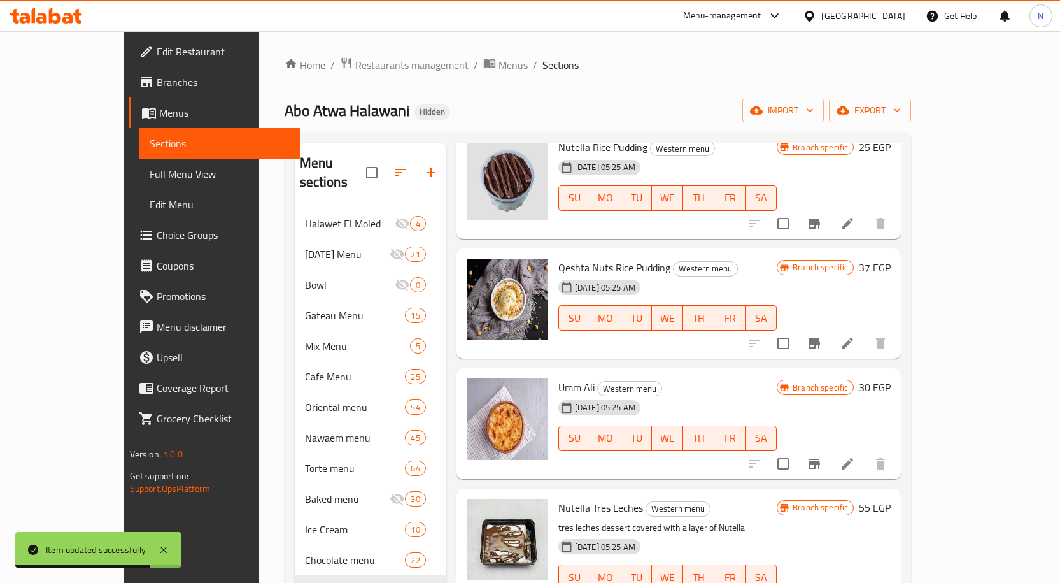
scroll to position [3885, 0]
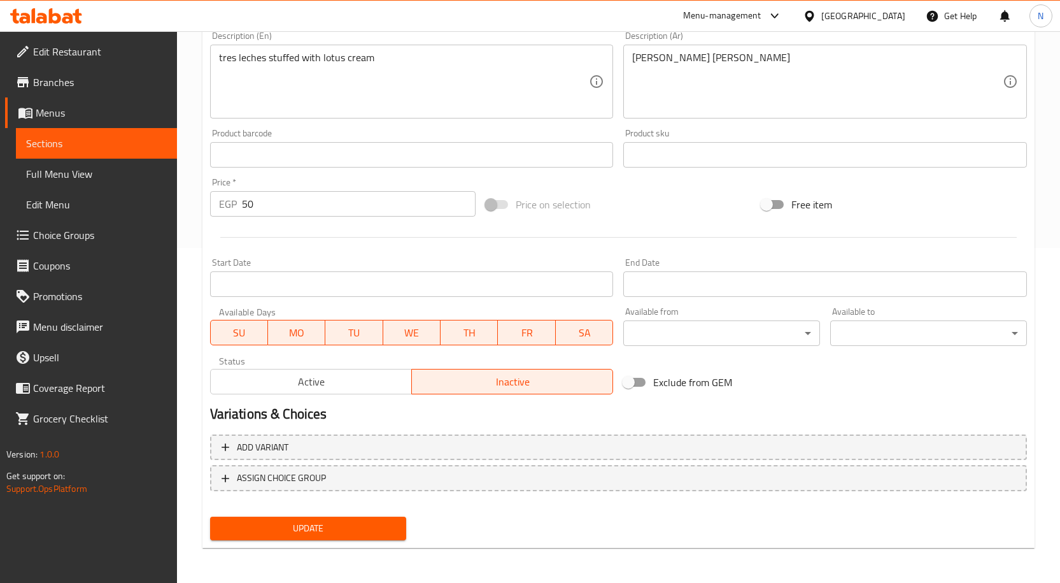
scroll to position [336, 0]
click at [389, 391] on button "Active" at bounding box center [311, 380] width 202 height 25
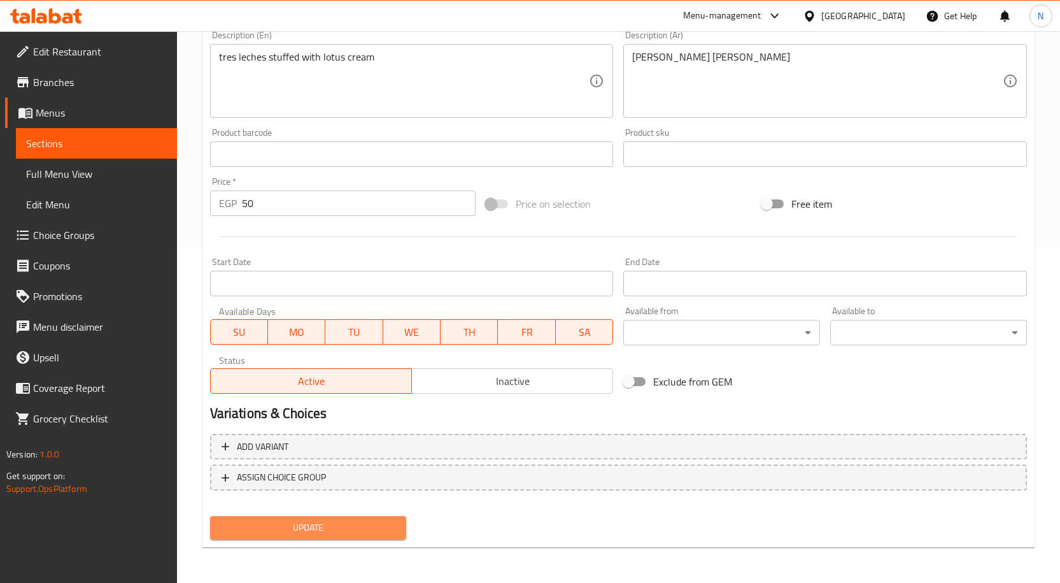
click at [309, 522] on span "Update" at bounding box center [308, 528] width 176 height 16
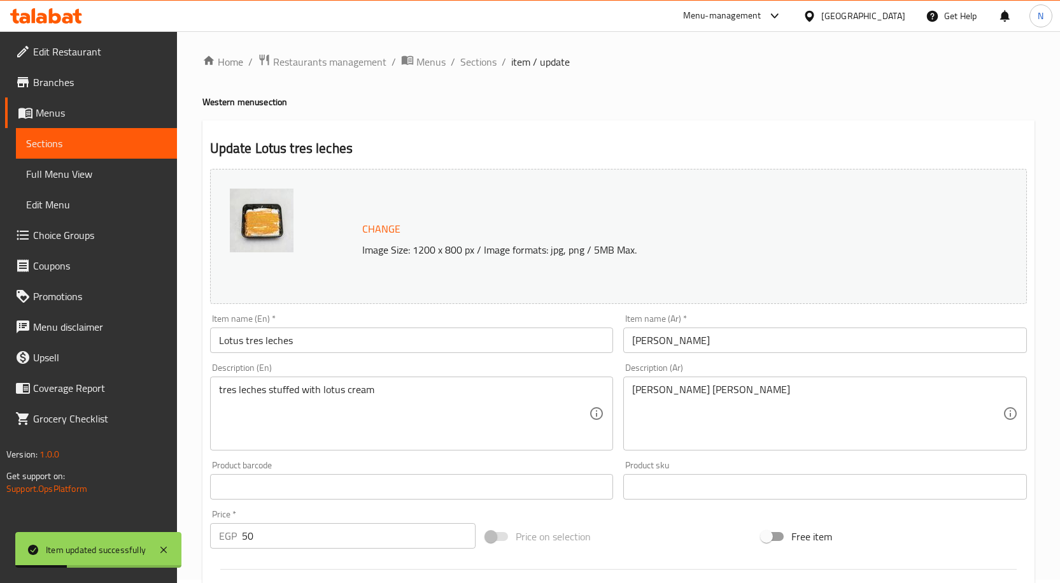
scroll to position [0, 0]
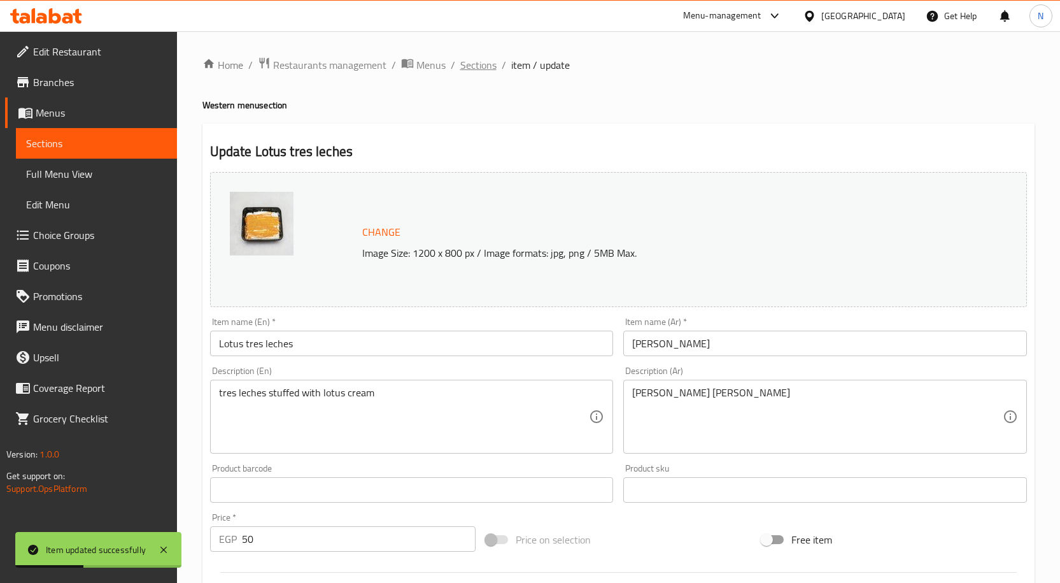
click at [485, 69] on span "Sections" at bounding box center [478, 64] width 36 height 15
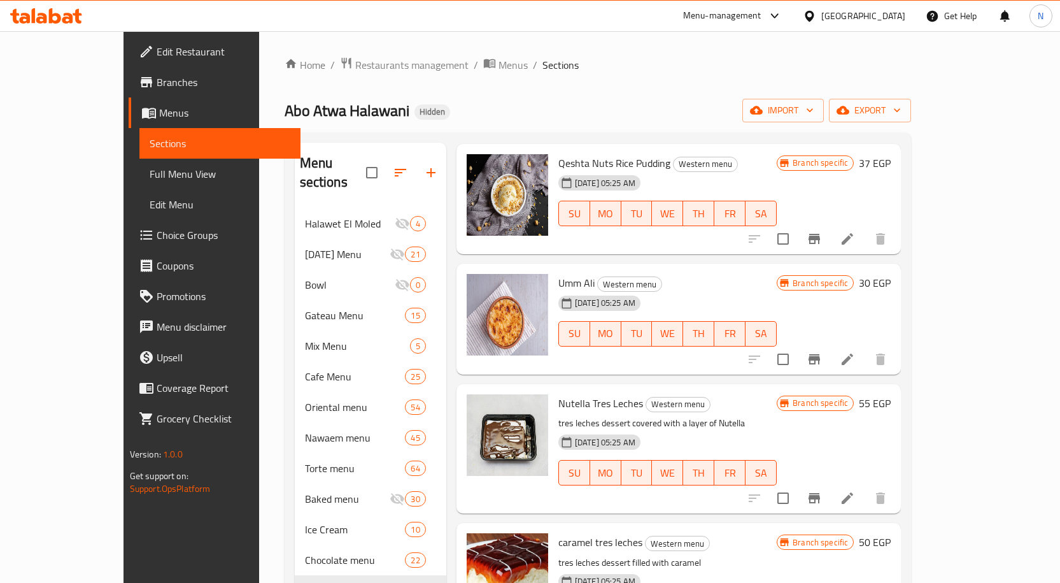
scroll to position [3949, 0]
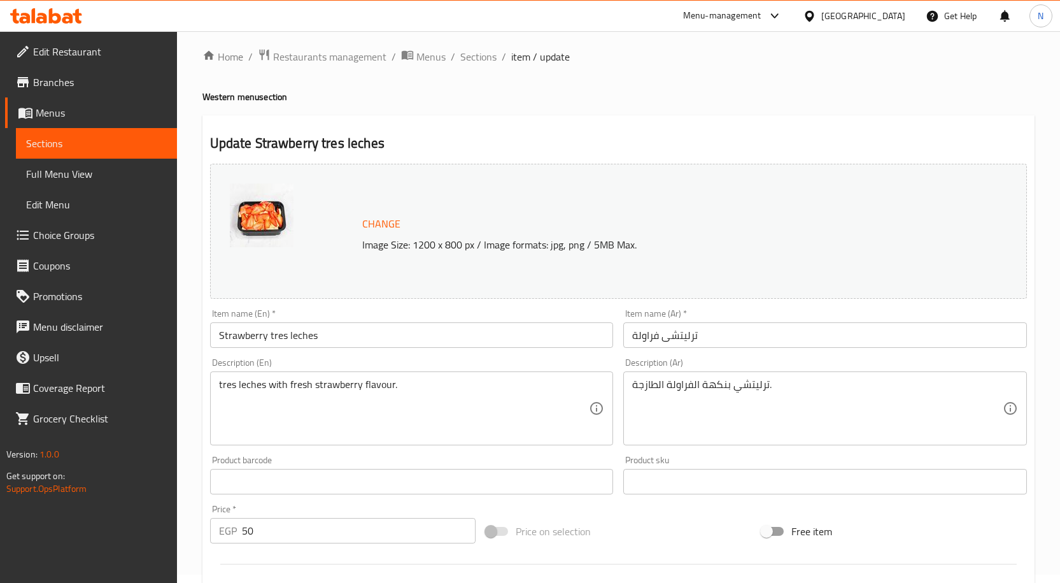
scroll to position [255, 0]
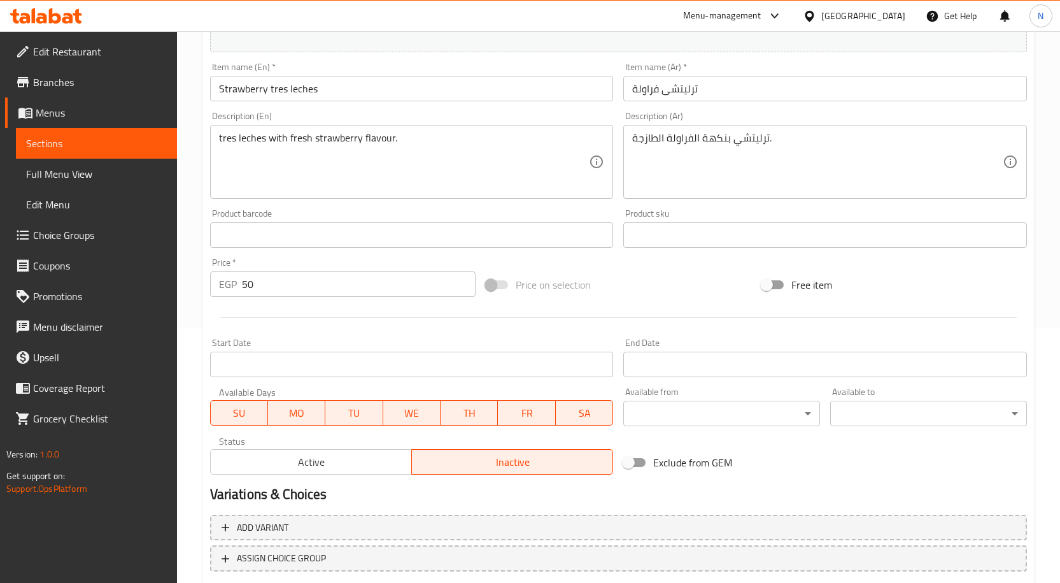
click at [349, 456] on span "Active" at bounding box center [311, 462] width 191 height 18
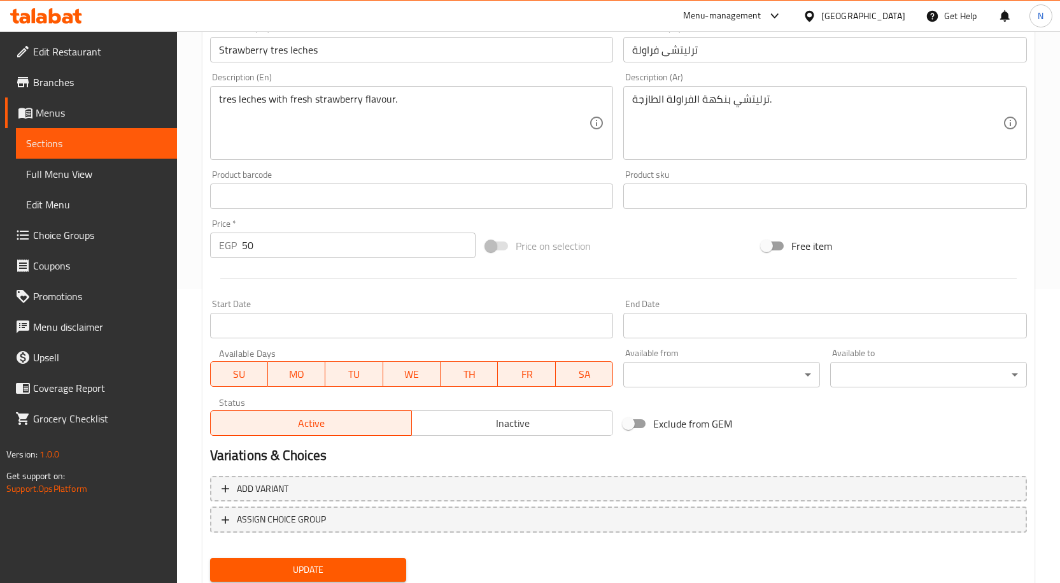
scroll to position [336, 0]
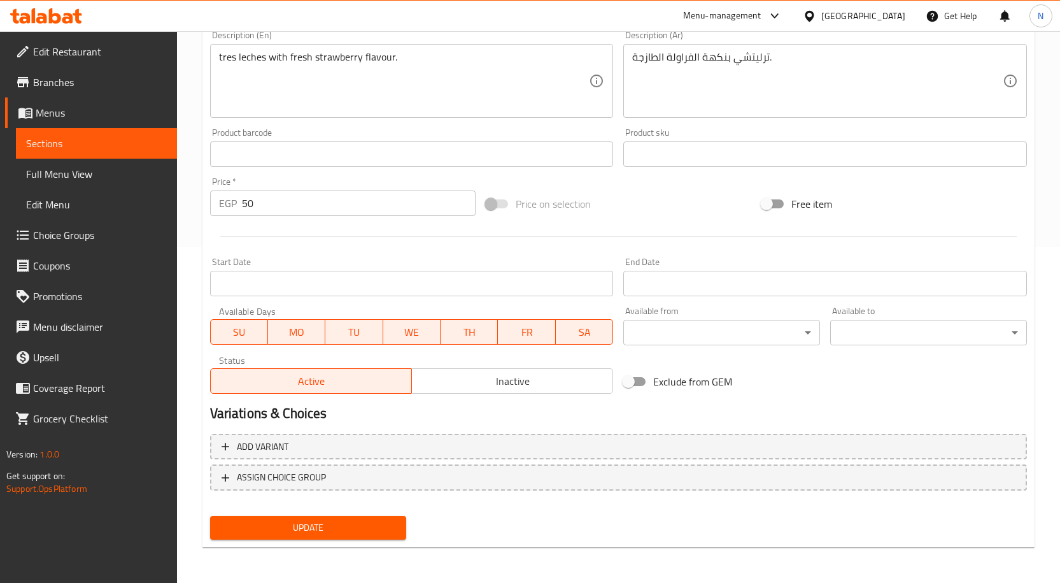
click at [332, 528] on span "Update" at bounding box center [308, 528] width 176 height 16
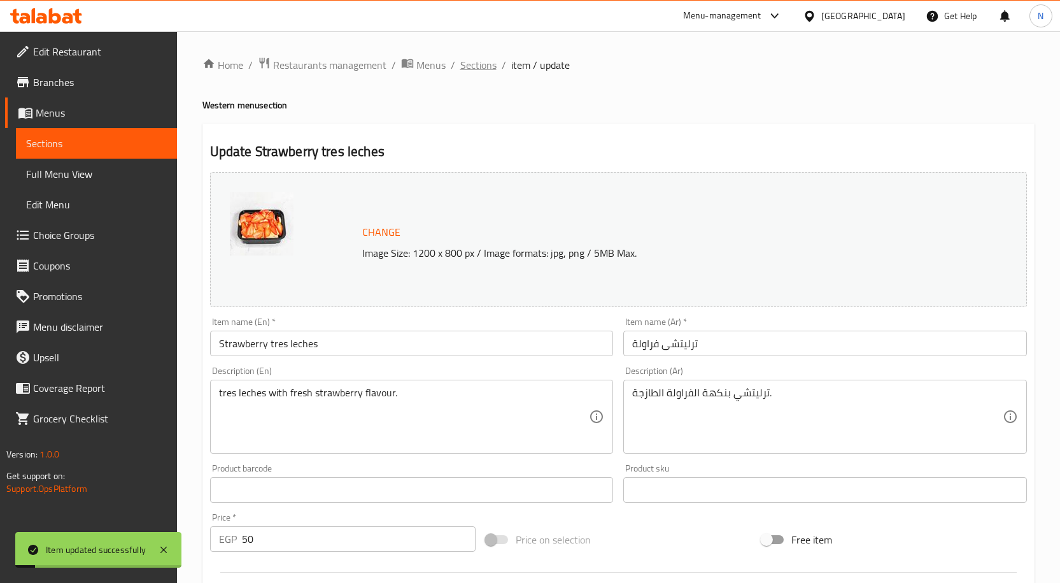
click at [477, 69] on span "Sections" at bounding box center [478, 64] width 36 height 15
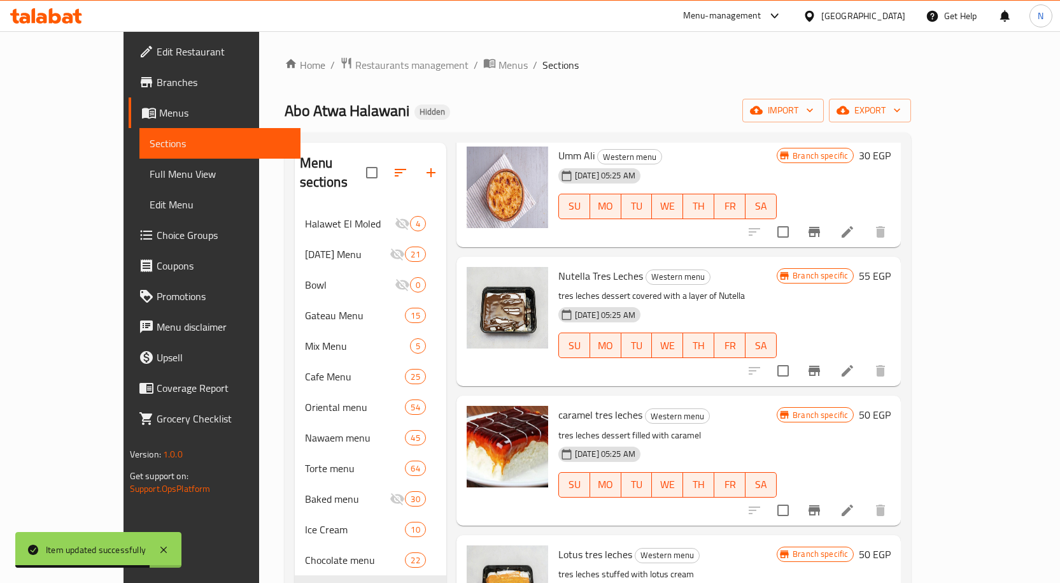
scroll to position [4076, 0]
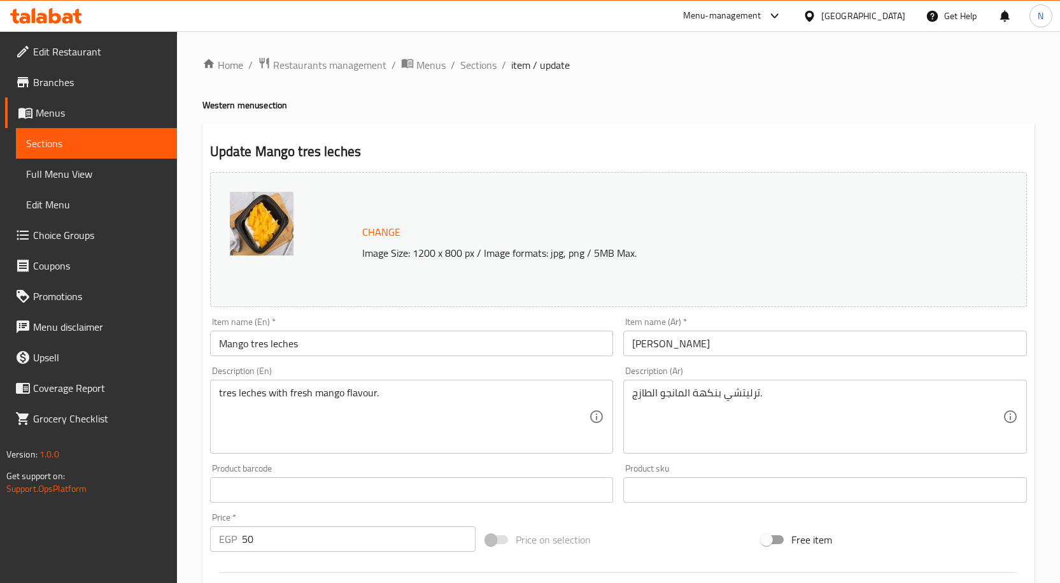
scroll to position [336, 0]
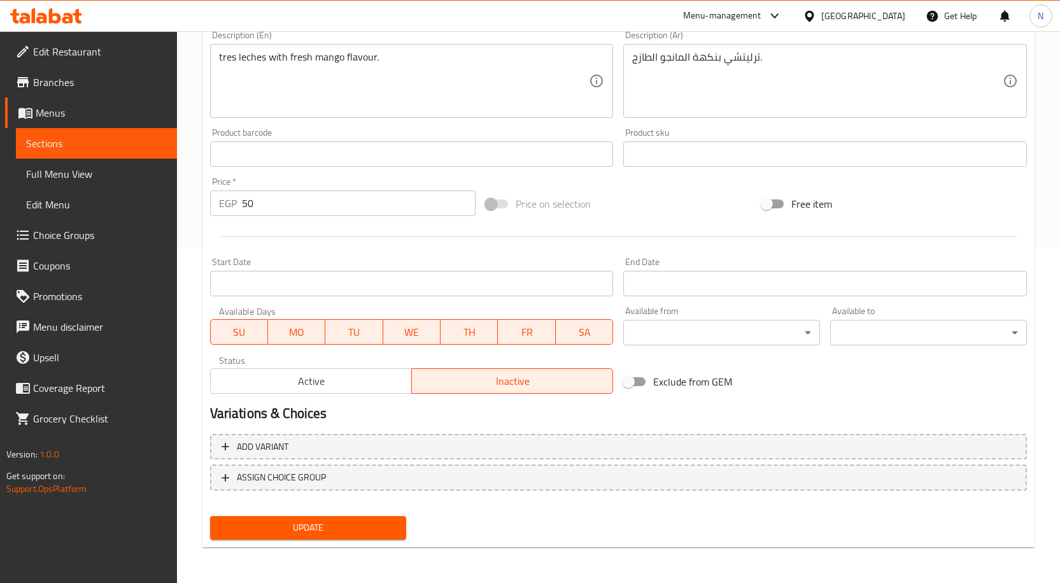
click at [370, 390] on span "Active" at bounding box center [311, 381] width 191 height 18
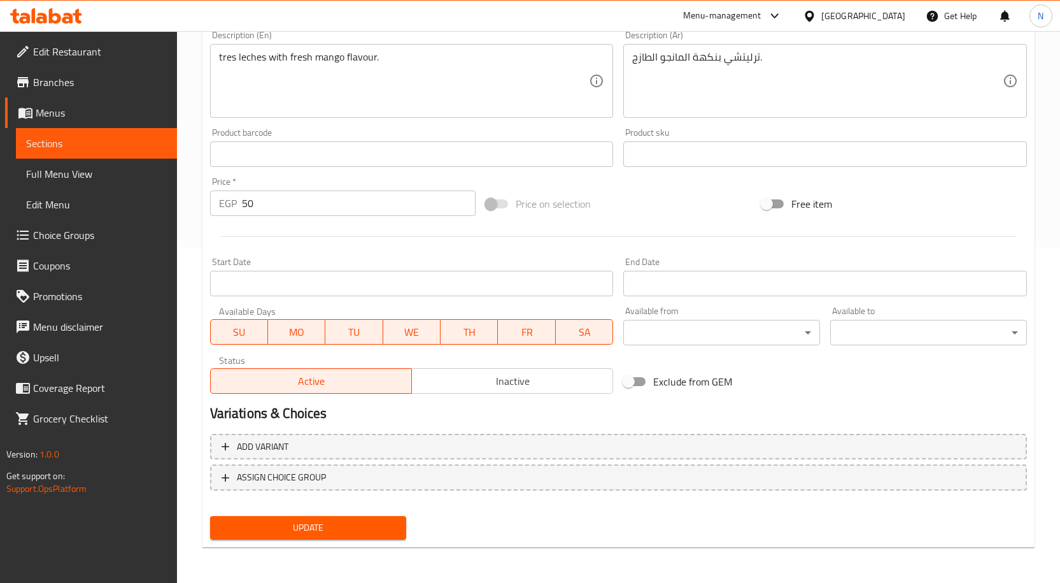
click at [326, 520] on span "Update" at bounding box center [308, 528] width 176 height 16
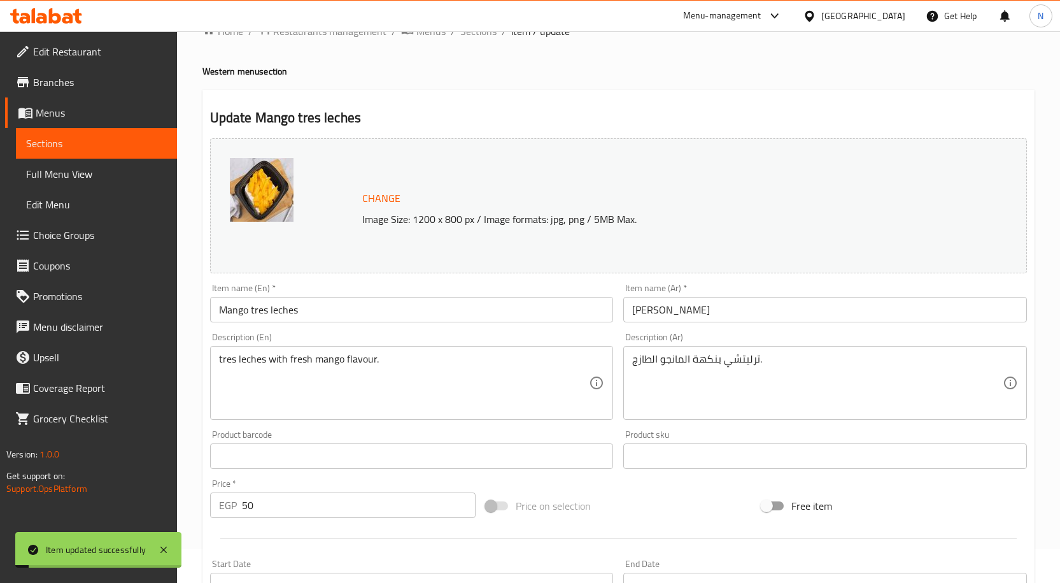
scroll to position [0, 0]
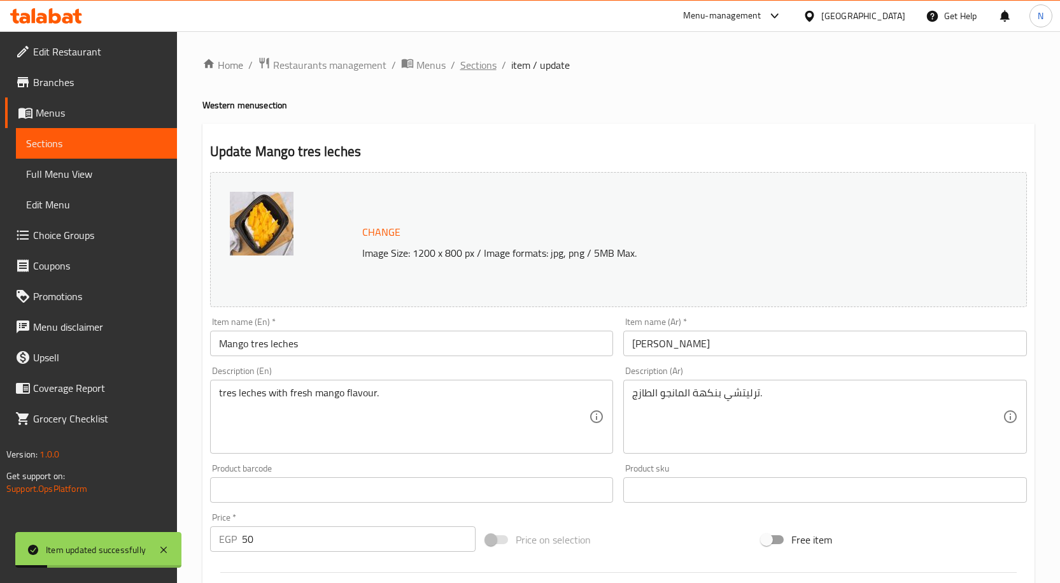
click at [469, 70] on span "Sections" at bounding box center [478, 64] width 36 height 15
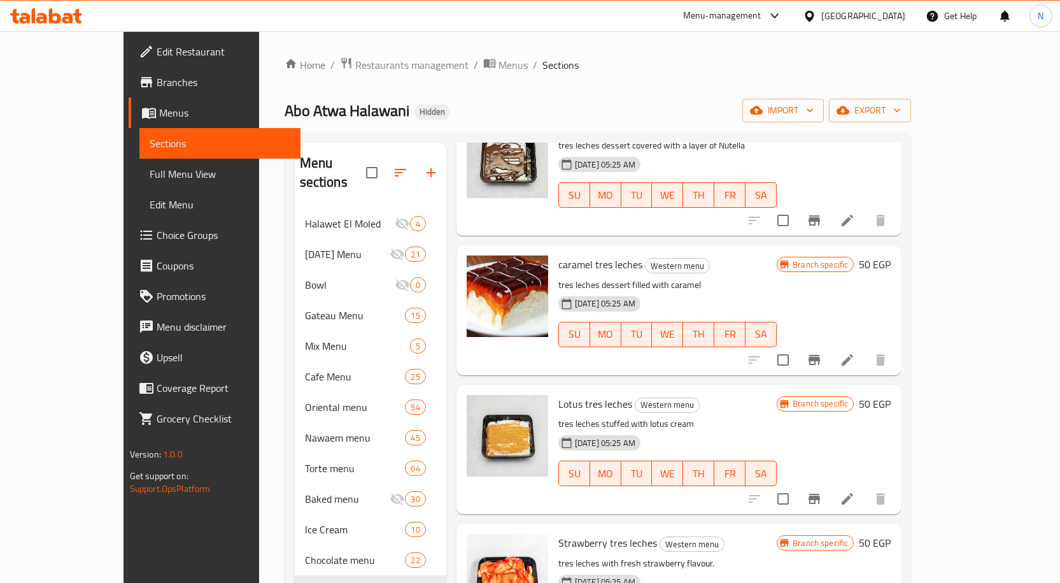
scroll to position [4267, 0]
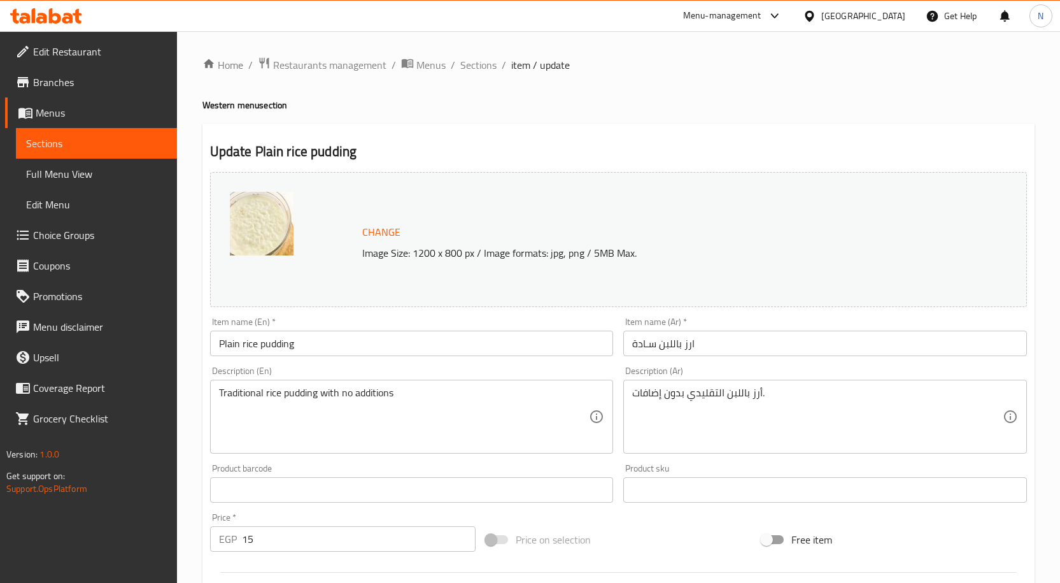
scroll to position [255, 0]
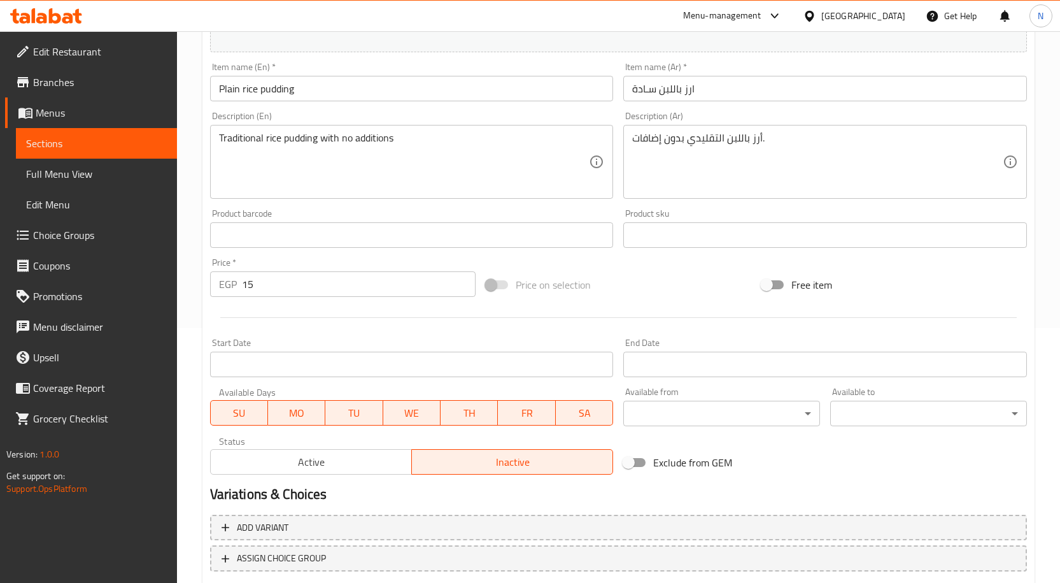
click at [343, 469] on span "Active" at bounding box center [311, 462] width 191 height 18
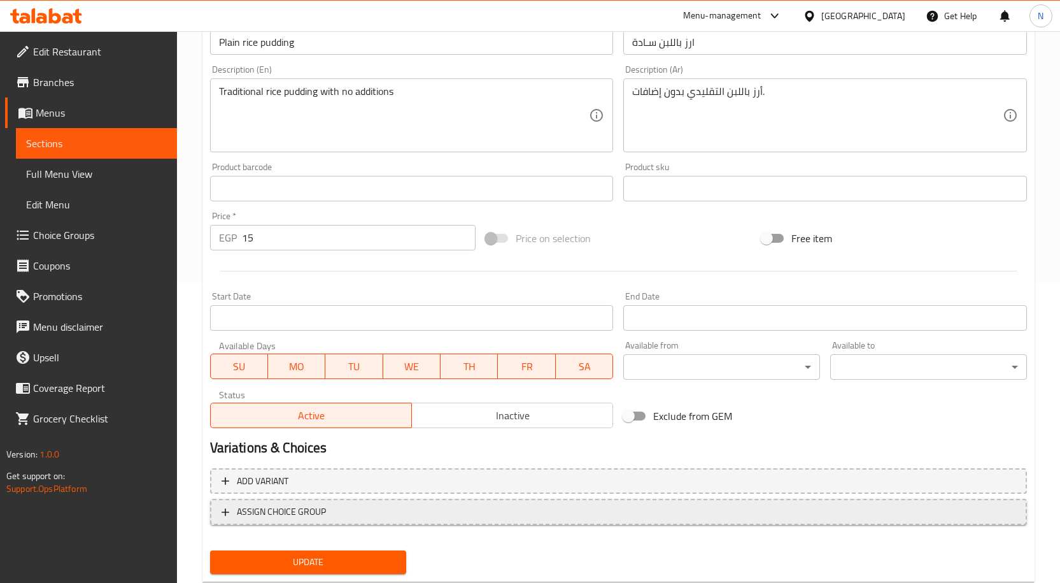
scroll to position [336, 0]
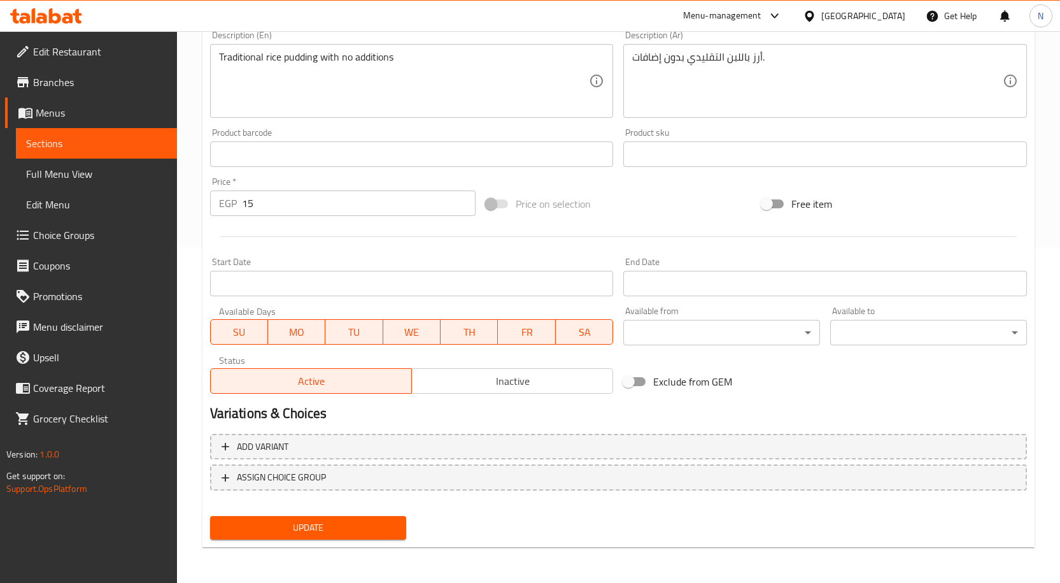
click at [327, 532] on span "Update" at bounding box center [308, 528] width 176 height 16
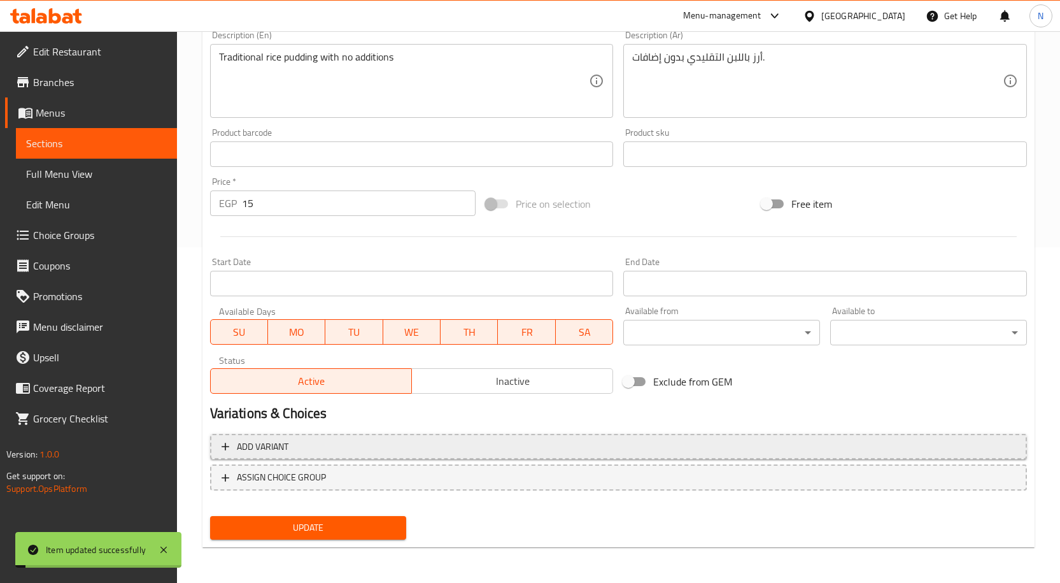
scroll to position [0, 0]
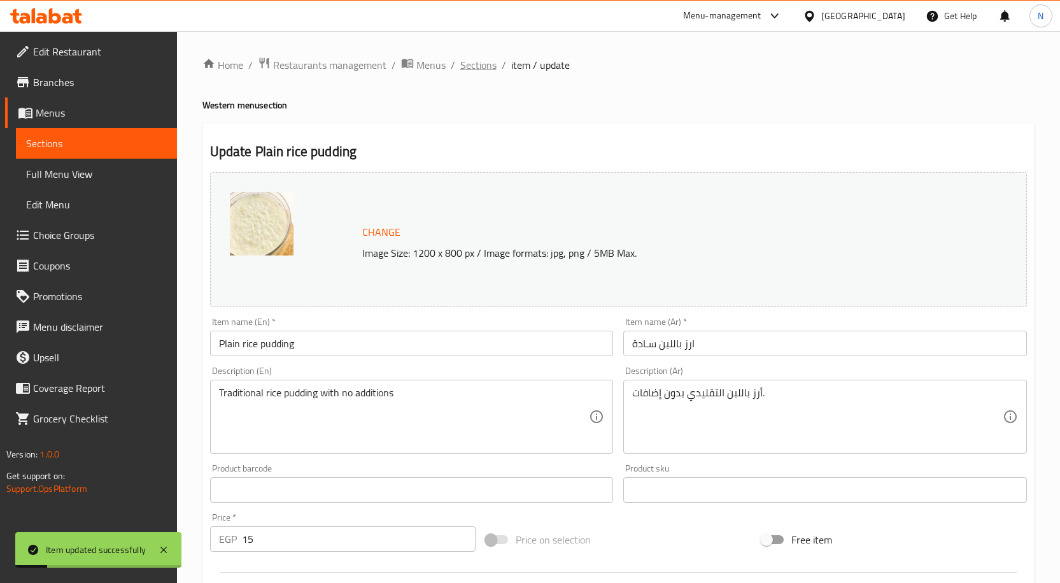
click at [483, 62] on span "Sections" at bounding box center [478, 64] width 36 height 15
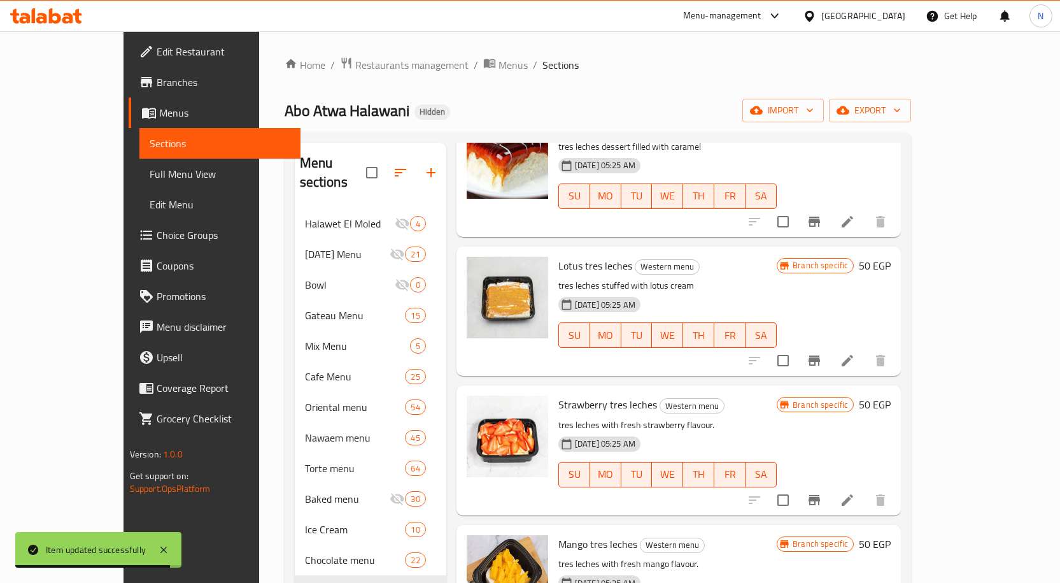
scroll to position [4331, 0]
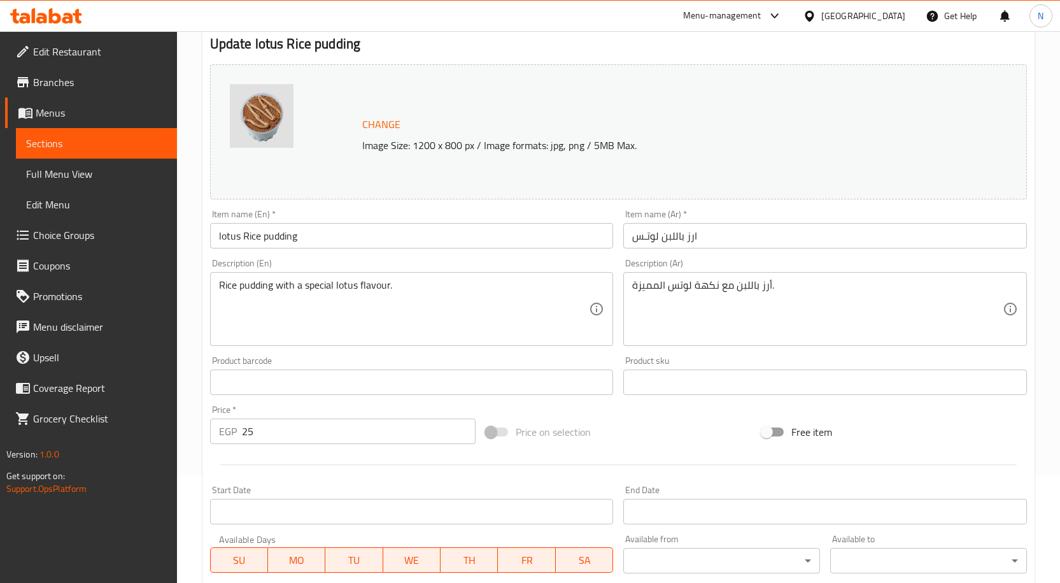
scroll to position [336, 0]
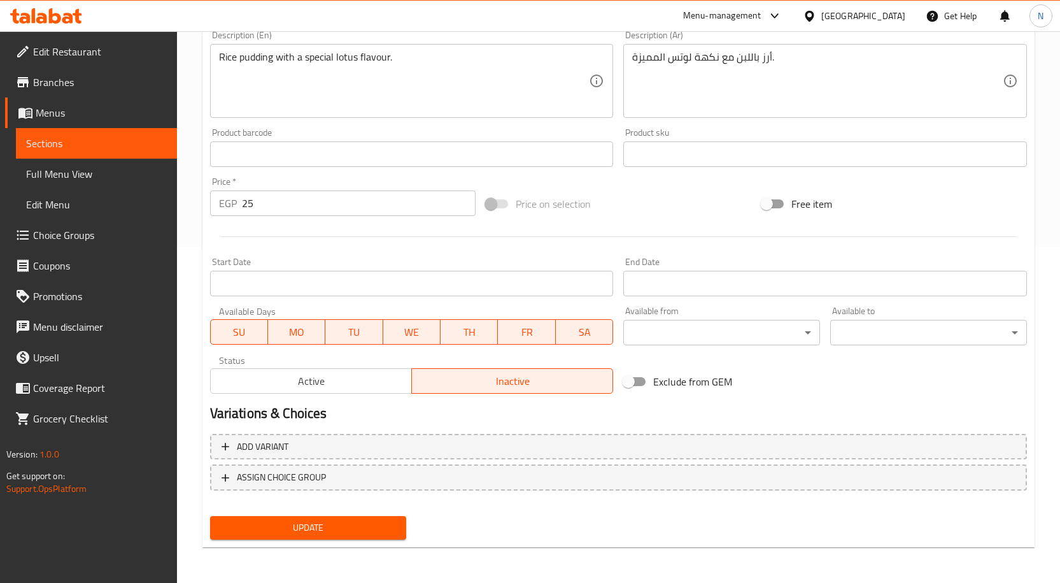
click at [355, 374] on span "Active" at bounding box center [311, 381] width 191 height 18
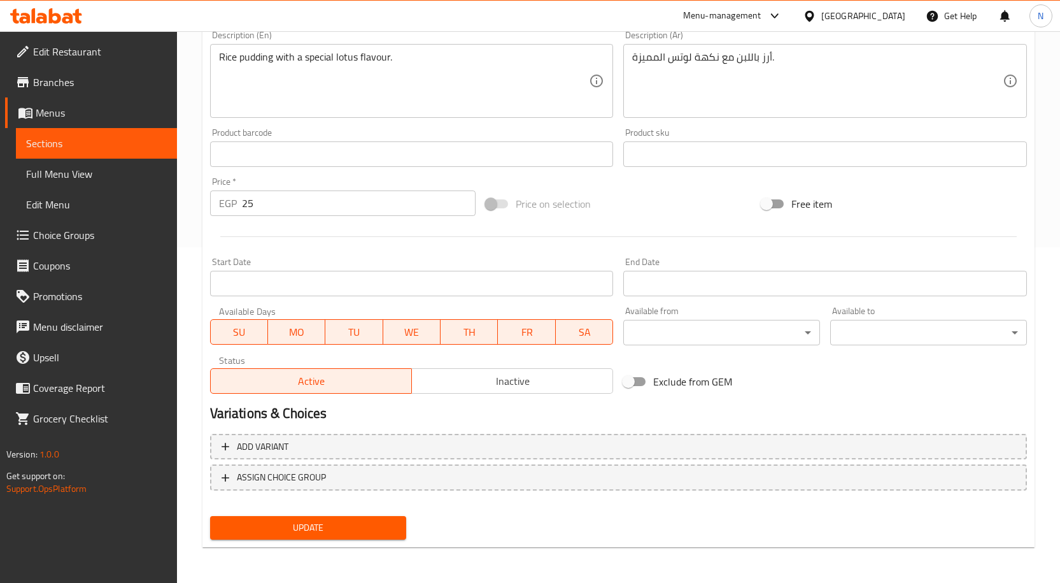
click at [311, 518] on button "Update" at bounding box center [308, 528] width 197 height 24
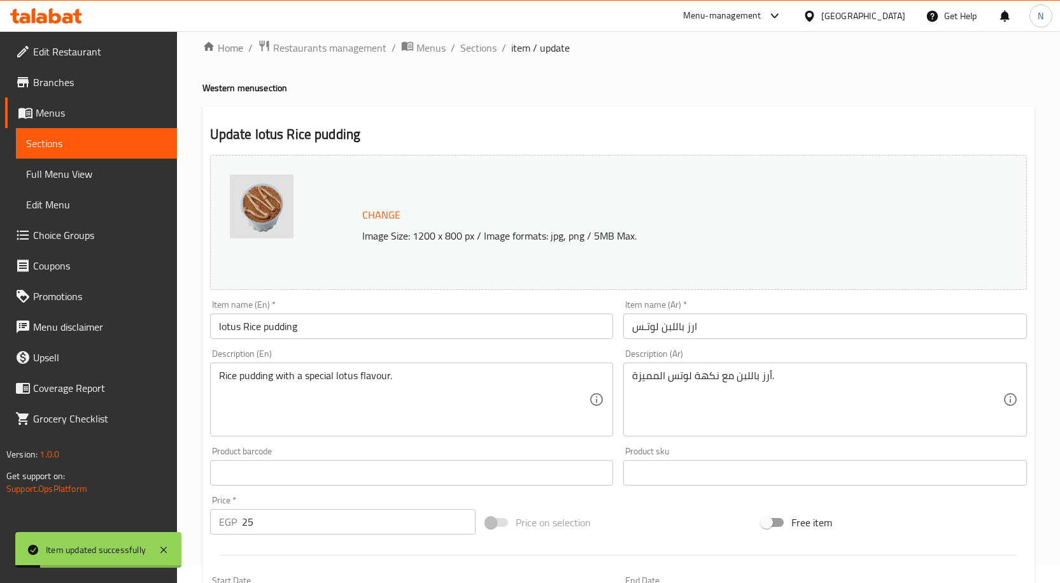
scroll to position [0, 0]
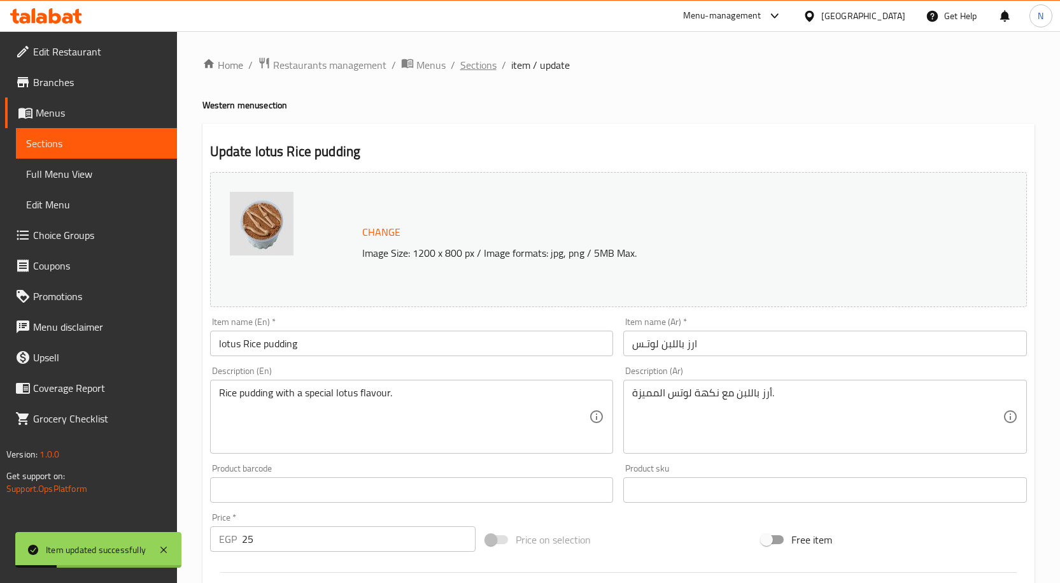
click at [492, 67] on span "Sections" at bounding box center [478, 64] width 36 height 15
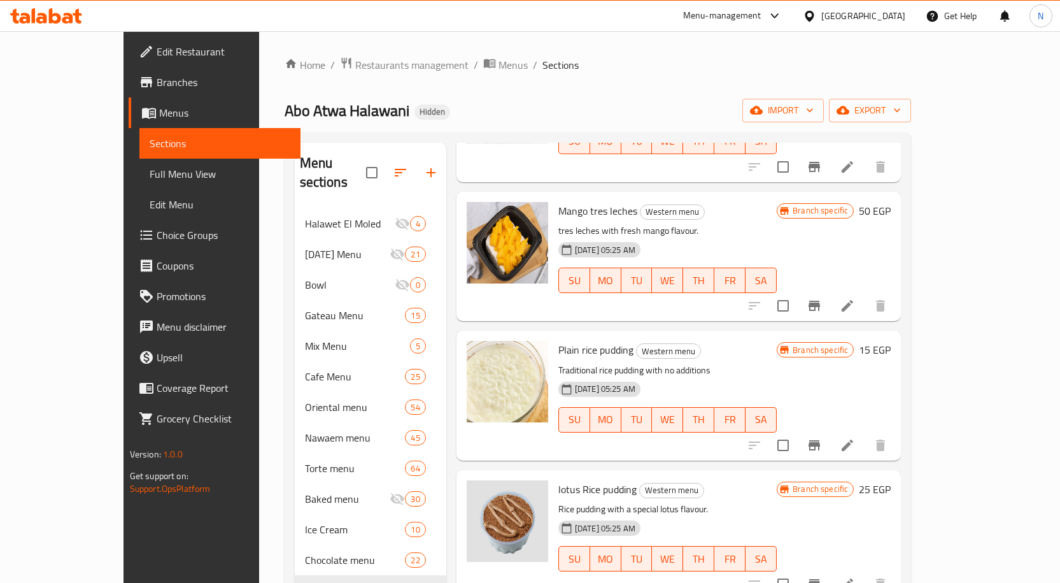
scroll to position [4679, 0]
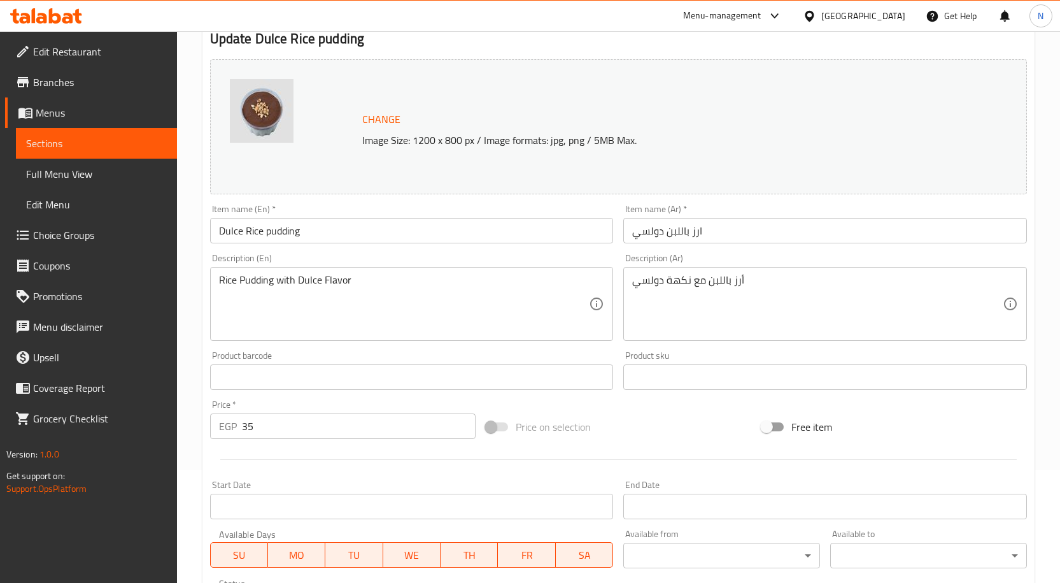
scroll to position [318, 0]
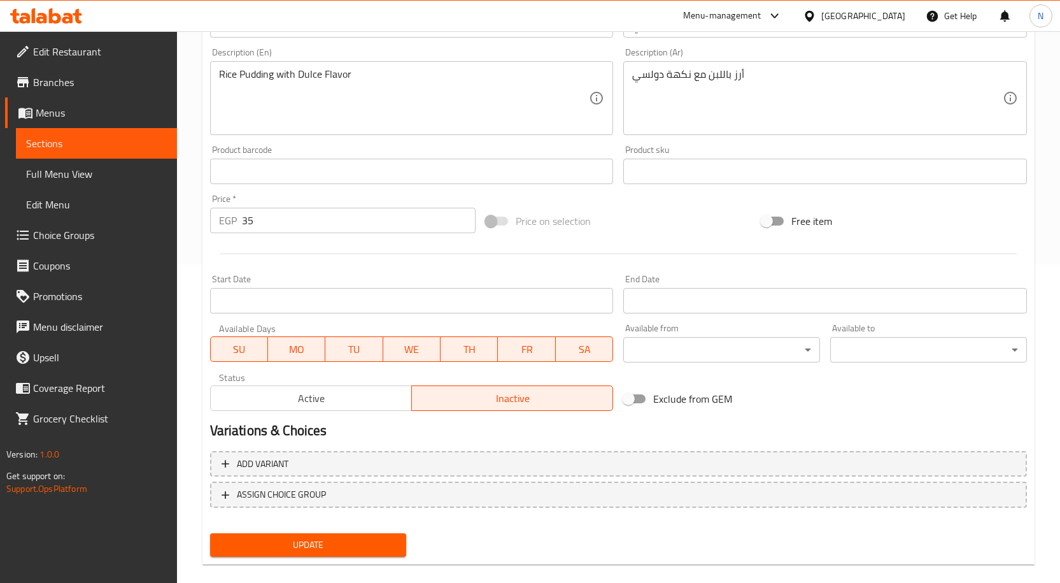
click at [376, 398] on span "Active" at bounding box center [311, 398] width 191 height 18
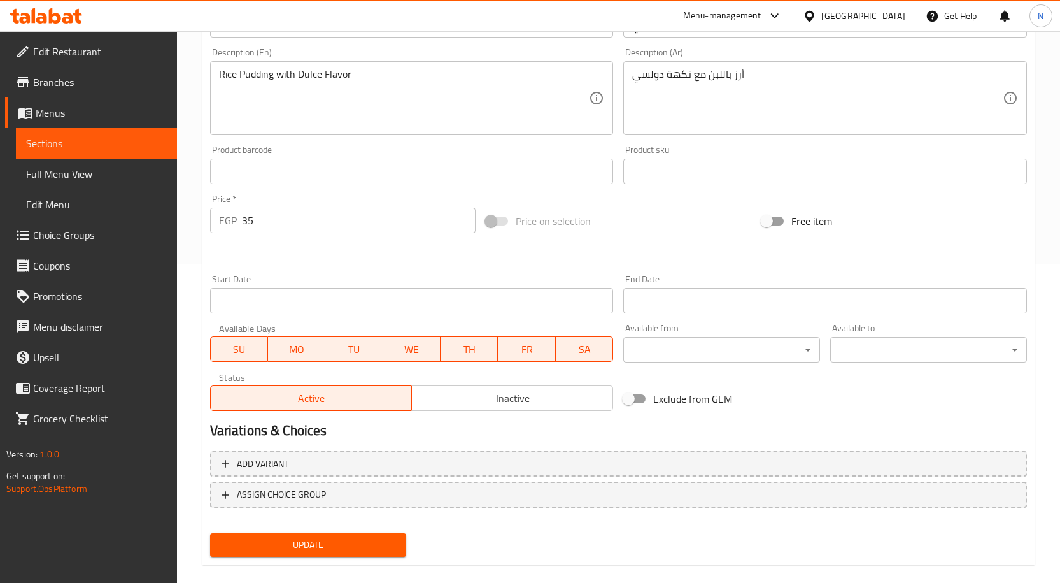
click at [339, 553] on span "Update" at bounding box center [308, 545] width 176 height 16
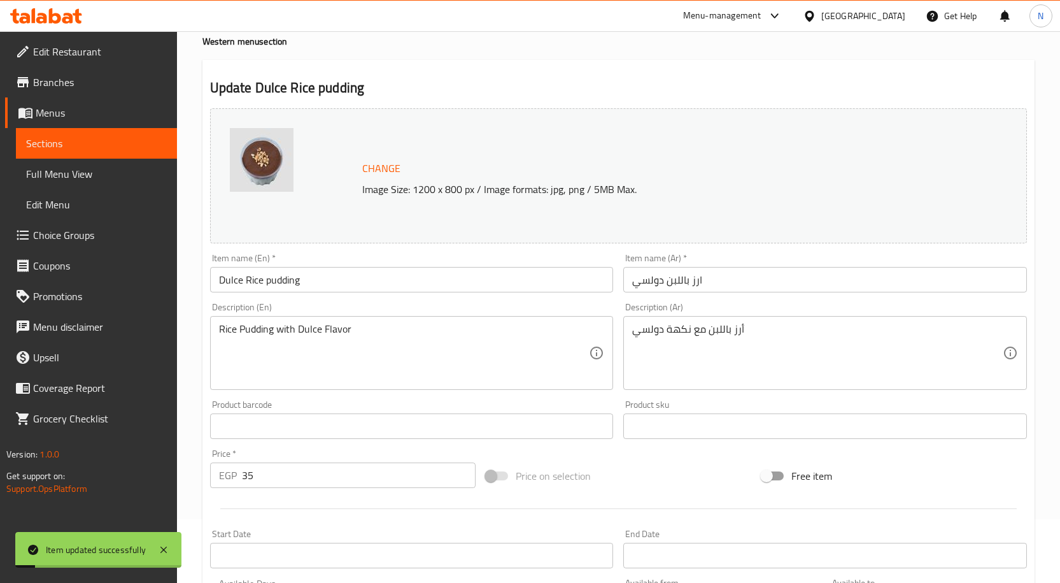
scroll to position [0, 0]
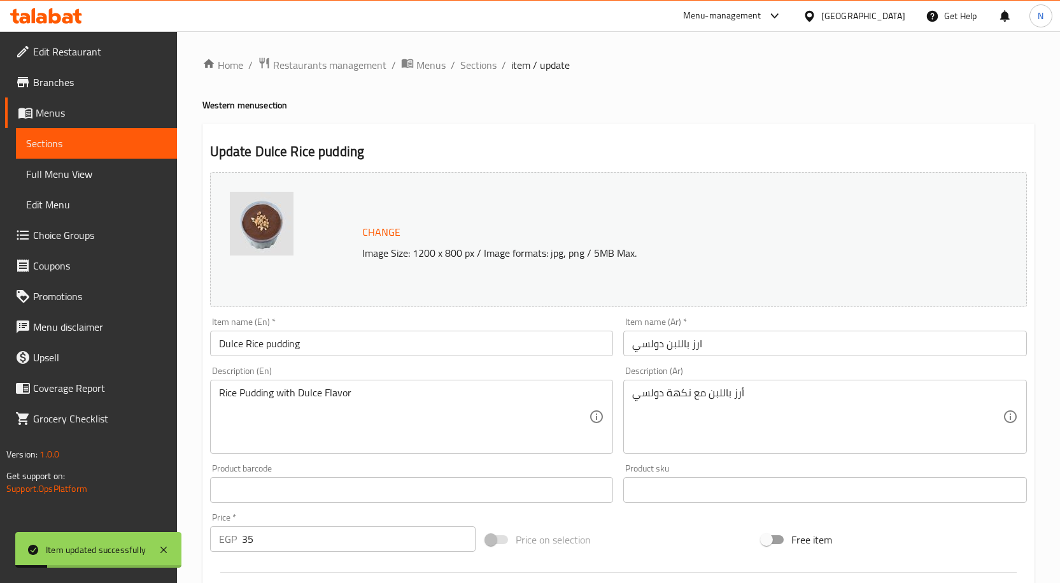
drag, startPoint x: 492, startPoint y: 63, endPoint x: 502, endPoint y: 90, distance: 28.6
click at [492, 63] on span "Sections" at bounding box center [478, 64] width 36 height 15
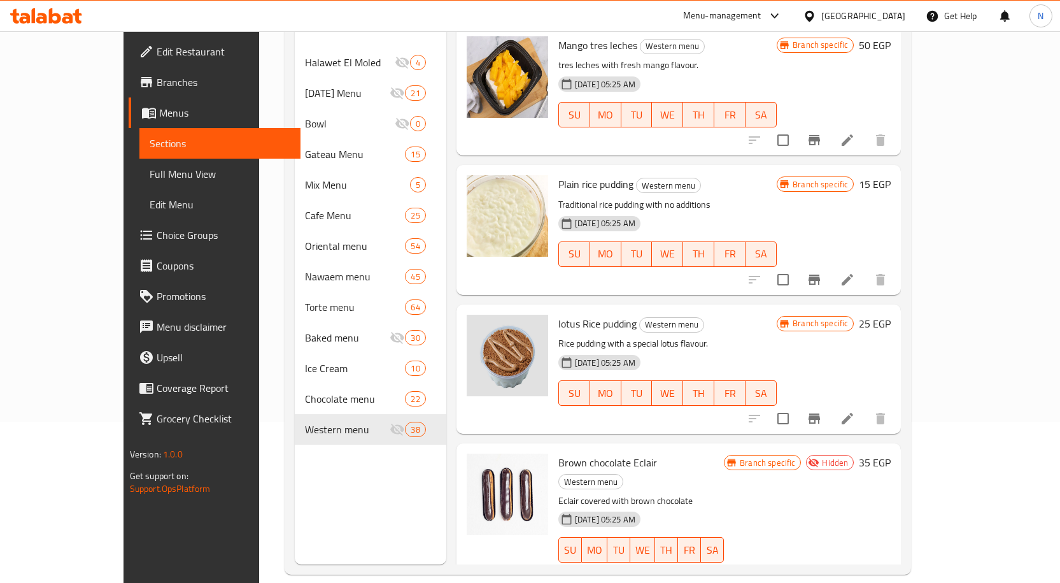
scroll to position [178, 0]
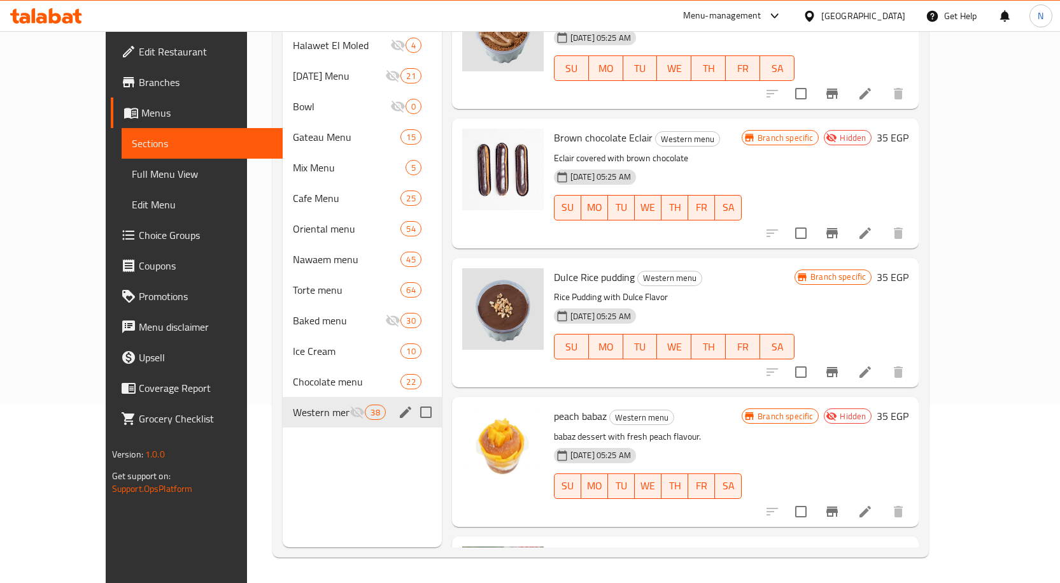
click at [413, 399] on input "Menu sections" at bounding box center [426, 412] width 27 height 27
click at [398, 404] on icon "edit" at bounding box center [405, 411] width 15 height 15
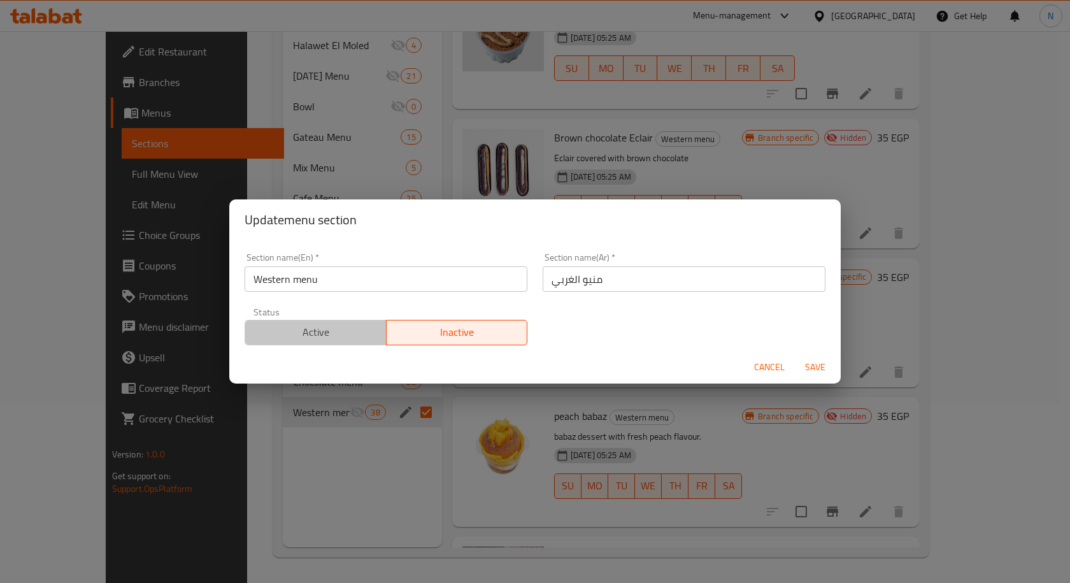
click at [362, 333] on span "Active" at bounding box center [315, 332] width 131 height 18
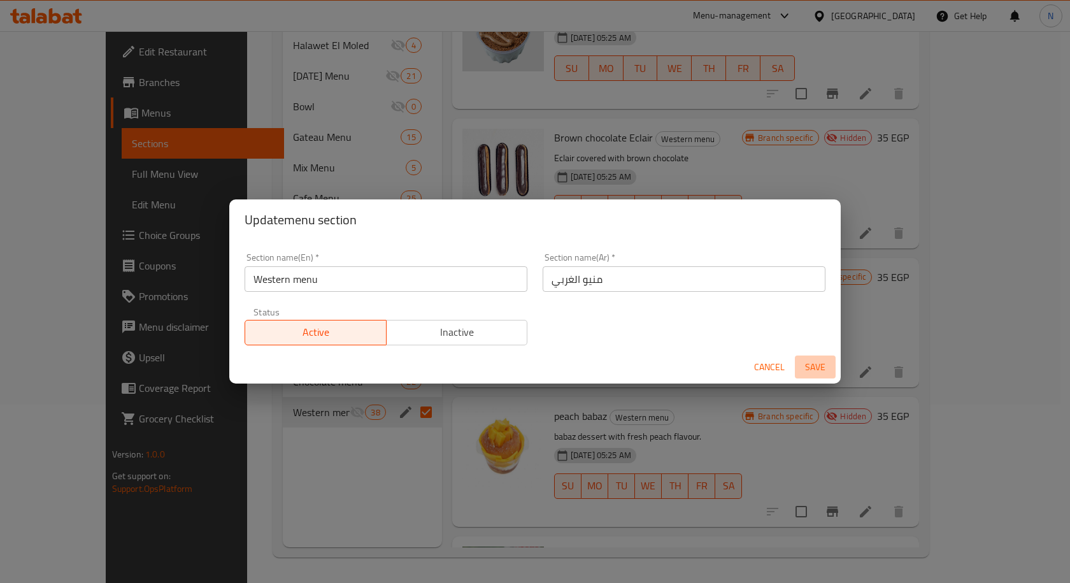
click at [813, 364] on span "Save" at bounding box center [815, 367] width 31 height 16
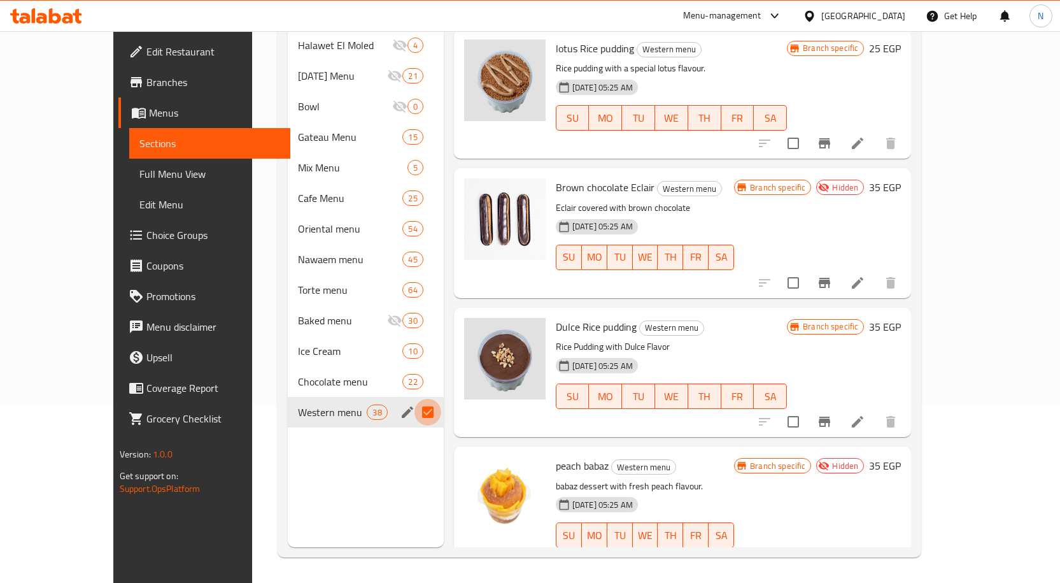
click at [415, 399] on input "Menu sections" at bounding box center [428, 412] width 27 height 27
checkbox input "false"
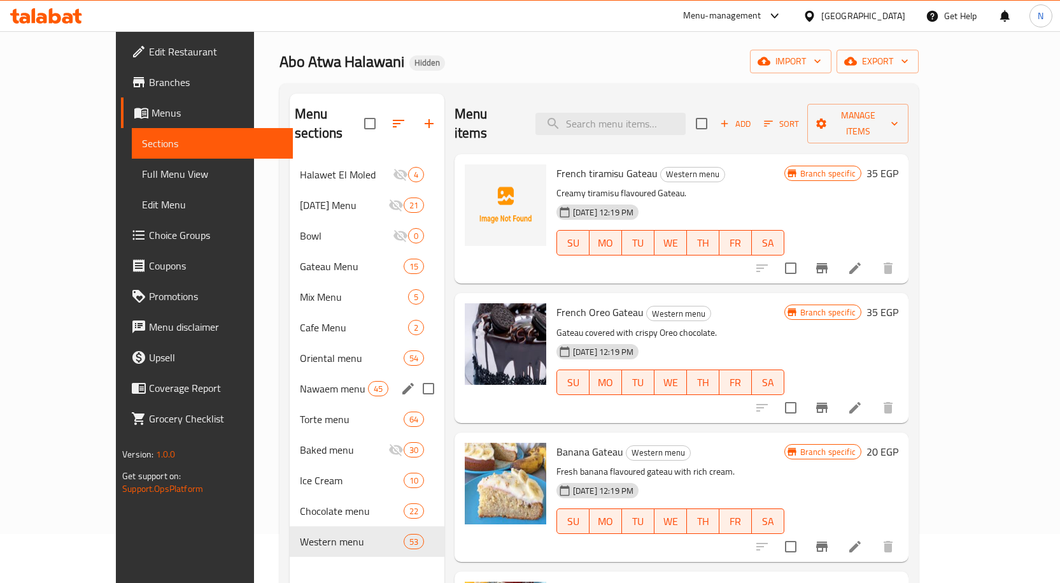
scroll to position [64, 0]
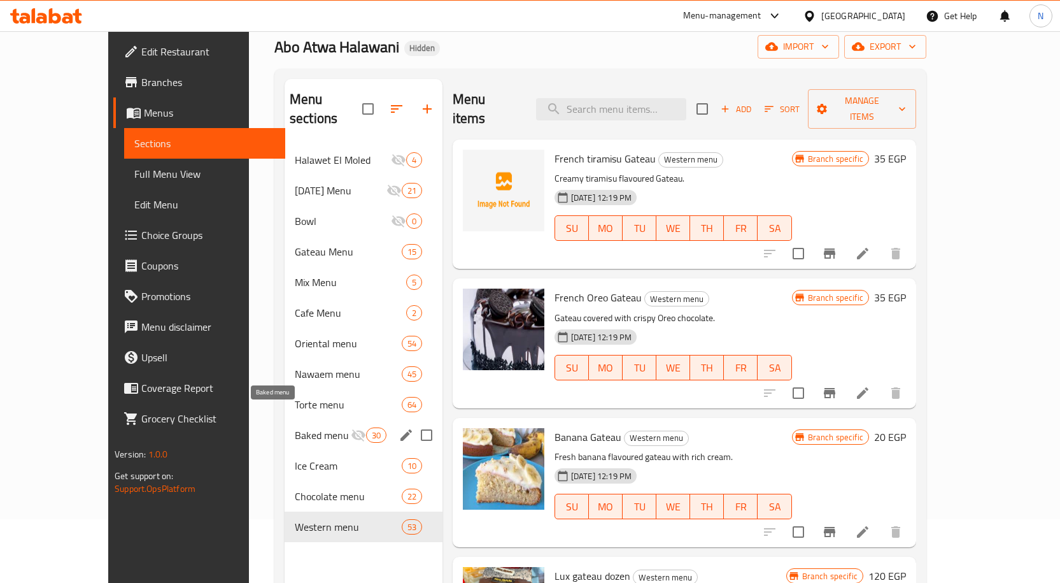
click at [295, 427] on span "Baked menu" at bounding box center [323, 434] width 56 height 15
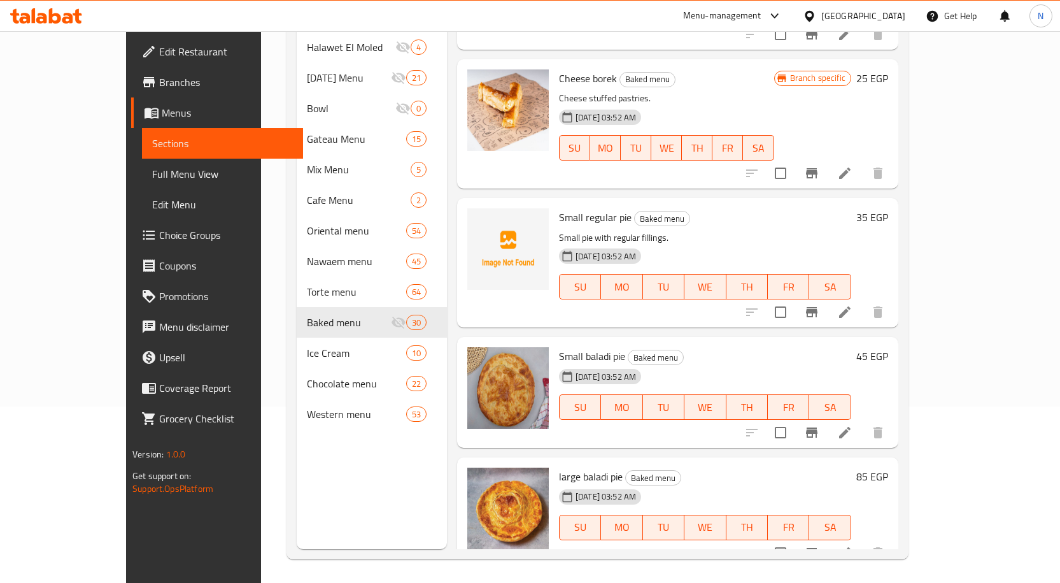
scroll to position [178, 0]
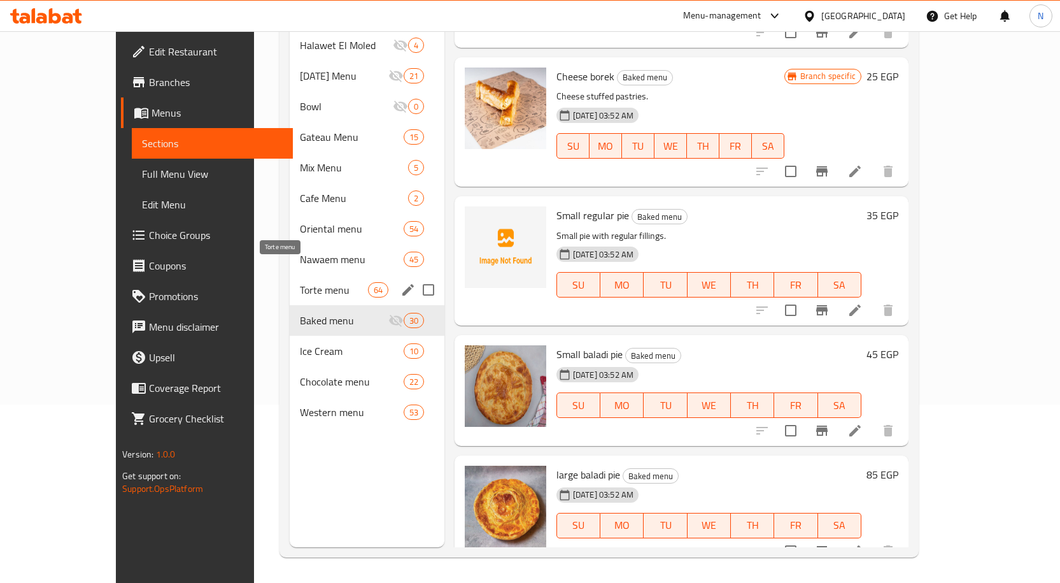
click at [300, 282] on span "Torte menu" at bounding box center [334, 289] width 68 height 15
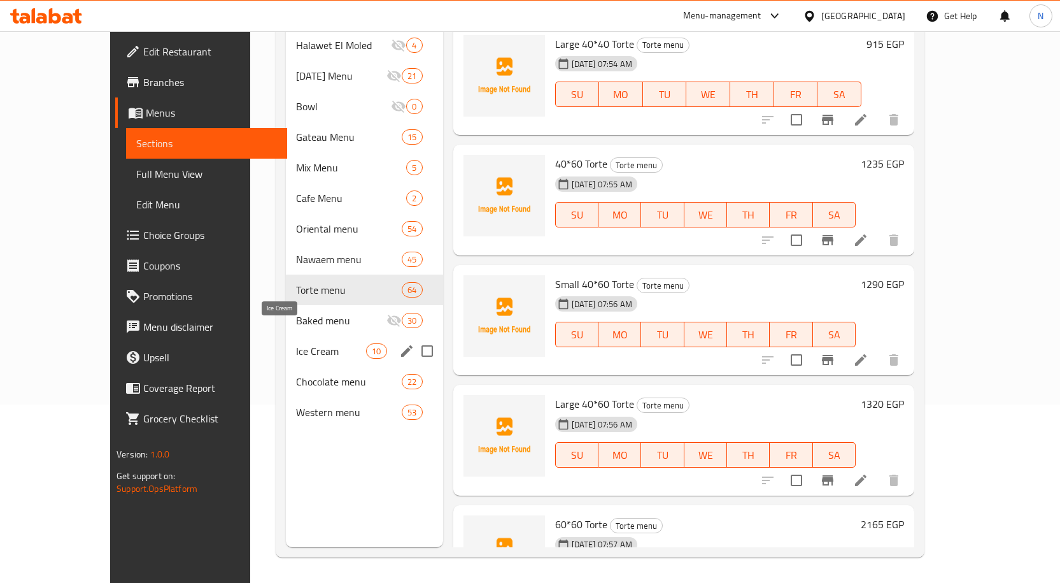
click at [296, 343] on span "Ice Cream" at bounding box center [331, 350] width 70 height 15
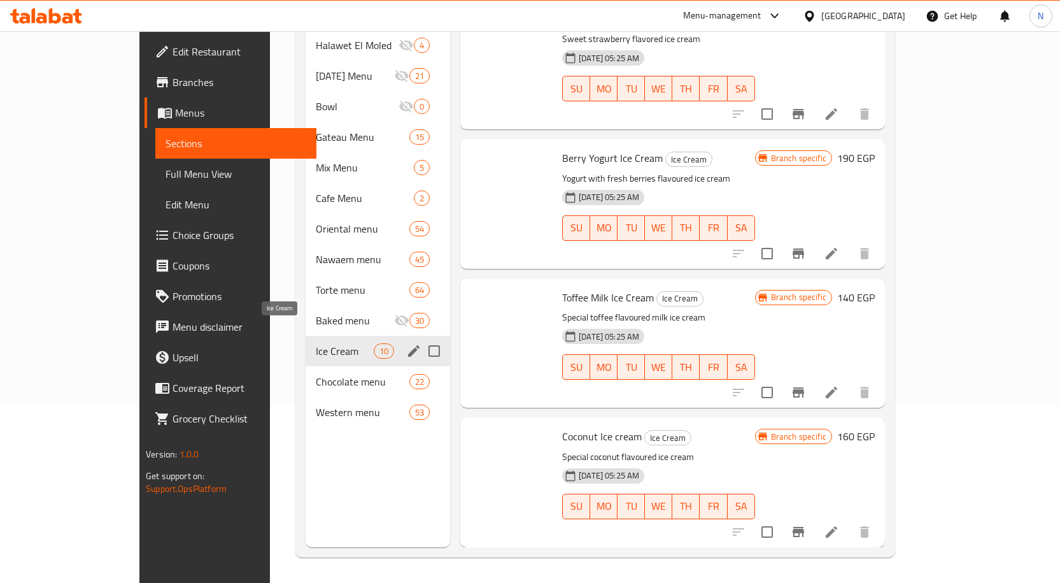
scroll to position [822, 0]
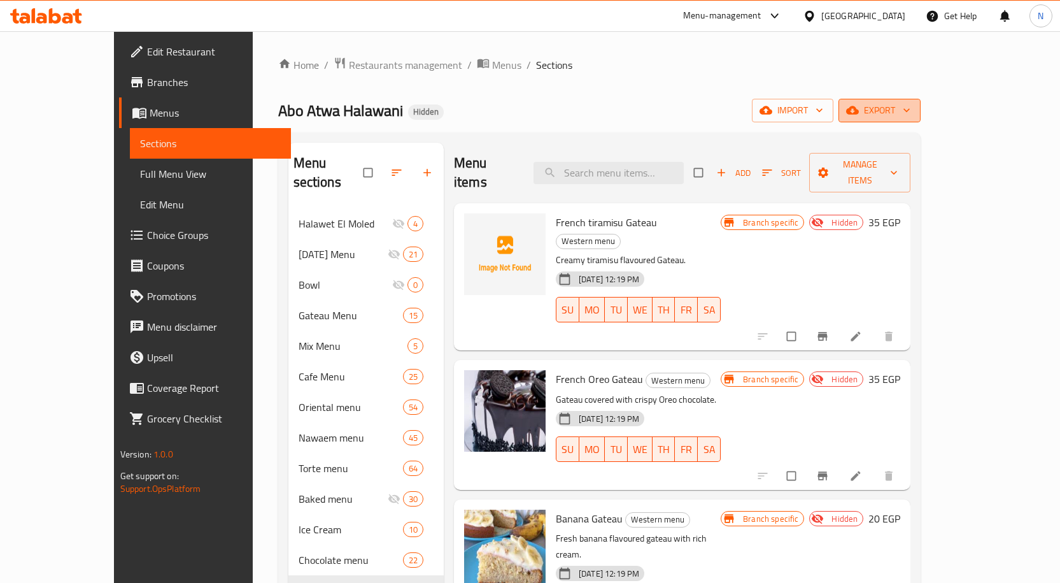
click at [911, 114] on span "export" at bounding box center [880, 111] width 62 height 16
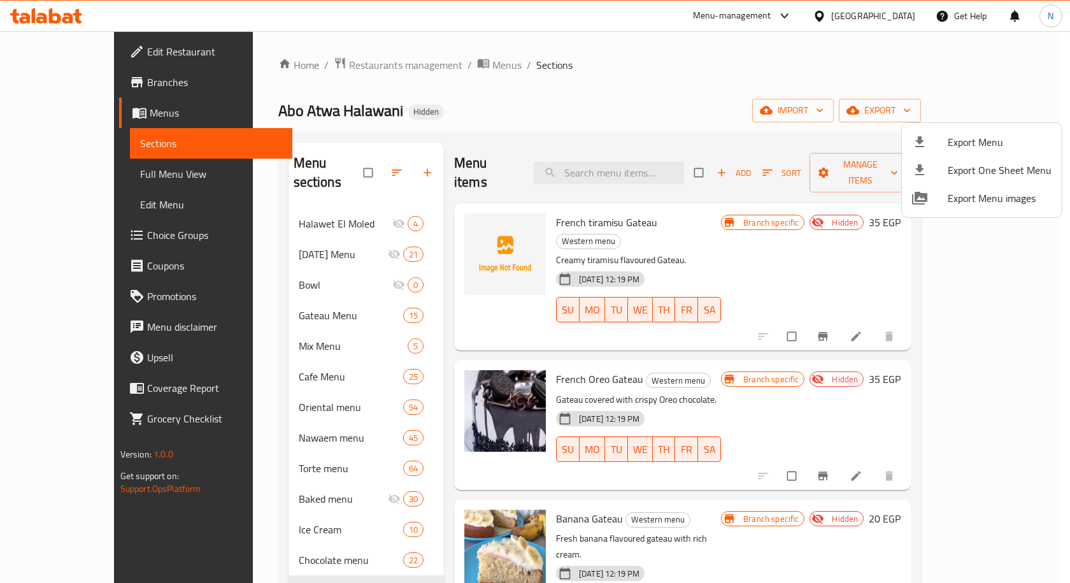
click at [975, 134] on span "Export Menu" at bounding box center [1000, 141] width 104 height 15
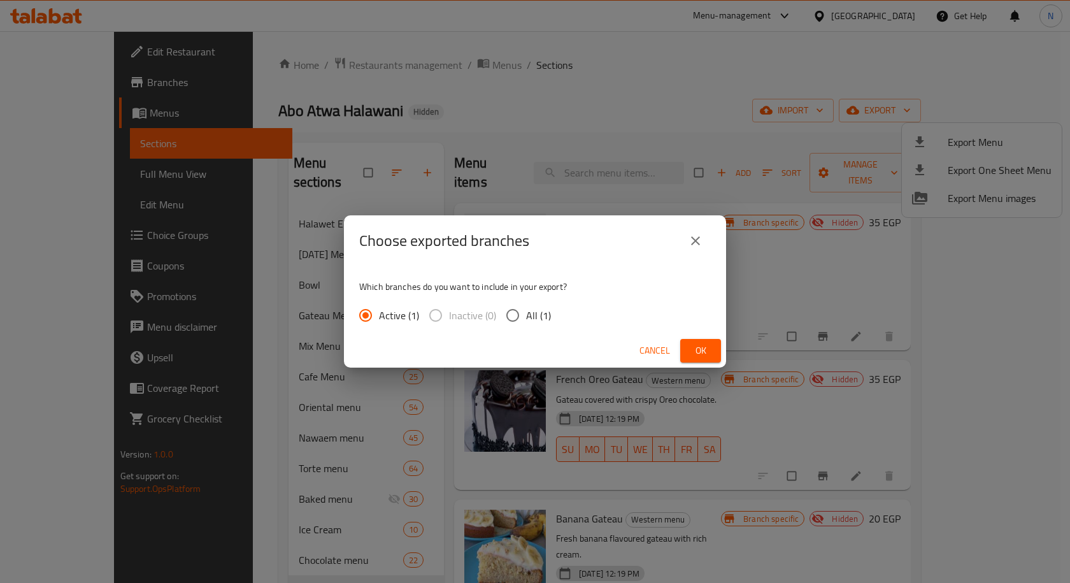
click at [686, 352] on button "Ok" at bounding box center [700, 351] width 41 height 24
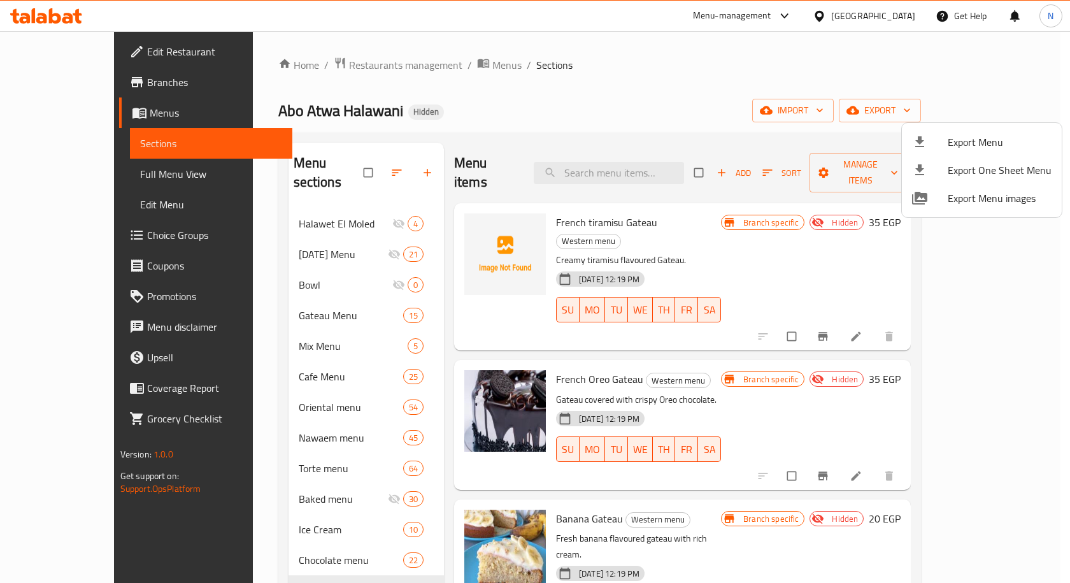
click at [86, 175] on div at bounding box center [535, 291] width 1070 height 583
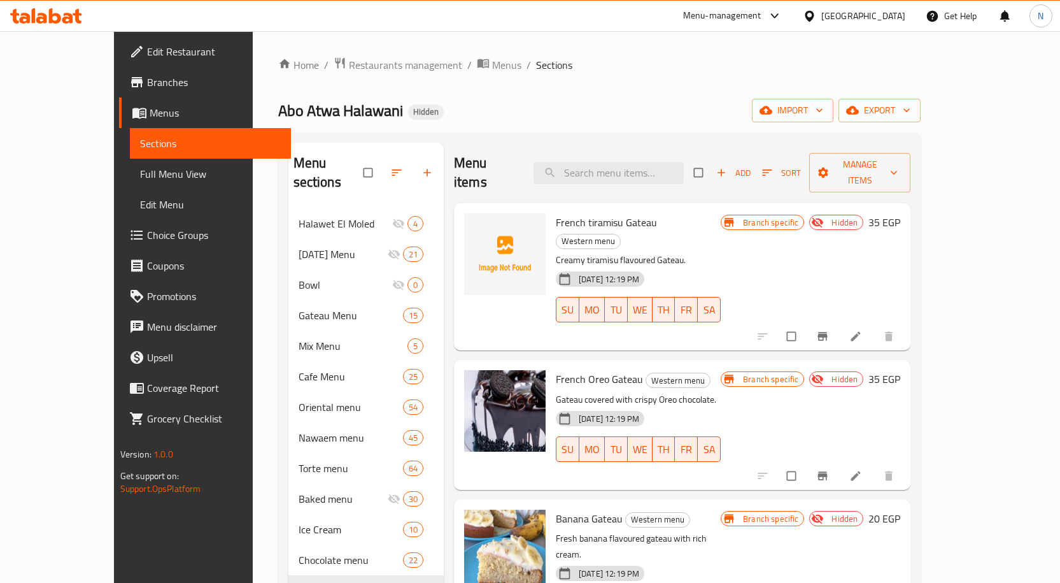
click at [140, 175] on span "Full Menu View" at bounding box center [210, 173] width 141 height 15
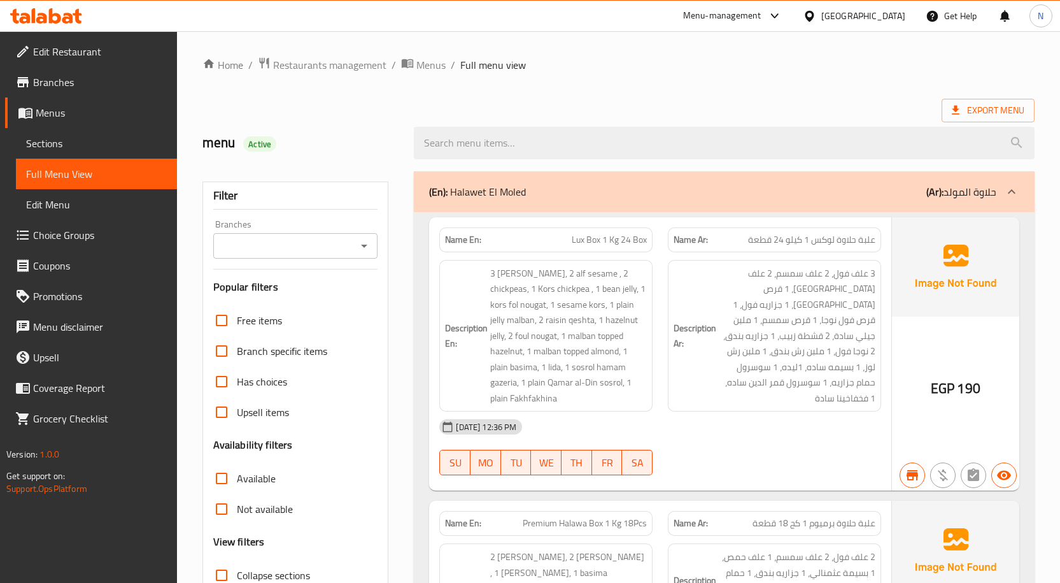
click at [306, 252] on input "Branches" at bounding box center [285, 246] width 136 height 18
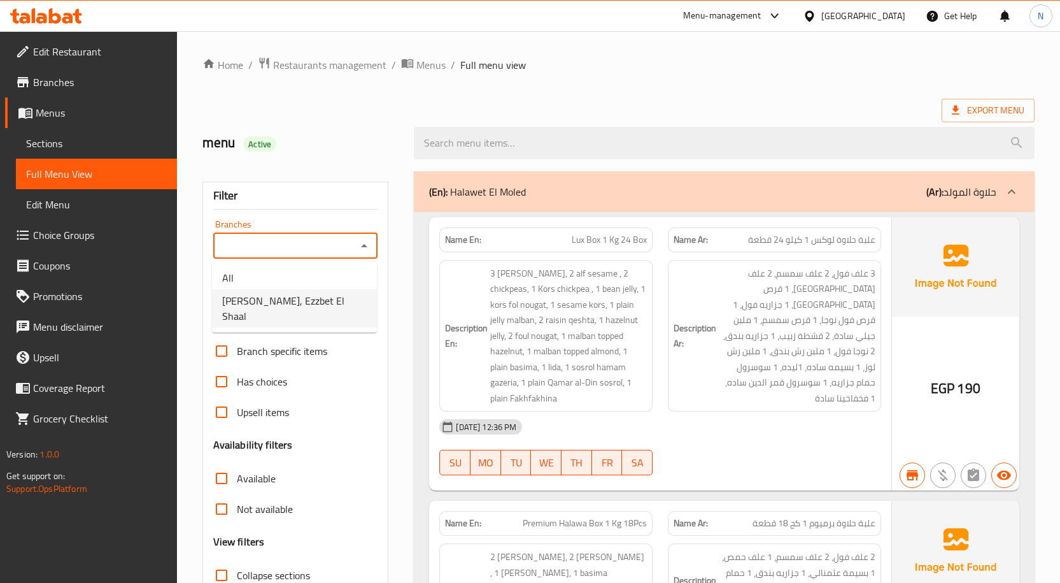
click at [285, 310] on span "Abo Atwa Halawani, Ezzbet El Shaal" at bounding box center [294, 308] width 145 height 31
type input "Abo Atwa Halawani, Ezzbet El Shaal"
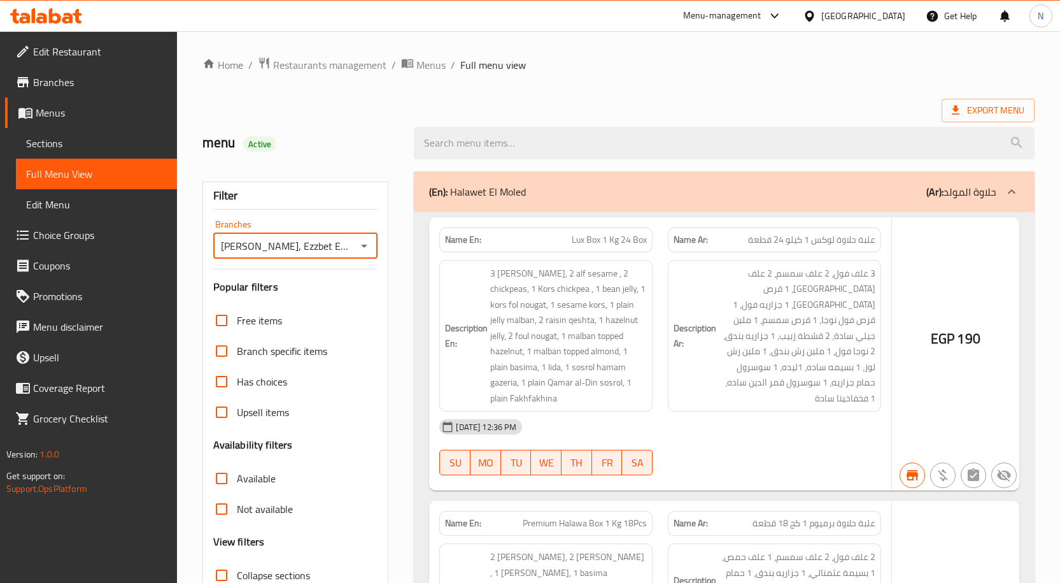
scroll to position [222, 0]
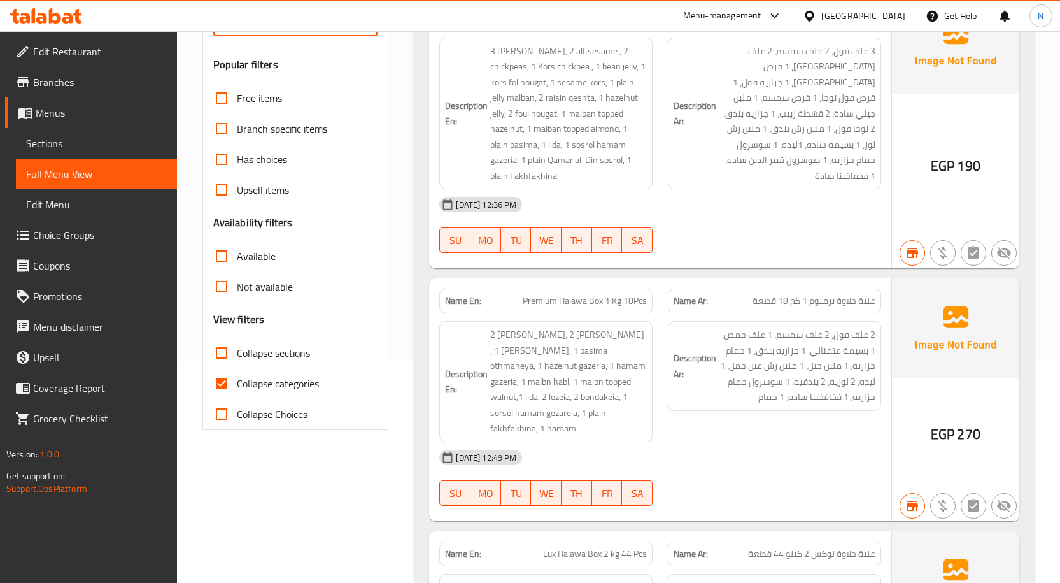
click at [220, 383] on input "Collapse categories" at bounding box center [221, 383] width 31 height 31
checkbox input "false"
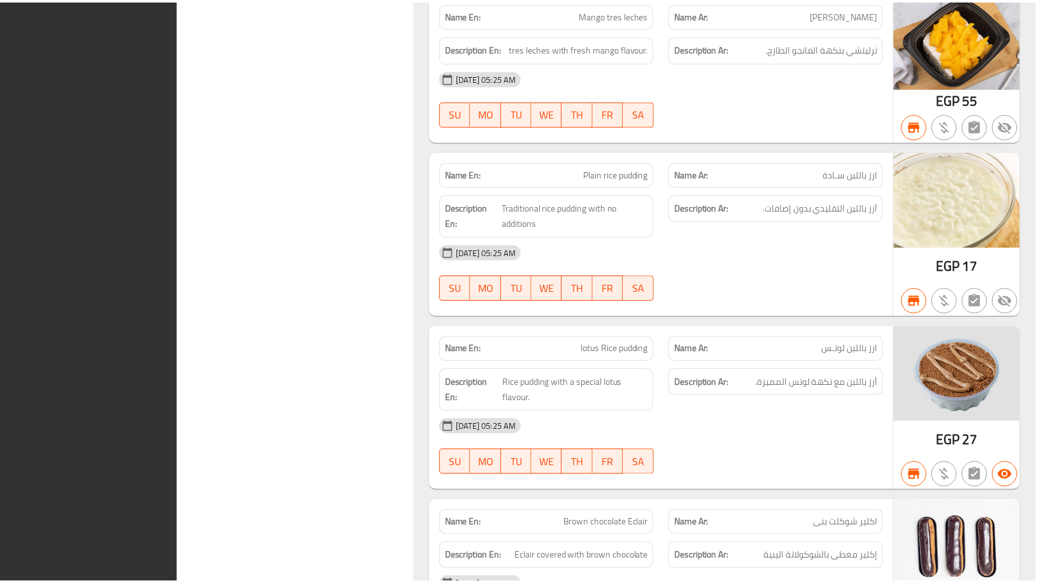
scroll to position [57279, 0]
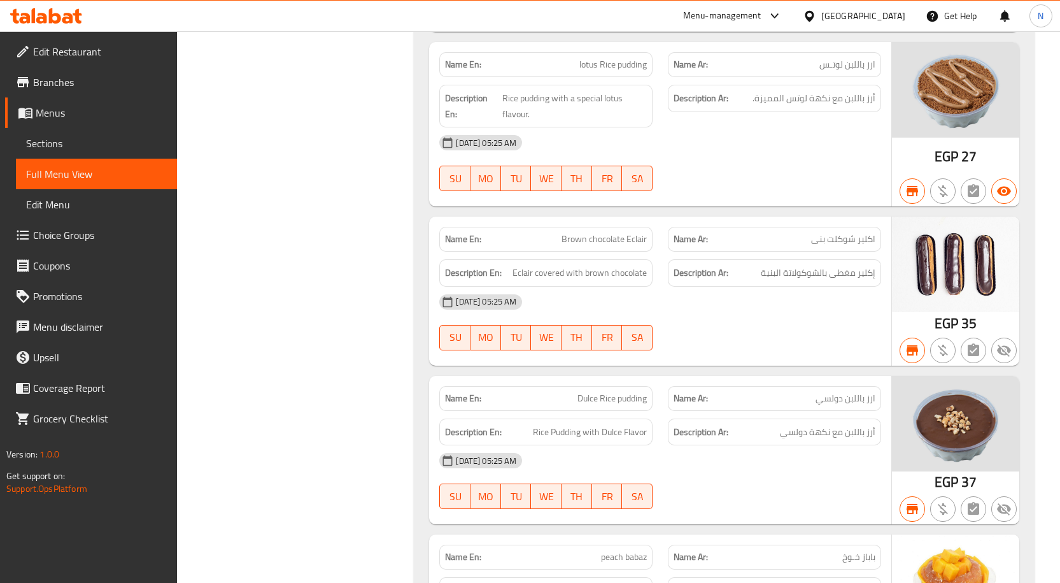
click at [63, 119] on span "Menus" at bounding box center [101, 112] width 131 height 15
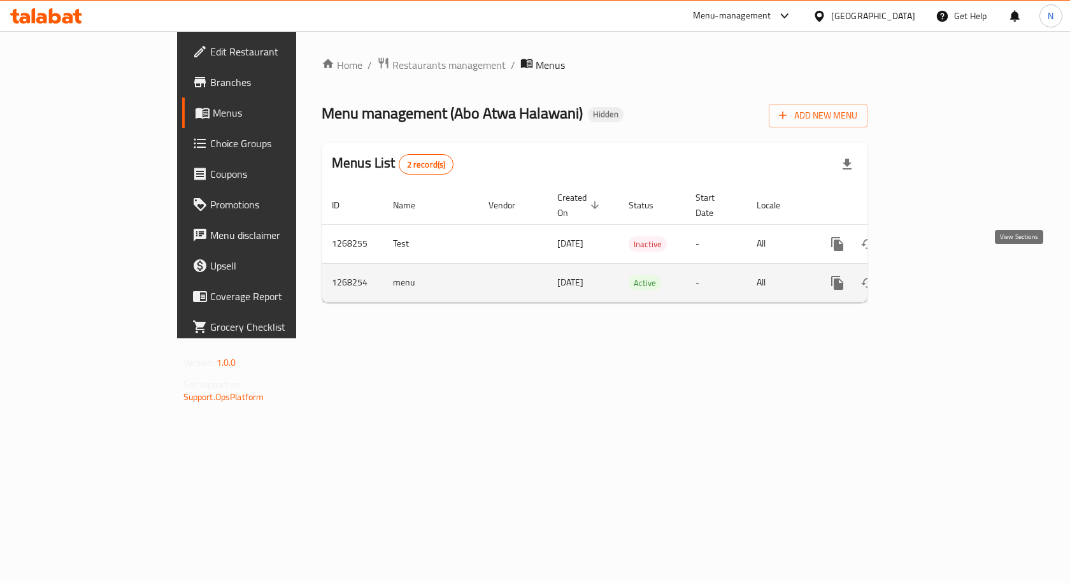
click at [937, 275] on icon "enhanced table" at bounding box center [929, 282] width 15 height 15
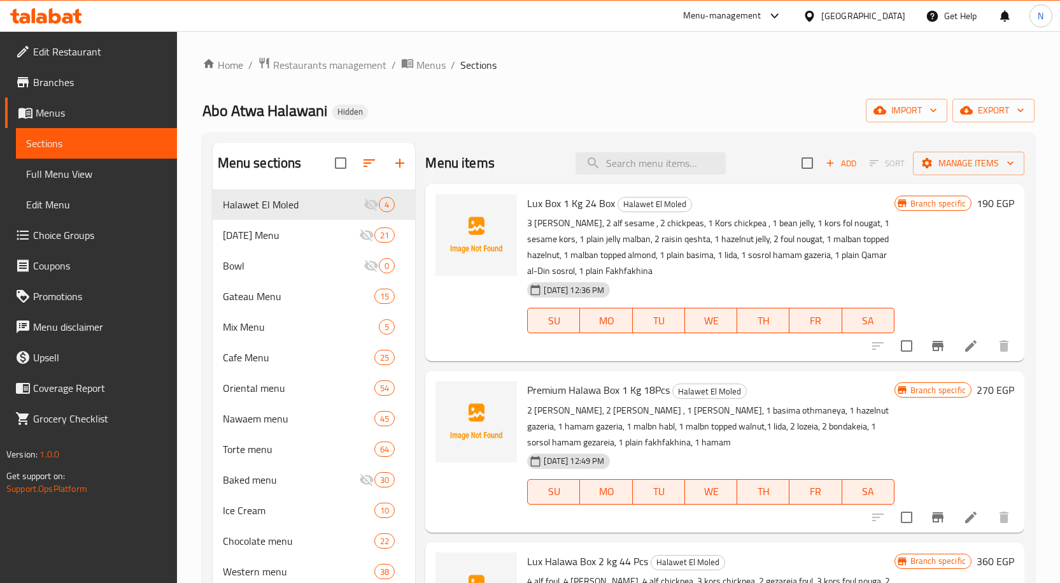
click at [888, 21] on div "Egypt" at bounding box center [864, 16] width 84 height 14
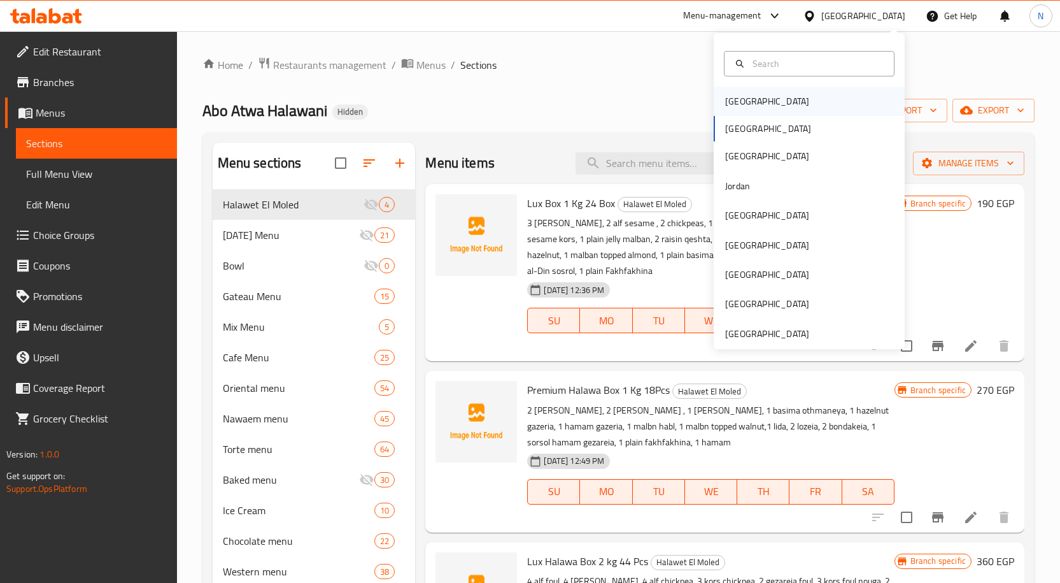
click at [815, 91] on div "Bahrain" at bounding box center [809, 101] width 191 height 29
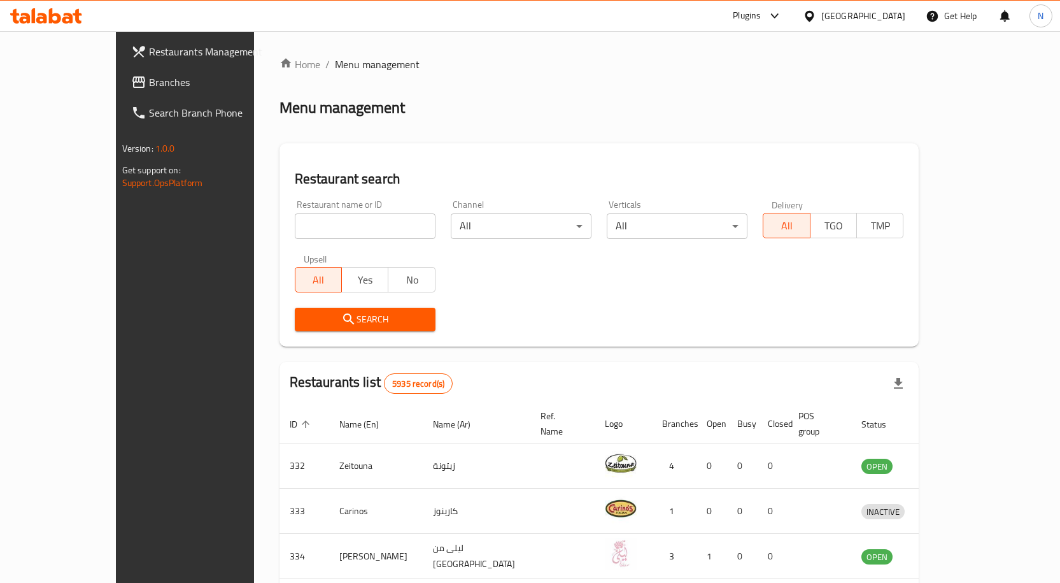
click at [886, 18] on div "Bahrain" at bounding box center [864, 16] width 84 height 14
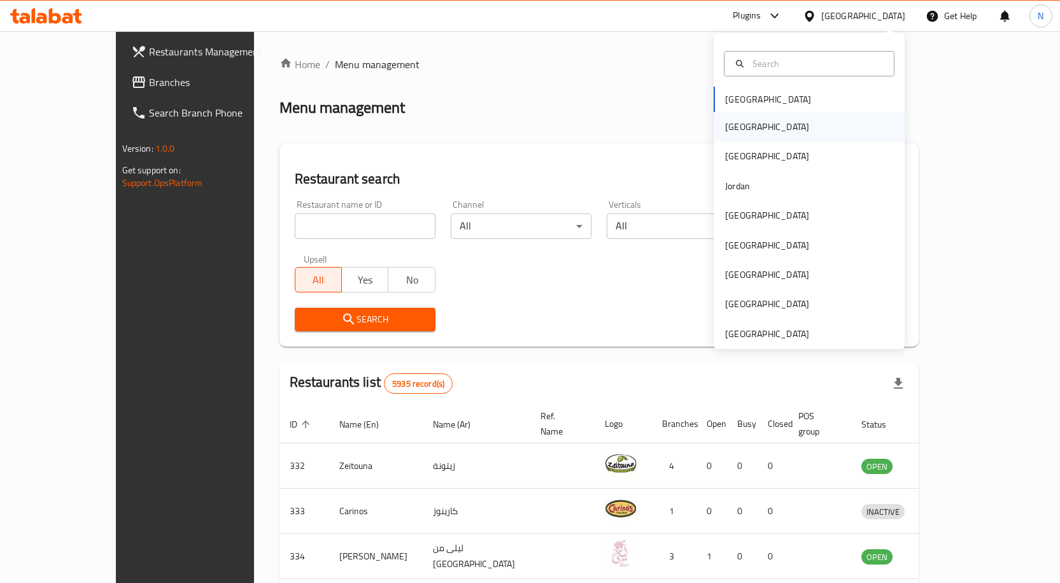
click at [784, 130] on div "Egypt" at bounding box center [809, 126] width 191 height 29
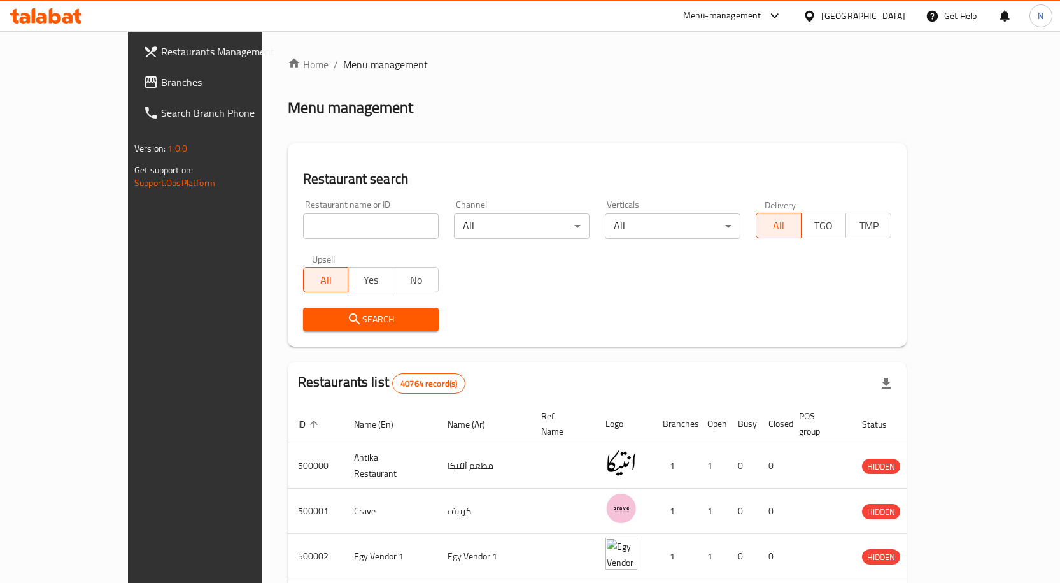
click at [343, 224] on input "search" at bounding box center [371, 225] width 136 height 25
paste input "764016"
type input "764016"
click button "Search" at bounding box center [371, 320] width 136 height 24
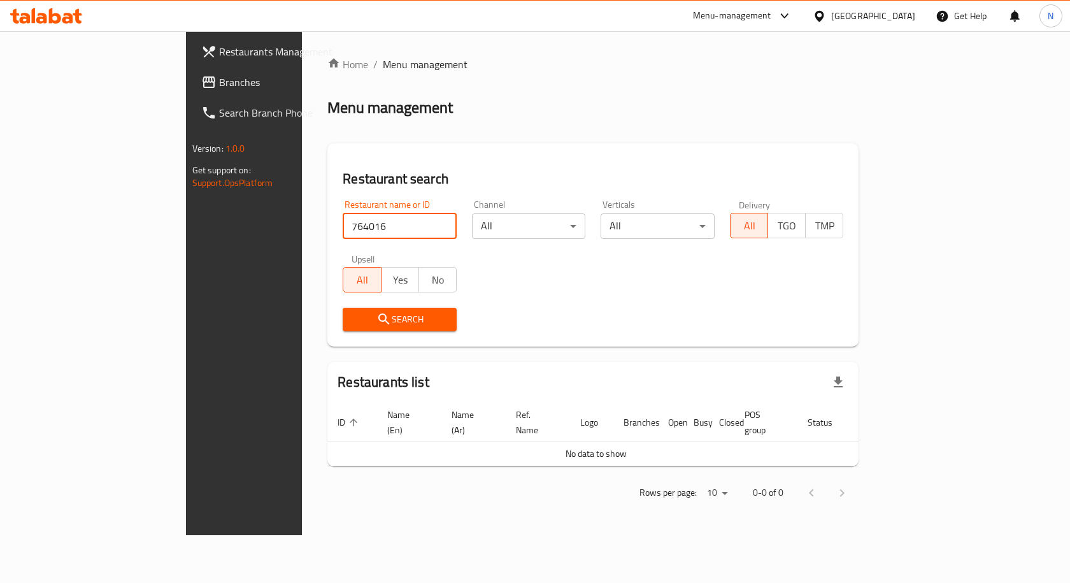
click at [219, 85] on span "Branches" at bounding box center [287, 82] width 136 height 15
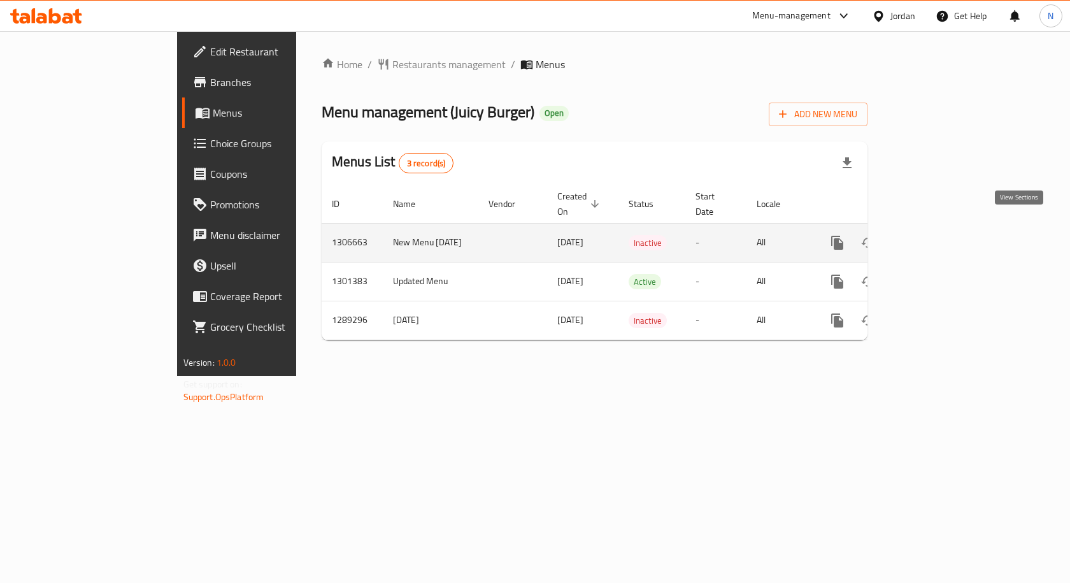
click at [944, 227] on link "enhanced table" at bounding box center [929, 242] width 31 height 31
